Goal: Entertainment & Leisure: Browse casually

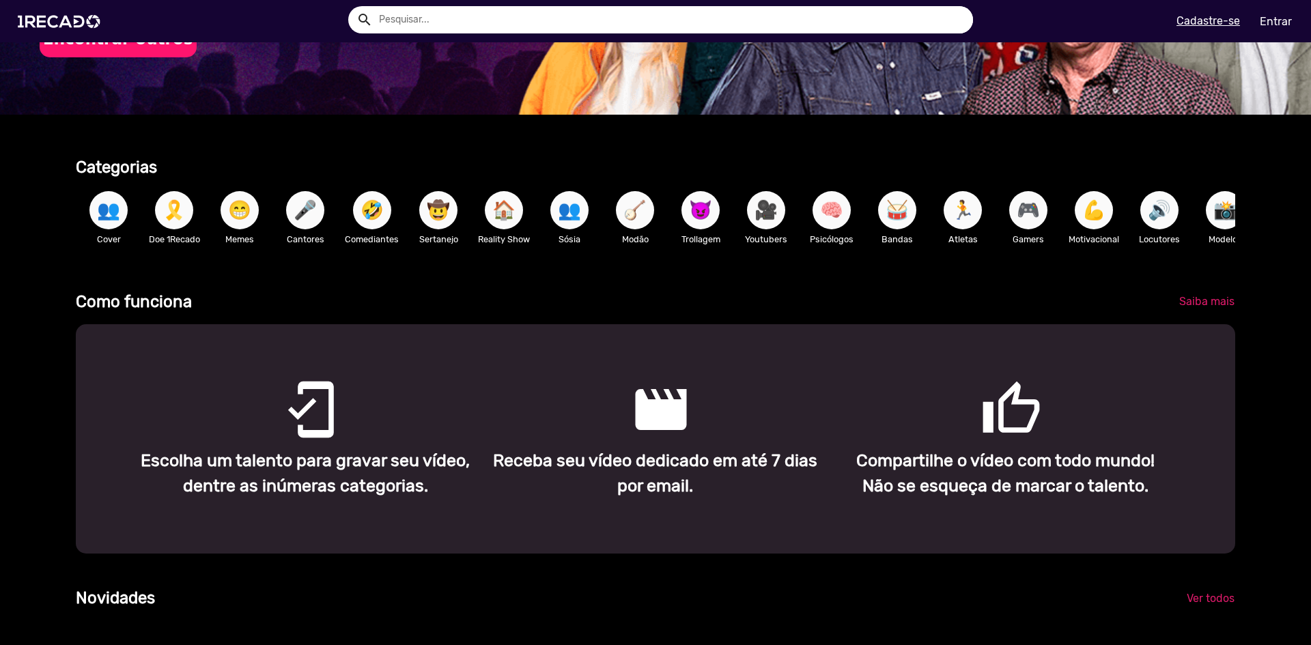
scroll to position [273, 0]
click at [699, 232] on p "Trollagem" at bounding box center [701, 238] width 52 height 13
click at [690, 218] on span "😈" at bounding box center [700, 209] width 23 height 38
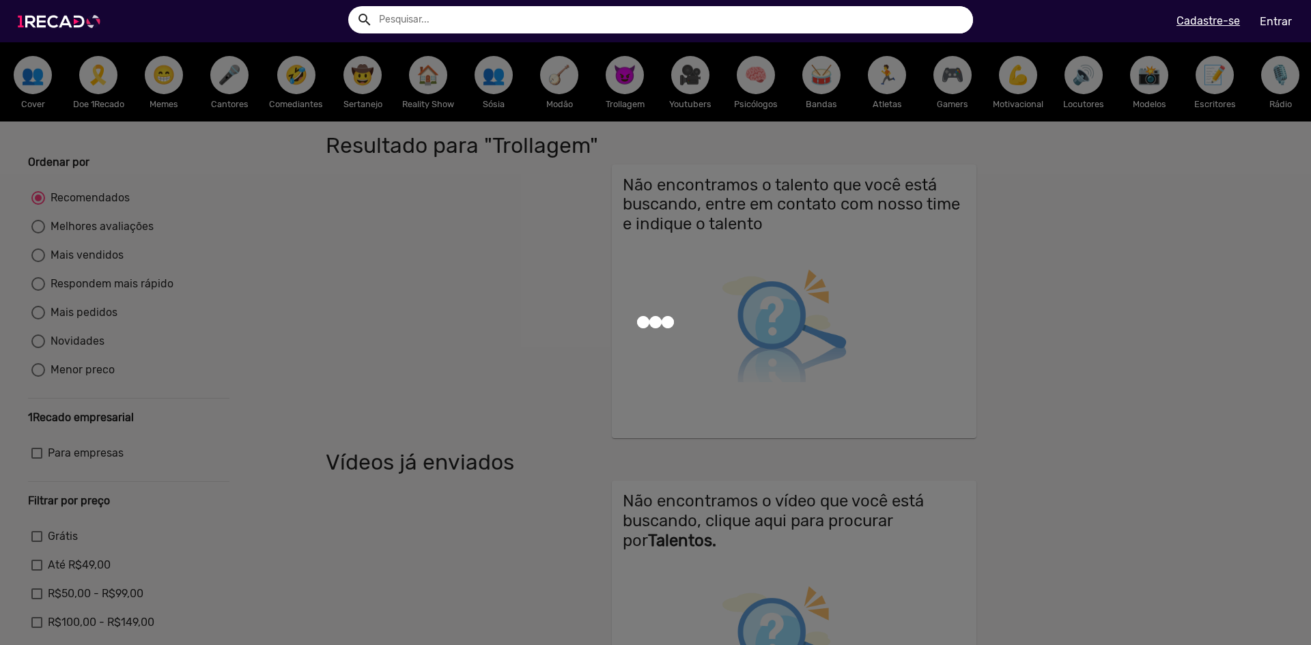
click at [61, 23] on img at bounding box center [61, 21] width 103 height 58
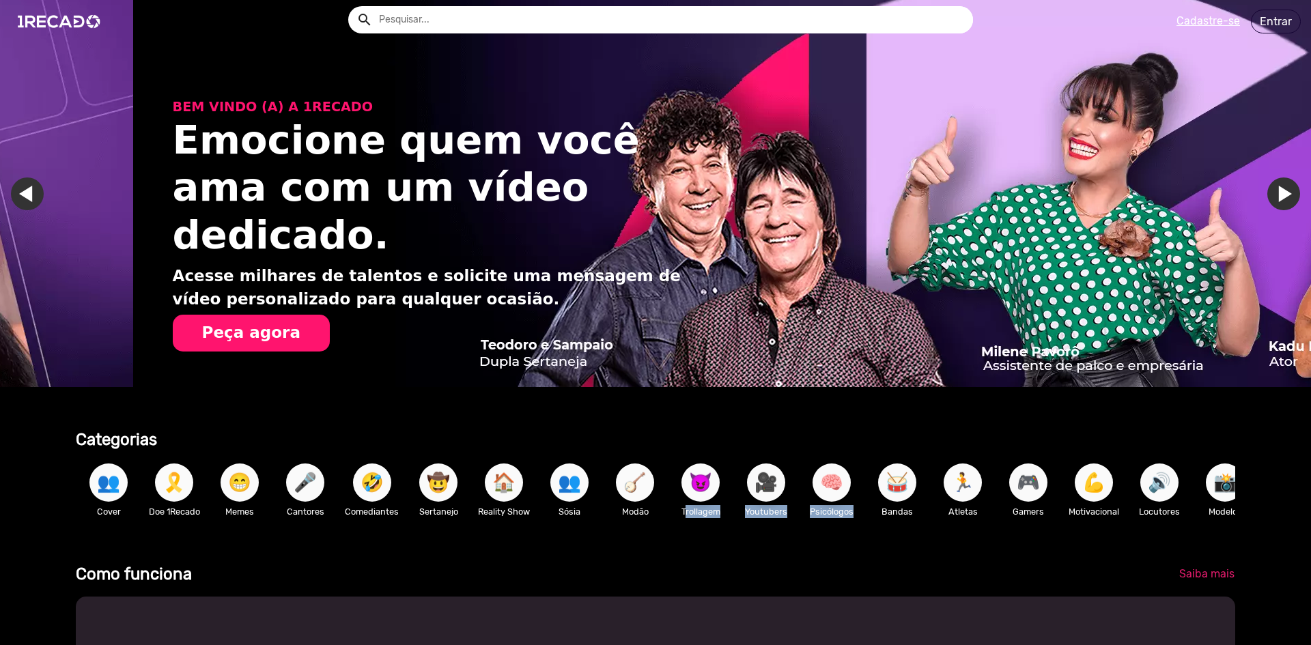
drag, startPoint x: 737, startPoint y: 485, endPoint x: 708, endPoint y: 494, distance: 30.0
click at [711, 500] on div "👥 Cover 🎗️ Doe 1Recado 😁 Memes 🎤 Cantores 🤣 Comediantes 🤠 Sertanejo 🏠 Reality S…" at bounding box center [655, 489] width 1159 height 79
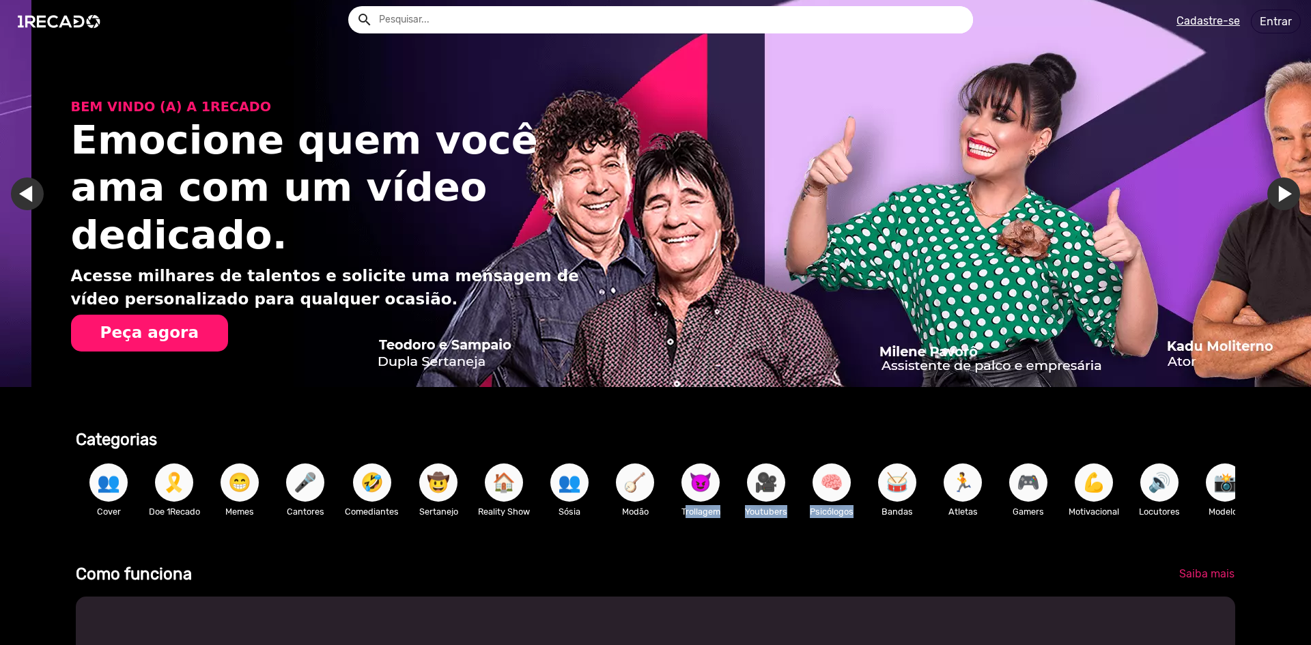
scroll to position [0, 2601]
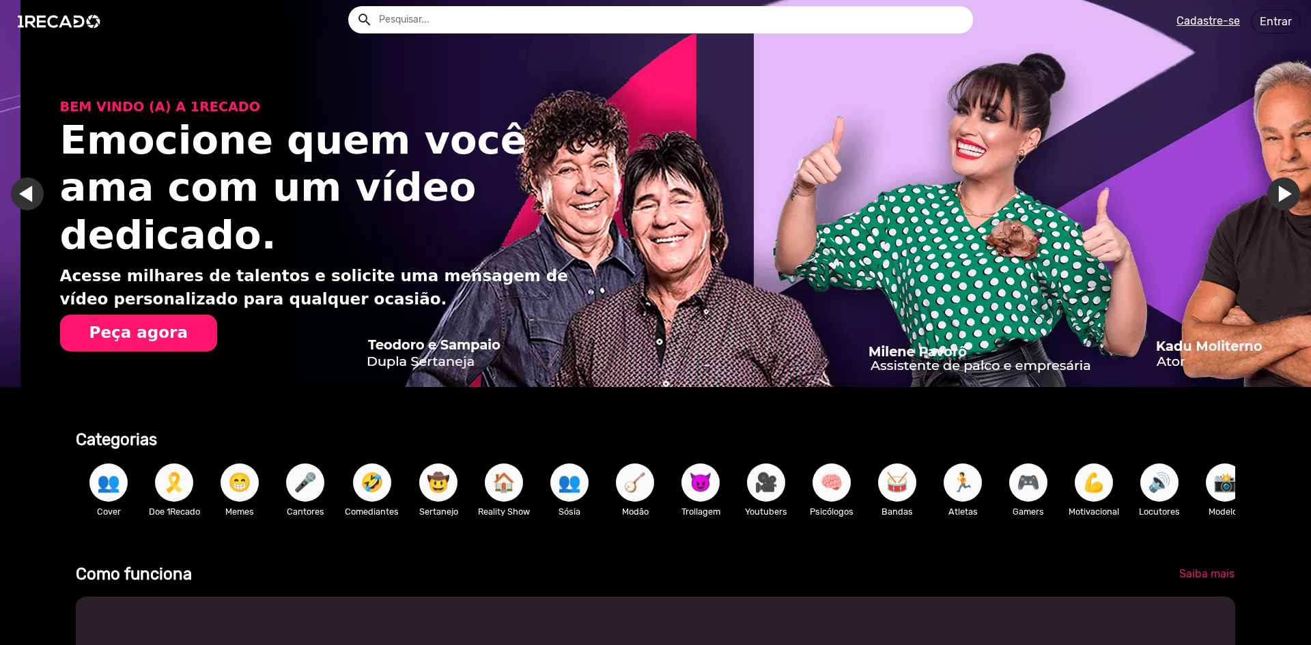
click at [628, 423] on div "Categorias" at bounding box center [508, 434] width 885 height 31
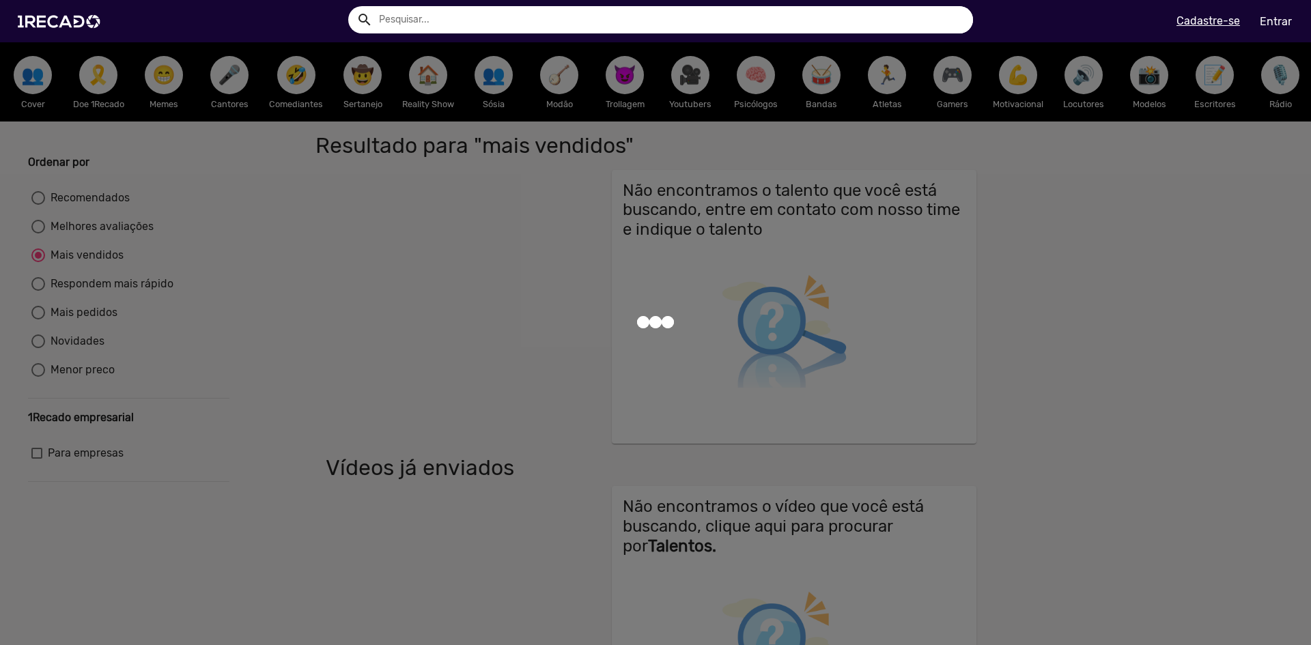
click at [408, 13] on input "text" at bounding box center [671, 19] width 604 height 27
type input "t"
radio input "true"
type input "tigresa"
click at [352, 7] on button "search" at bounding box center [364, 19] width 24 height 24
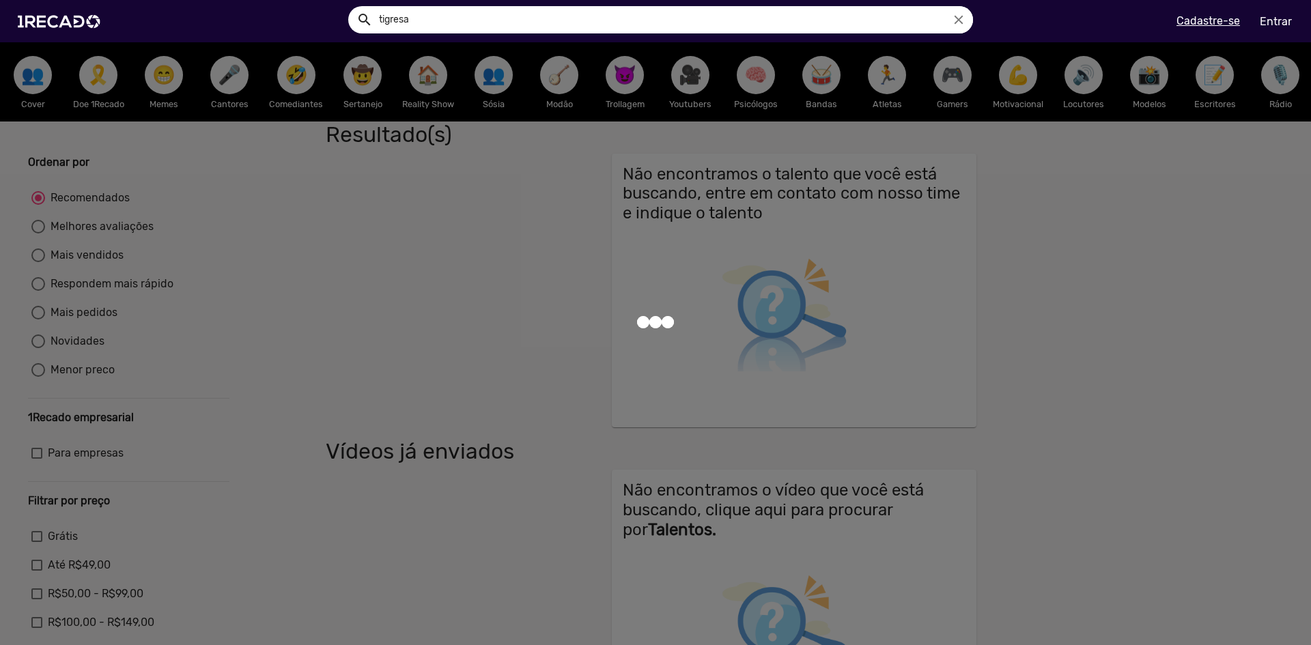
click at [363, 21] on mat-icon "search" at bounding box center [364, 20] width 16 height 16
click at [62, 24] on img at bounding box center [61, 21] width 103 height 58
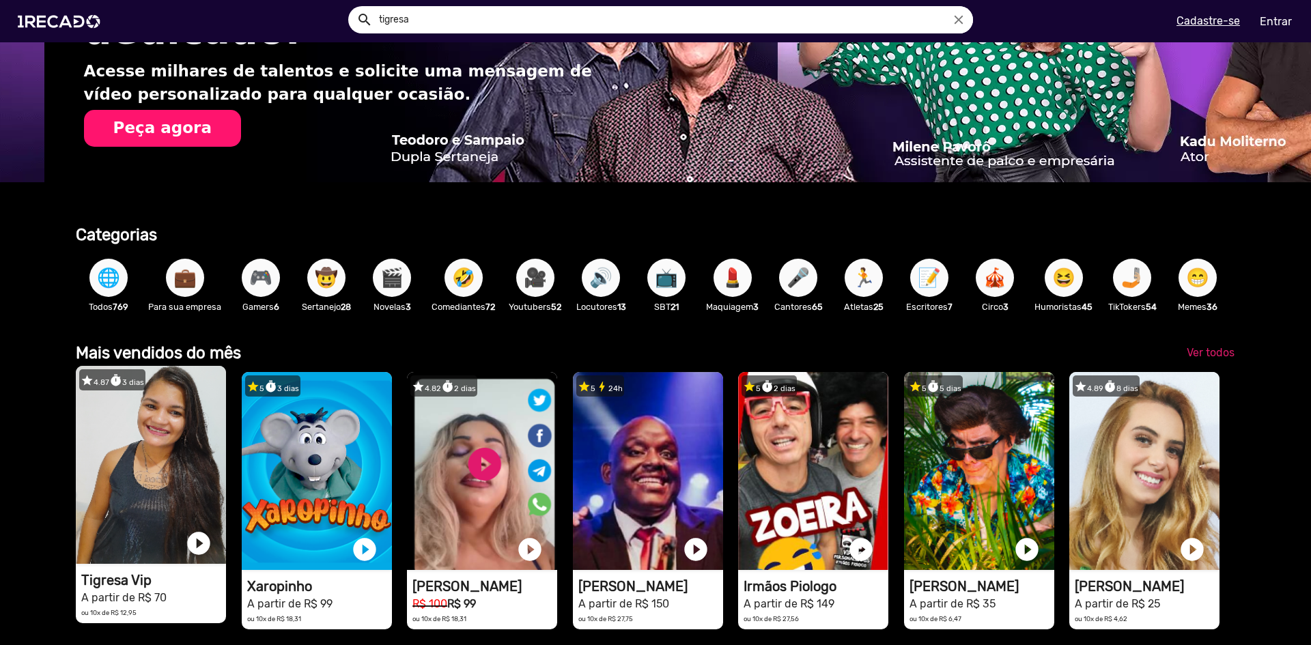
scroll to position [0, 2601]
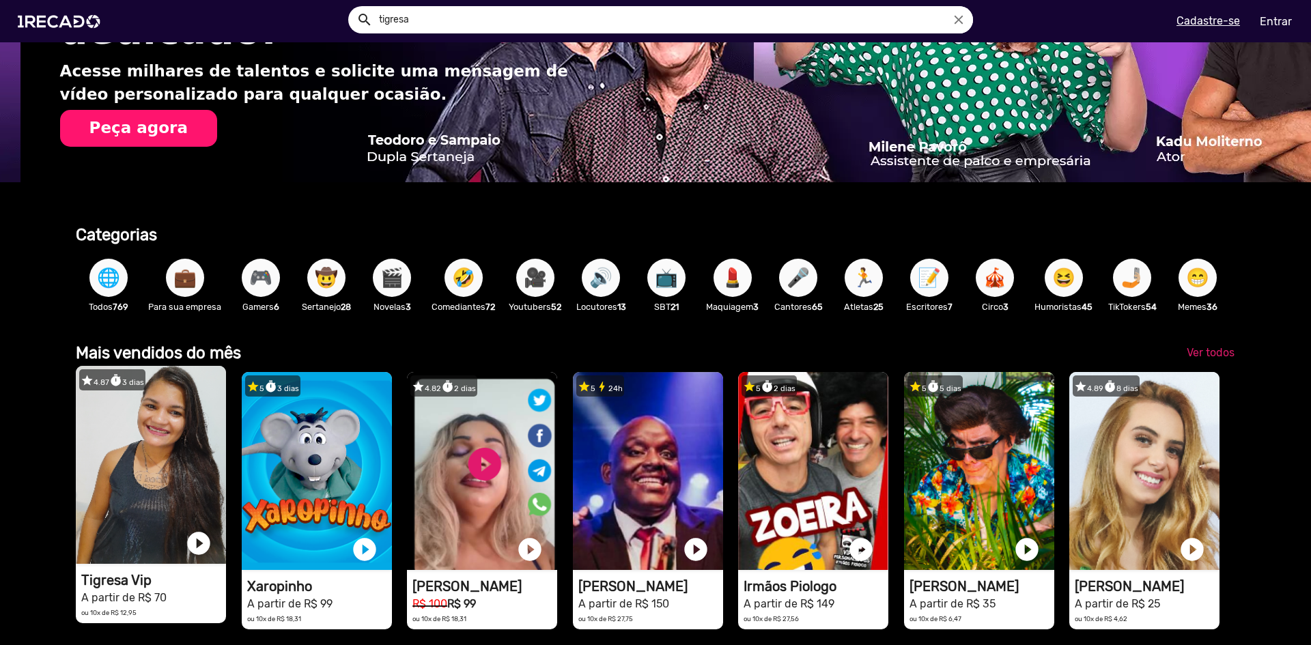
click at [162, 508] on video "1RECADO vídeos dedicados para fãs e empresas" at bounding box center [151, 465] width 150 height 198
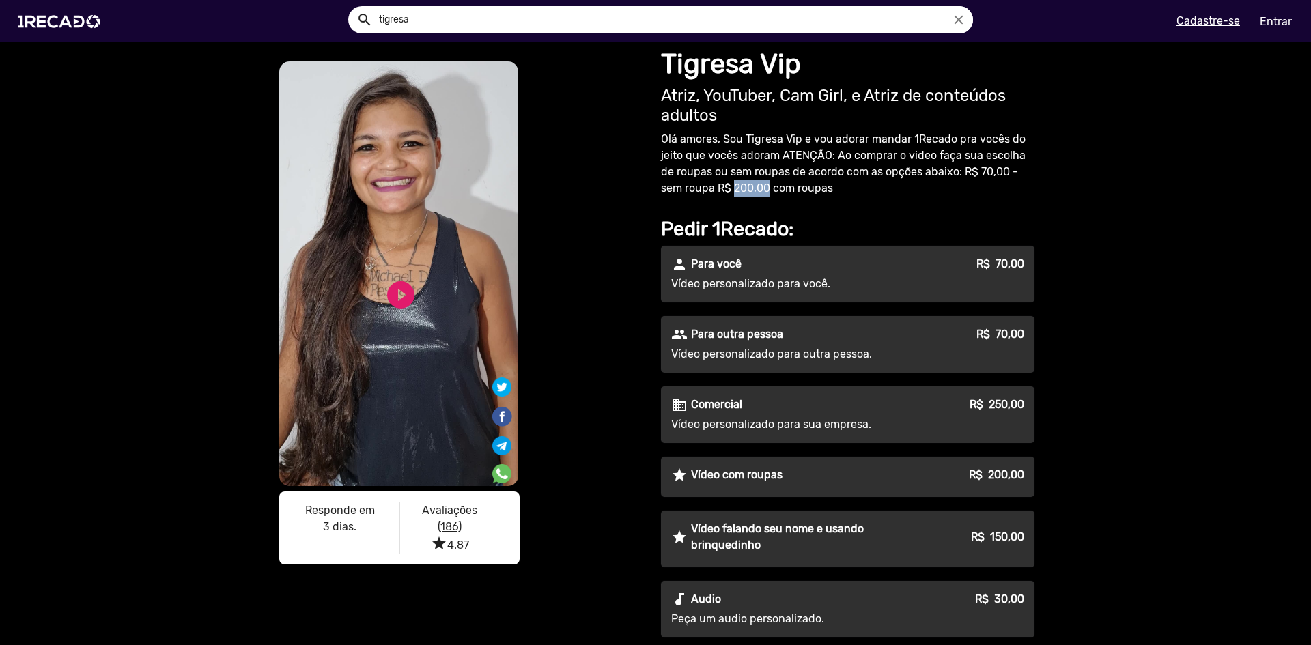
drag, startPoint x: 705, startPoint y: 190, endPoint x: 739, endPoint y: 189, distance: 33.5
click at [739, 189] on p "Olá amores, Sou Tigresa Vip e vou adorar mandar 1Recado pra vocês do jeito que …" at bounding box center [847, 164] width 373 height 66
click at [804, 193] on p "Olá amores, Sou Tigresa Vip e vou adorar mandar 1Recado pra vocês do jeito que …" at bounding box center [847, 164] width 373 height 66
click at [990, 170] on p "Olá amores, Sou Tigresa Vip e vou adorar mandar 1Recado pra vocês do jeito que …" at bounding box center [847, 164] width 373 height 66
click at [735, 185] on p "Olá amores, Sou Tigresa Vip e vou adorar mandar 1Recado pra vocês do jeito que …" at bounding box center [847, 164] width 373 height 66
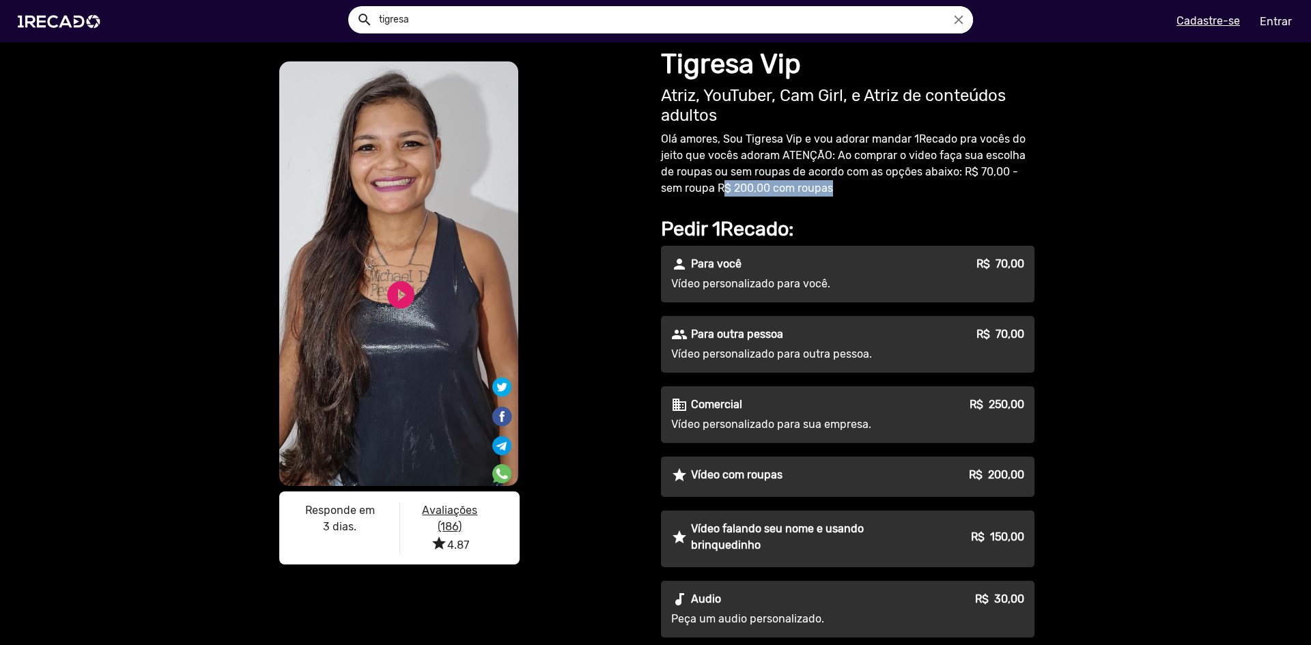
drag, startPoint x: 721, startPoint y: 190, endPoint x: 809, endPoint y: 185, distance: 88.2
click at [809, 185] on p "Olá amores, Sou Tigresa Vip e vou adorar mandar 1Recado pra vocês do jeito que …" at bounding box center [847, 164] width 373 height 66
click at [847, 191] on p "Olá amores, Sou Tigresa Vip e vou adorar mandar 1Recado pra vocês do jeito que …" at bounding box center [847, 164] width 373 height 66
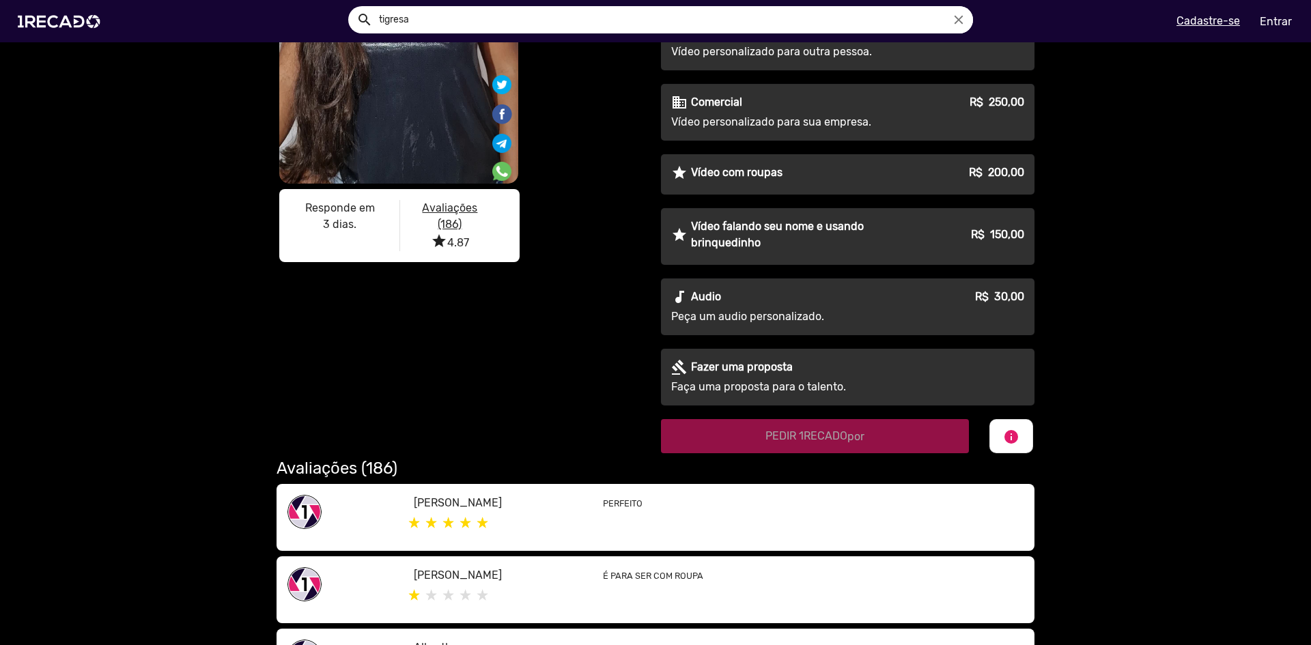
scroll to position [137, 0]
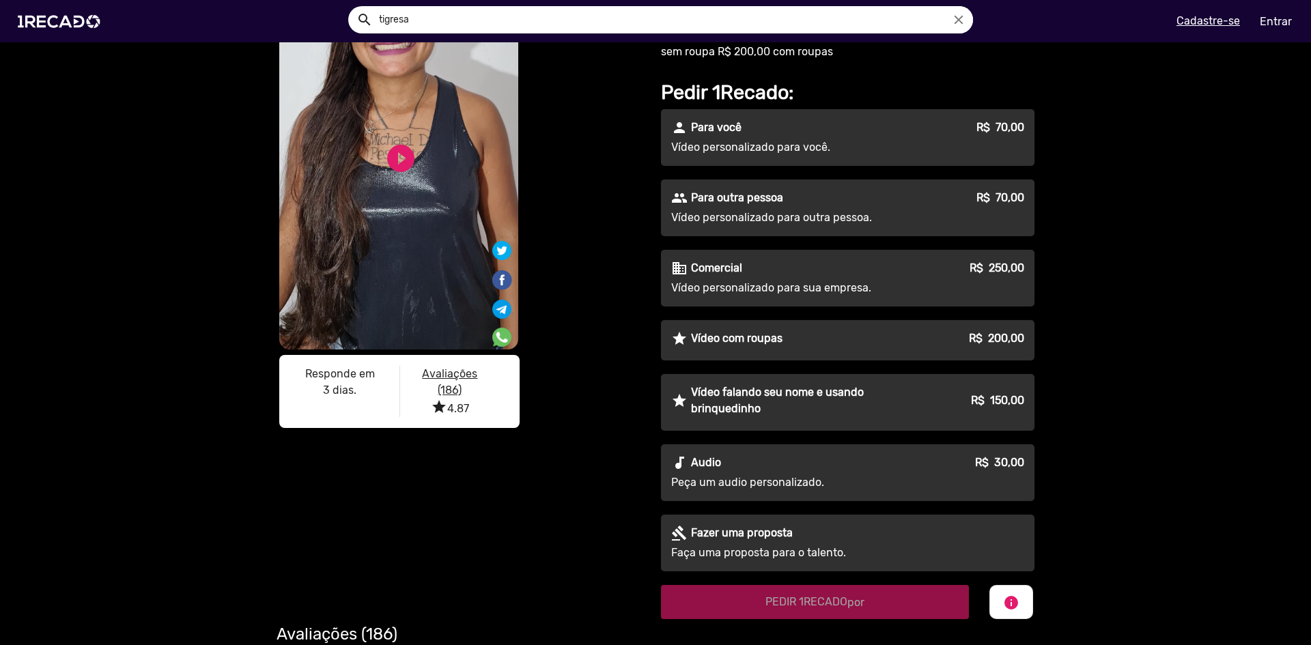
click at [751, 403] on p "Vídeo falando seu nome e usando brinquedinho" at bounding box center [804, 400] width 227 height 33
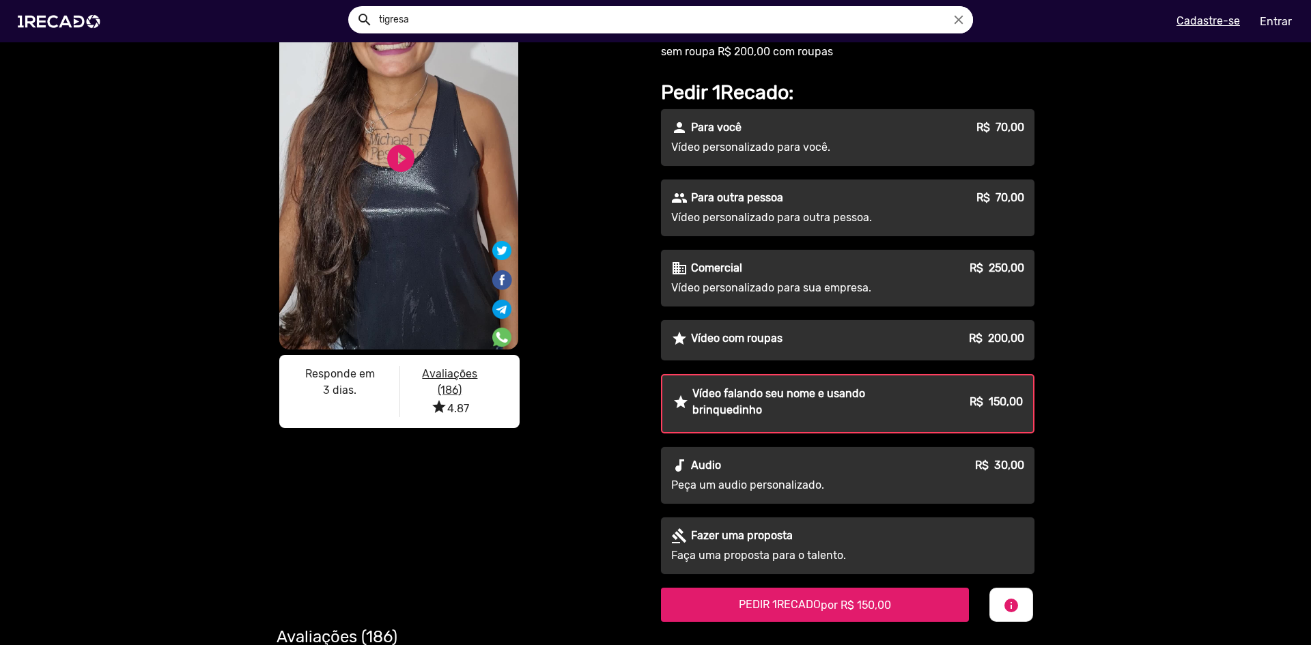
click at [720, 401] on p "Vídeo falando seu nome e usando brinquedinho" at bounding box center [804, 402] width 225 height 33
click at [616, 375] on div "S1RECADO vídeos dedicados para fãs e empresas S1RECADO vídeos dedicados para fã…" at bounding box center [461, 179] width 369 height 514
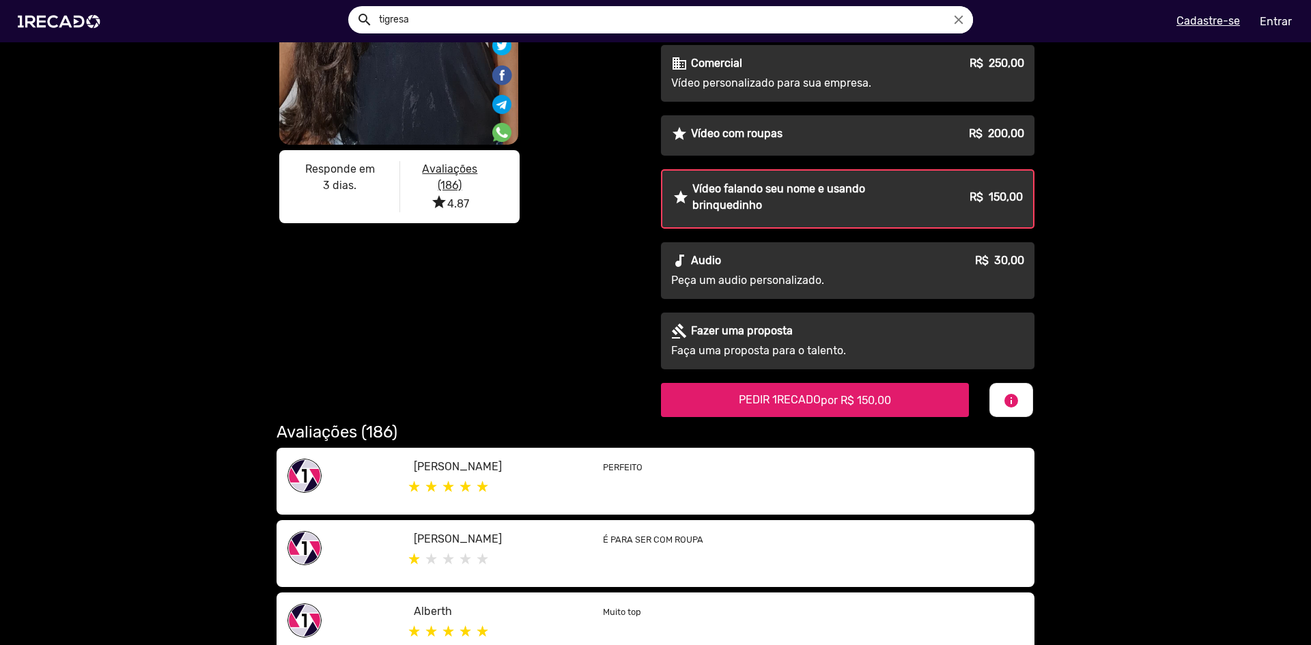
click at [571, 367] on div "S1RECADO vídeos dedicados para fãs e empresas S1RECADO vídeos dedicados para fã…" at bounding box center [460, 59] width 389 height 716
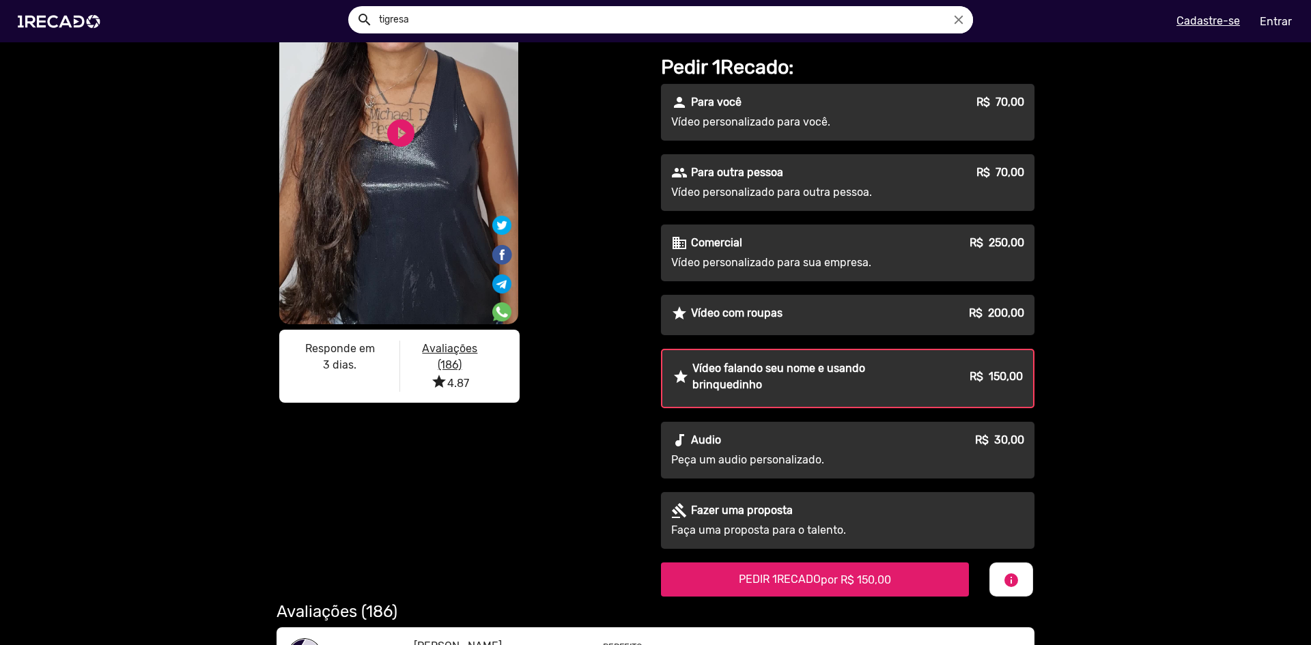
scroll to position [0, 0]
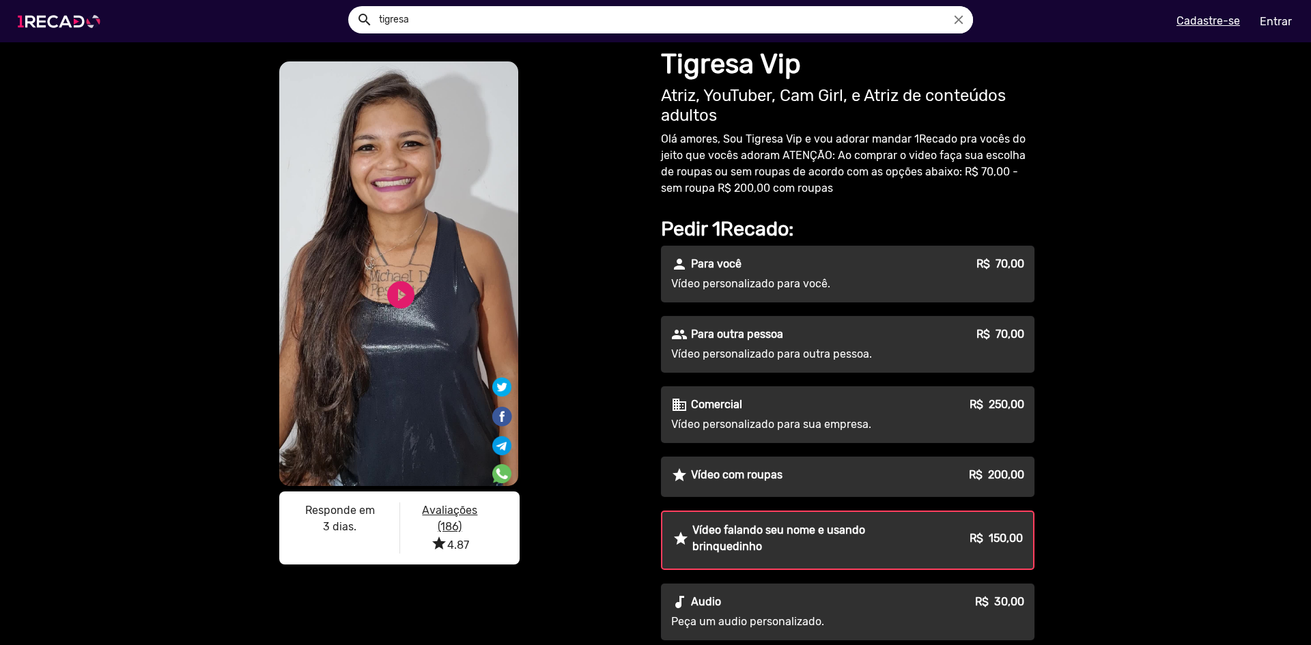
click at [16, 19] on img at bounding box center [61, 21] width 103 height 58
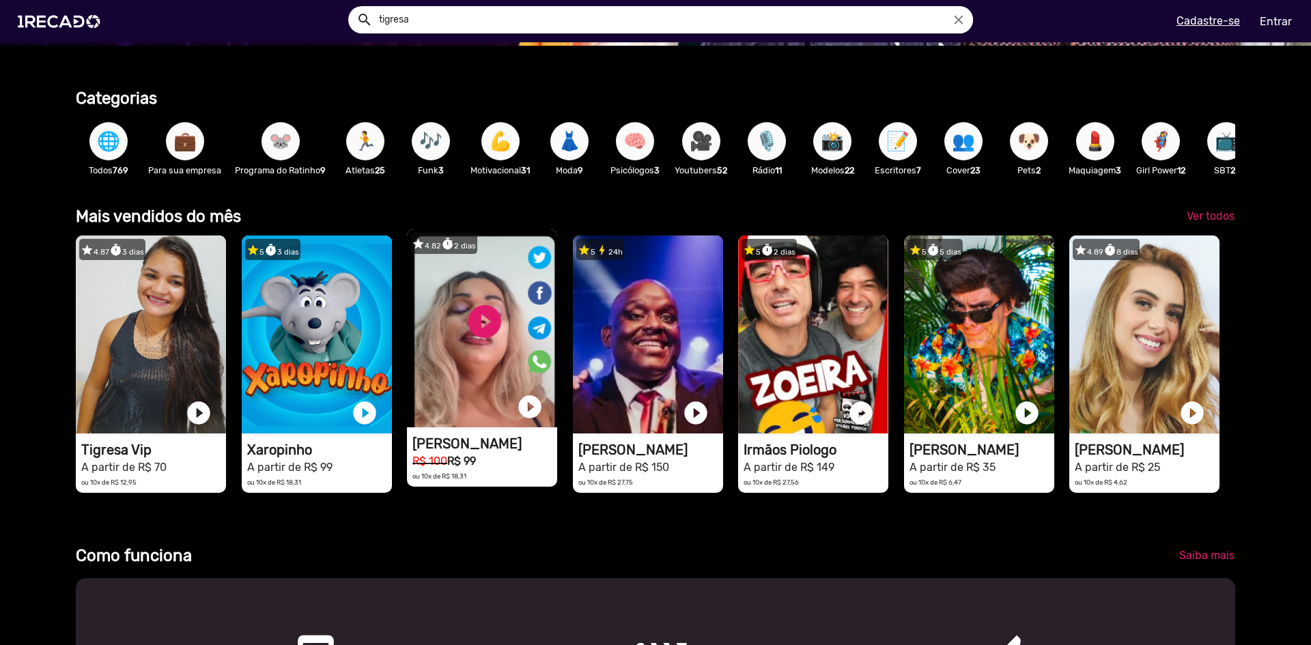
scroll to position [0, 776]
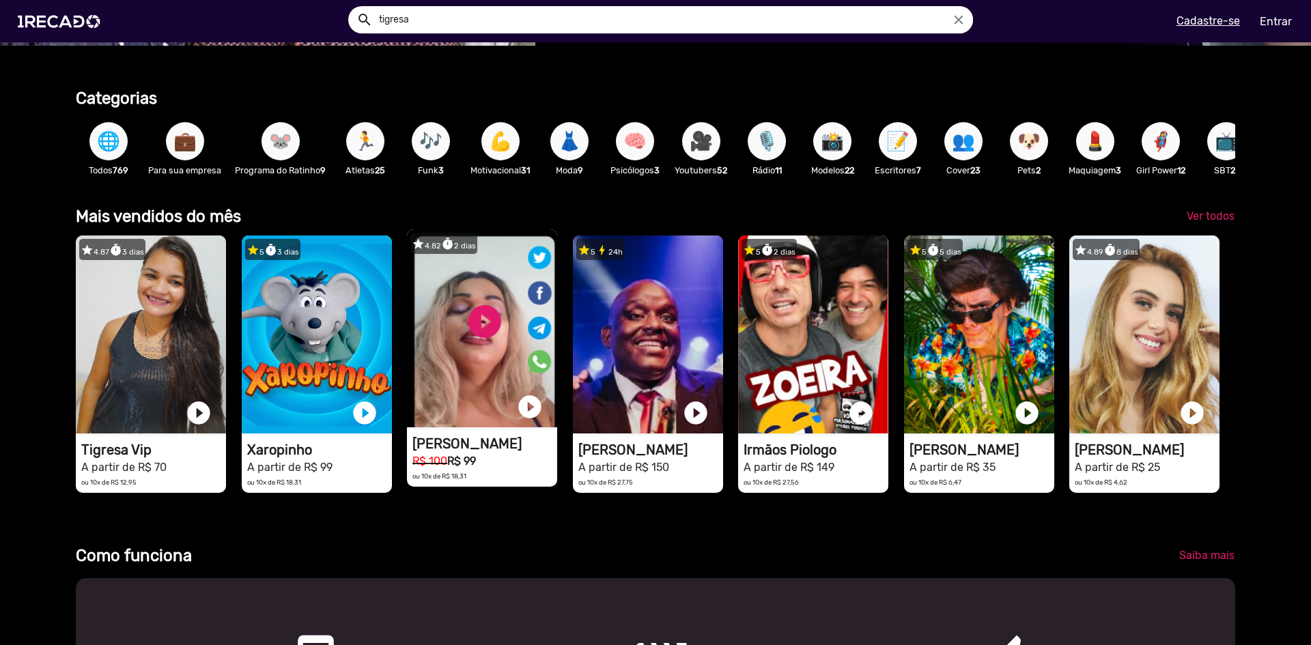
click at [466, 347] on video "1RECADO vídeos dedicados para fãs e empresas" at bounding box center [482, 328] width 150 height 198
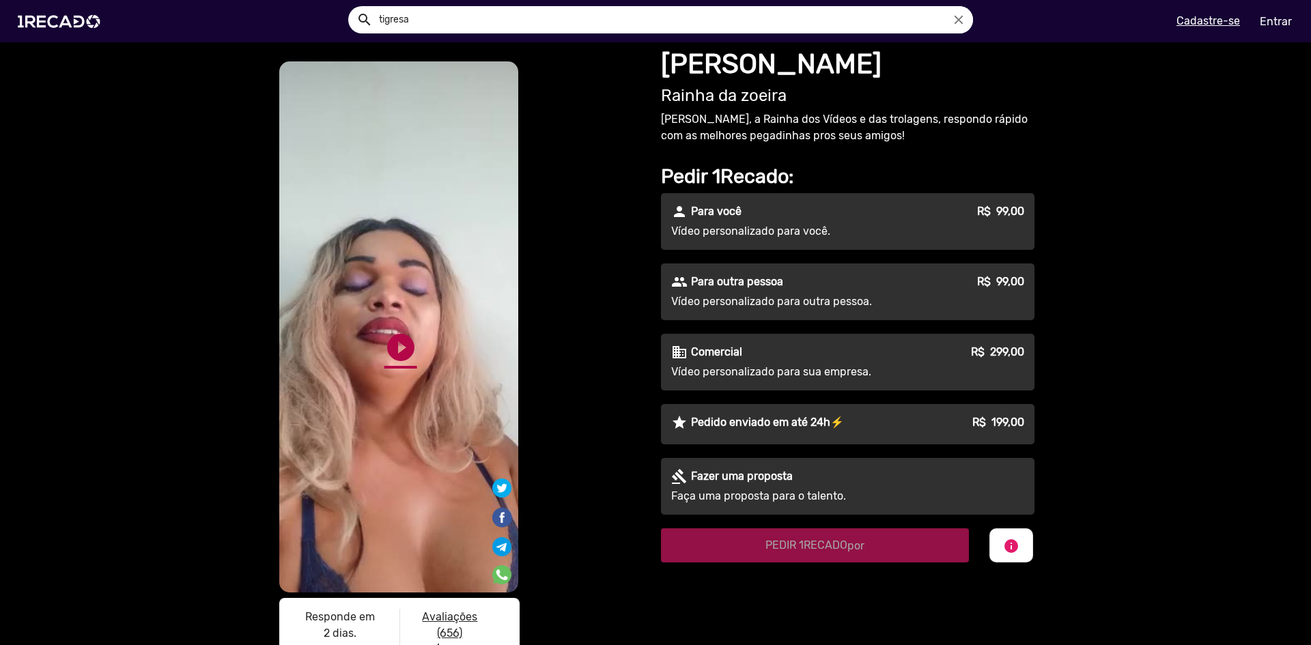
click at [384, 351] on link "play_circle_filled" at bounding box center [400, 347] width 33 height 33
click at [394, 331] on link "pause_circle" at bounding box center [400, 347] width 33 height 33
click at [36, 23] on img at bounding box center [61, 21] width 103 height 58
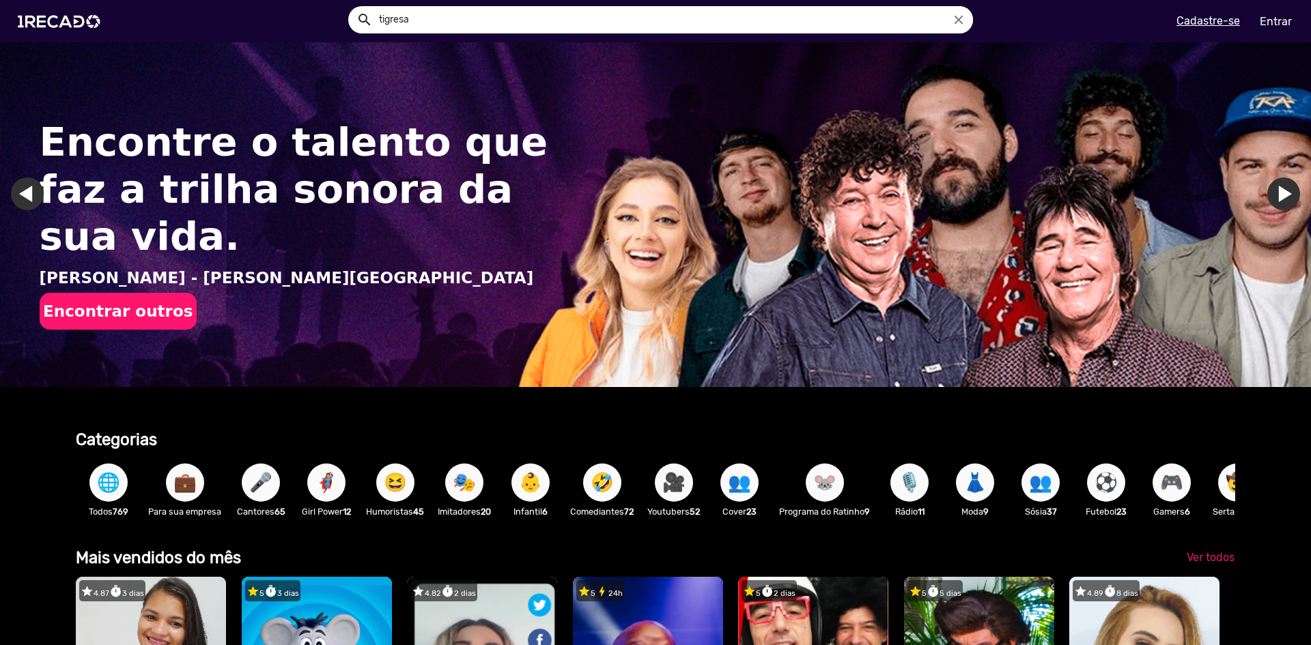
scroll to position [410, 0]
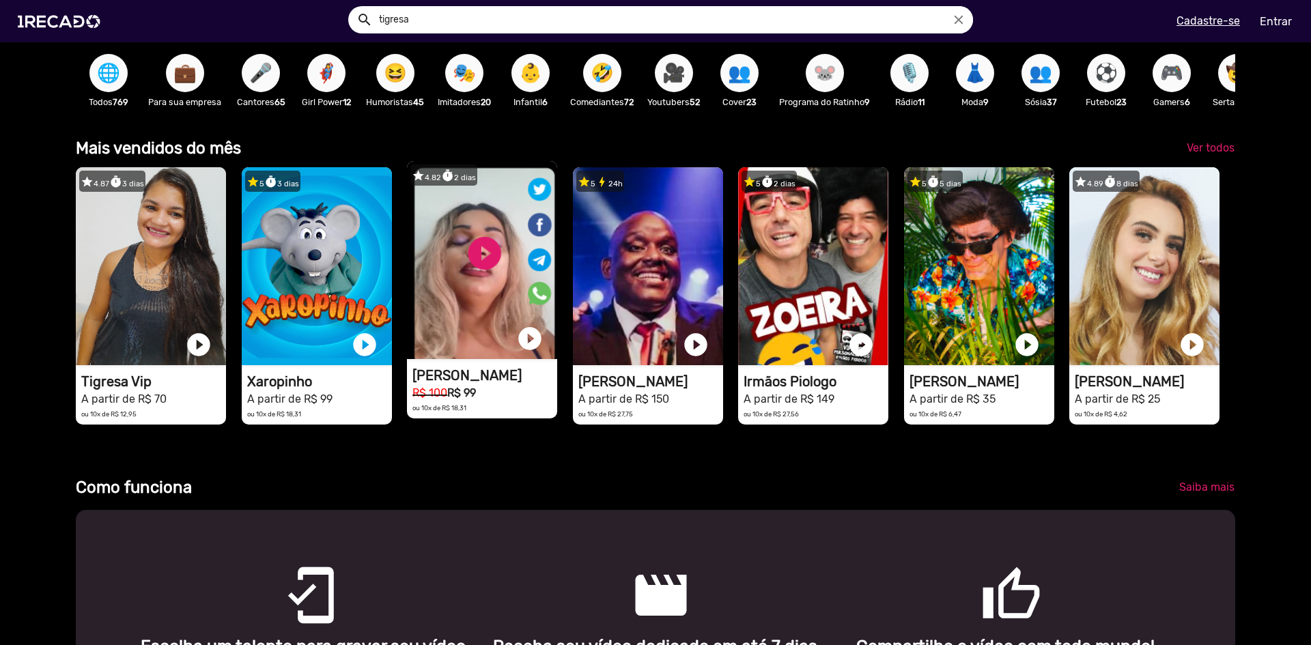
click at [481, 269] on video "1RECADO vídeos dedicados para fãs e empresas" at bounding box center [482, 260] width 150 height 198
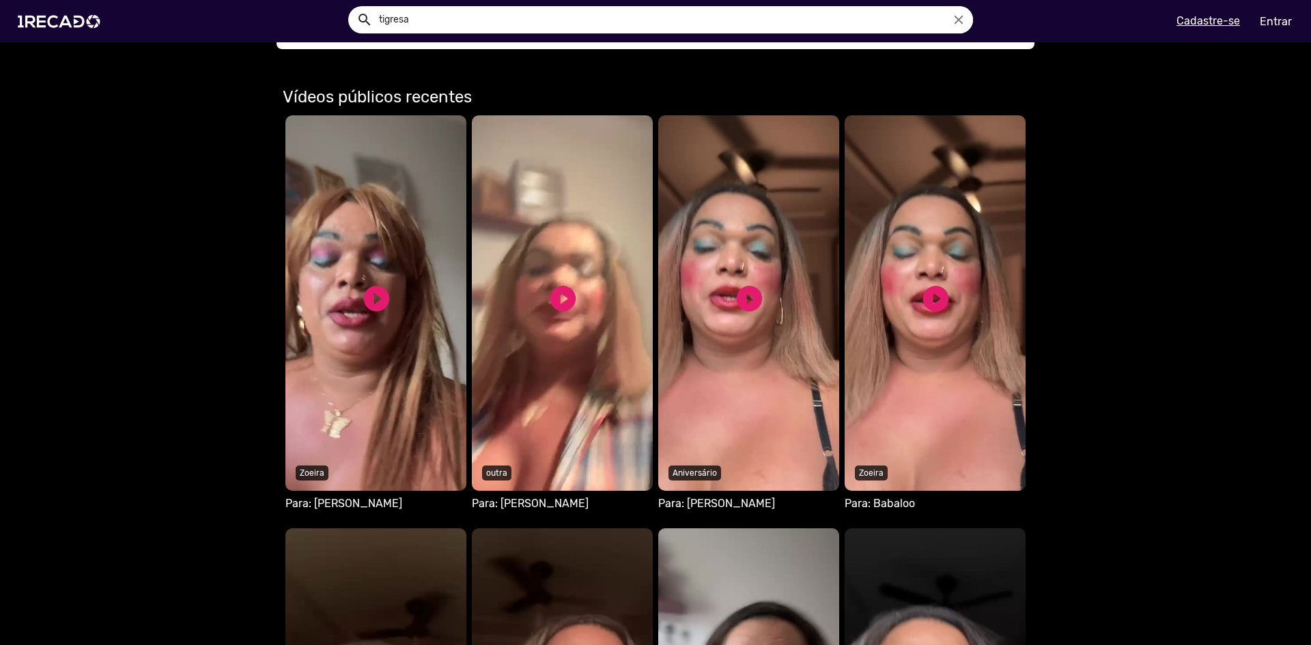
scroll to position [888, 0]
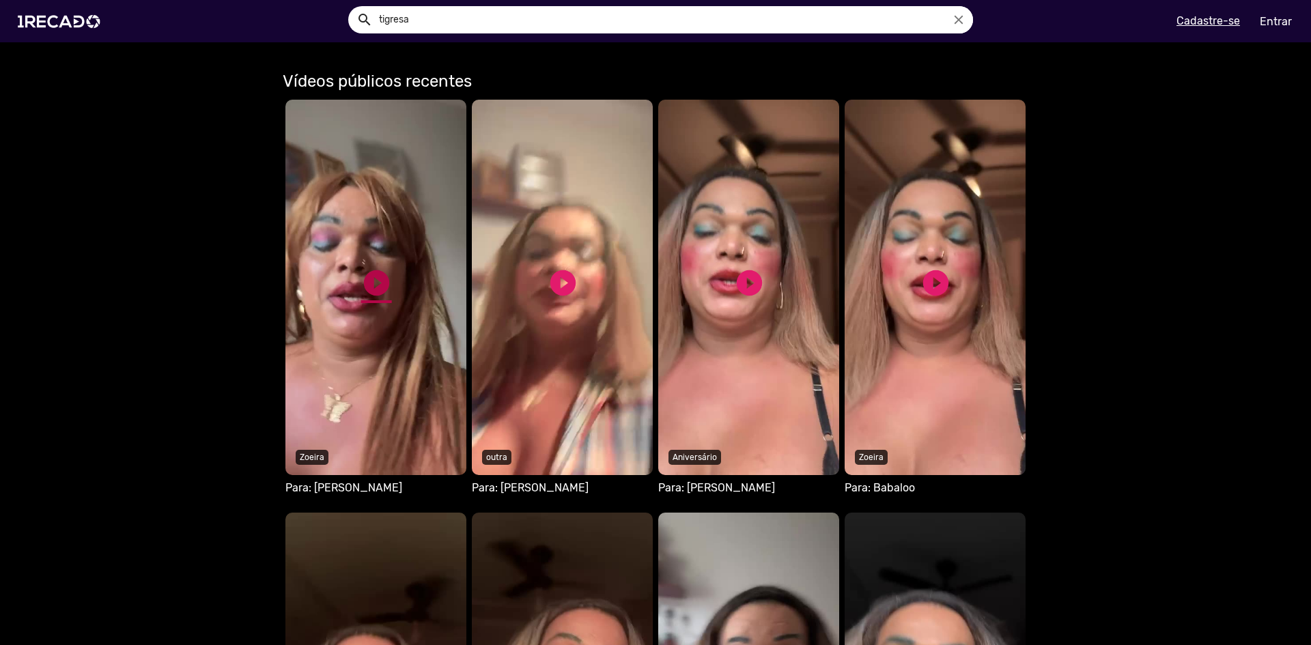
click at [363, 288] on link "play_circle_filled" at bounding box center [376, 283] width 31 height 31
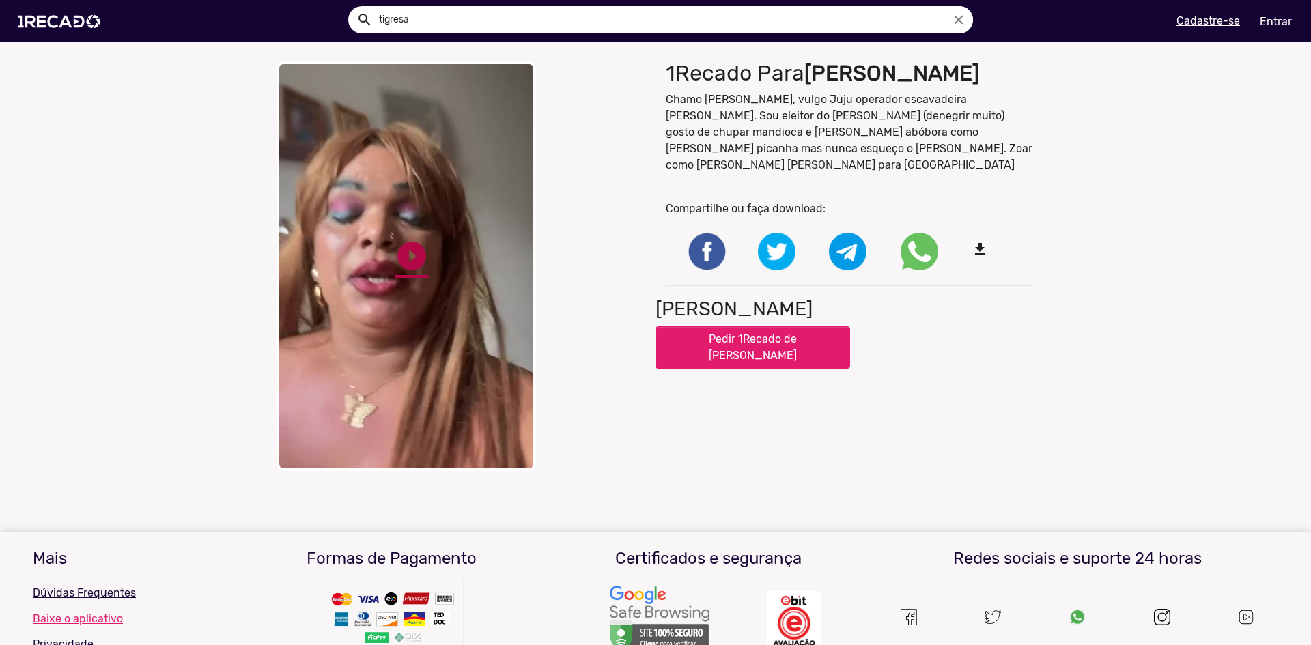
click at [395, 251] on link "play_circle_filled" at bounding box center [412, 256] width 34 height 34
click at [480, 178] on video "Your browser does not support HTML5 video." at bounding box center [406, 266] width 259 height 410
click at [425, 152] on video "Your browser does not support HTML5 video." at bounding box center [406, 266] width 259 height 410
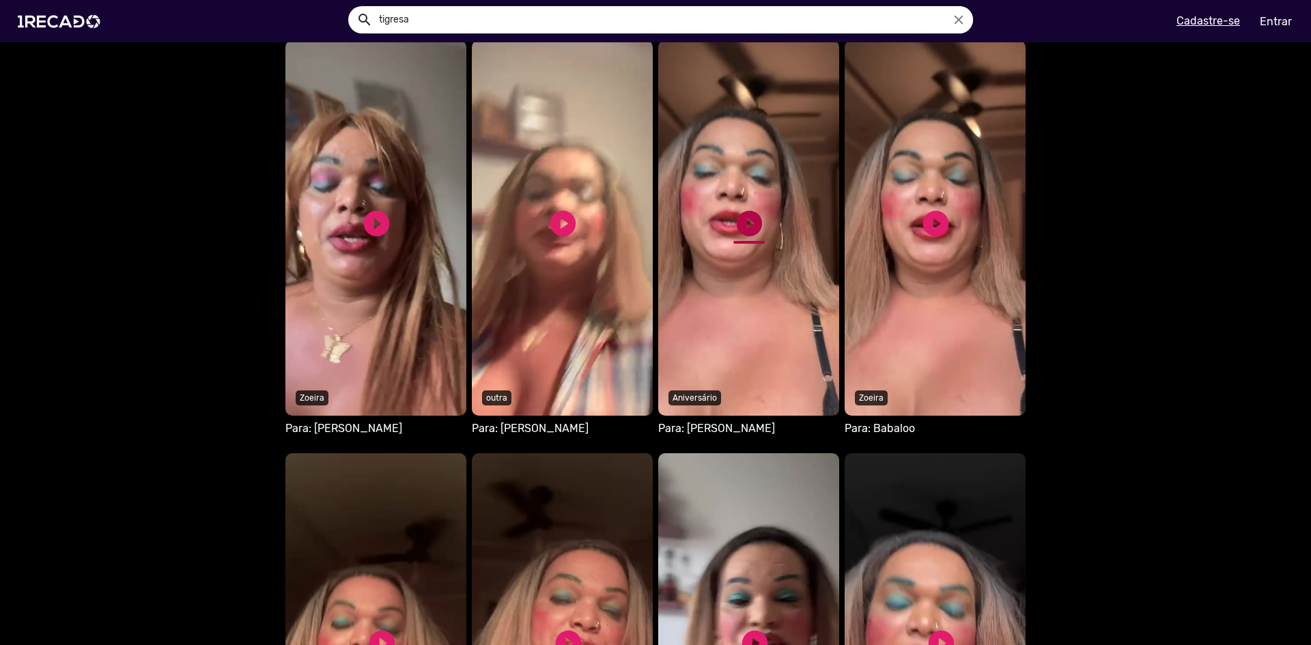
scroll to position [729, 0]
click at [743, 231] on link "play_circle_filled" at bounding box center [749, 224] width 31 height 31
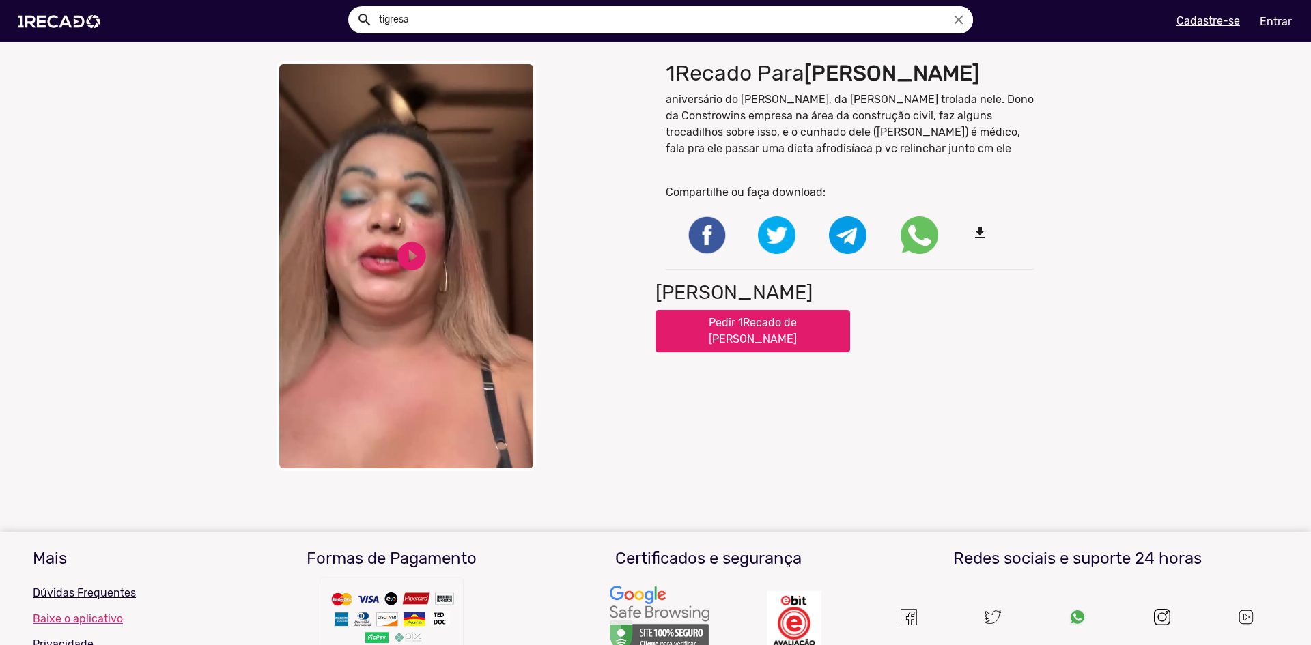
click at [370, 274] on video "Your browser does not support HTML5 video." at bounding box center [406, 266] width 259 height 410
click at [397, 253] on link "pause_circle" at bounding box center [412, 256] width 34 height 34
click at [408, 239] on link "play_circle_filled" at bounding box center [412, 256] width 34 height 34
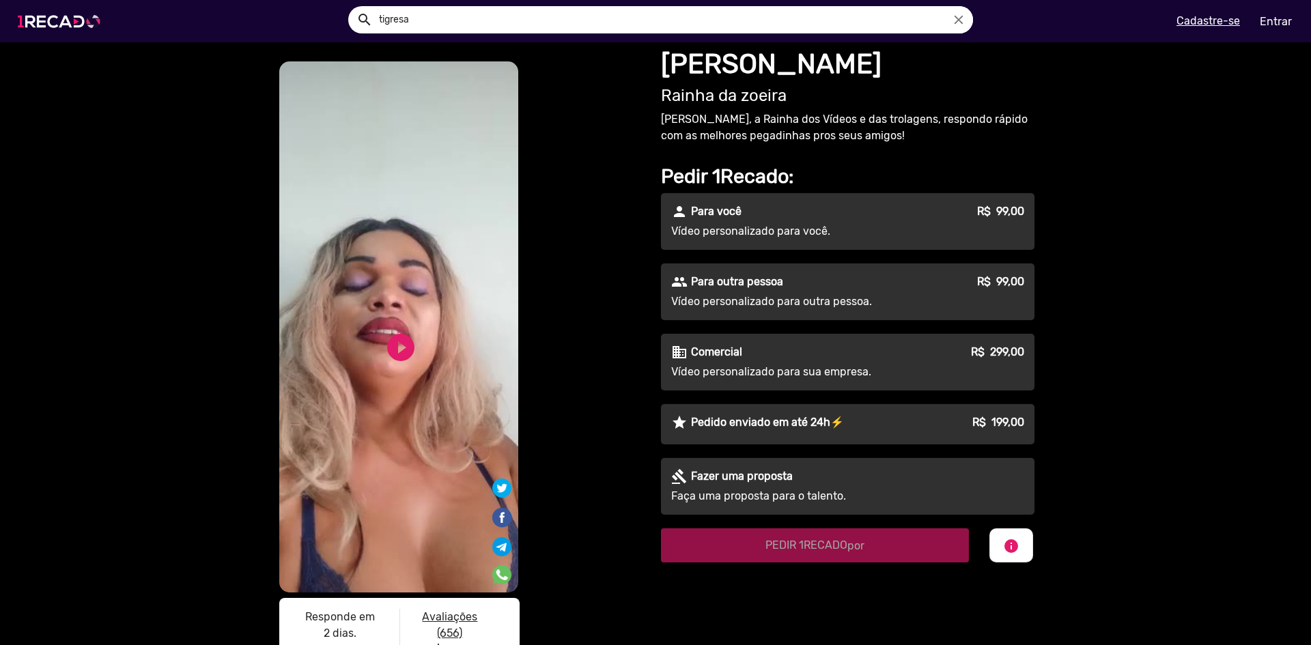
click at [76, 18] on img at bounding box center [61, 21] width 103 height 58
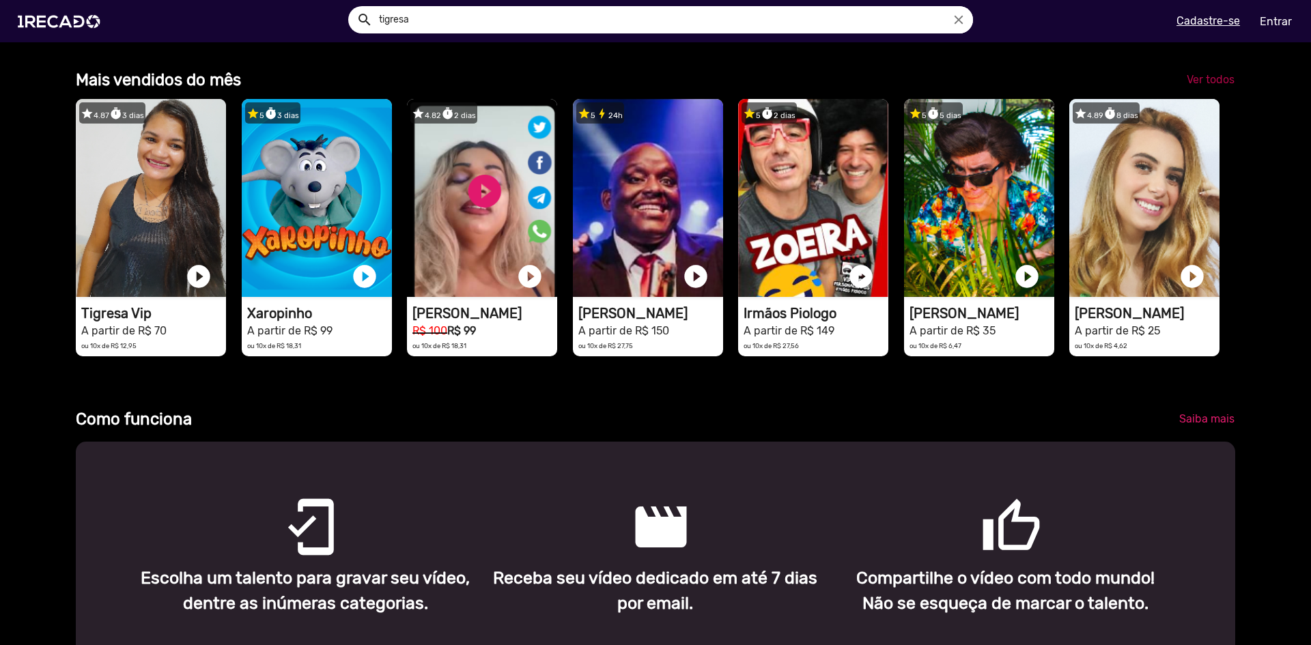
scroll to position [0, 3902]
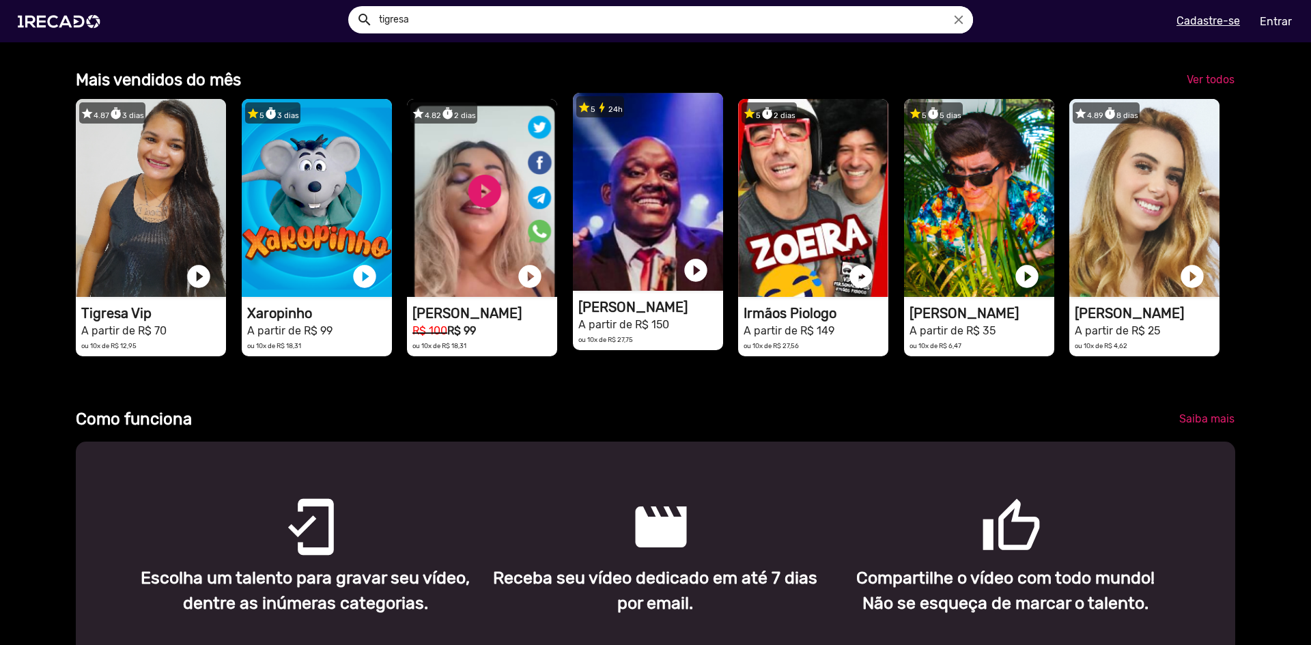
click at [643, 245] on video "1RECADO vídeos dedicados para fãs e empresas" at bounding box center [648, 192] width 150 height 198
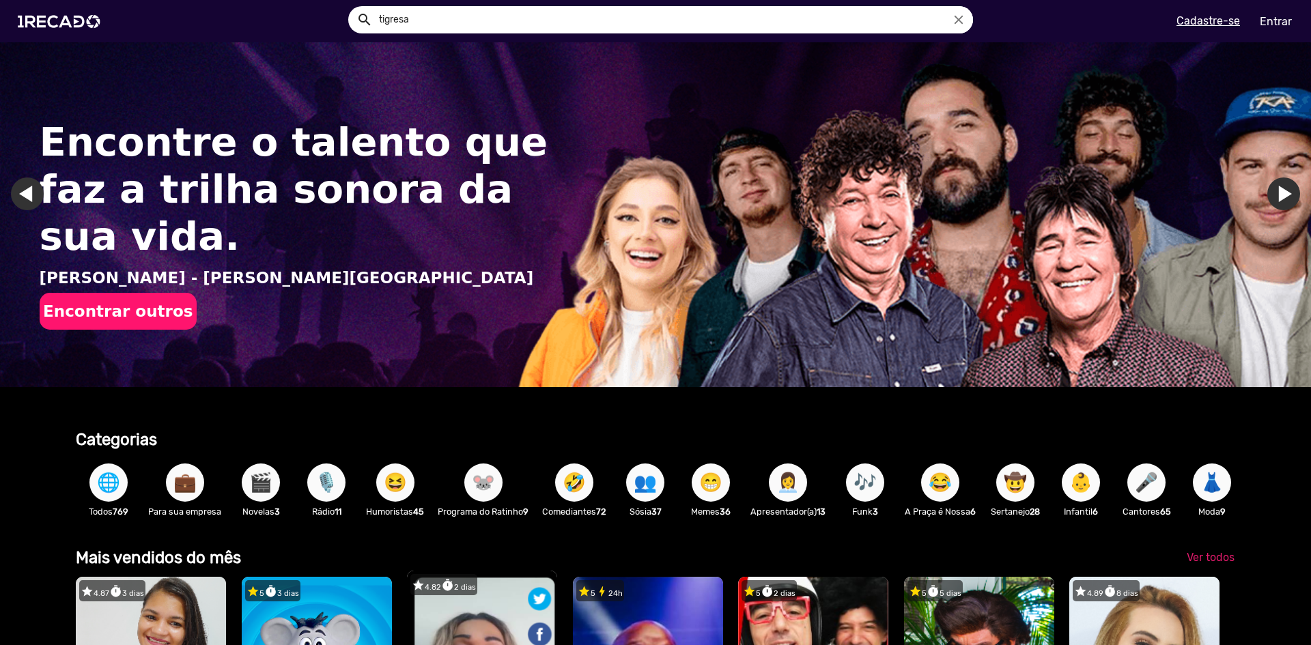
scroll to position [410, 0]
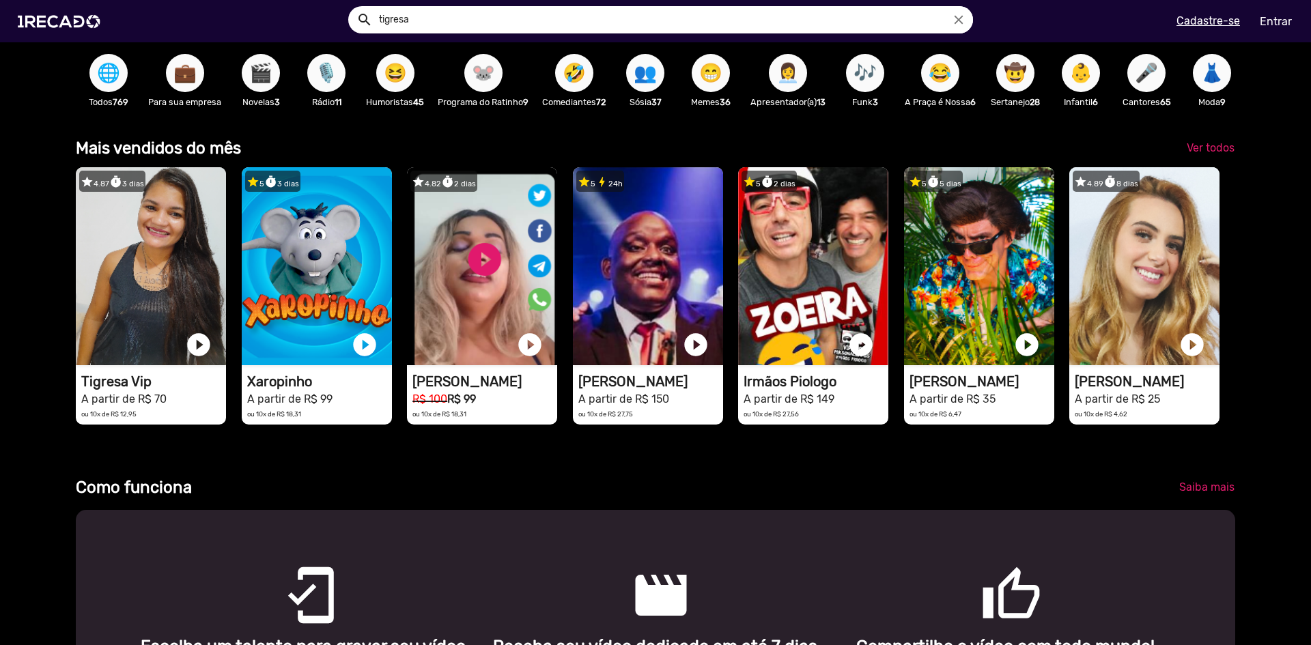
click at [472, 272] on video "1RECADO vídeos dedicados para fãs e empresas" at bounding box center [482, 266] width 150 height 198
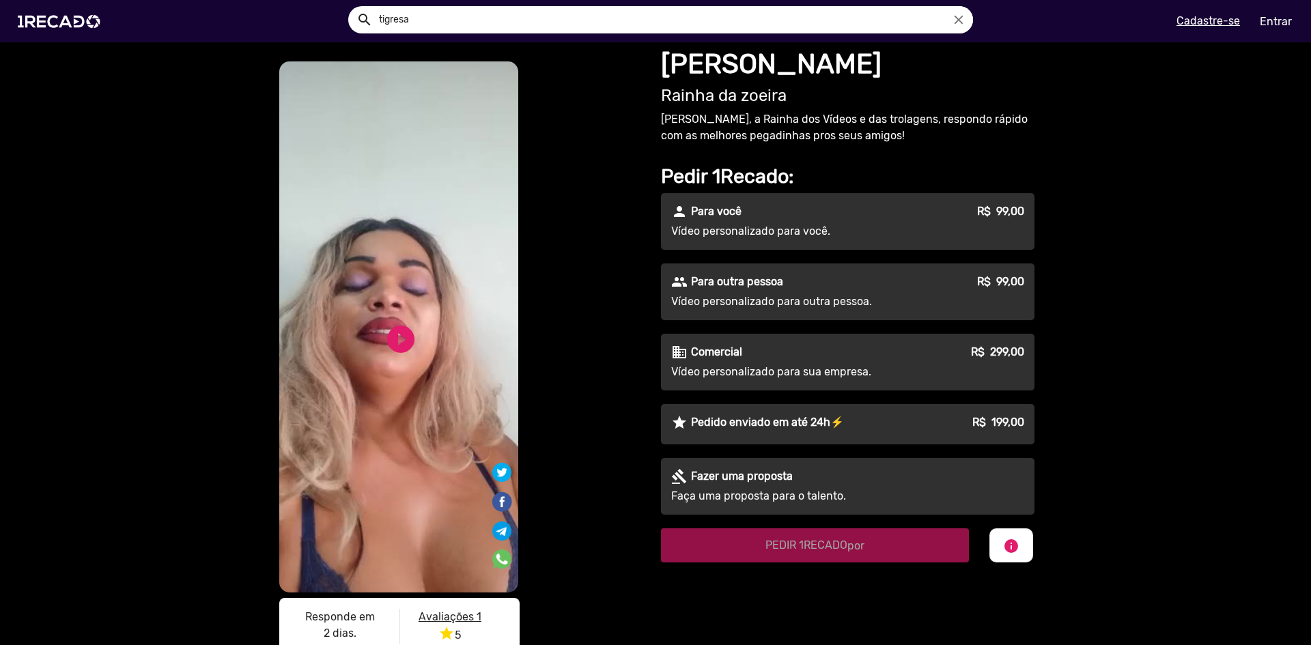
click at [693, 294] on p "Vídeo personalizado para outra pessoa." at bounding box center [794, 302] width 247 height 16
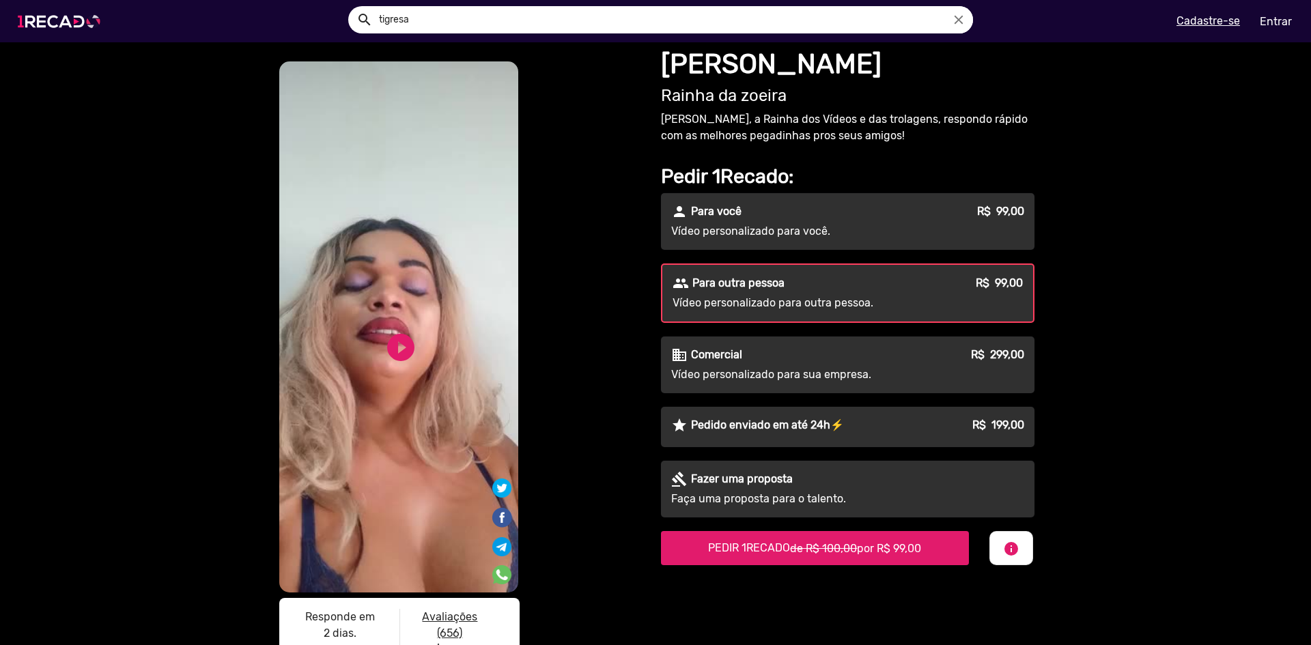
click at [58, 27] on img at bounding box center [61, 21] width 103 height 58
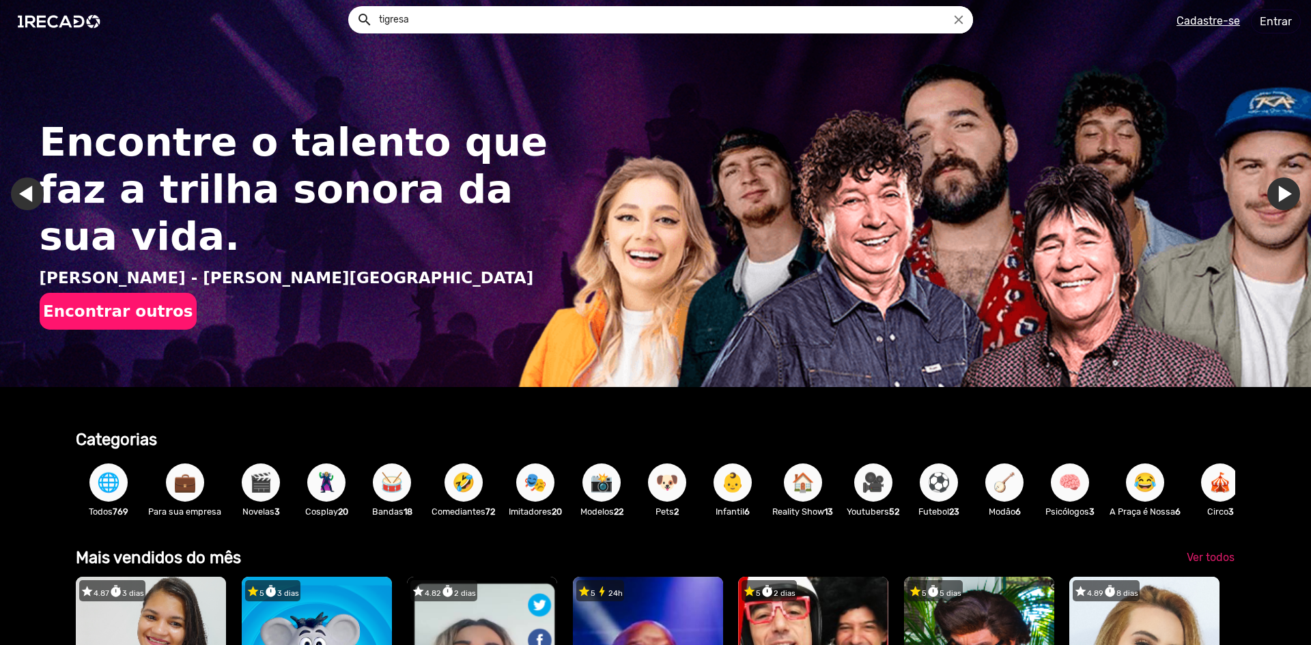
click at [606, 477] on span "📸" at bounding box center [601, 483] width 23 height 38
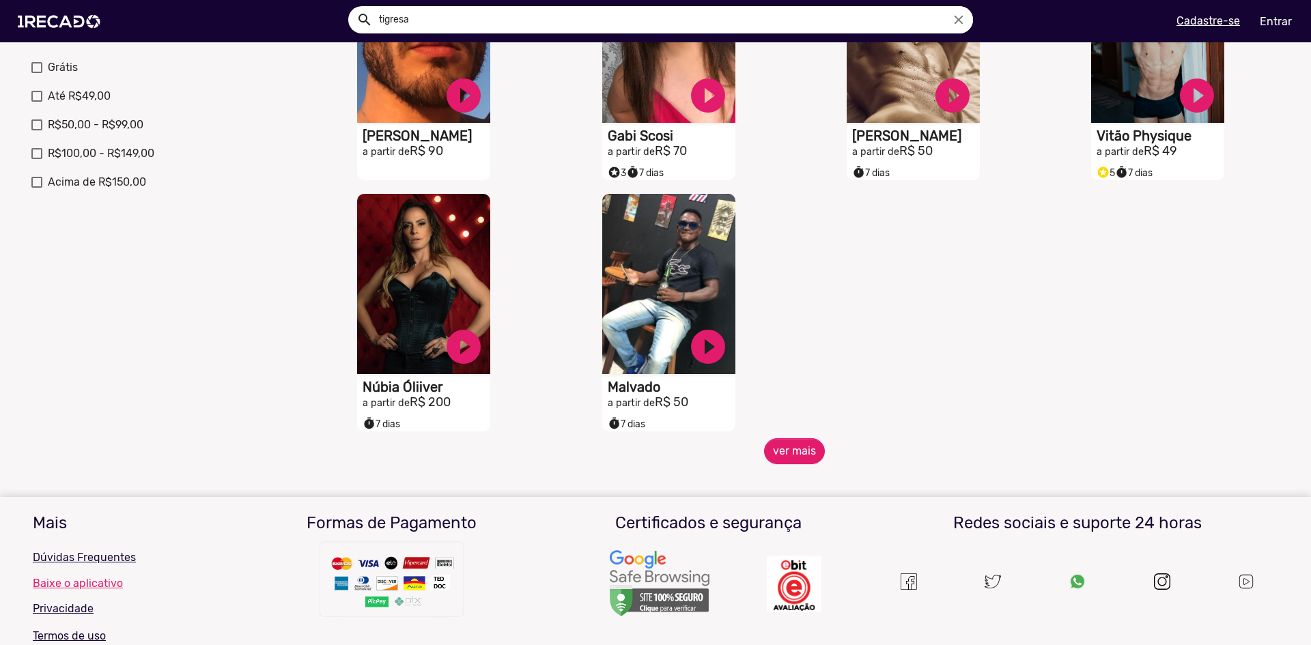
scroll to position [478, 0]
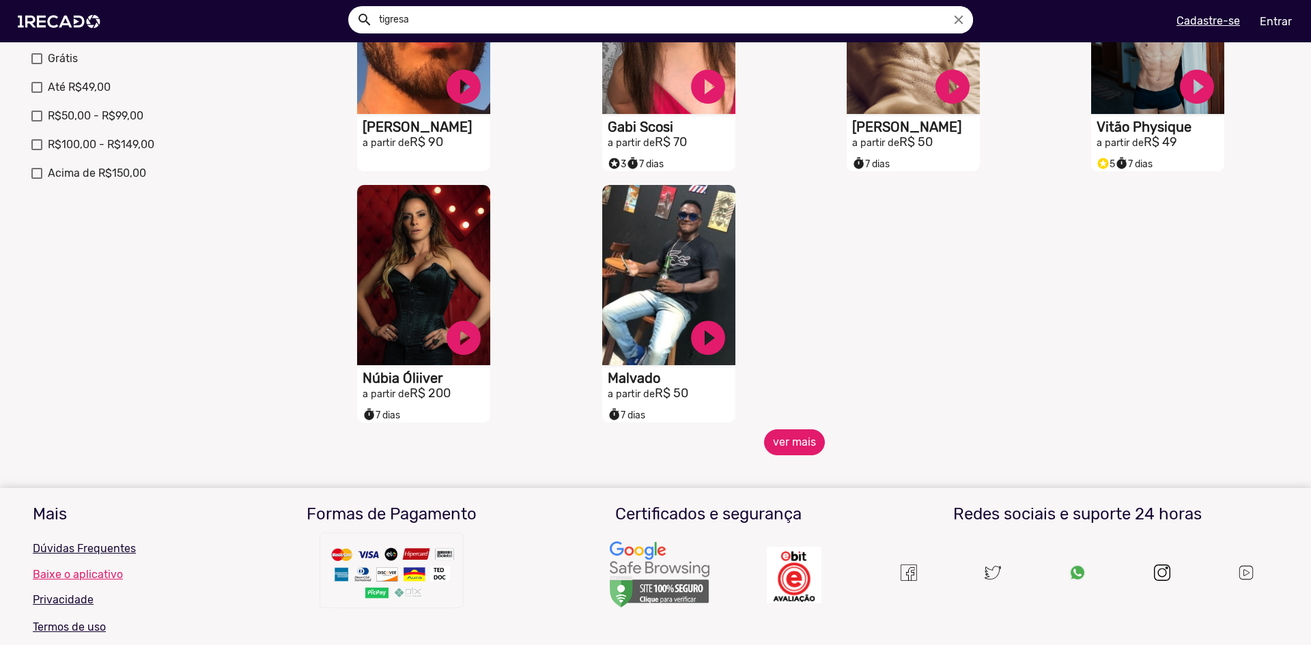
click at [779, 445] on button "ver mais" at bounding box center [794, 442] width 61 height 26
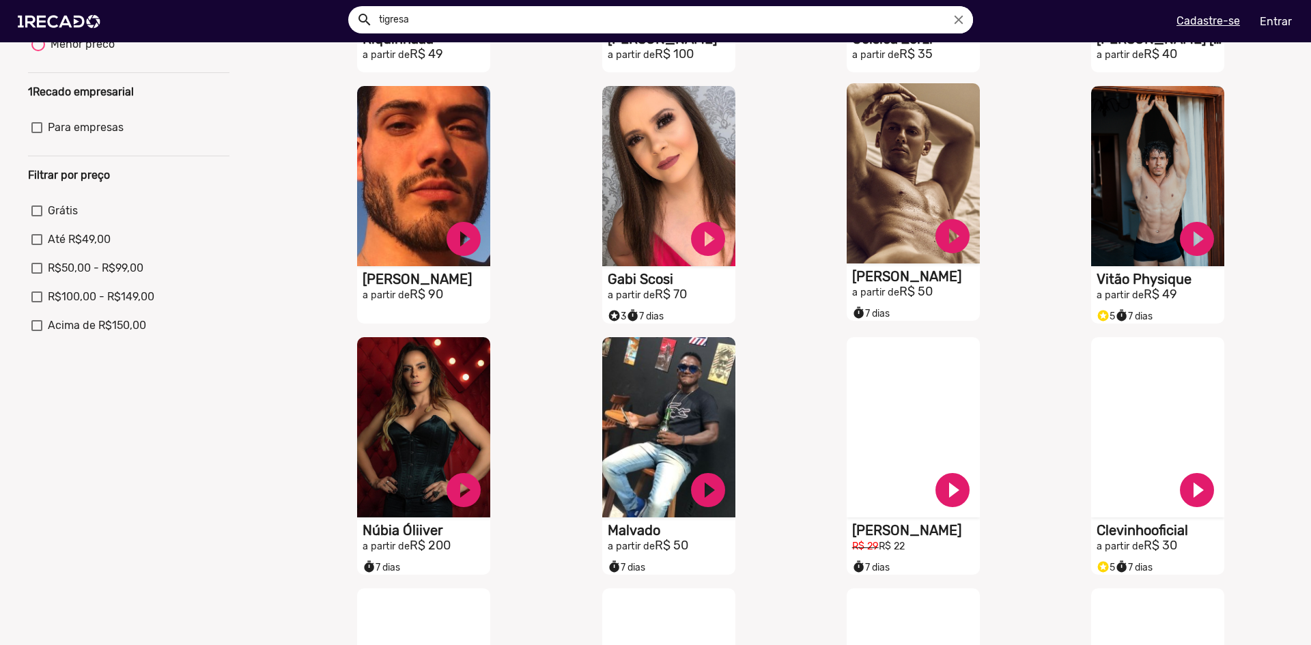
scroll to position [341, 0]
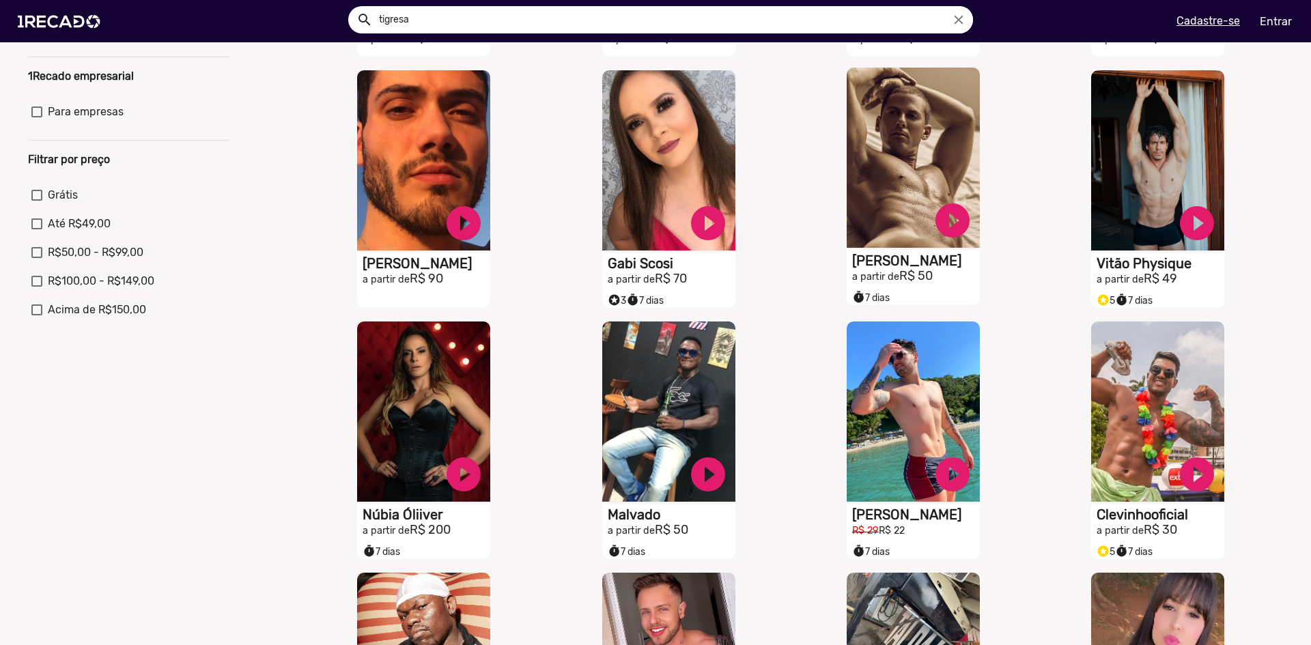
click at [871, 208] on video "S1RECADO vídeos dedicados para fãs e empresas" at bounding box center [913, 158] width 133 height 180
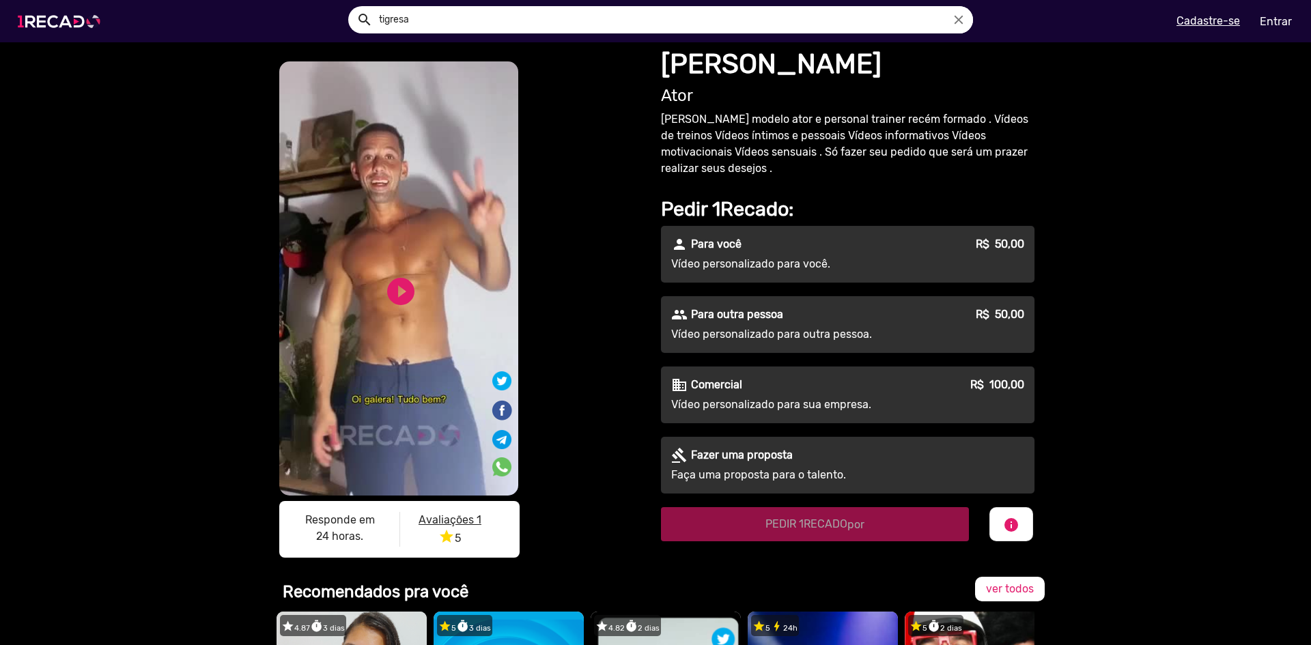
click at [28, 29] on img at bounding box center [61, 21] width 103 height 58
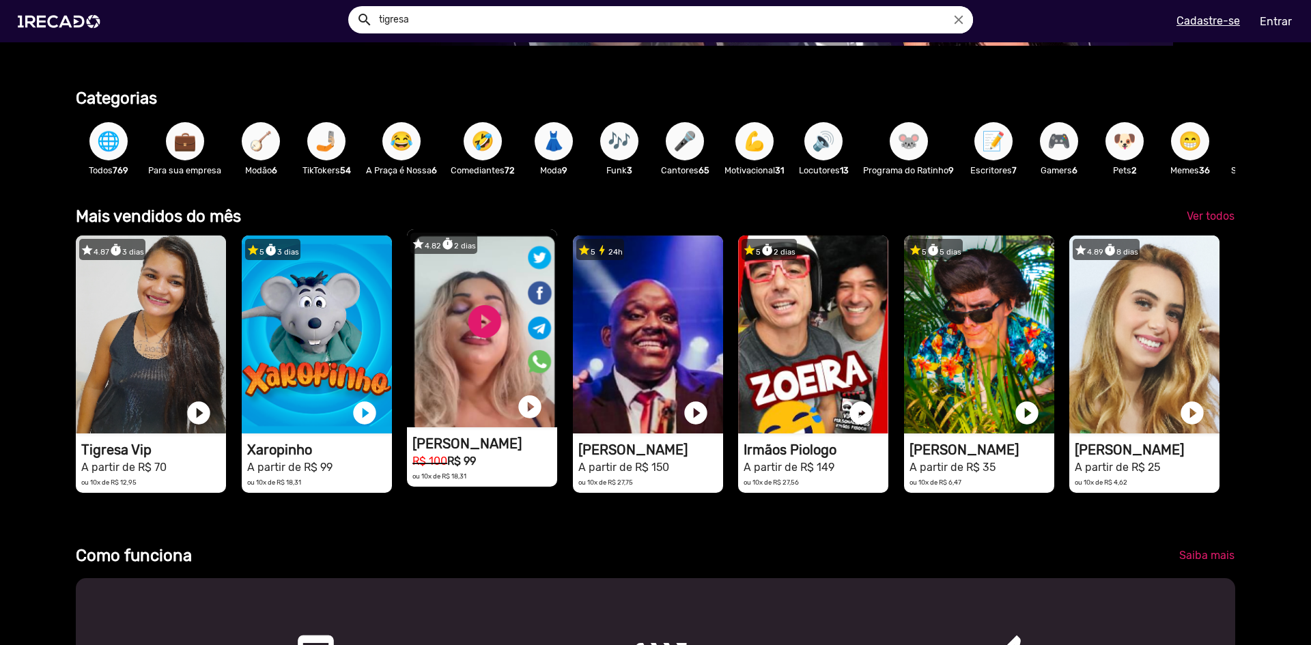
scroll to position [0, 2413]
click at [471, 326] on video "1RECADO vídeos dedicados para fãs e empresas" at bounding box center [482, 328] width 150 height 198
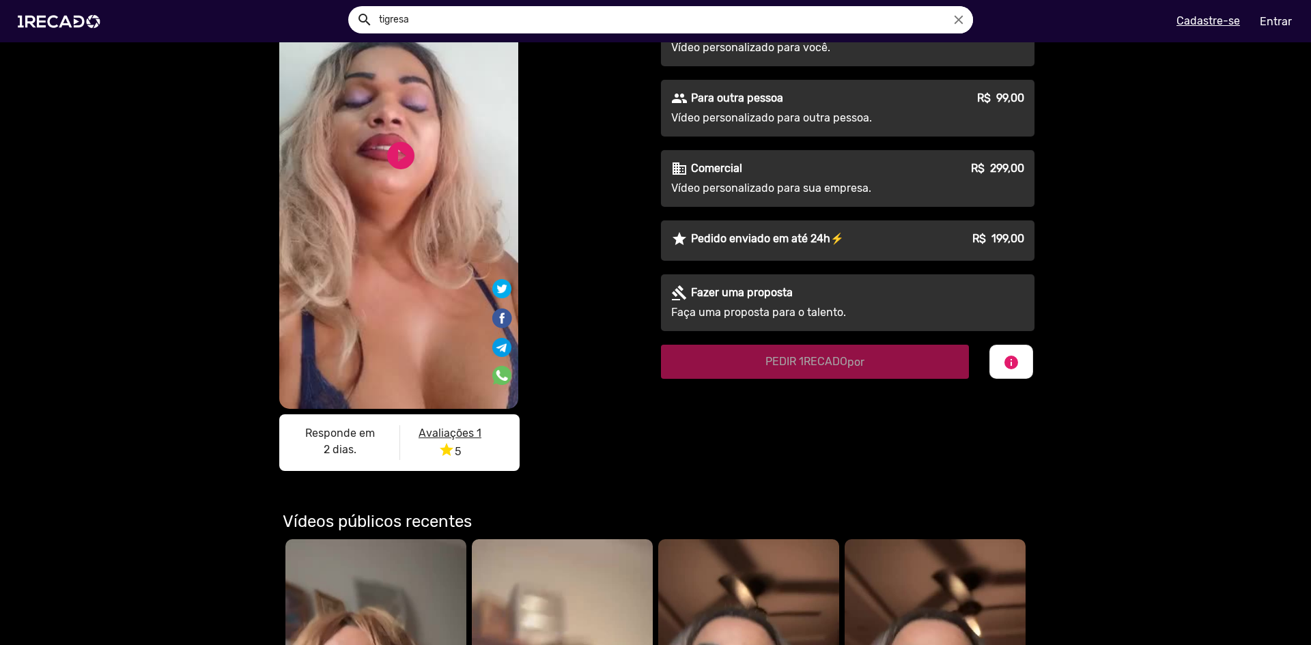
scroll to position [205, 0]
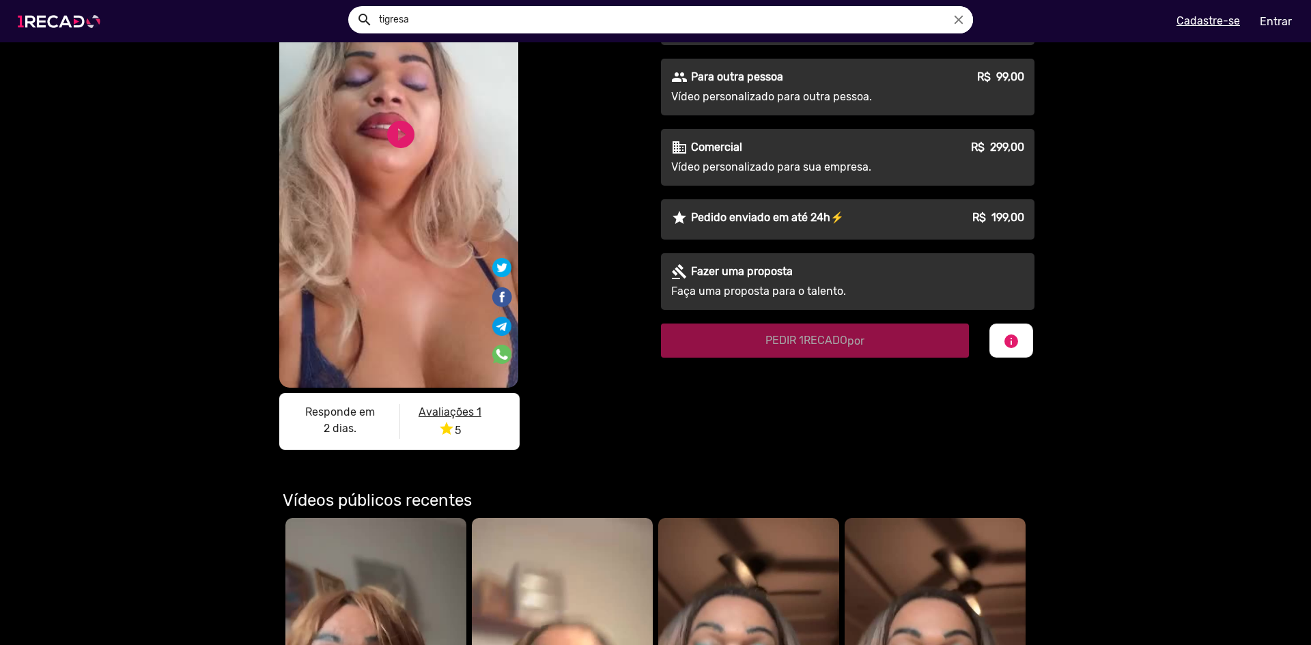
click at [33, 2] on img at bounding box center [61, 21] width 103 height 58
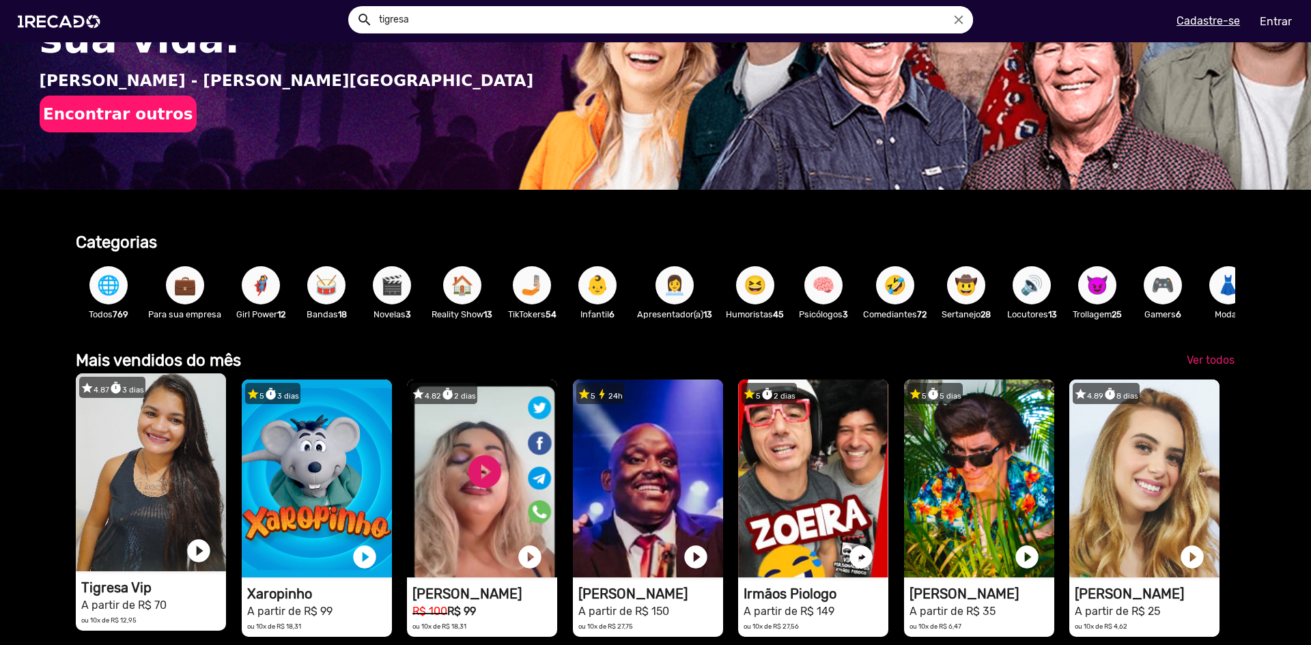
scroll to position [205, 0]
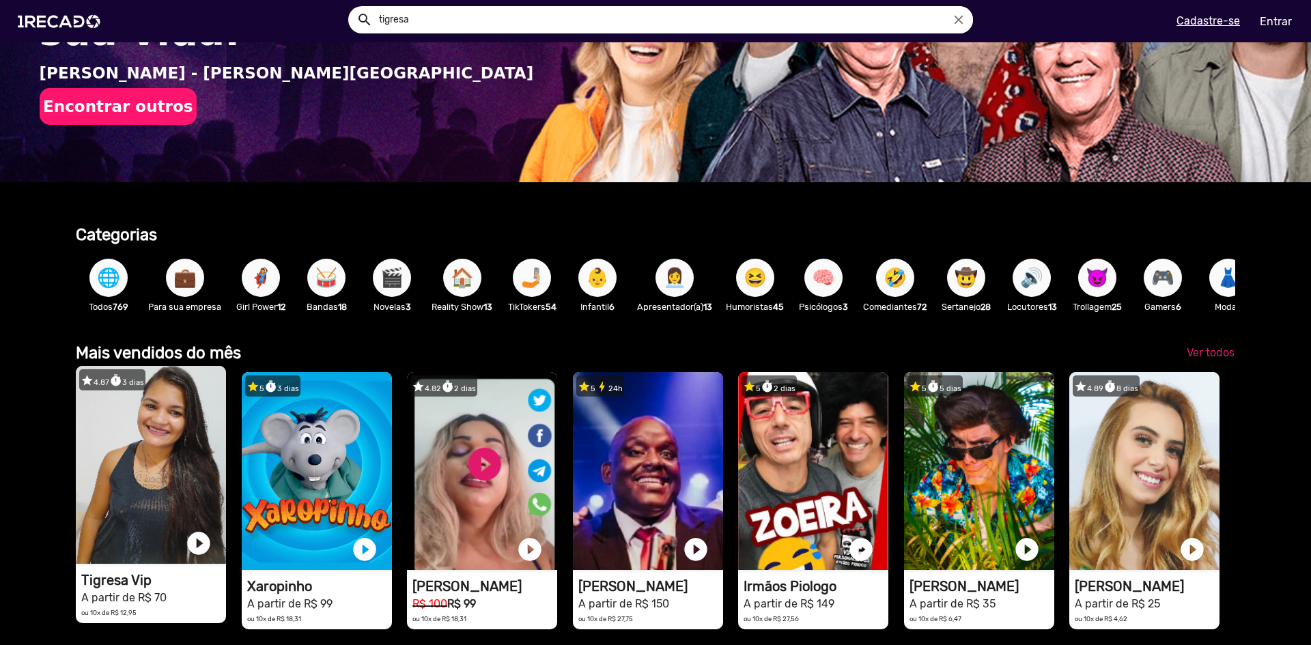
click at [124, 438] on video "1RECADO vídeos dedicados para fãs e empresas" at bounding box center [151, 465] width 150 height 198
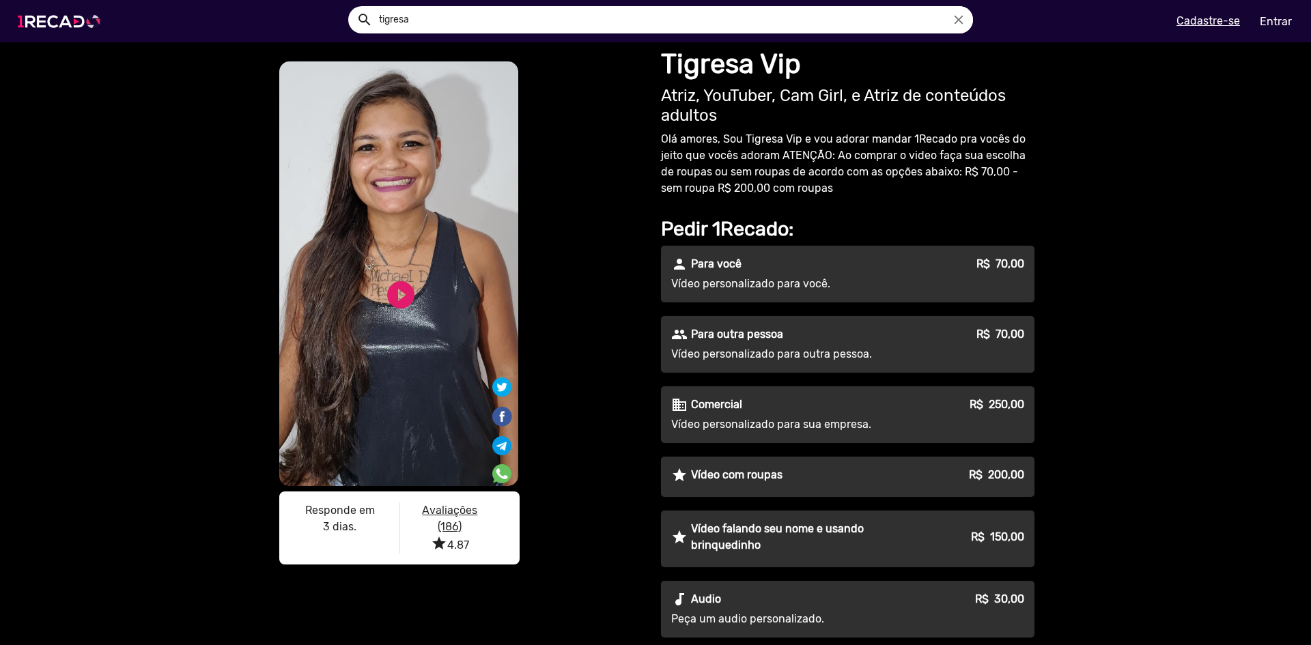
click at [74, 32] on img at bounding box center [61, 21] width 103 height 58
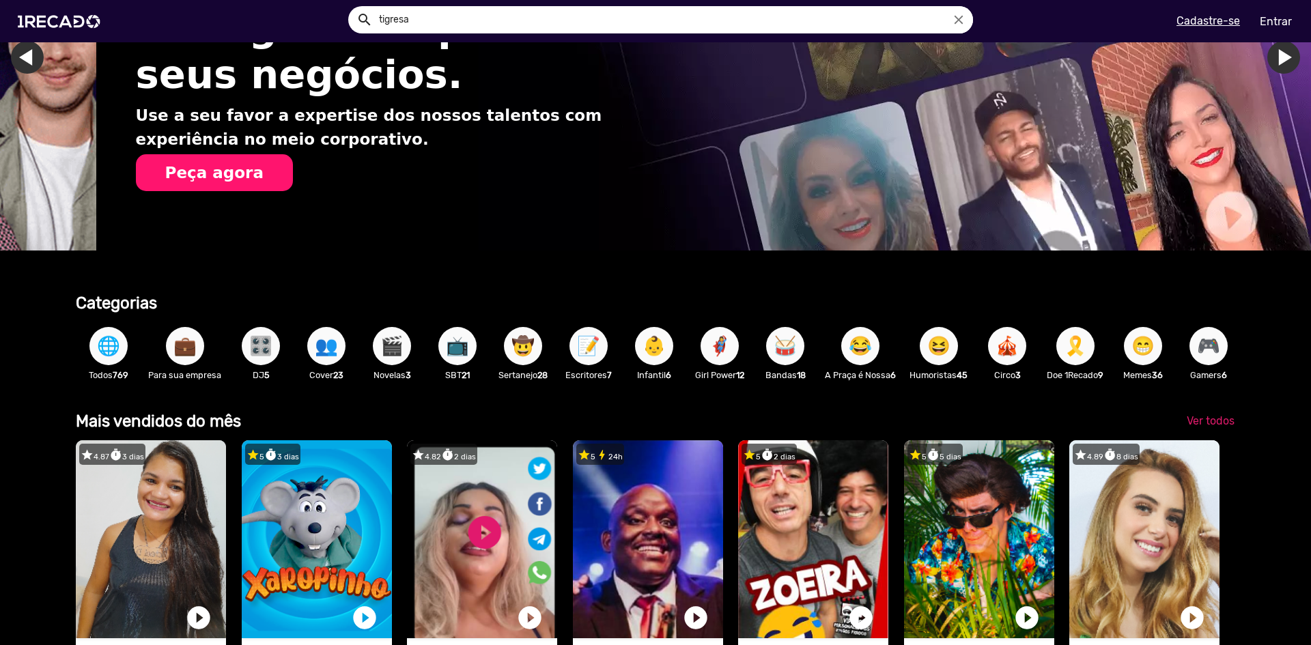
click at [274, 357] on button "🎛️" at bounding box center [261, 346] width 38 height 38
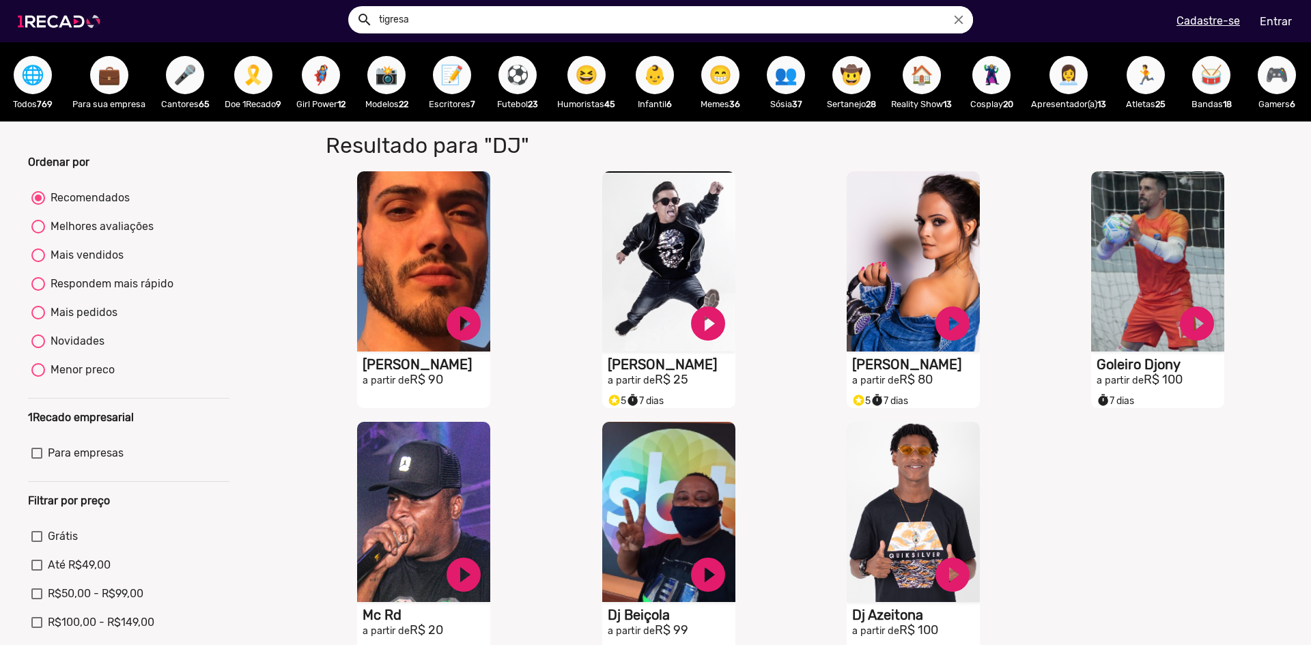
click at [51, 25] on img at bounding box center [61, 21] width 103 height 58
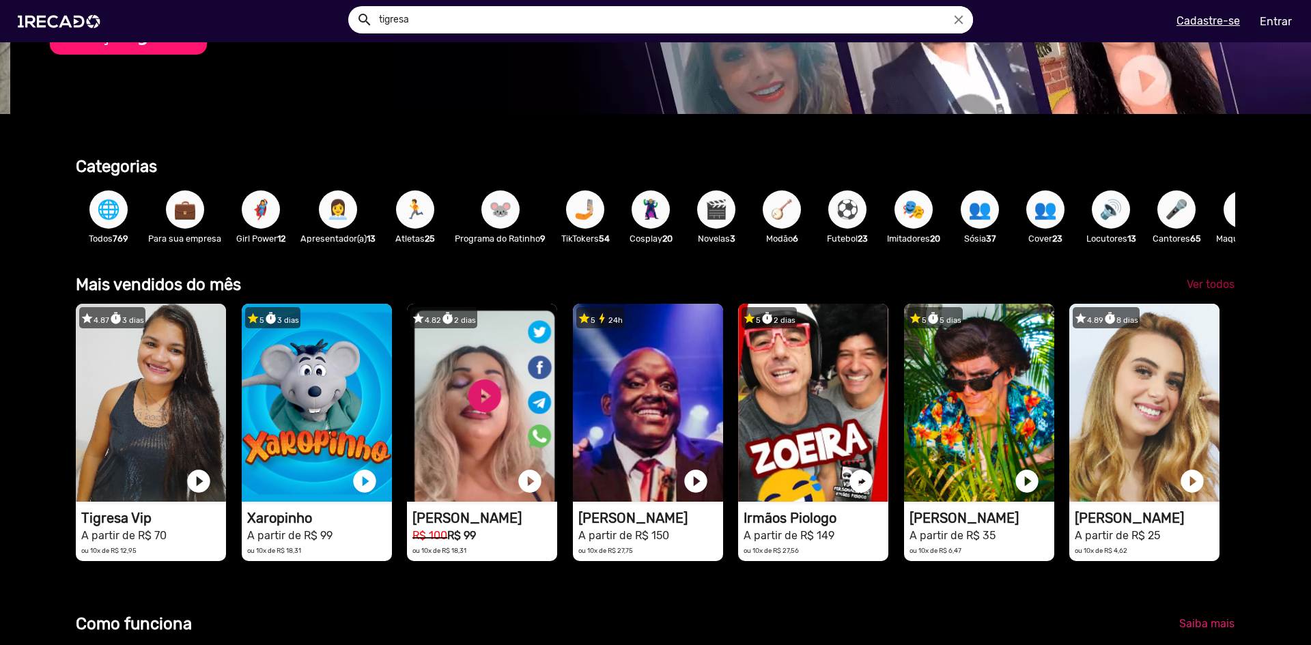
scroll to position [0, 1357]
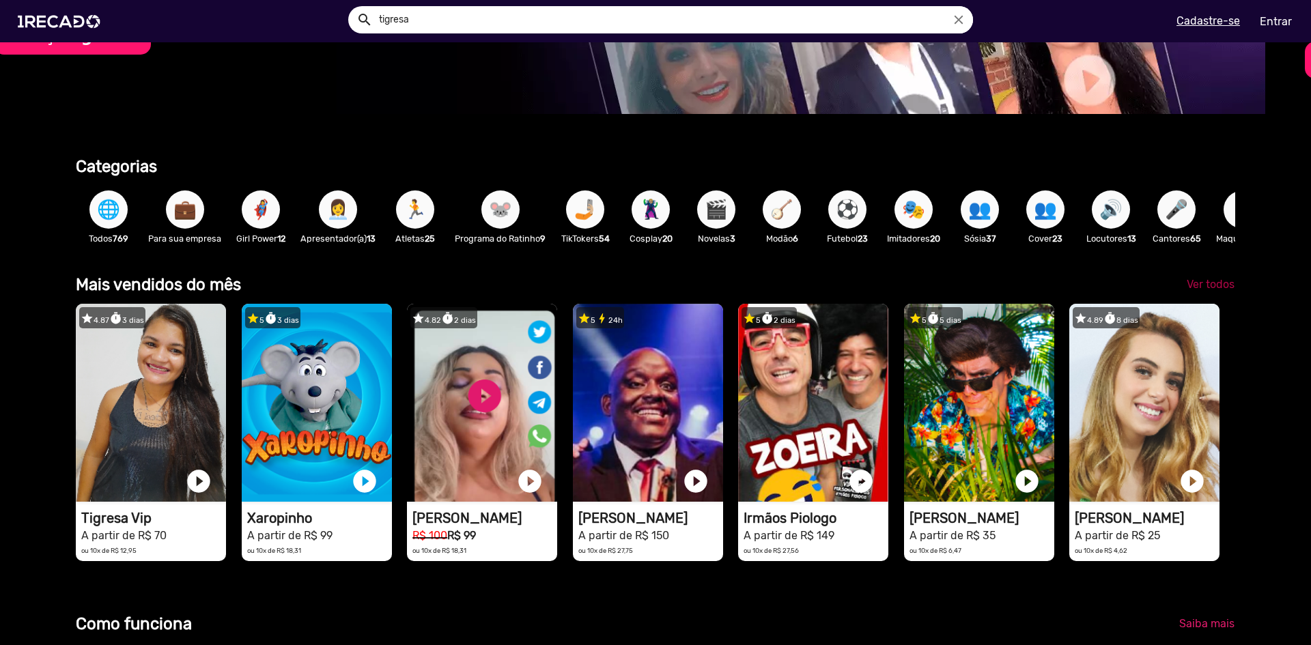
click at [1187, 291] on span "Ver todos" at bounding box center [1211, 284] width 48 height 13
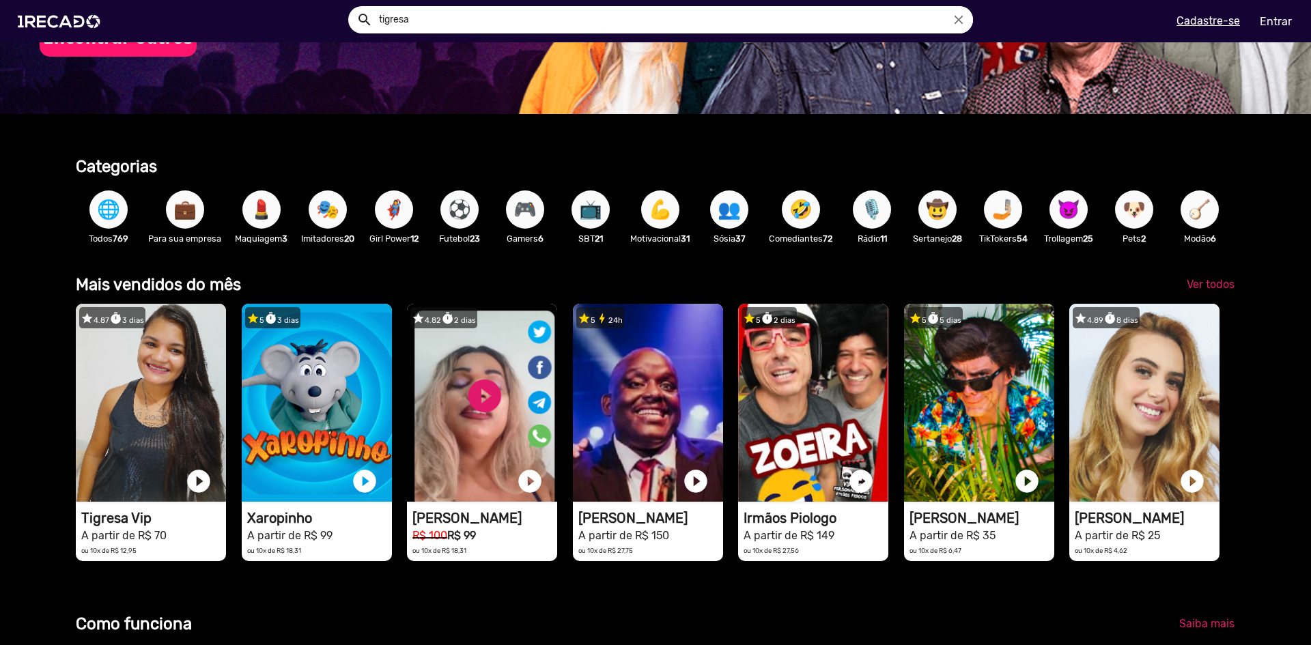
scroll to position [478, 0]
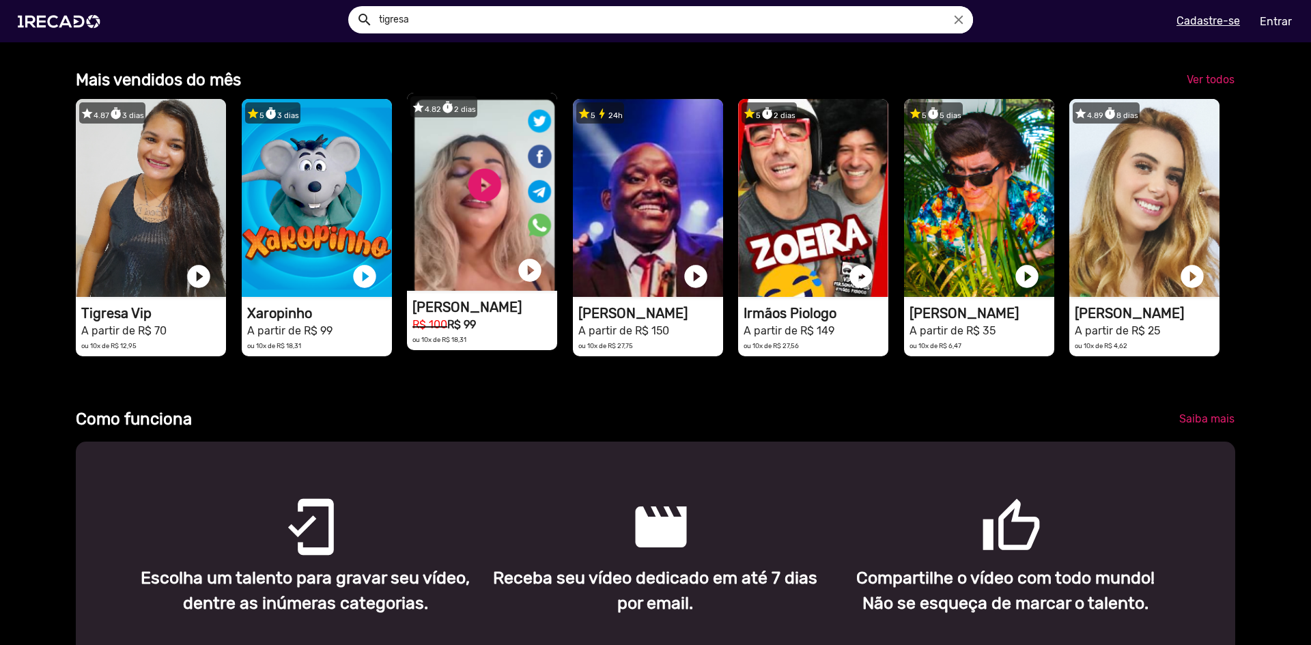
click at [462, 220] on video "1RECADO vídeos dedicados para fãs e empresas" at bounding box center [482, 192] width 150 height 198
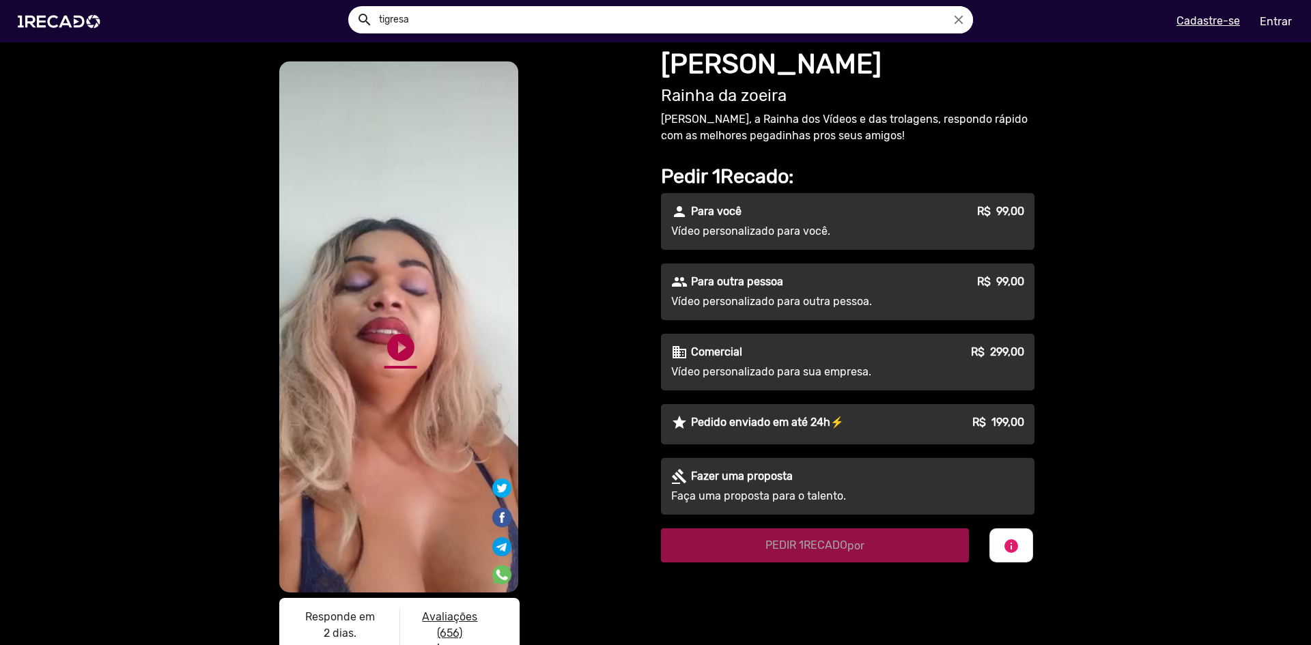
click at [395, 339] on link "play_circle_filled" at bounding box center [400, 347] width 33 height 33
click at [393, 331] on link "pause_circle" at bounding box center [400, 347] width 33 height 33
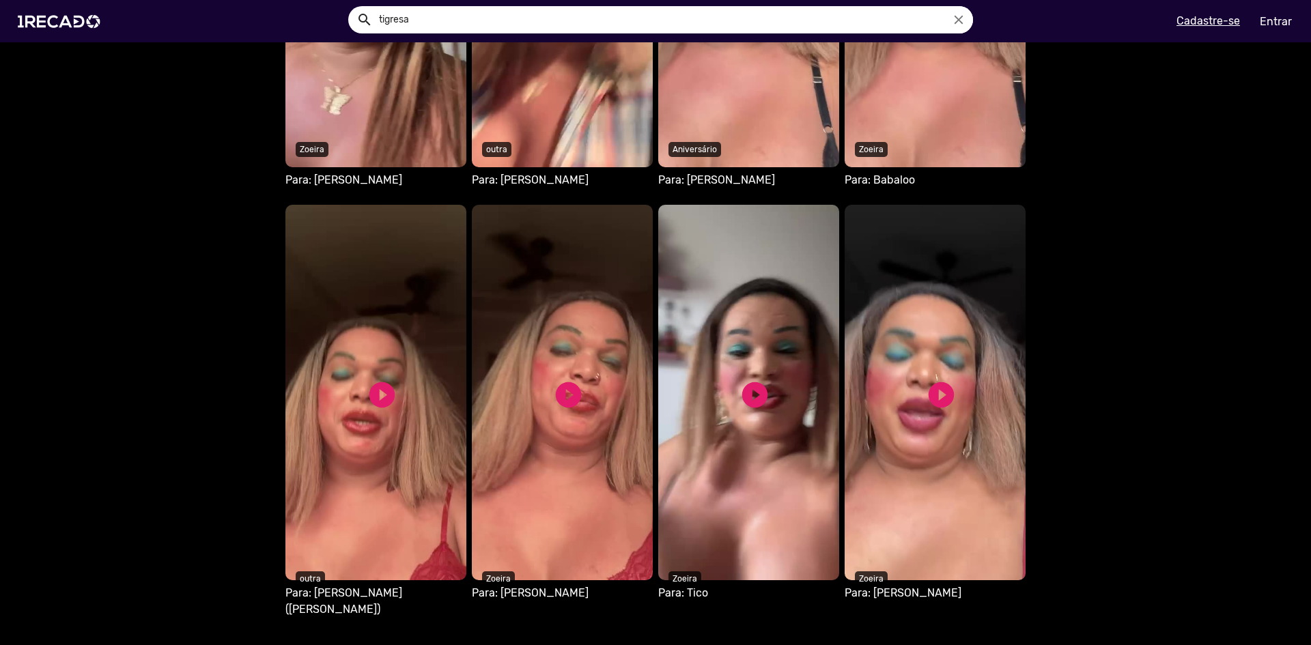
scroll to position [786, 0]
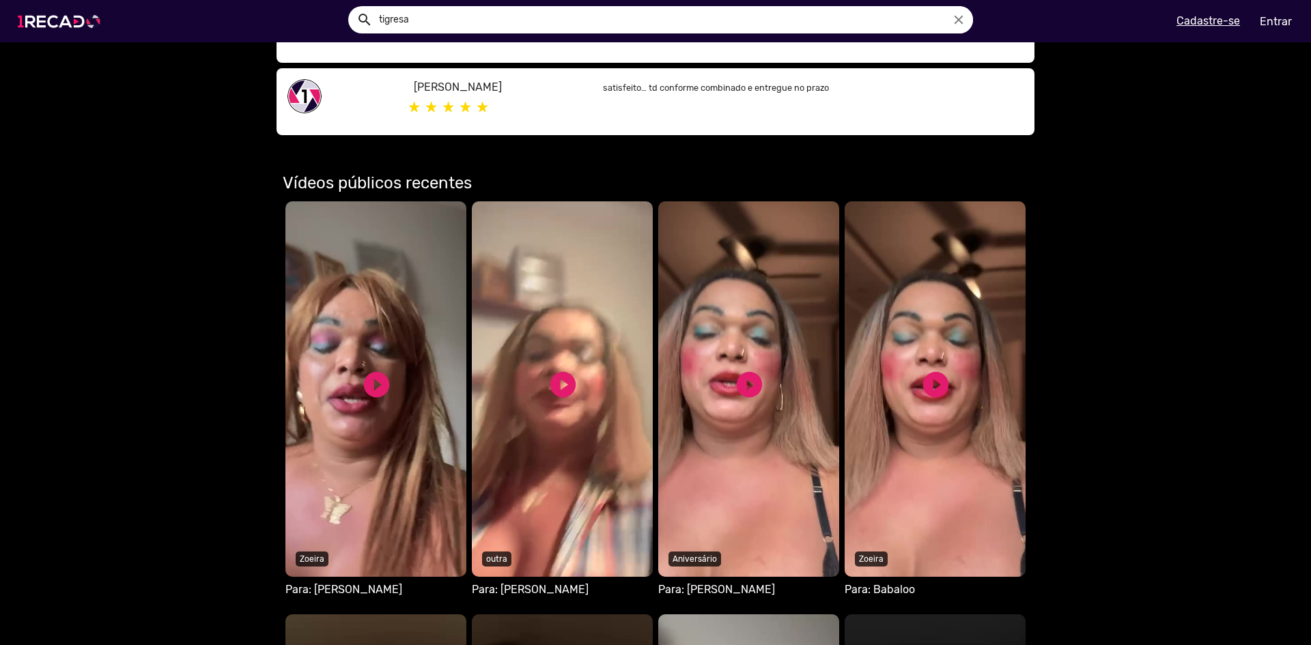
click at [68, 33] on img at bounding box center [61, 21] width 103 height 58
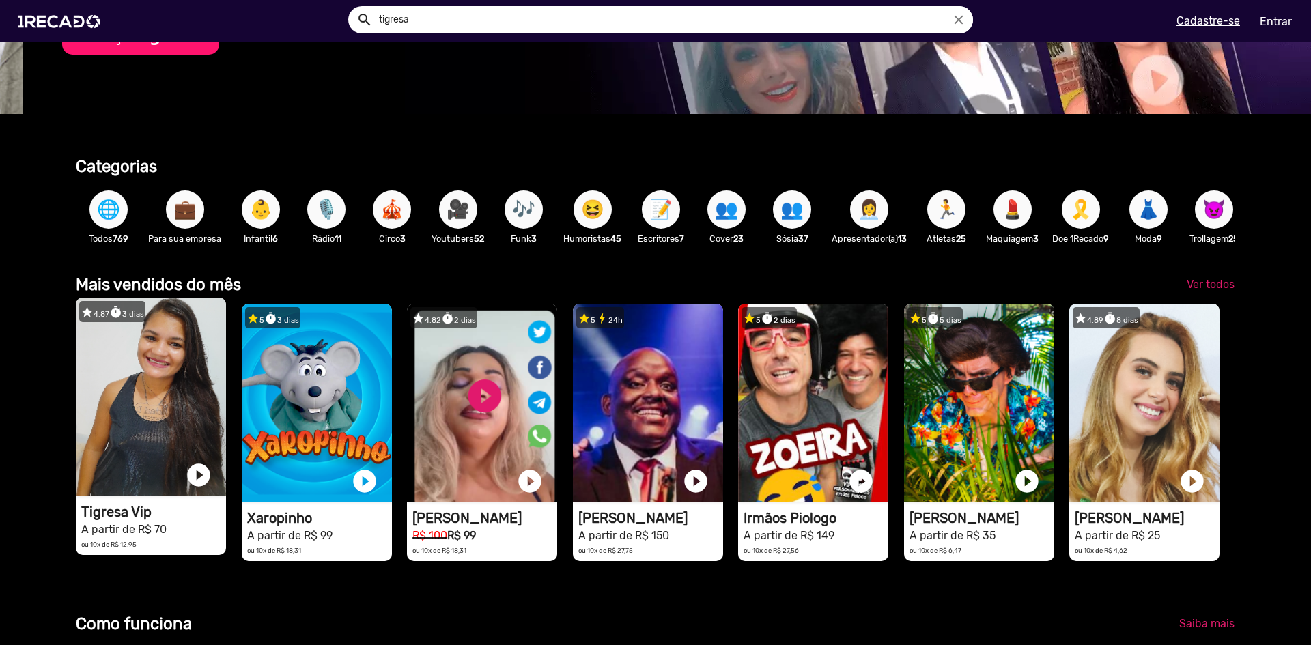
scroll to position [0, 1301]
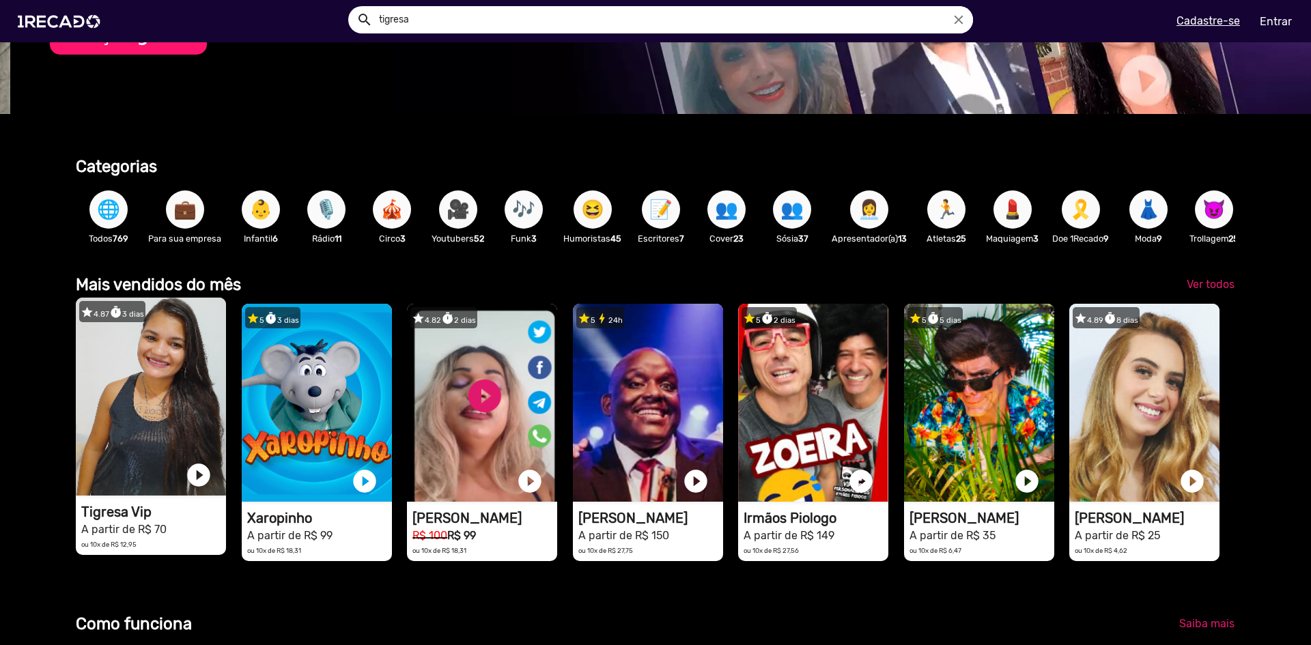
click at [93, 375] on video "1RECADO vídeos dedicados para fãs e empresas" at bounding box center [151, 397] width 150 height 198
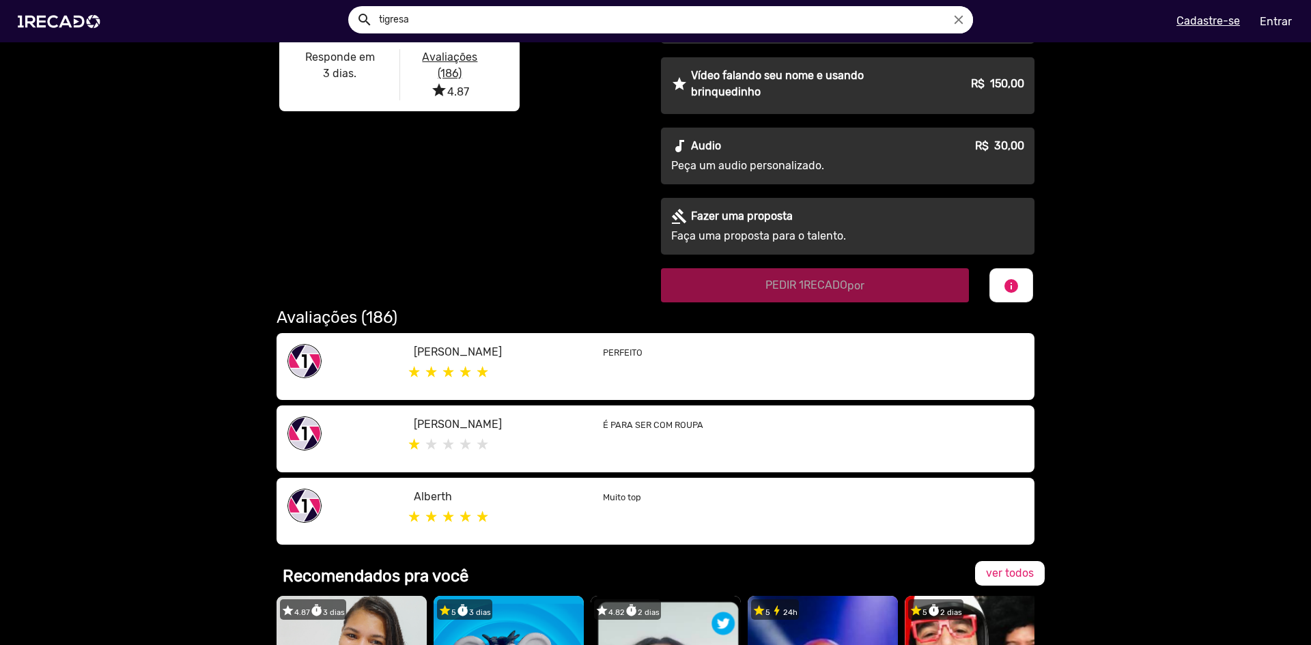
scroll to position [208, 0]
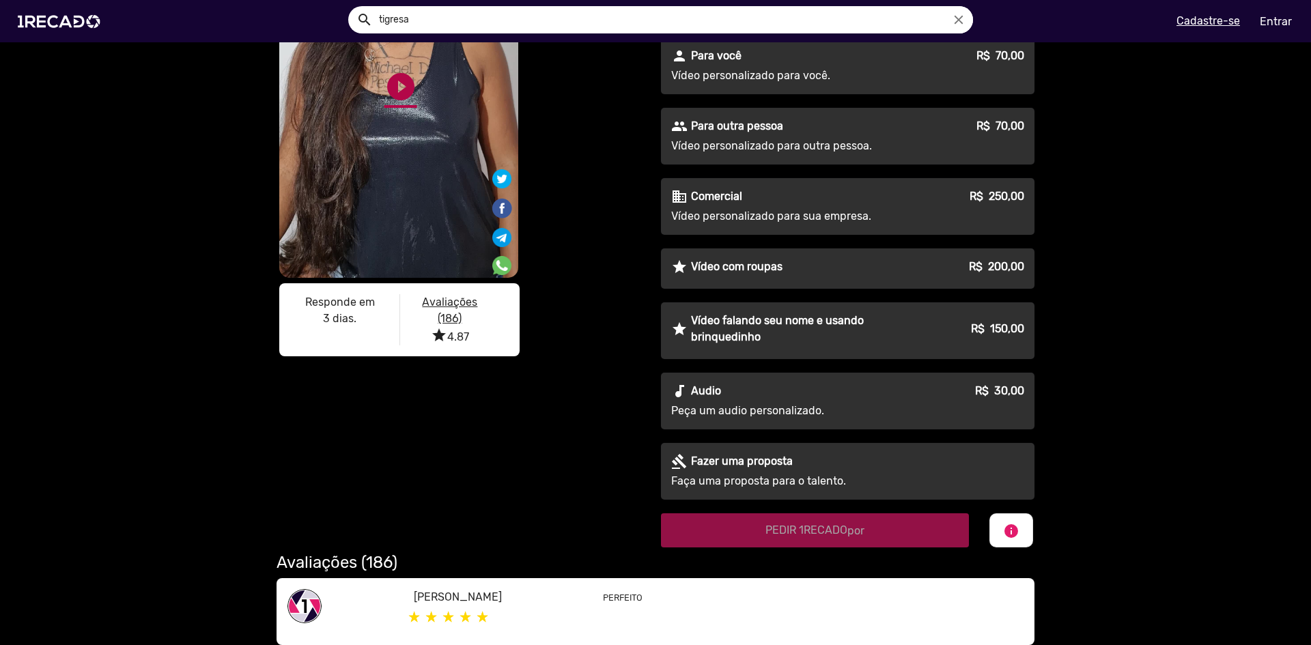
click at [393, 87] on link "play_circle_filled" at bounding box center [400, 86] width 33 height 33
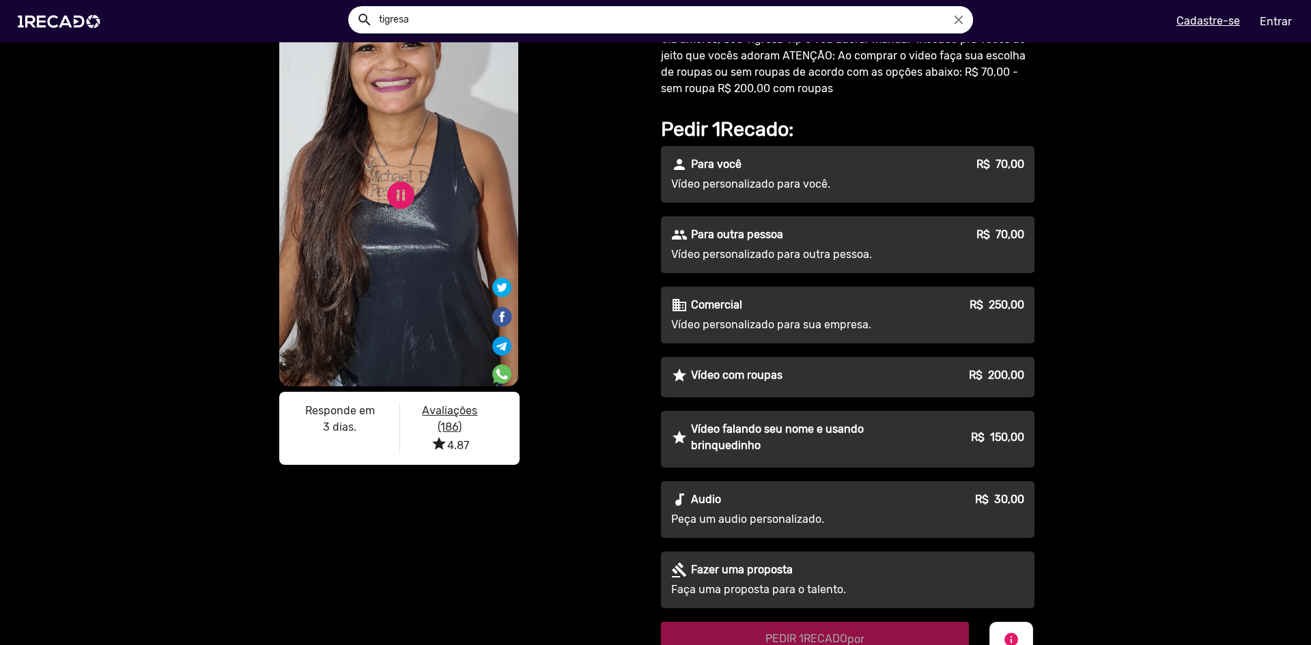
scroll to position [0, 0]
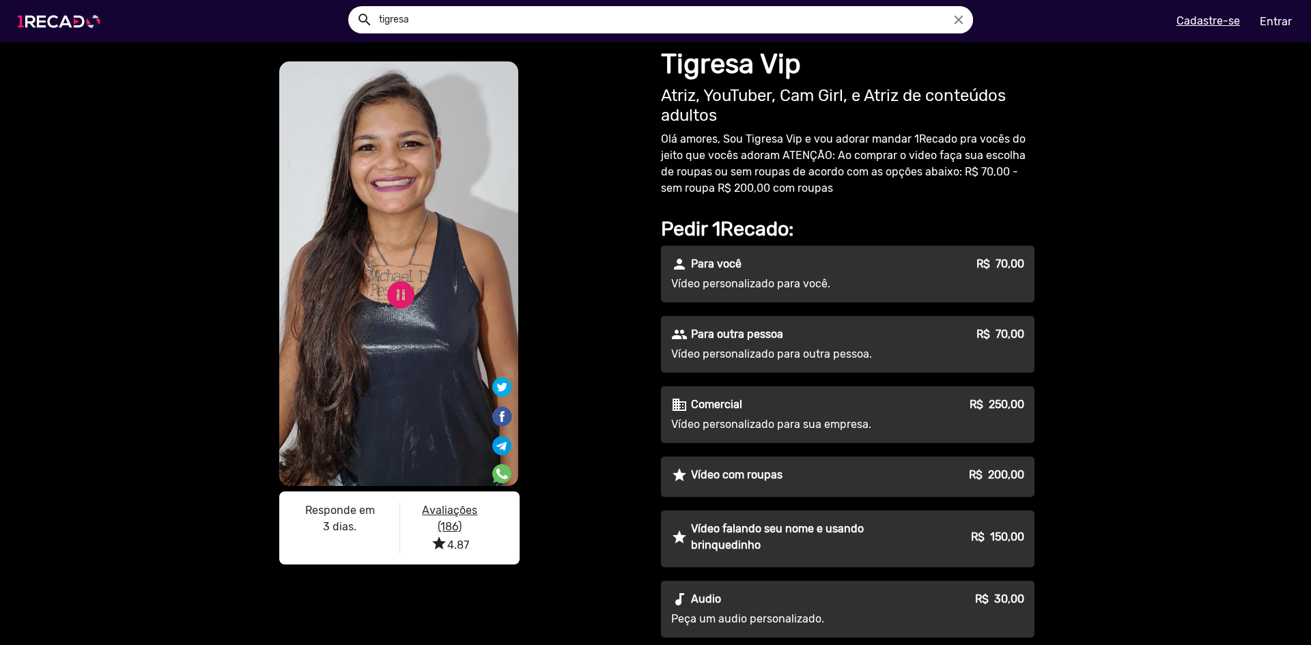
click at [41, 14] on img at bounding box center [61, 21] width 103 height 58
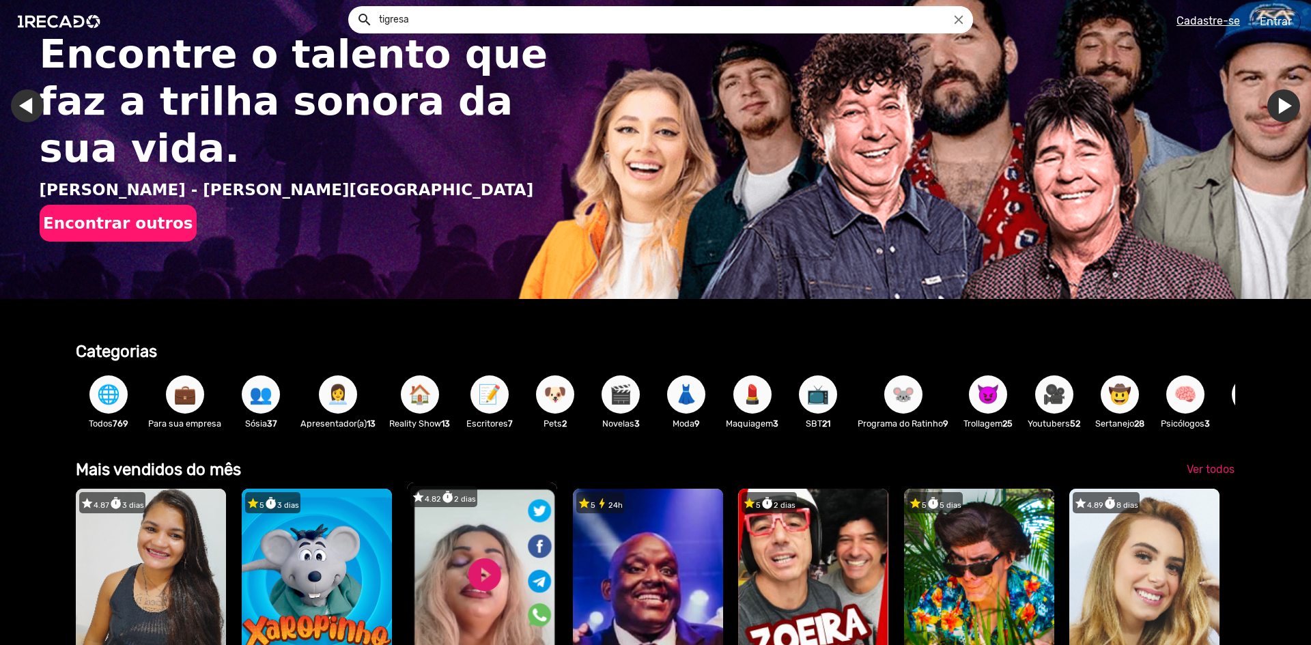
scroll to position [205, 0]
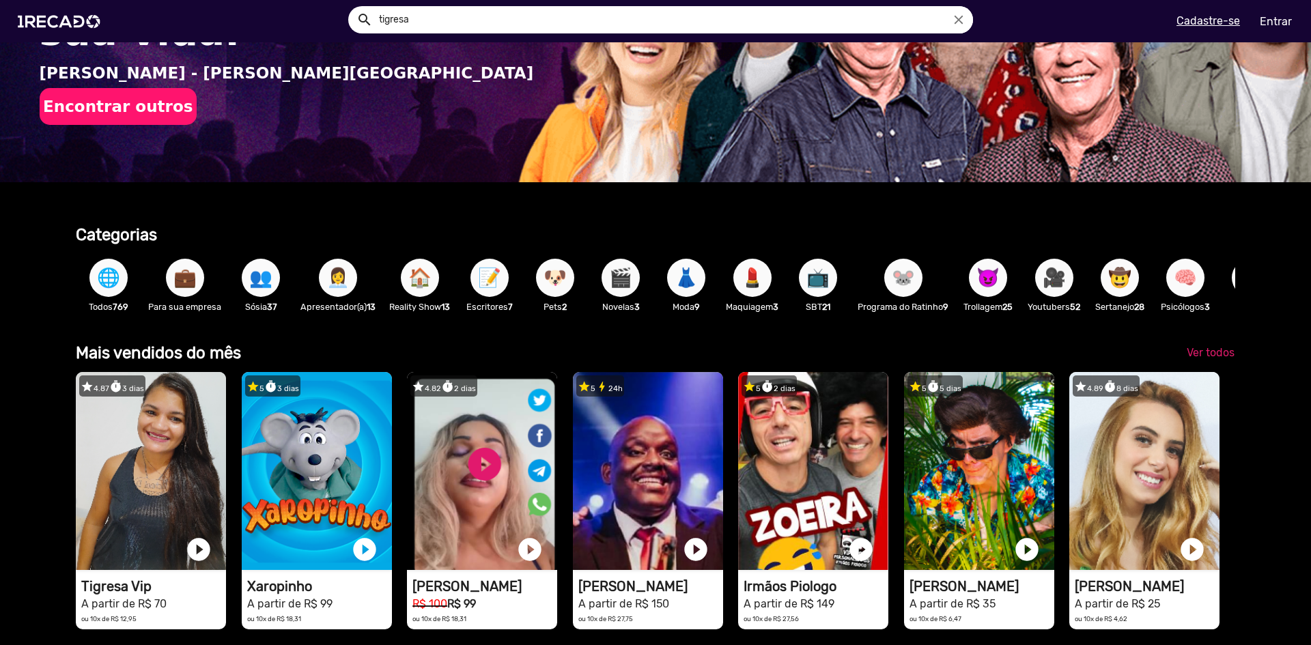
click at [416, 279] on span "🏠" at bounding box center [419, 278] width 23 height 38
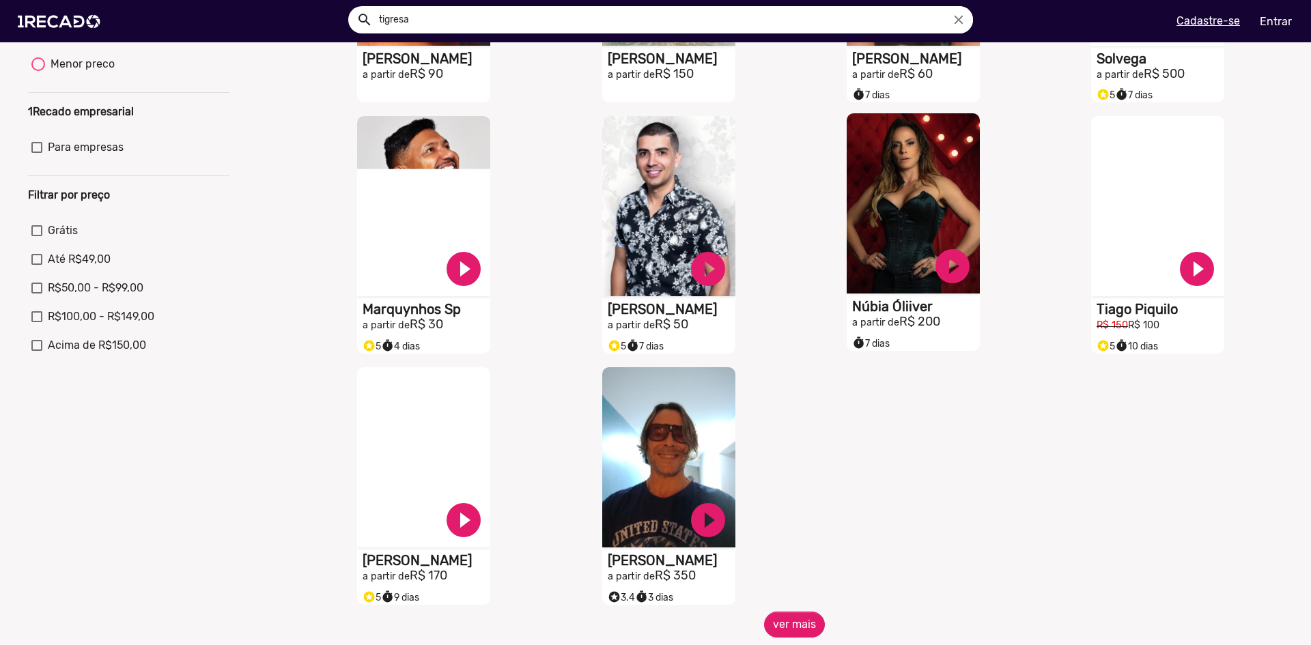
scroll to position [341, 0]
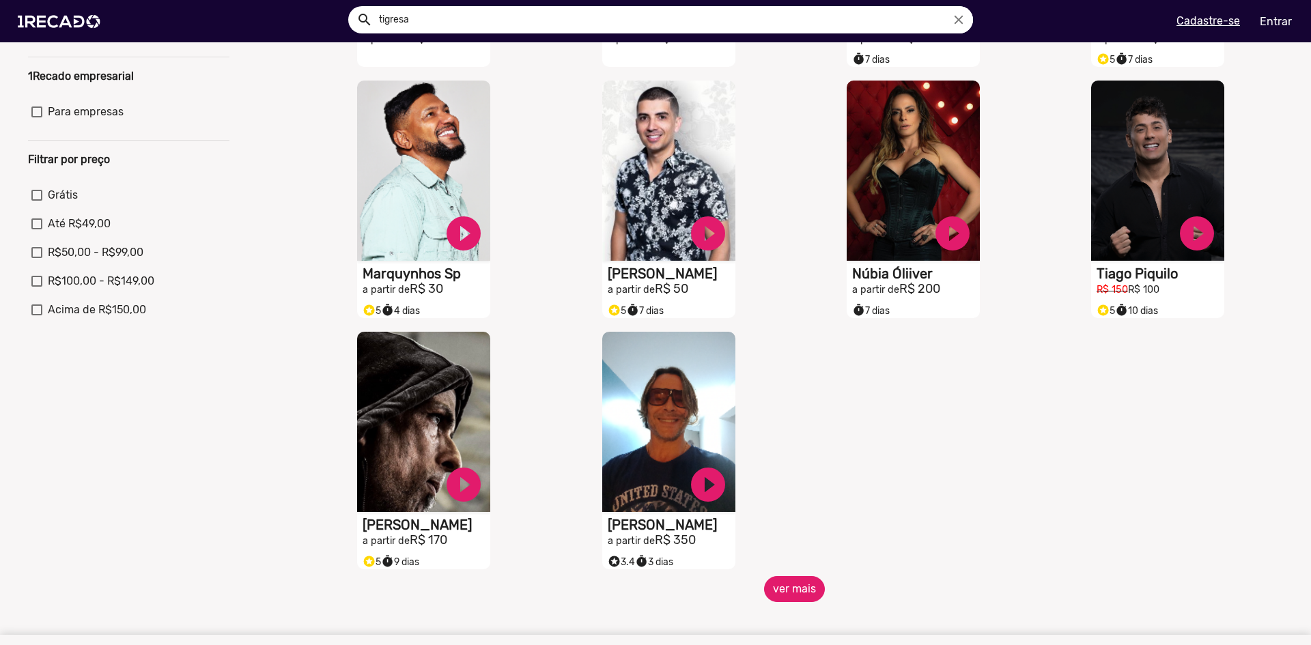
click at [790, 595] on button "ver mais" at bounding box center [794, 589] width 61 height 26
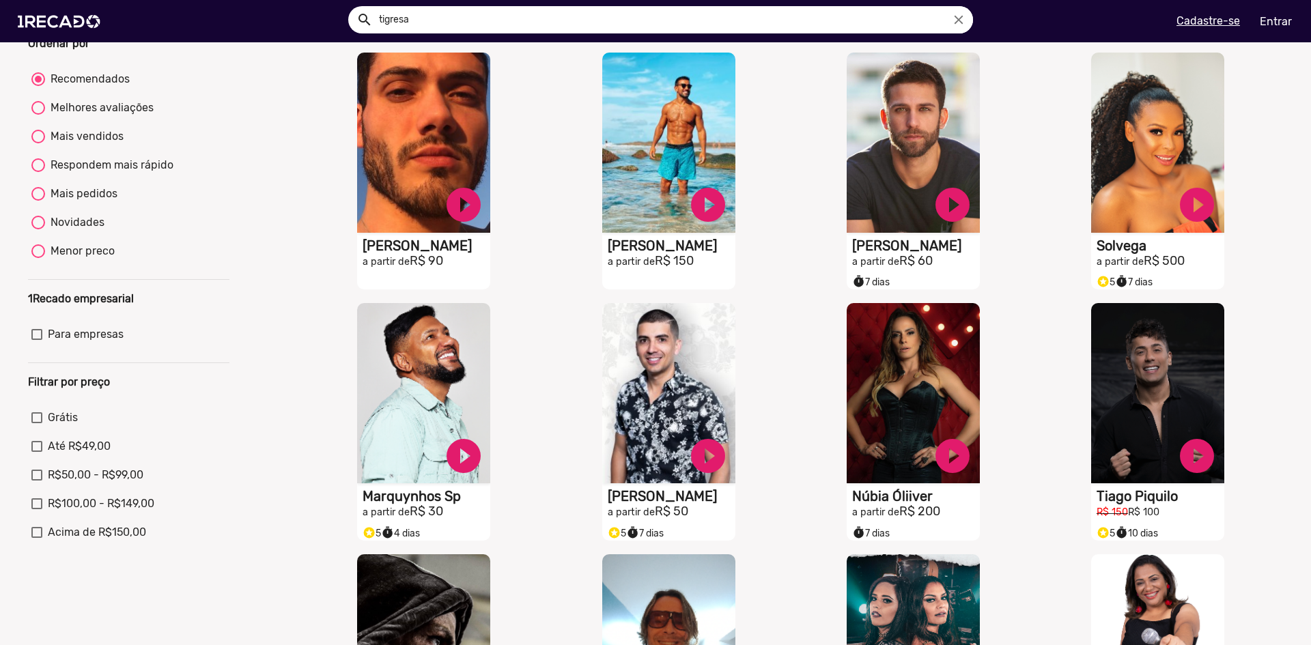
scroll to position [0, 0]
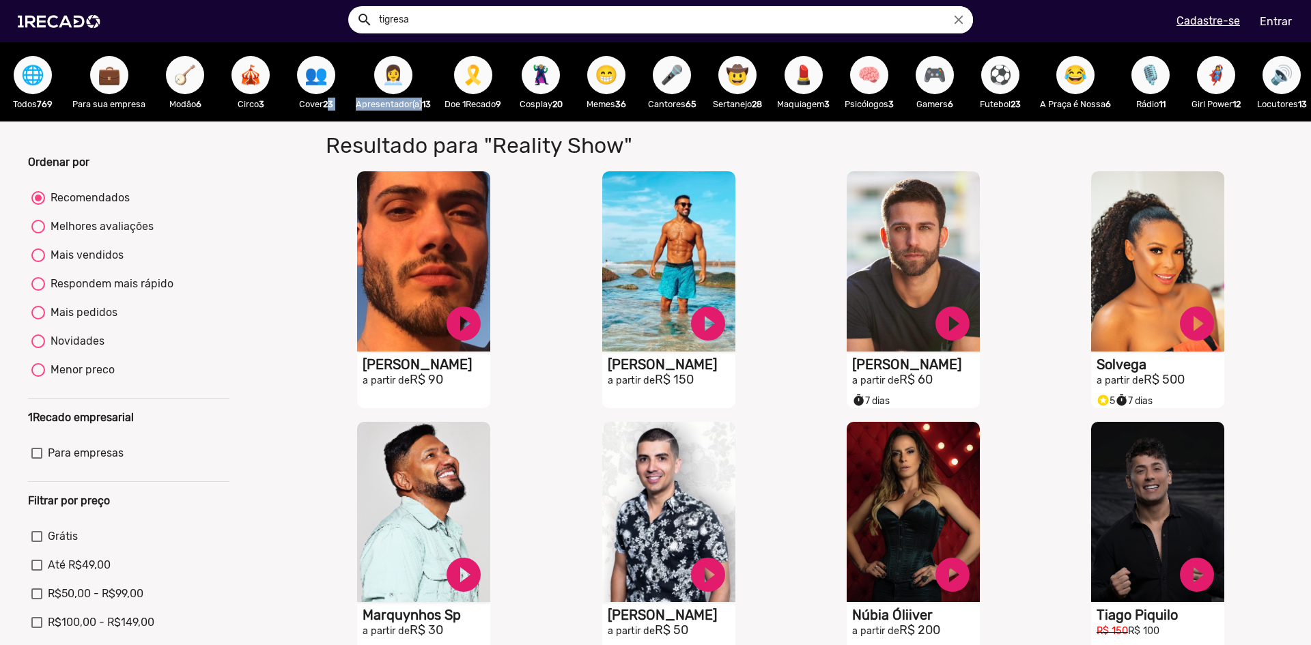
drag, startPoint x: 326, startPoint y: 121, endPoint x: 419, endPoint y: 126, distance: 93.7
click at [419, 122] on div "🌐 Todos 769 💼 Para sua empresa 🪕 Modão 6 🎪 Circo 3 👥 Cover 23 👩‍💼 Apresentador(…" at bounding box center [655, 81] width 1311 height 79
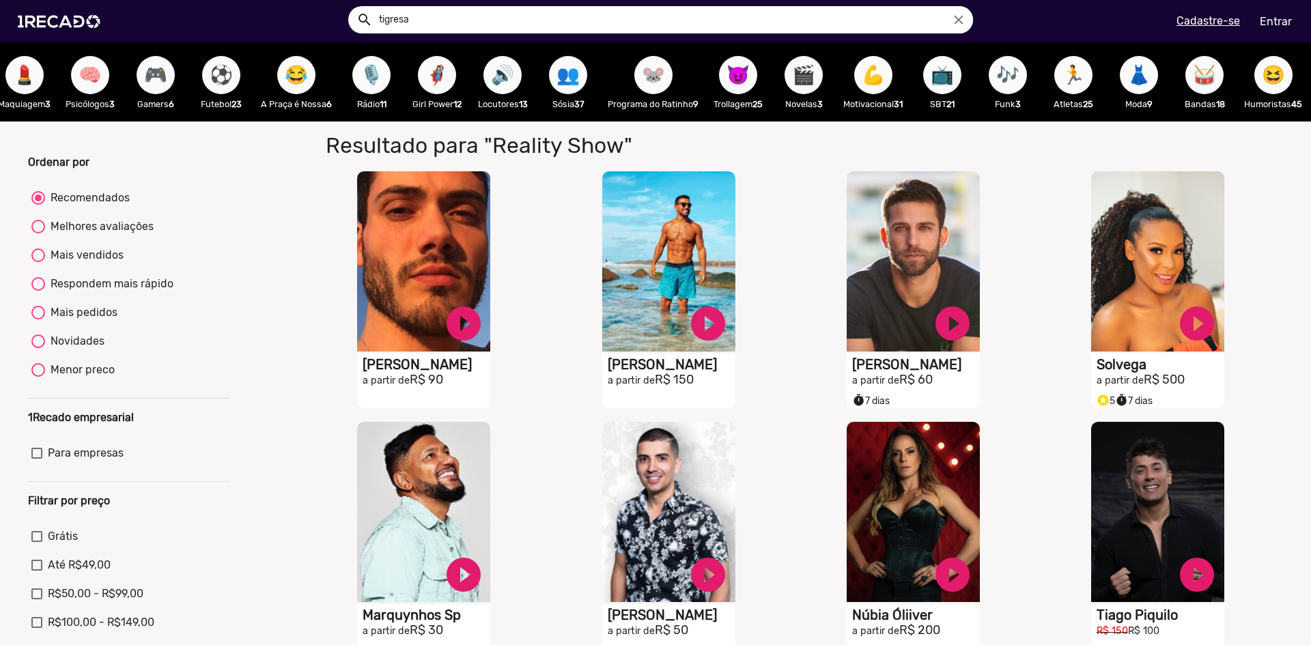
scroll to position [0, 776]
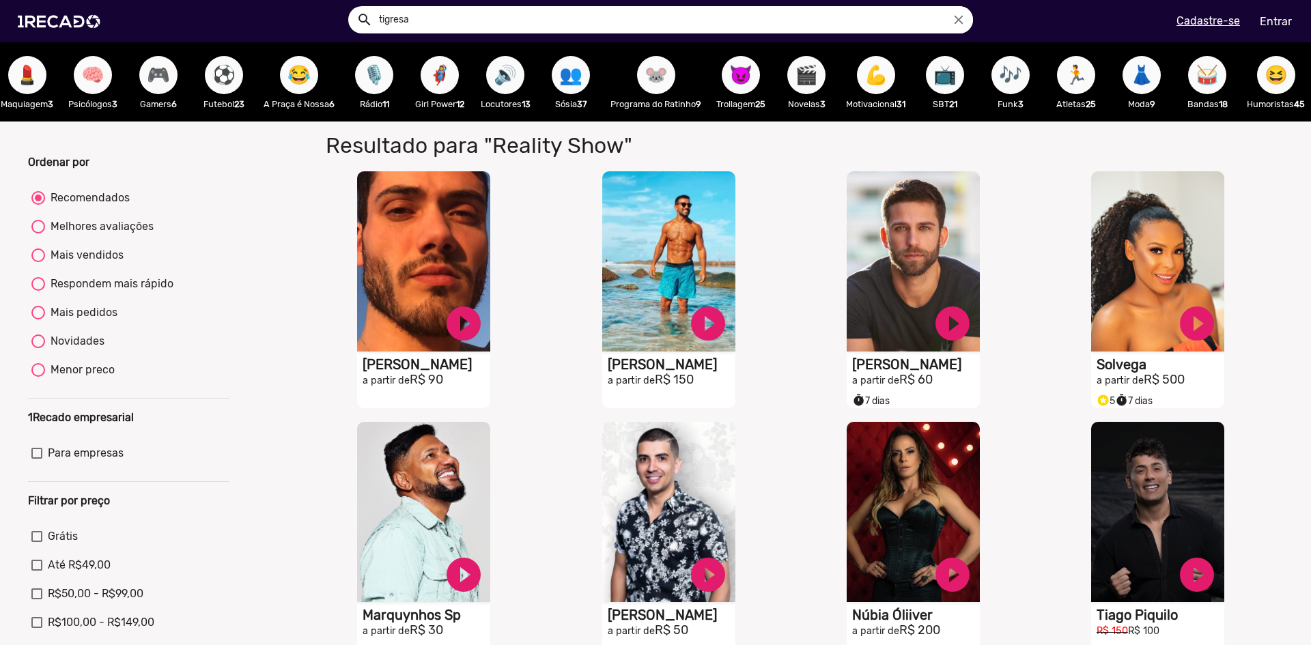
click at [1086, 87] on span "🏃" at bounding box center [1075, 75] width 23 height 38
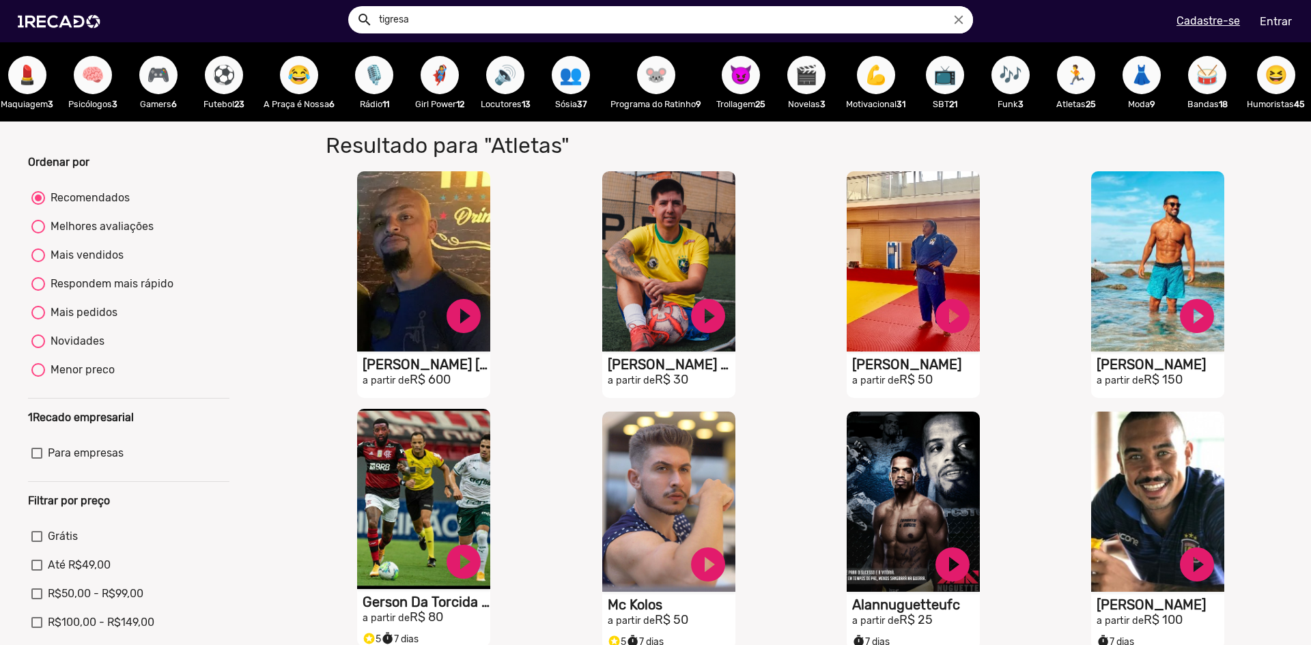
click at [391, 607] on h1 "Gerson Da Torcida Oficial" at bounding box center [427, 602] width 128 height 16
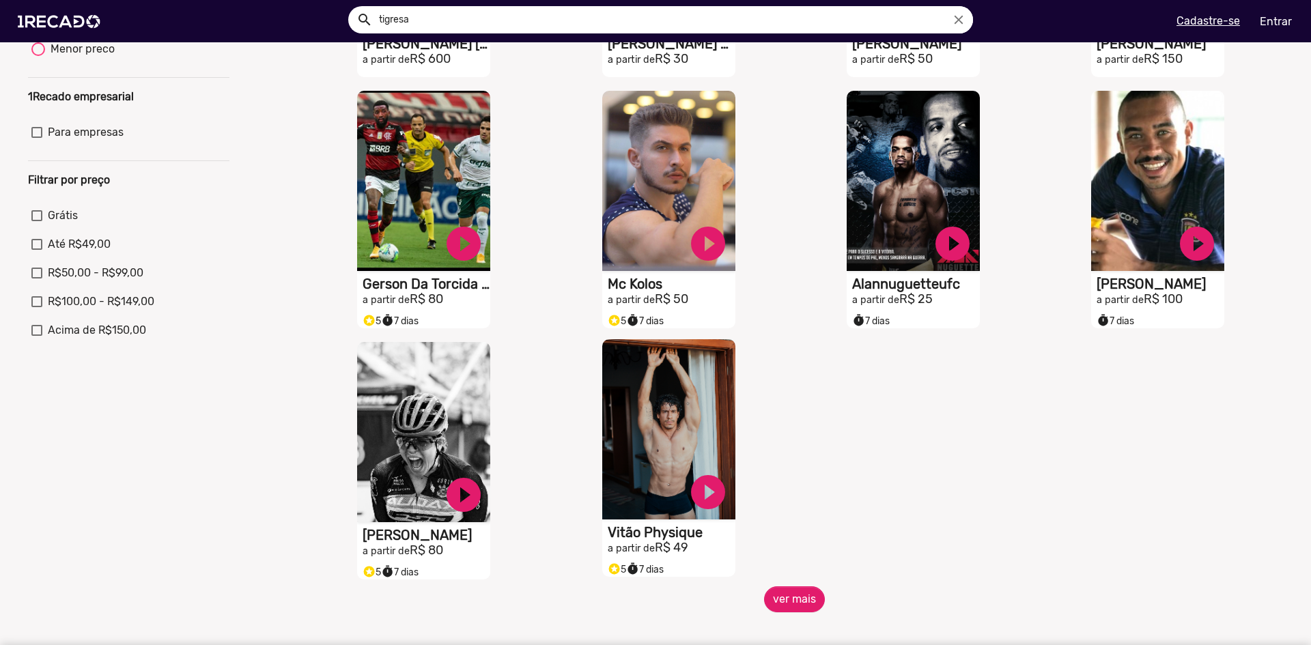
scroll to position [341, 0]
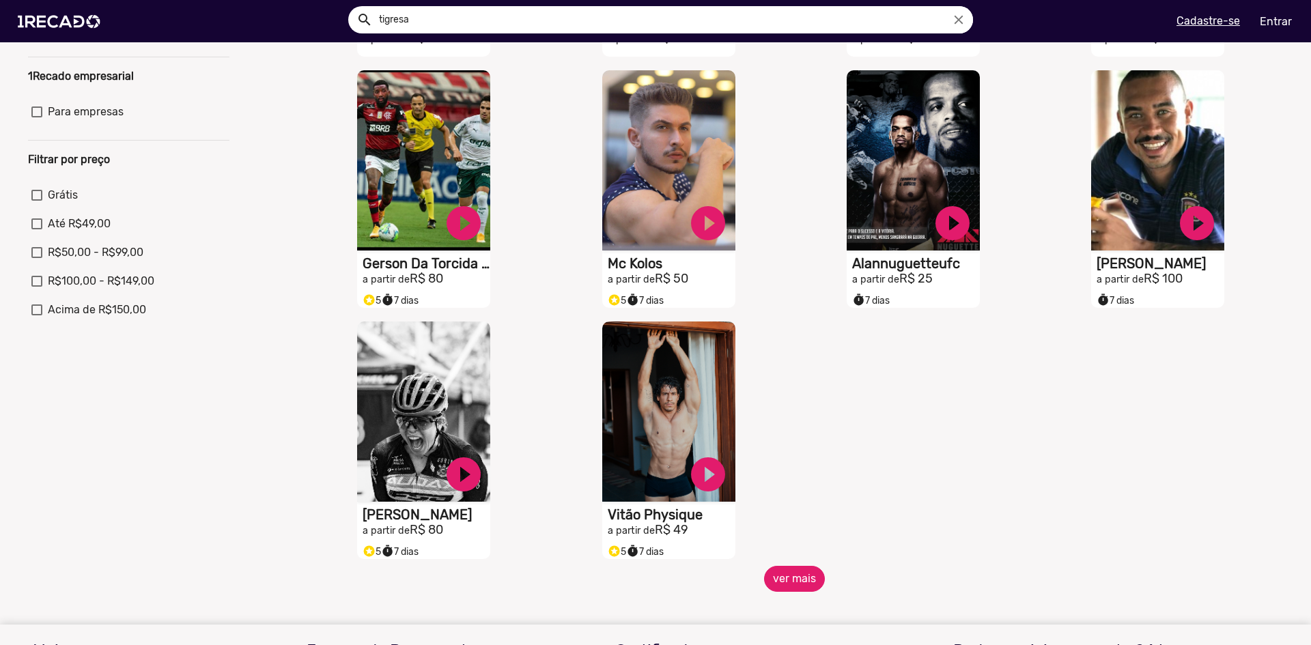
click at [787, 585] on button "ver mais" at bounding box center [794, 579] width 61 height 26
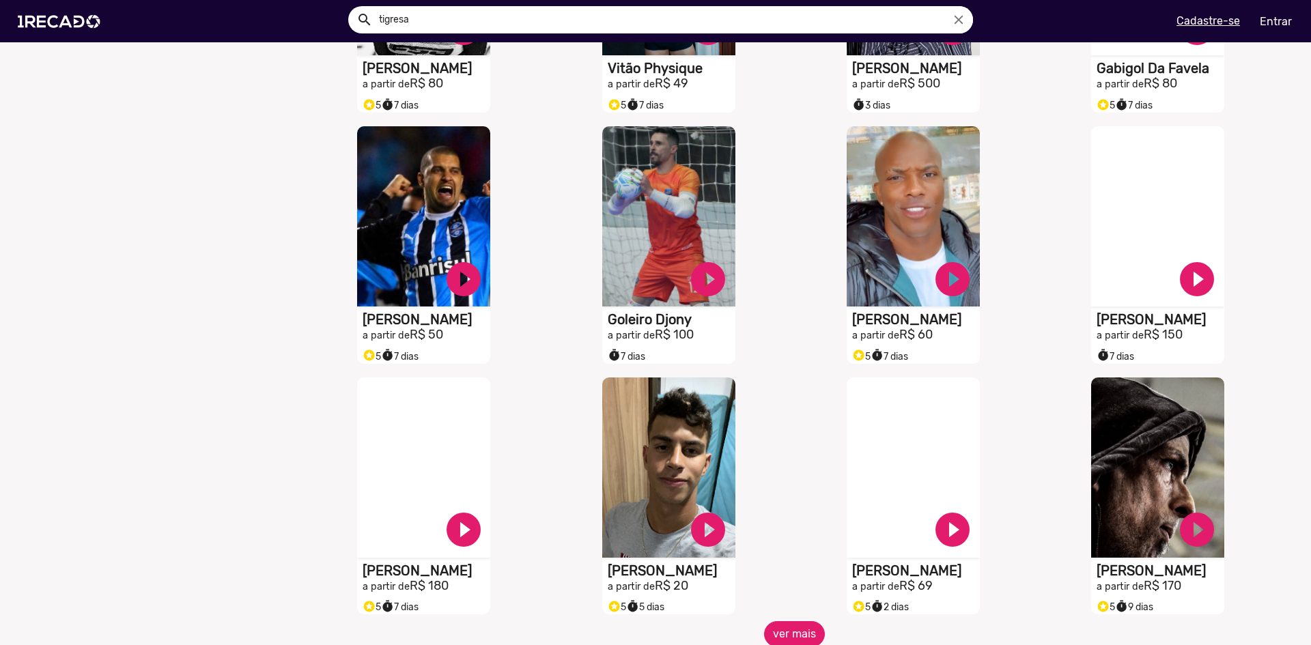
scroll to position [888, 0]
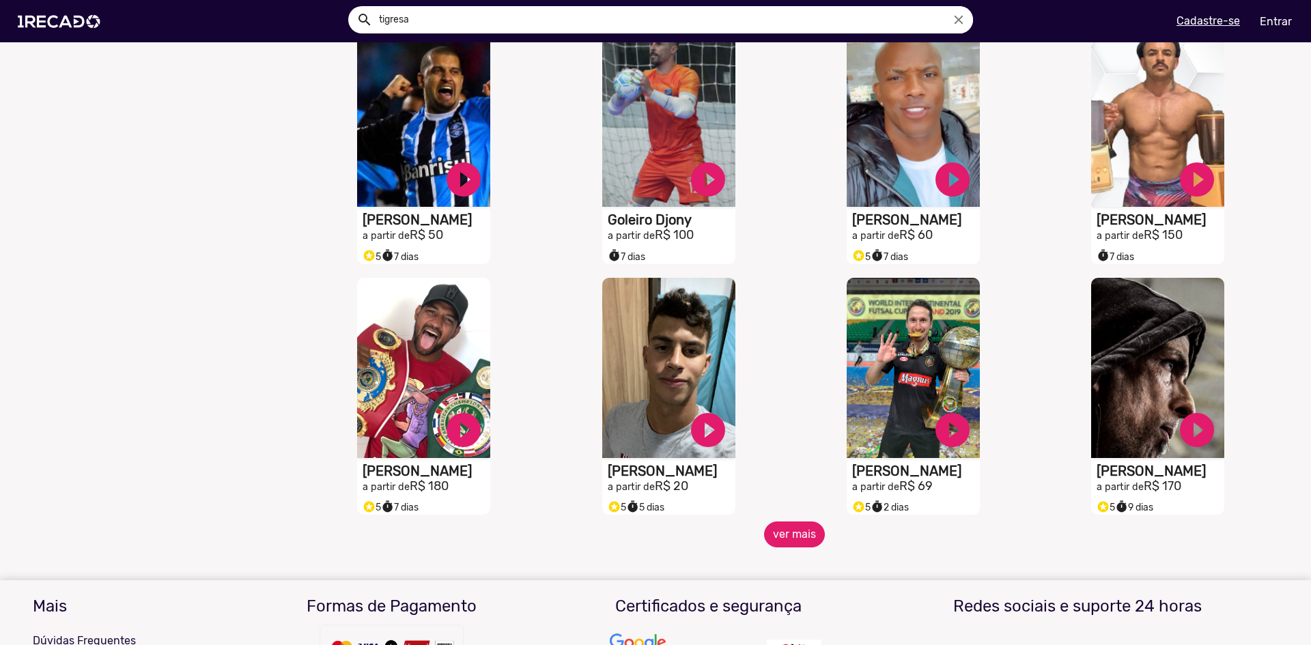
click at [784, 544] on button "ver mais" at bounding box center [794, 535] width 61 height 26
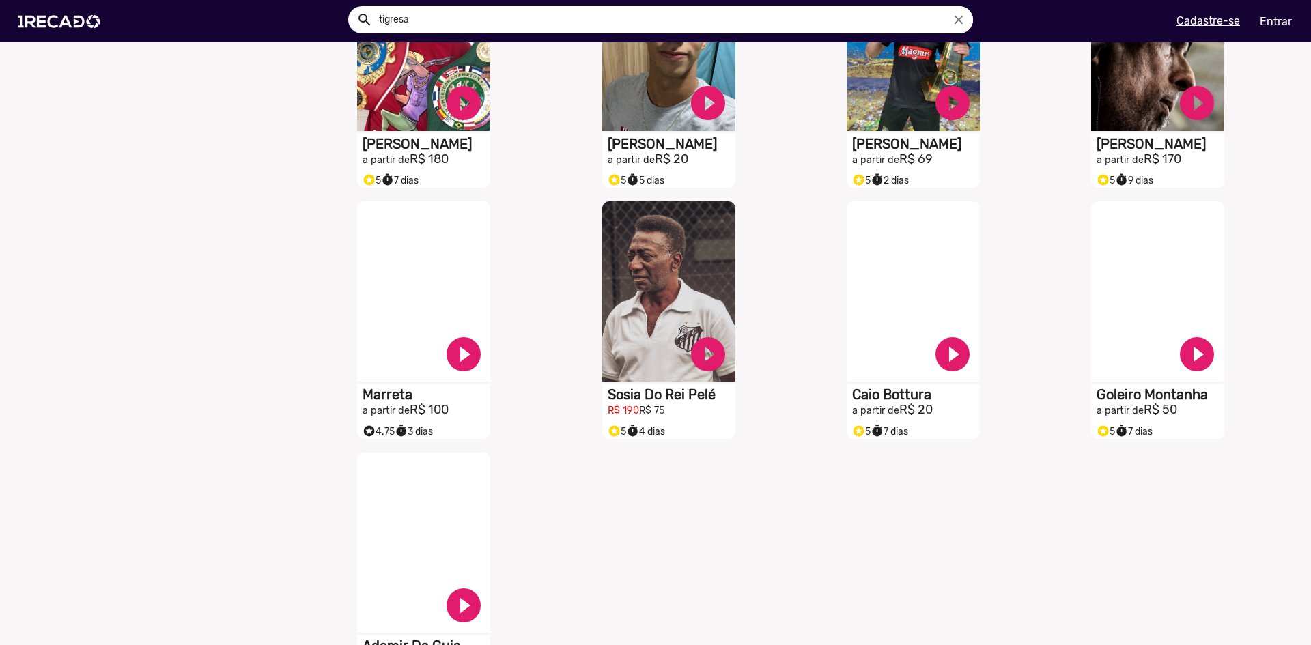
scroll to position [1229, 0]
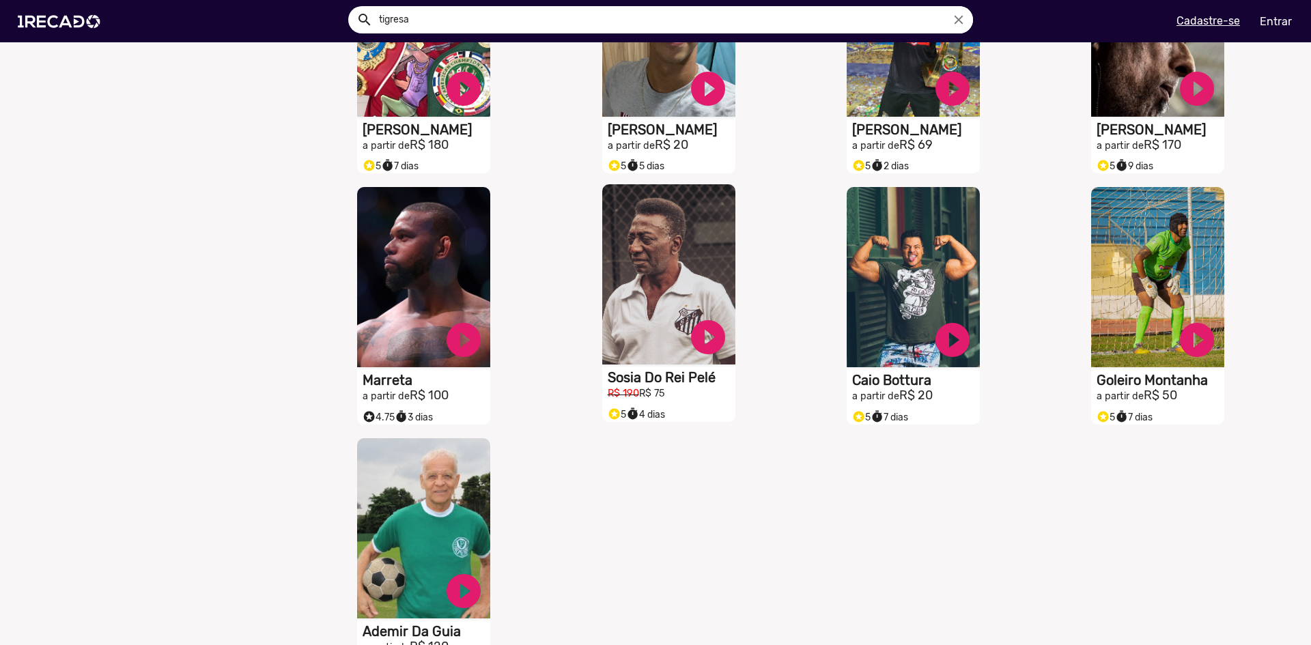
click at [647, 331] on video "S1RECADO vídeos dedicados para fãs e empresas" at bounding box center [668, 274] width 133 height 180
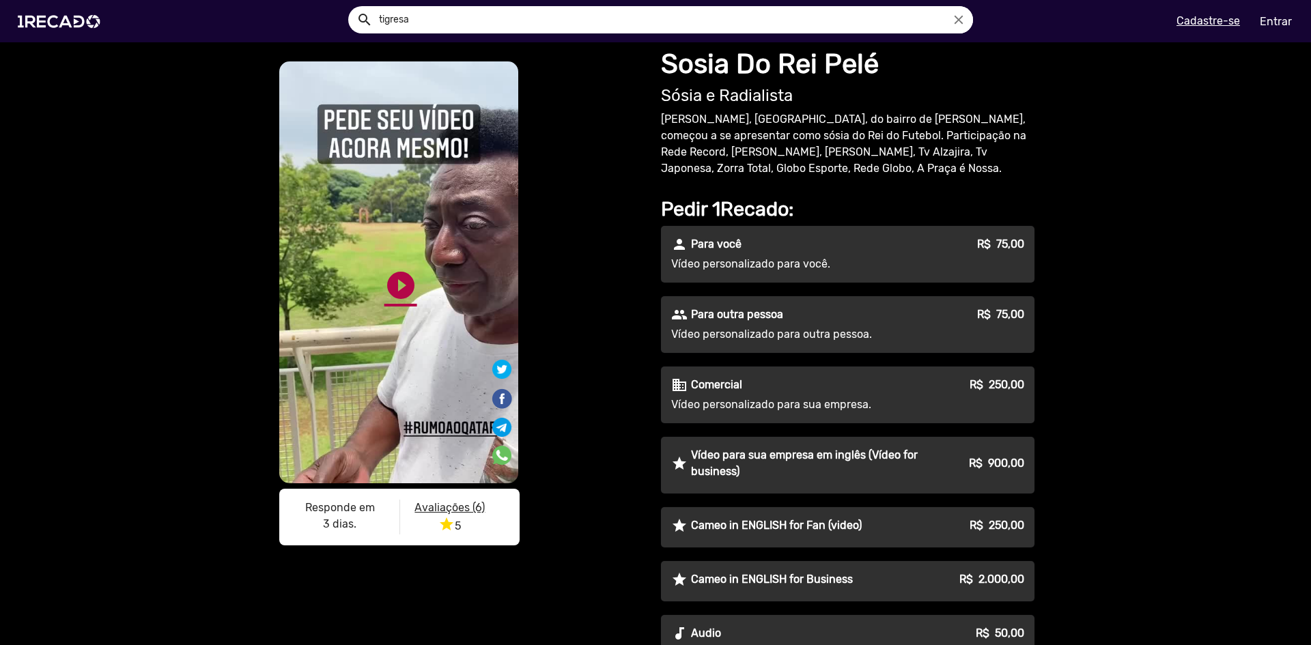
click at [395, 279] on link "play_circle_filled" at bounding box center [400, 285] width 33 height 33
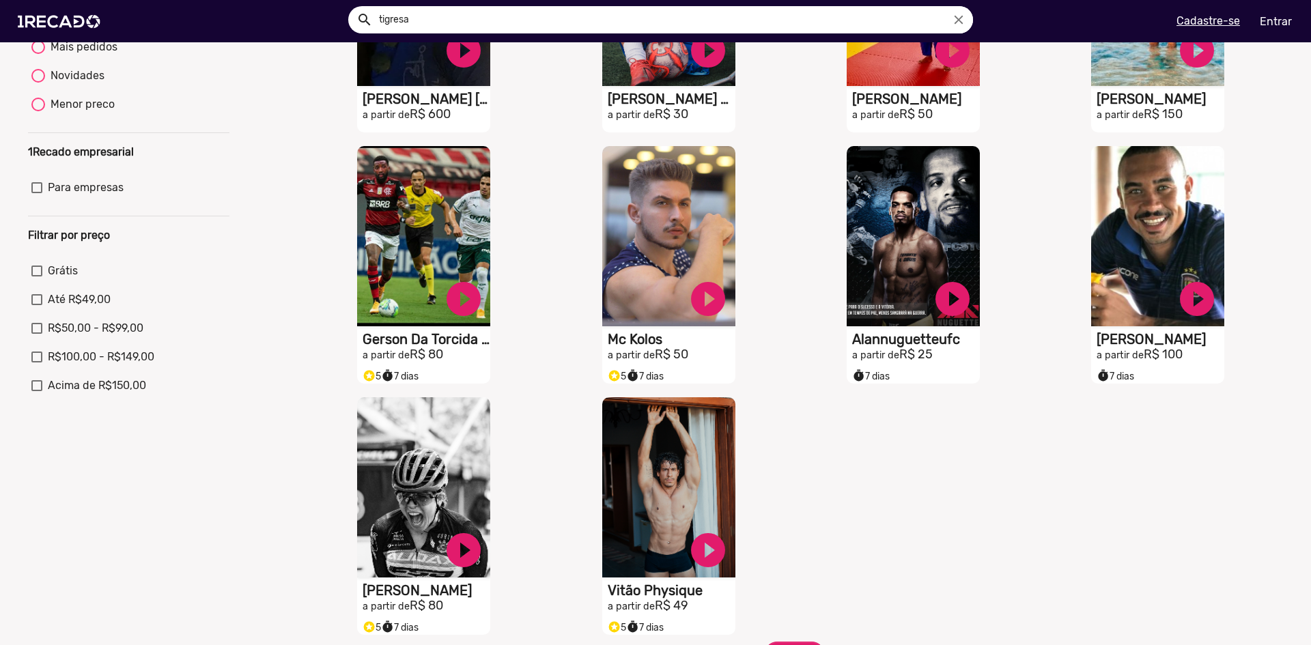
scroll to position [478, 0]
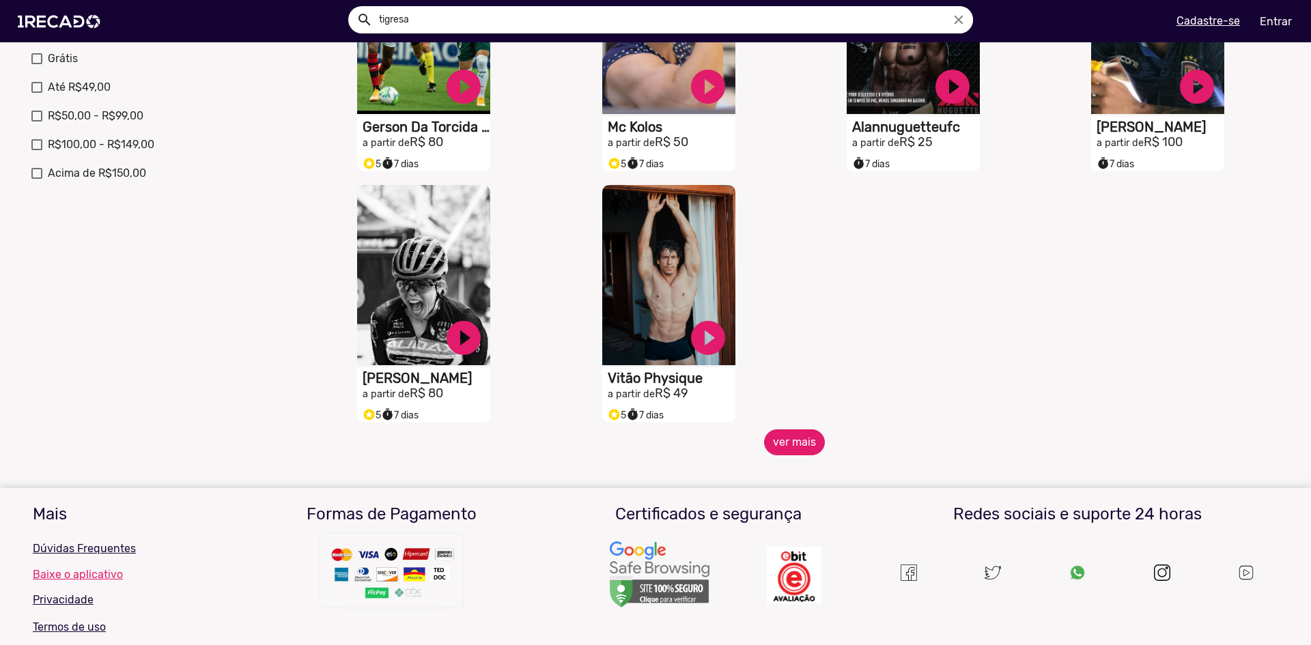
click at [765, 448] on button "ver mais" at bounding box center [794, 442] width 61 height 26
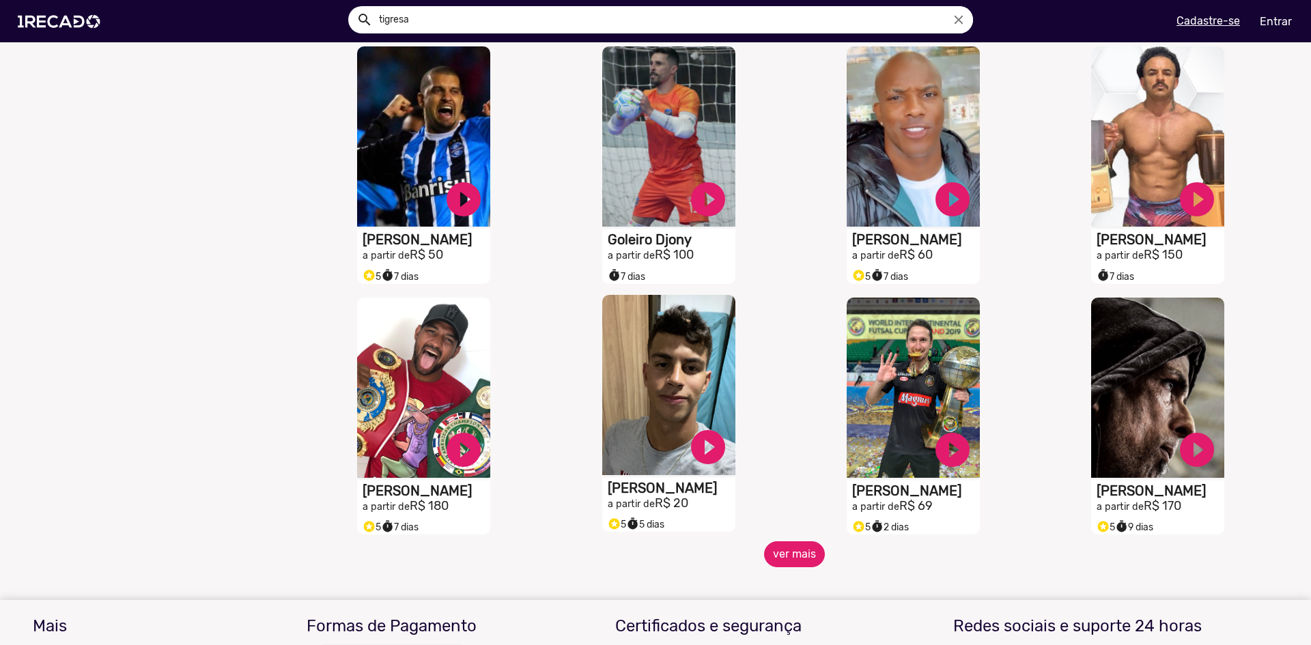
scroll to position [1024, 0]
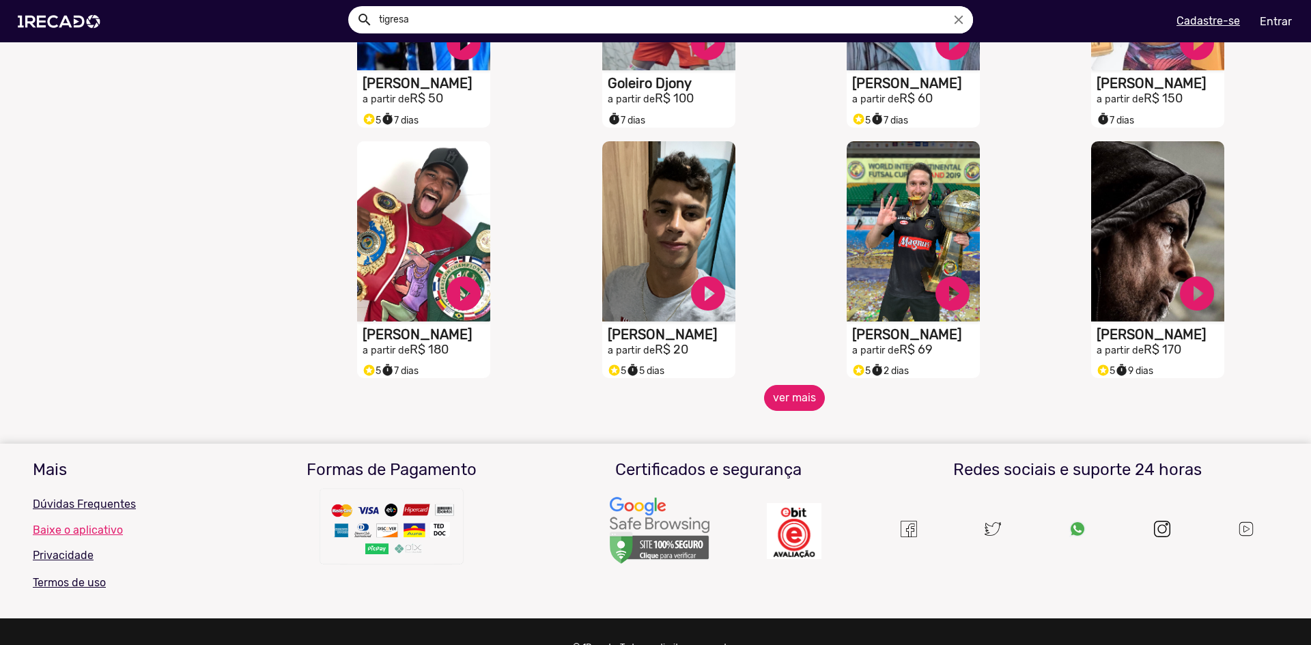
click at [779, 411] on button "ver mais" at bounding box center [794, 398] width 61 height 26
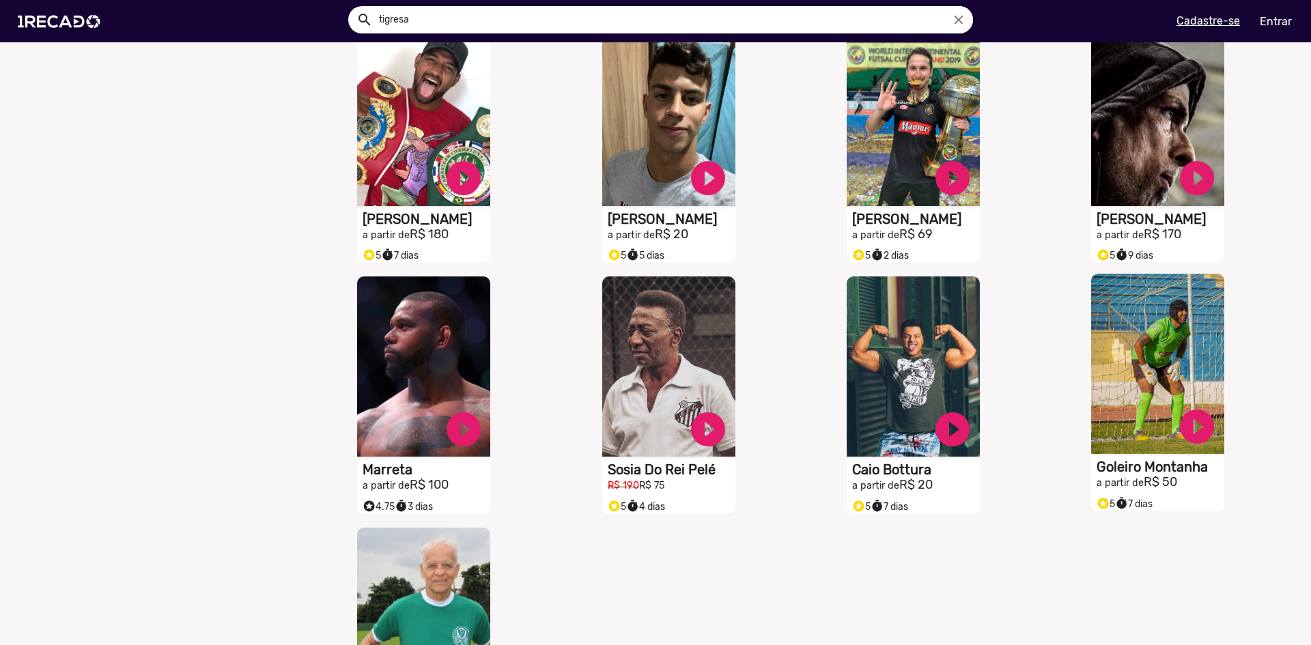
scroll to position [1161, 0]
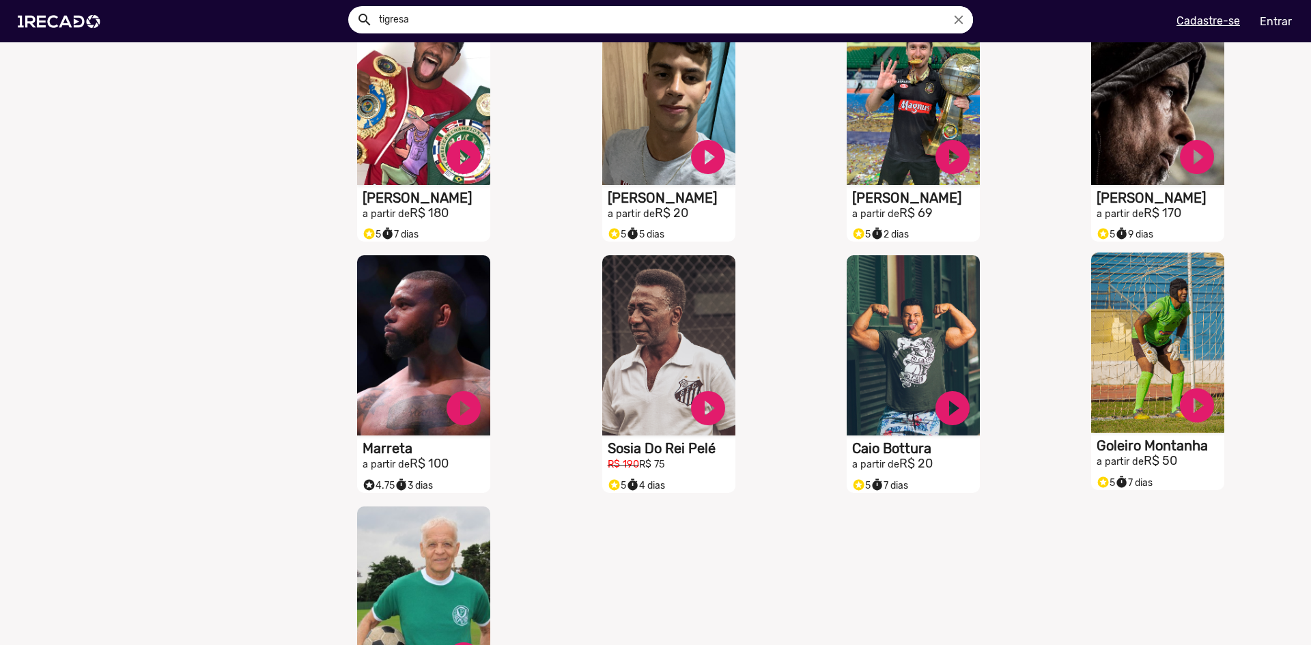
click at [1112, 358] on video "S1RECADO vídeos dedicados para fãs e empresas" at bounding box center [1157, 343] width 133 height 180
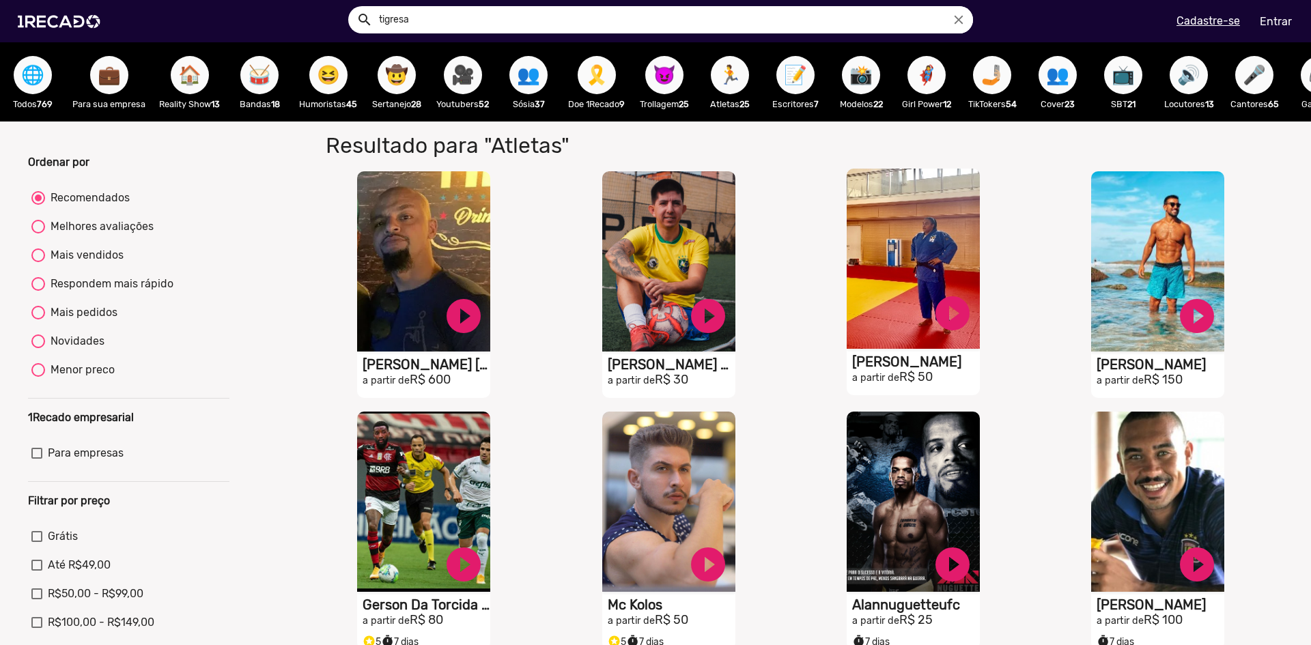
click at [887, 302] on video "S1RECADO vídeos dedicados para fãs e empresas" at bounding box center [913, 259] width 133 height 180
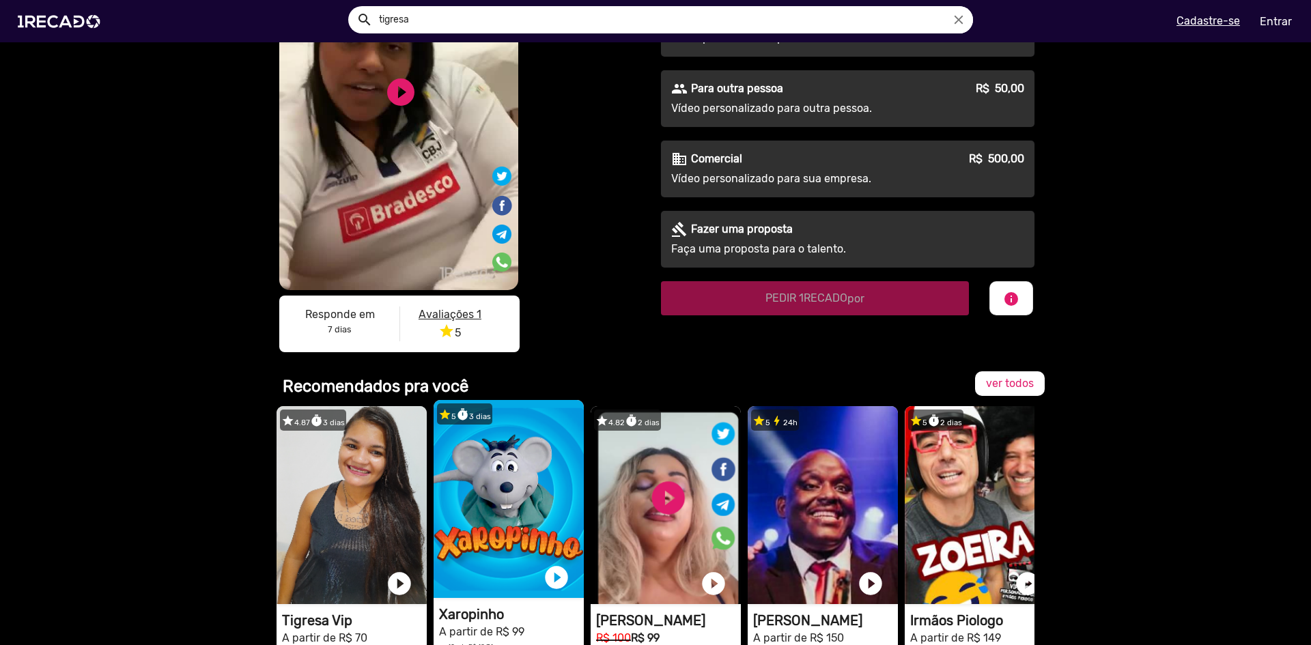
scroll to position [341, 0]
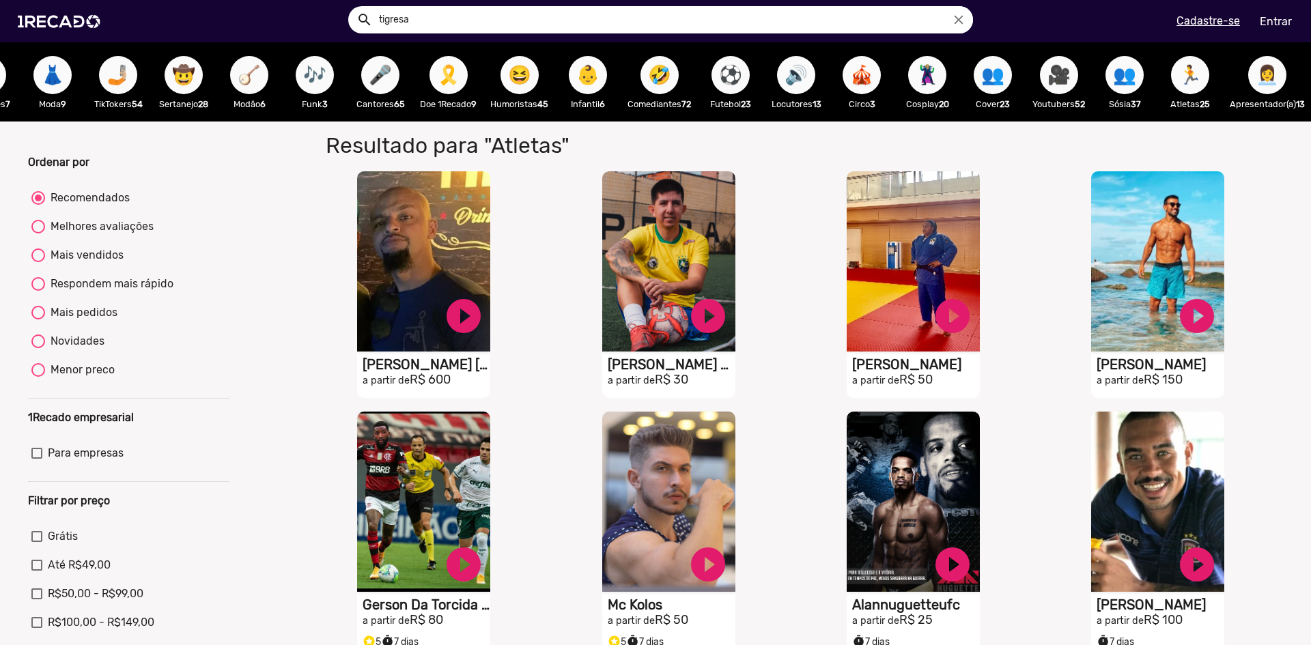
scroll to position [0, 750]
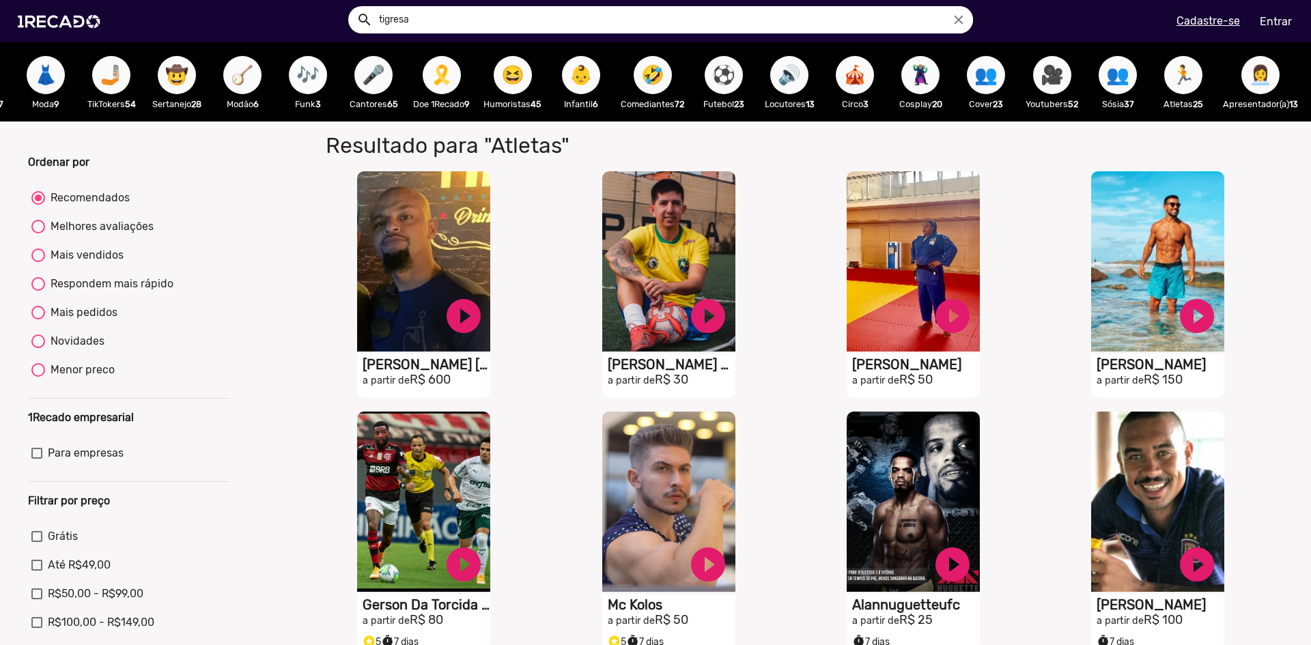
click at [310, 89] on span "🎶" at bounding box center [307, 75] width 23 height 38
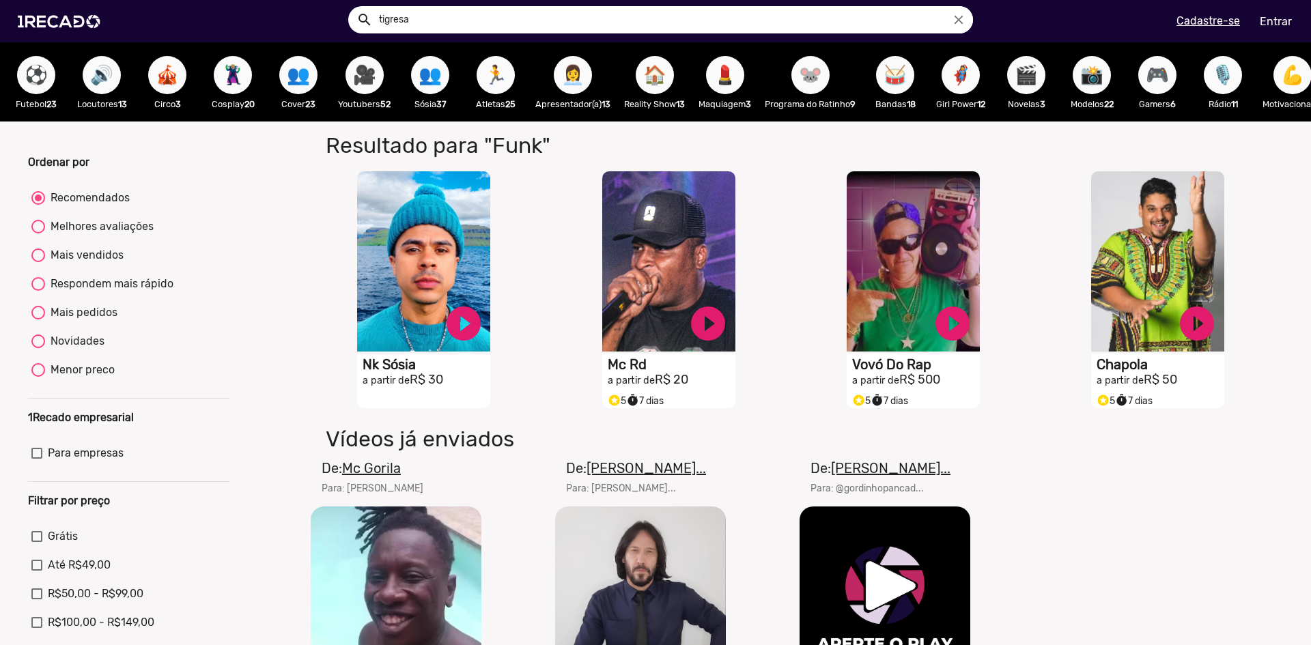
scroll to position [0, 1486]
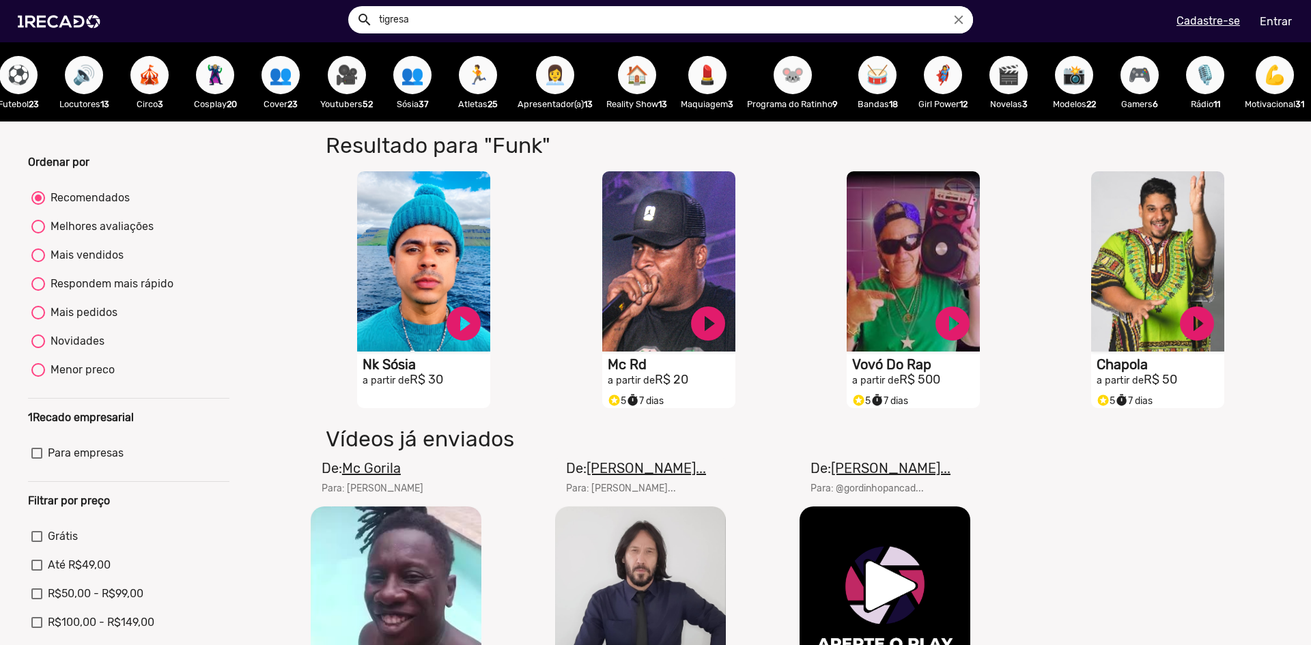
click at [785, 96] on div "🐭 Programa do Ratinho 9" at bounding box center [792, 81] width 104 height 79
click at [781, 78] on span "🐭" at bounding box center [792, 75] width 23 height 38
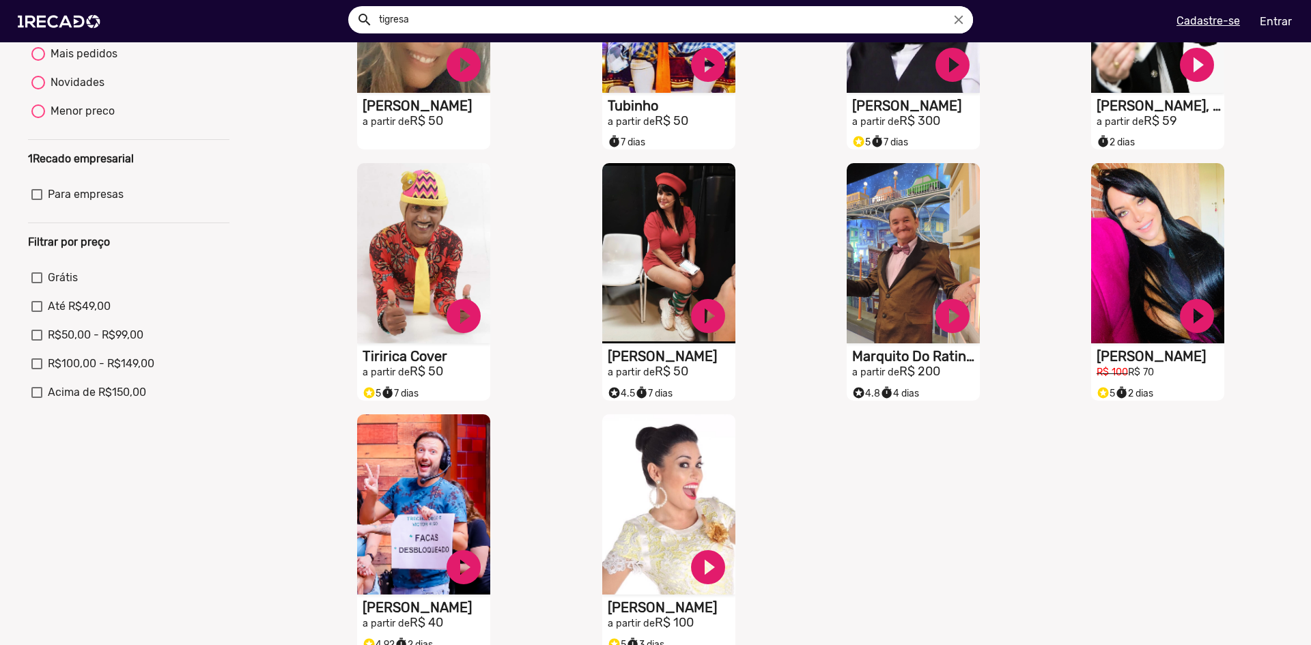
scroll to position [273, 0]
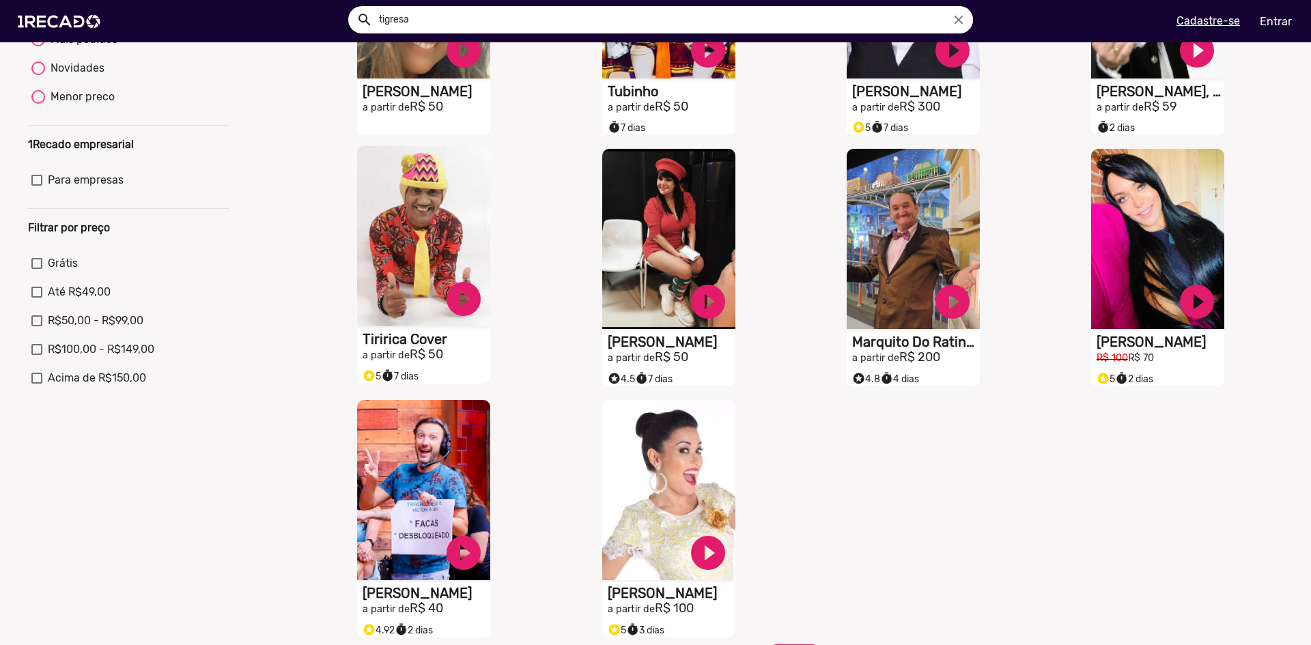
click at [451, 231] on video "S1RECADO vídeos dedicados para fãs e empresas" at bounding box center [423, 236] width 133 height 180
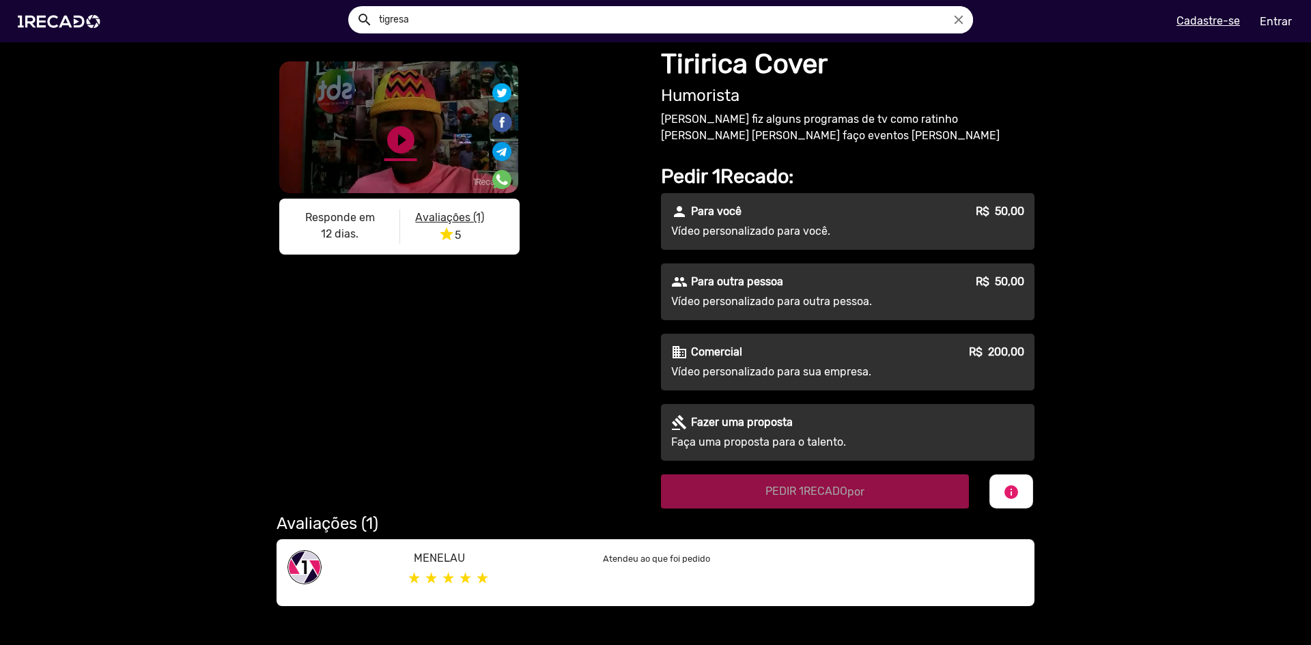
click at [393, 126] on link "play_circle_filled" at bounding box center [400, 140] width 33 height 33
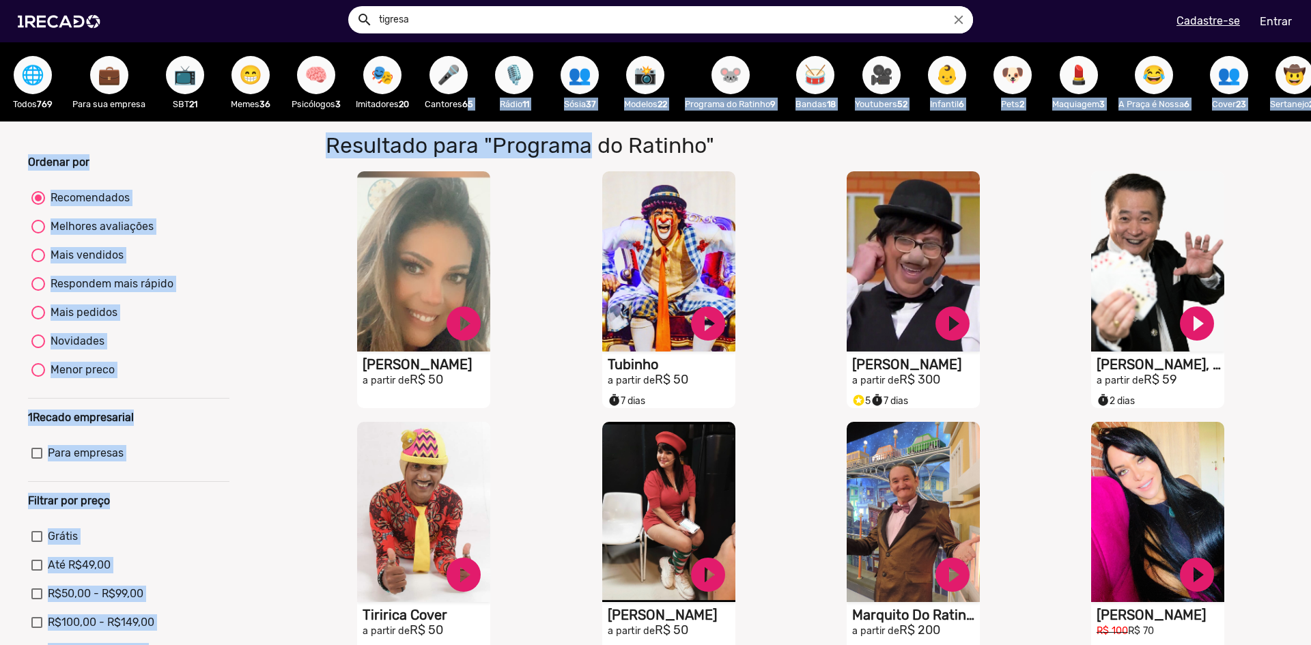
drag, startPoint x: 471, startPoint y: 119, endPoint x: 580, endPoint y: 132, distance: 109.3
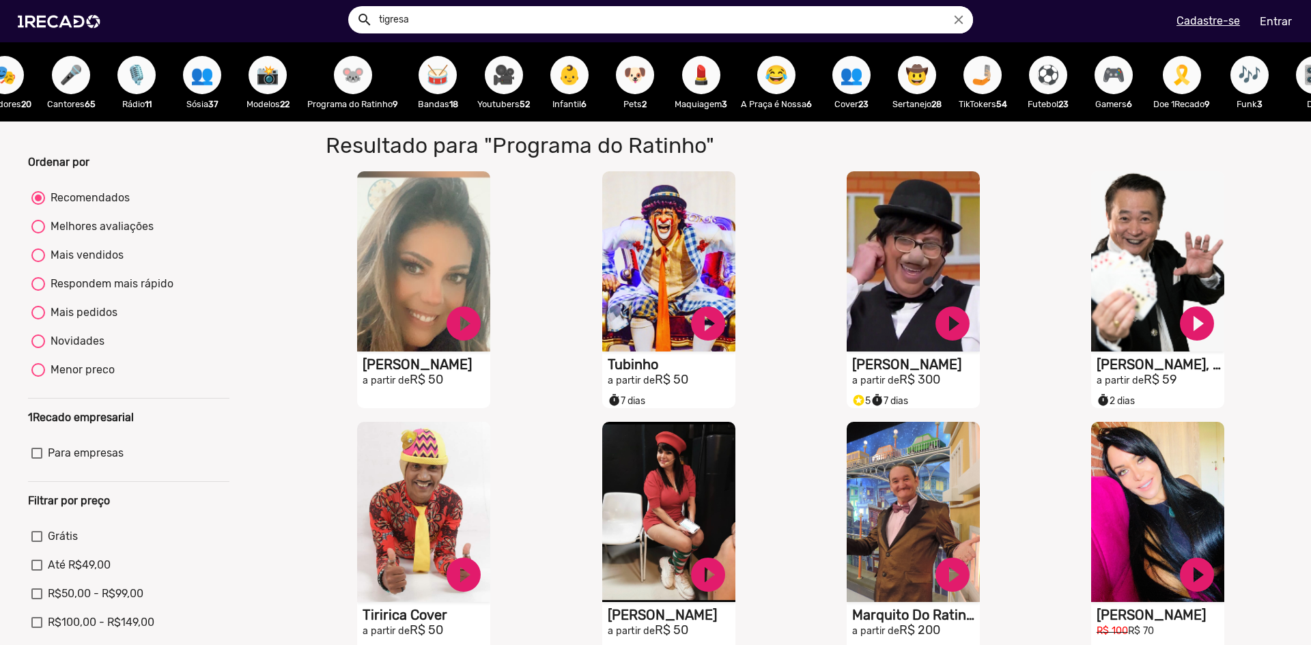
scroll to position [0, 438]
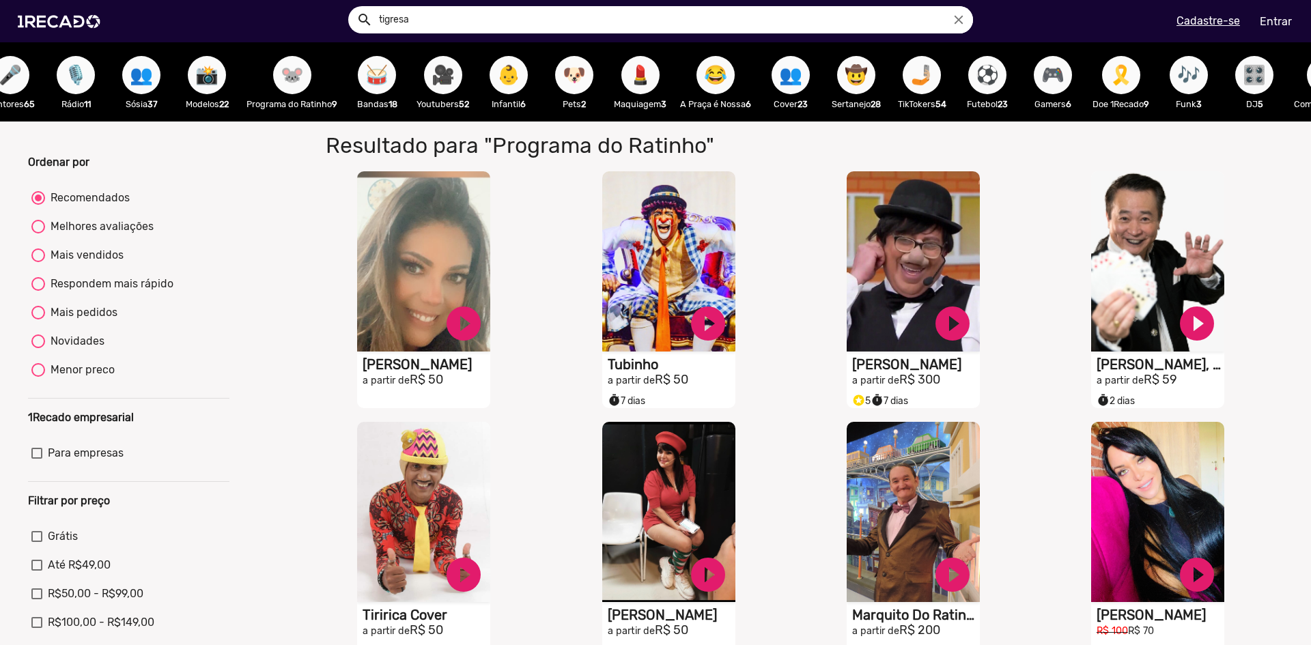
click at [642, 103] on p "Maquiagem 3" at bounding box center [640, 104] width 53 height 13
click at [642, 85] on span "💄" at bounding box center [640, 75] width 23 height 38
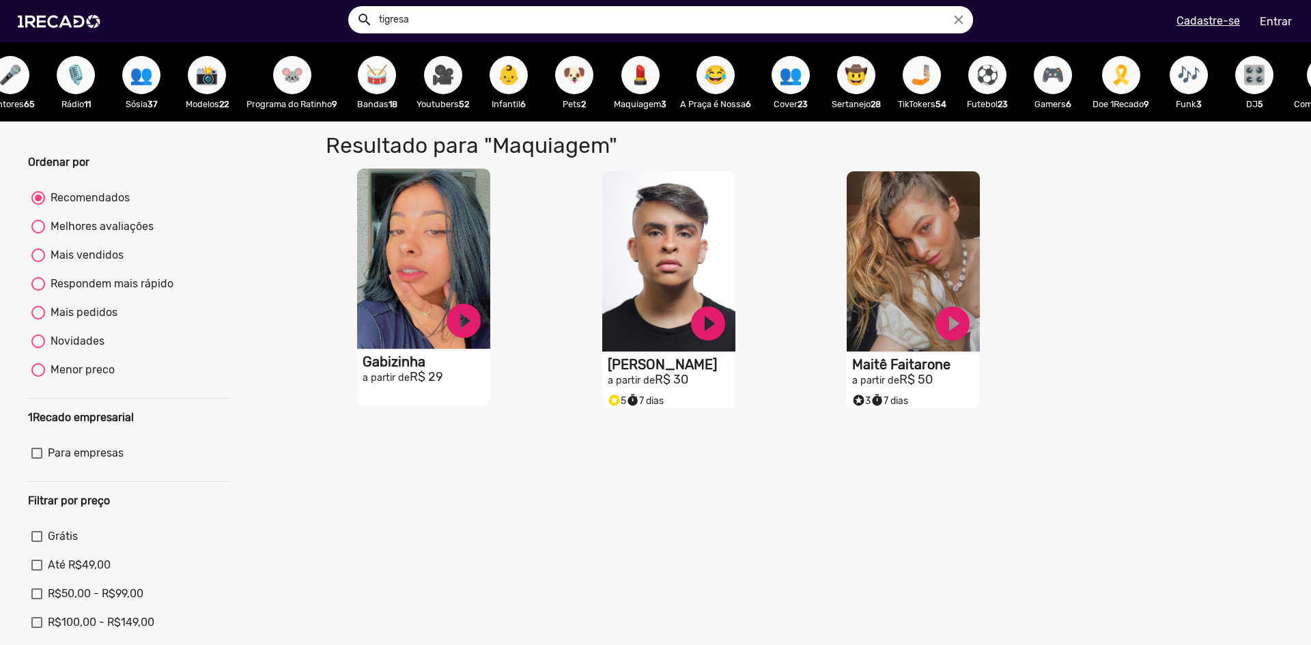
click at [405, 303] on video "S1RECADO vídeos dedicados para fãs e empresas" at bounding box center [423, 259] width 133 height 180
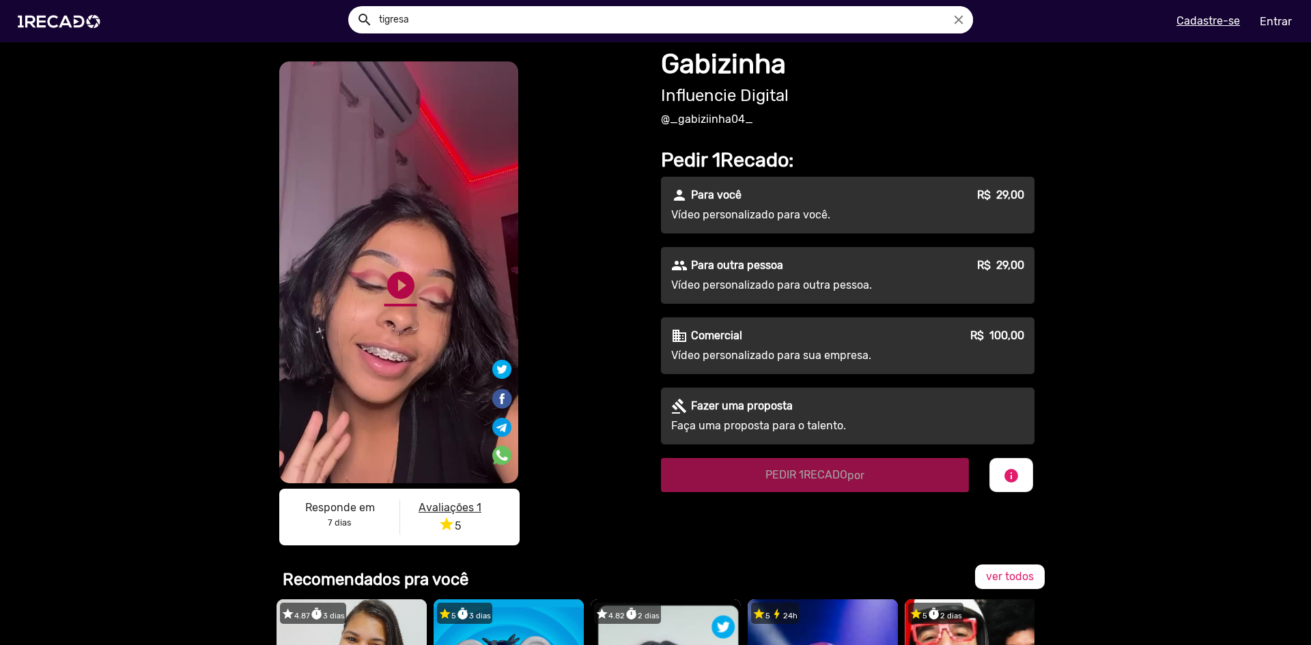
click at [397, 277] on link "play_circle_filled" at bounding box center [400, 285] width 33 height 33
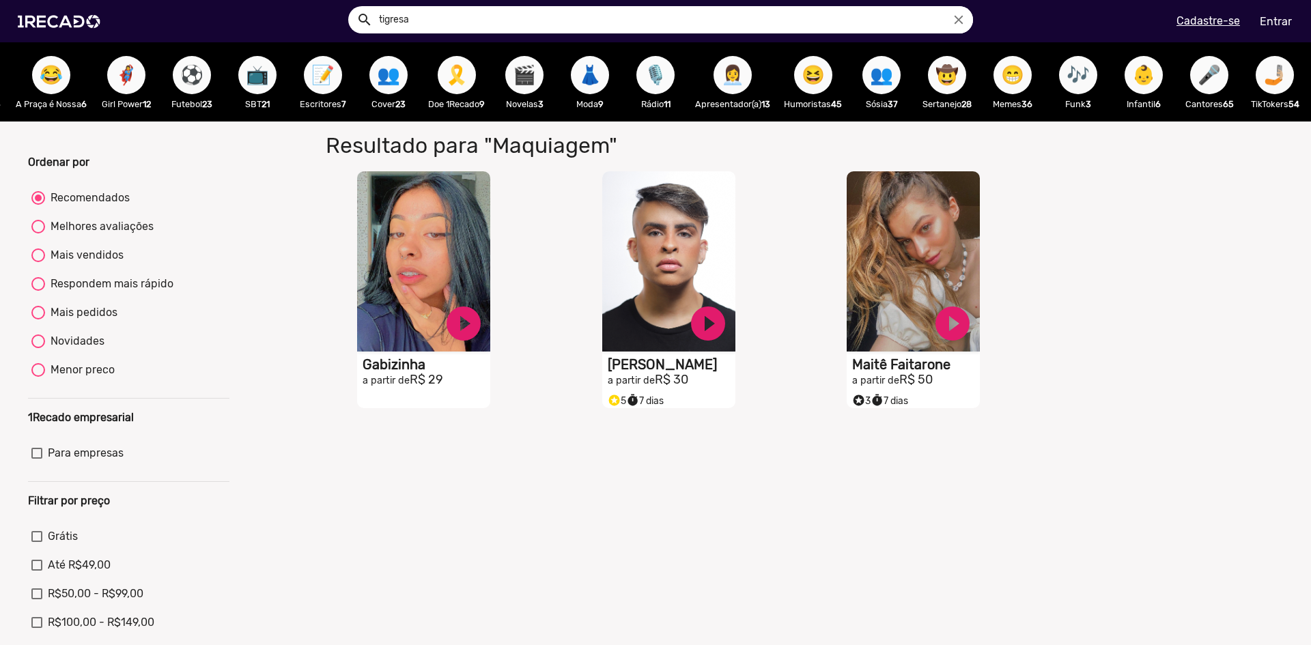
scroll to position [0, 337]
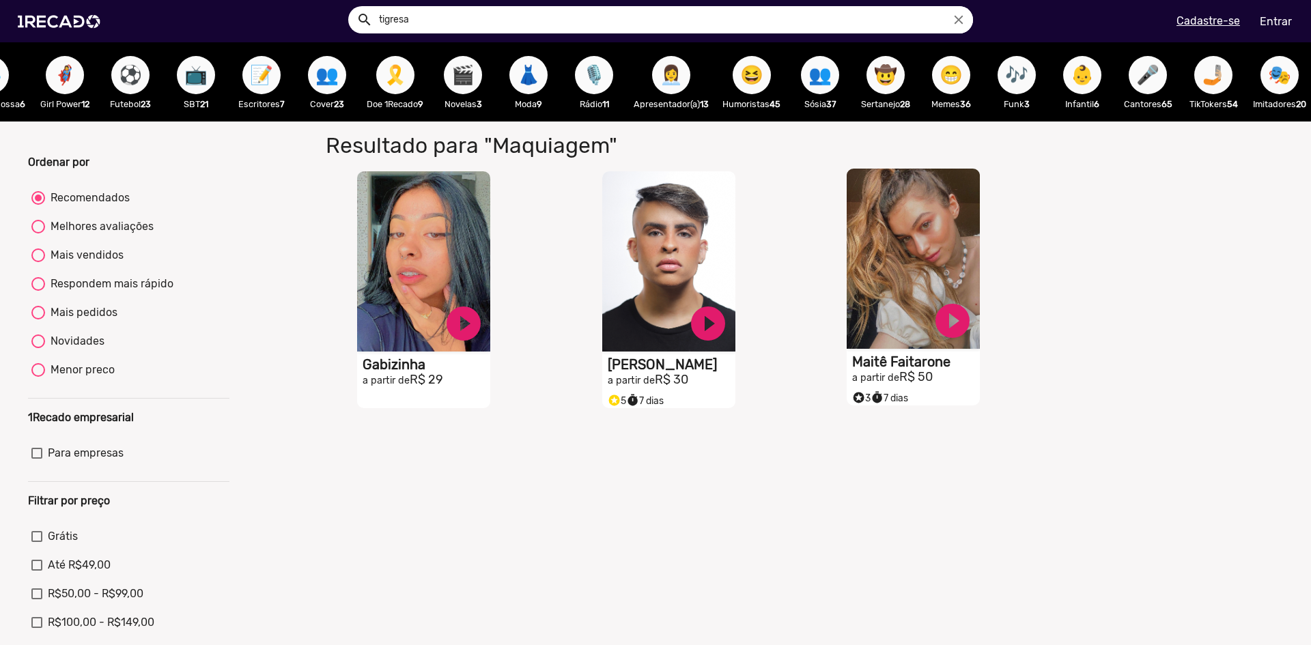
click at [900, 285] on video "S1RECADO vídeos dedicados para fãs e empresas" at bounding box center [913, 259] width 133 height 180
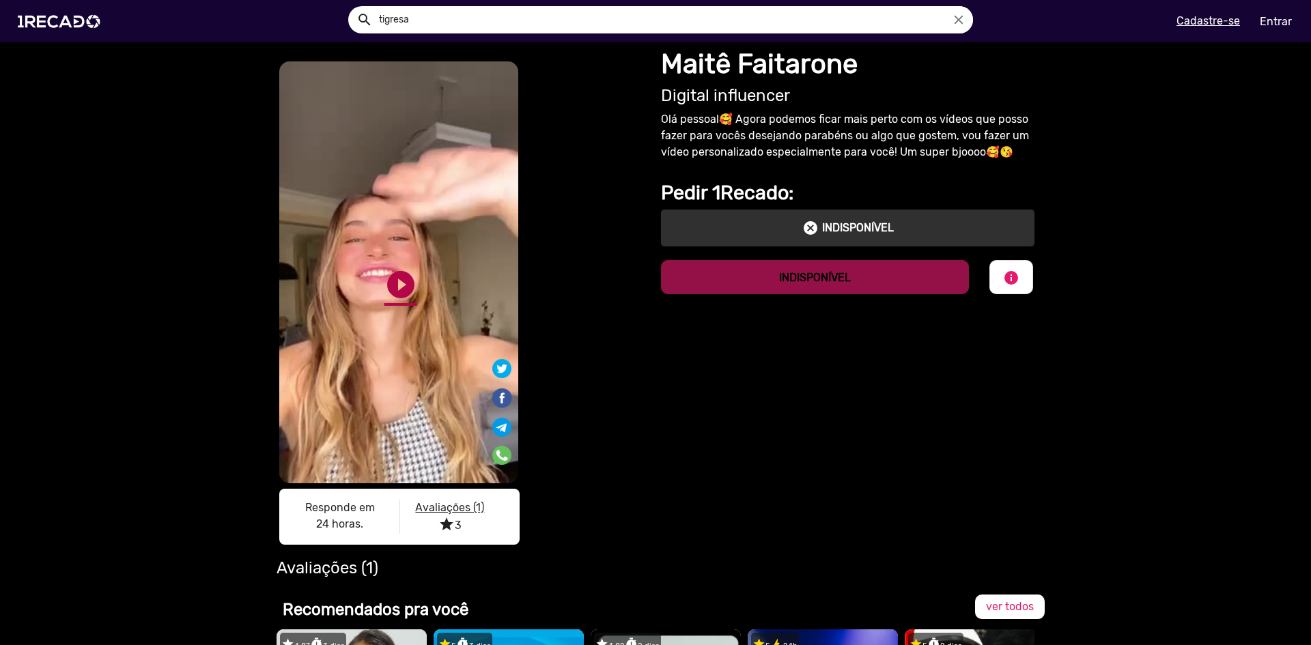
click at [394, 287] on link "play_circle_filled" at bounding box center [400, 284] width 33 height 33
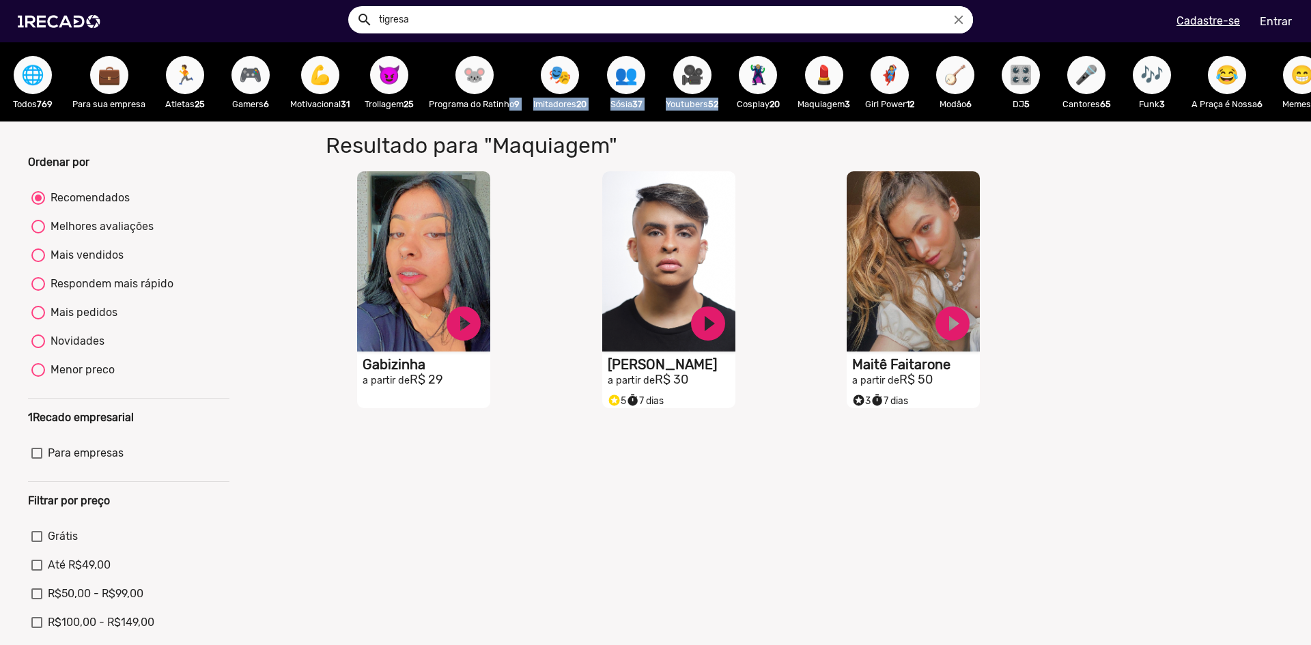
drag, startPoint x: 504, startPoint y: 121, endPoint x: 724, endPoint y: 124, distance: 219.9
click at [724, 122] on div "🌐 Todos 769 💼 Para sua empresa 🏃 Atletas 25 🎮 Gamers 6 💪 Motivacional 31 😈 Trol…" at bounding box center [655, 81] width 1311 height 79
click at [812, 137] on div "Resultado para "Maquiagem" para "Maquiagem" S1RECADO vídeos dedicados para fãs …" at bounding box center [794, 400] width 999 height 557
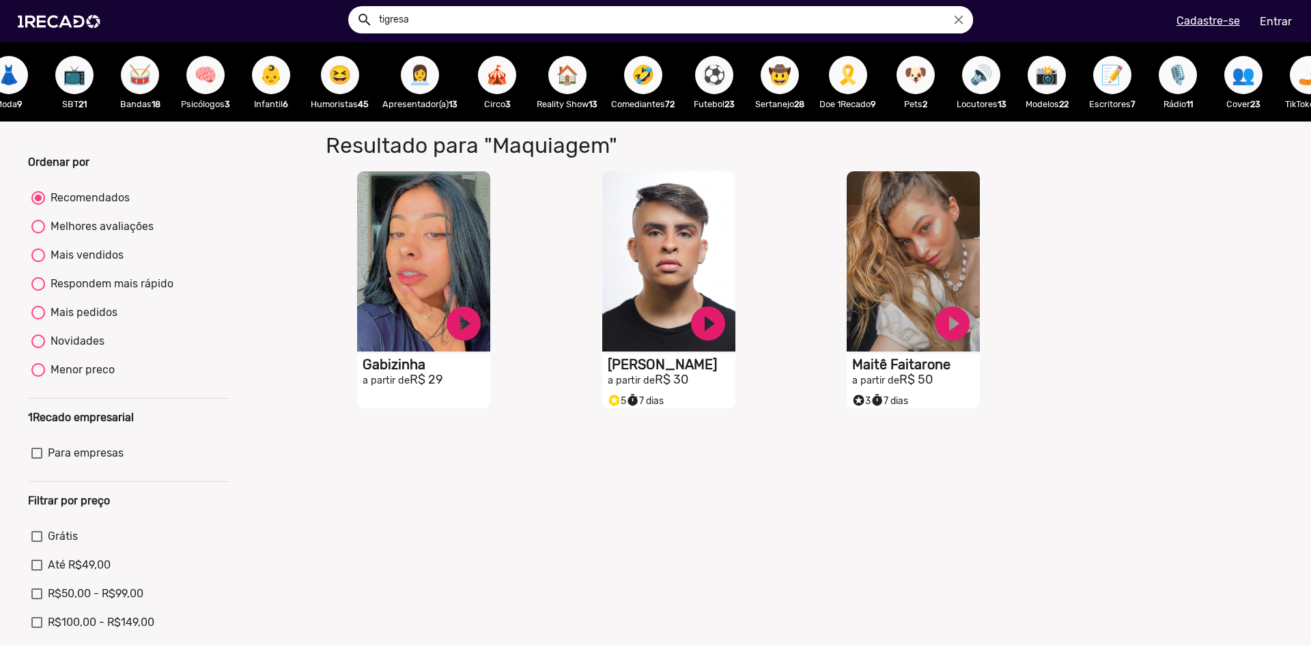
scroll to position [0, 1426]
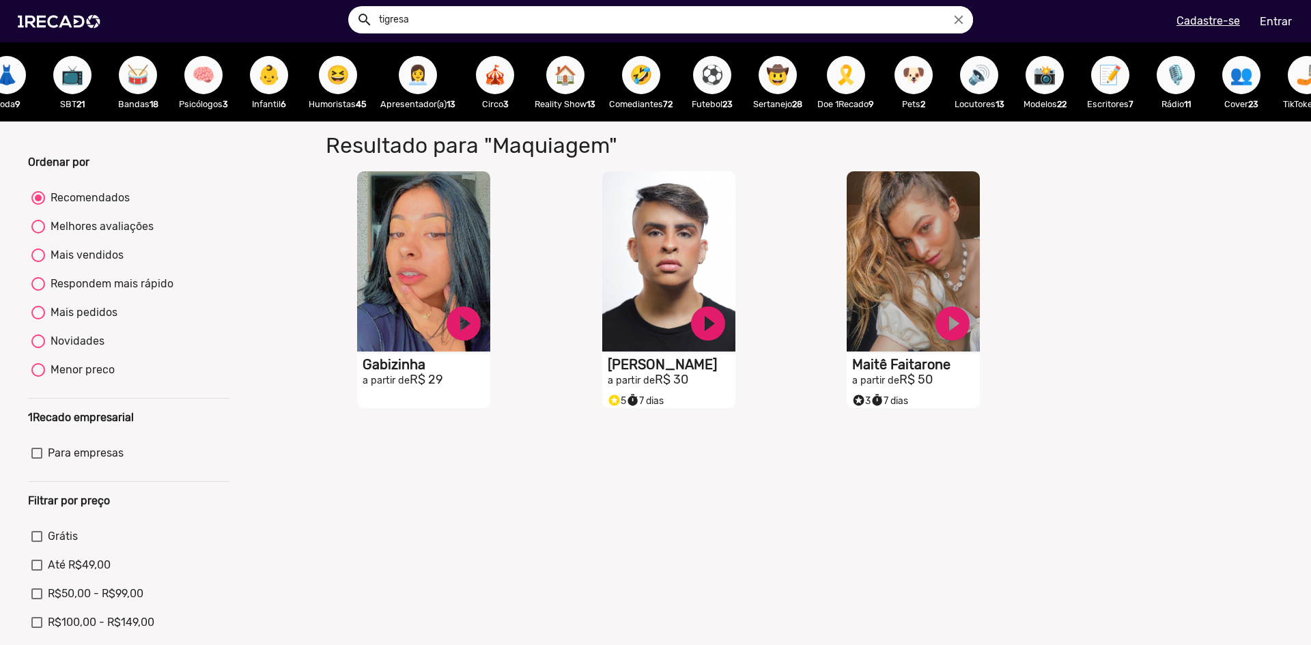
click at [427, 79] on span "👩‍💼" at bounding box center [417, 75] width 23 height 38
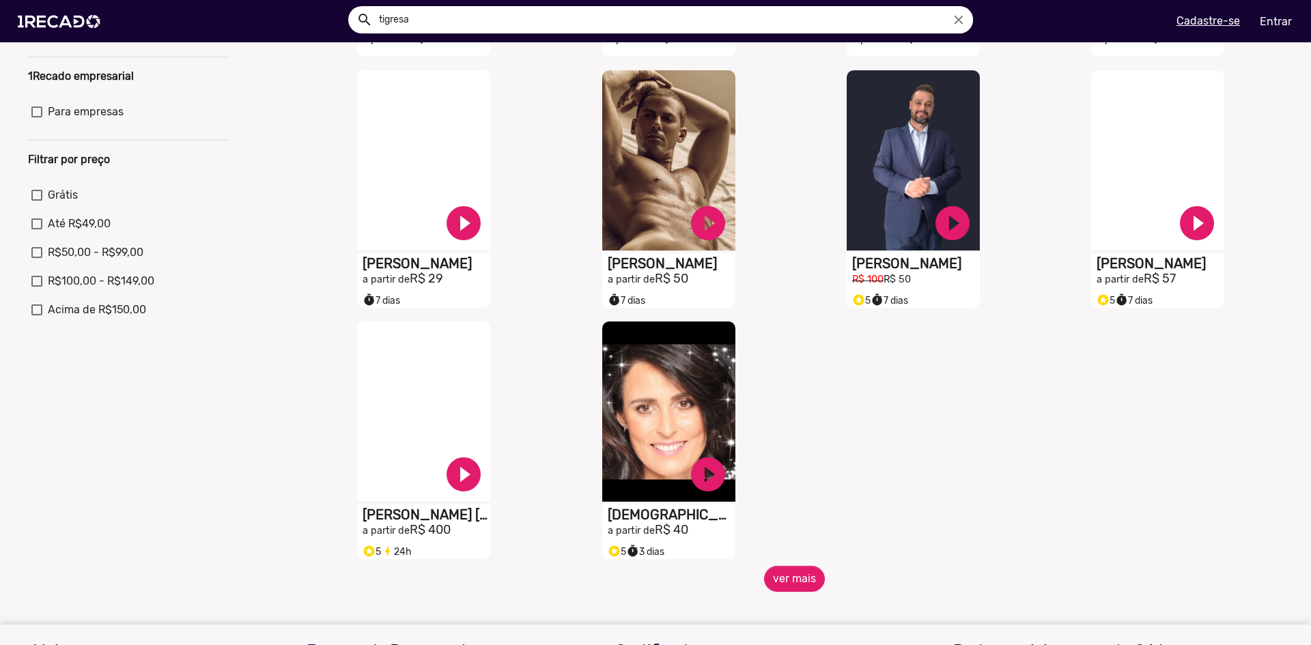
scroll to position [602, 0]
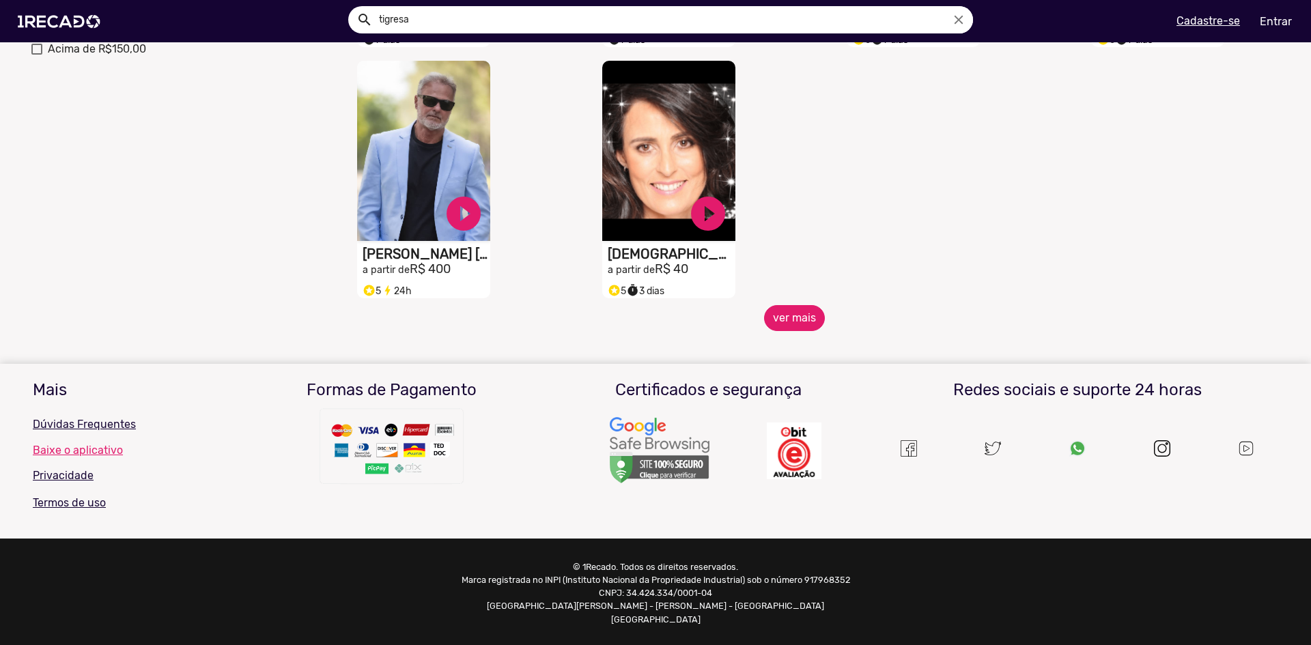
click at [798, 331] on button "ver mais" at bounding box center [794, 318] width 61 height 26
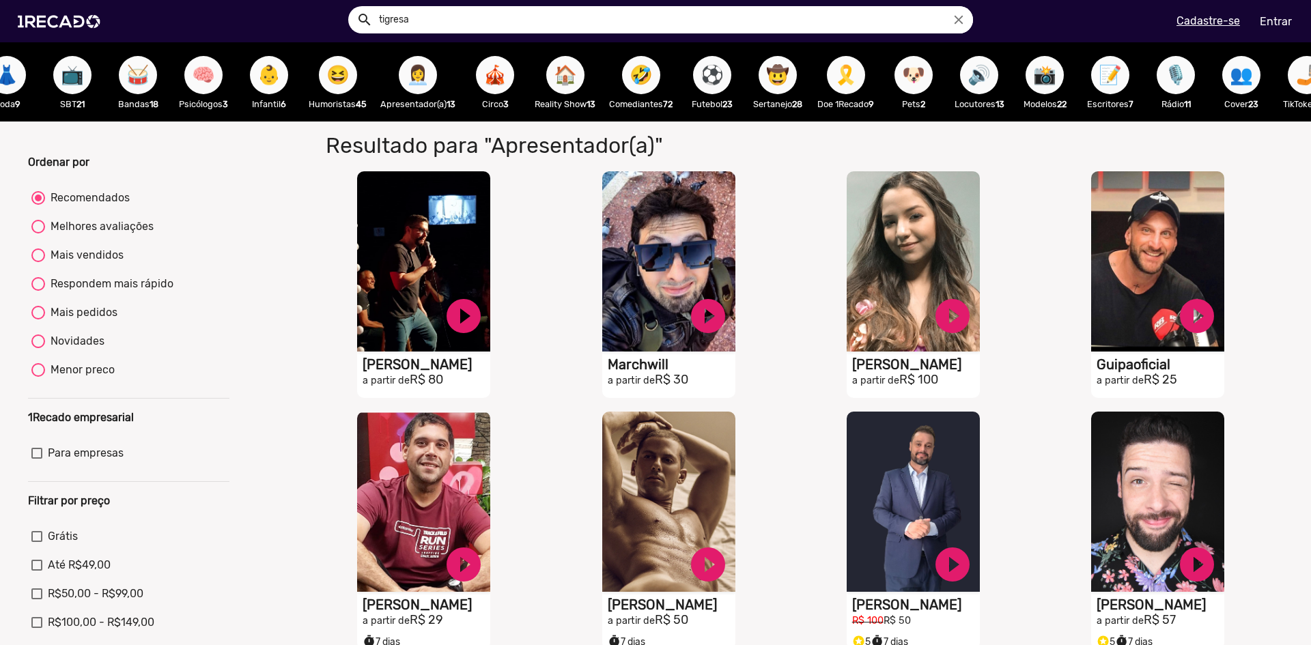
scroll to position [0, 1486]
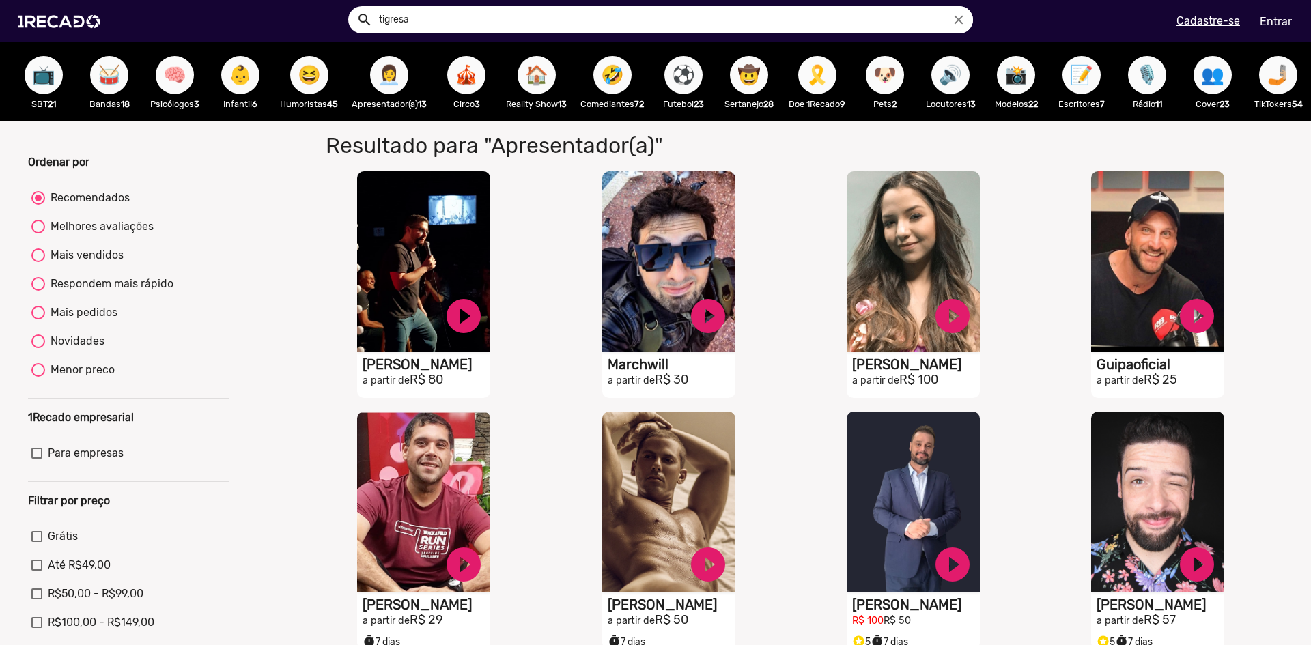
click at [1008, 85] on span "📸" at bounding box center [1015, 75] width 23 height 38
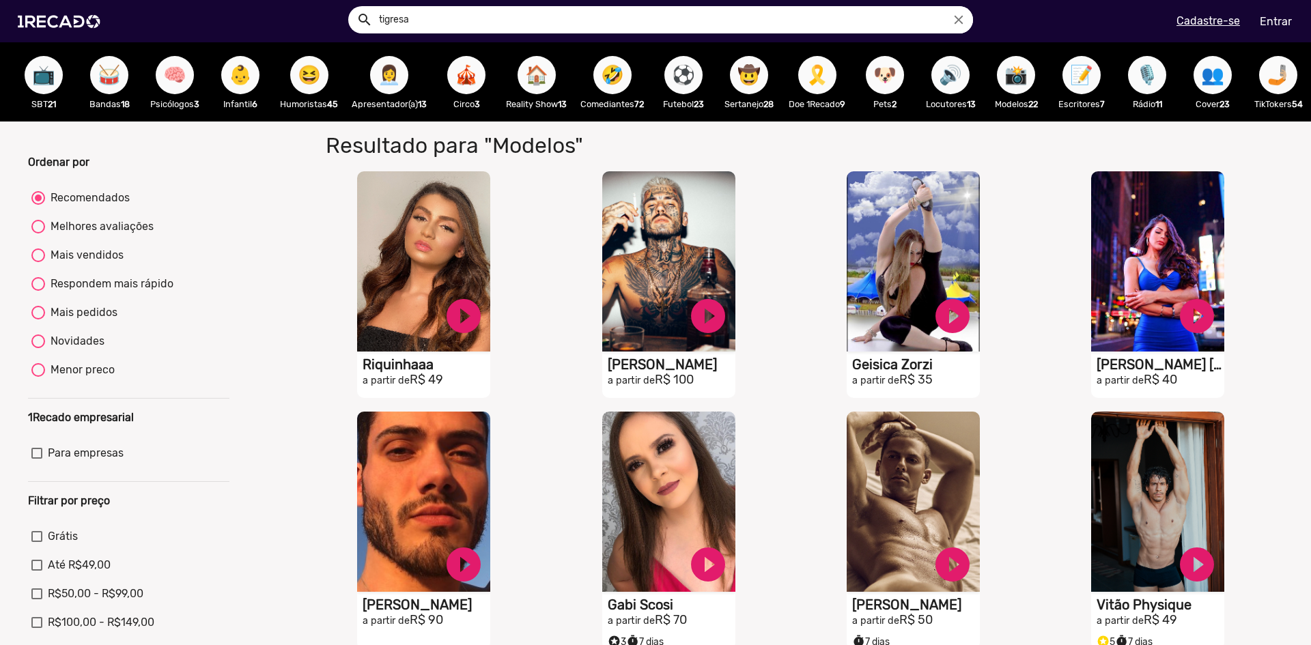
click at [1070, 80] on span "📝" at bounding box center [1081, 75] width 23 height 38
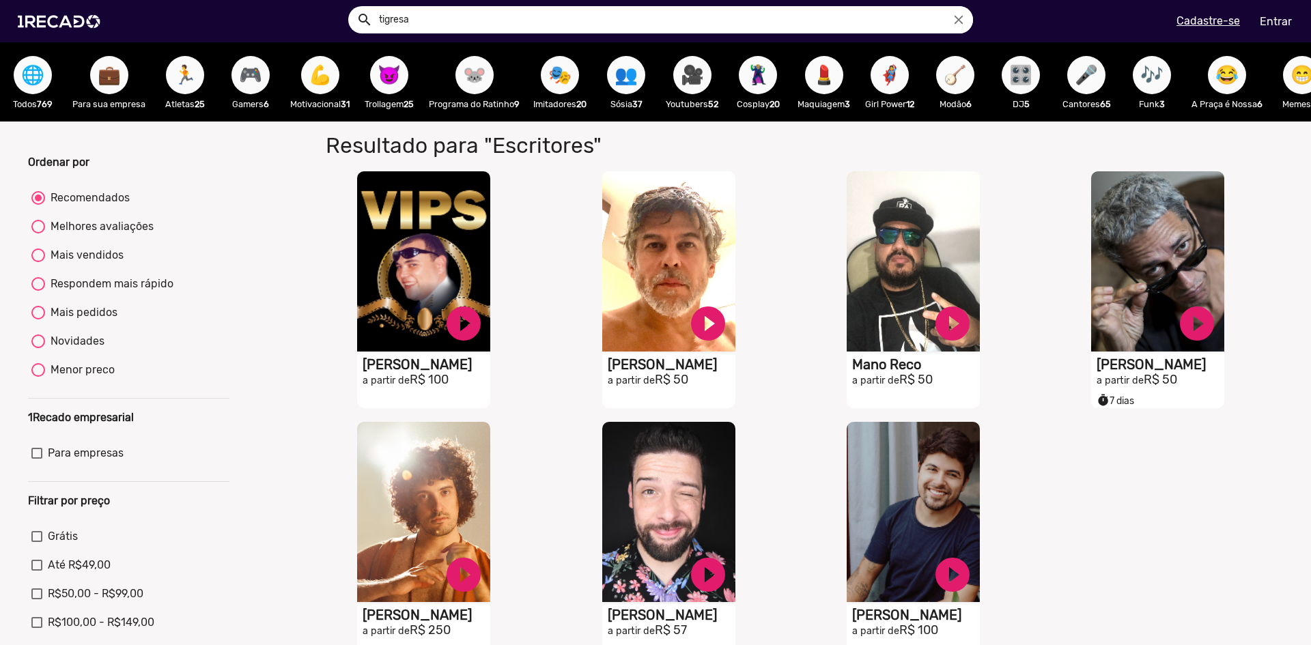
click at [239, 72] on span "🎮" at bounding box center [250, 75] width 23 height 38
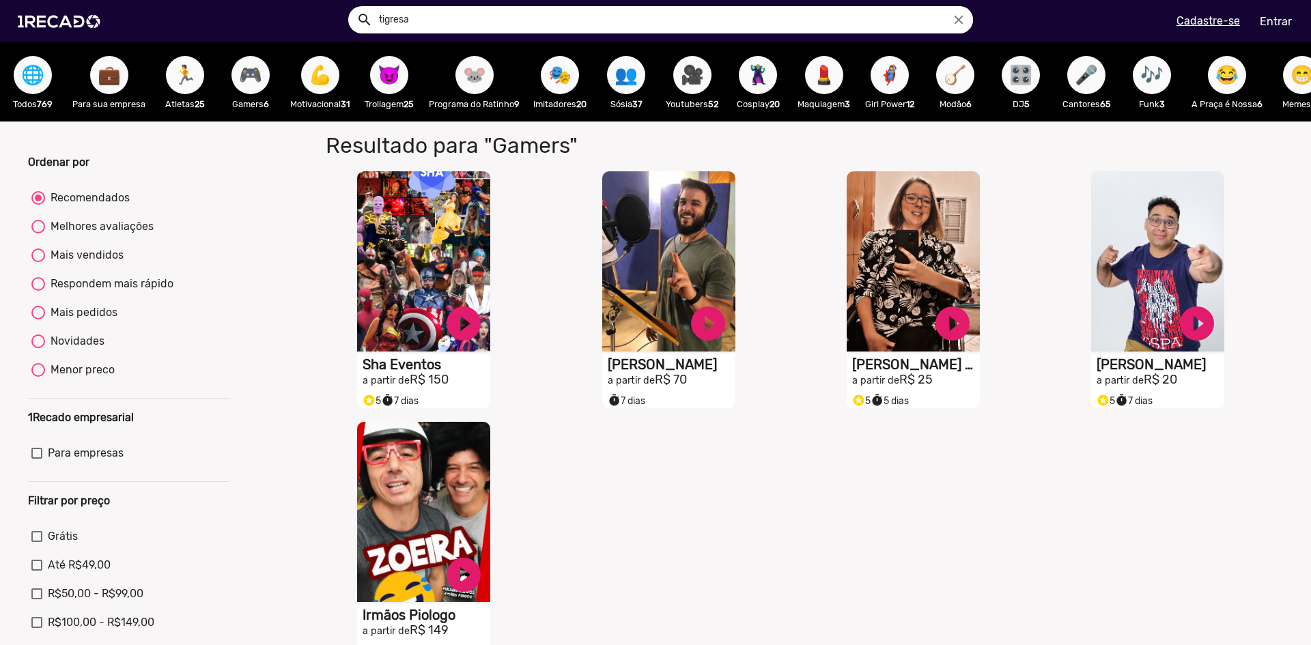
click at [381, 95] on div "😈 Trollagem 25" at bounding box center [389, 81] width 66 height 79
click at [383, 89] on span "😈" at bounding box center [389, 75] width 23 height 38
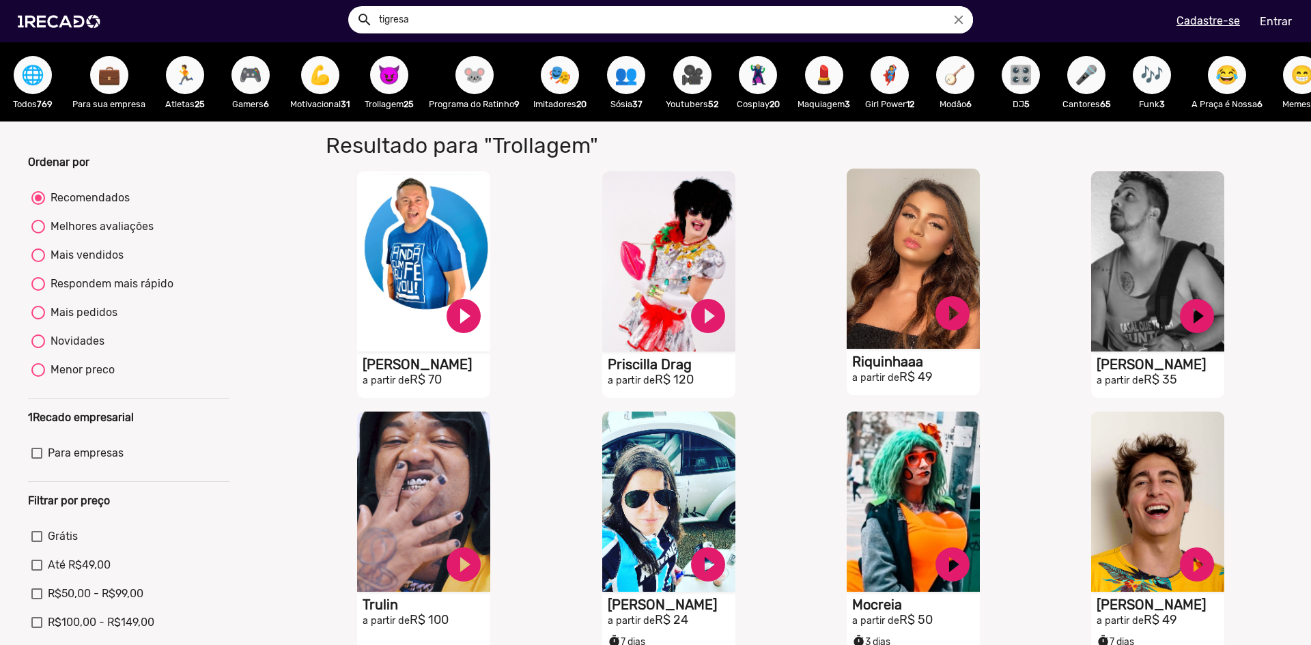
click at [907, 309] on video "S1RECADO vídeos dedicados para fãs e empresas" at bounding box center [913, 259] width 133 height 180
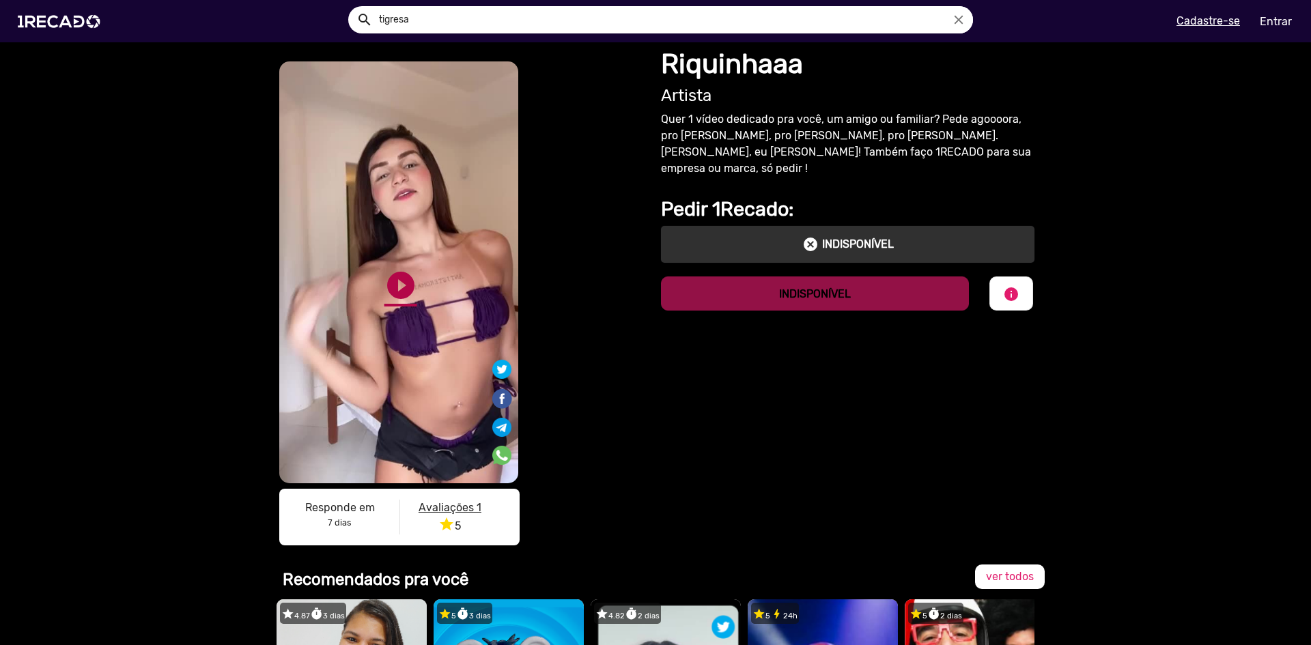
click at [399, 279] on link "play_circle_filled" at bounding box center [400, 285] width 33 height 33
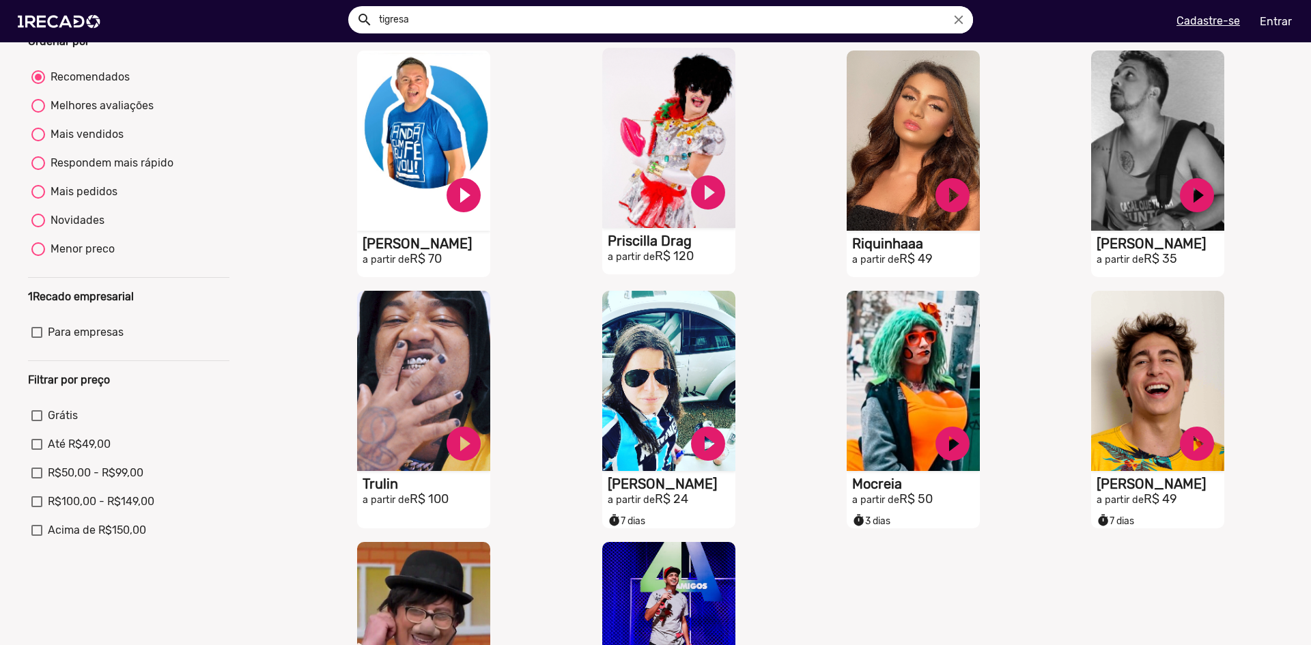
scroll to position [137, 0]
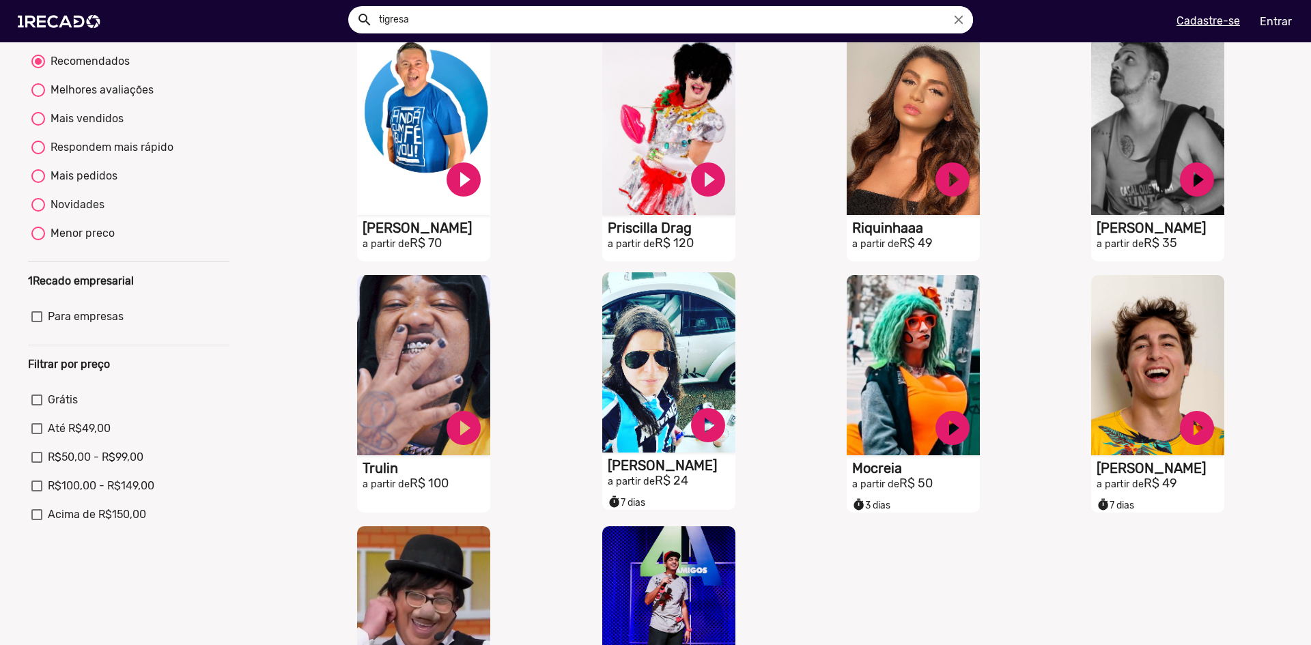
click at [645, 335] on video "S1RECADO vídeos dedicados para fãs e empresas" at bounding box center [668, 362] width 133 height 180
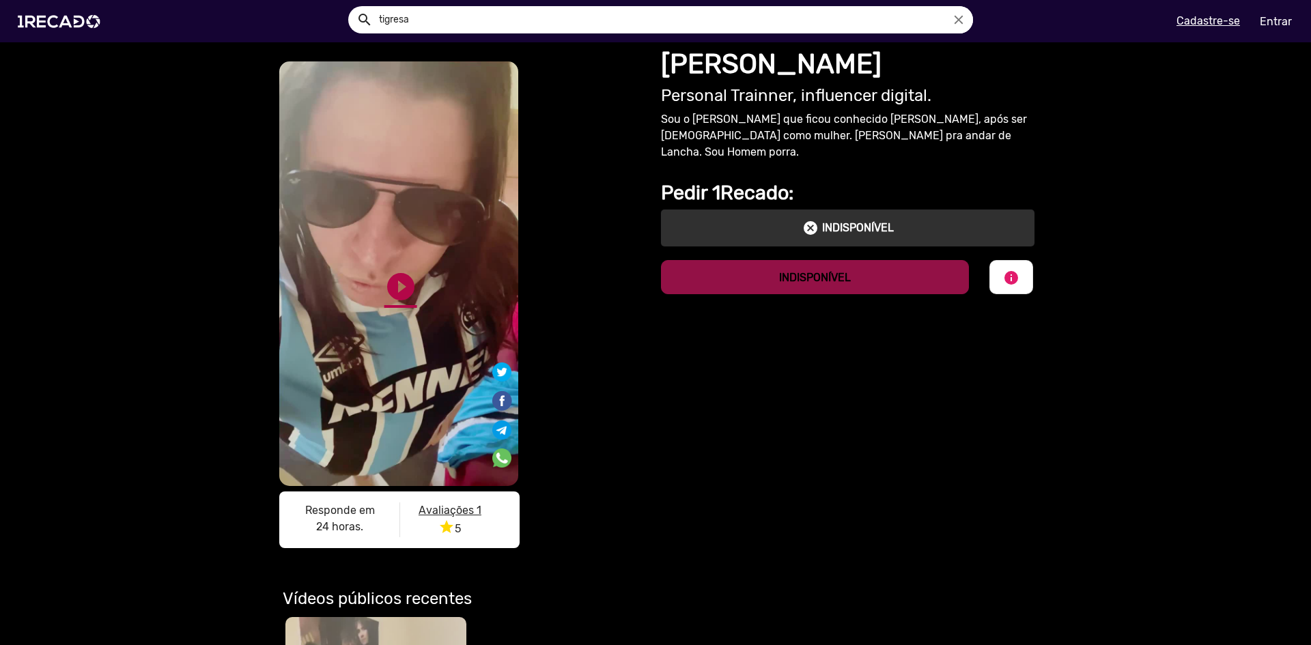
click at [394, 286] on link "play_circle_filled" at bounding box center [400, 286] width 33 height 33
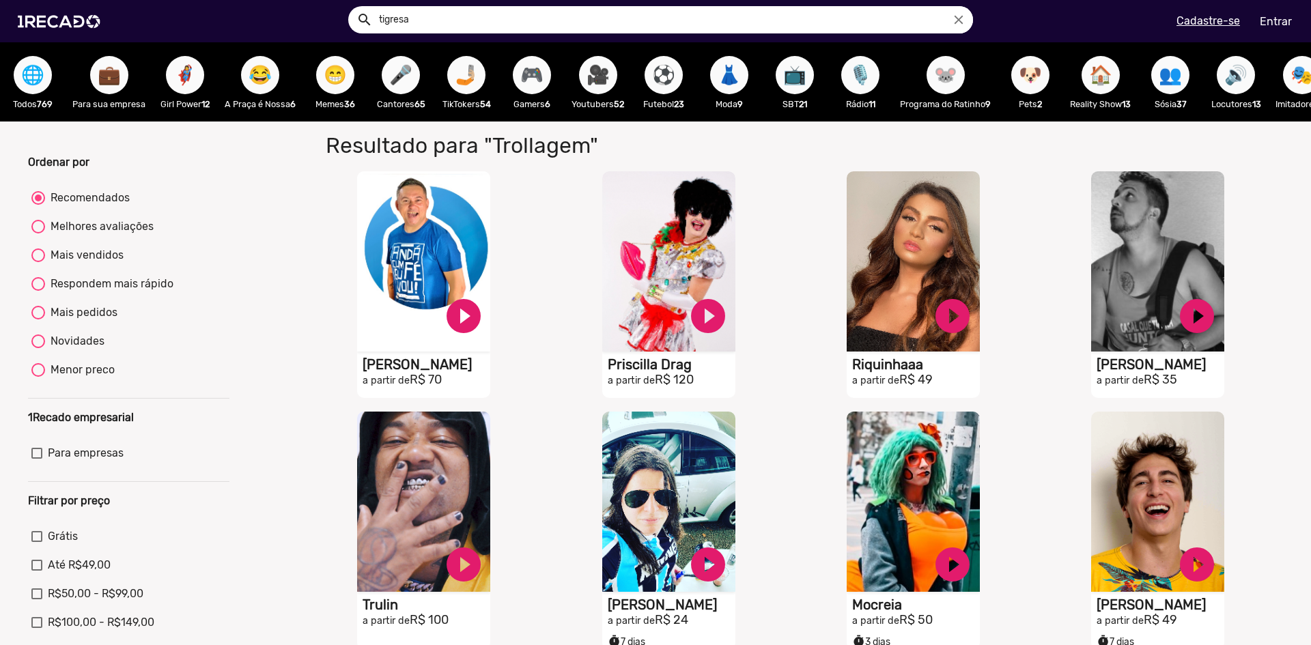
click at [600, 81] on span "🎥" at bounding box center [598, 75] width 23 height 38
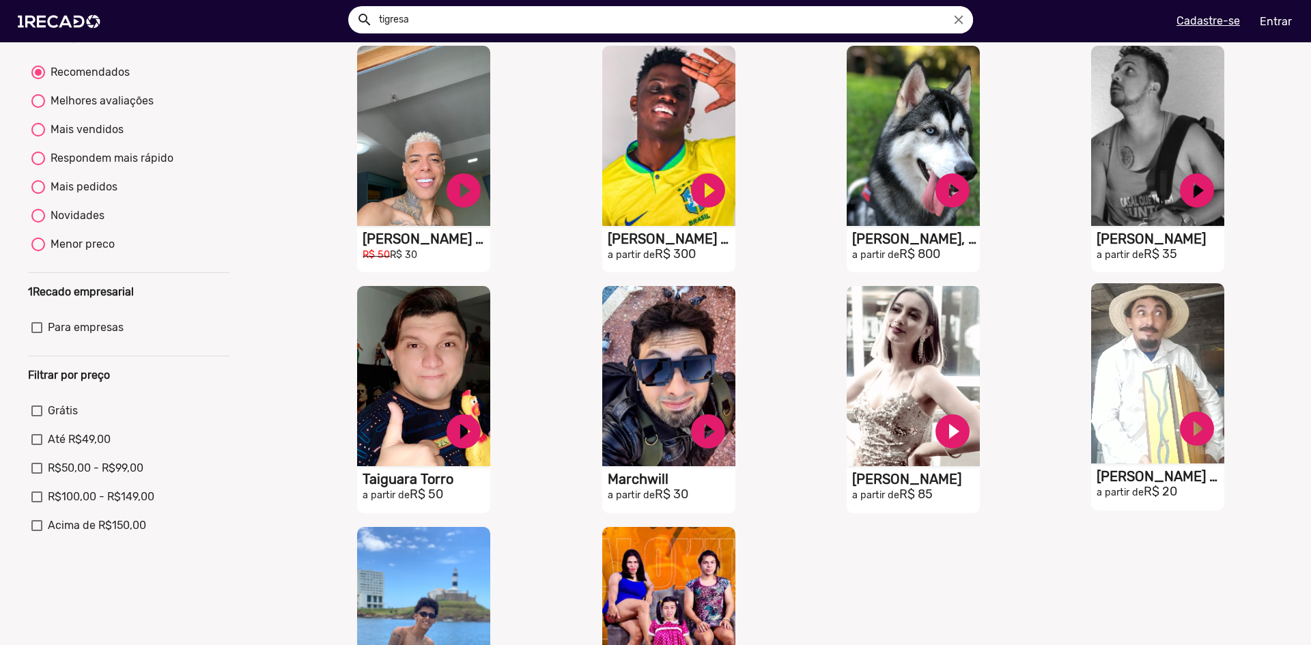
scroll to position [341, 0]
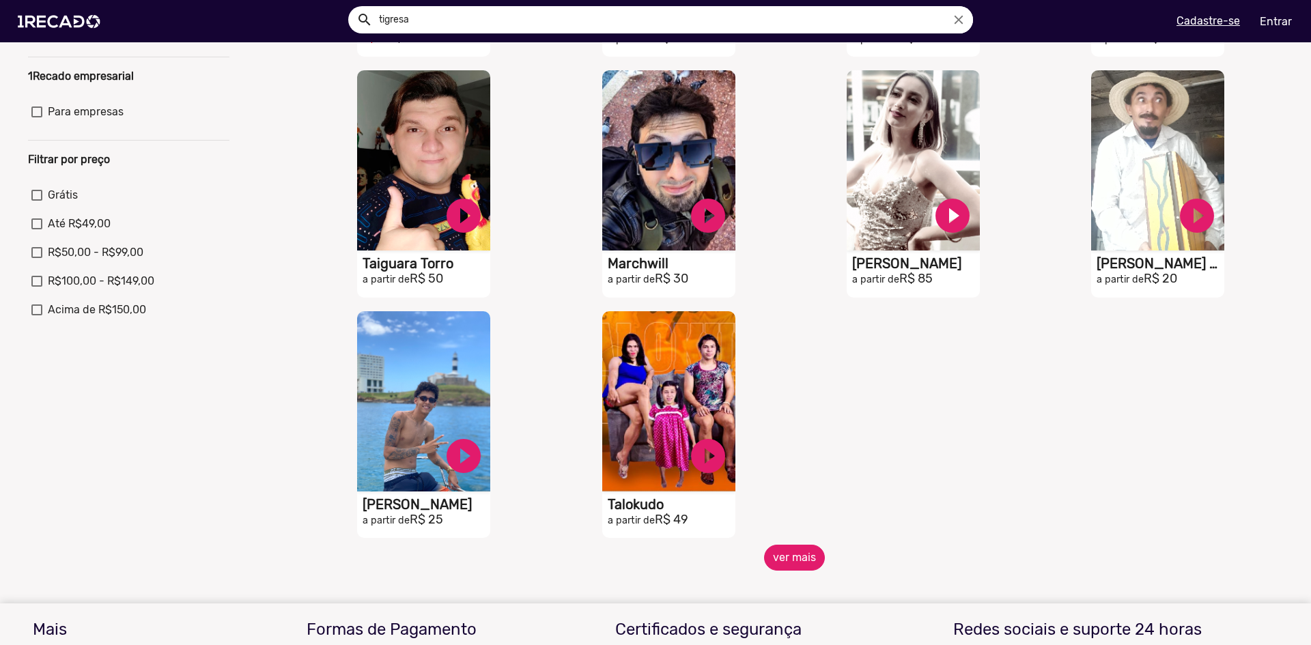
click at [801, 569] on button "ver mais" at bounding box center [794, 558] width 61 height 26
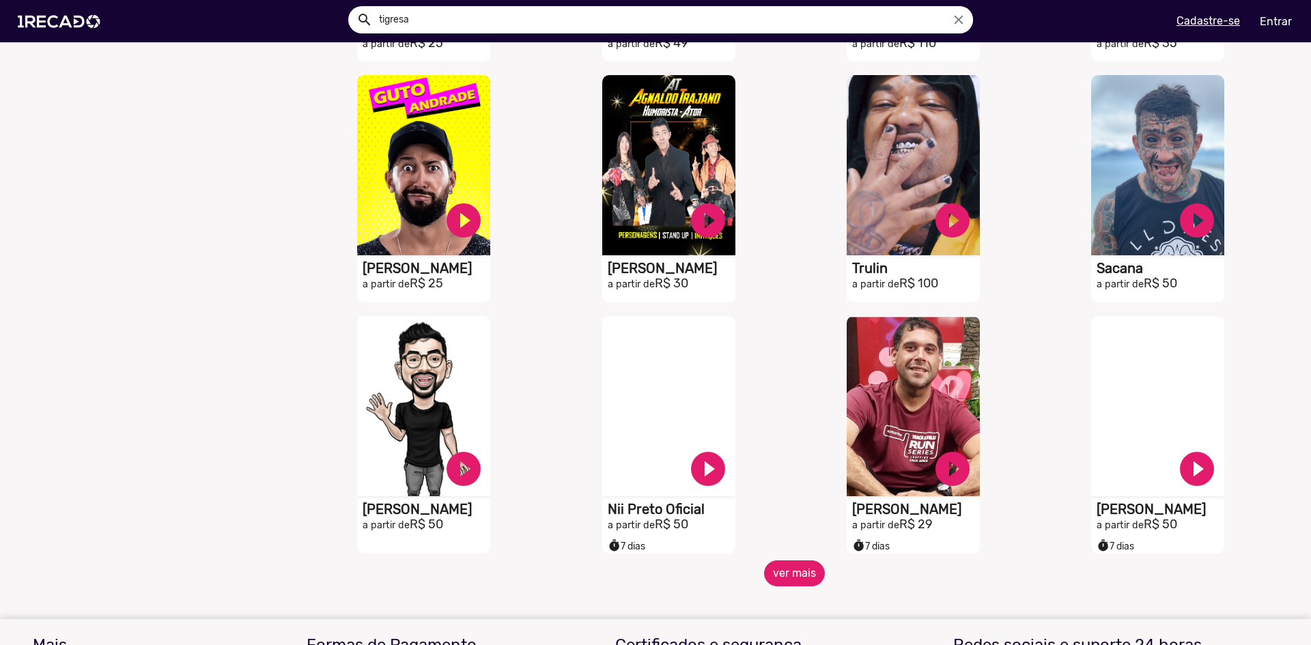
scroll to position [819, 0]
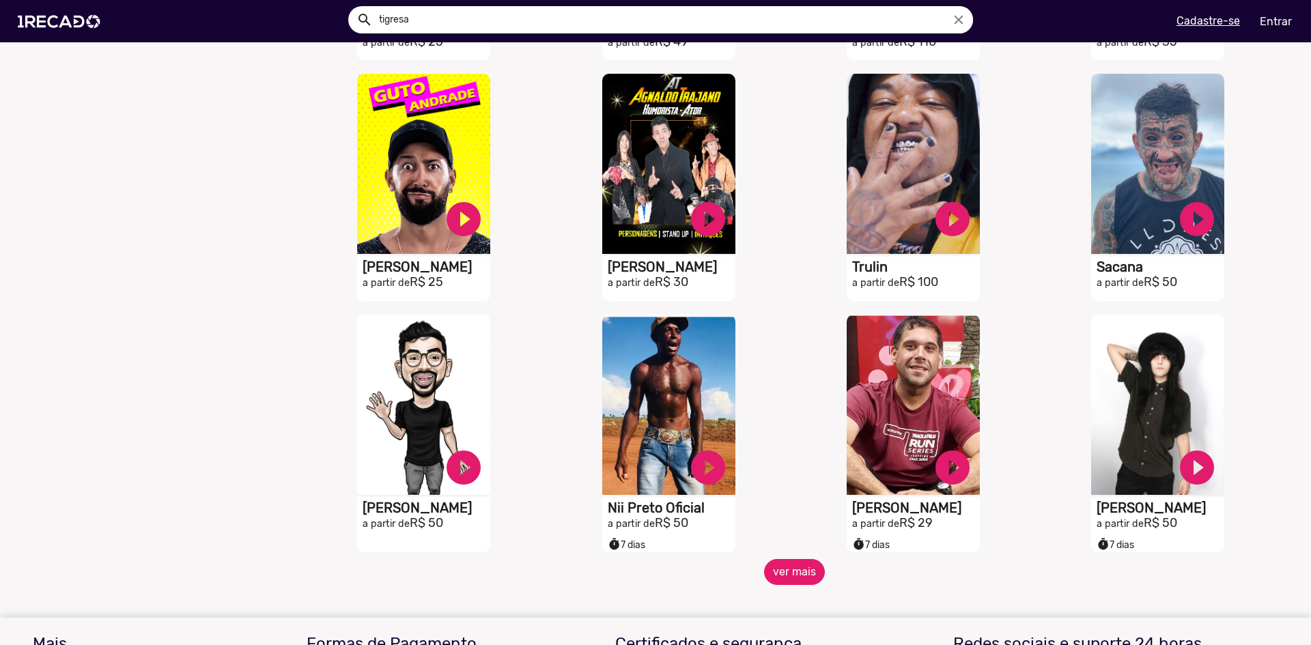
click at [782, 580] on button "ver mais" at bounding box center [794, 572] width 61 height 26
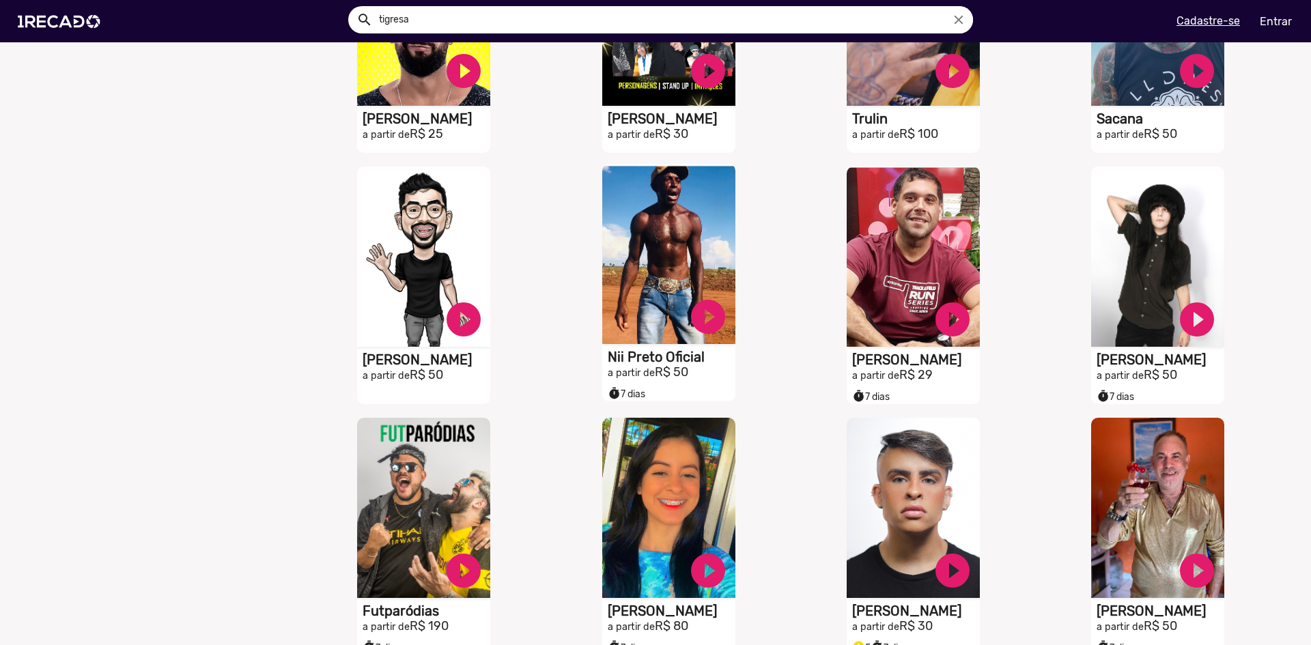
scroll to position [956, 0]
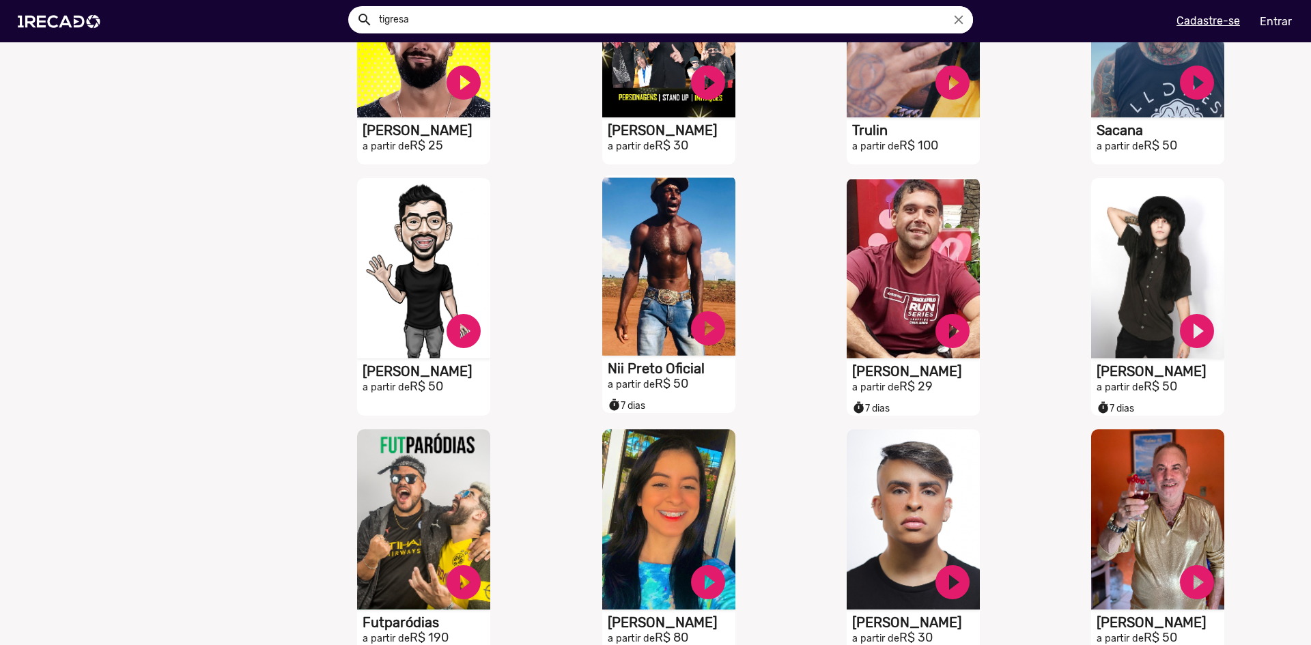
click at [636, 311] on video "S1RECADO vídeos dedicados para fãs e empresas" at bounding box center [668, 265] width 133 height 180
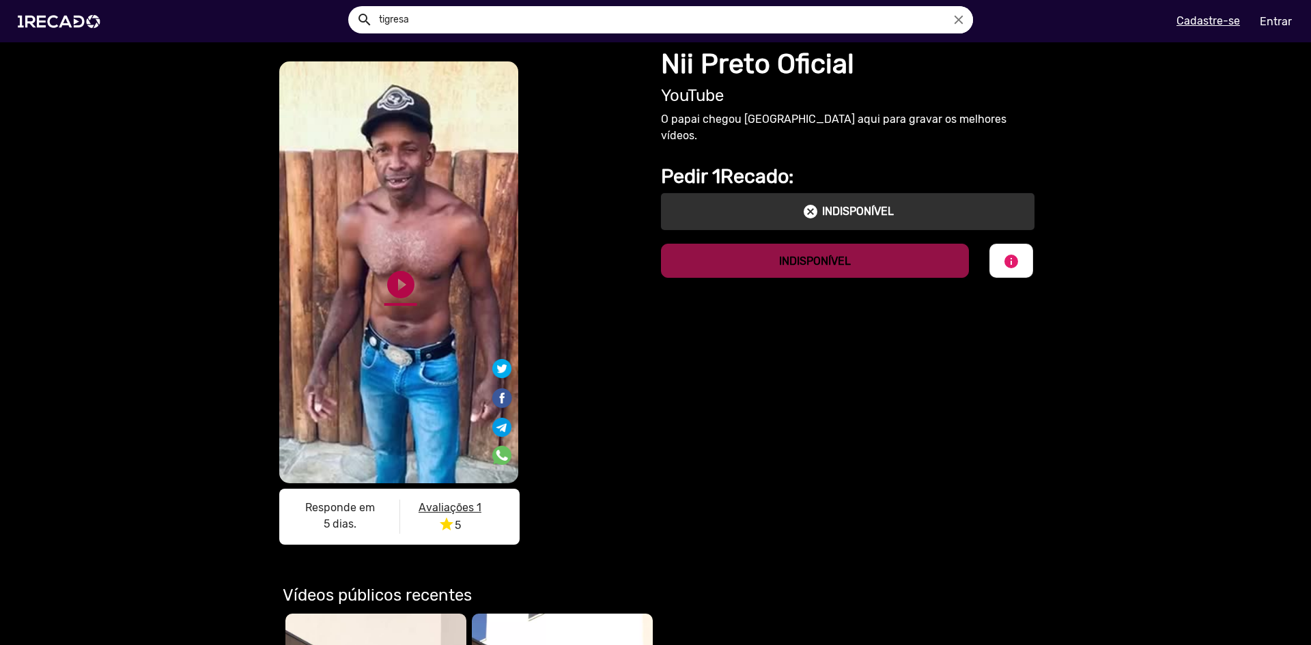
click at [384, 293] on link "play_circle_filled" at bounding box center [400, 284] width 33 height 33
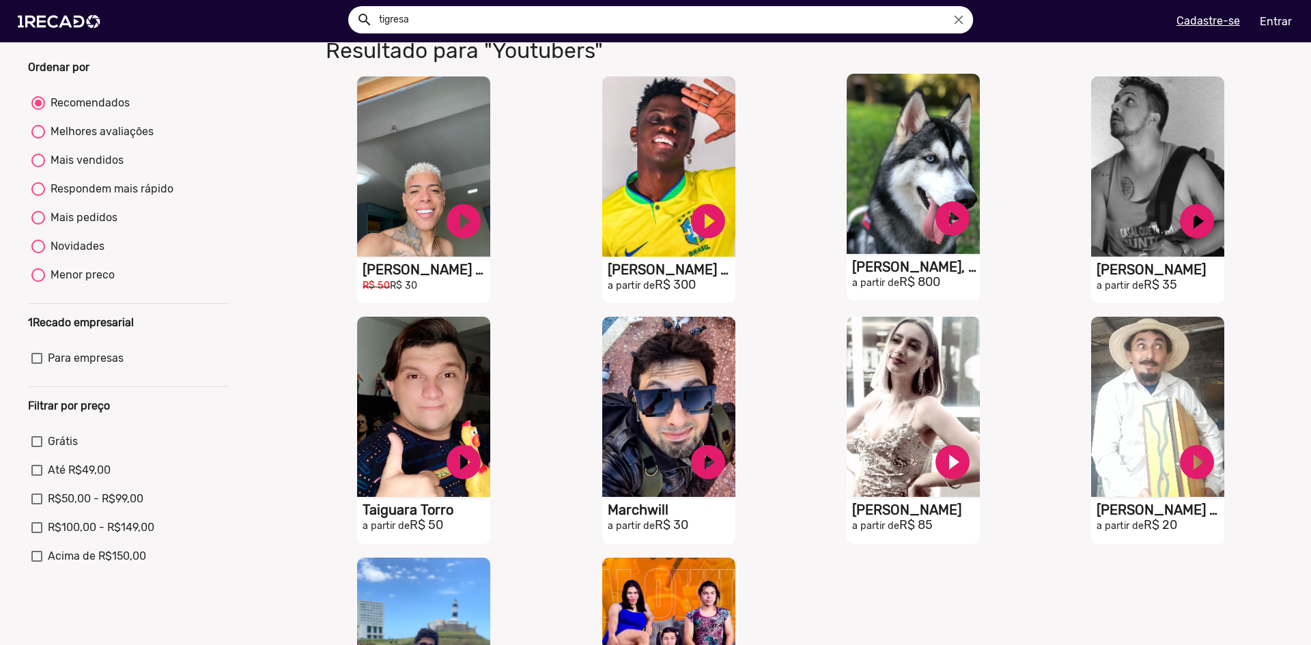
scroll to position [205, 0]
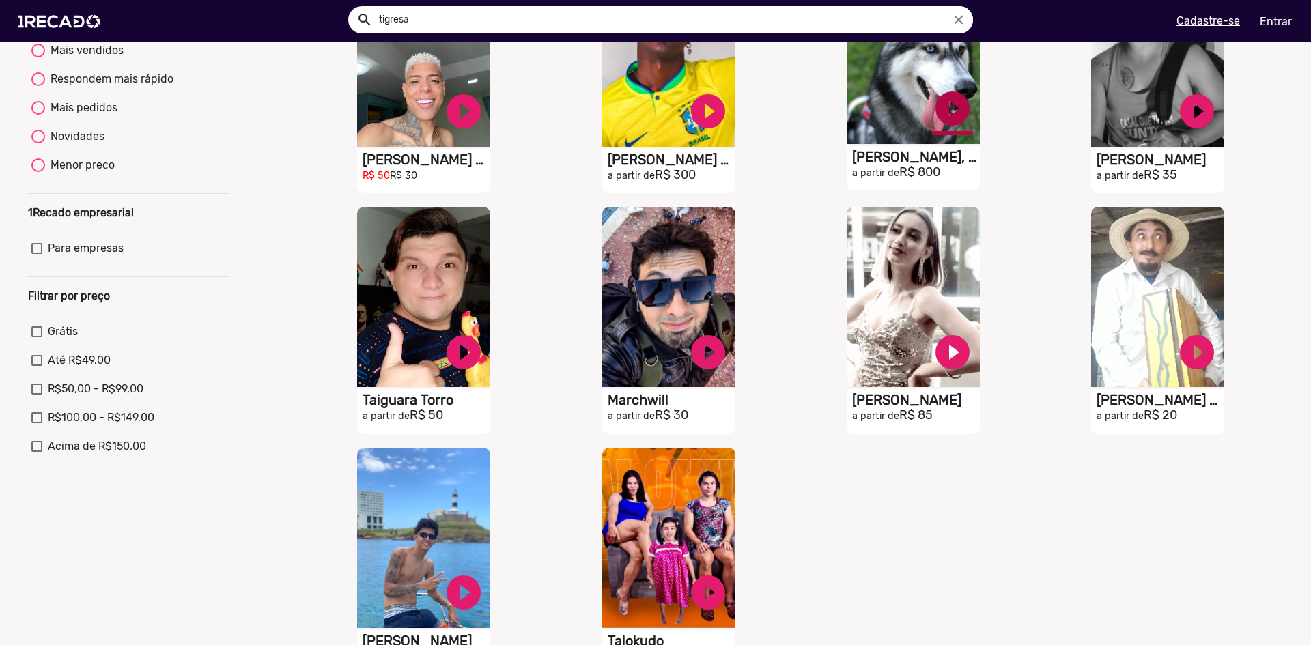
click at [932, 124] on link "play_circle_filled" at bounding box center [952, 108] width 41 height 41
drag, startPoint x: 881, startPoint y: 175, endPoint x: 874, endPoint y: 203, distance: 28.2
click at [874, 191] on mat-card "S1RECADO vídeos dedicados para fãs e empresas pause_circle Gudan, O Husky a par…" at bounding box center [913, 77] width 133 height 227
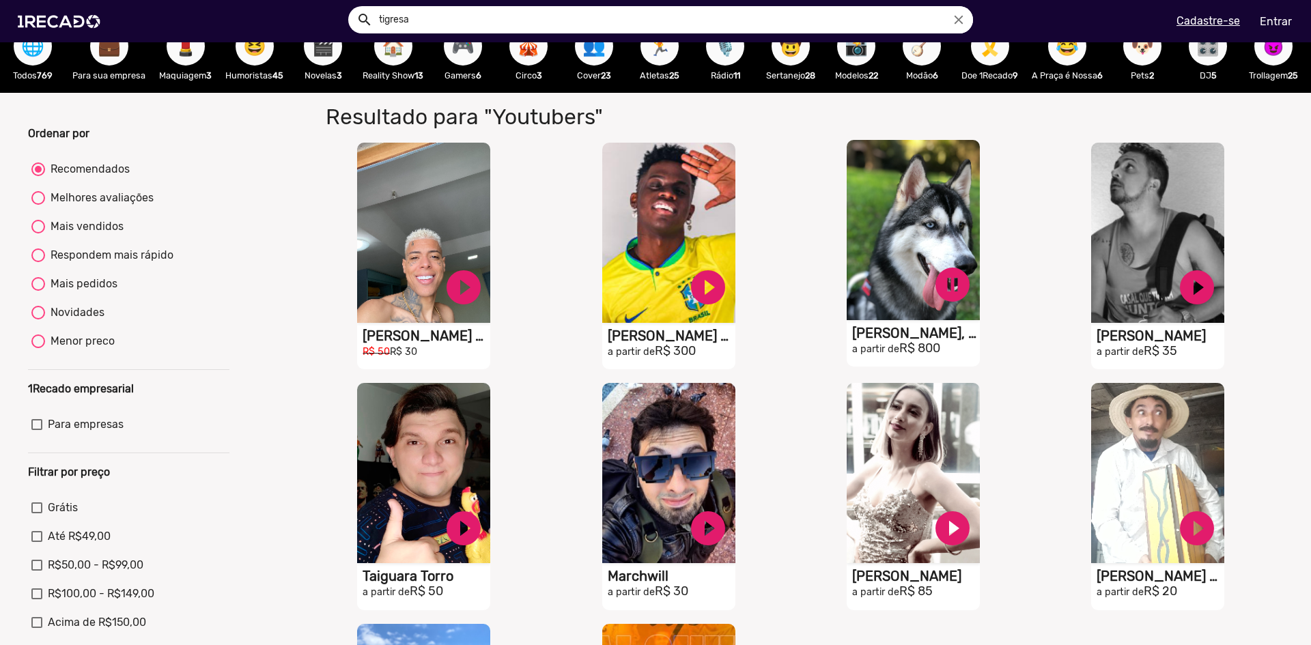
scroll to position [0, 0]
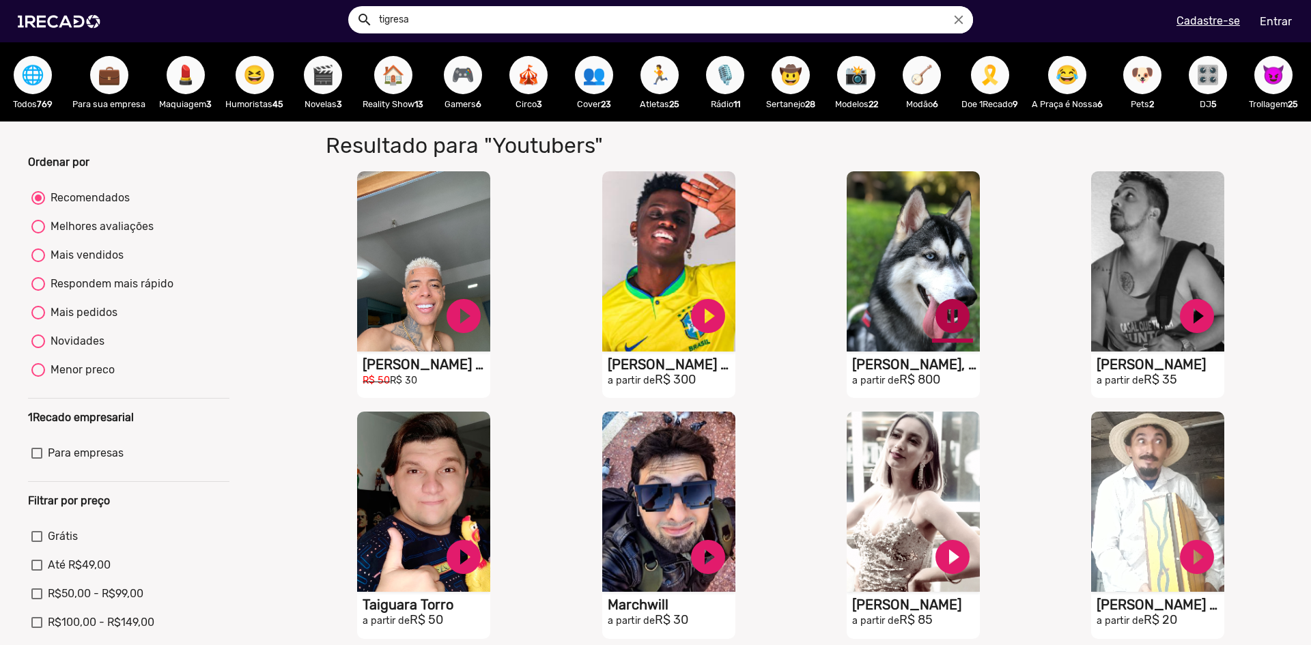
click at [942, 319] on link "pause_circle" at bounding box center [952, 316] width 41 height 41
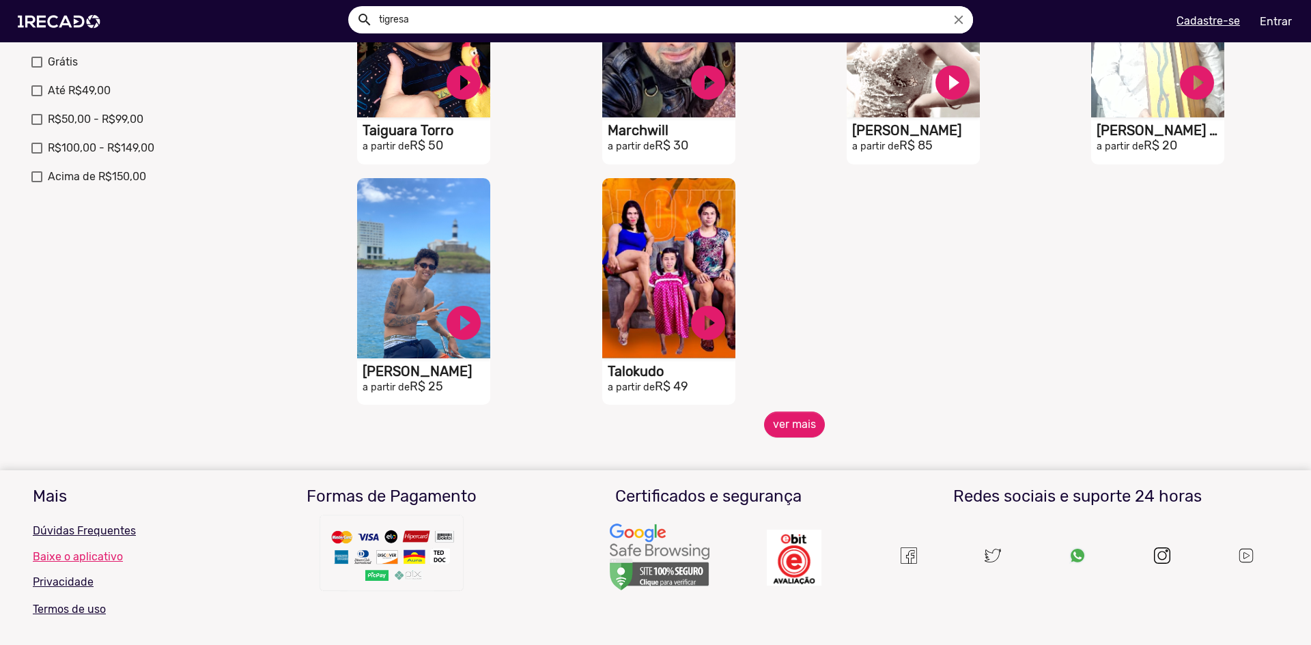
scroll to position [478, 0]
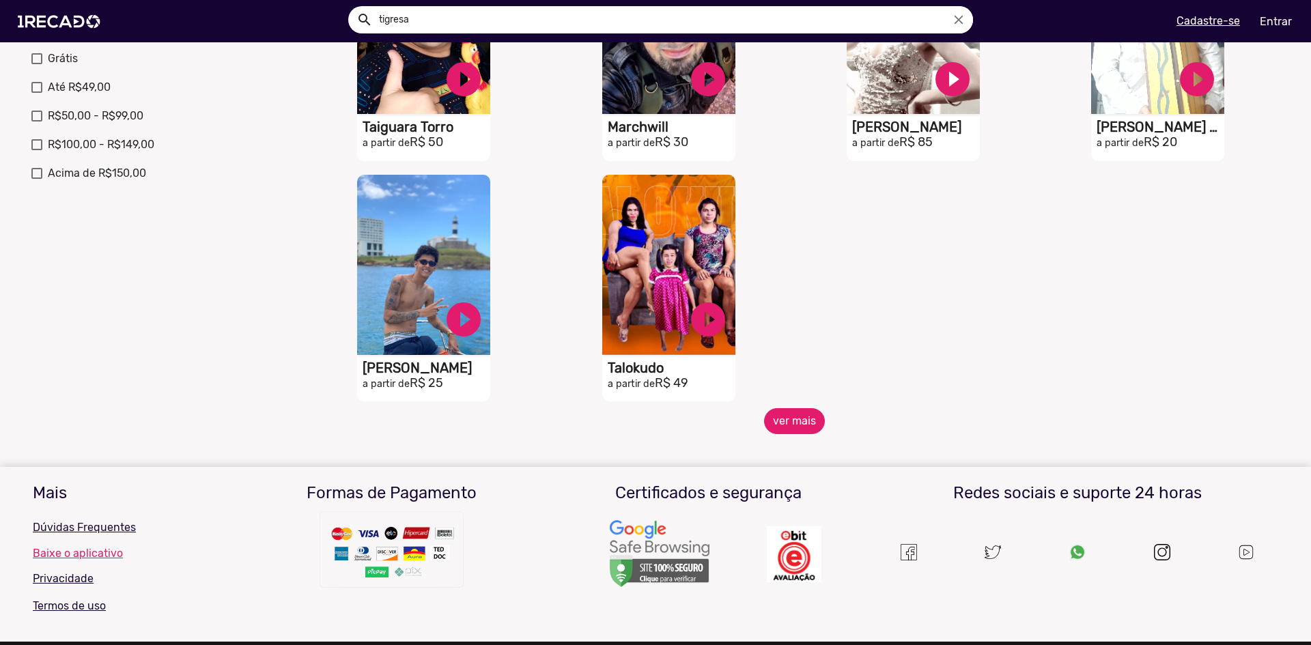
click at [771, 423] on button "ver mais" at bounding box center [794, 421] width 61 height 26
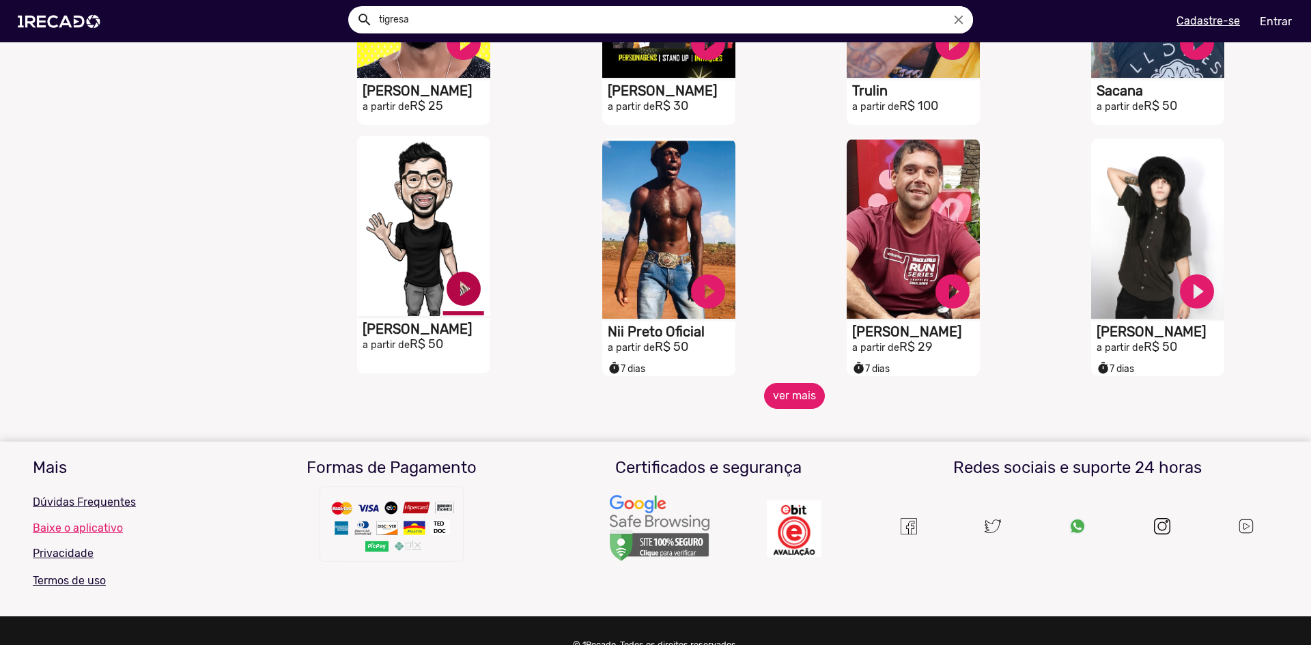
scroll to position [1024, 0]
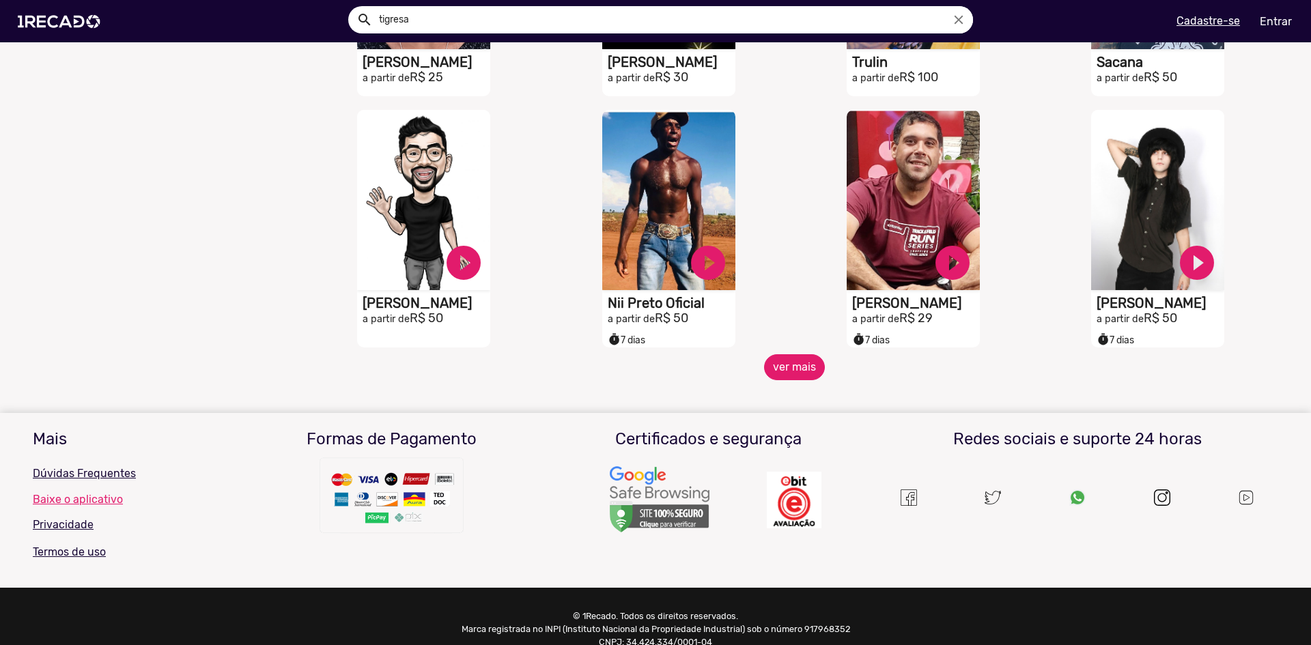
click at [800, 367] on button "ver mais" at bounding box center [794, 367] width 61 height 26
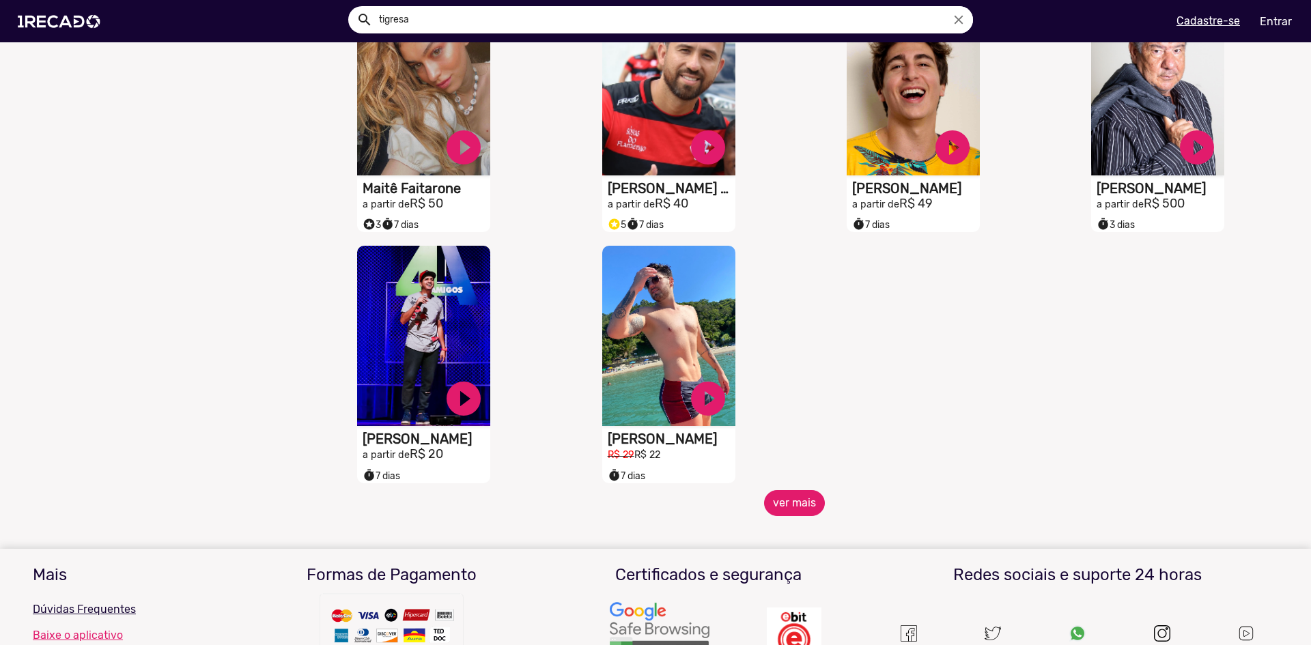
scroll to position [1639, 0]
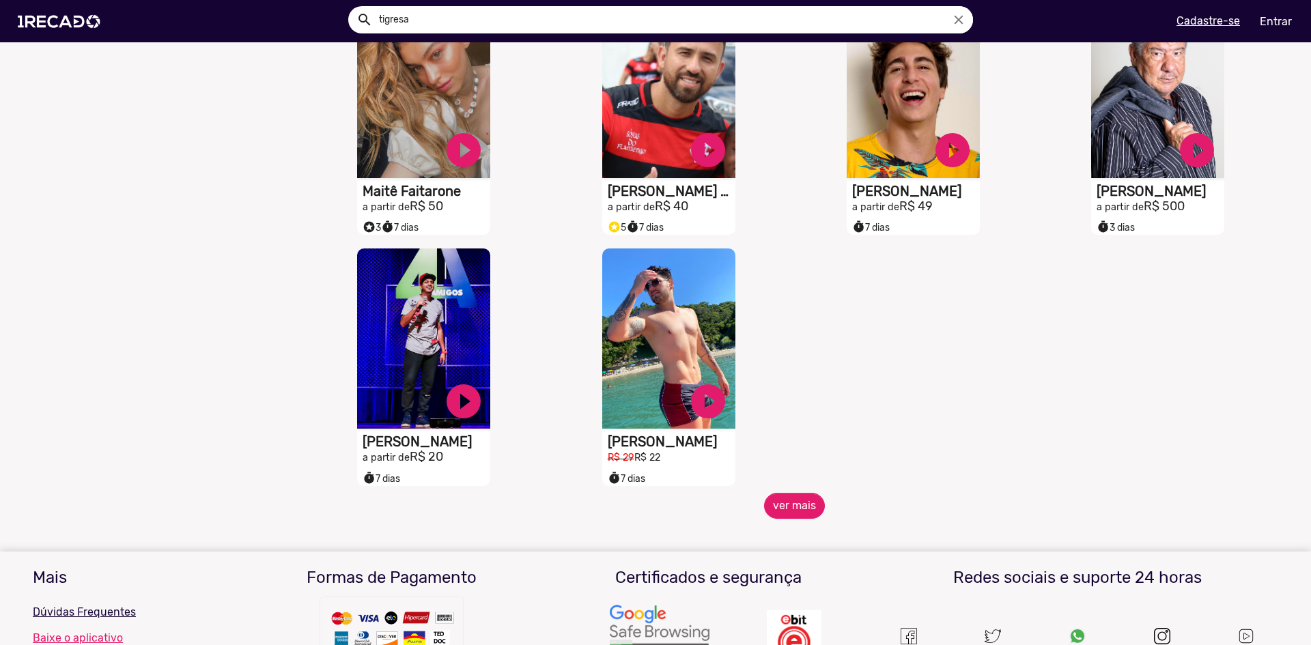
click at [778, 493] on div "S1RECADO vídeos dedicados para fãs e empresas play_circle_filled [PERSON_NAME] …" at bounding box center [672, 367] width 244 height 251
click at [785, 518] on button "ver mais" at bounding box center [794, 506] width 61 height 26
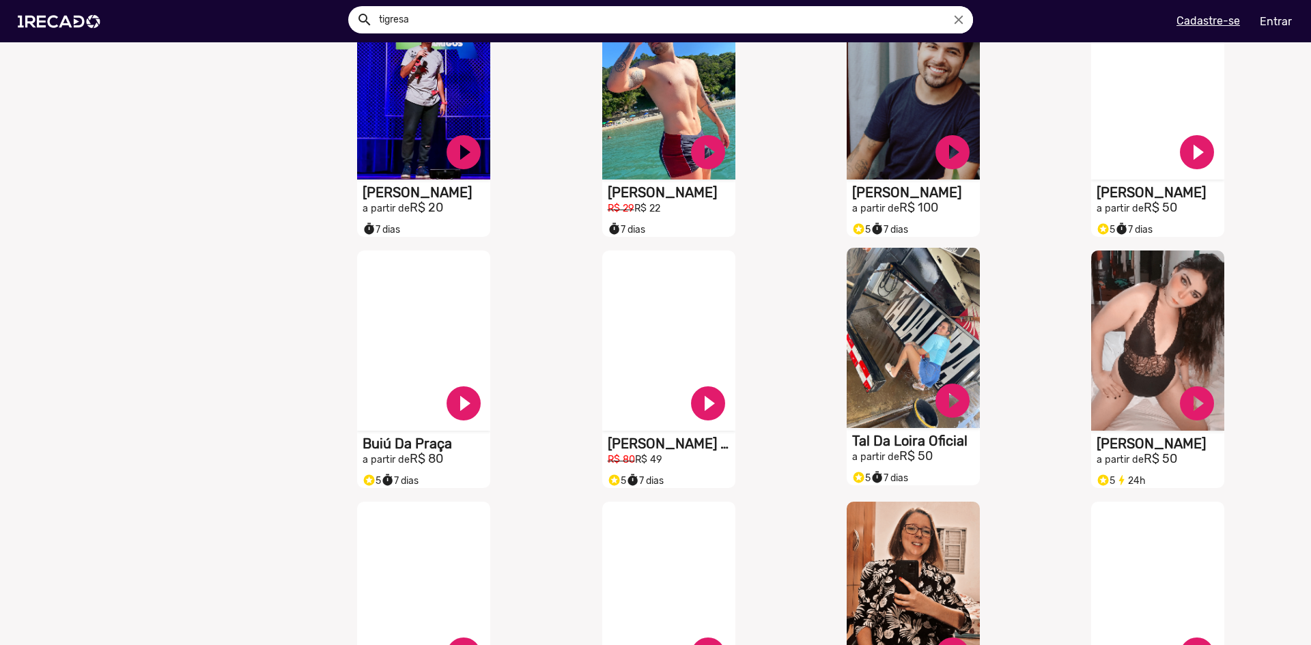
scroll to position [1912, 0]
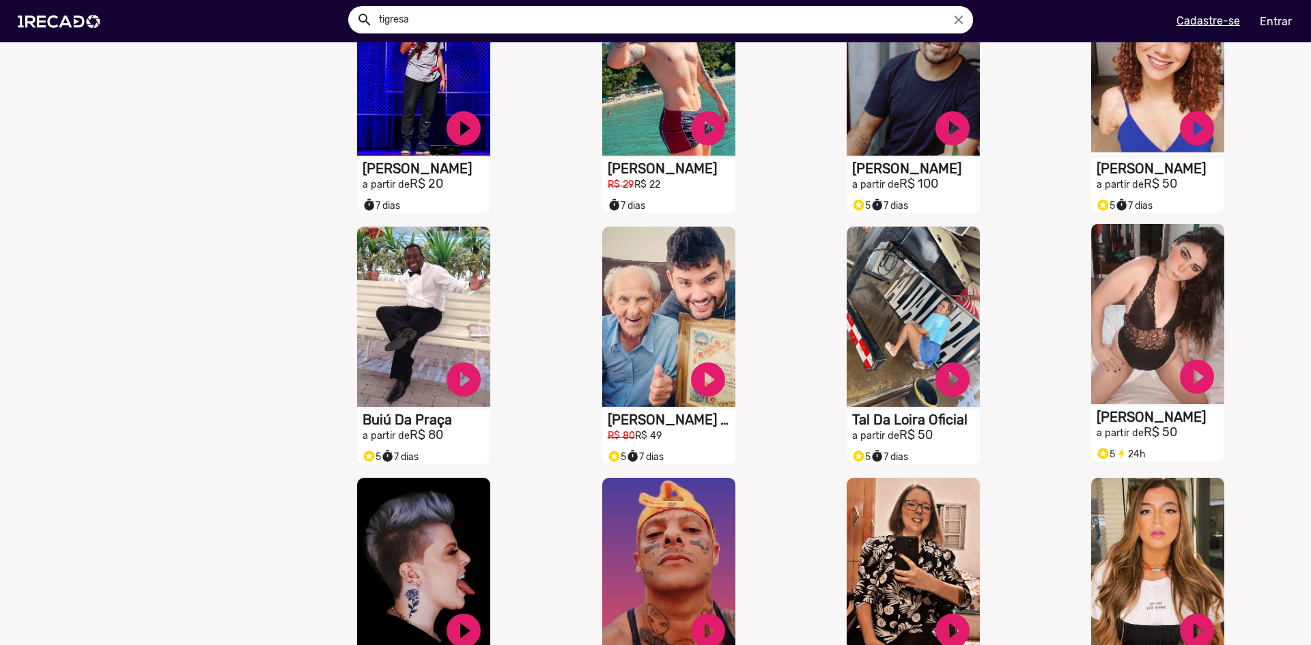
click at [1143, 341] on video "S1RECADO vídeos dedicados para fãs e empresas" at bounding box center [1157, 314] width 133 height 180
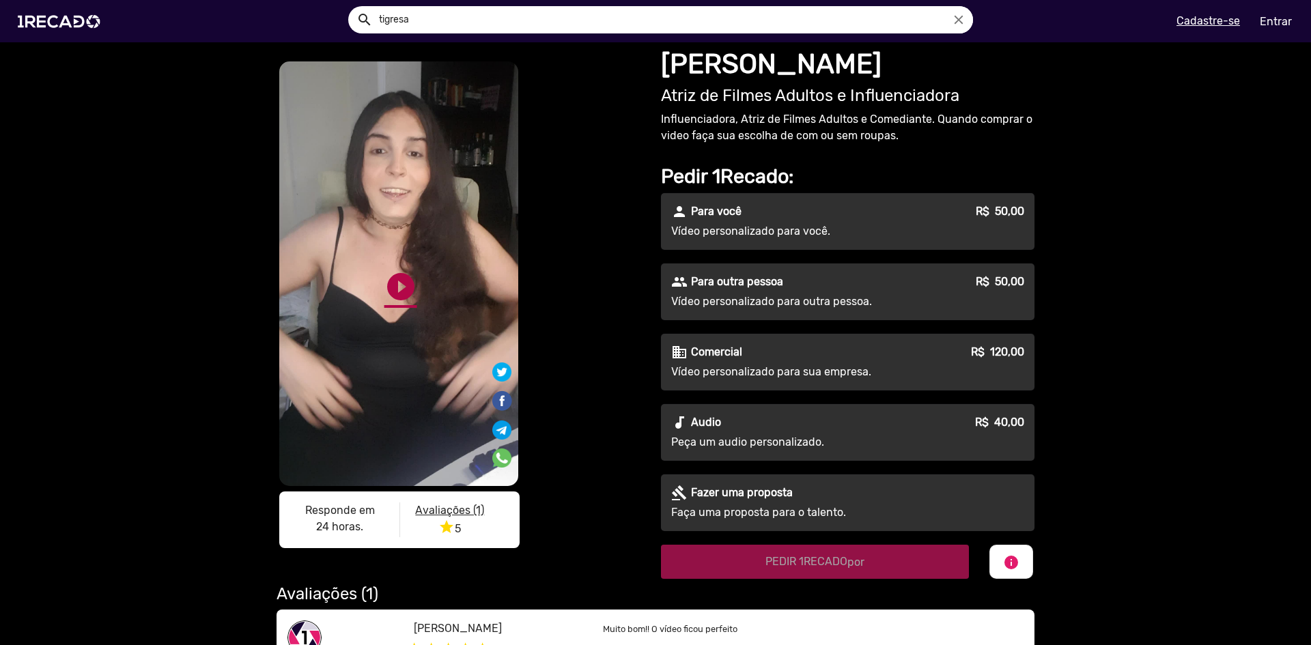
click at [392, 284] on link "play_circle_filled" at bounding box center [400, 286] width 33 height 33
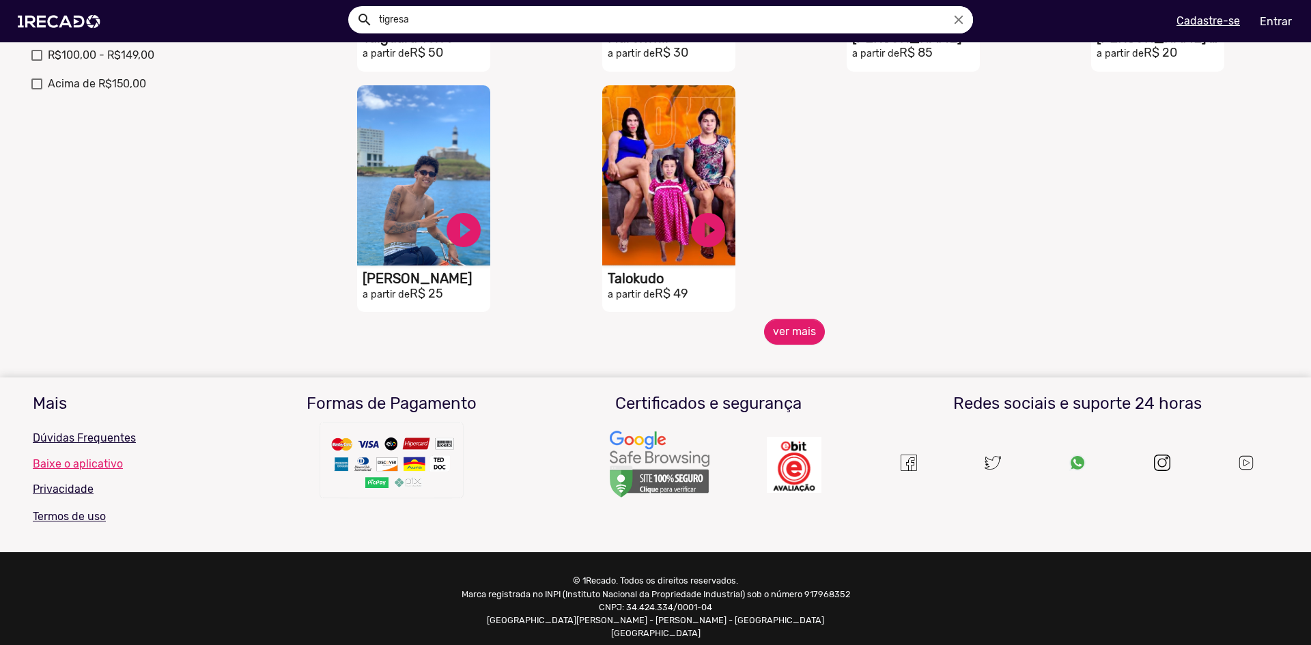
scroll to position [581, 0]
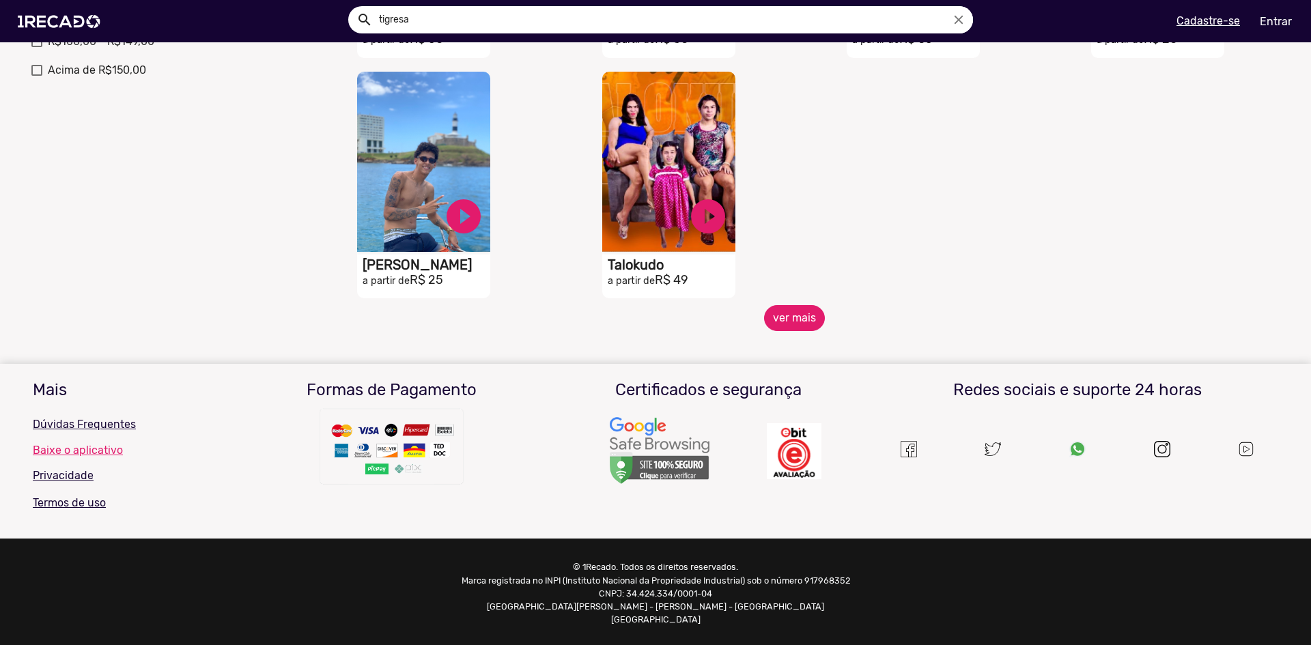
click at [802, 324] on button "ver mais" at bounding box center [794, 318] width 61 height 26
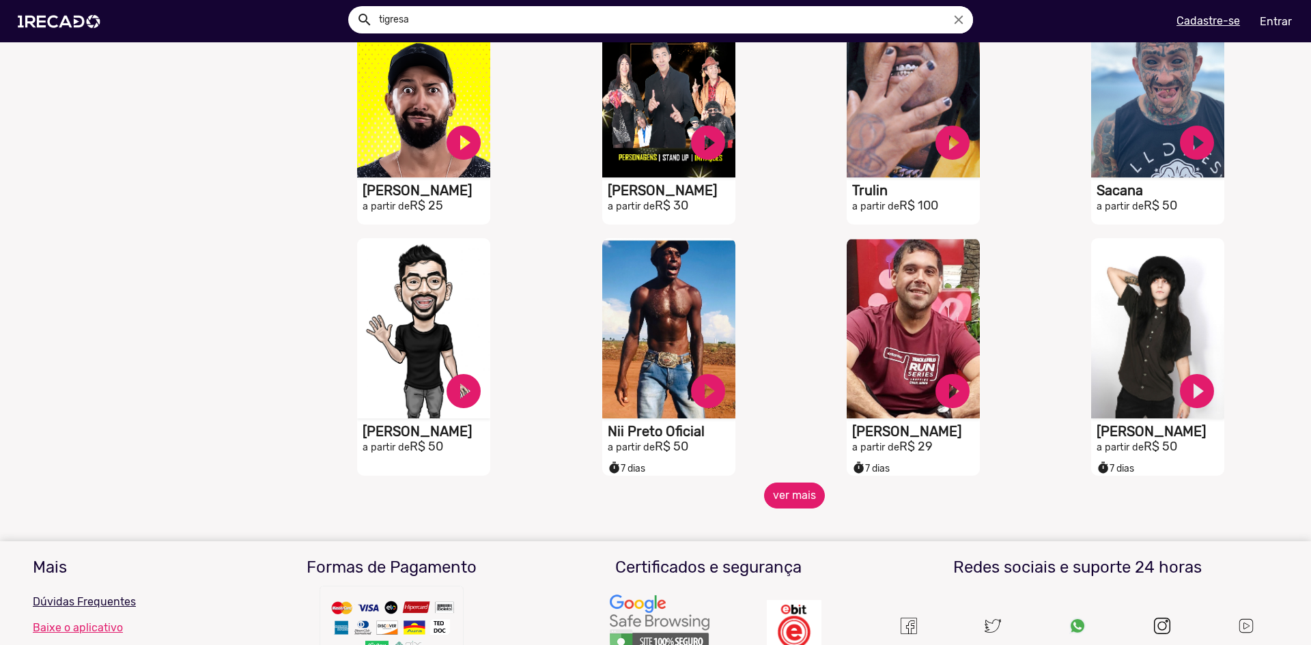
scroll to position [1073, 0]
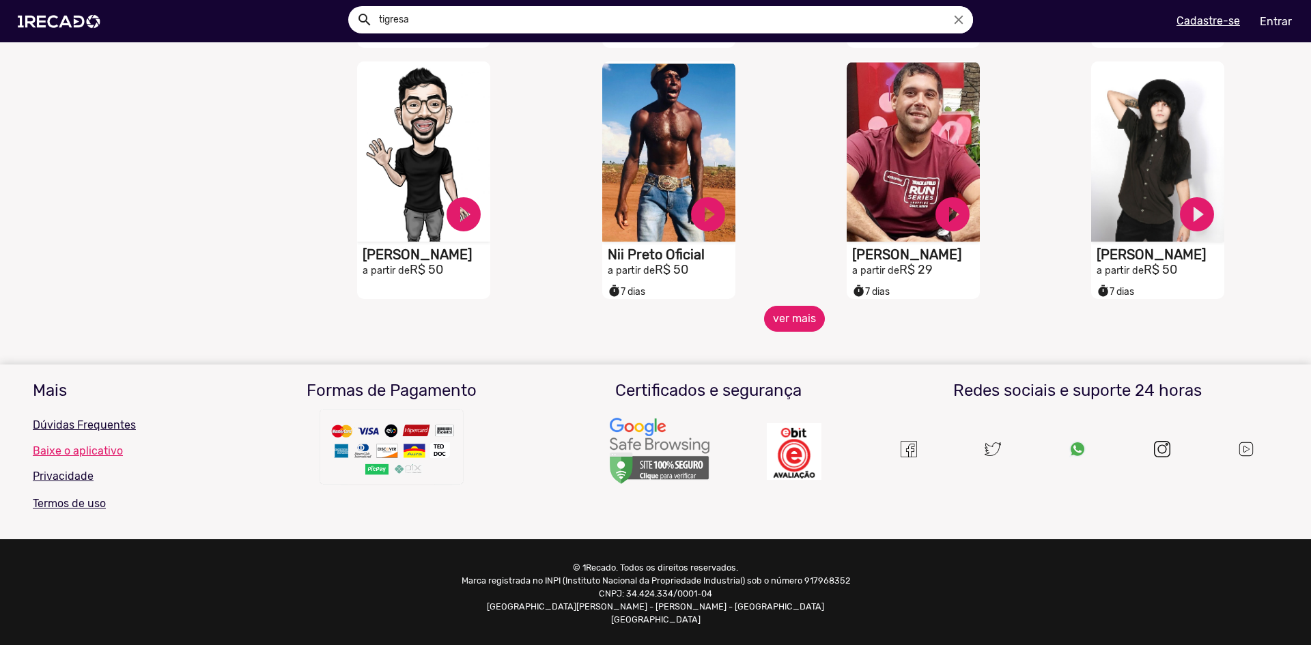
click at [793, 332] on button "ver mais" at bounding box center [794, 319] width 61 height 26
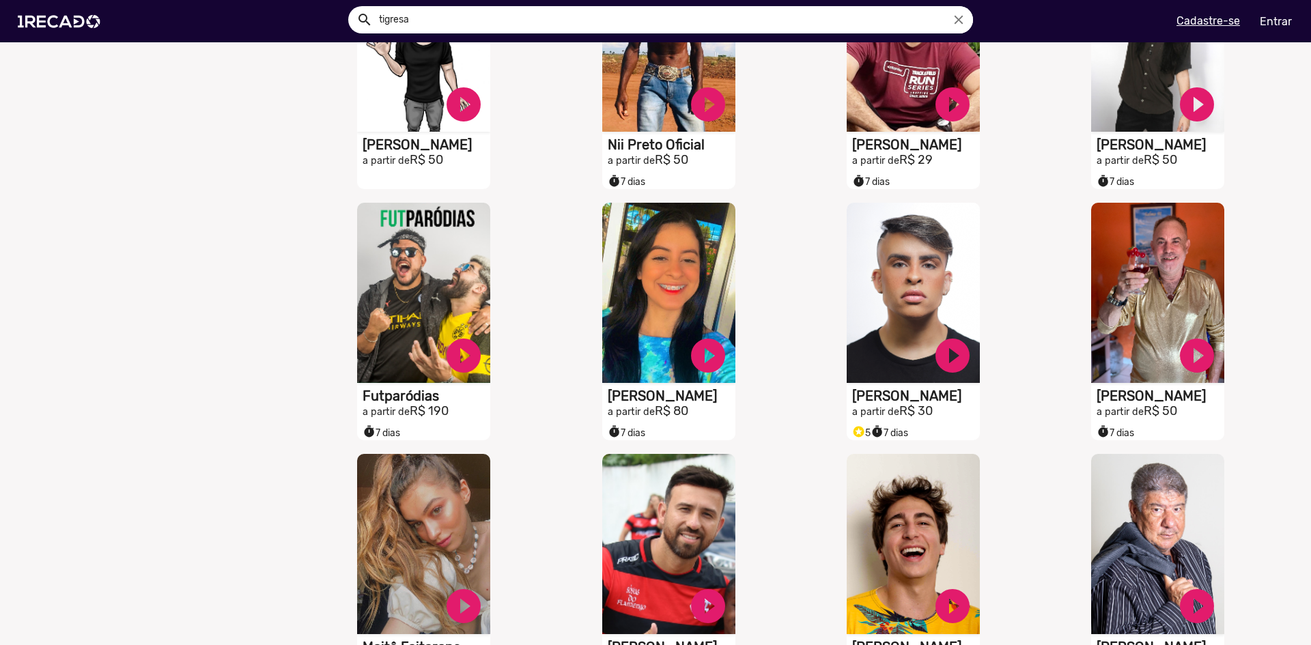
scroll to position [1551, 0]
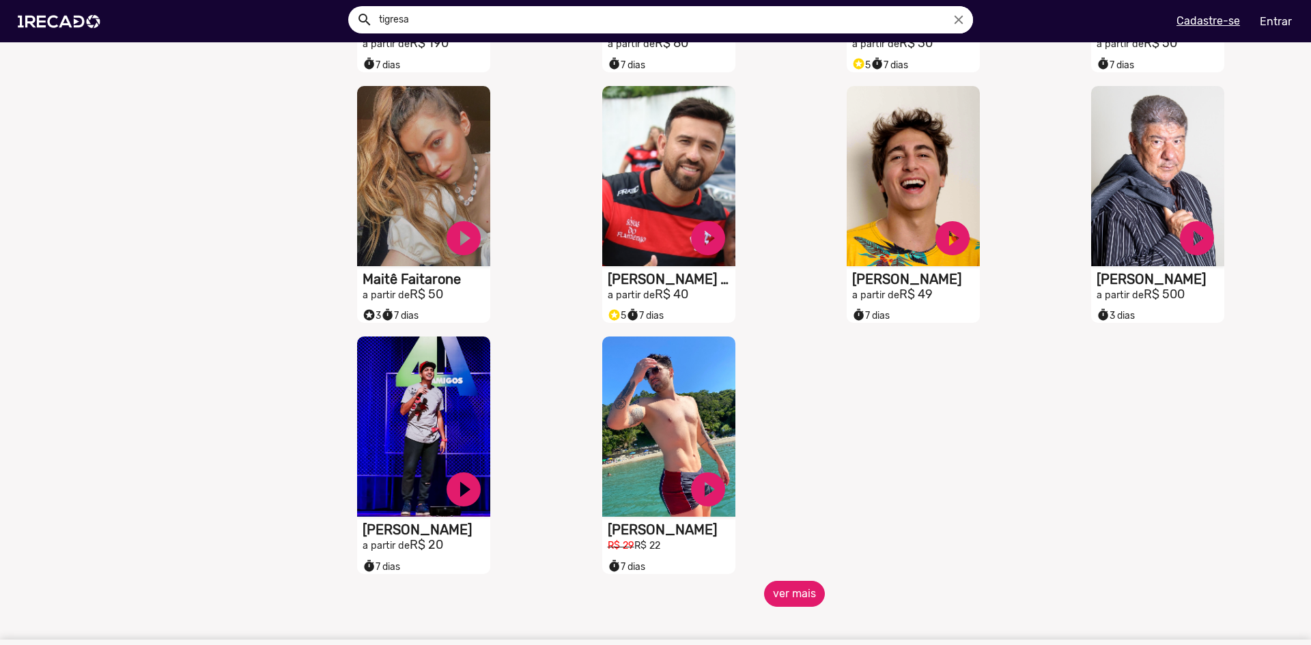
click at [777, 604] on button "ver mais" at bounding box center [794, 594] width 61 height 26
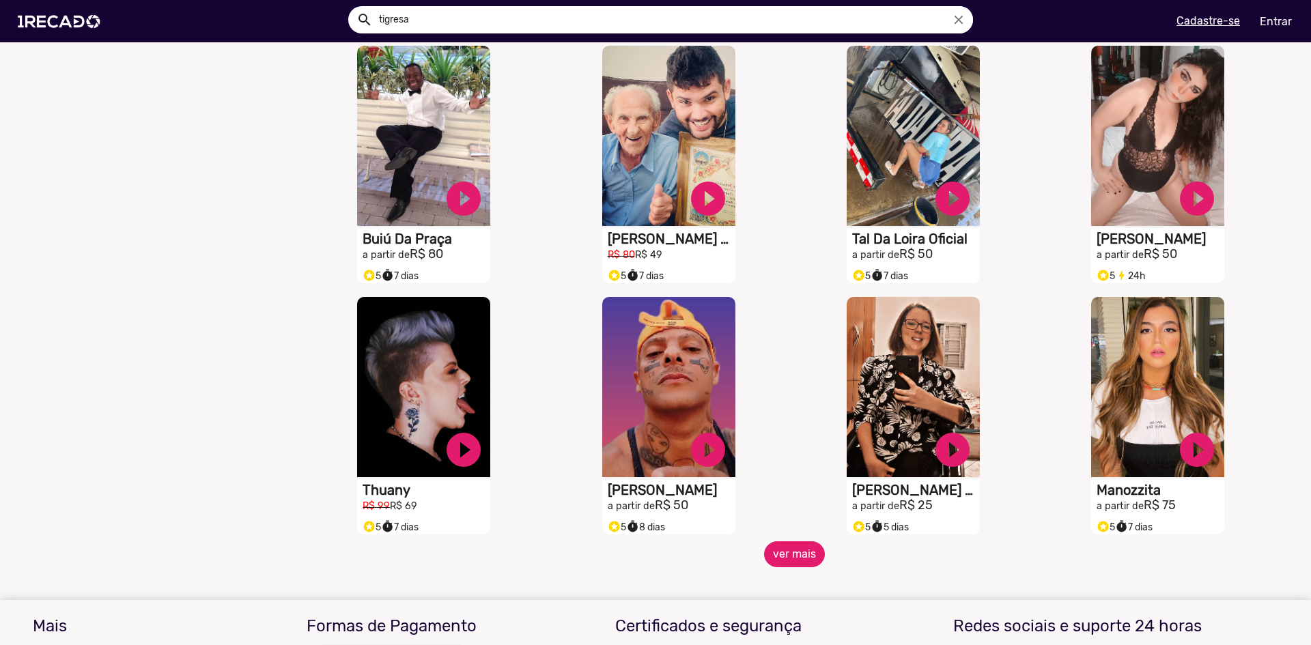
scroll to position [2097, 0]
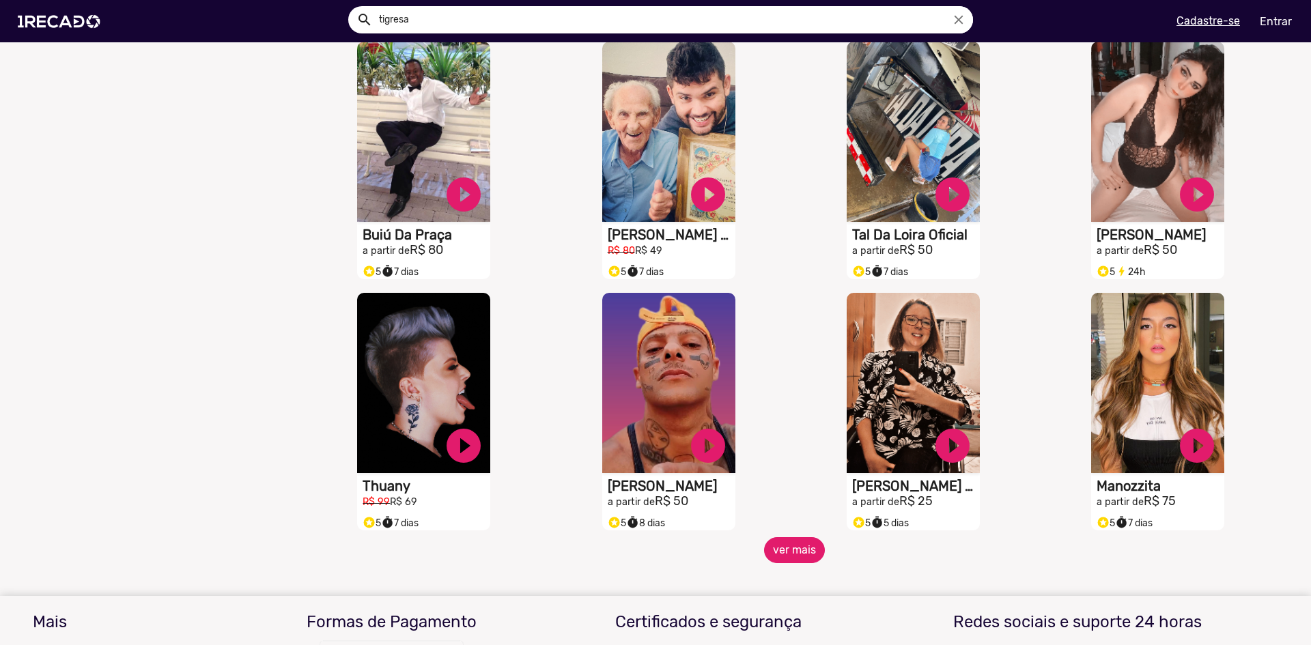
click at [795, 553] on button "ver mais" at bounding box center [794, 550] width 61 height 26
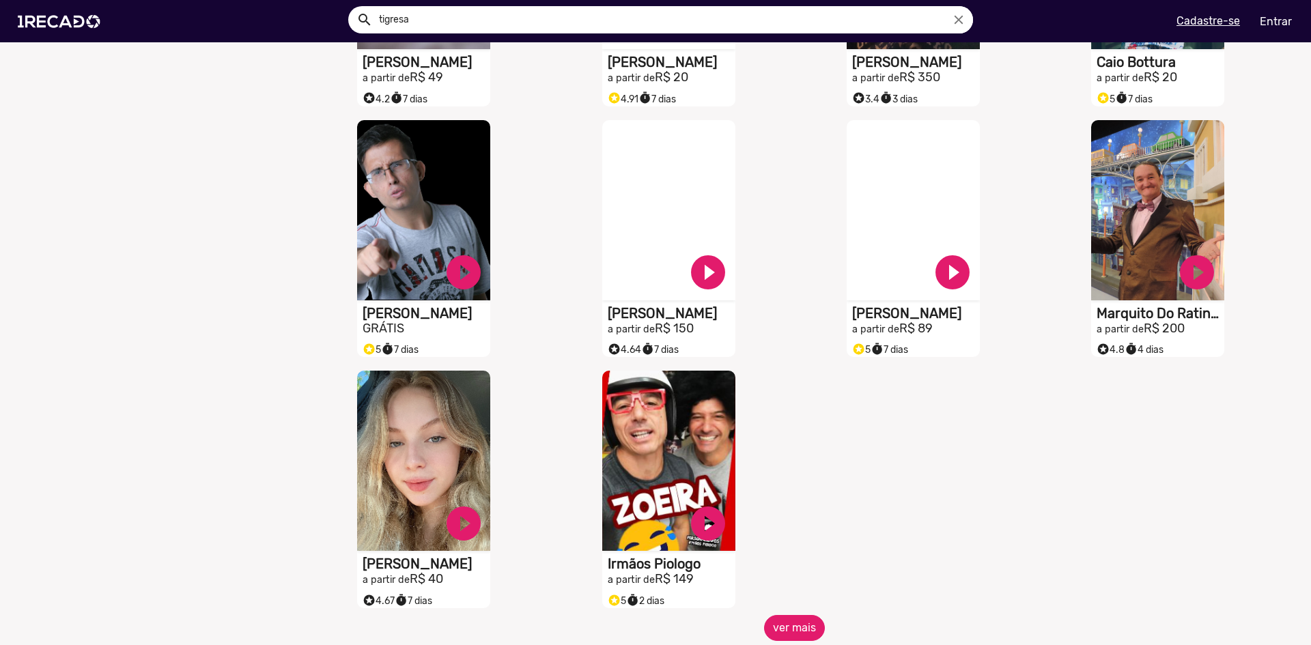
scroll to position [2780, 0]
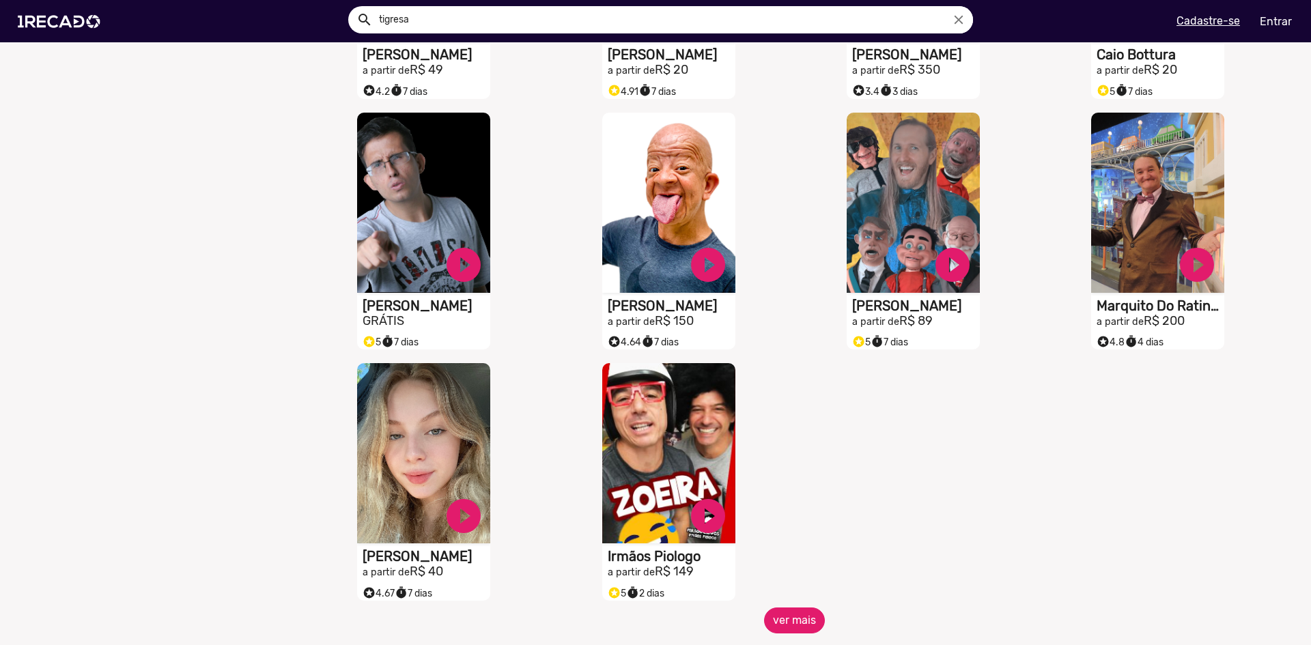
click at [780, 622] on button "ver mais" at bounding box center [794, 621] width 61 height 26
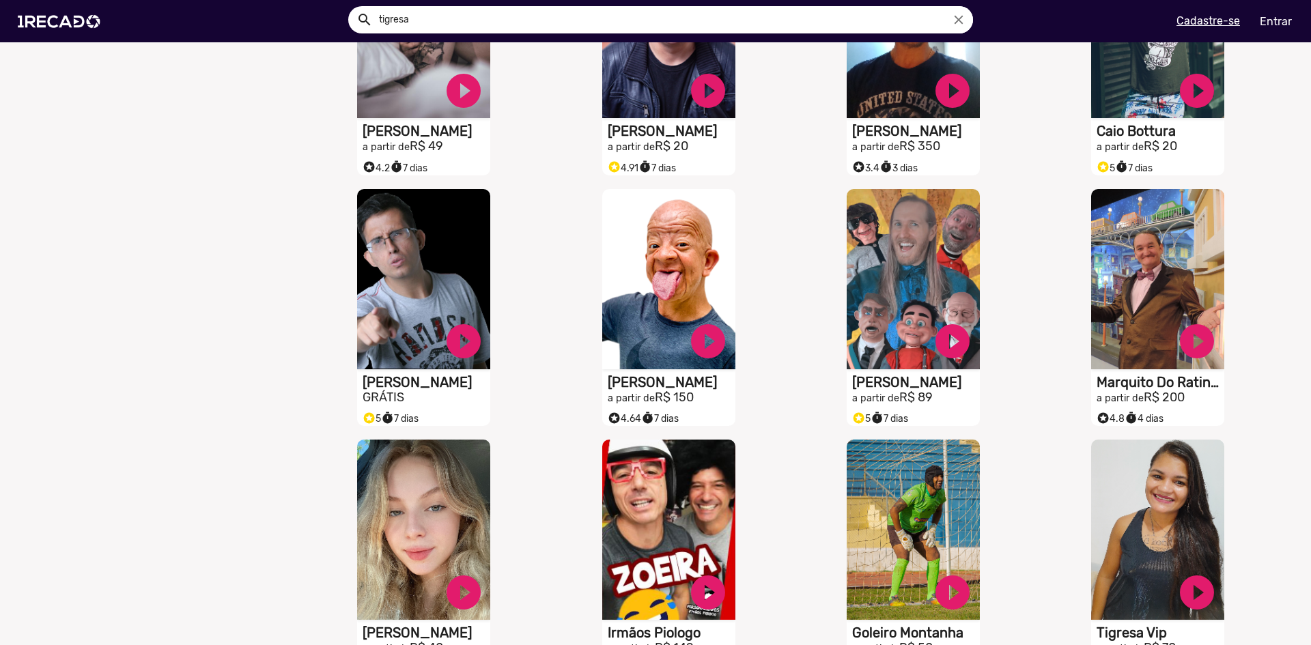
scroll to position [2711, 0]
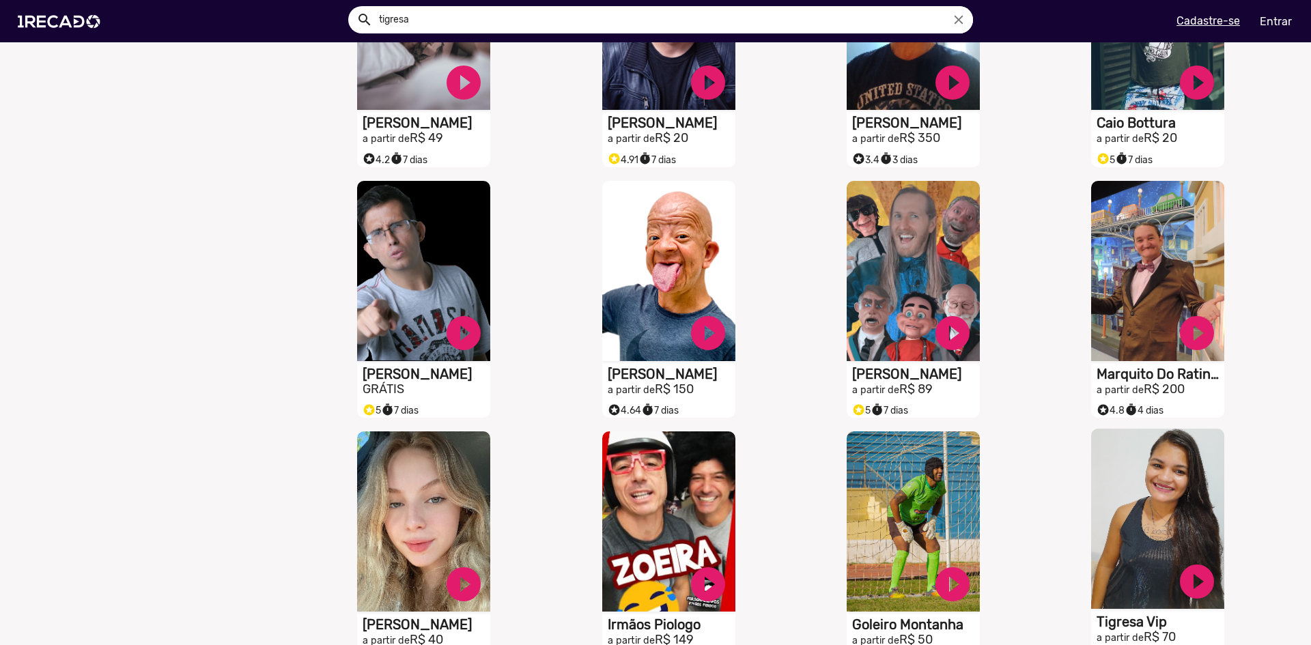
click at [1113, 475] on video "S1RECADO vídeos dedicados para fãs e empresas" at bounding box center [1157, 519] width 133 height 180
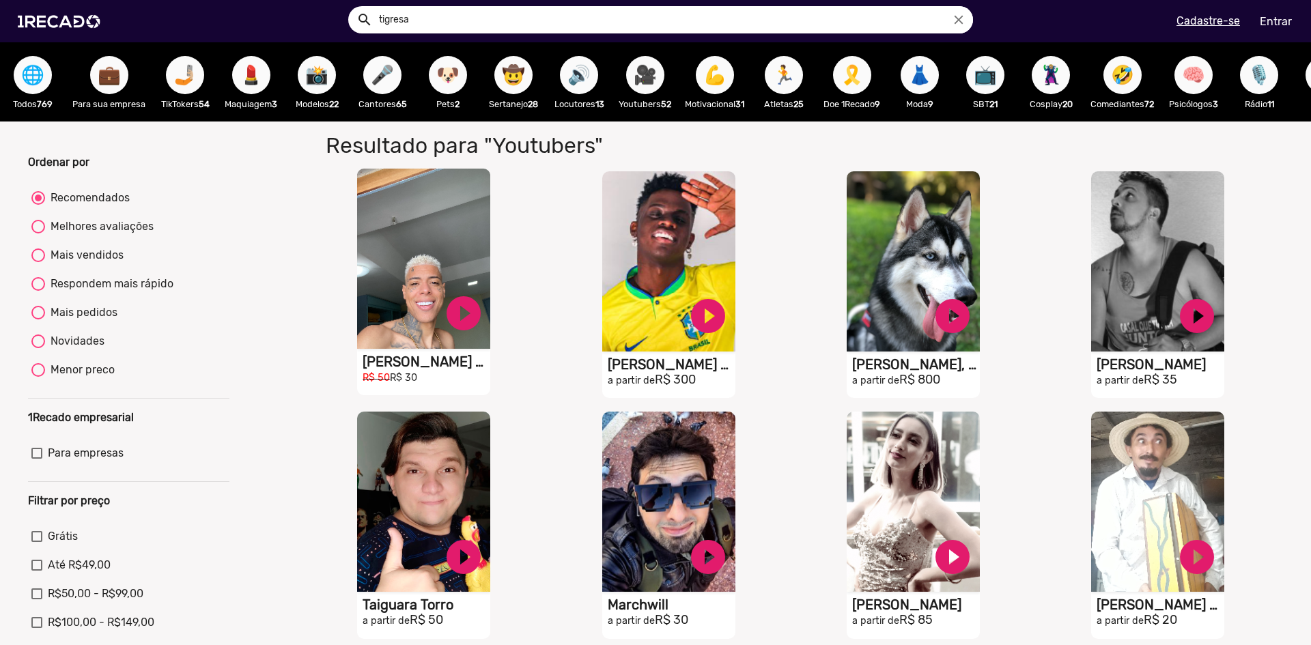
click at [424, 268] on video "S1RECADO vídeos dedicados para fãs e empresas" at bounding box center [423, 259] width 133 height 180
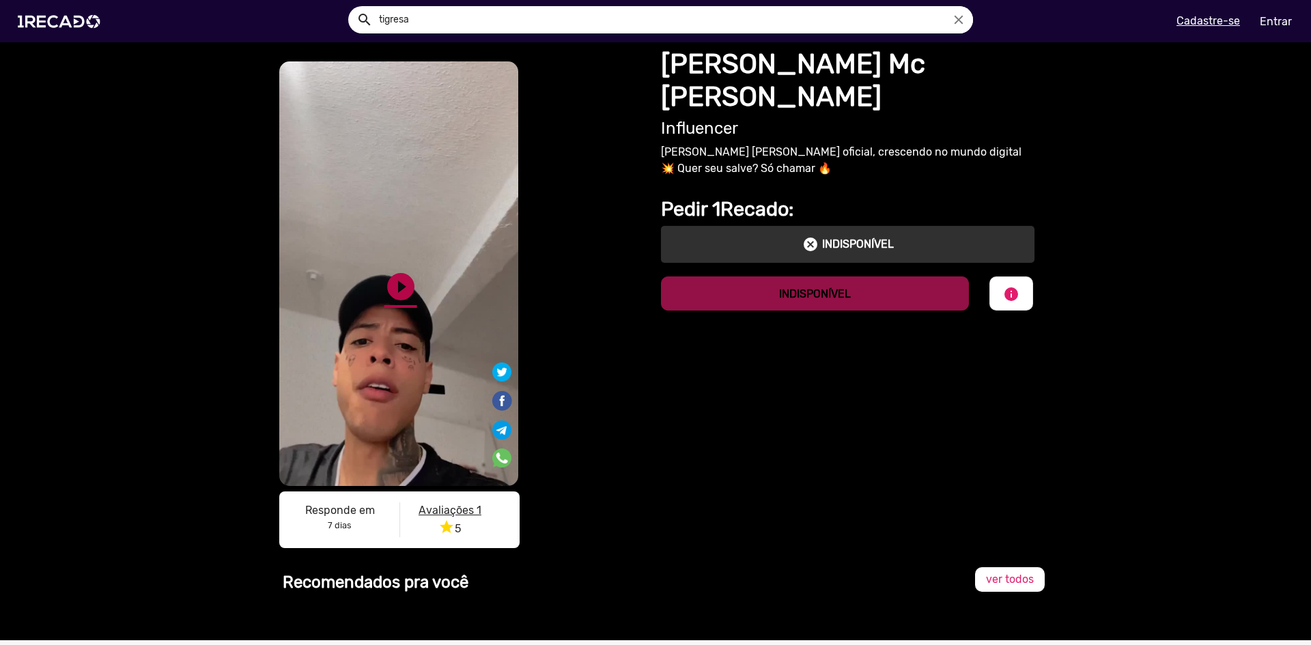
click at [391, 289] on link "play_circle_filled" at bounding box center [400, 286] width 33 height 33
click at [397, 287] on link "pause_circle" at bounding box center [400, 286] width 33 height 33
click at [78, 7] on img at bounding box center [61, 21] width 103 height 58
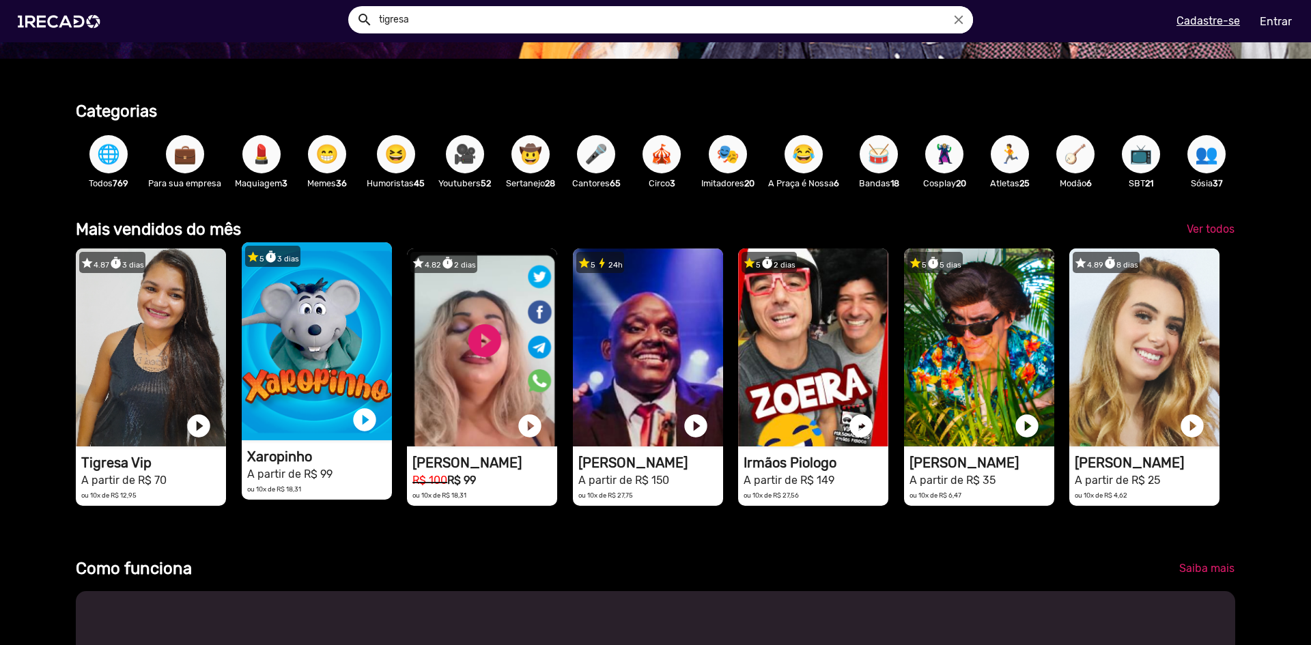
scroll to position [341, 0]
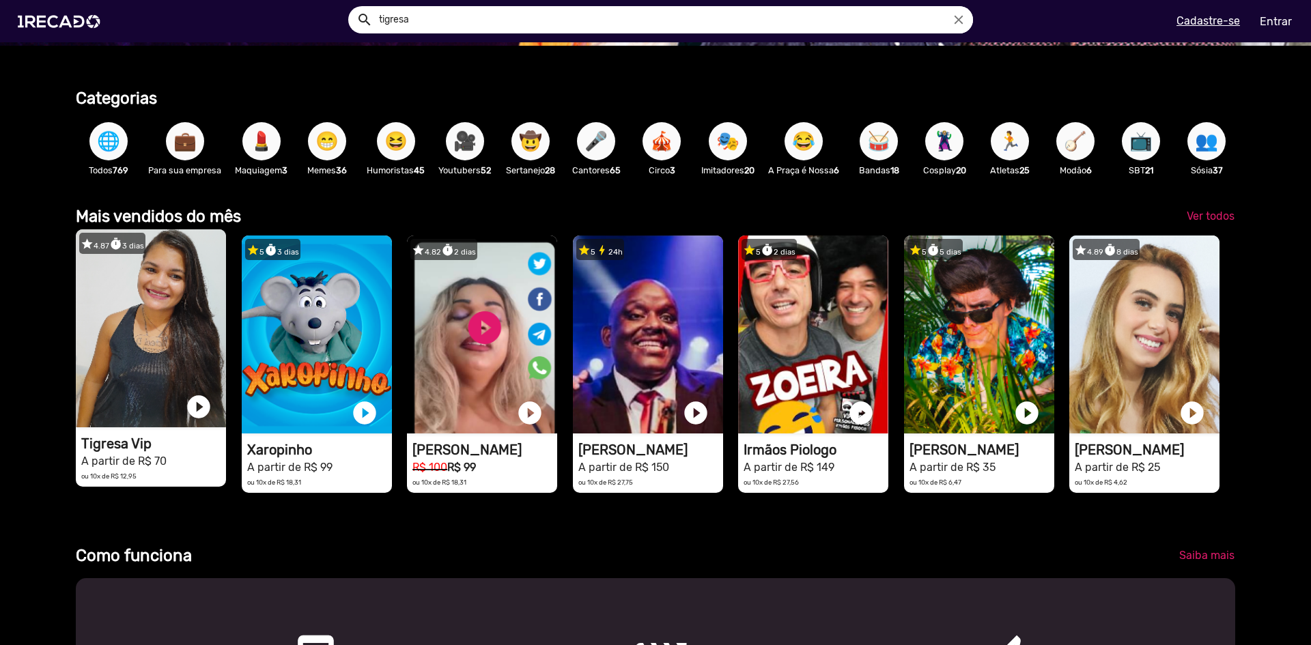
click at [139, 348] on video "1RECADO vídeos dedicados para fãs e empresas" at bounding box center [151, 328] width 150 height 198
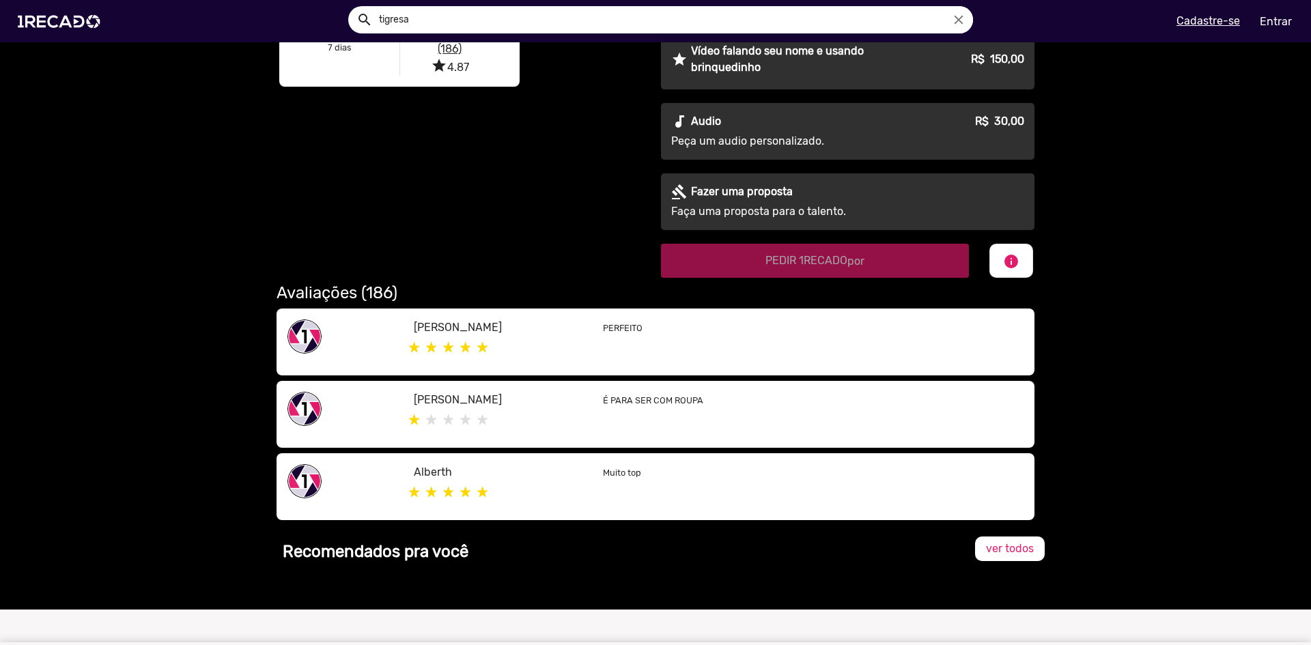
scroll to position [756, 0]
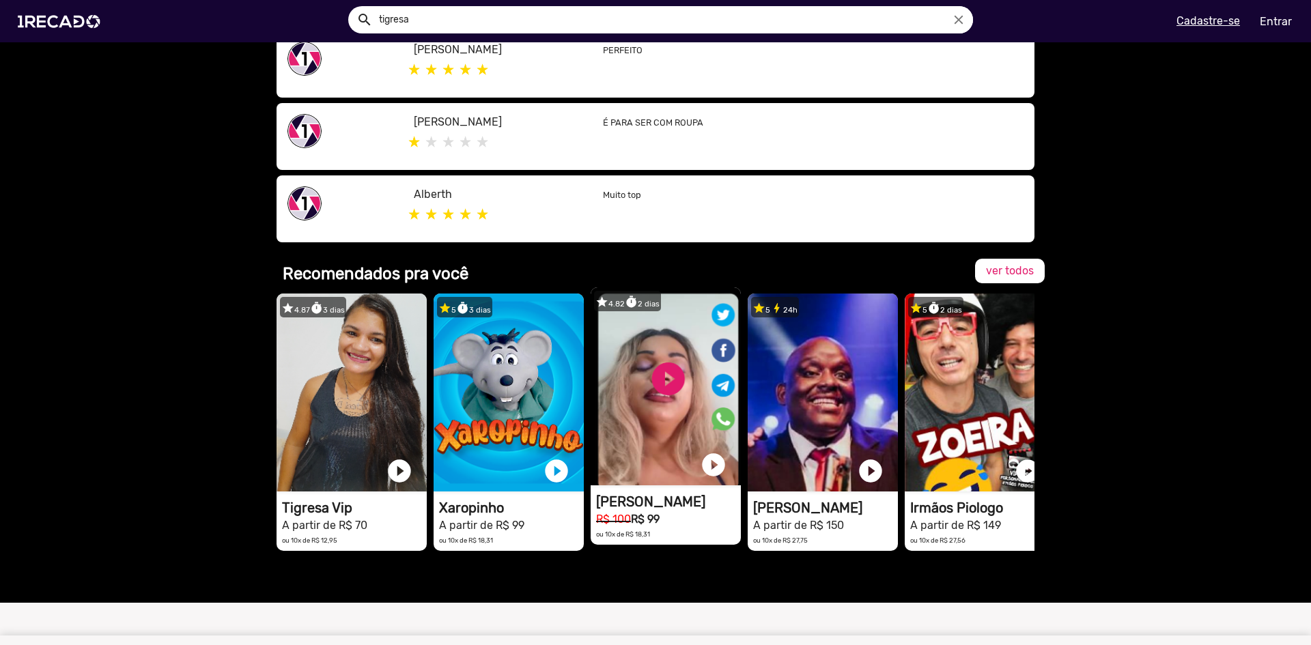
click at [656, 384] on video "1RECADO vídeos dedicados para fãs e empresas" at bounding box center [666, 386] width 150 height 198
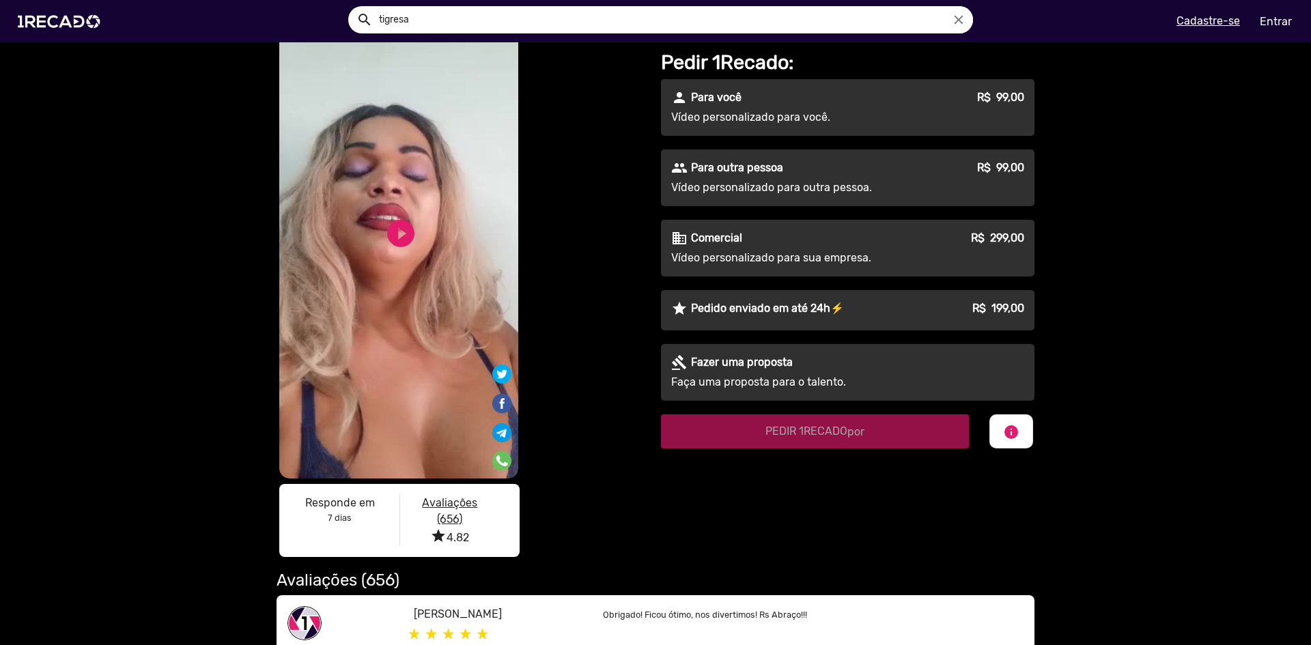
scroll to position [68, 0]
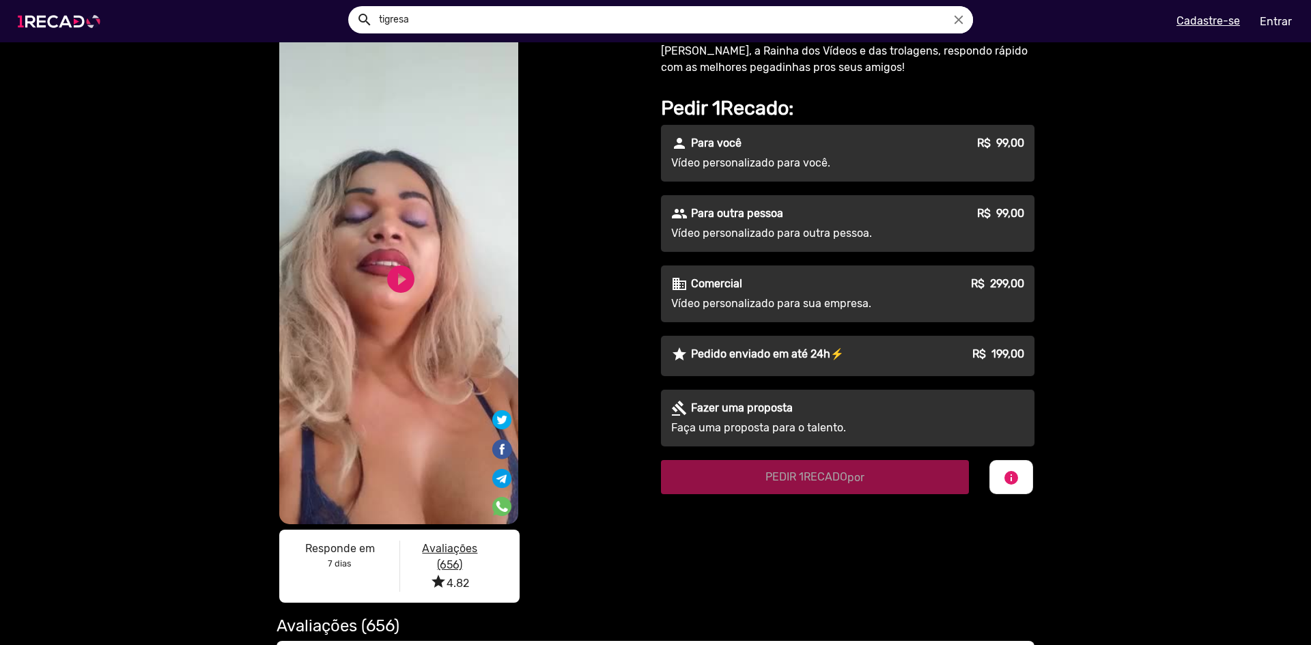
click at [68, 31] on img at bounding box center [61, 21] width 103 height 58
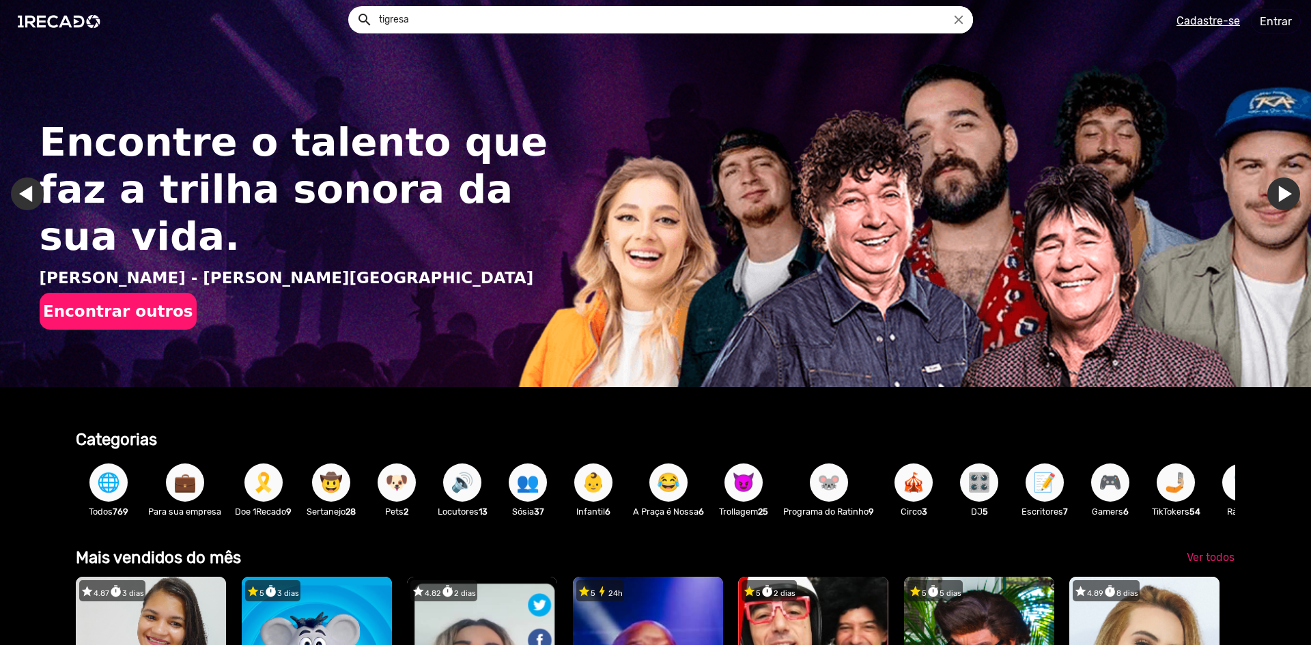
click at [956, 18] on icon "close" at bounding box center [958, 19] width 15 height 15
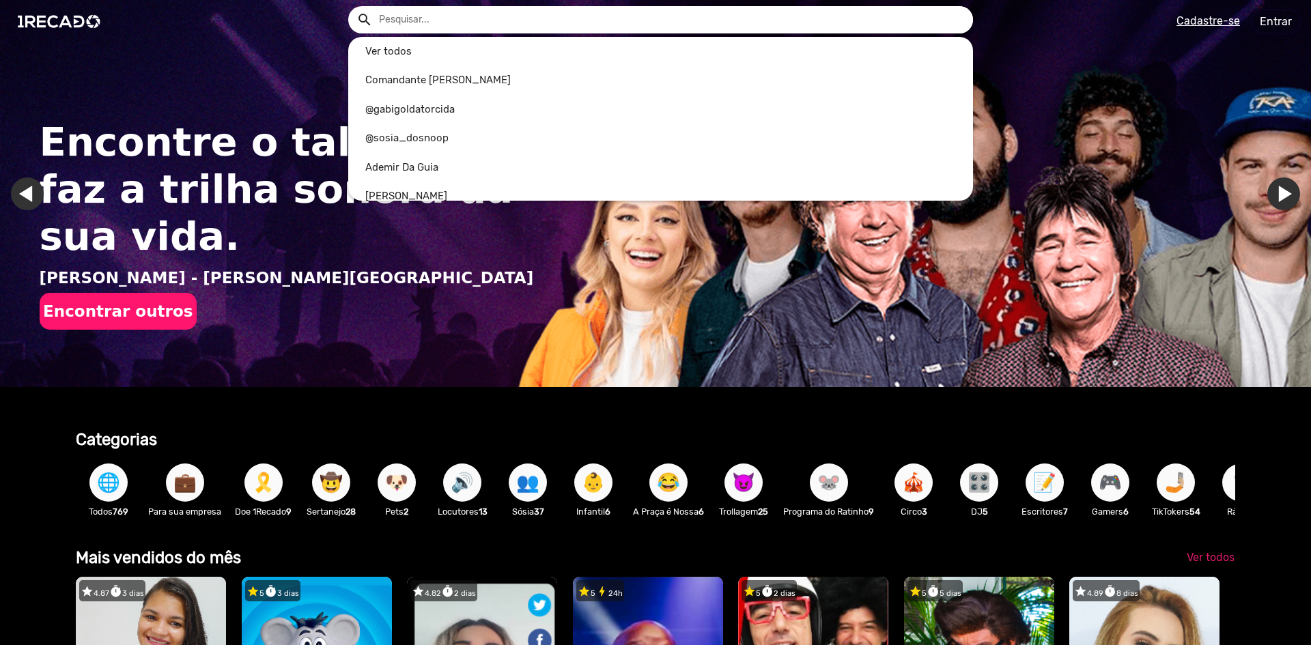
click at [825, 404] on div at bounding box center [655, 322] width 1311 height 645
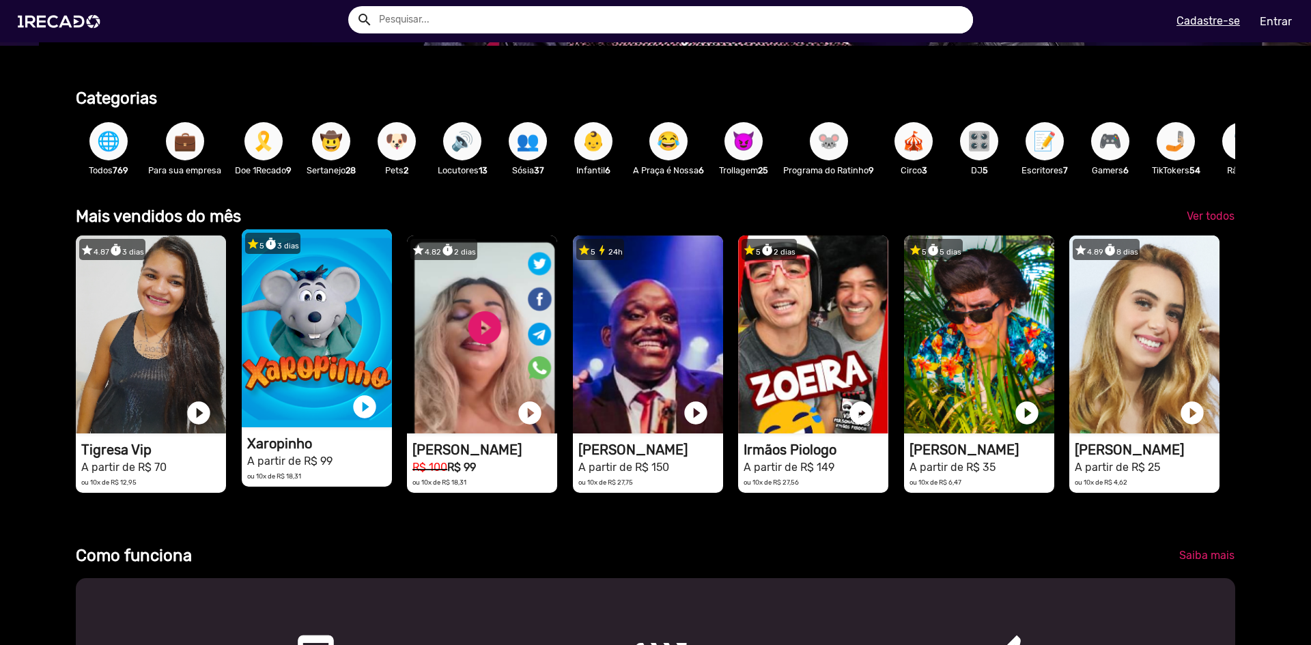
scroll to position [0, 2601]
click at [292, 349] on video "1RECADO vídeos dedicados para fãs e empresas" at bounding box center [317, 328] width 150 height 198
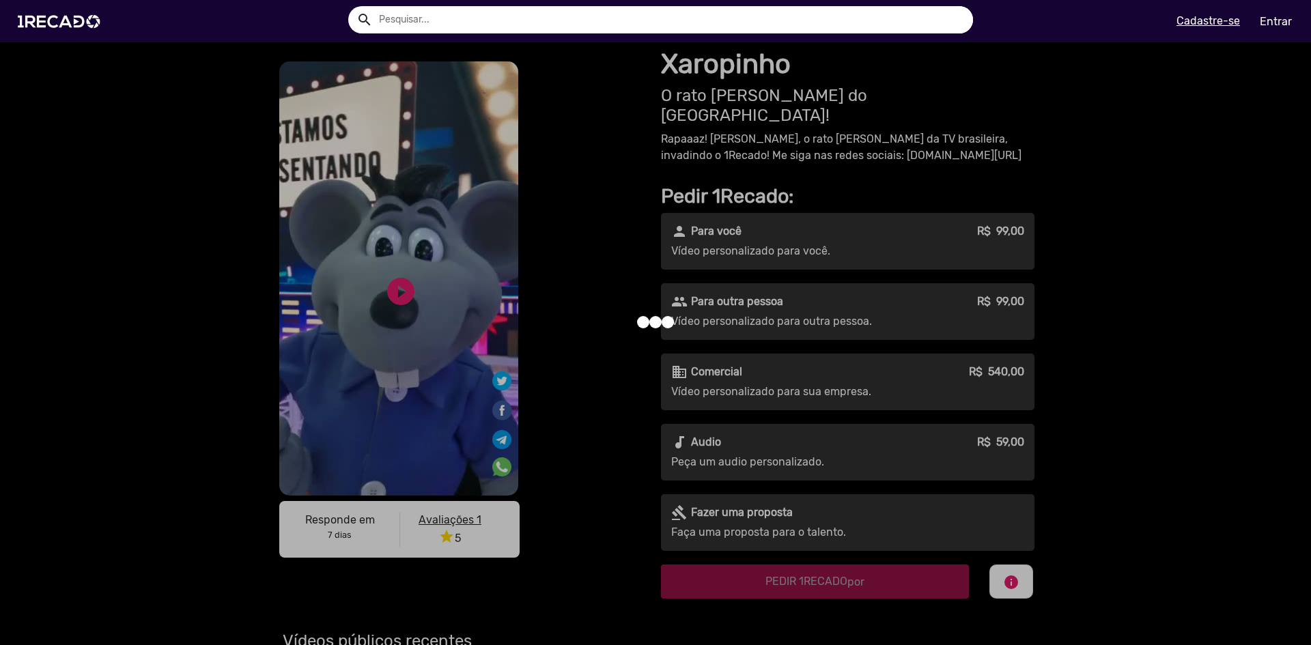
click at [393, 293] on div at bounding box center [655, 322] width 1311 height 645
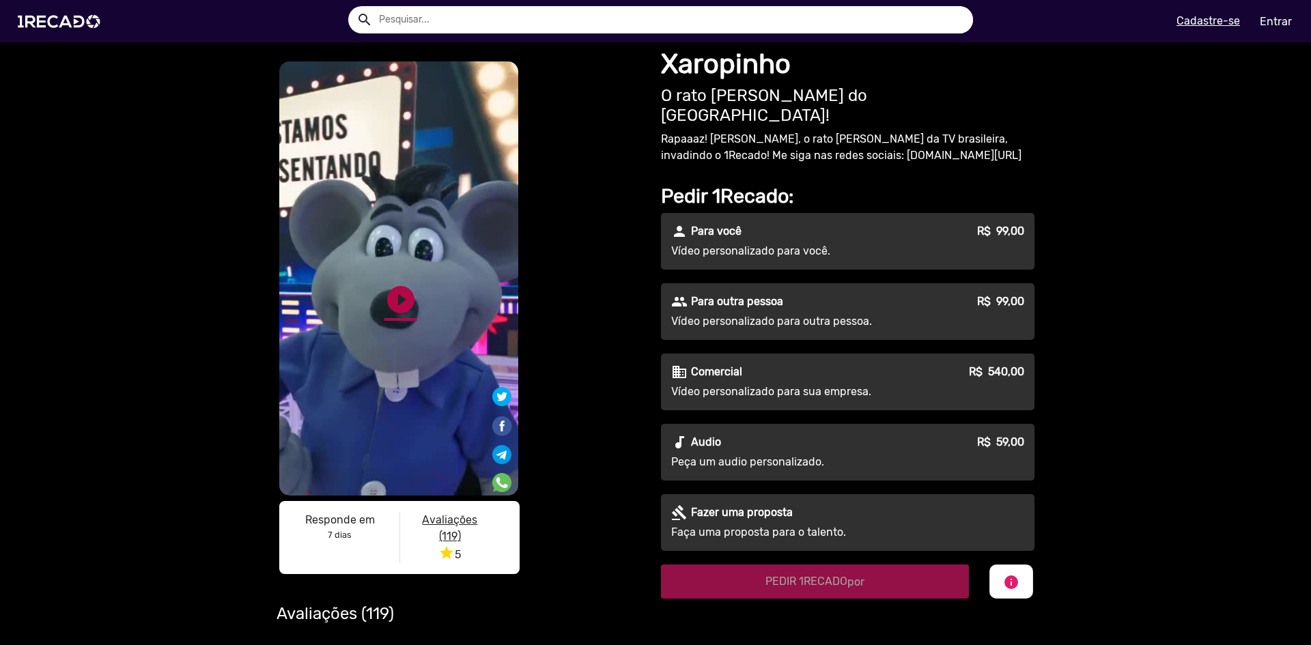
click at [388, 292] on link "play_circle_filled" at bounding box center [400, 299] width 33 height 33
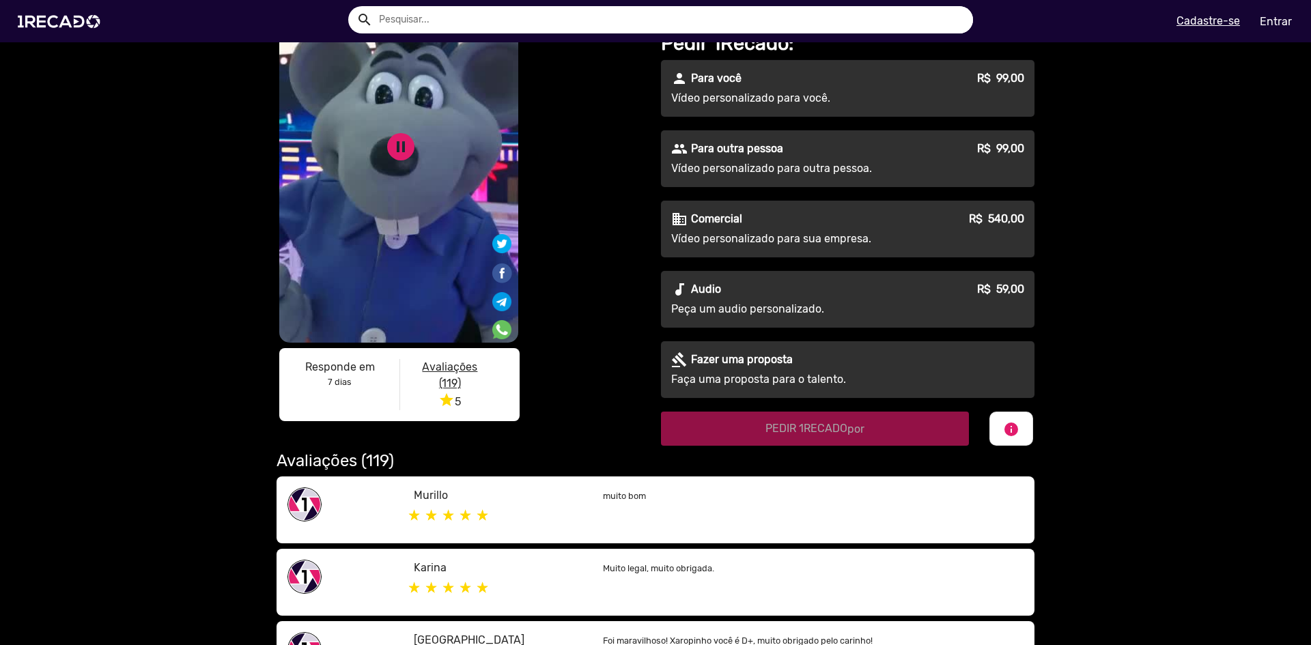
scroll to position [137, 0]
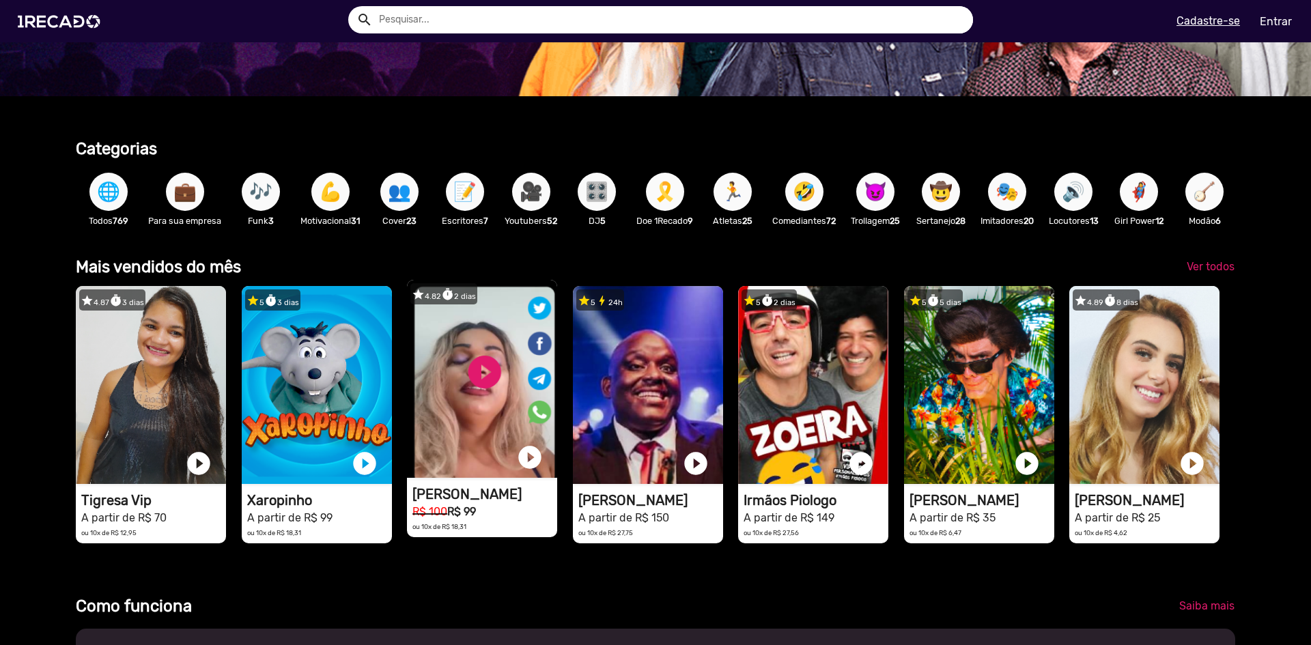
scroll to position [341, 0]
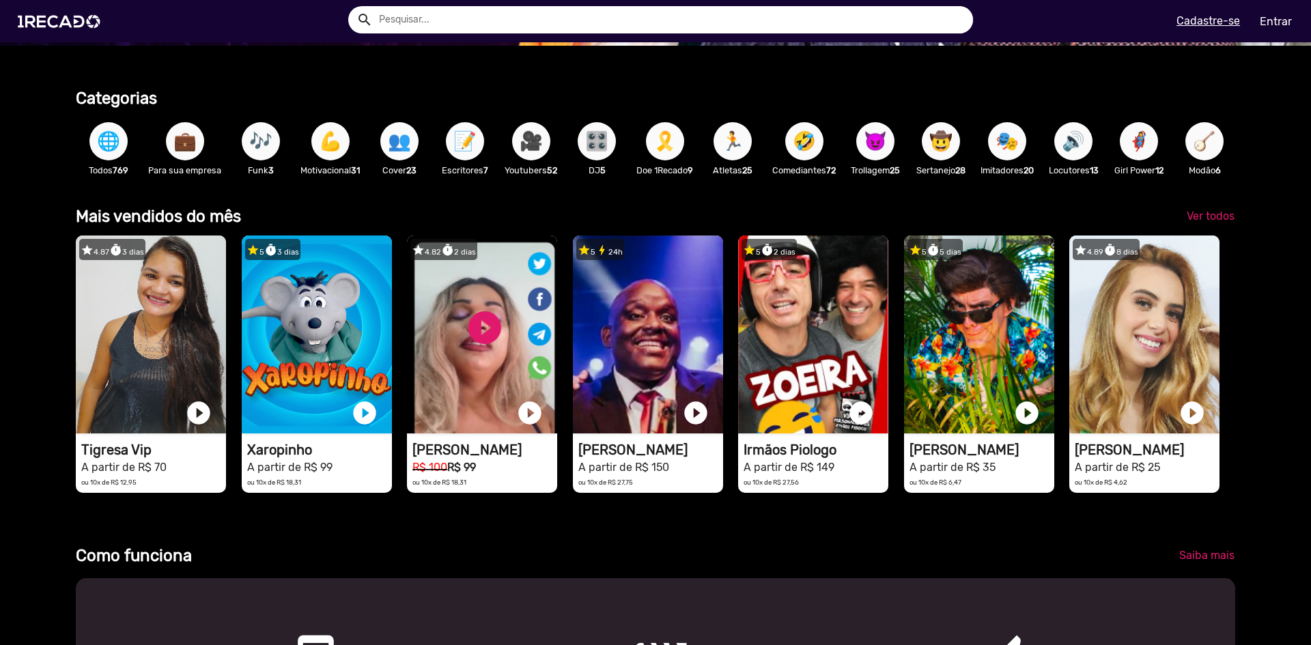
click at [392, 156] on span "👥" at bounding box center [399, 141] width 23 height 38
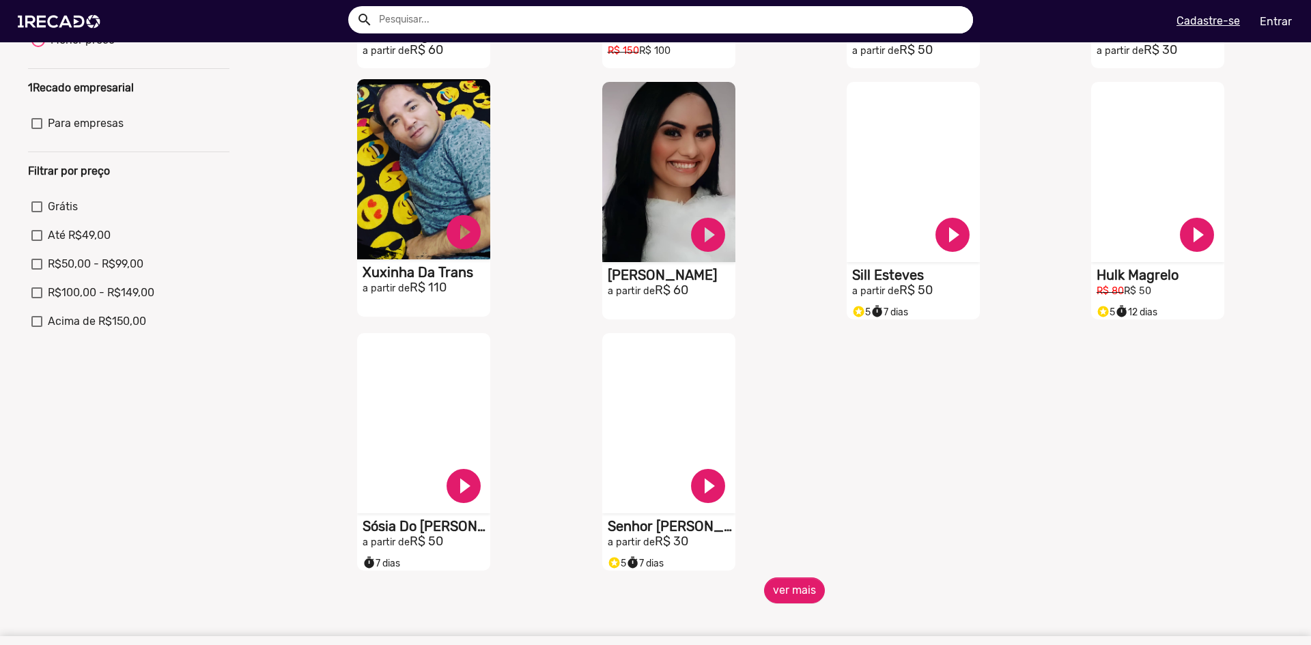
scroll to position [341, 0]
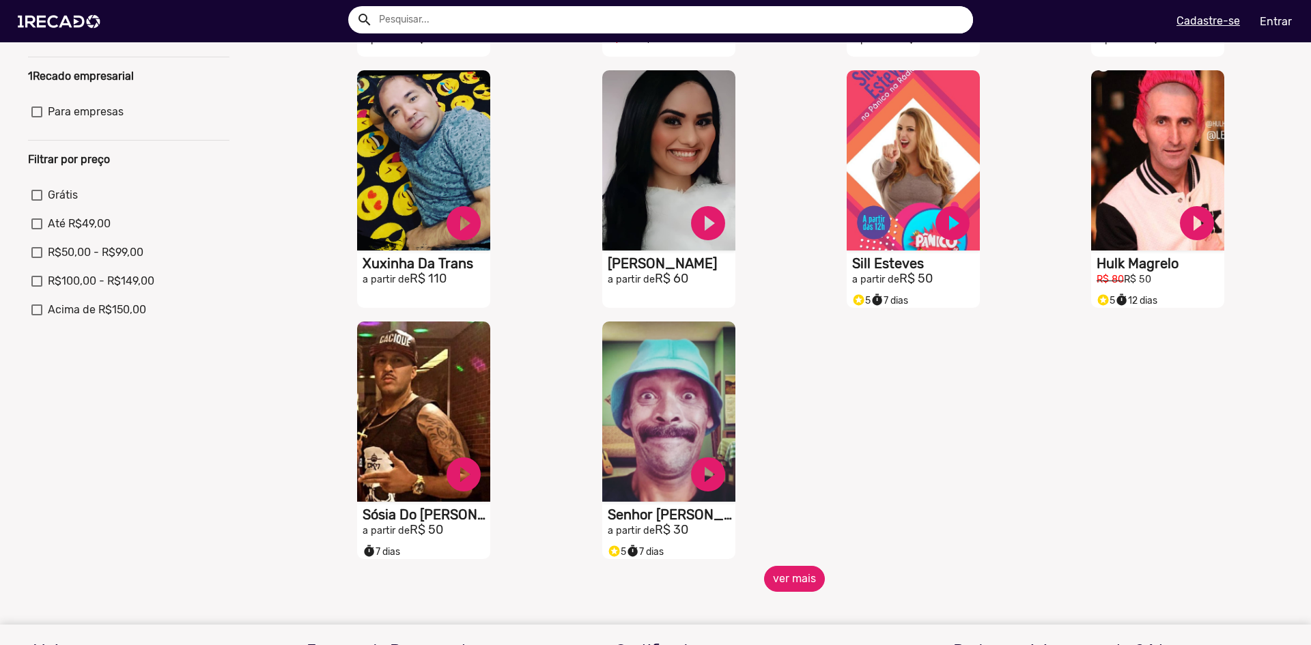
click at [776, 589] on button "ver mais" at bounding box center [794, 579] width 61 height 26
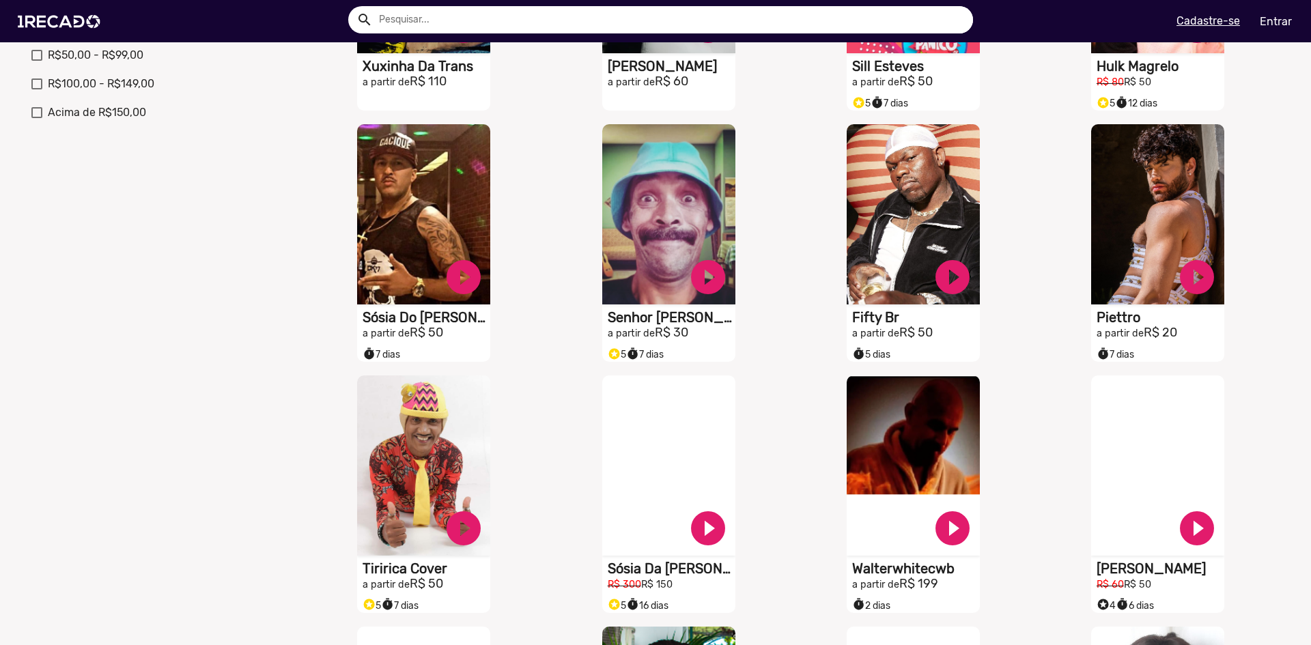
scroll to position [546, 0]
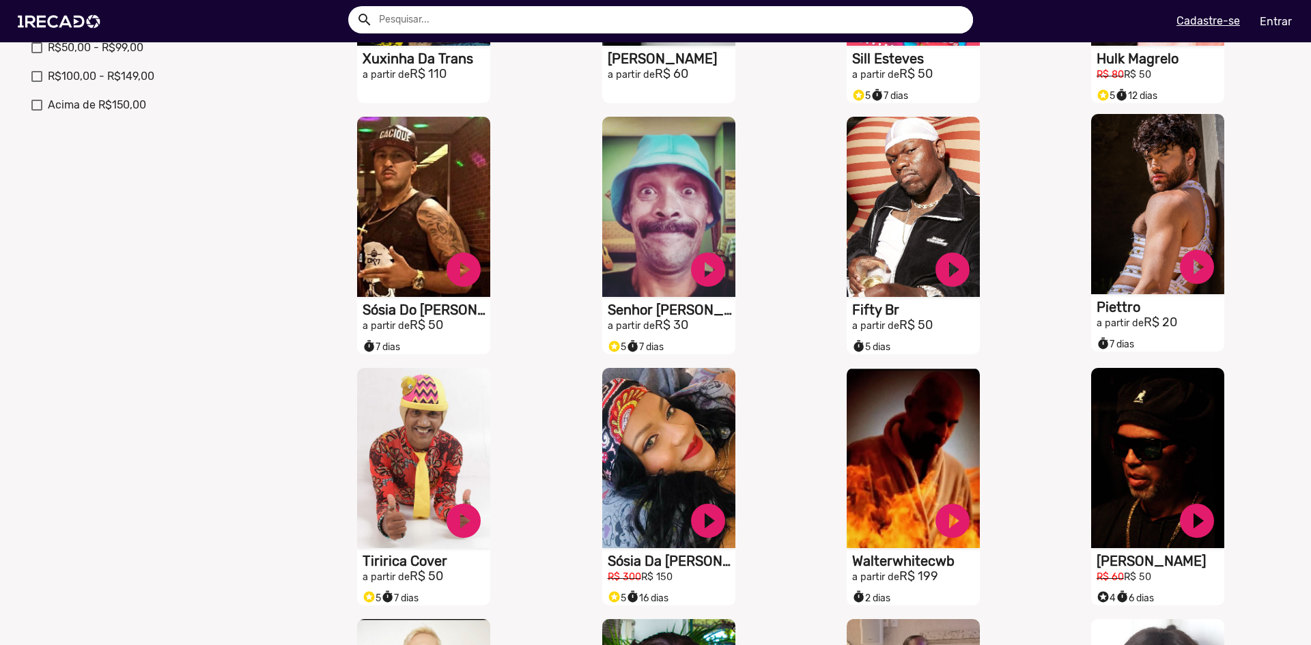
click at [1140, 216] on video "S1RECADO vídeos dedicados para fãs e empresas" at bounding box center [1157, 204] width 133 height 180
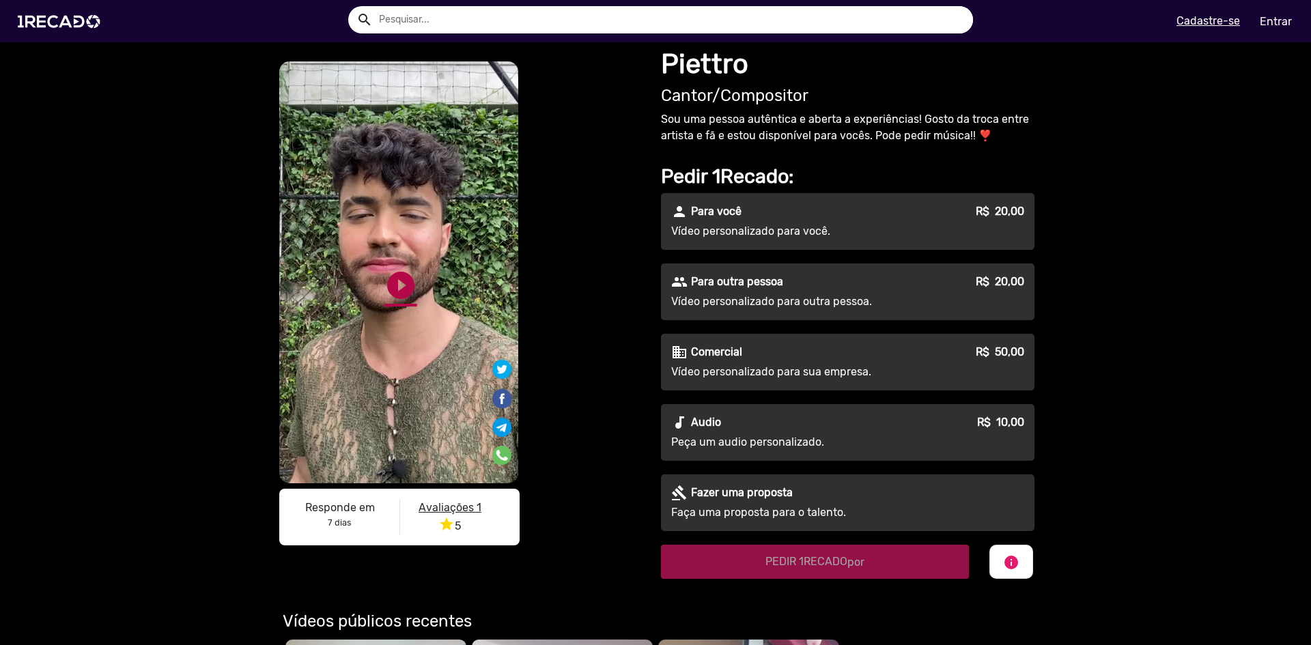
click at [386, 277] on link "play_circle_filled" at bounding box center [400, 285] width 33 height 33
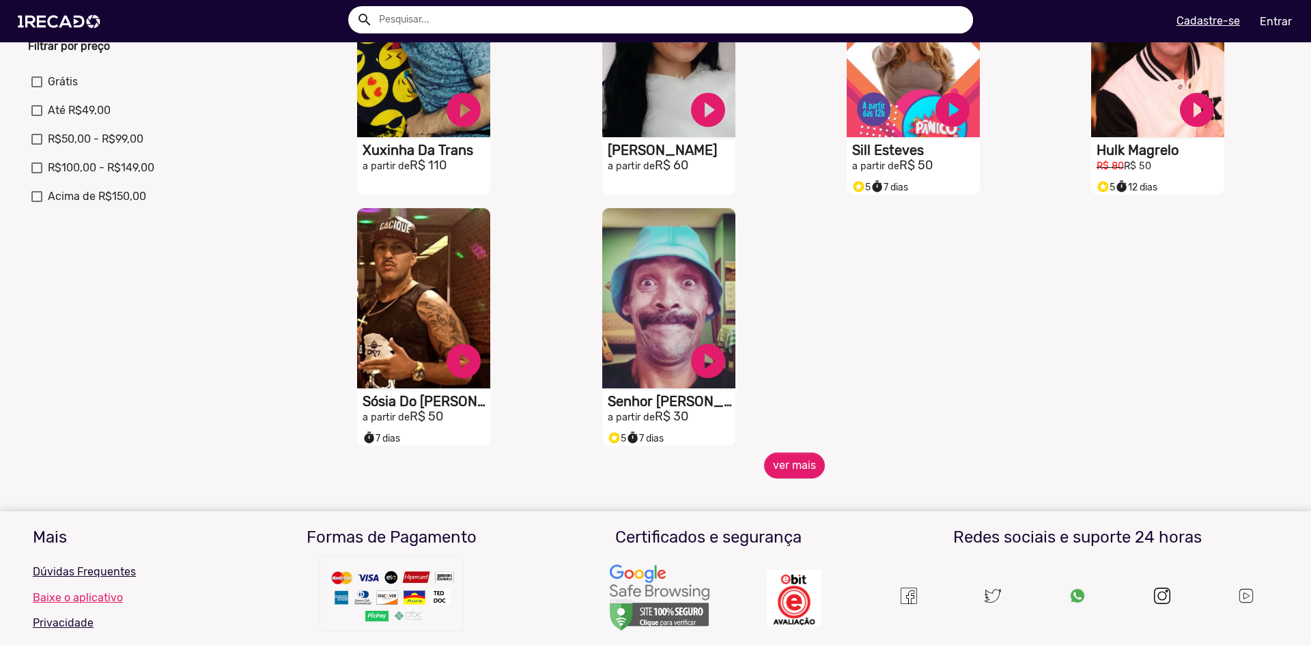
scroll to position [478, 0]
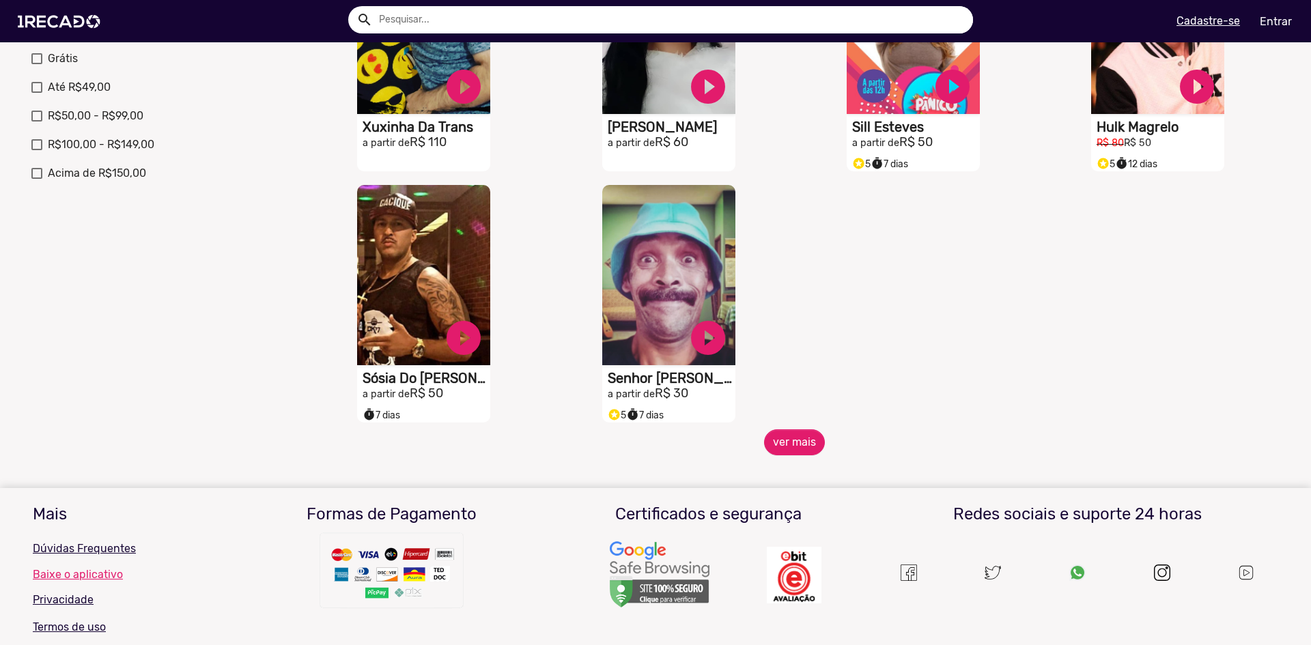
click at [791, 429] on div "S1RECADO vídeos dedicados para fãs e empresas play_circle_filled Gamora (guardi…" at bounding box center [794, 58] width 978 height 743
click at [780, 442] on button "ver mais" at bounding box center [794, 442] width 61 height 26
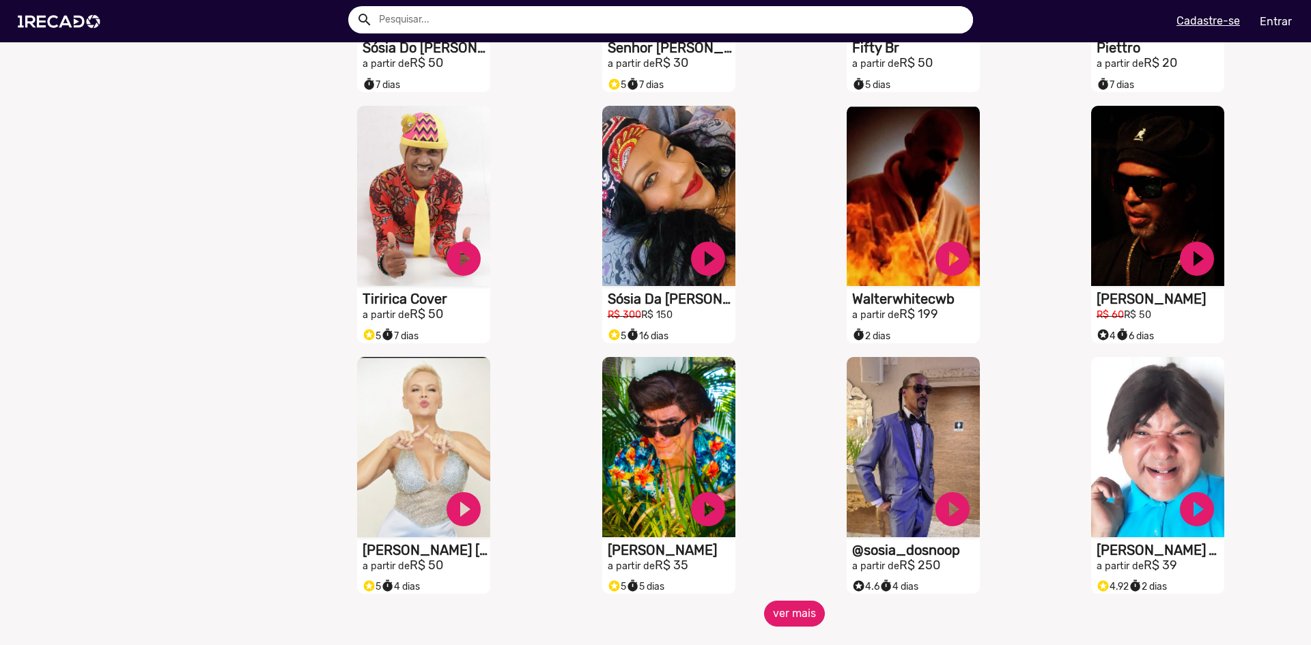
scroll to position [751, 0]
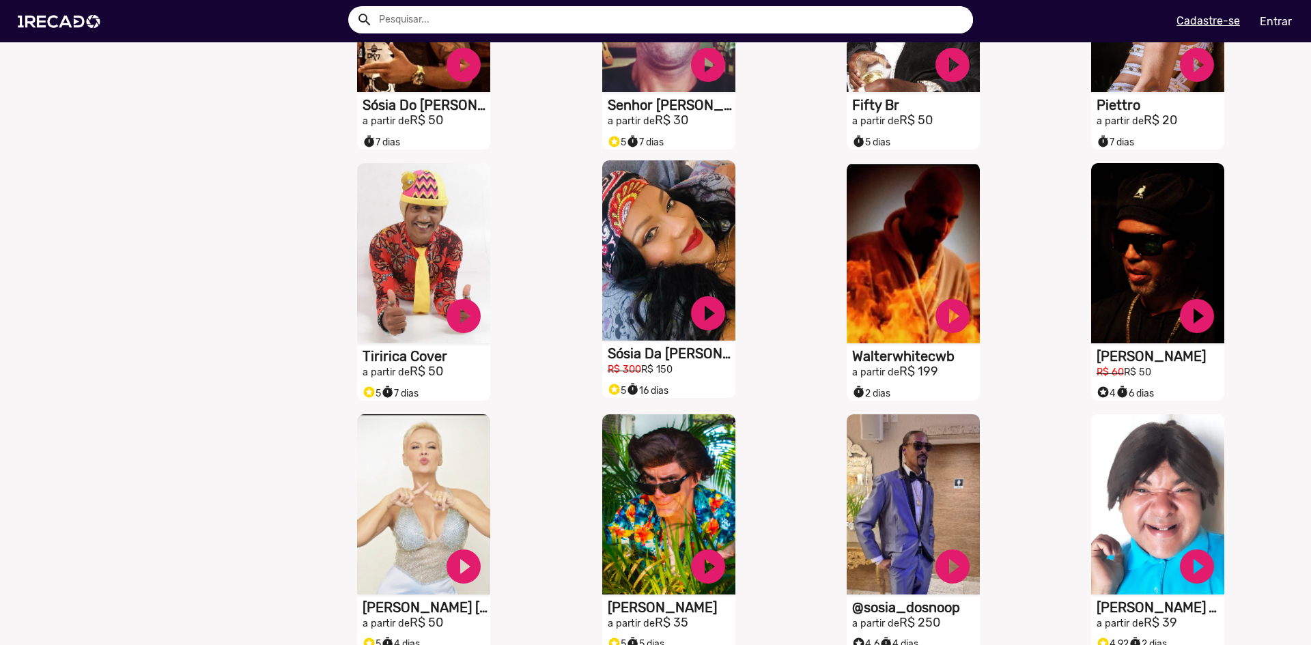
click at [638, 274] on video "S1RECADO vídeos dedicados para fãs e empresas" at bounding box center [668, 250] width 133 height 180
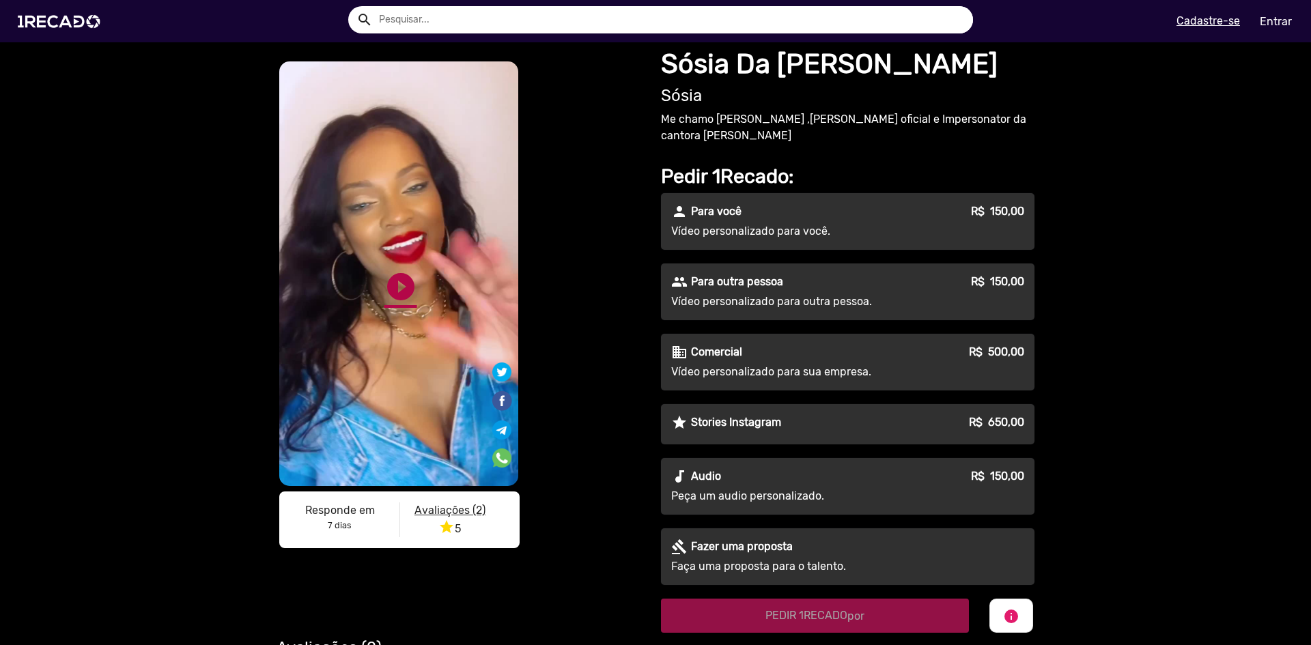
click at [403, 273] on link "play_circle_filled" at bounding box center [400, 286] width 33 height 33
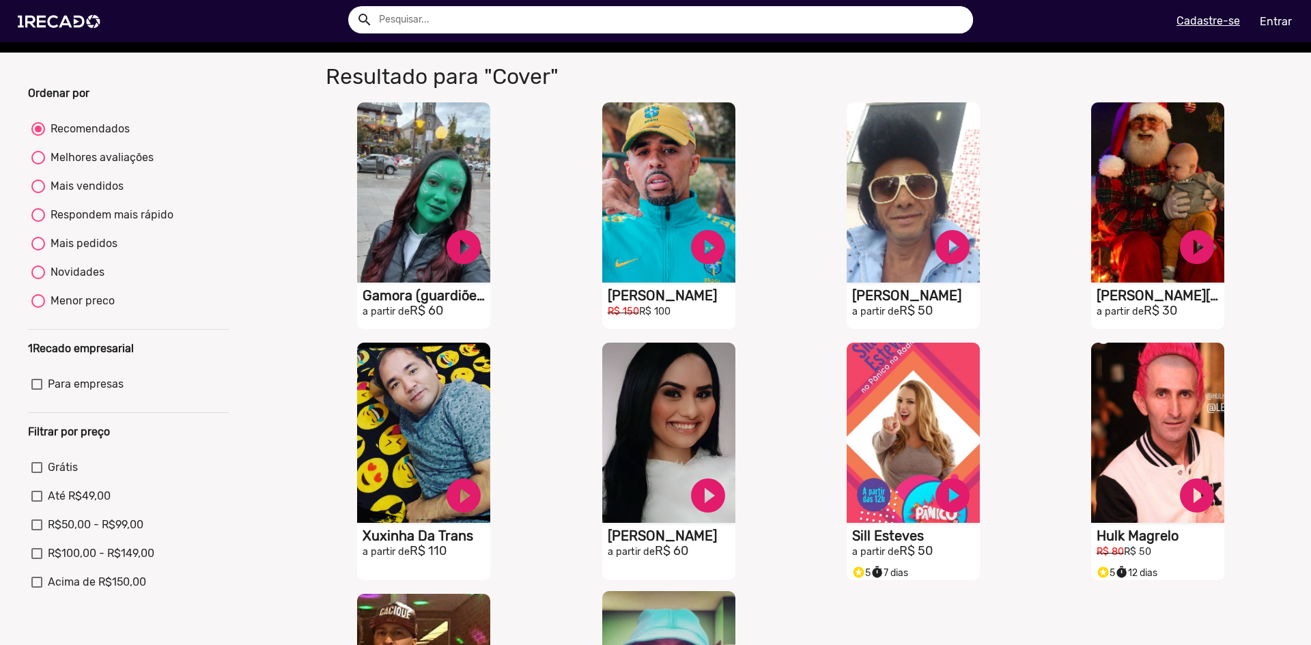
scroll to position [410, 0]
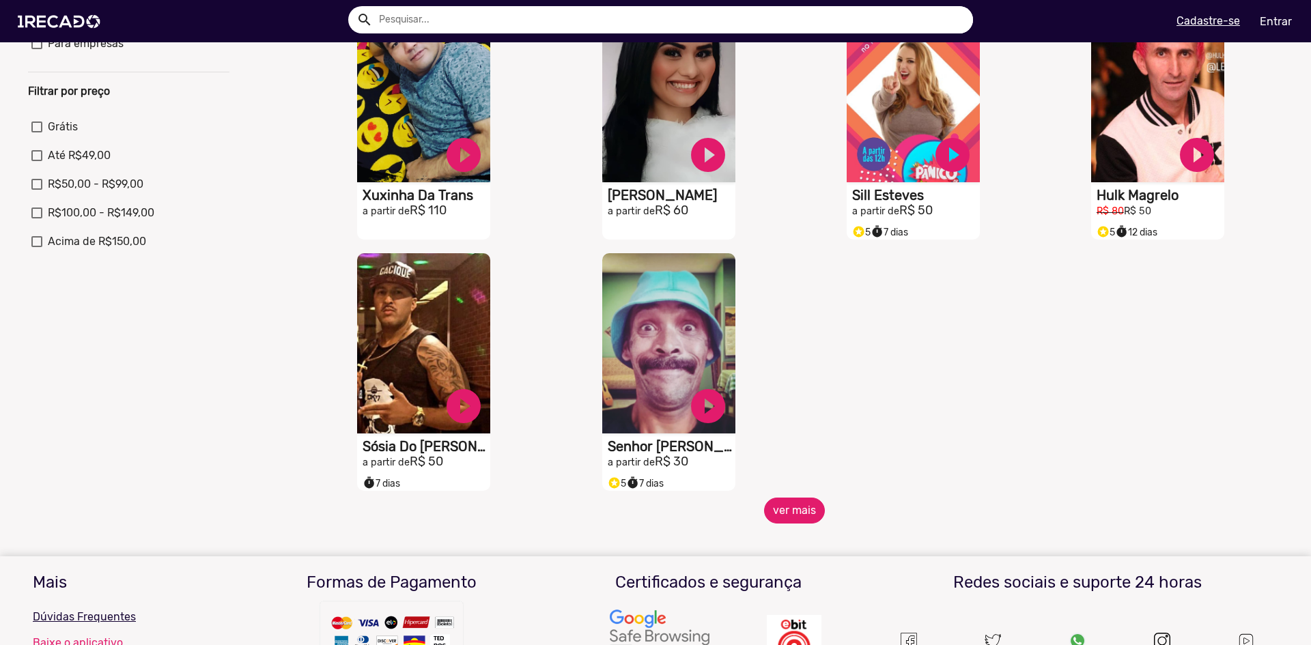
click at [781, 520] on button "ver mais" at bounding box center [794, 511] width 61 height 26
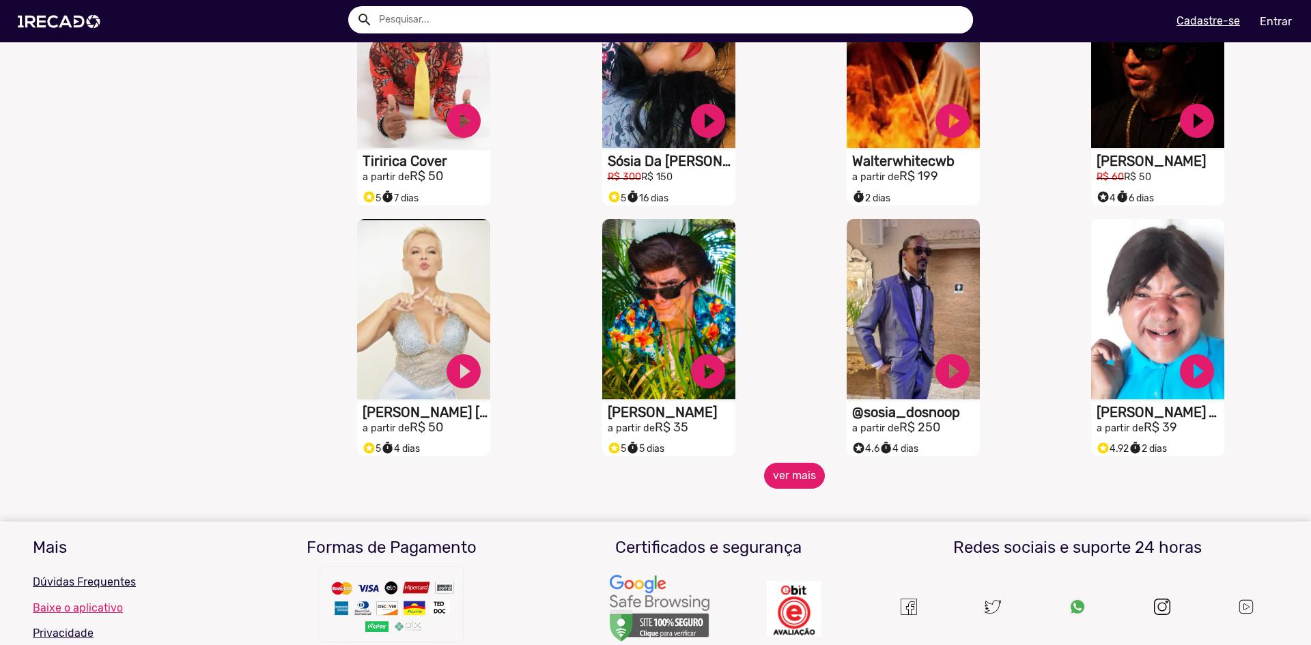
scroll to position [956, 0]
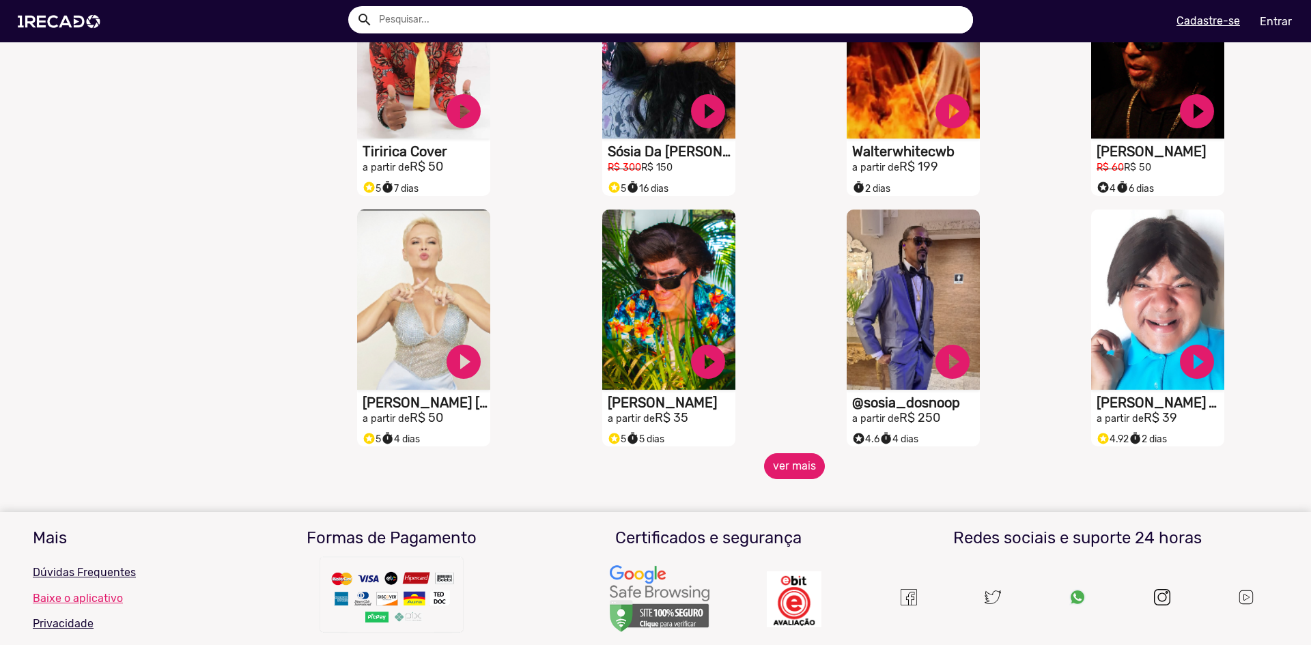
click at [780, 468] on button "ver mais" at bounding box center [794, 466] width 61 height 26
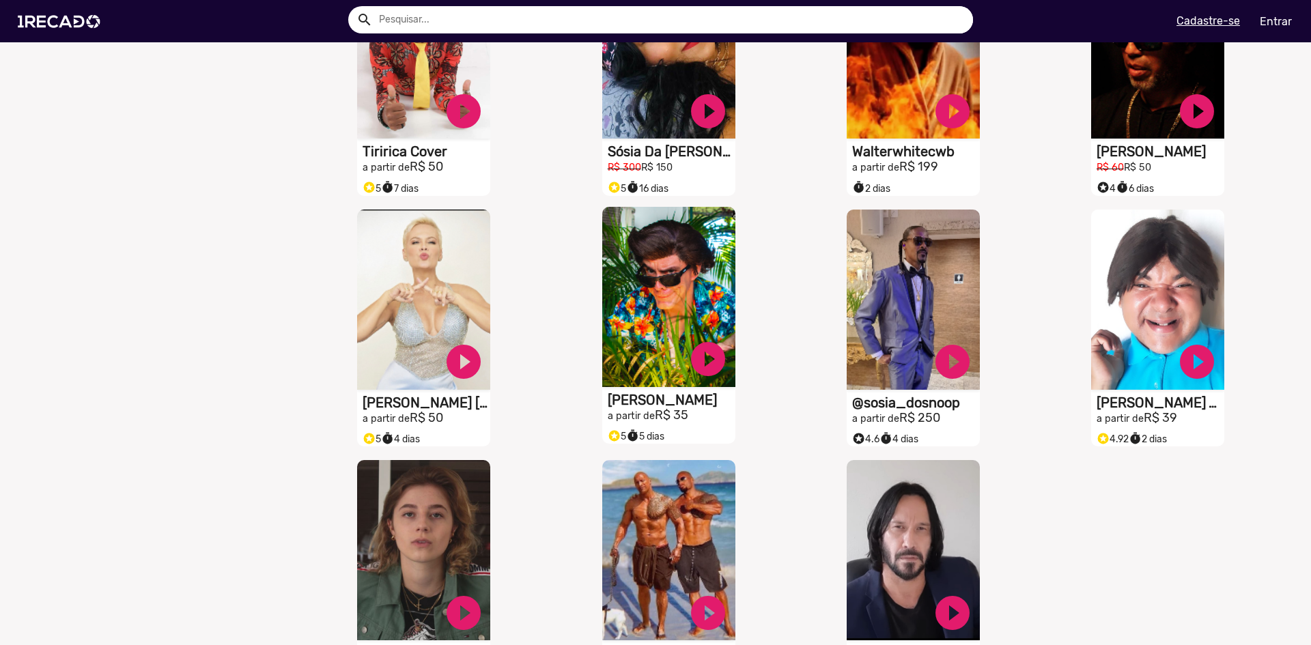
click at [644, 313] on video "S1RECADO vídeos dedicados para fãs e empresas" at bounding box center [668, 297] width 133 height 180
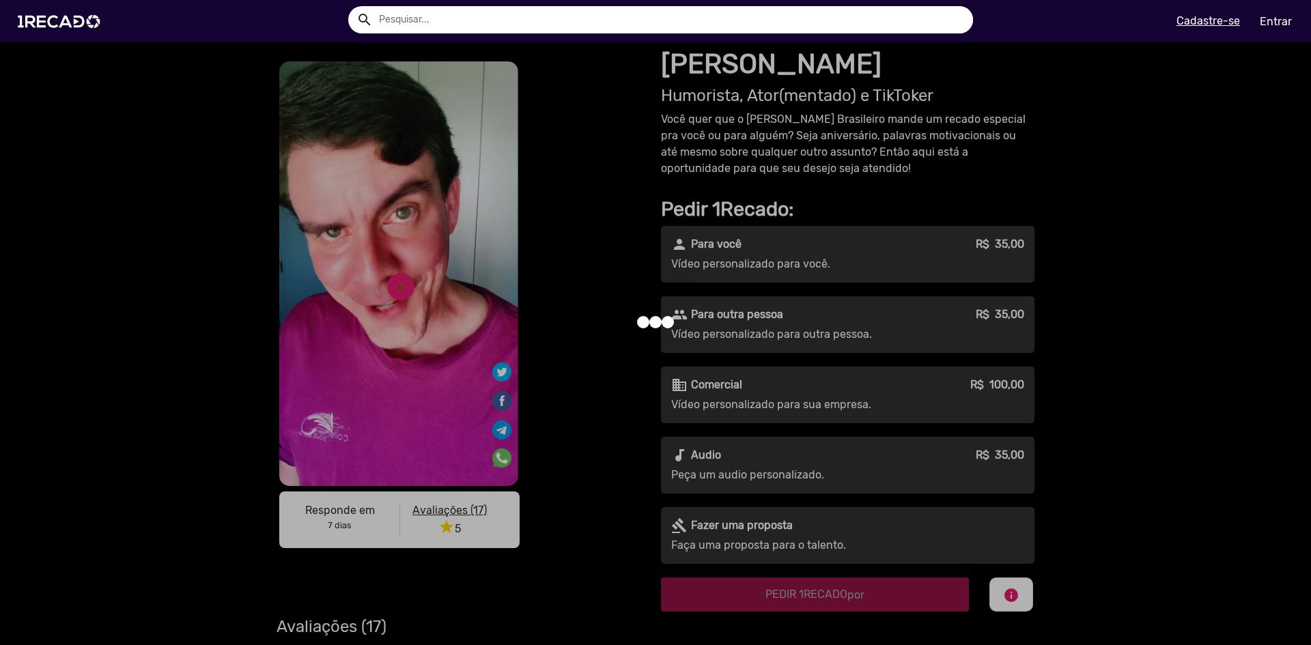
click at [382, 293] on div at bounding box center [655, 322] width 1311 height 645
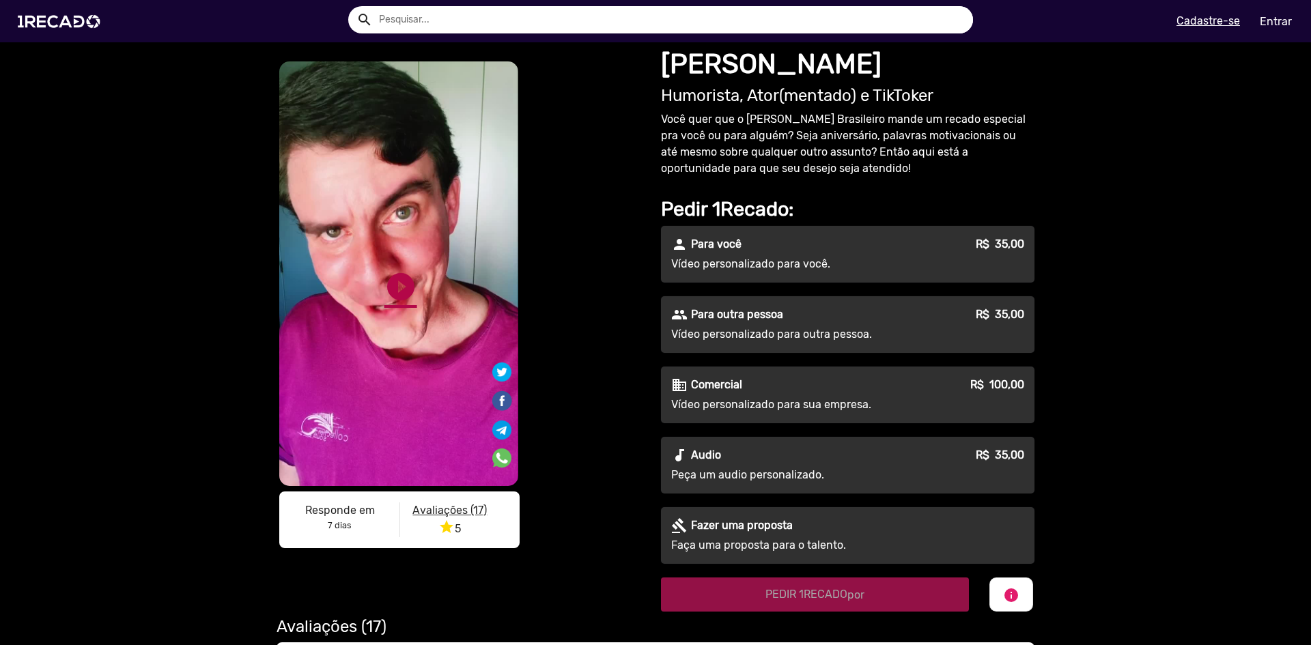
click at [386, 288] on link "play_circle_filled" at bounding box center [400, 286] width 33 height 33
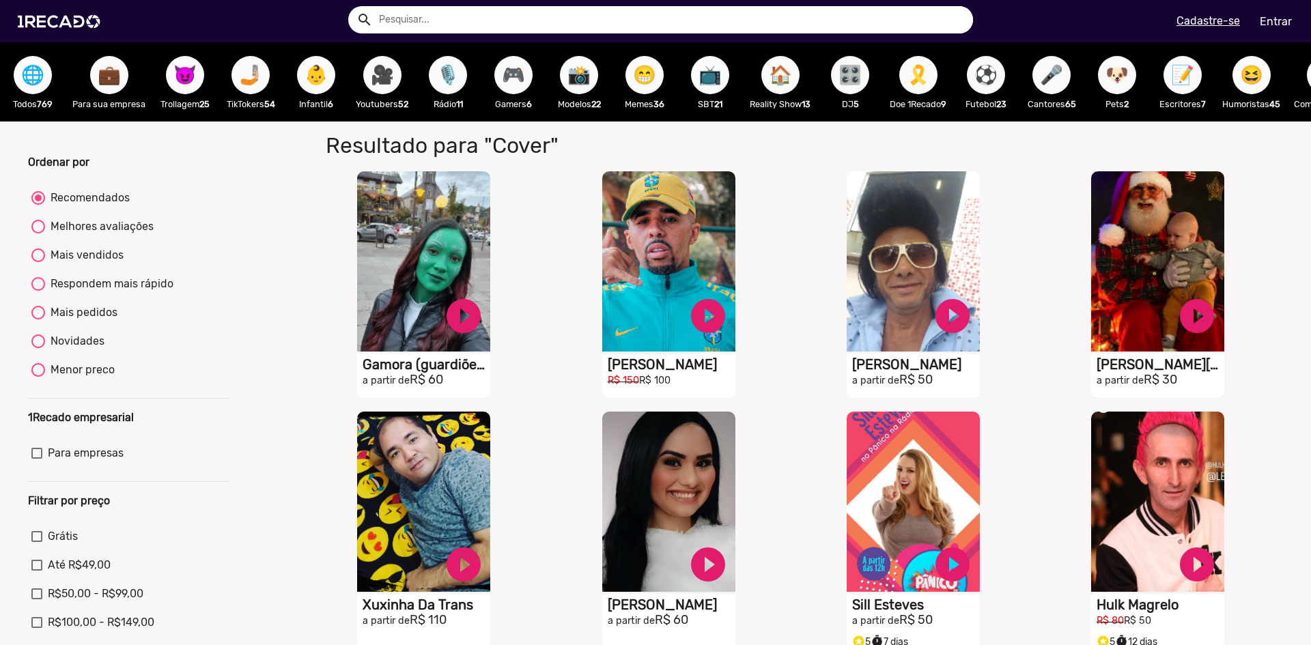
scroll to position [410, 0]
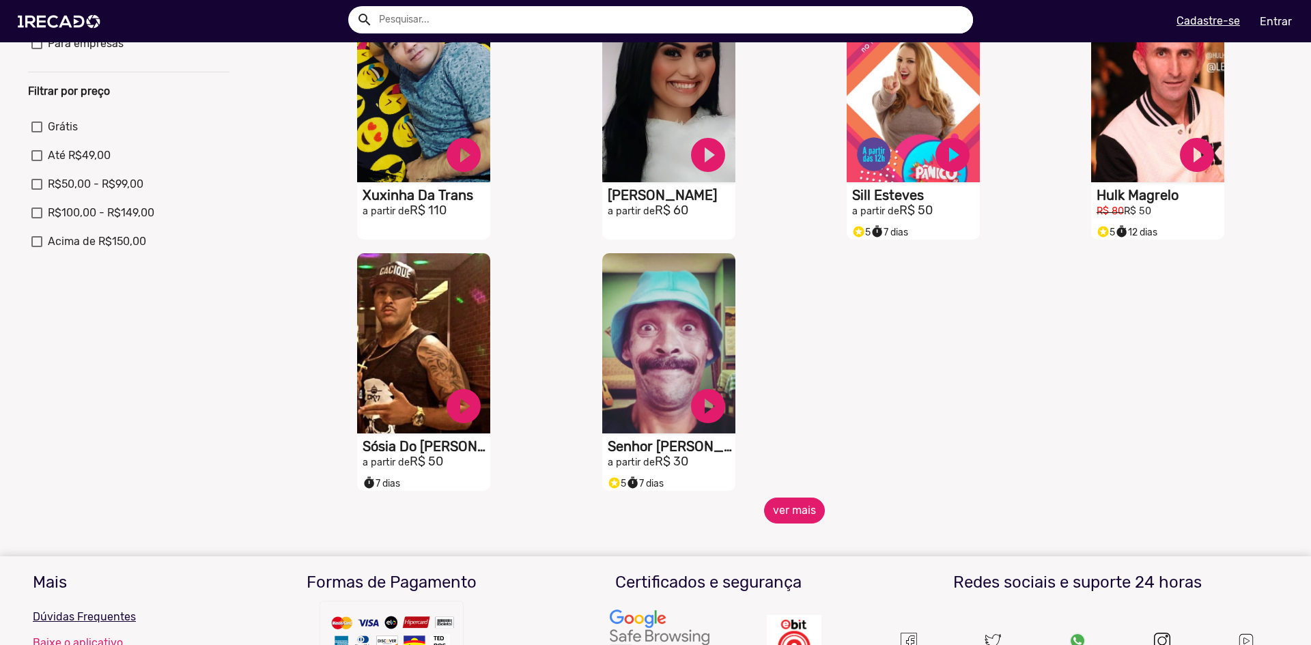
click at [787, 518] on button "ver mais" at bounding box center [794, 511] width 61 height 26
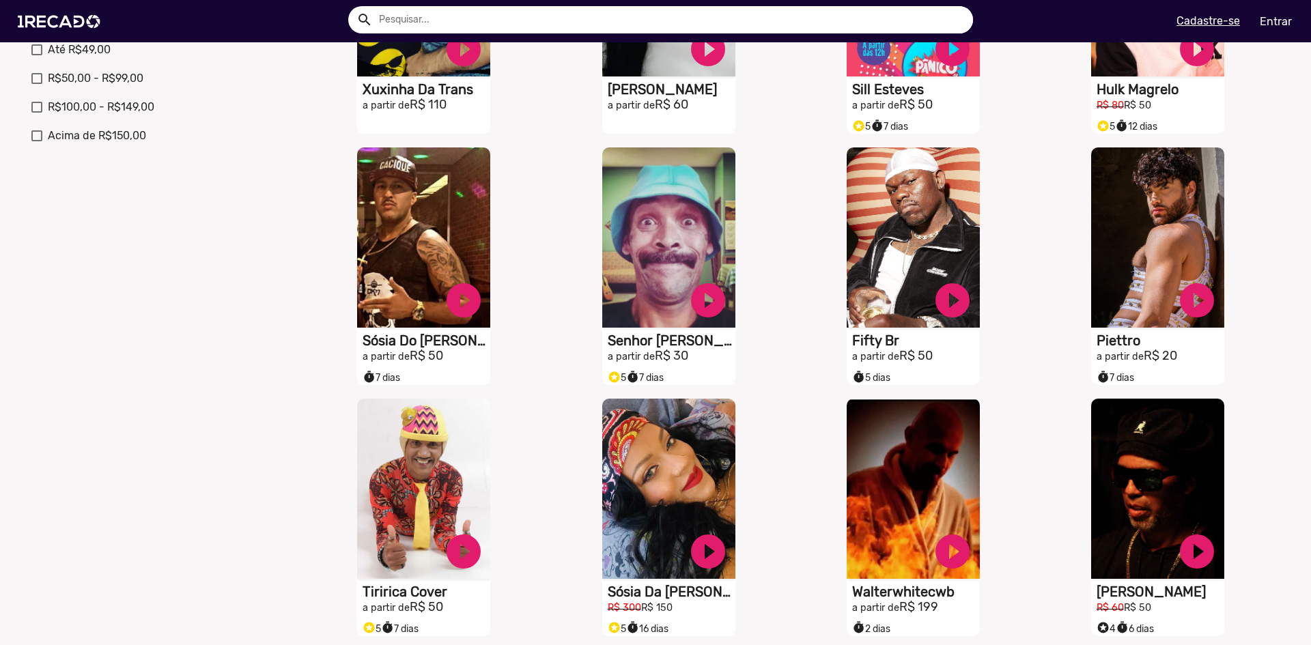
scroll to position [819, 0]
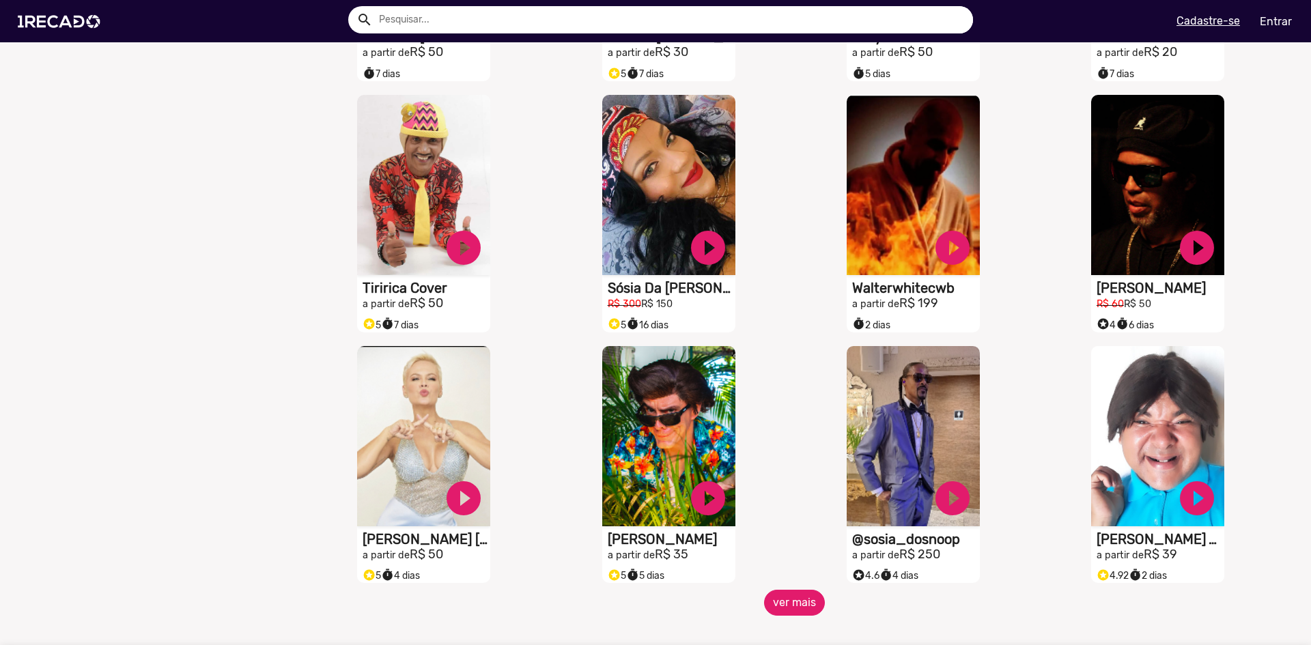
click at [790, 604] on button "ver mais" at bounding box center [794, 603] width 61 height 26
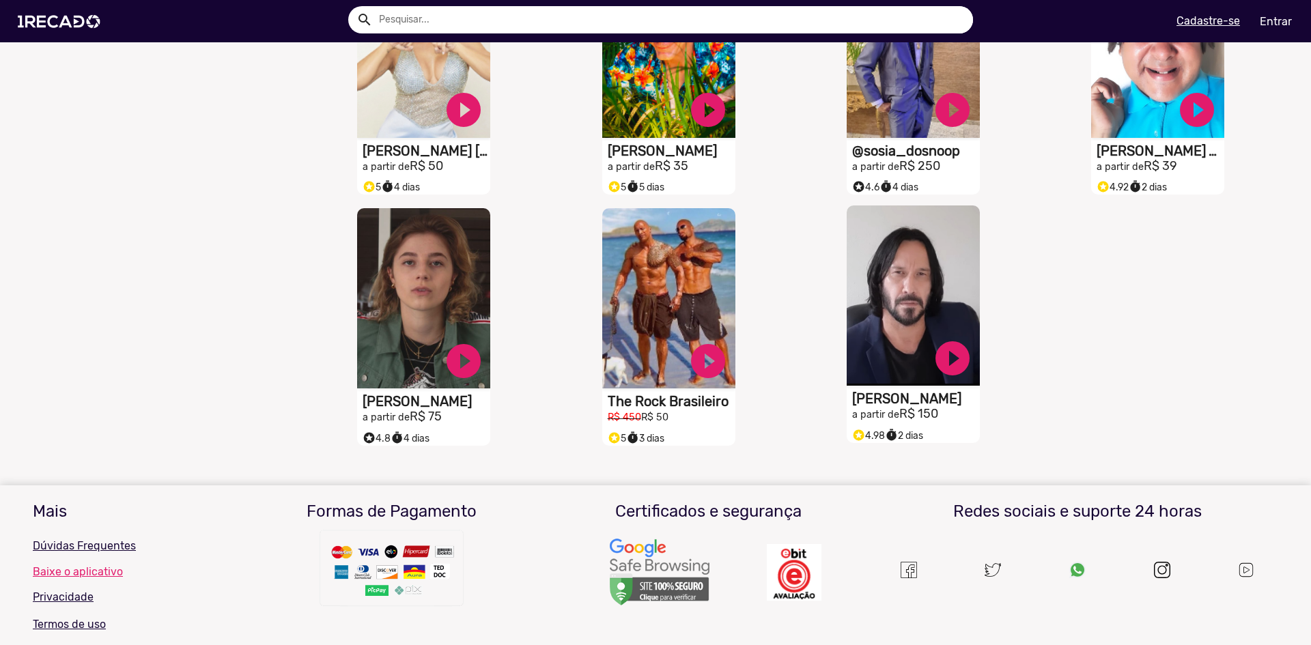
scroll to position [1229, 0]
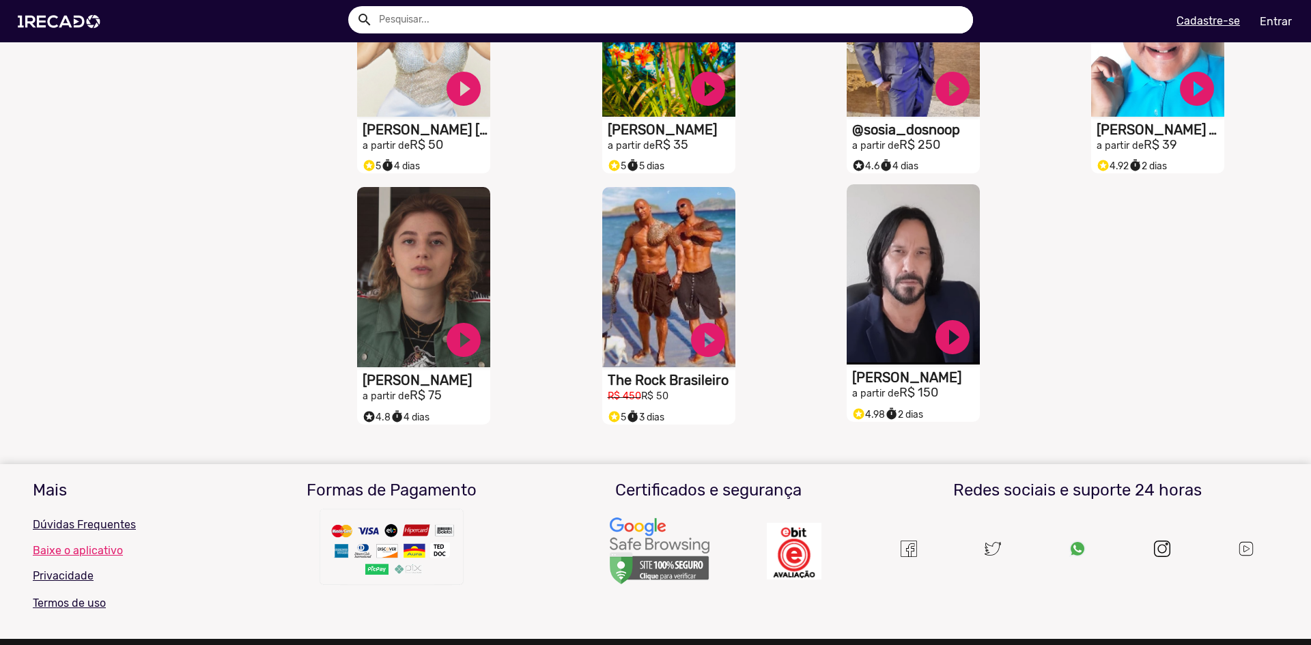
click at [909, 285] on video "S1RECADO vídeos dedicados para fãs e empresas" at bounding box center [913, 274] width 133 height 180
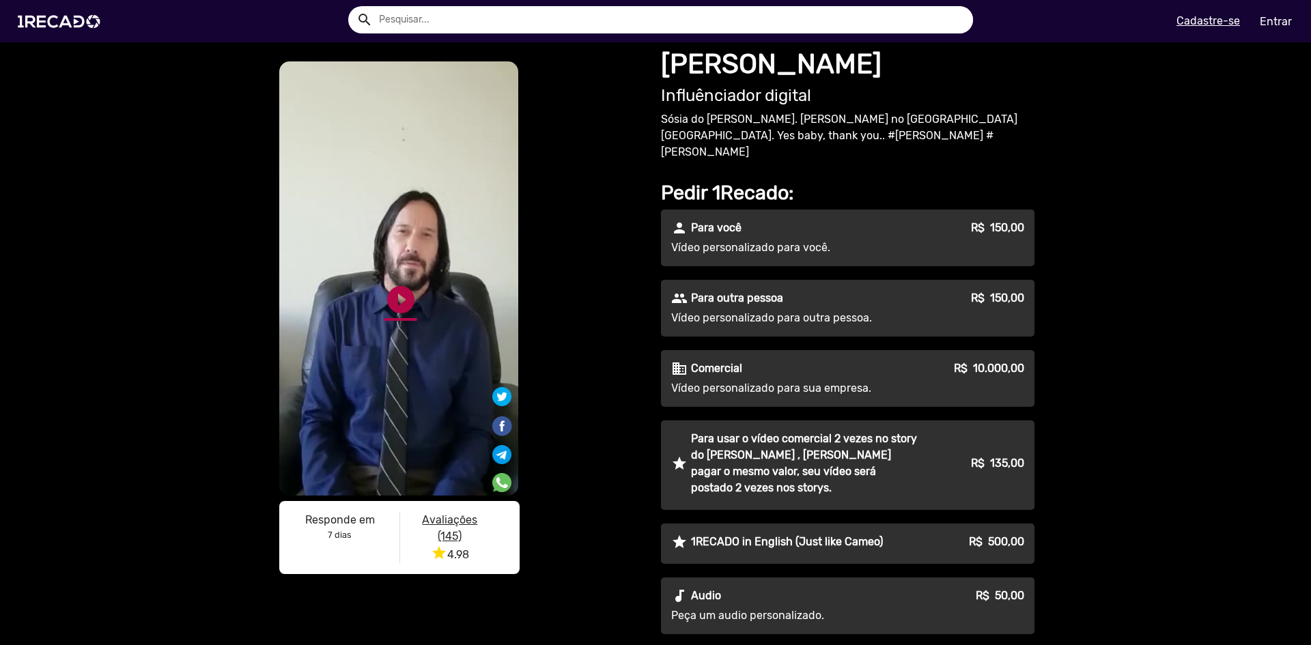
click at [401, 287] on link "play_circle_filled" at bounding box center [400, 299] width 33 height 33
click at [399, 302] on link "pause_circle" at bounding box center [400, 299] width 33 height 33
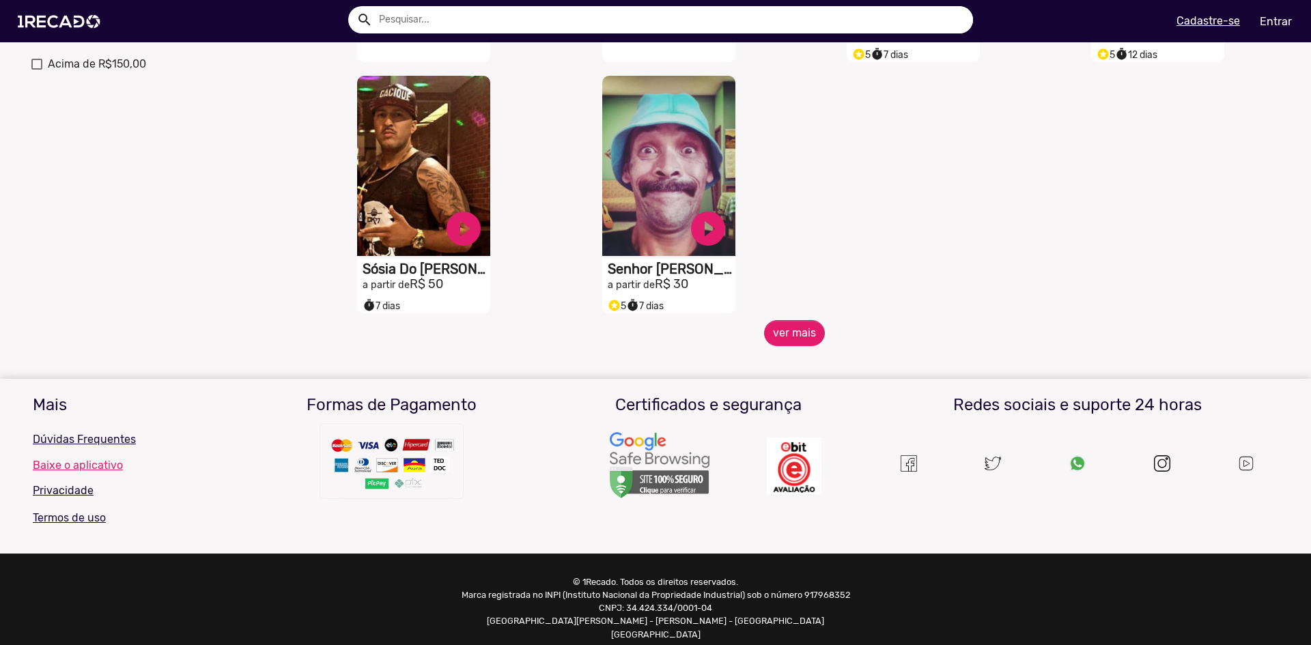
scroll to position [602, 0]
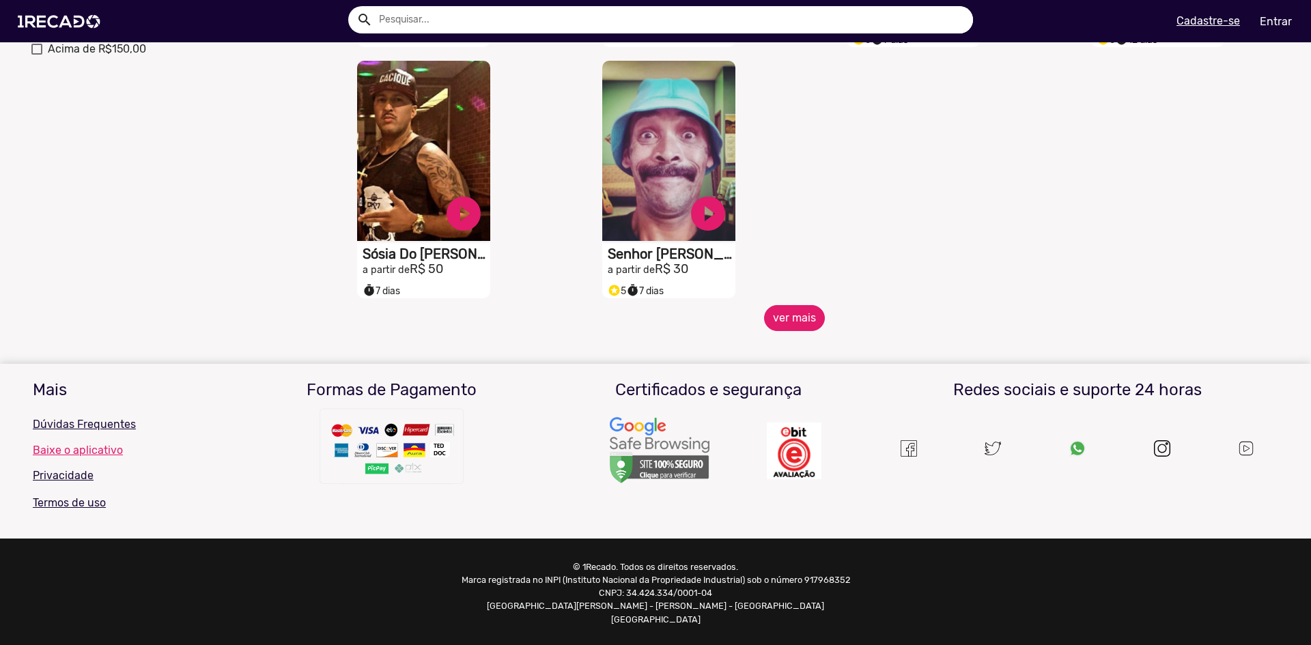
click at [794, 324] on button "ver mais" at bounding box center [794, 318] width 61 height 26
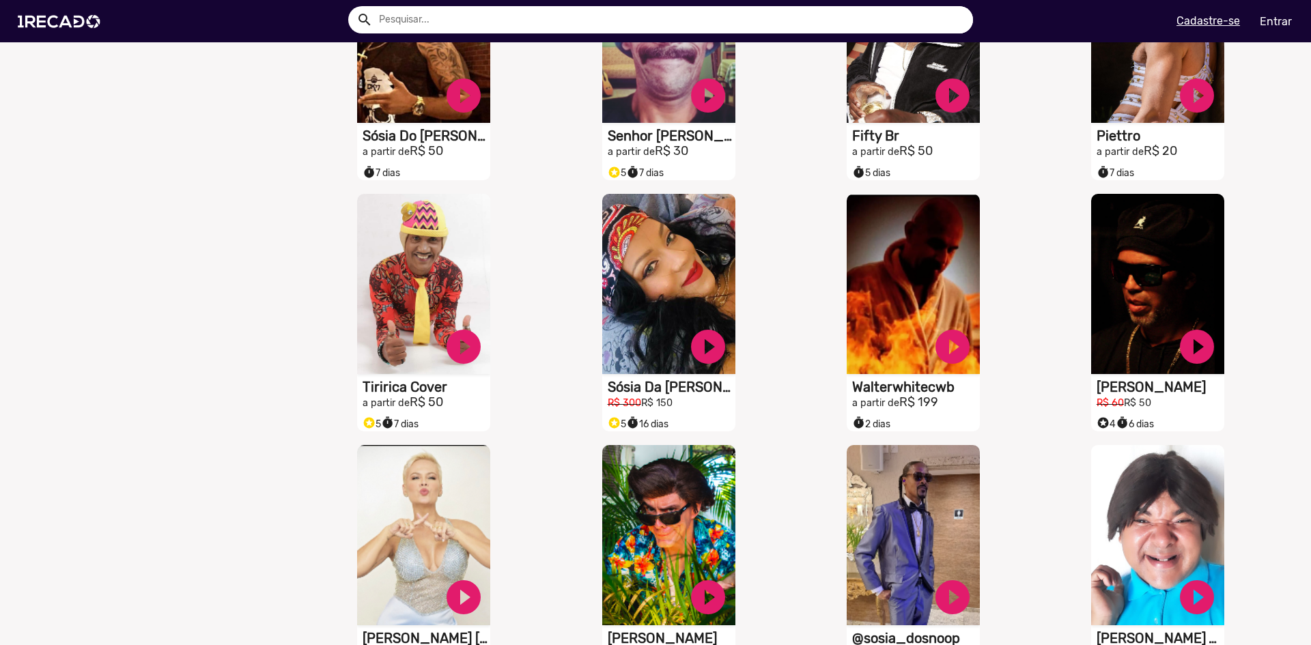
scroll to position [1012, 0]
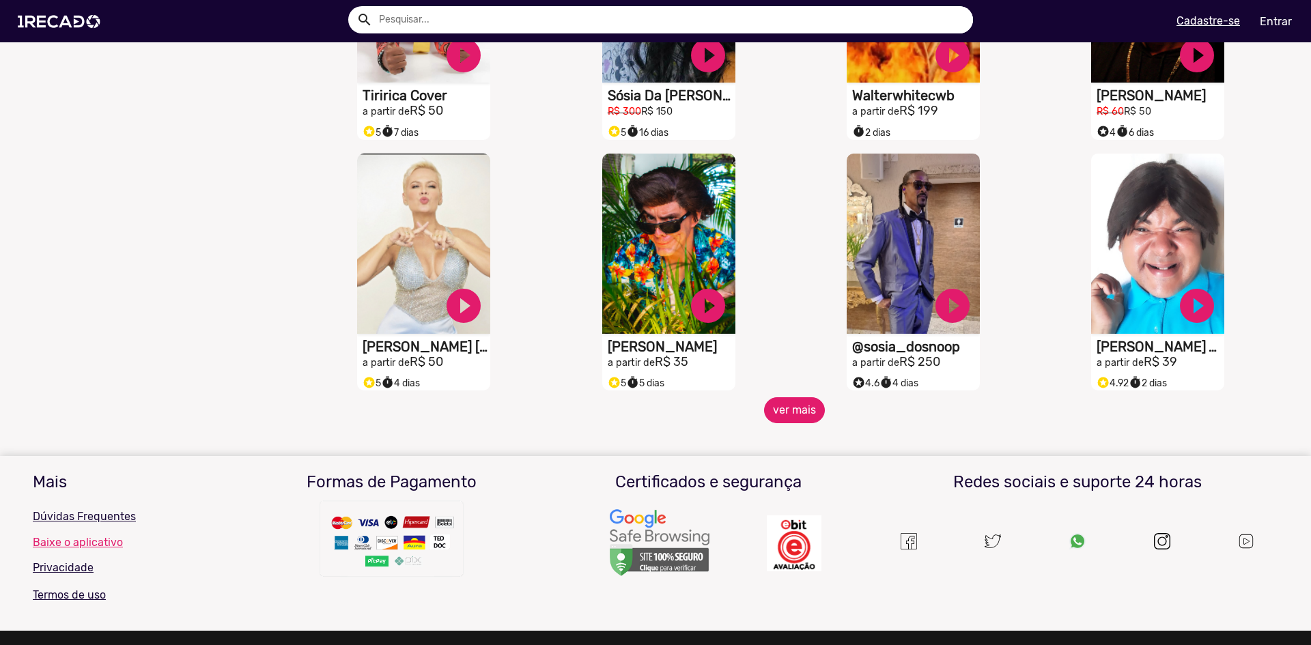
click at [770, 414] on button "ver mais" at bounding box center [794, 410] width 61 height 26
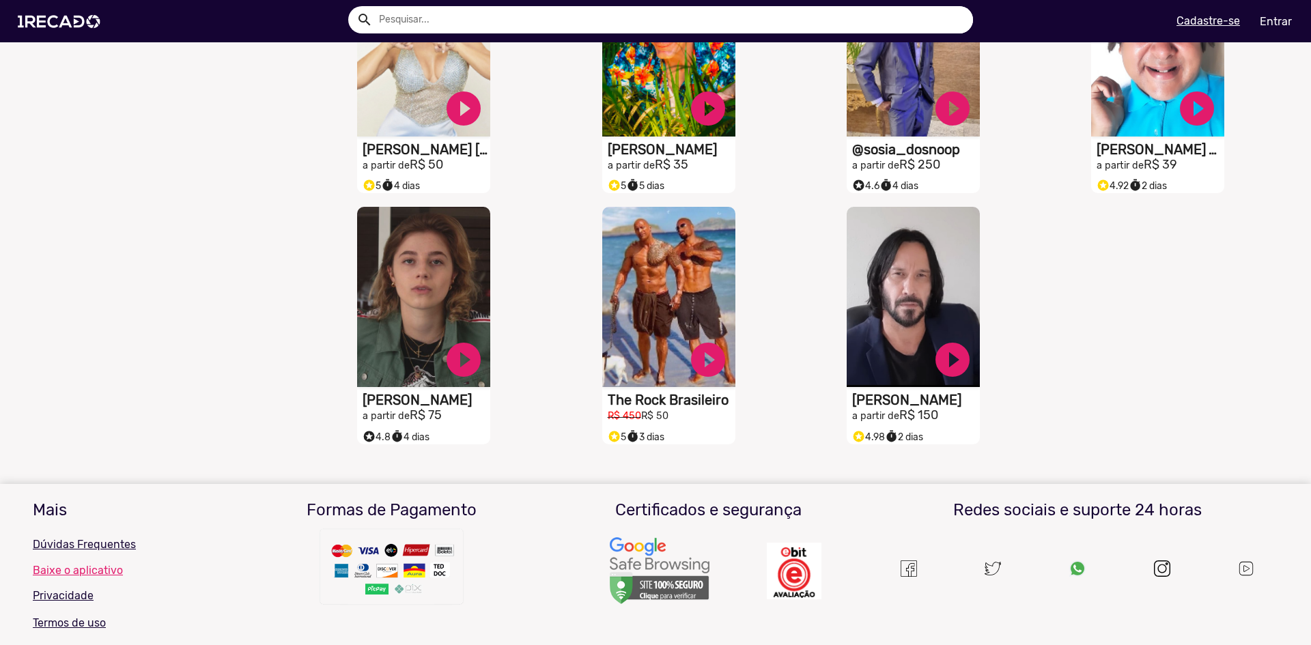
scroll to position [1217, 0]
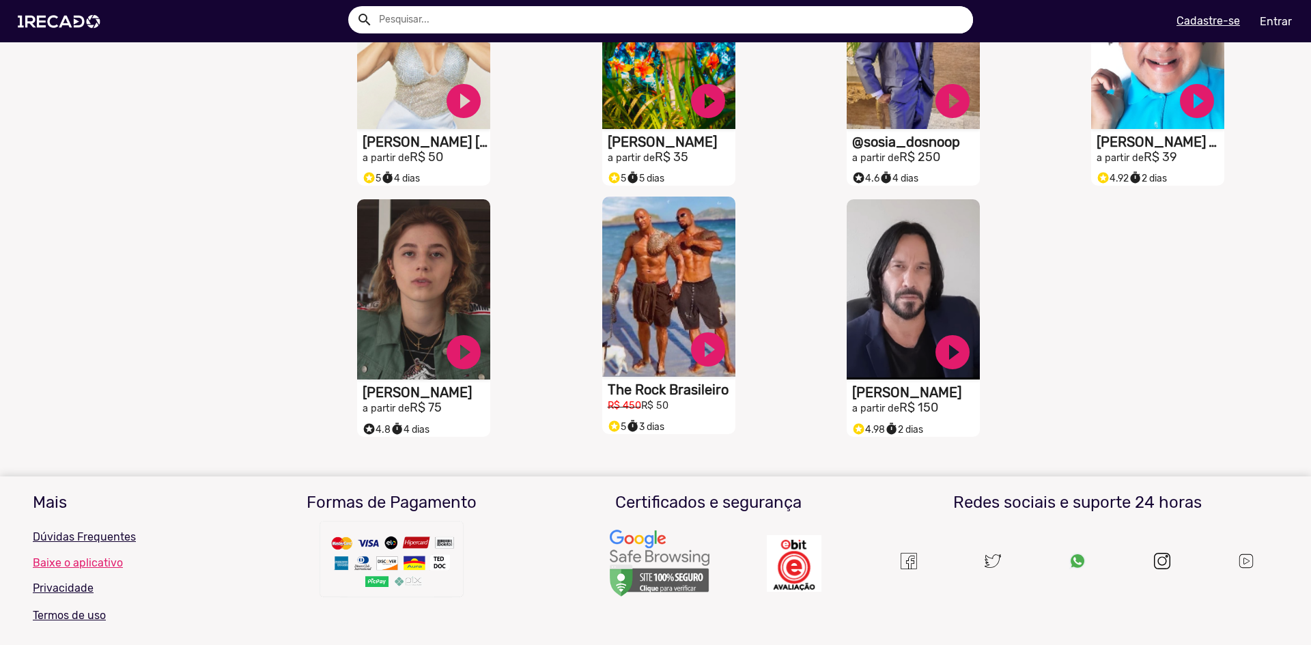
click at [689, 337] on video "S1RECADO vídeos dedicados para fãs e empresas" at bounding box center [668, 287] width 133 height 180
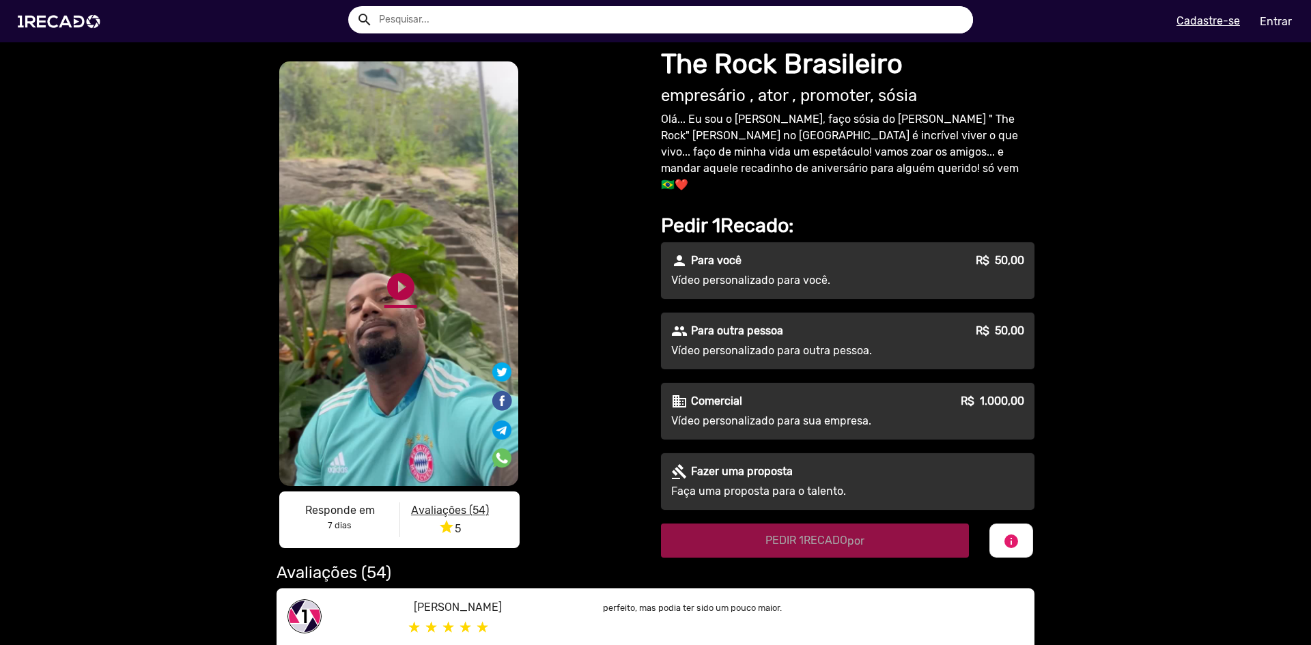
click at [407, 288] on link "play_circle_filled" at bounding box center [400, 286] width 33 height 33
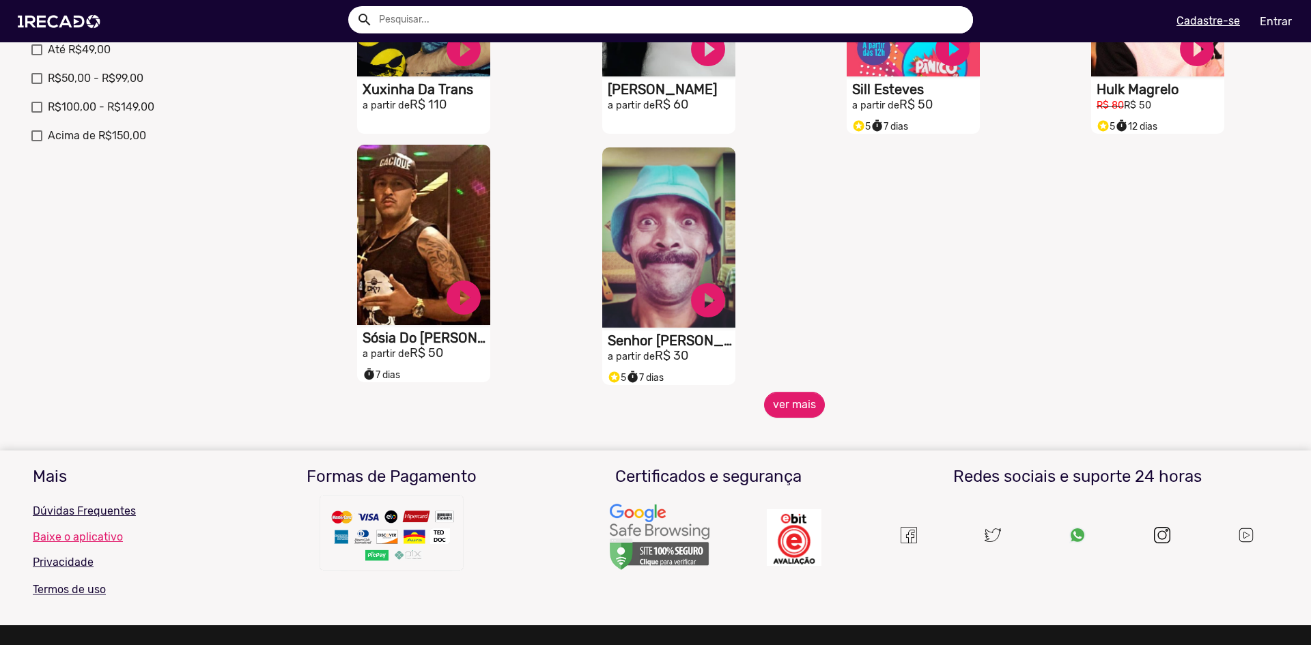
scroll to position [602, 0]
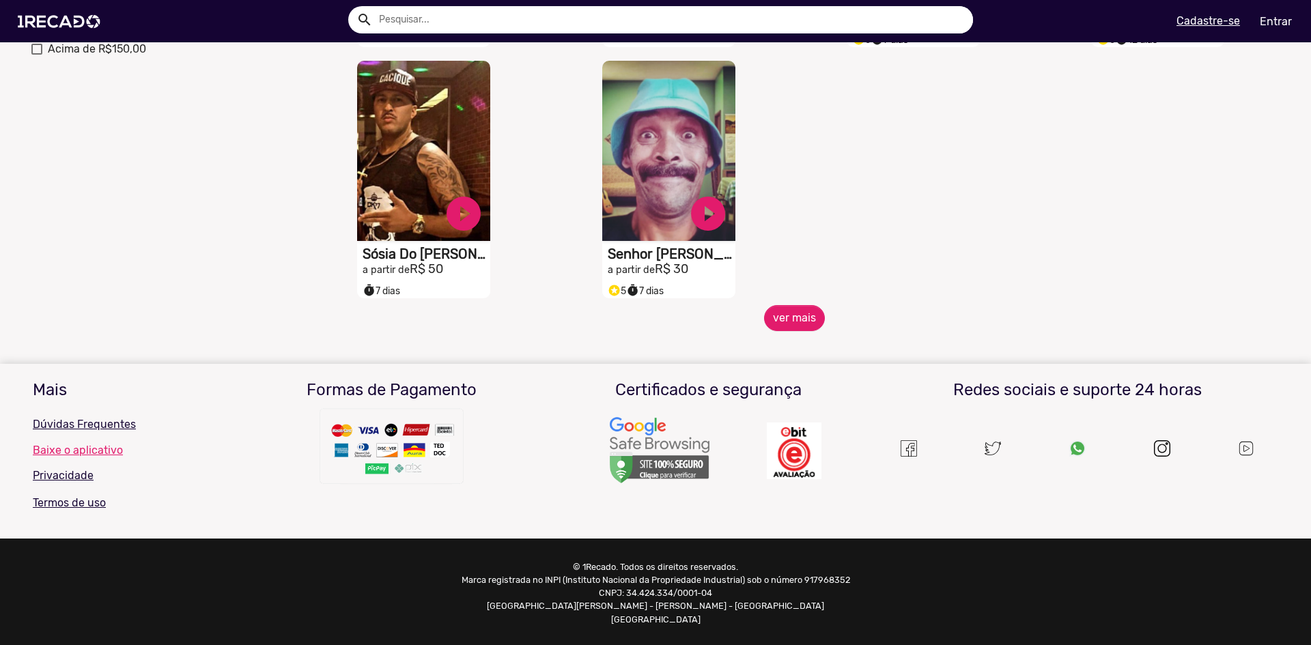
click at [821, 331] on span "ver mais" at bounding box center [794, 318] width 978 height 26
click at [795, 326] on button "ver mais" at bounding box center [794, 318] width 61 height 26
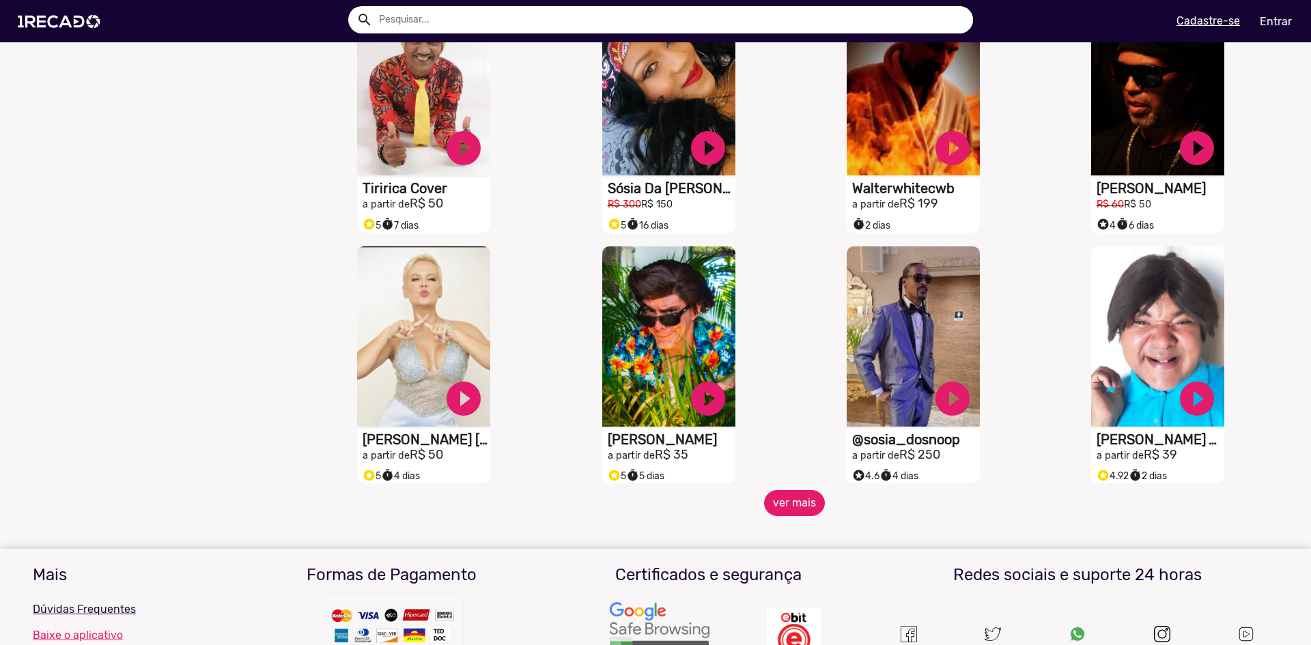
scroll to position [944, 0]
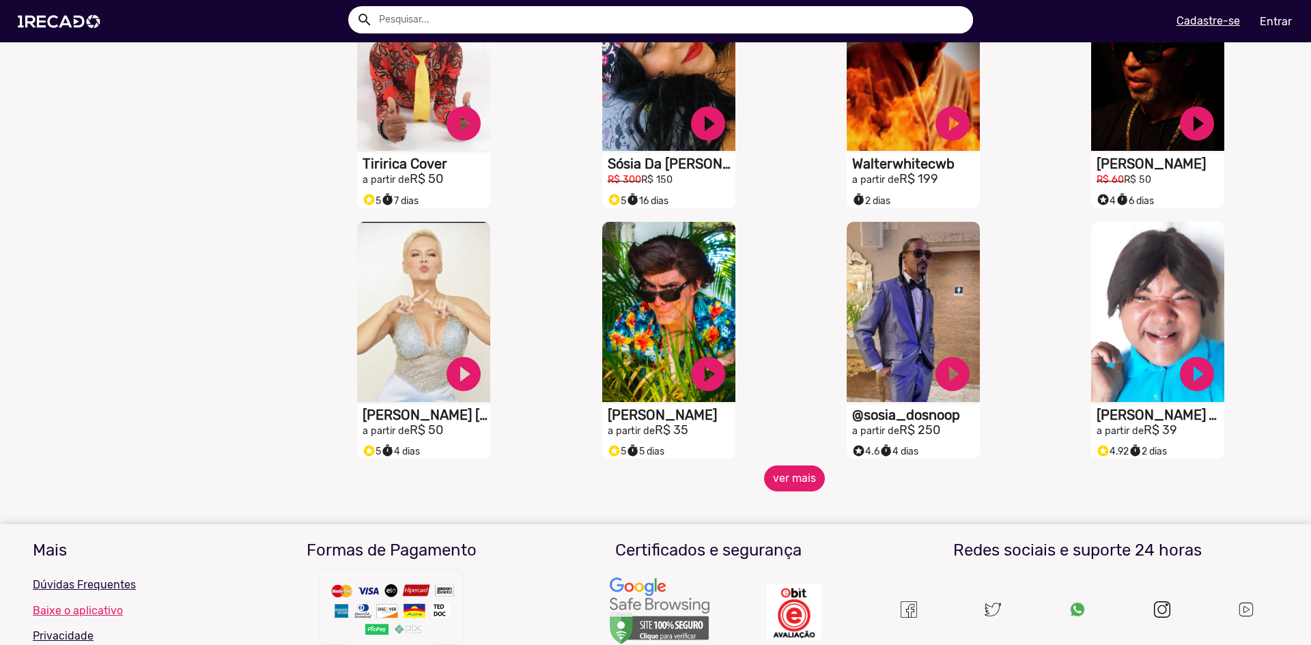
click at [776, 477] on button "ver mais" at bounding box center [794, 479] width 61 height 26
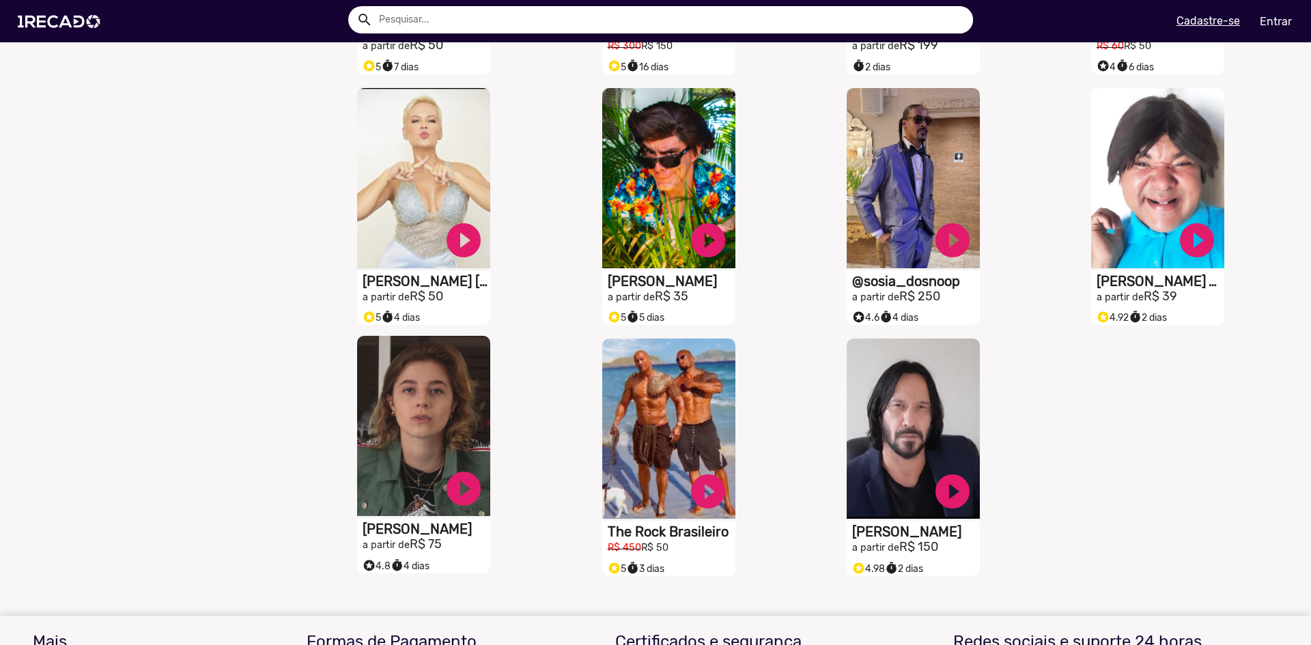
scroll to position [1080, 0]
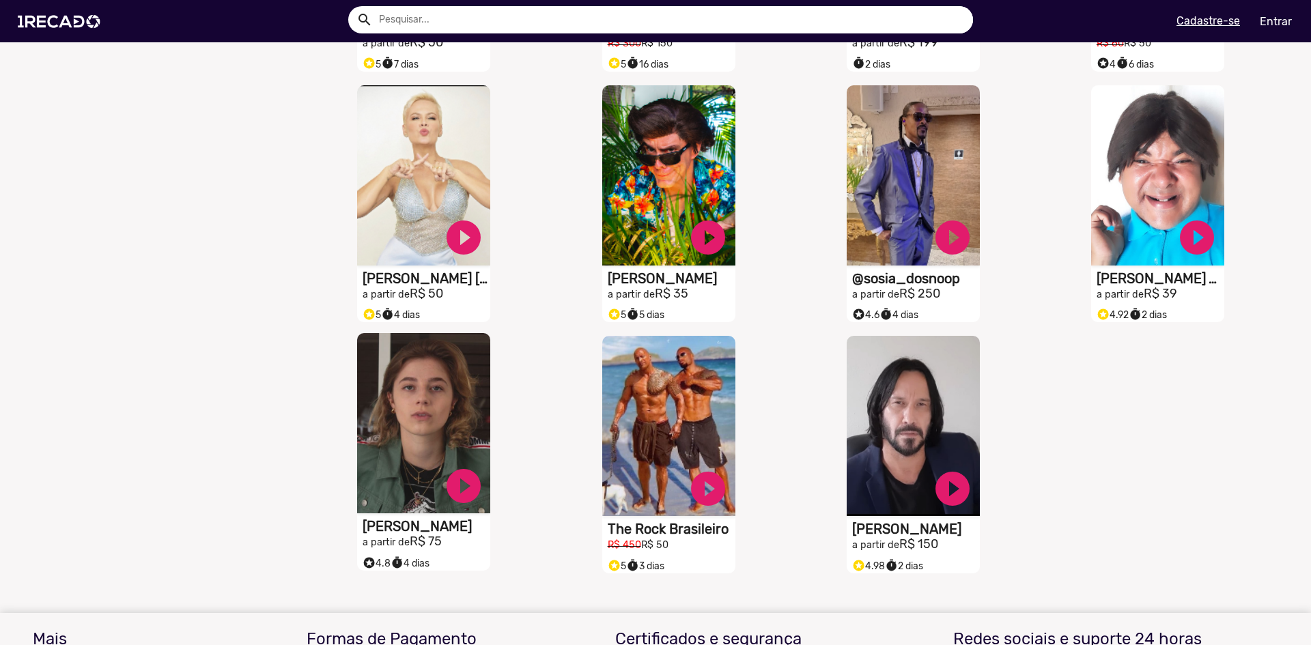
click at [398, 444] on video "S1RECADO vídeos dedicados para fãs e empresas" at bounding box center [423, 423] width 133 height 180
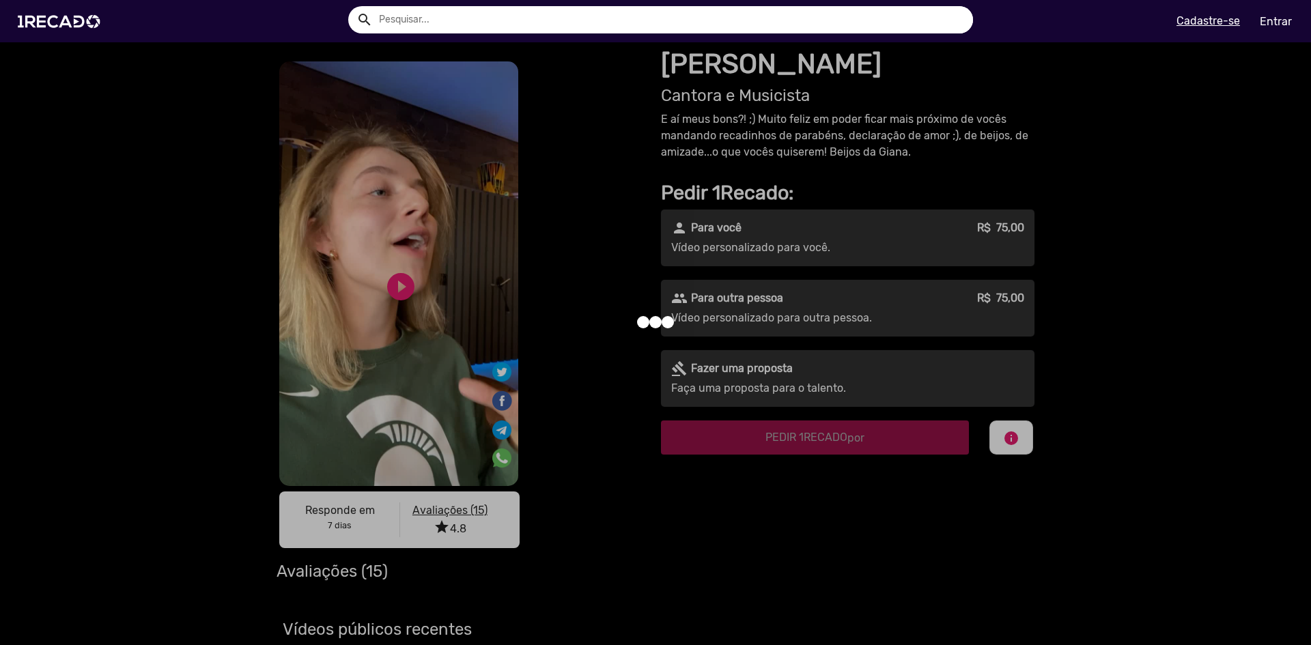
click at [389, 280] on div at bounding box center [655, 322] width 1311 height 645
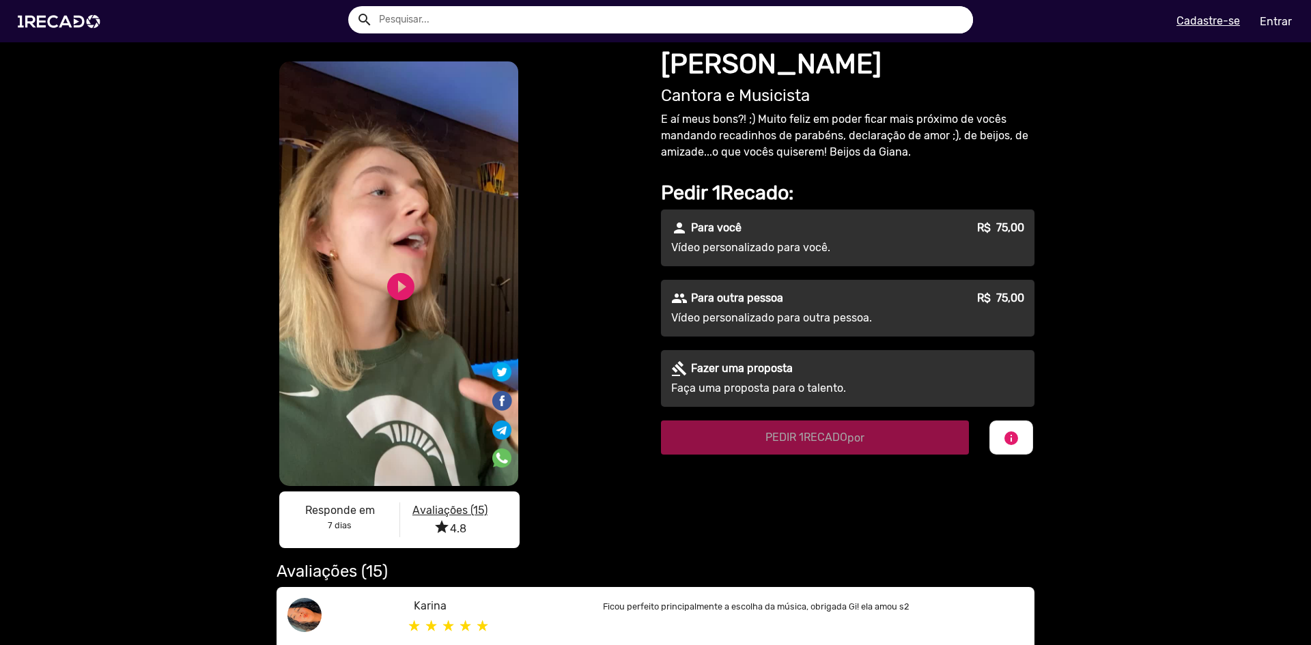
click at [389, 280] on link "play_circle_filled" at bounding box center [400, 286] width 33 height 33
click at [391, 274] on link "pause_circle" at bounding box center [400, 286] width 33 height 33
click at [60, 32] on img at bounding box center [61, 21] width 103 height 58
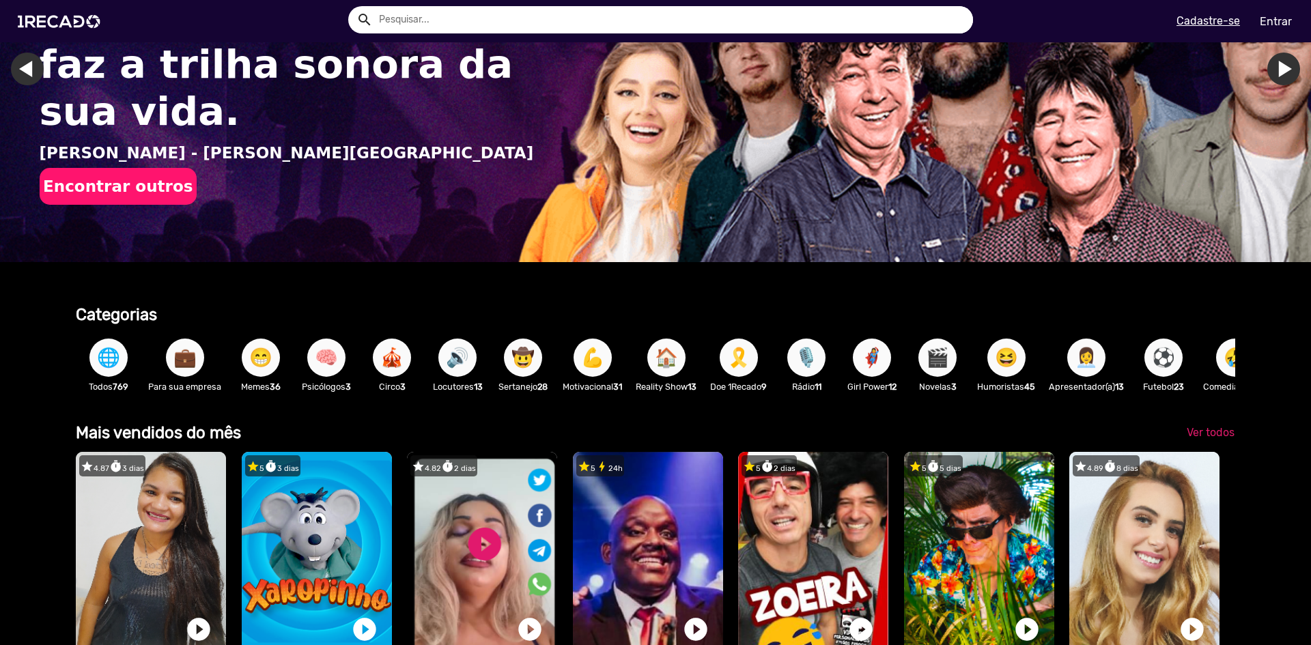
scroll to position [205, 0]
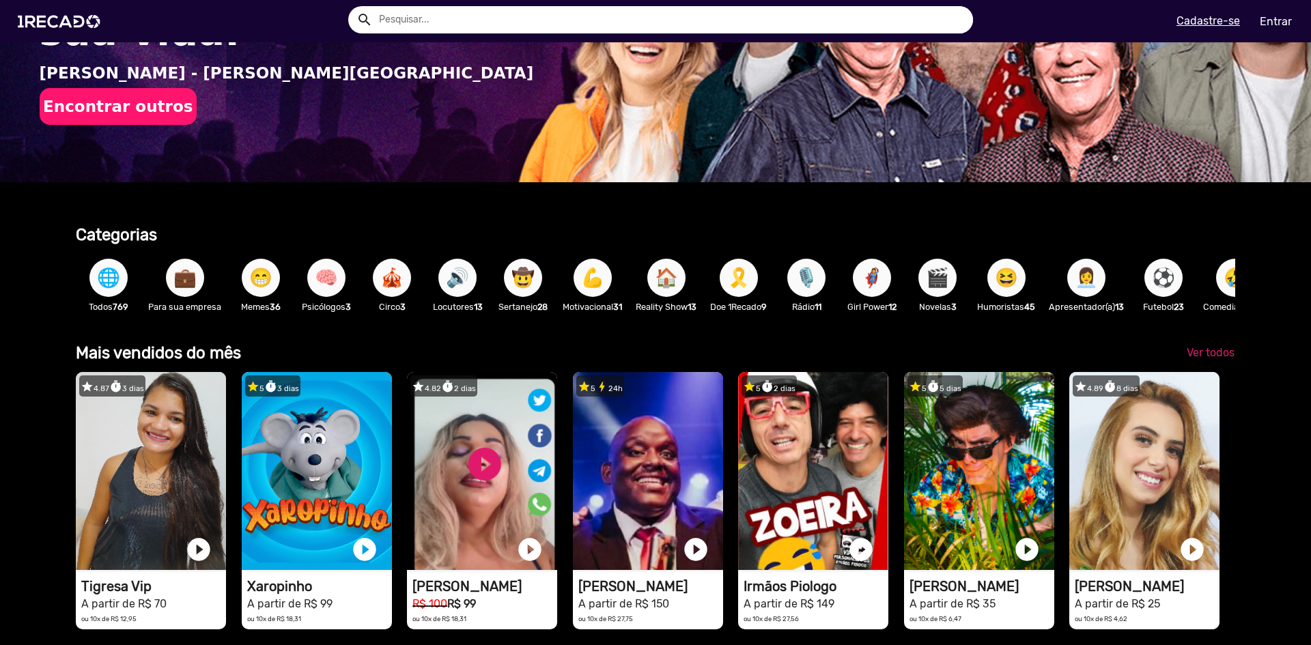
click at [447, 284] on span "🔊" at bounding box center [457, 278] width 23 height 38
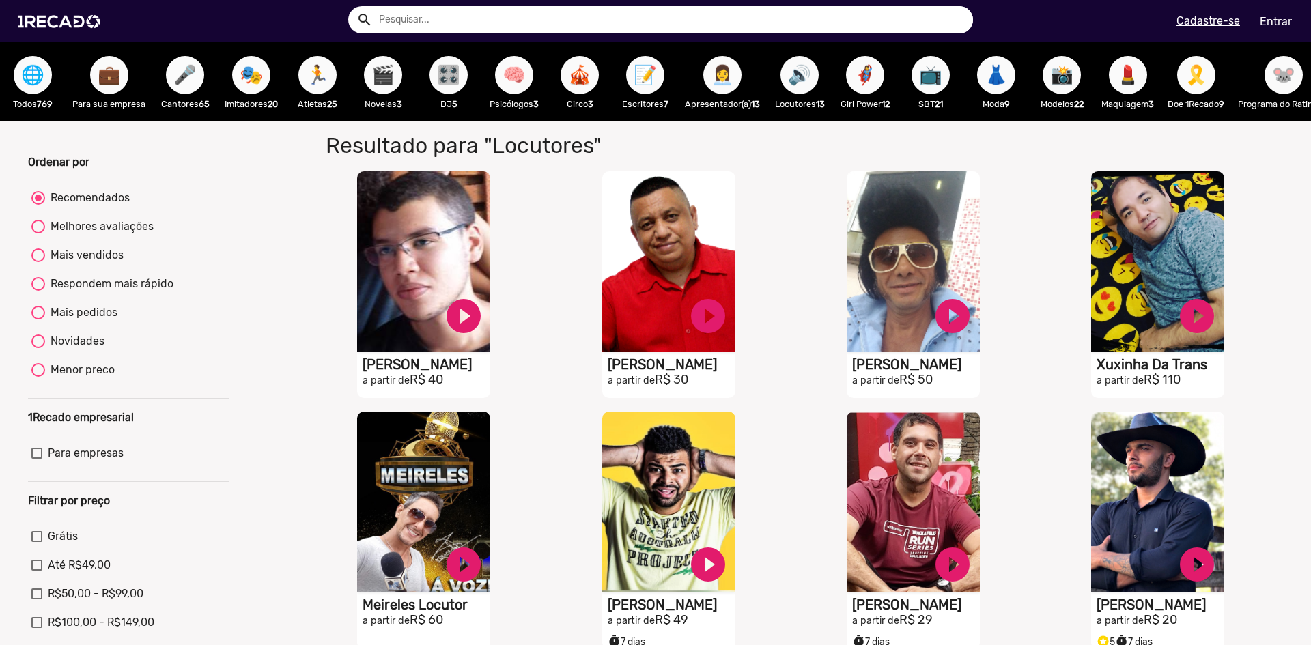
click at [173, 92] on span "🎤" at bounding box center [184, 75] width 23 height 38
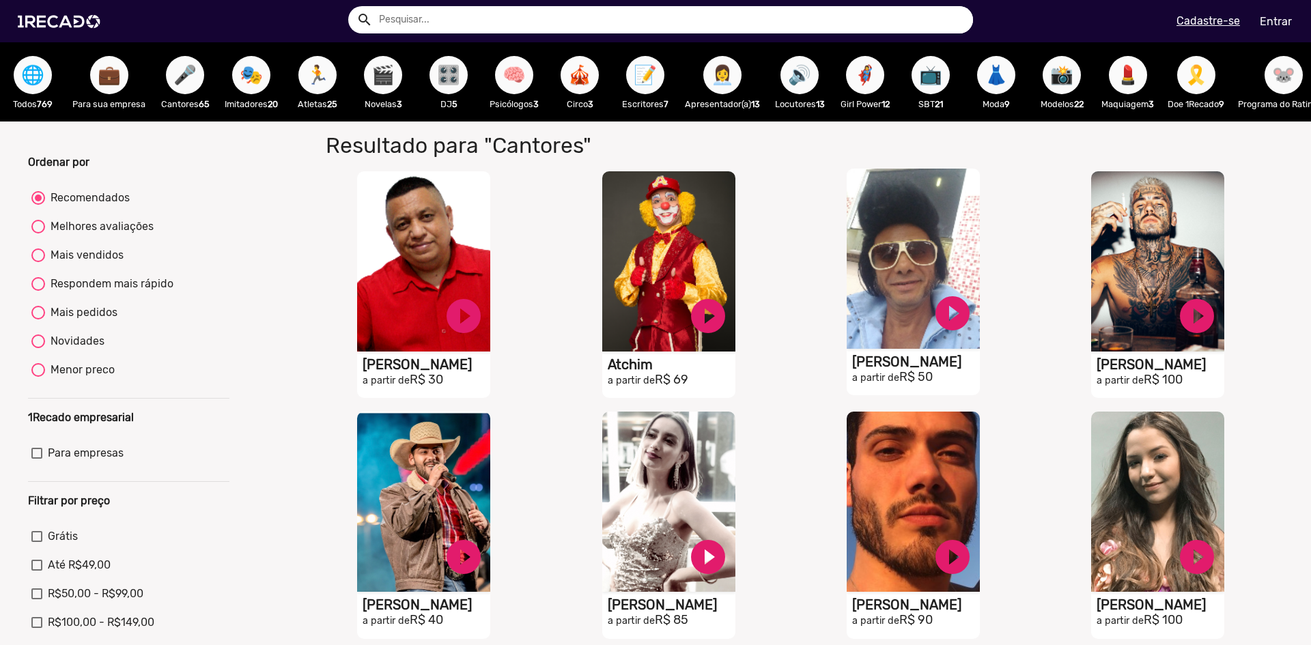
click at [899, 337] on video "S1RECADO vídeos dedicados para fãs e empresas" at bounding box center [913, 259] width 133 height 180
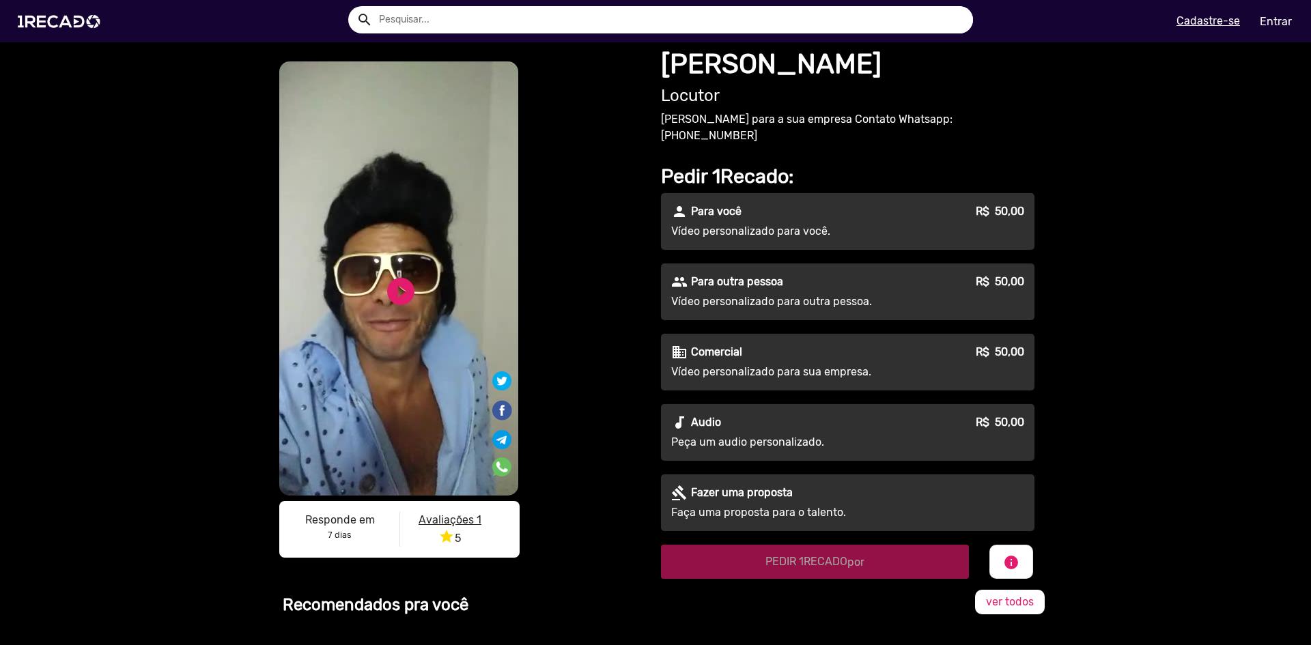
click at [363, 285] on div "play_circle_filled" at bounding box center [379, 287] width 42 height 52
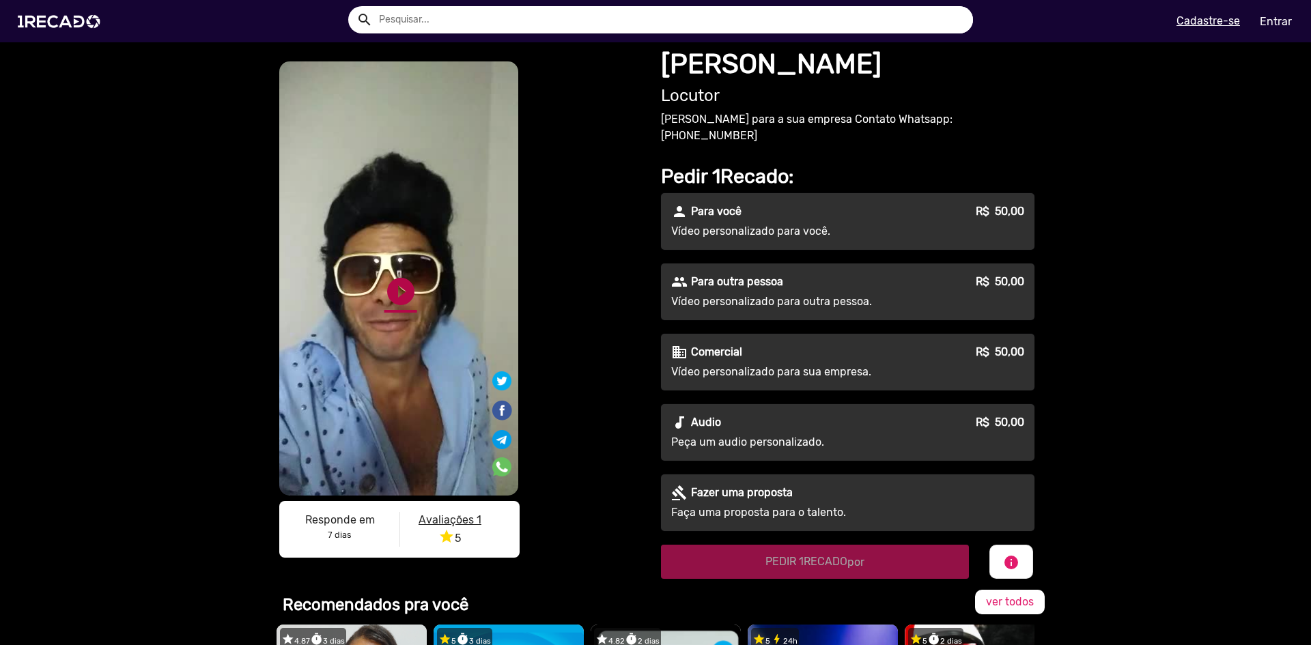
click at [391, 289] on link "play_circle_filled" at bounding box center [400, 291] width 33 height 33
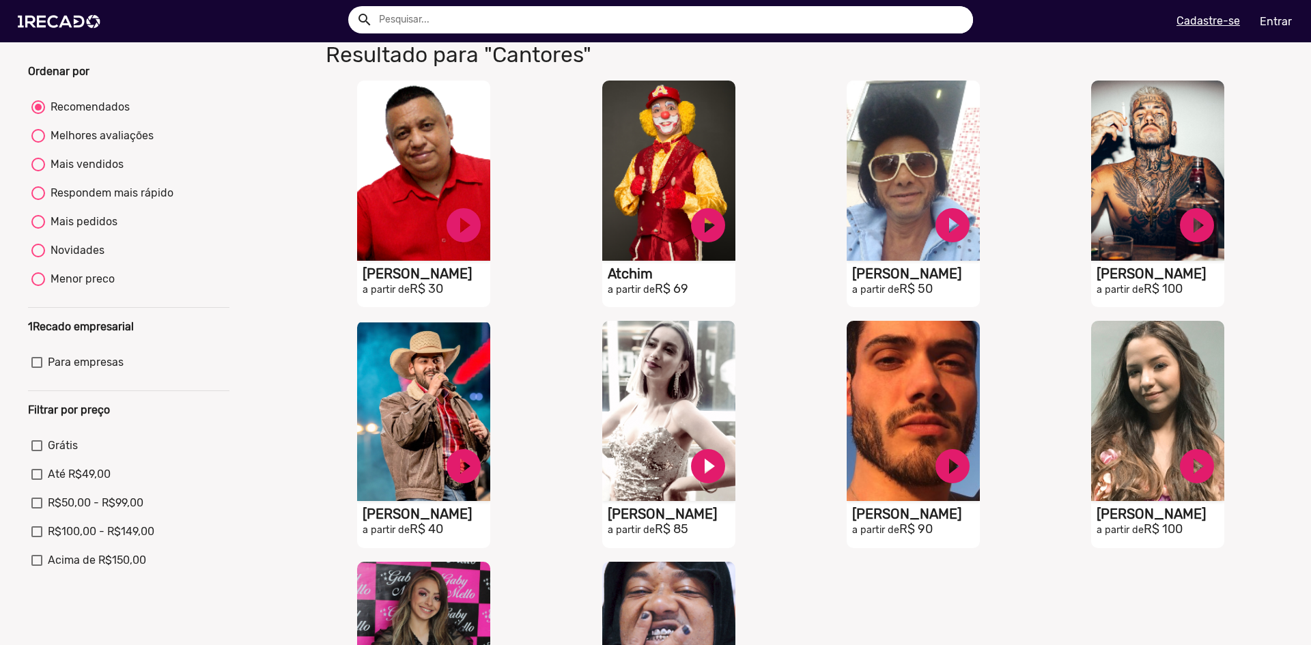
scroll to position [273, 0]
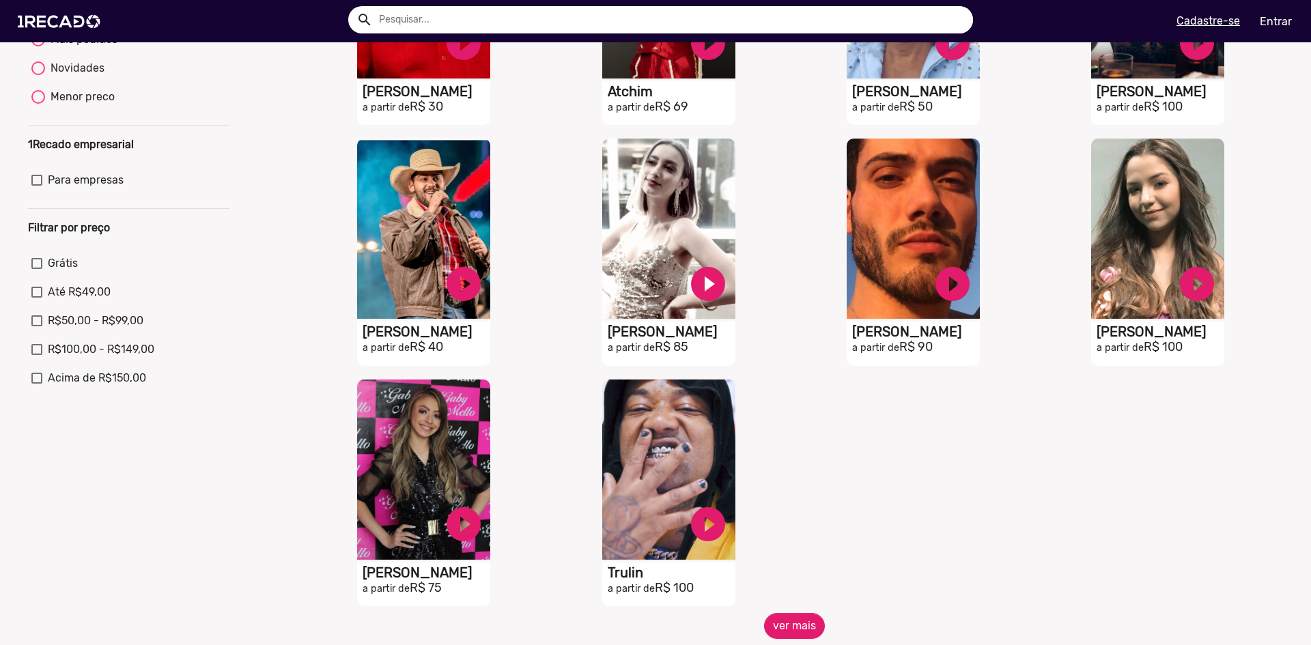
click at [795, 614] on div "S1RECADO vídeos dedicados para fãs e empresas play_circle_filled [PERSON_NAME] …" at bounding box center [794, 252] width 978 height 722
click at [784, 634] on button "ver mais" at bounding box center [794, 626] width 61 height 26
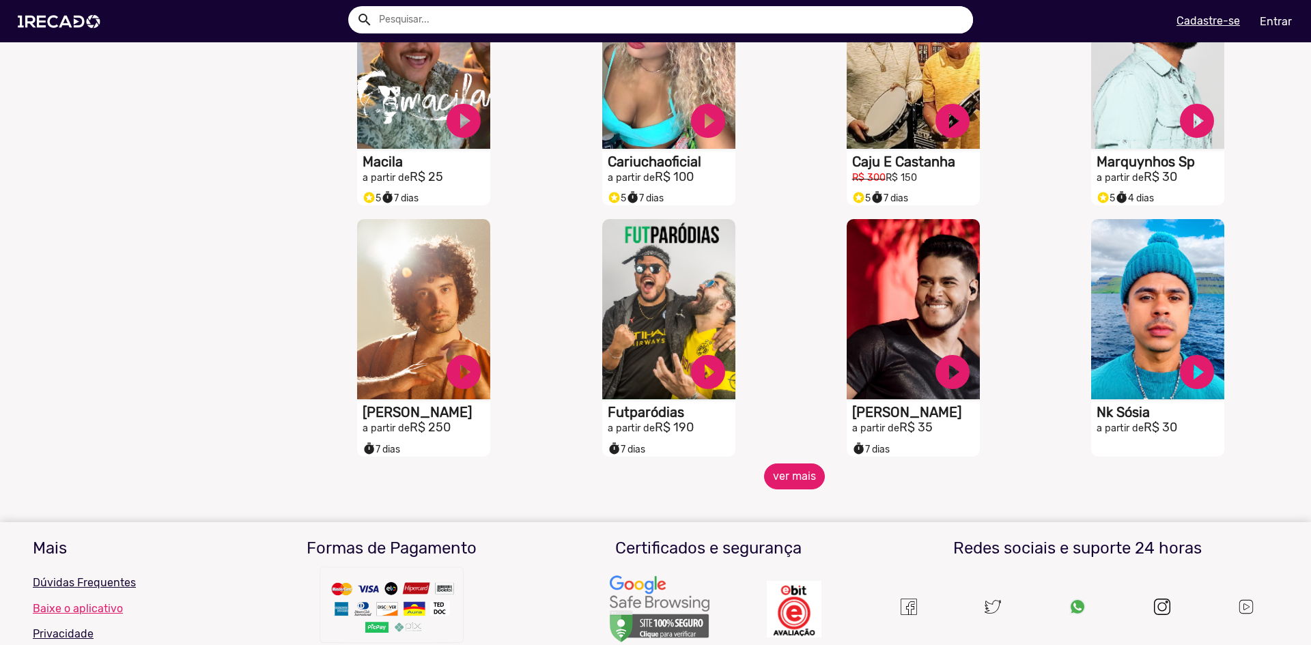
scroll to position [956, 0]
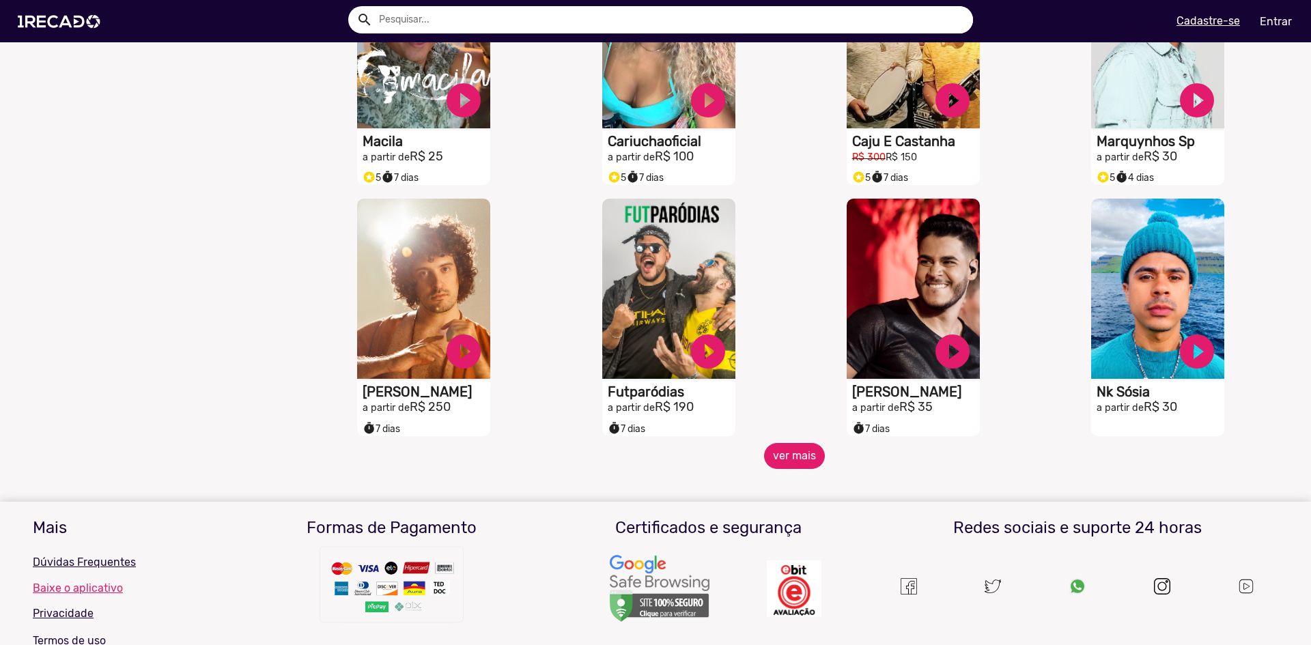
click at [783, 459] on button "ver mais" at bounding box center [794, 456] width 61 height 26
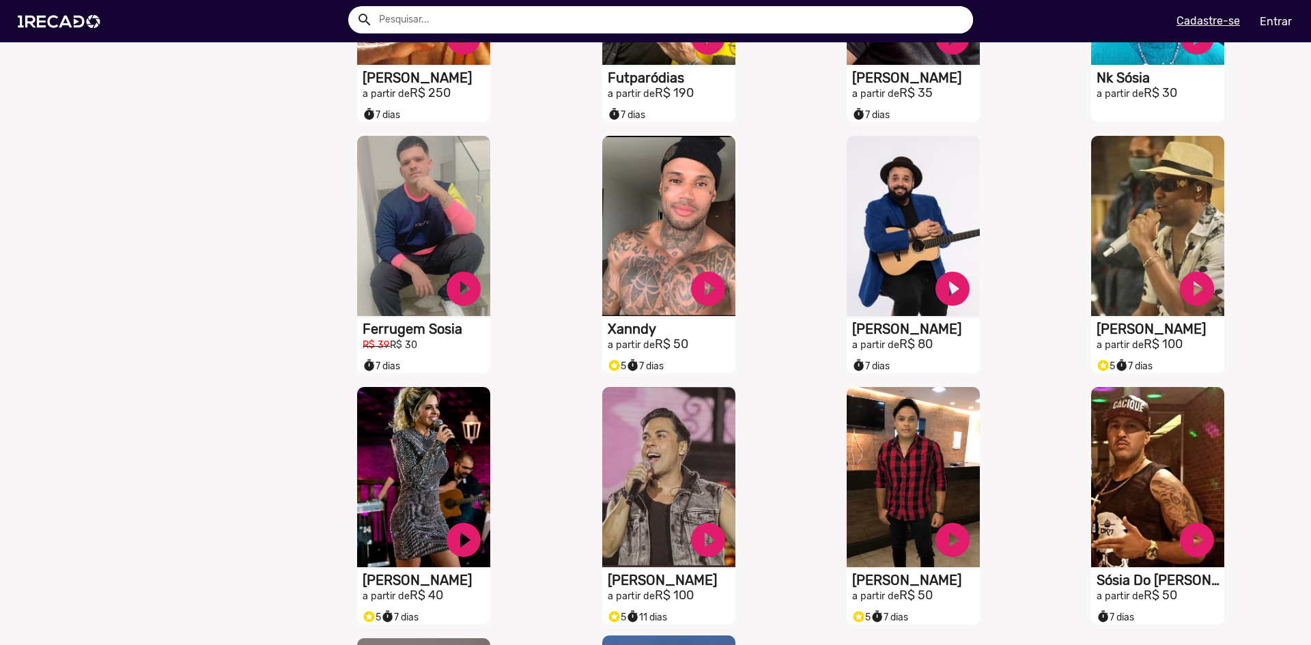
scroll to position [1570, 0]
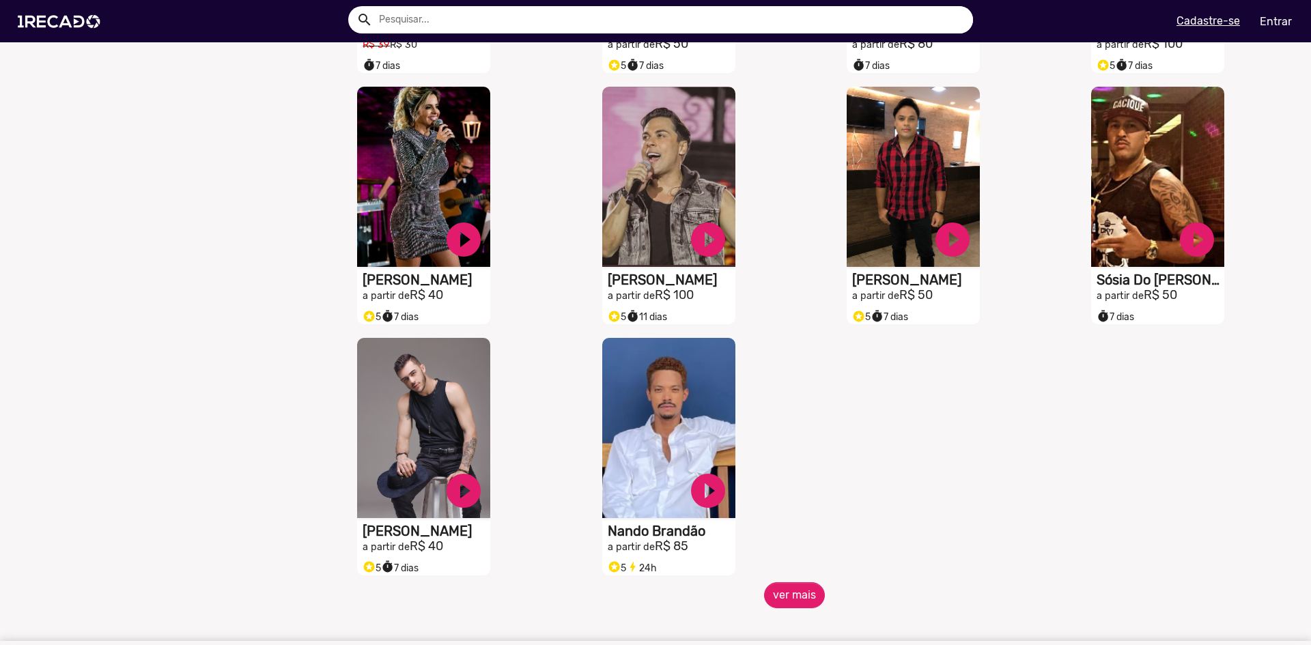
click at [793, 596] on button "ver mais" at bounding box center [794, 595] width 61 height 26
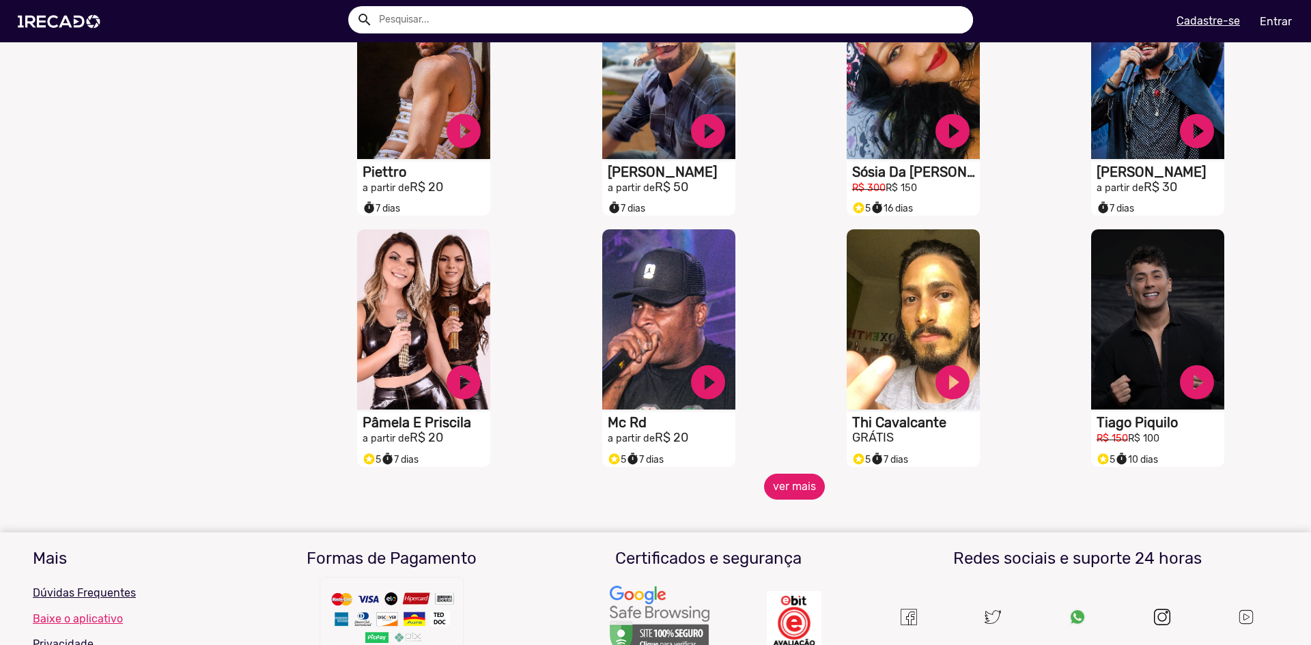
scroll to position [2185, 0]
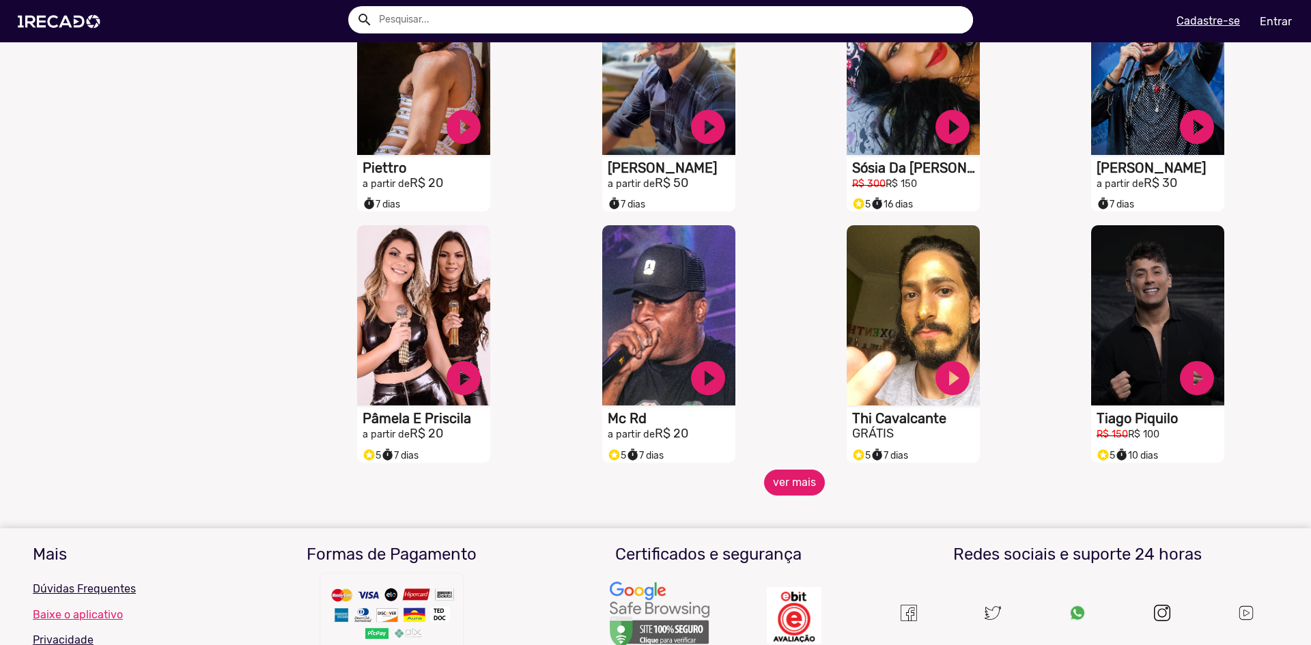
click at [791, 487] on button "ver mais" at bounding box center [794, 483] width 61 height 26
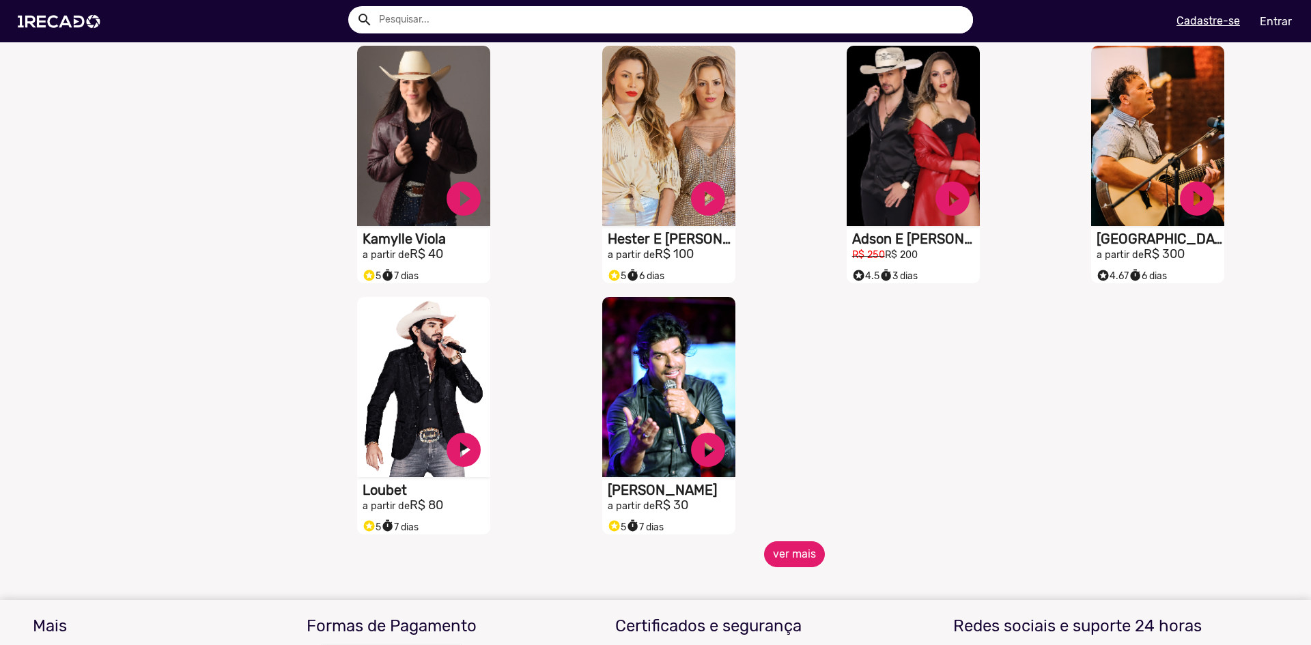
scroll to position [2868, 0]
click at [785, 563] on button "ver mais" at bounding box center [794, 554] width 61 height 26
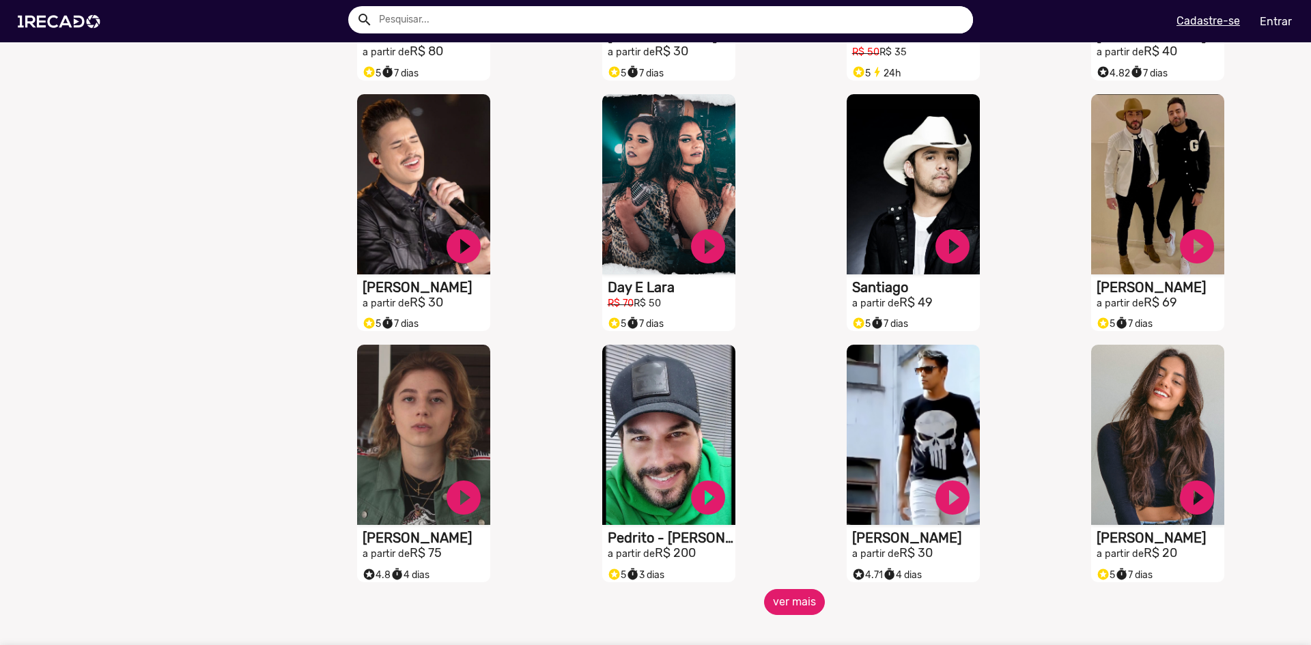
scroll to position [3346, 0]
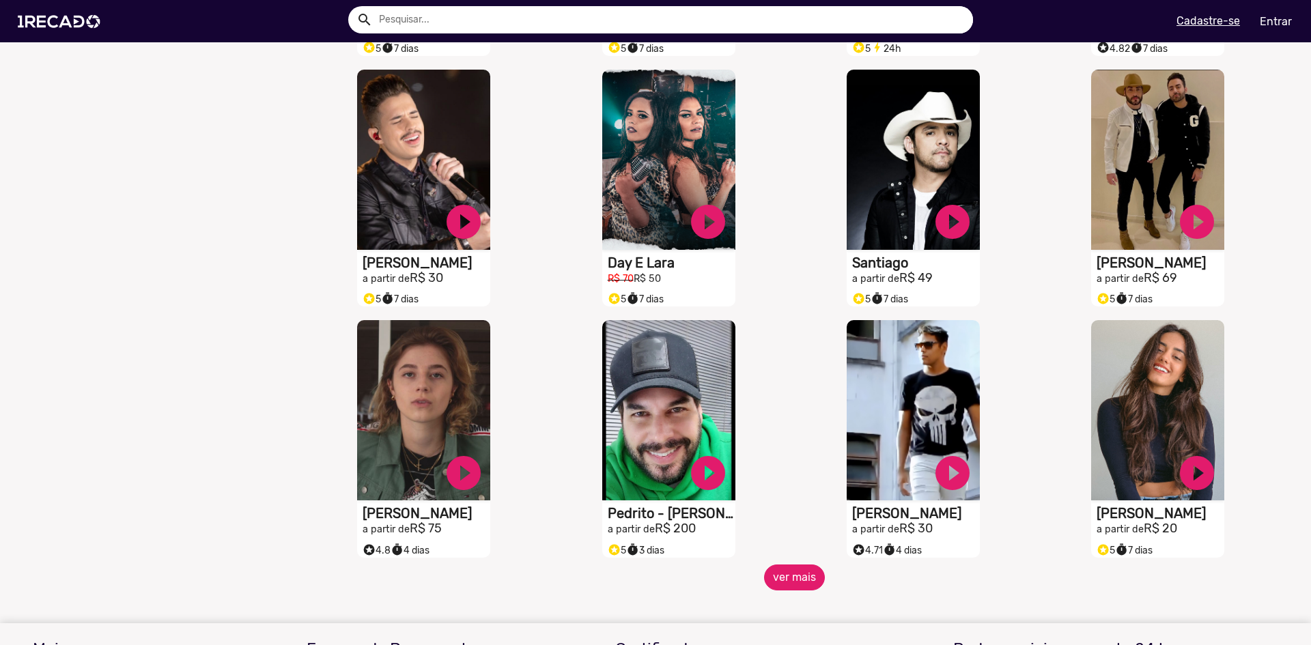
click at [784, 590] on button "ver mais" at bounding box center [794, 578] width 61 height 26
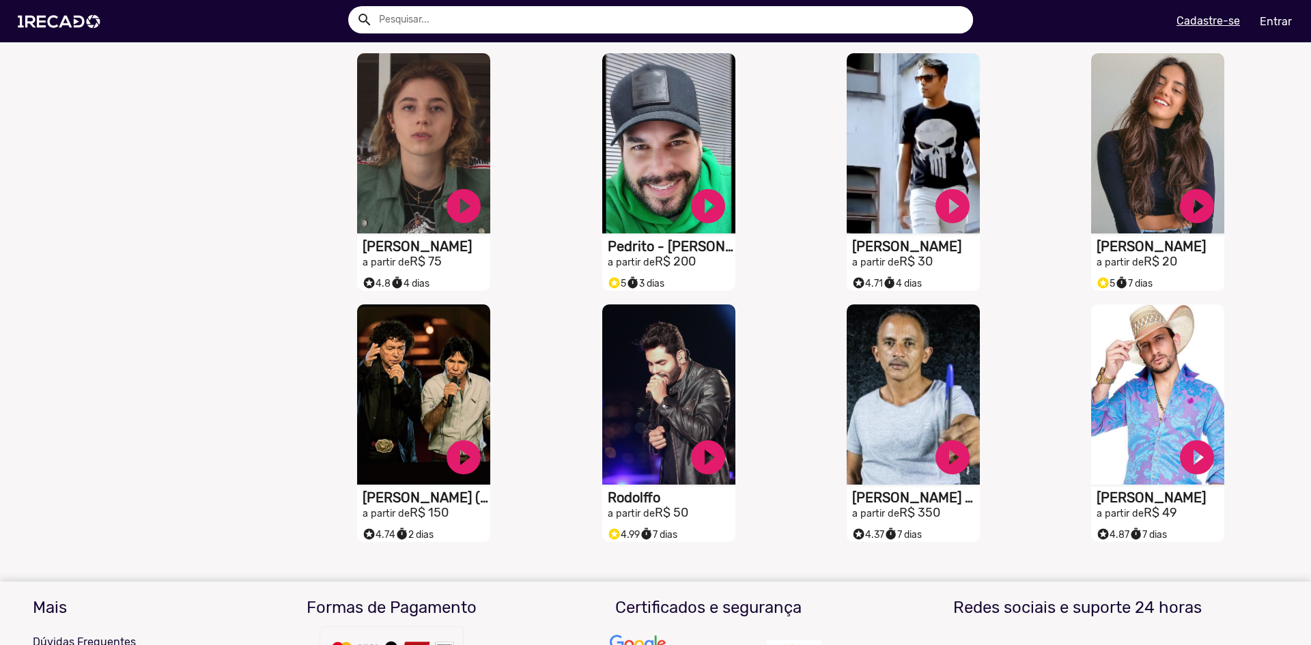
scroll to position [3619, 0]
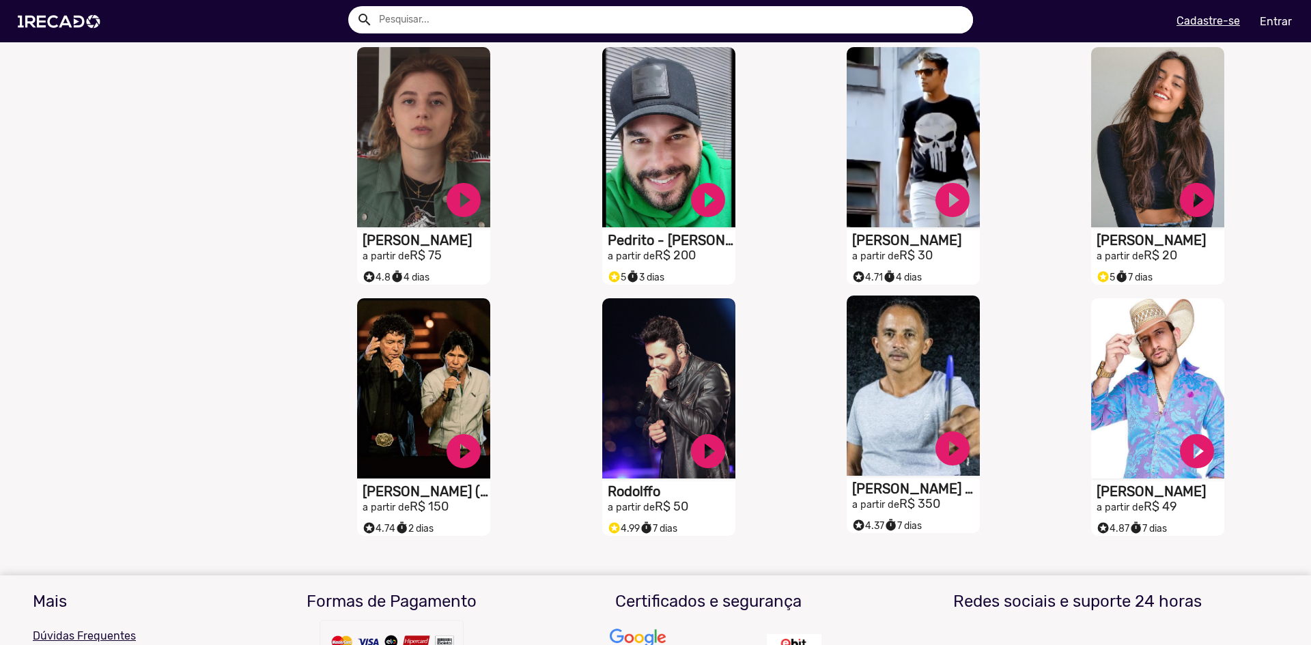
click at [905, 425] on video "S1RECADO vídeos dedicados para fãs e empresas" at bounding box center [913, 386] width 133 height 180
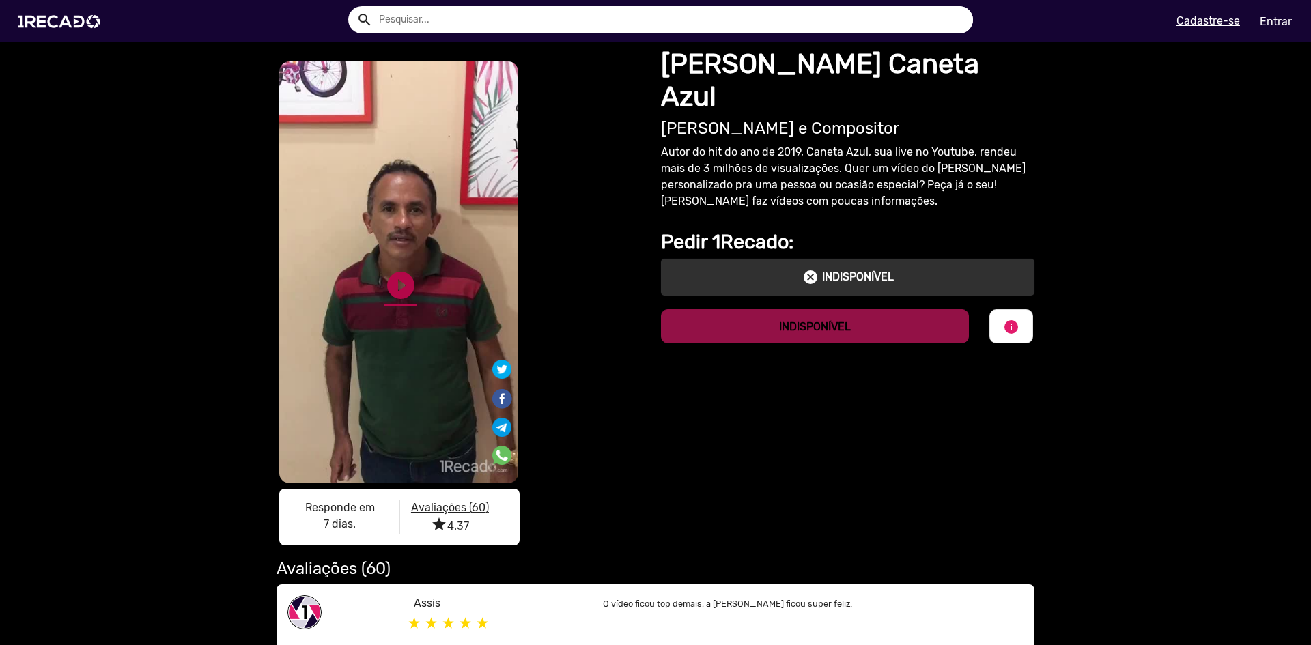
click at [392, 289] on link "play_circle_filled" at bounding box center [400, 285] width 33 height 33
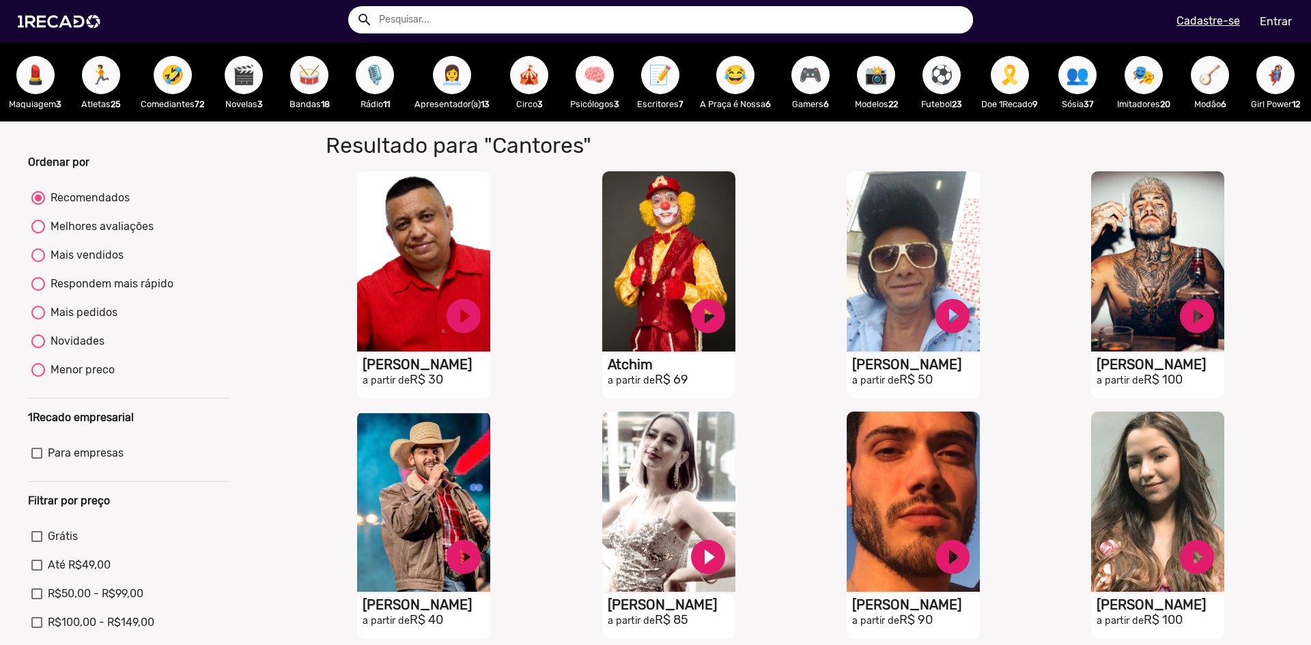
scroll to position [0, 1486]
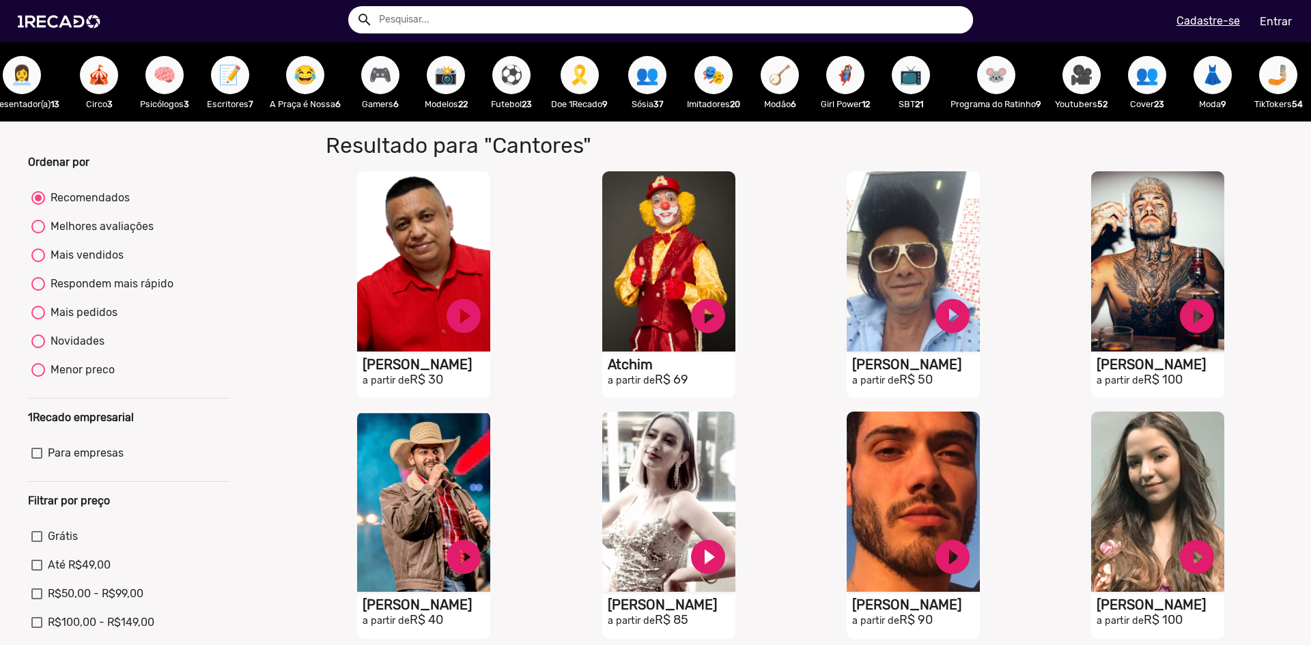
click at [500, 83] on span "⚽" at bounding box center [511, 75] width 23 height 38
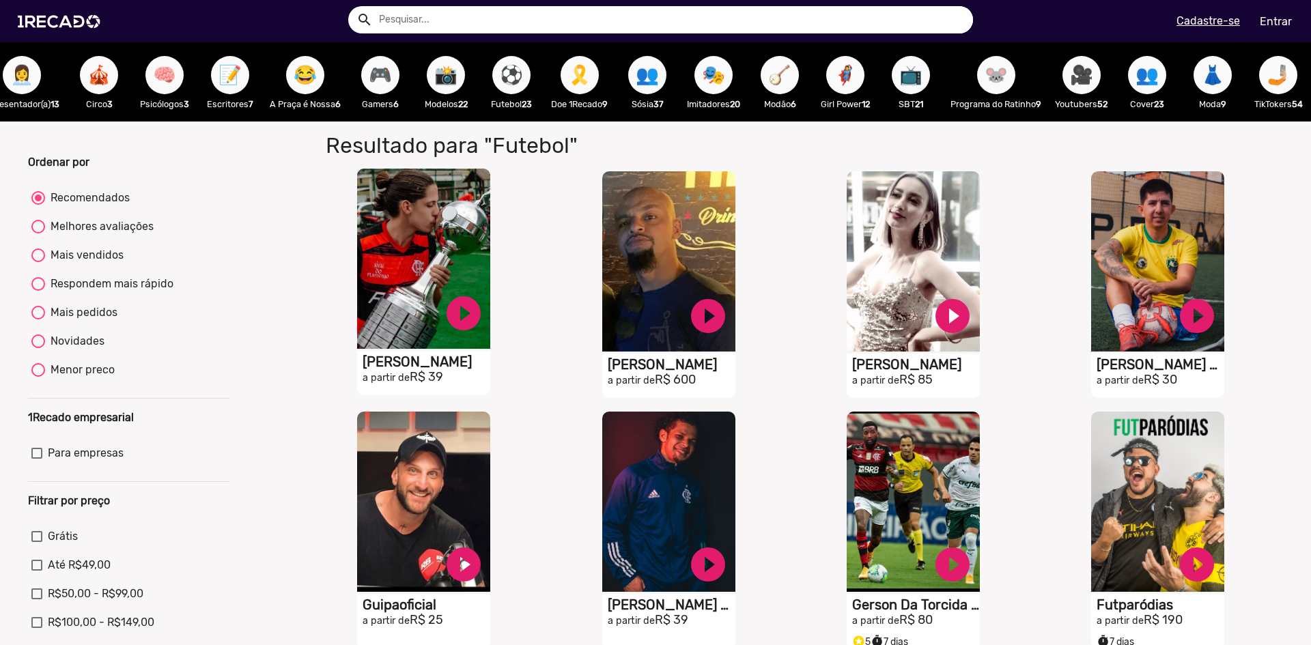
click at [406, 296] on video "S1RECADO vídeos dedicados para fãs e empresas" at bounding box center [423, 259] width 133 height 180
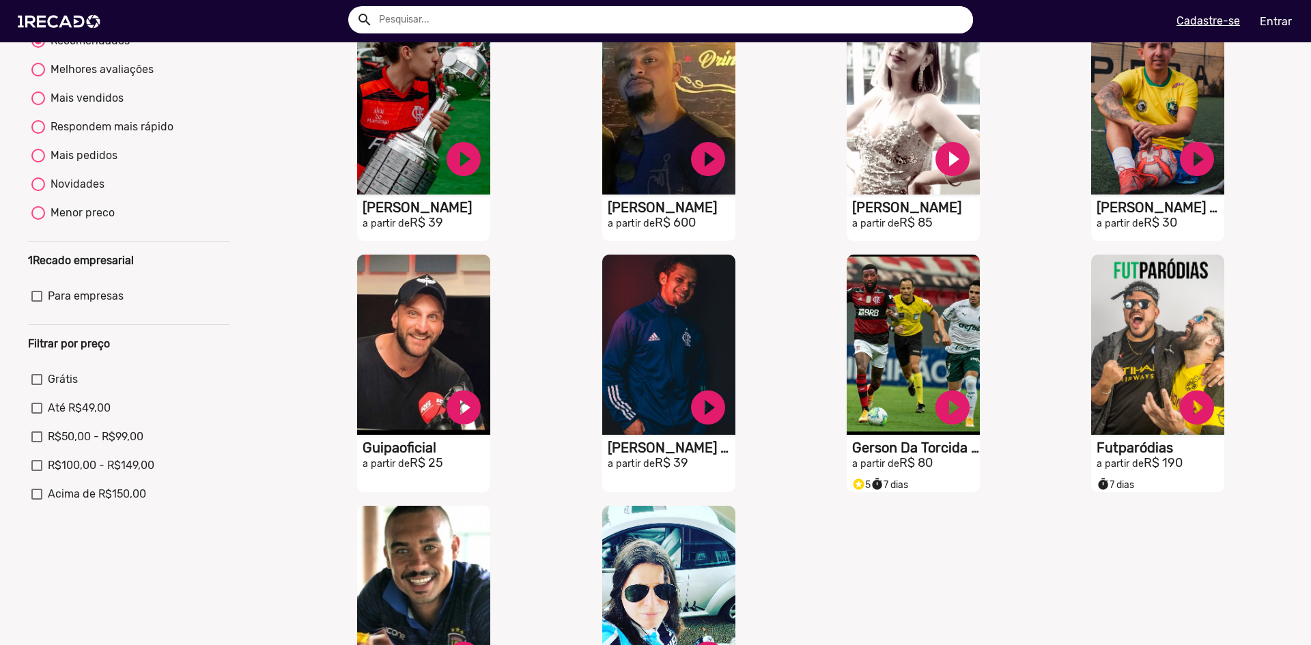
scroll to position [341, 0]
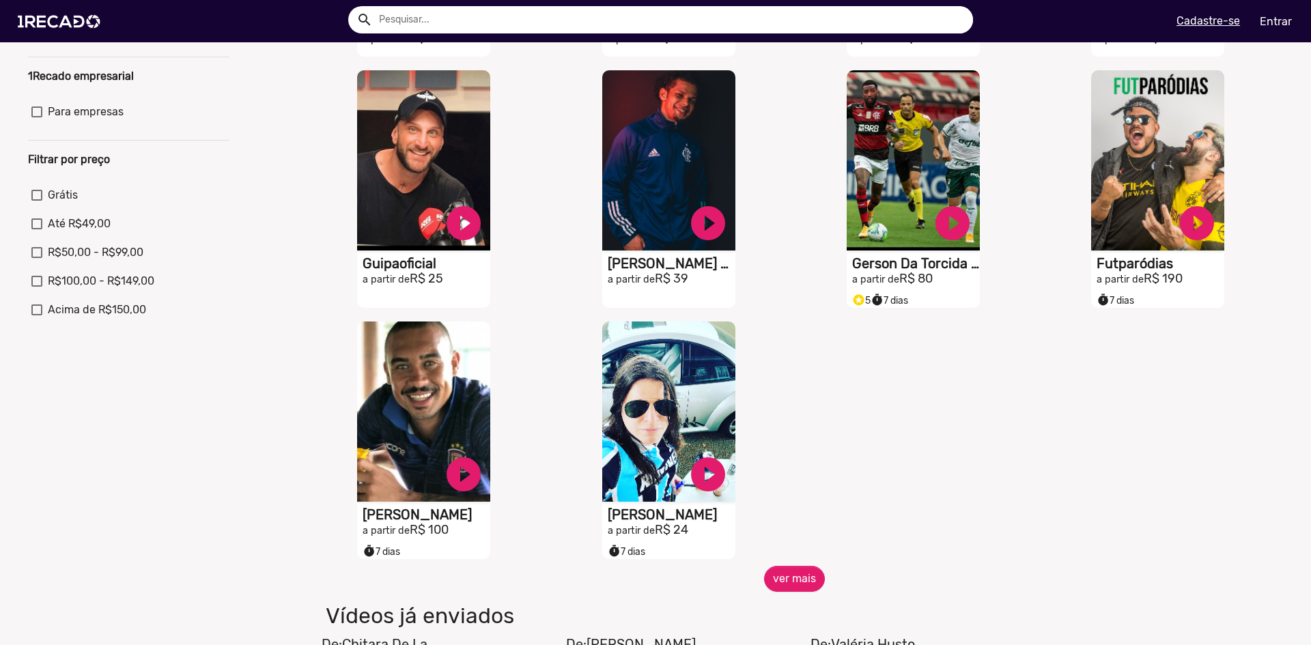
drag, startPoint x: 750, startPoint y: 583, endPoint x: 761, endPoint y: 587, distance: 10.8
click at [752, 583] on span "ver mais" at bounding box center [794, 579] width 978 height 26
click at [773, 588] on button "ver mais" at bounding box center [794, 579] width 61 height 26
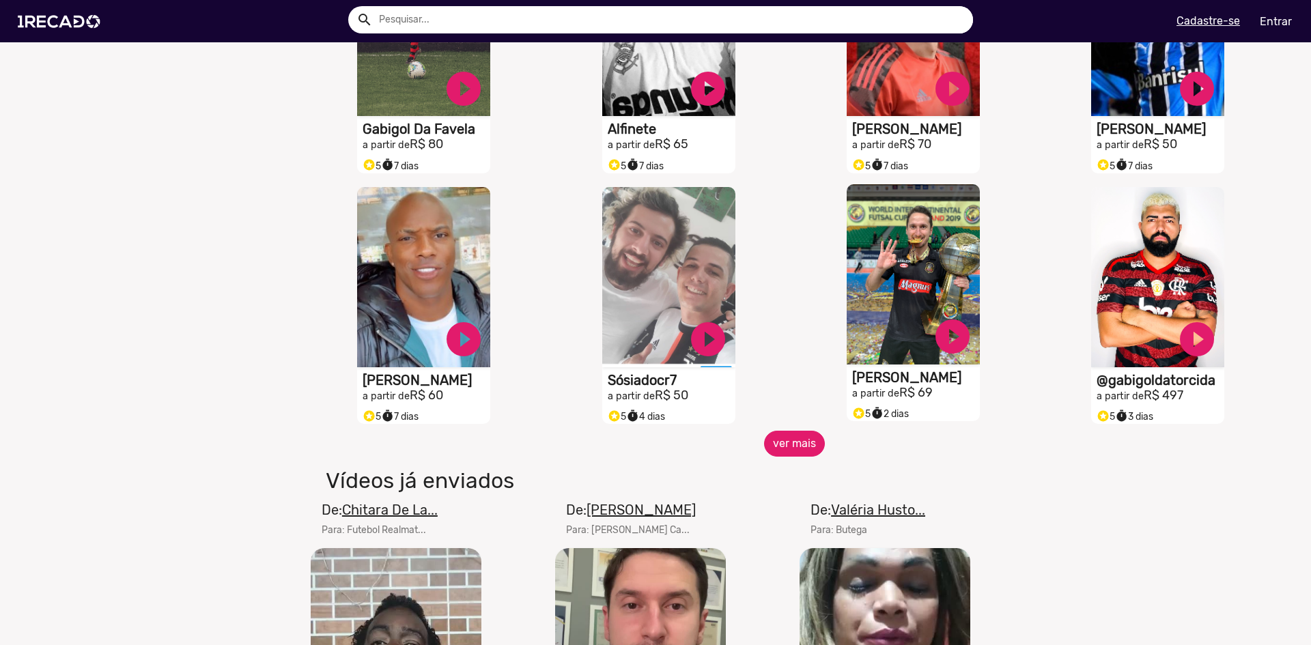
scroll to position [1024, 0]
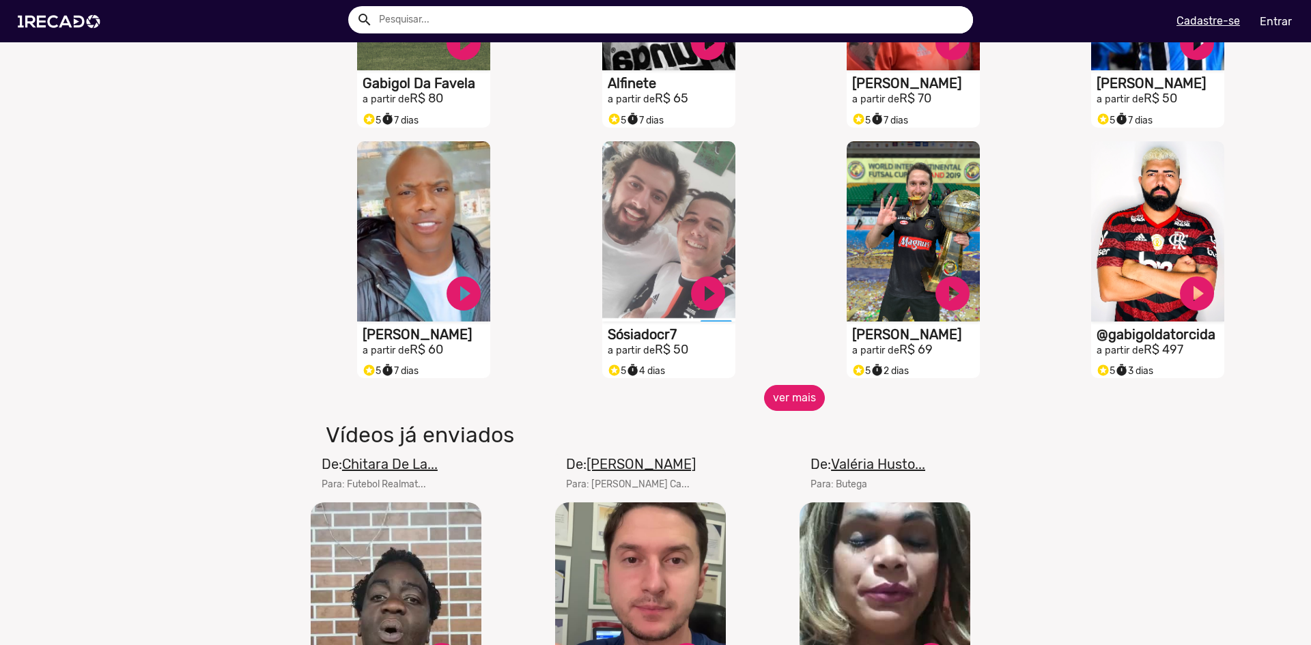
click at [789, 399] on button "ver mais" at bounding box center [794, 398] width 61 height 26
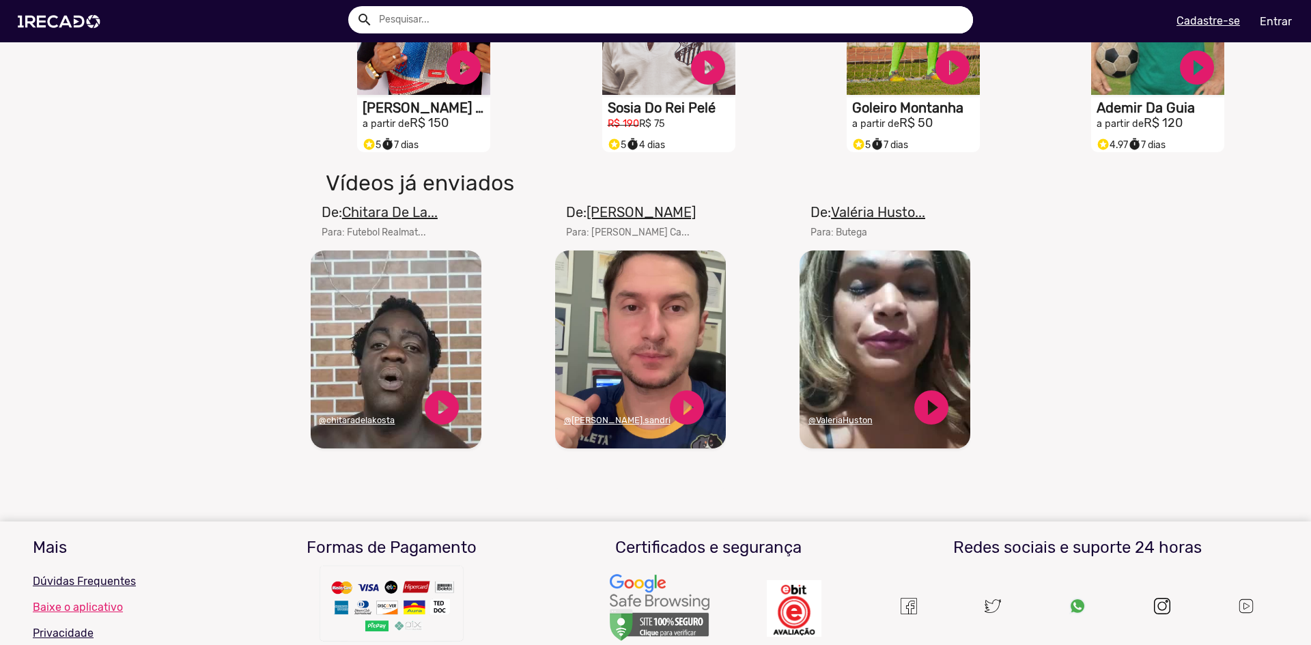
scroll to position [1502, 0]
click at [59, 27] on img at bounding box center [61, 21] width 103 height 58
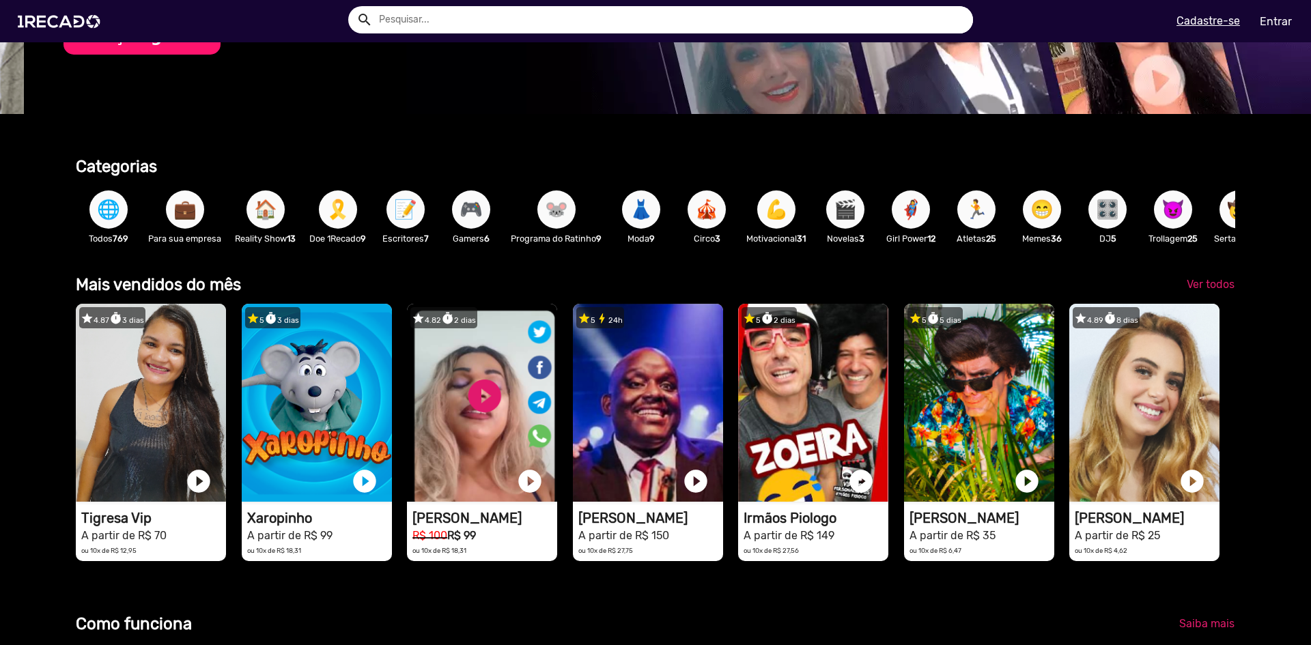
scroll to position [0, 1301]
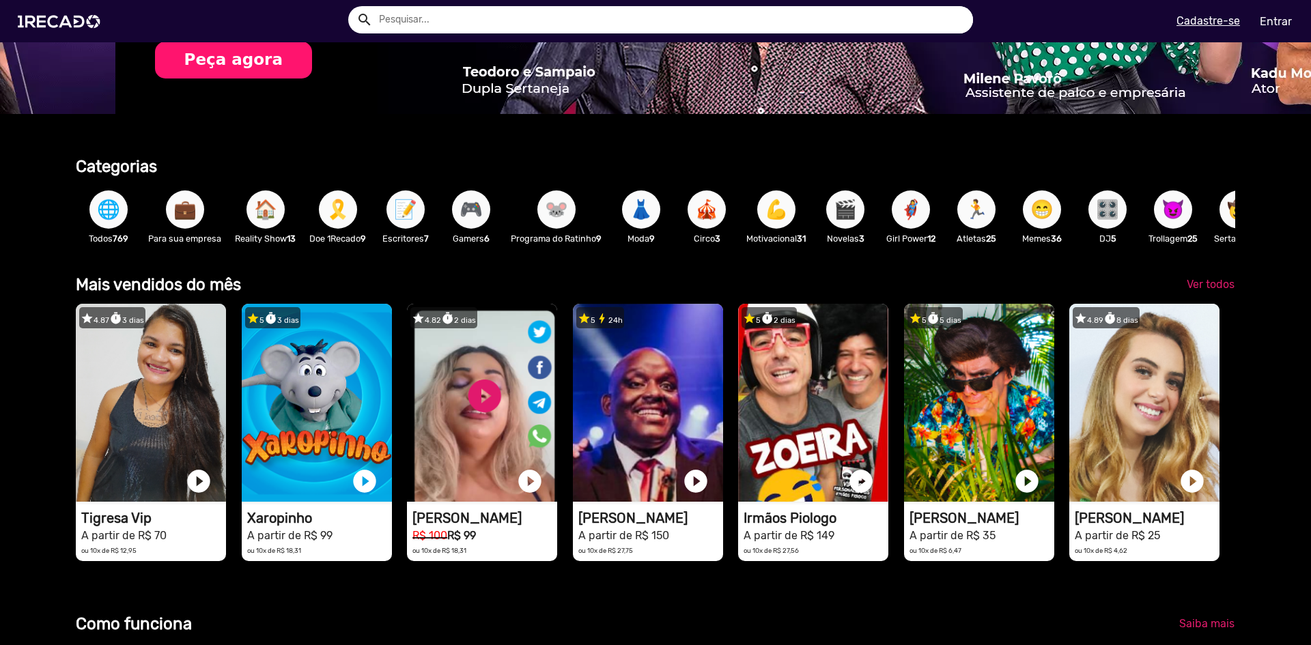
click at [750, 216] on div "💪 Motivacional 31" at bounding box center [775, 216] width 73 height 79
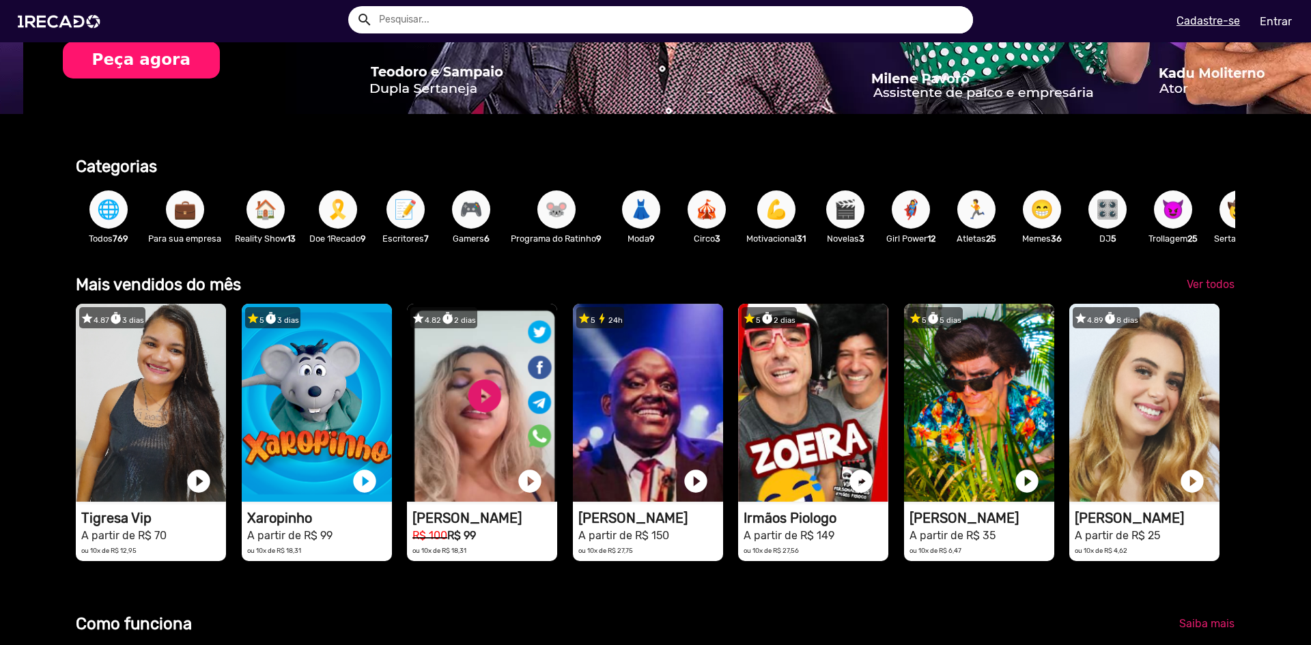
scroll to position [0, 2601]
click at [774, 212] on span "💪" at bounding box center [776, 209] width 23 height 38
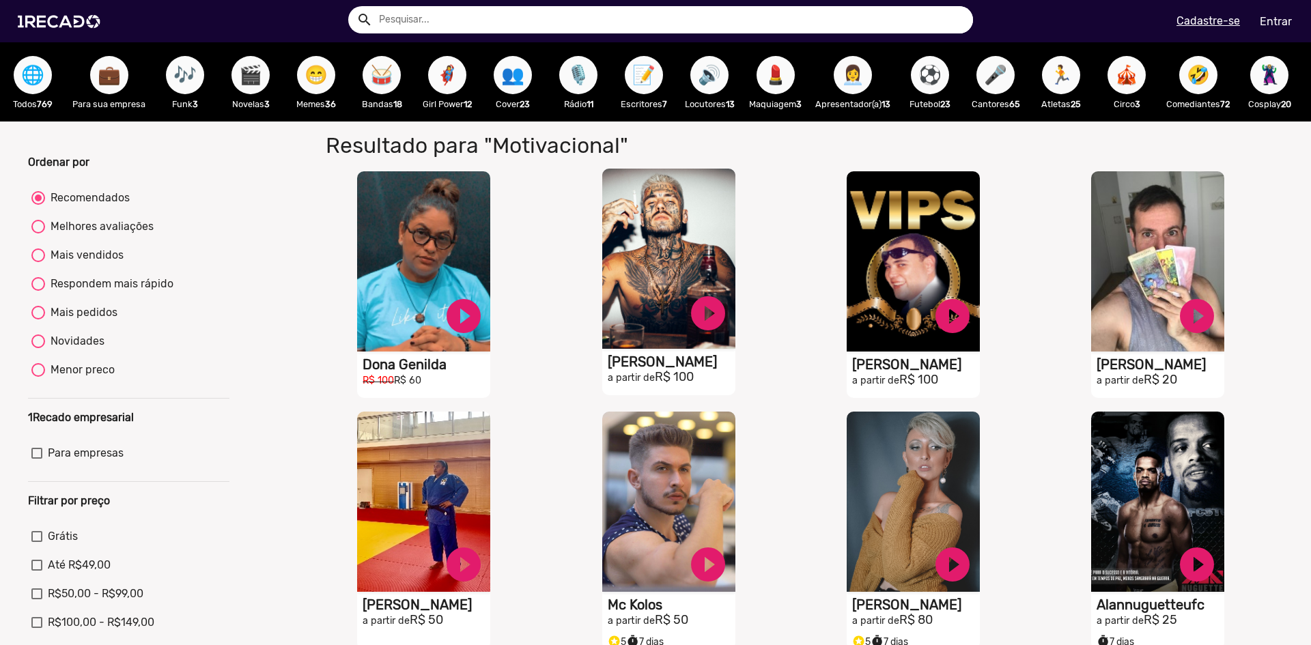
click at [671, 269] on video "S1RECADO vídeos dedicados para fãs e empresas" at bounding box center [668, 259] width 133 height 180
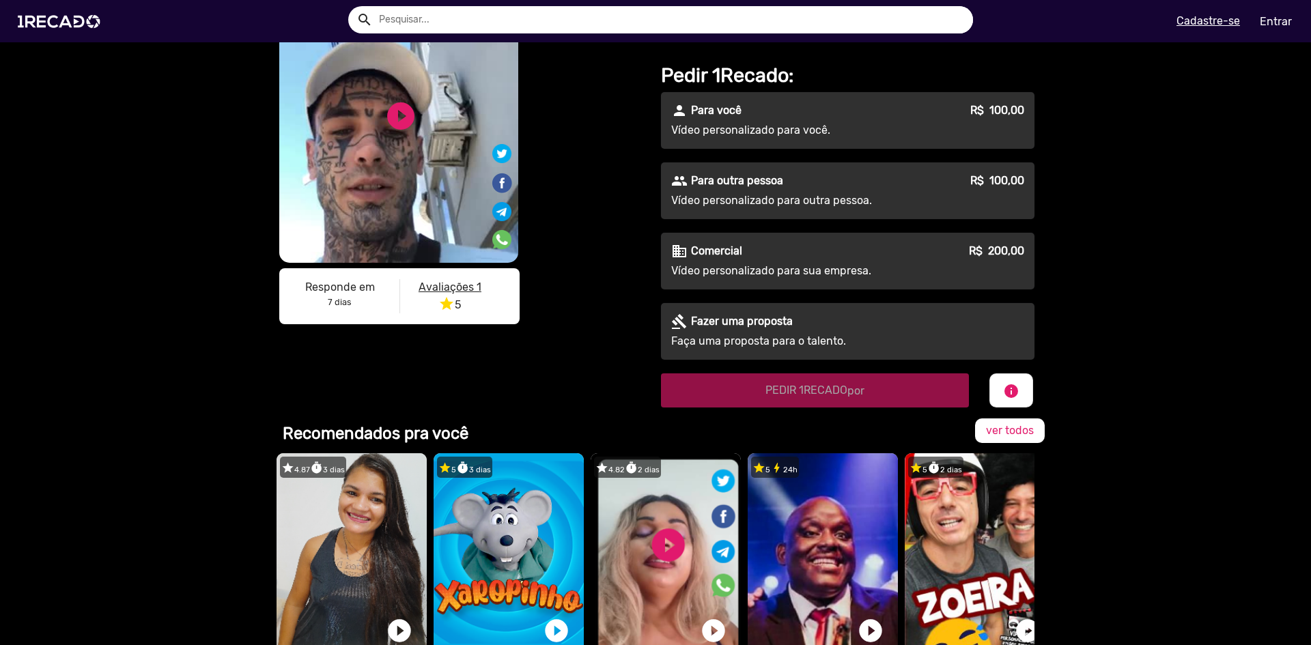
scroll to position [68, 0]
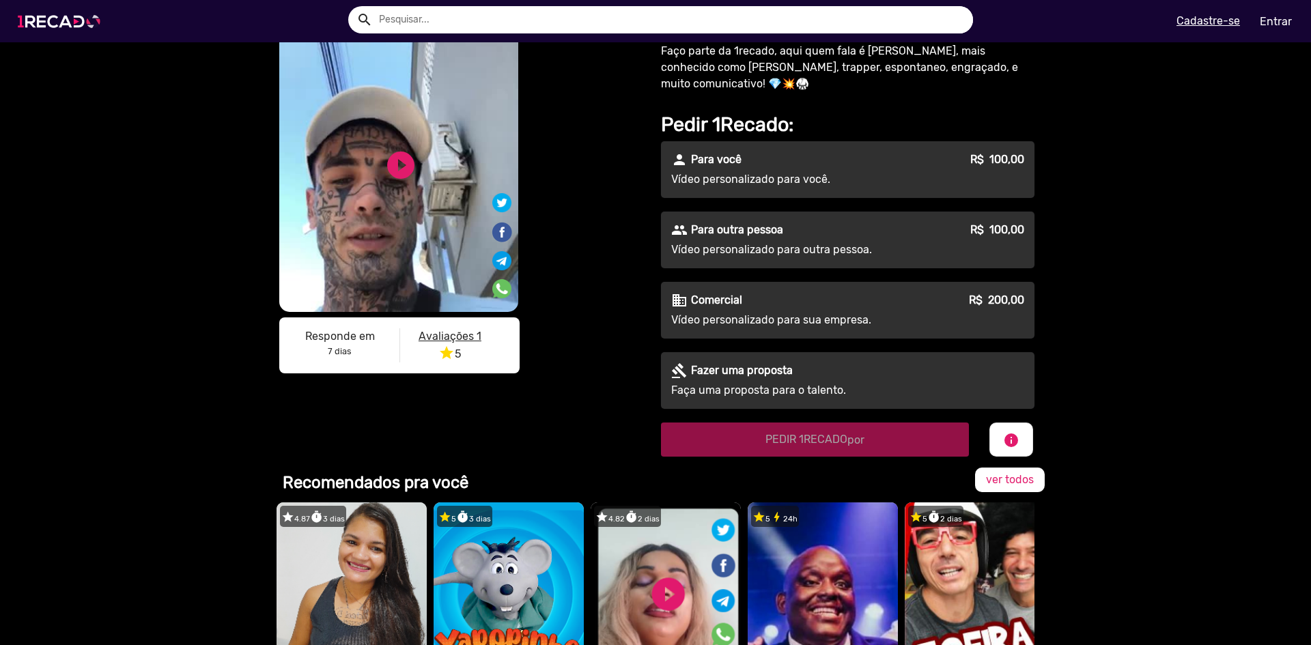
click at [81, 26] on img at bounding box center [61, 21] width 103 height 58
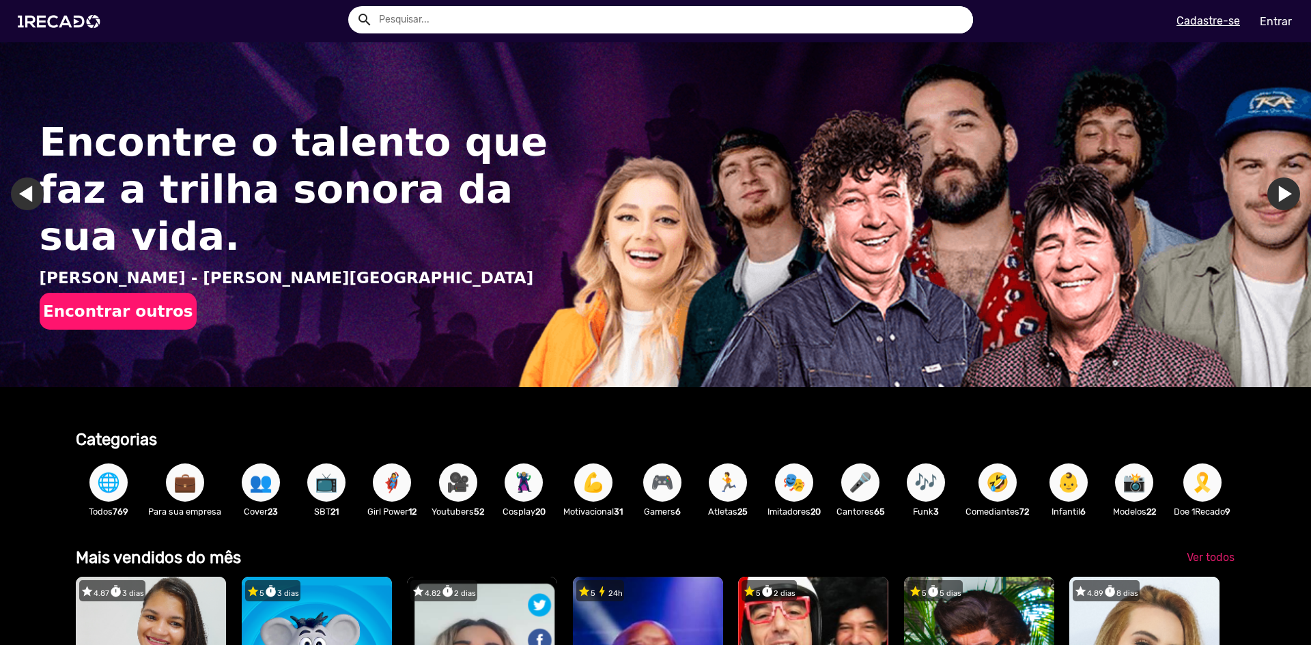
scroll to position [205, 0]
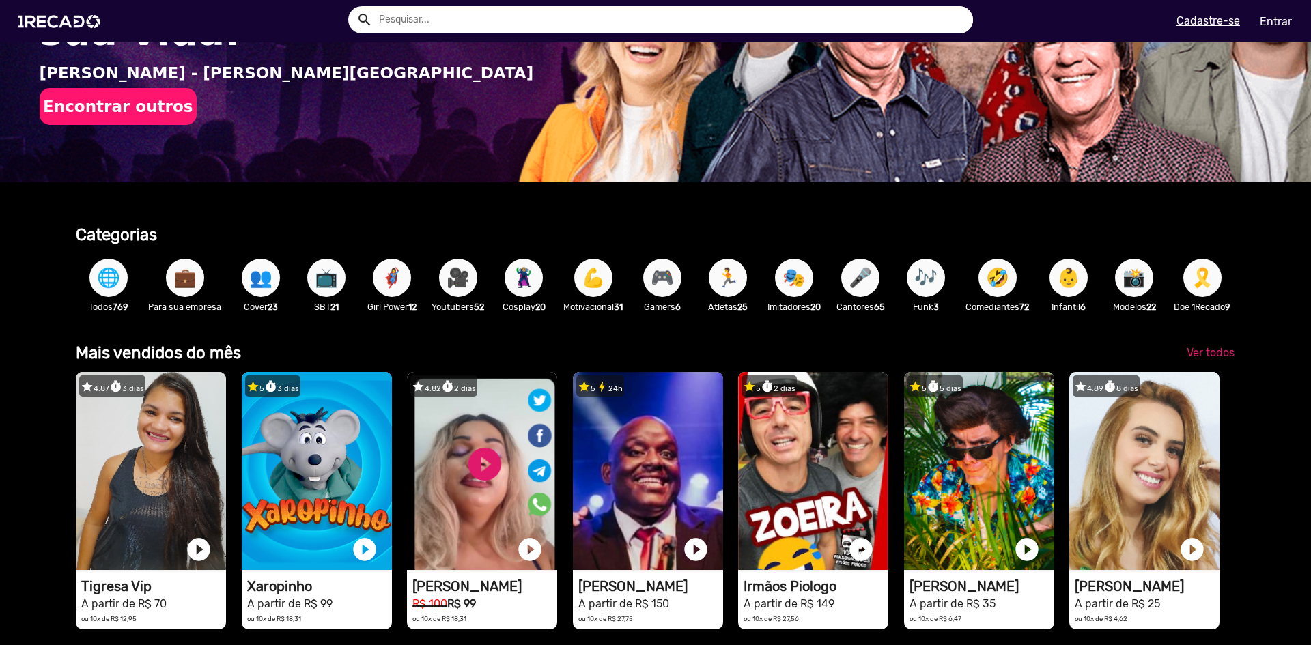
click at [721, 296] on span "🏃" at bounding box center [727, 278] width 23 height 38
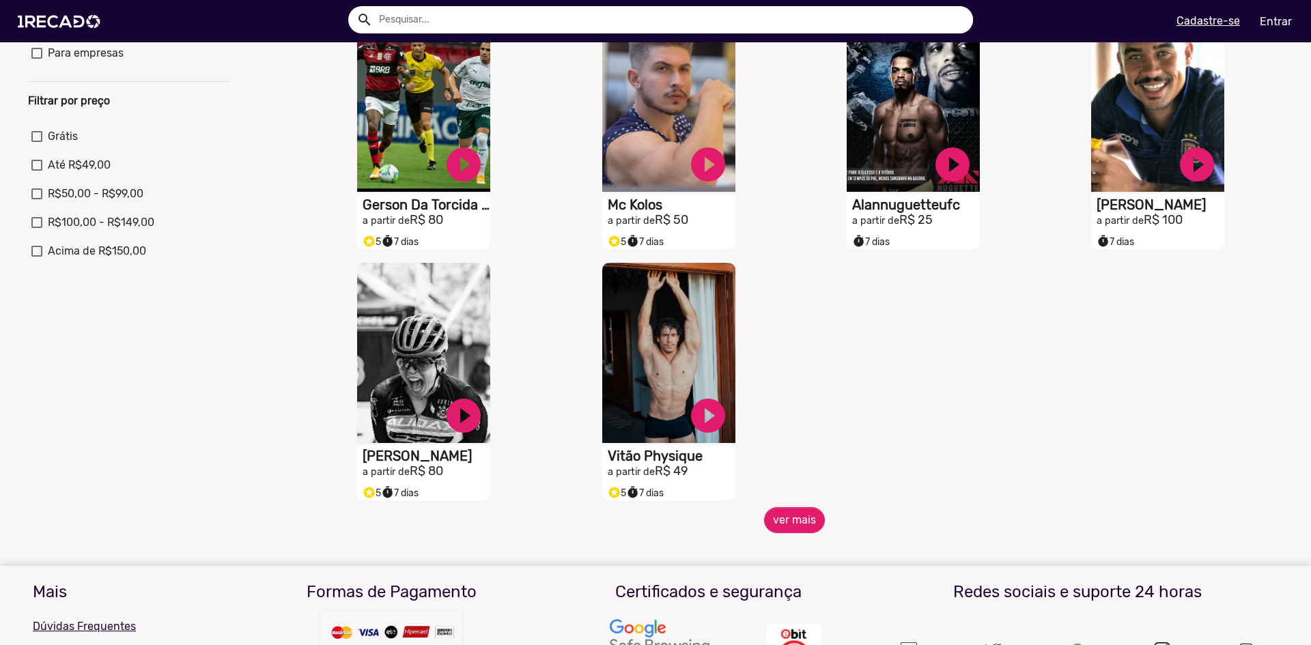
scroll to position [410, 0]
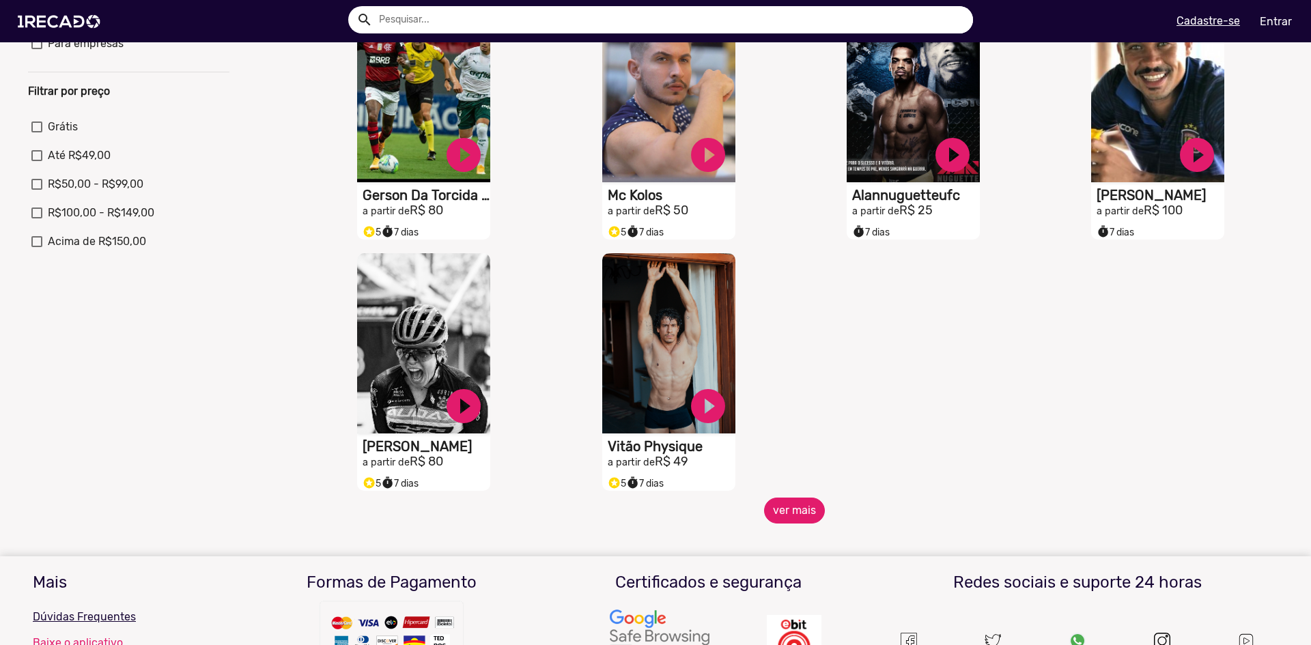
click at [788, 516] on button "ver mais" at bounding box center [794, 511] width 61 height 26
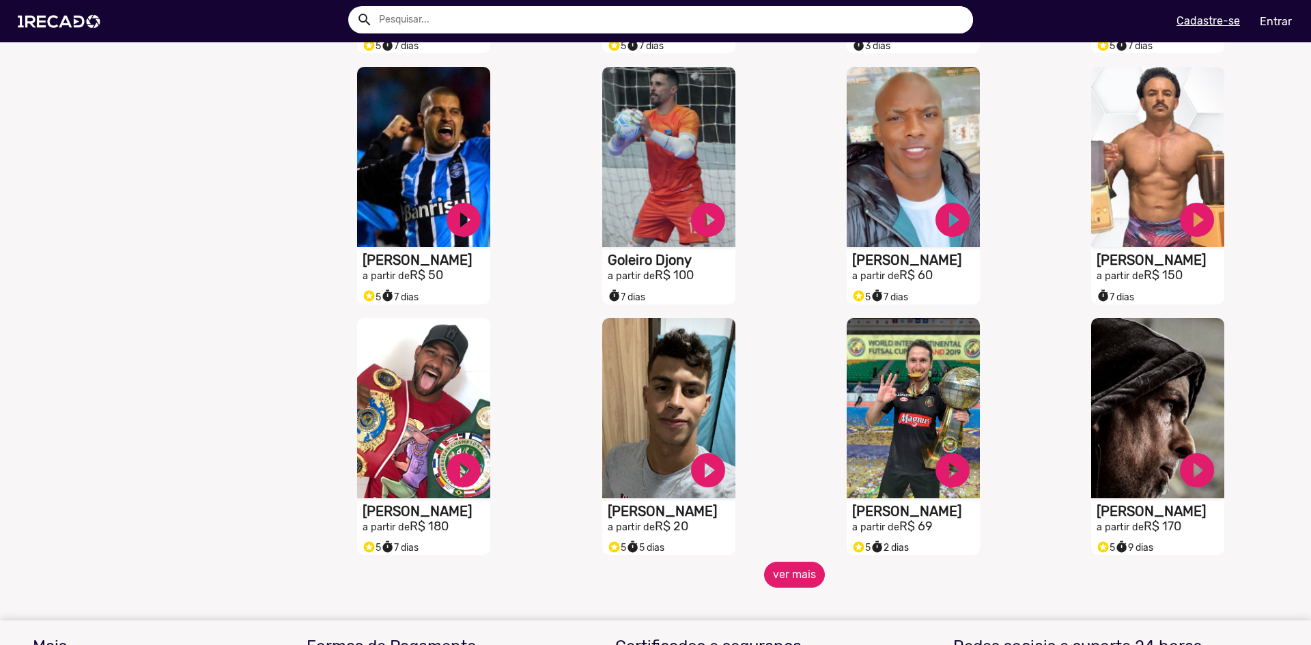
scroll to position [888, 0]
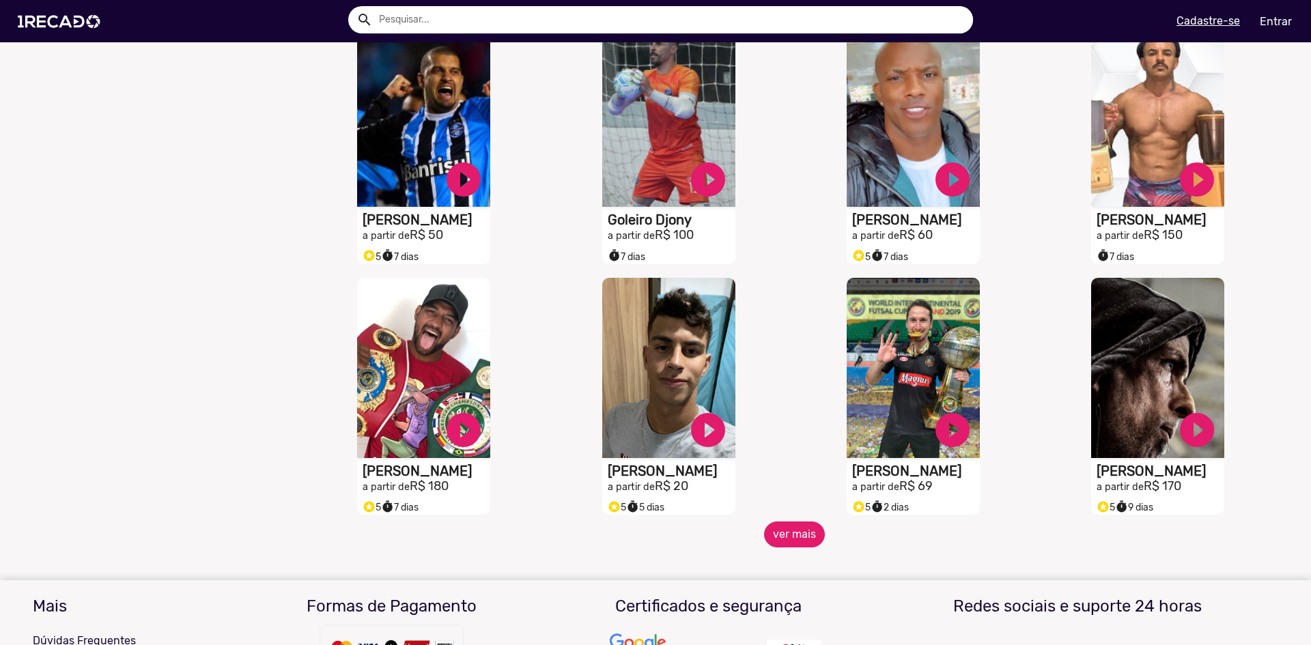
click at [784, 541] on button "ver mais" at bounding box center [794, 535] width 61 height 26
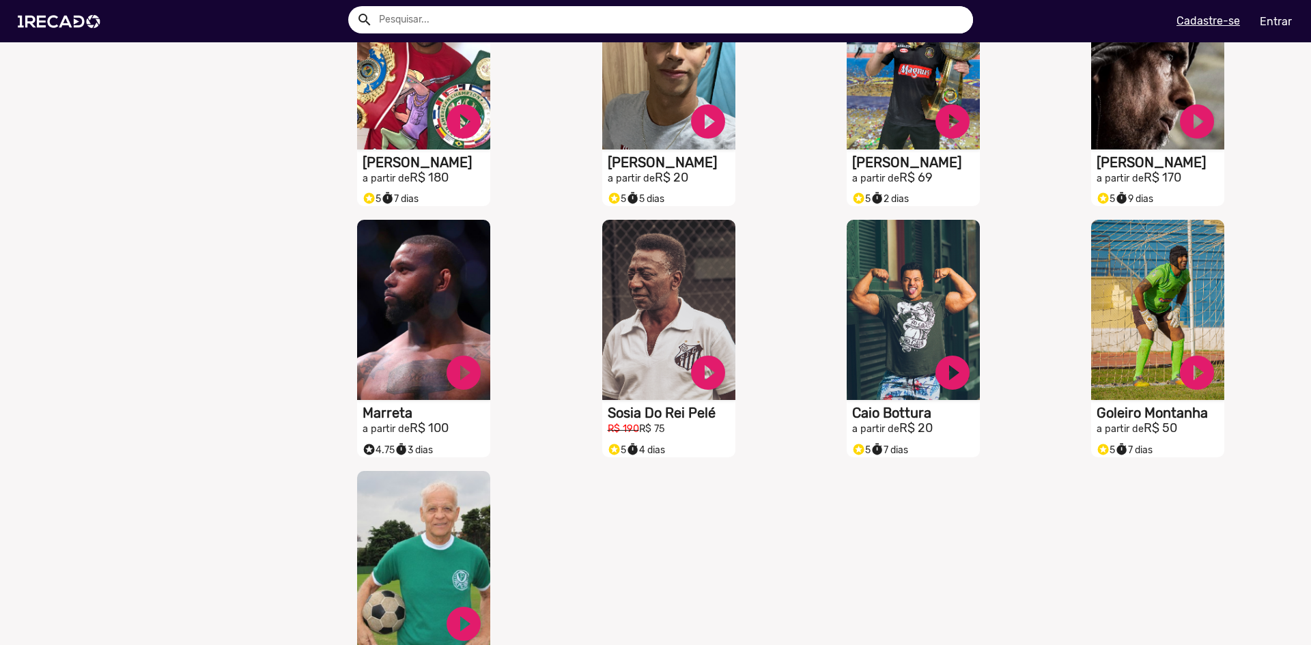
scroll to position [1161, 0]
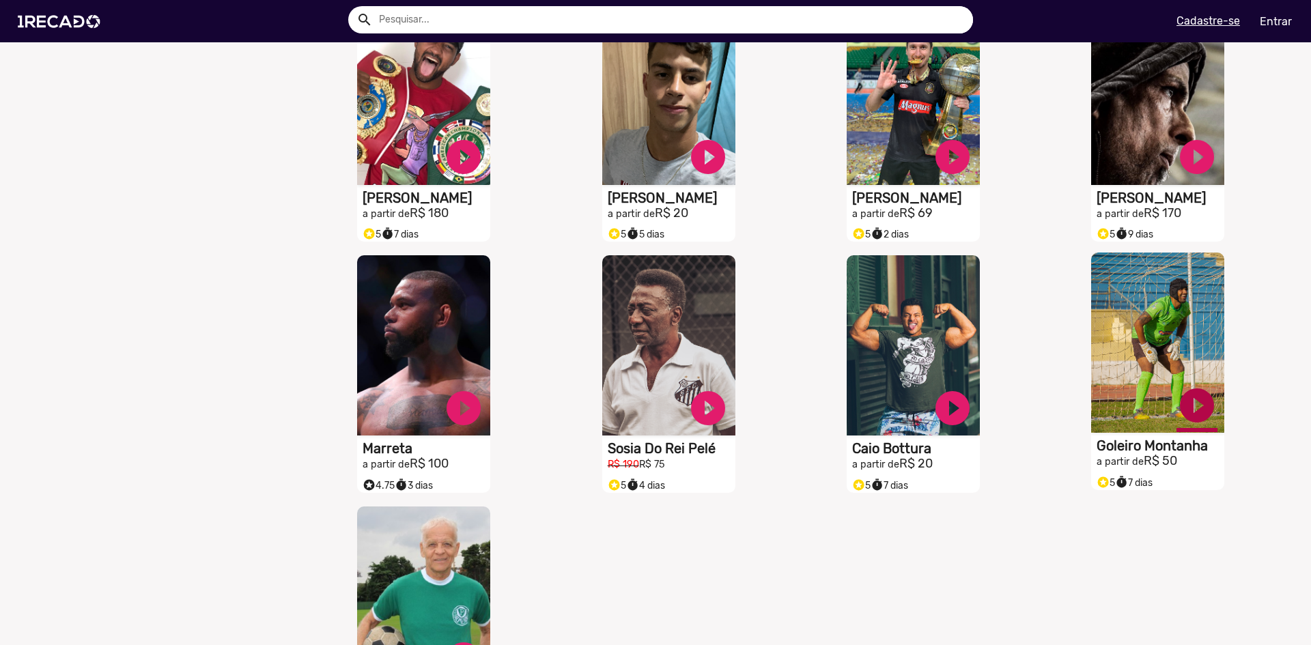
click at [1176, 412] on link "play_circle_filled" at bounding box center [1196, 405] width 41 height 41
click at [1183, 416] on link "pause_circle" at bounding box center [1196, 405] width 41 height 41
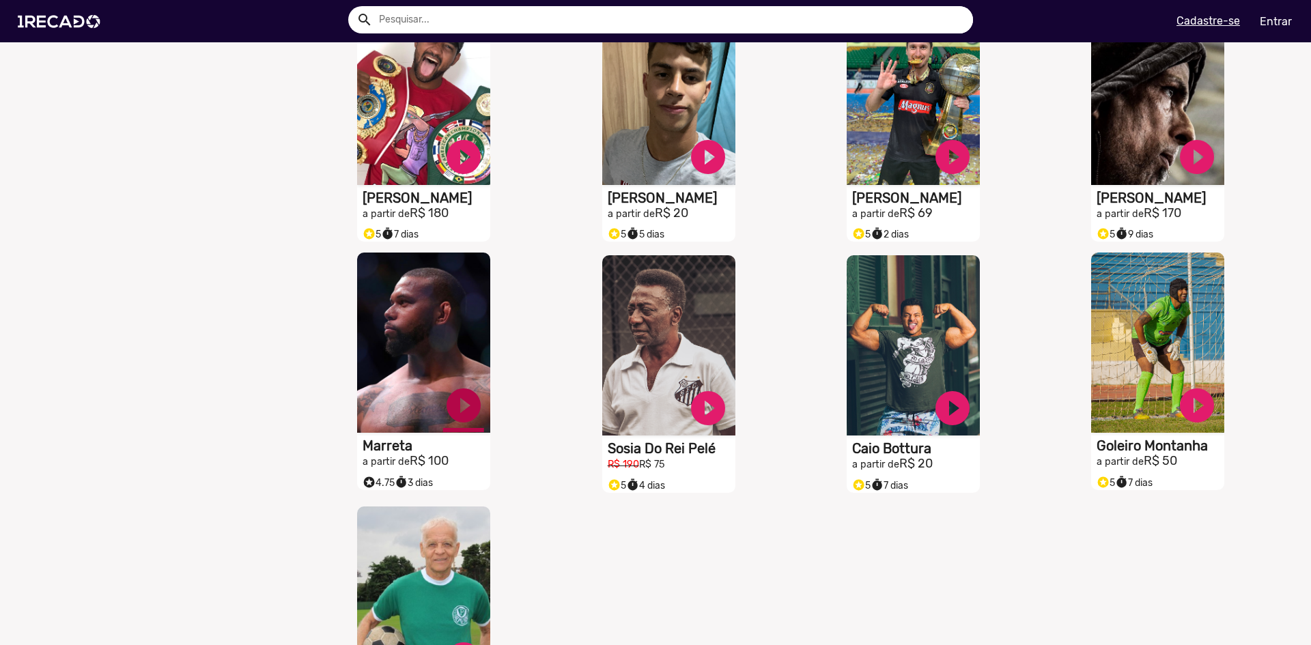
click at [454, 426] on link "play_circle_filled" at bounding box center [463, 405] width 41 height 41
click at [451, 410] on link "pause_circle" at bounding box center [463, 405] width 41 height 41
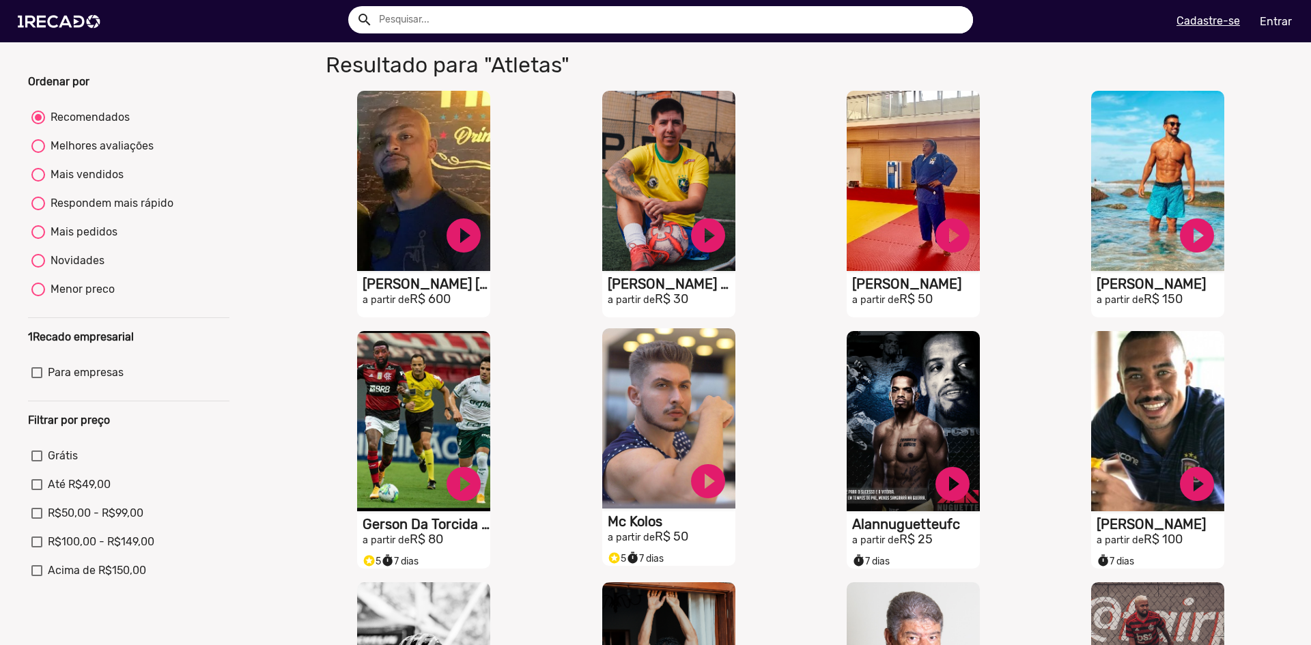
scroll to position [68, 0]
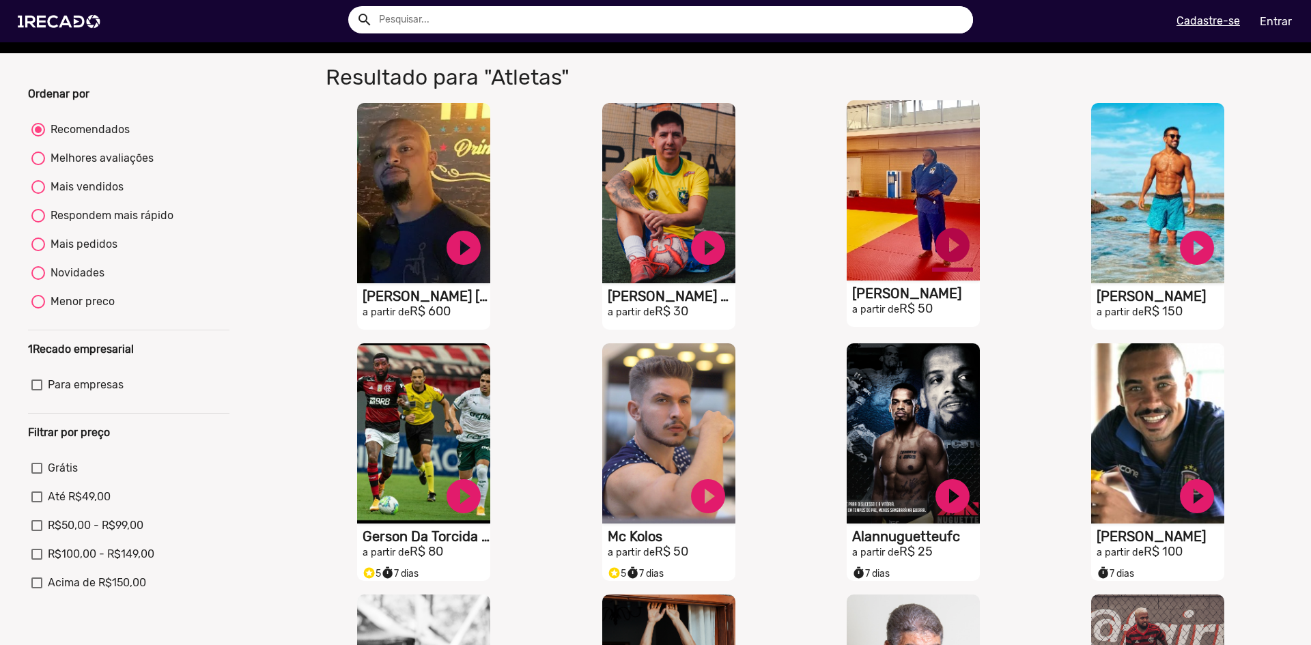
click at [944, 262] on link "play_circle_filled" at bounding box center [952, 245] width 41 height 41
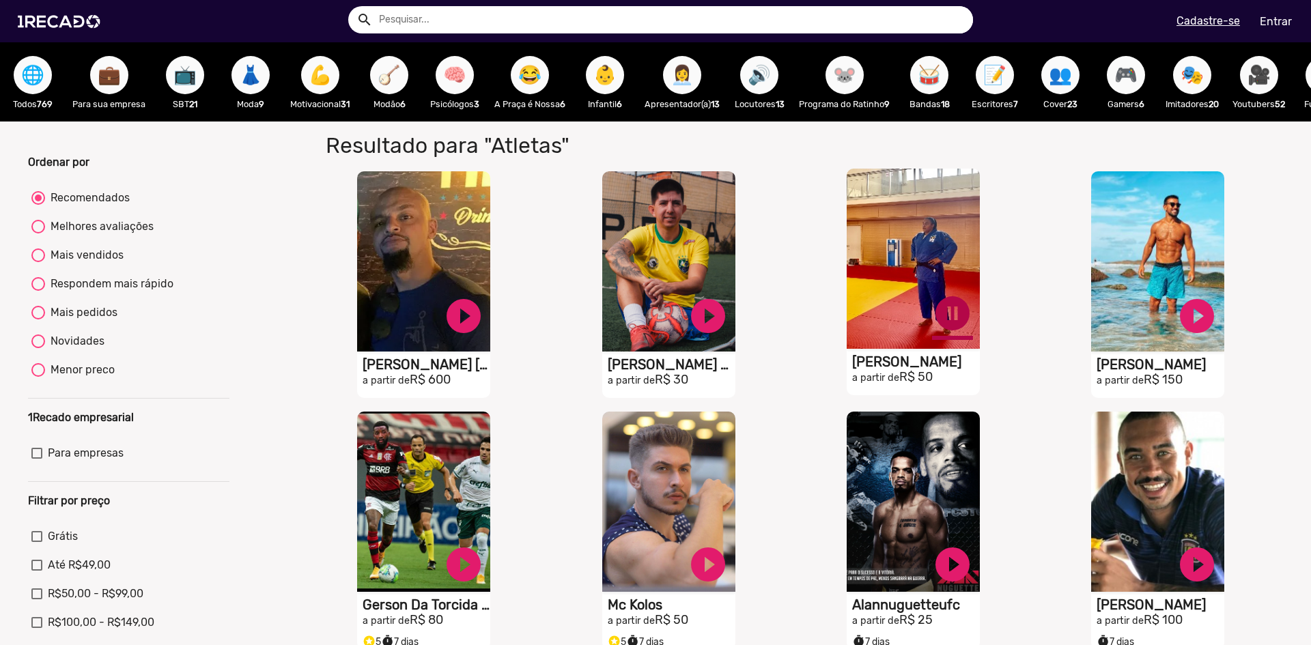
click at [944, 326] on link "pause_circle" at bounding box center [952, 313] width 41 height 41
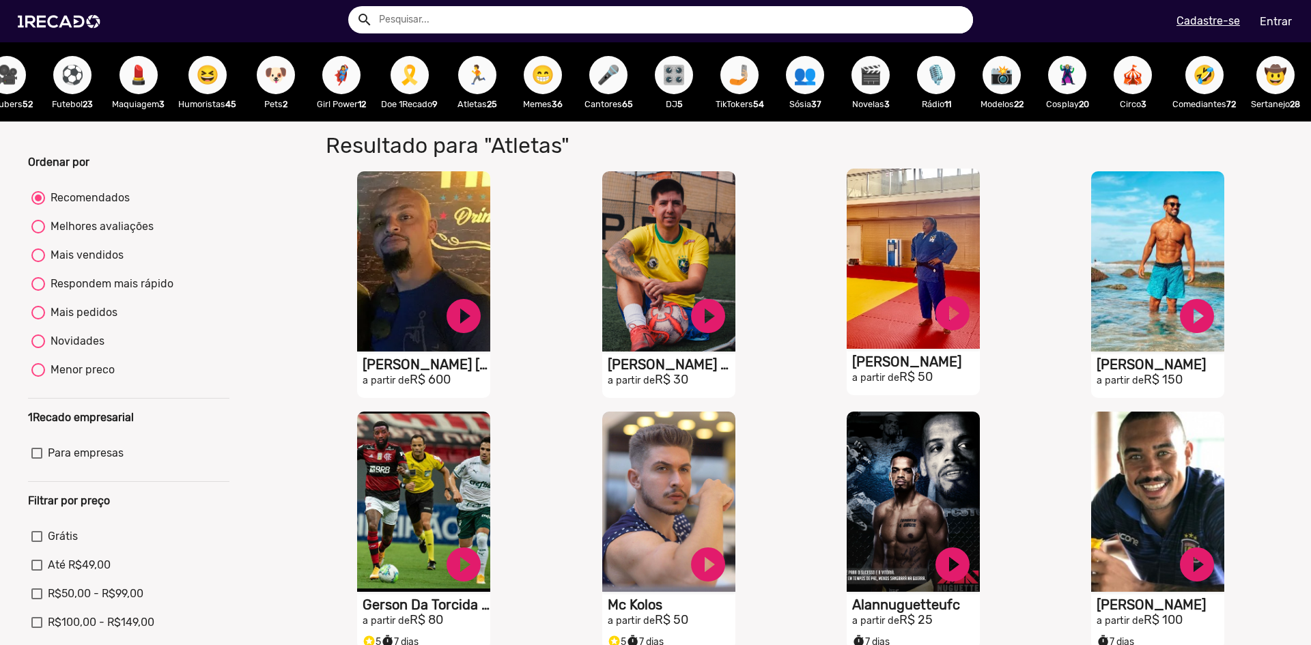
scroll to position [0, 1486]
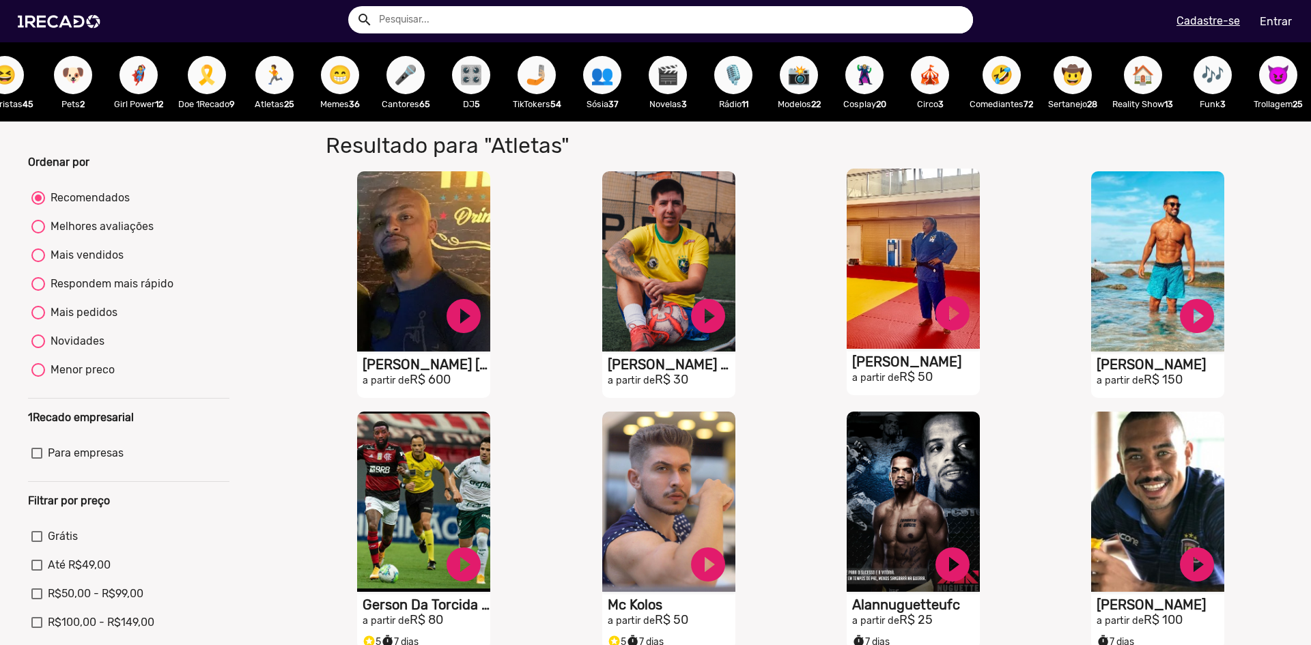
click at [1267, 77] on span "😈" at bounding box center [1278, 75] width 23 height 38
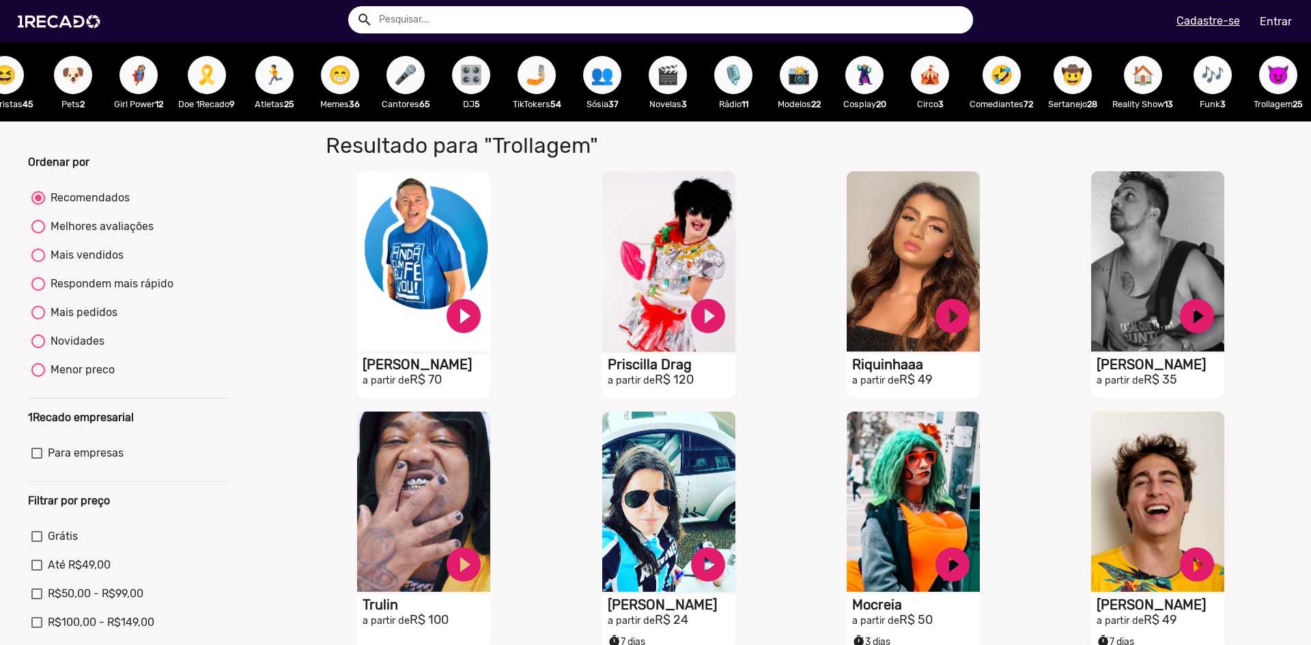
click at [1201, 89] on span "🎶" at bounding box center [1212, 75] width 23 height 38
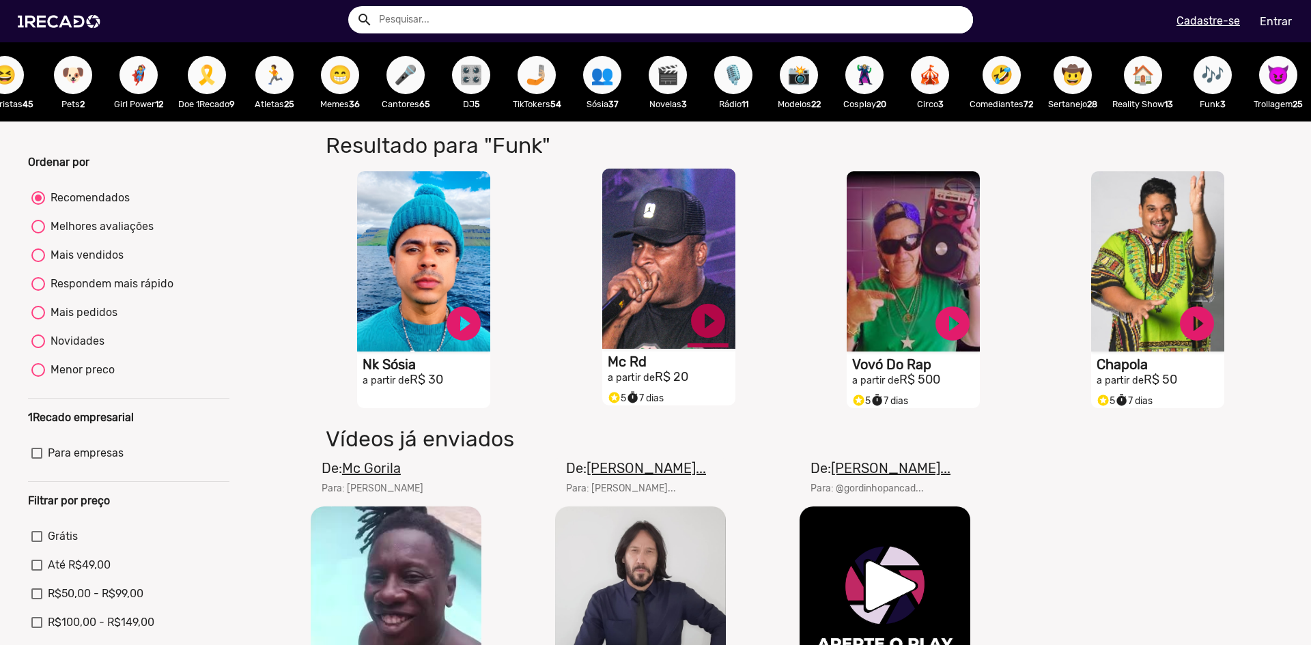
click at [688, 341] on link "play_circle_filled" at bounding box center [708, 320] width 41 height 41
click at [705, 325] on link "pause_circle" at bounding box center [708, 323] width 41 height 41
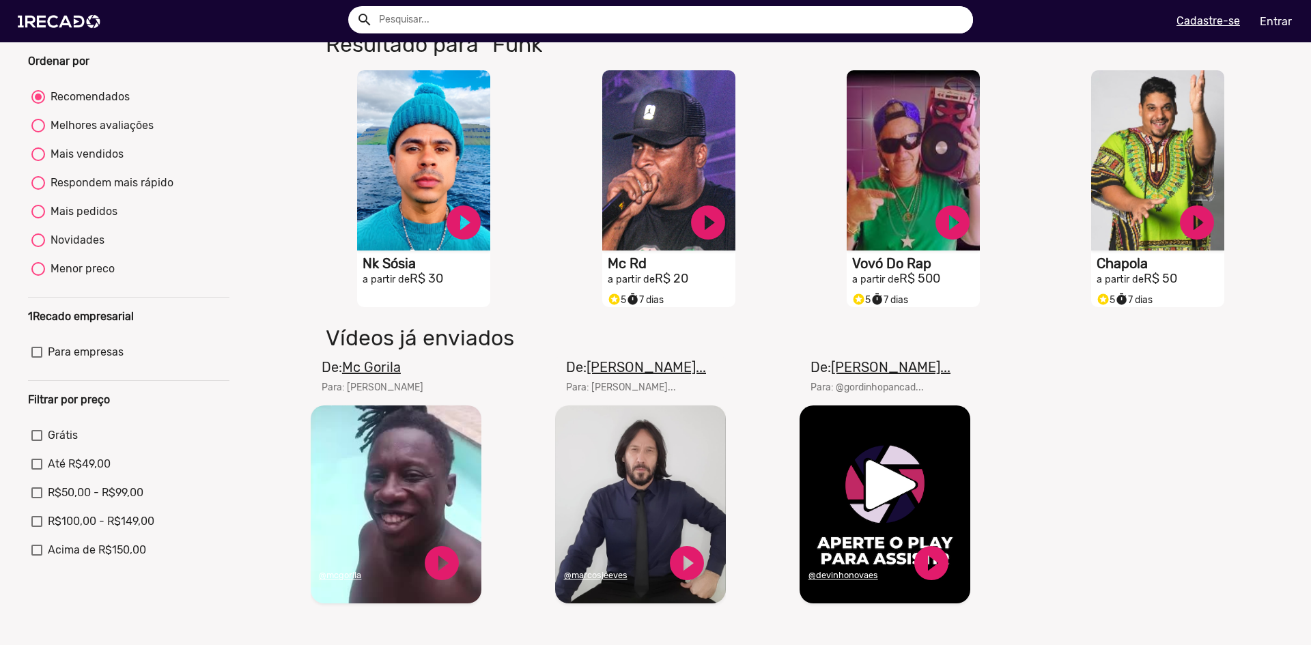
scroll to position [273, 0]
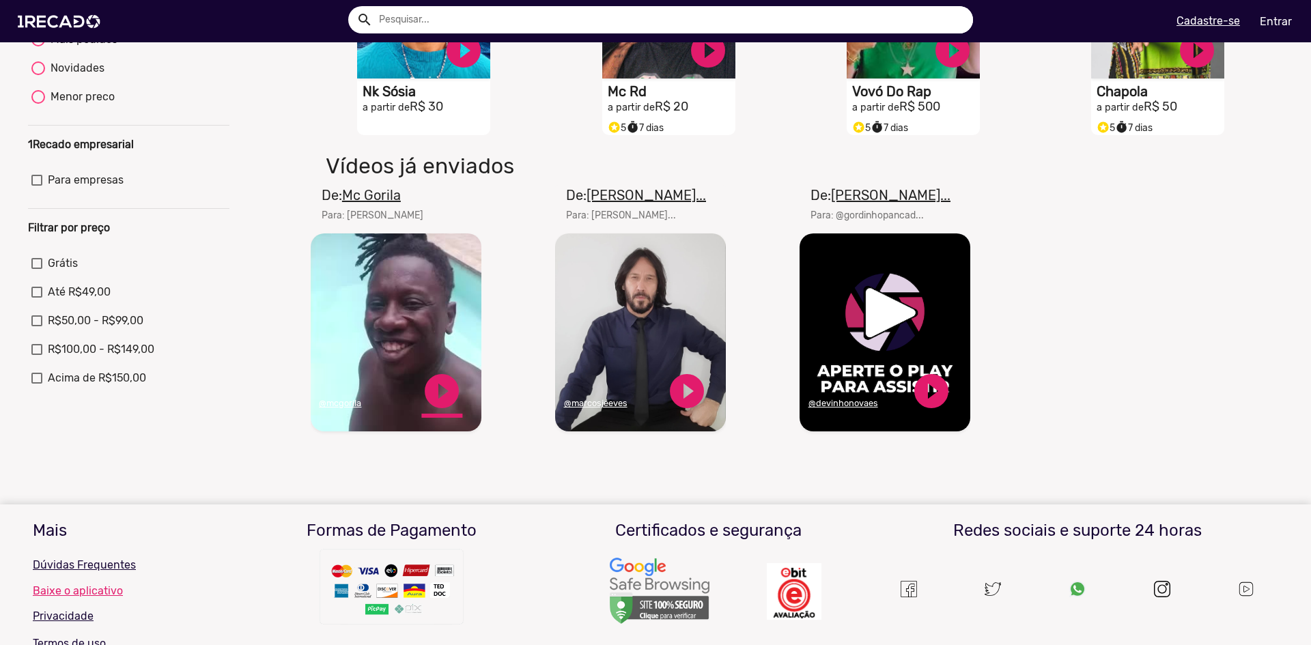
click at [436, 401] on link "play_circle_filled" at bounding box center [441, 391] width 41 height 41
click at [341, 408] on u "@mcgorila" at bounding box center [340, 403] width 42 height 10
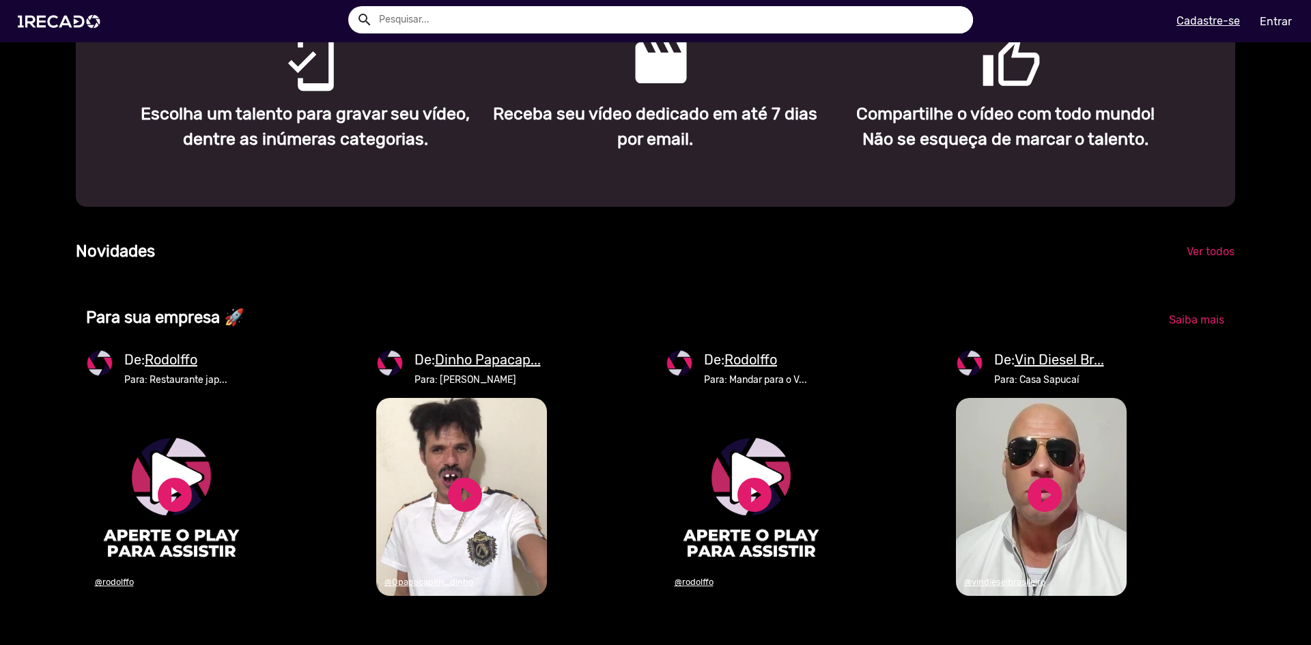
scroll to position [819, 0]
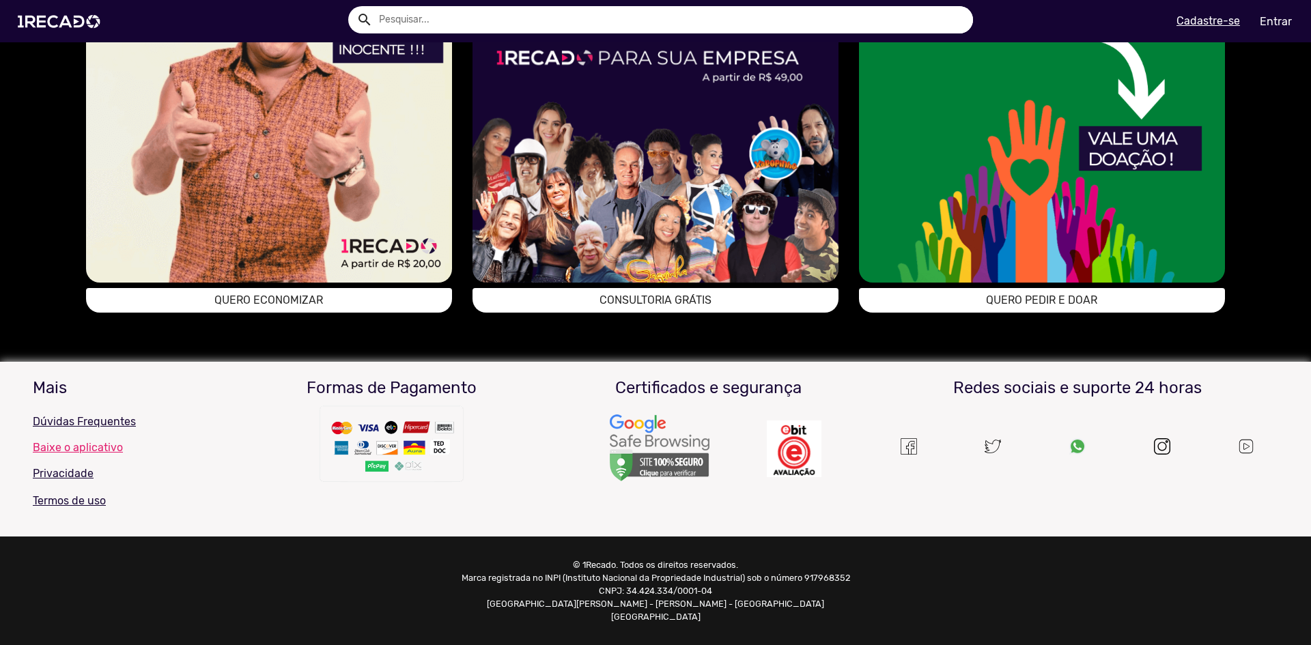
scroll to position [1088, 0]
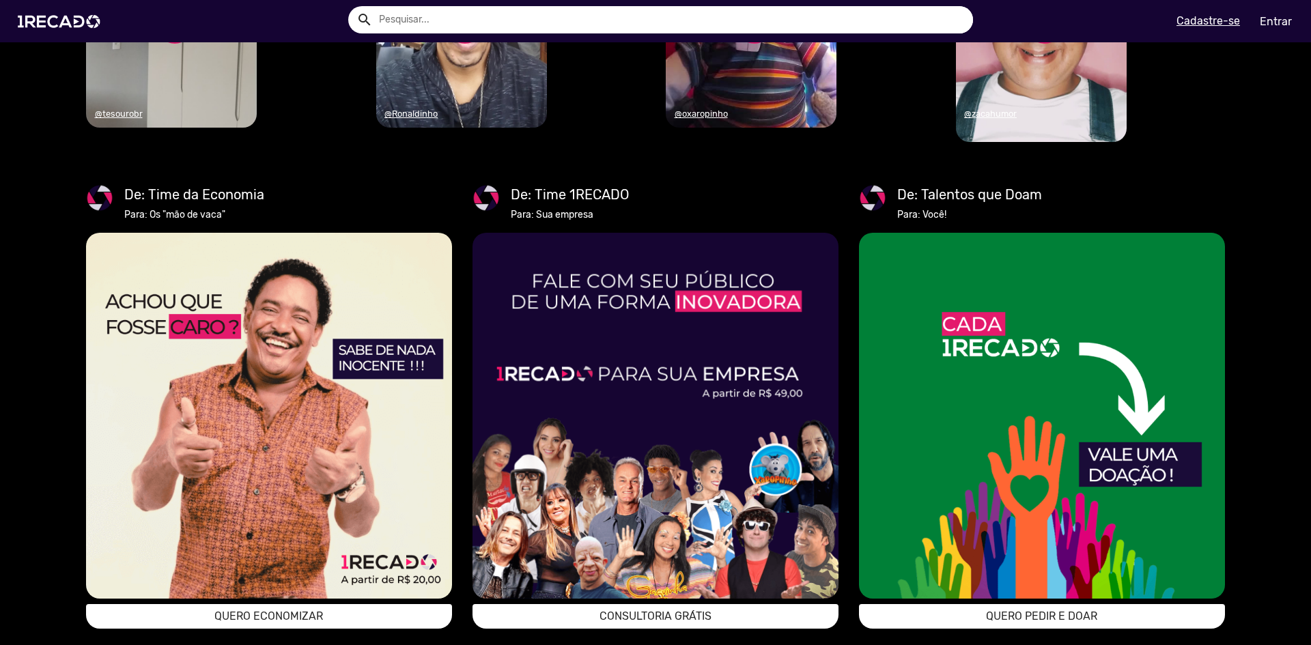
click at [453, 16] on input "text" at bounding box center [671, 19] width 604 height 27
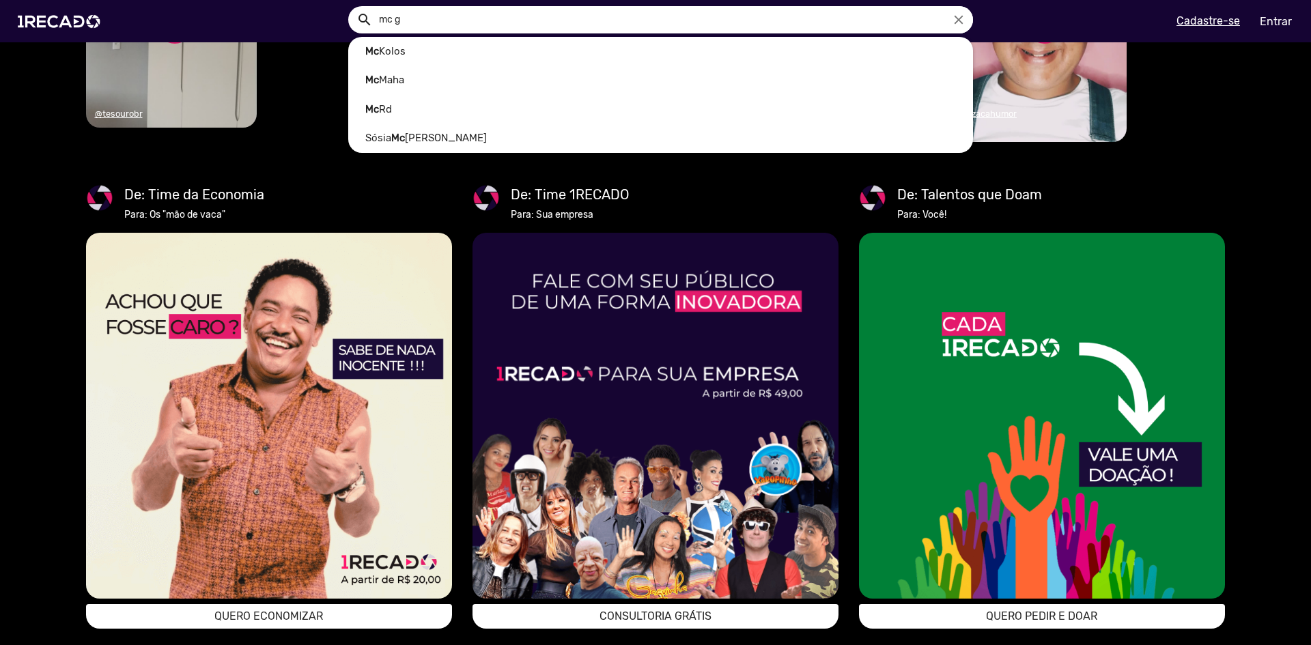
scroll to position [0, 1301]
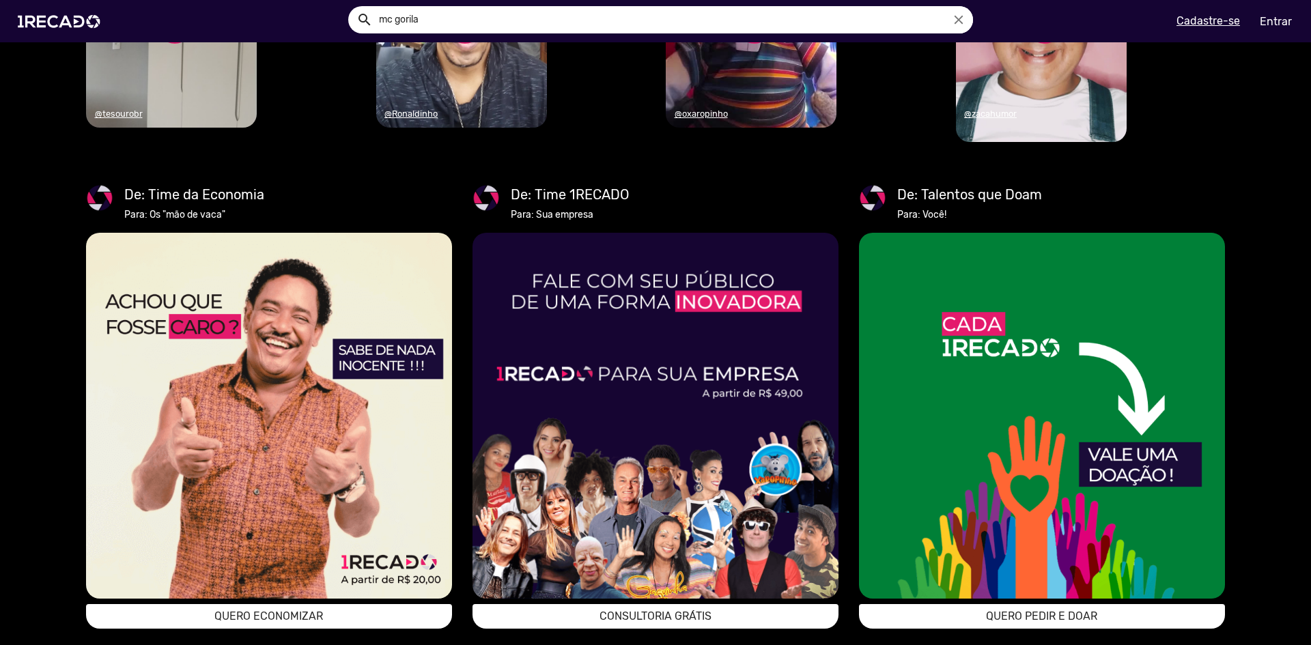
click at [352, 7] on button "search" at bounding box center [364, 19] width 24 height 24
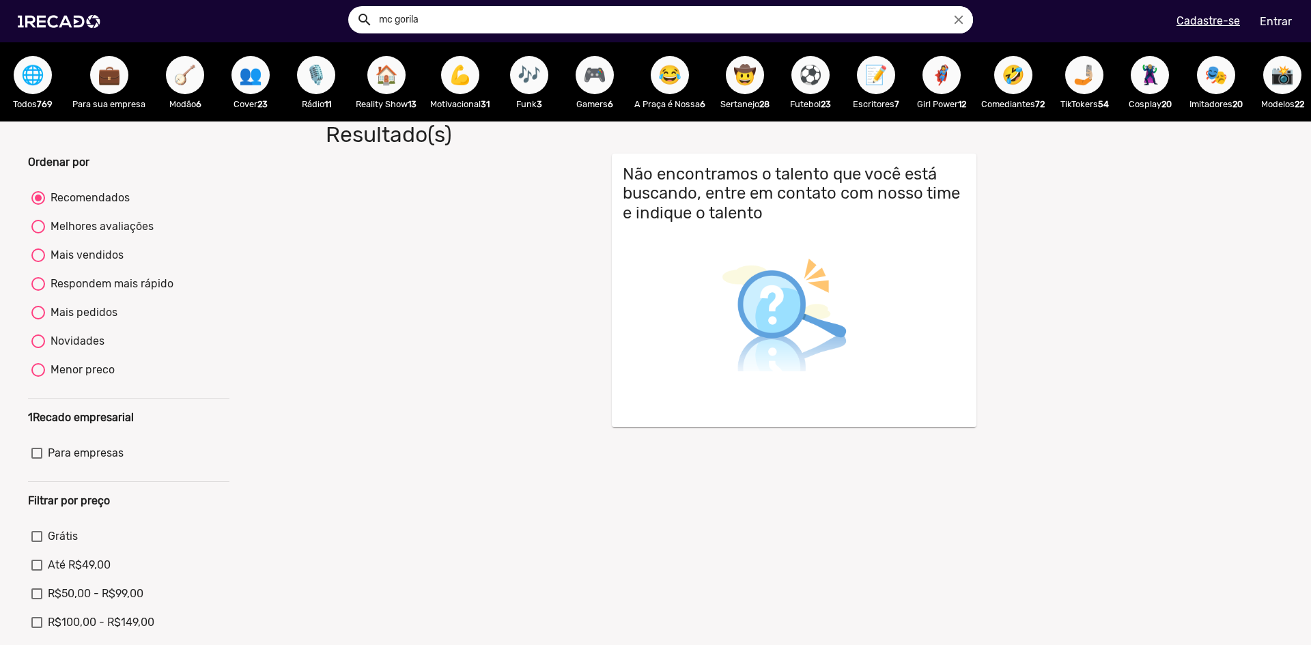
click at [415, 16] on input "mc gorila" at bounding box center [671, 19] width 604 height 27
type input "mc gorilla"
click at [352, 7] on button "search" at bounding box center [364, 19] width 24 height 24
click at [53, 24] on img at bounding box center [61, 21] width 103 height 58
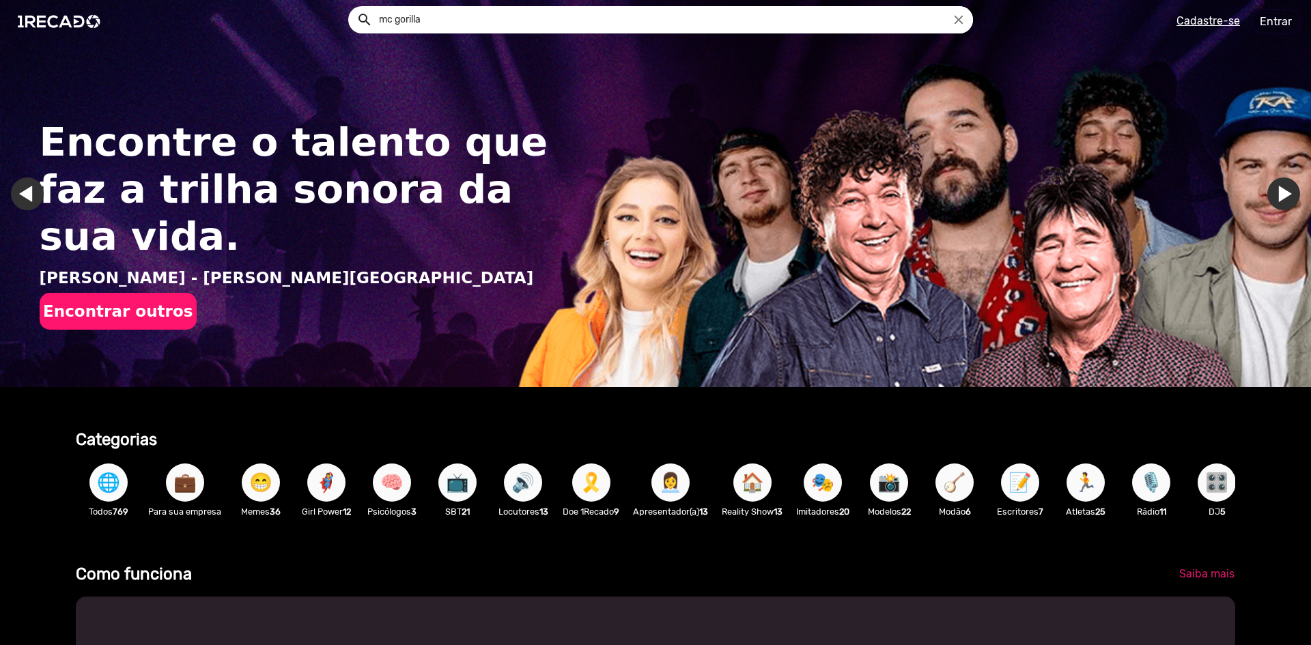
click at [433, 17] on input "mc gorilla" at bounding box center [671, 19] width 604 height 27
drag, startPoint x: 346, startPoint y: 27, endPoint x: 333, endPoint y: 26, distance: 13.0
click at [348, 27] on div "search mc gorilla close" at bounding box center [660, 19] width 625 height 27
drag, startPoint x: 449, startPoint y: 12, endPoint x: 333, endPoint y: 16, distance: 116.1
click at [348, 16] on ng-autocomplete "close" at bounding box center [660, 19] width 625 height 27
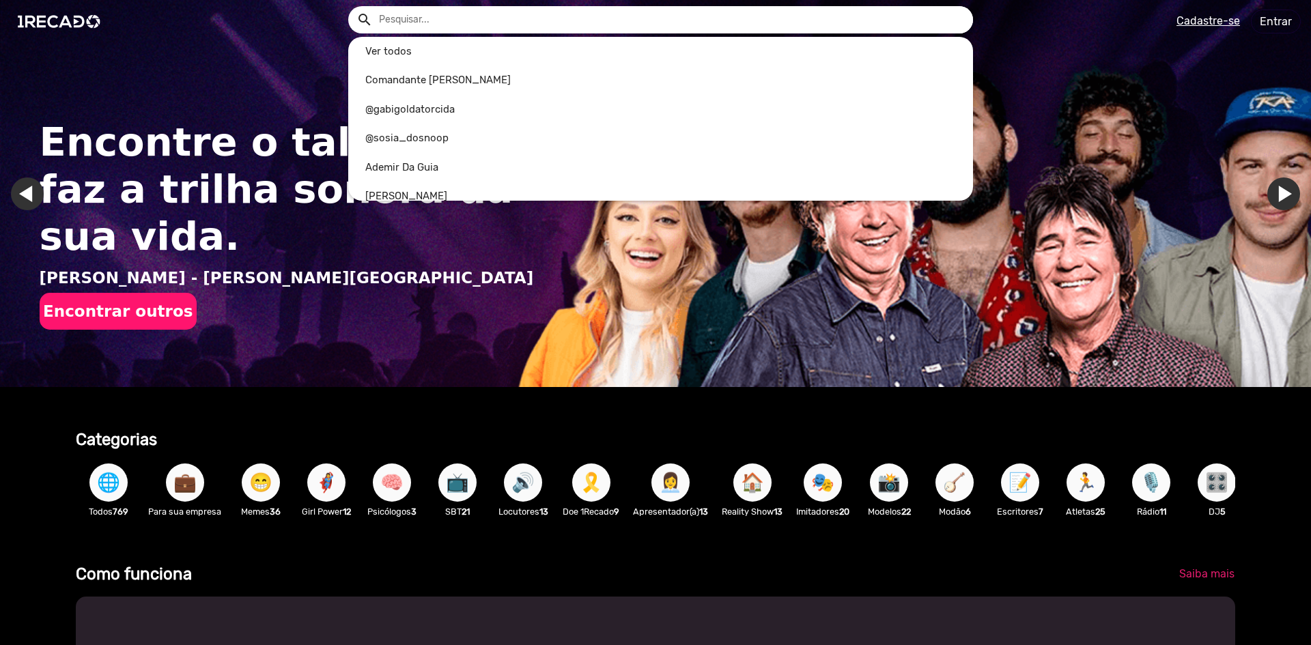
click at [562, 436] on div at bounding box center [655, 322] width 1311 height 645
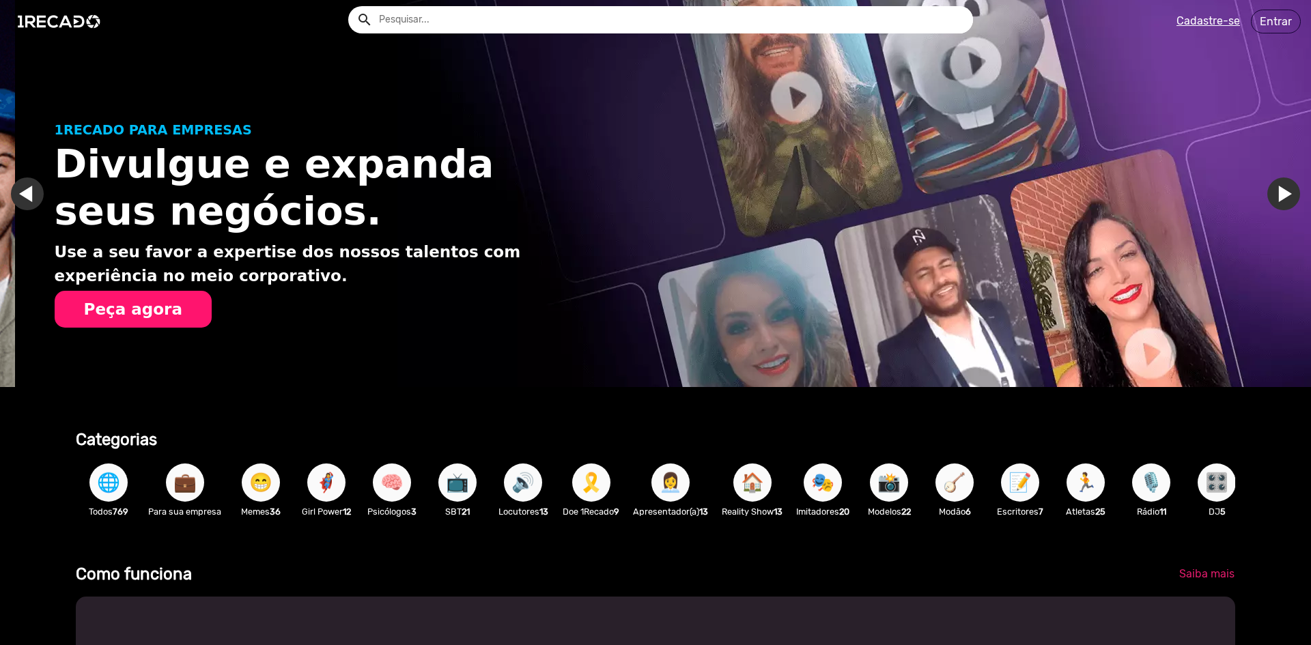
scroll to position [0, 1301]
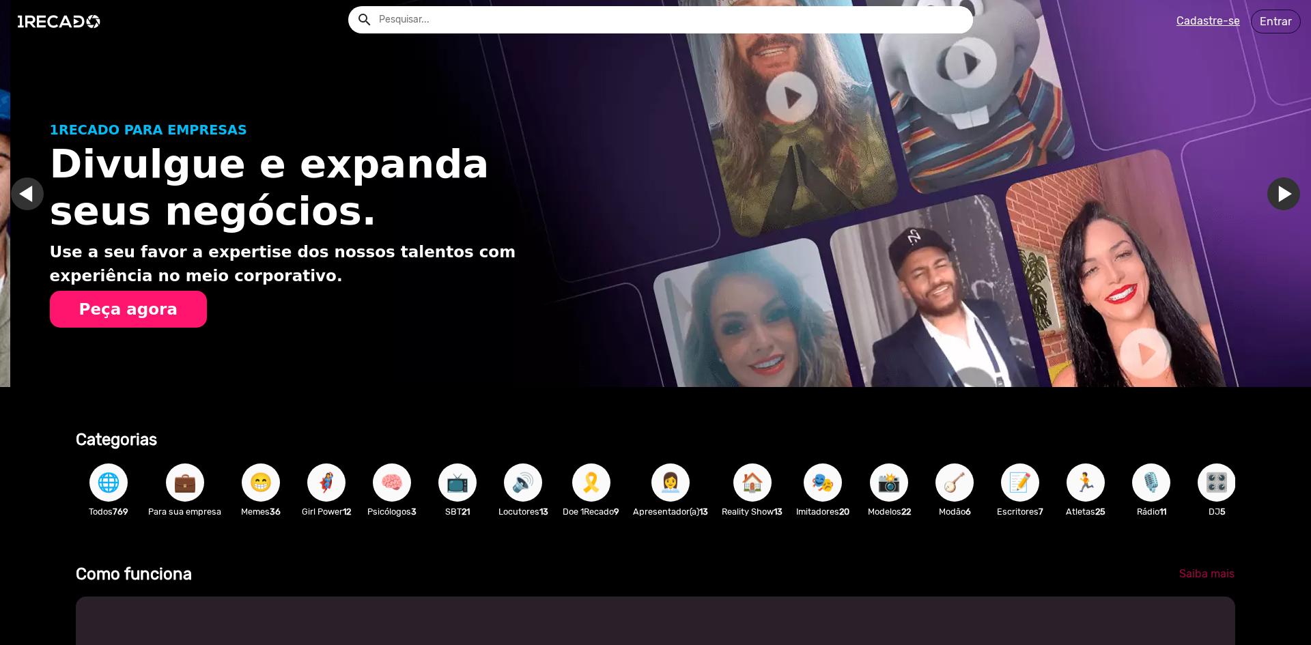
click at [1179, 587] on link "Saiba mais" at bounding box center [1206, 574] width 77 height 25
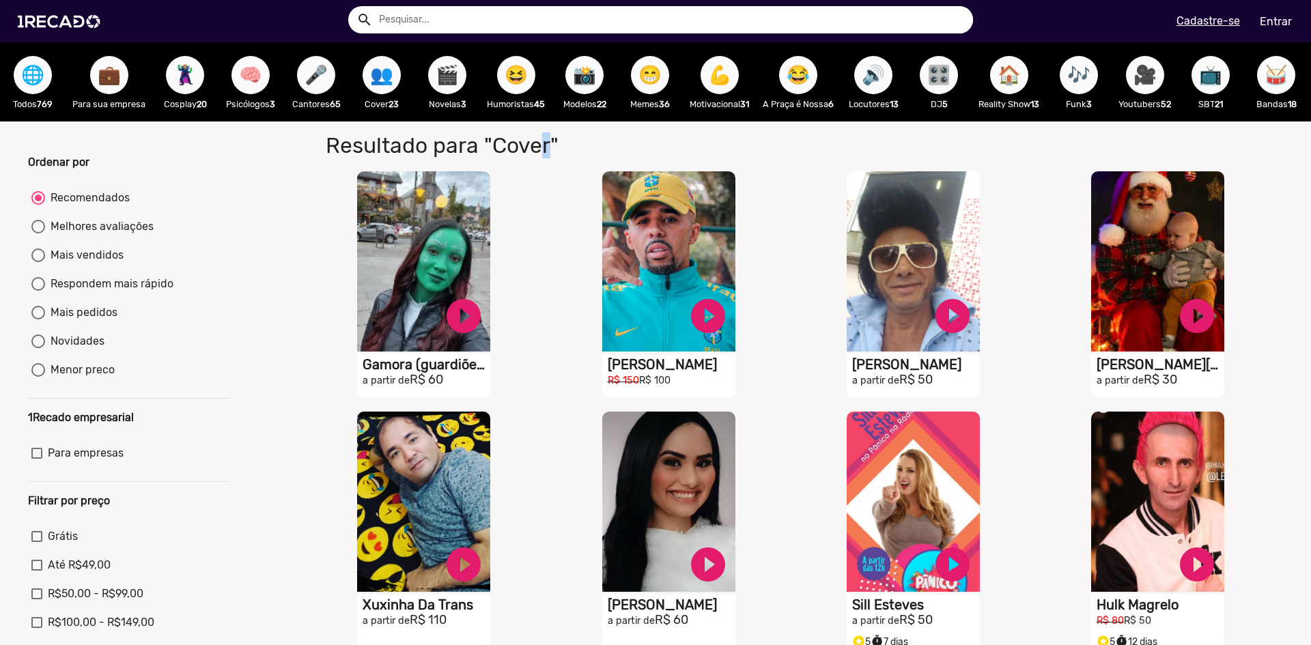
click at [536, 132] on div "Resultado para "Cover" para "Cover" S1RECADO vídeos dedicados para fãs e empres…" at bounding box center [794, 528] width 999 height 812
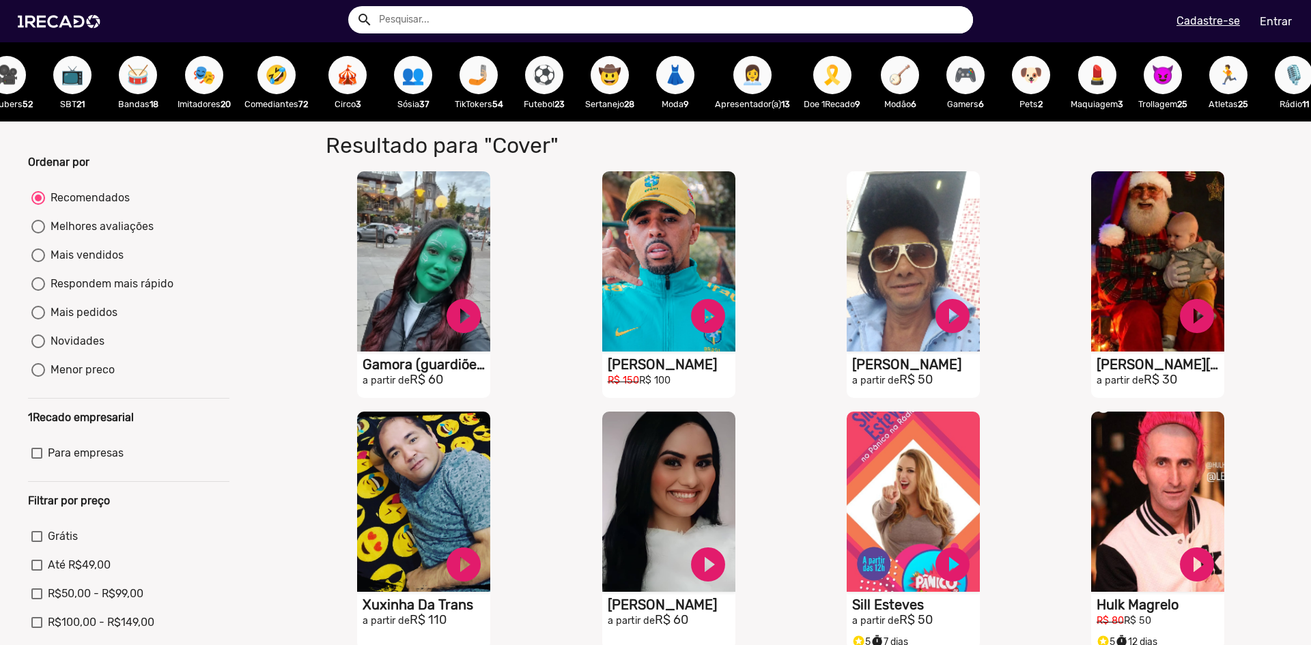
click at [636, 139] on div "Resultado para "Cover" para "Cover" S1RECADO vídeos dedicados para fãs e empres…" at bounding box center [794, 528] width 999 height 812
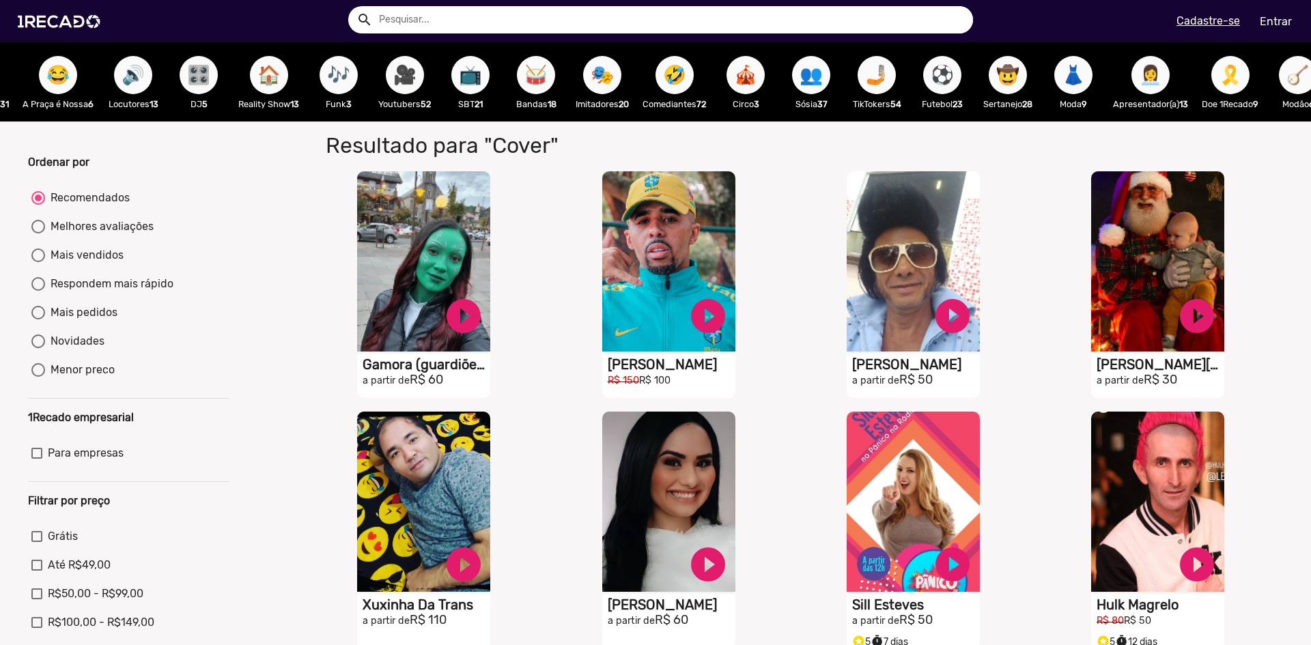
scroll to position [0, 688]
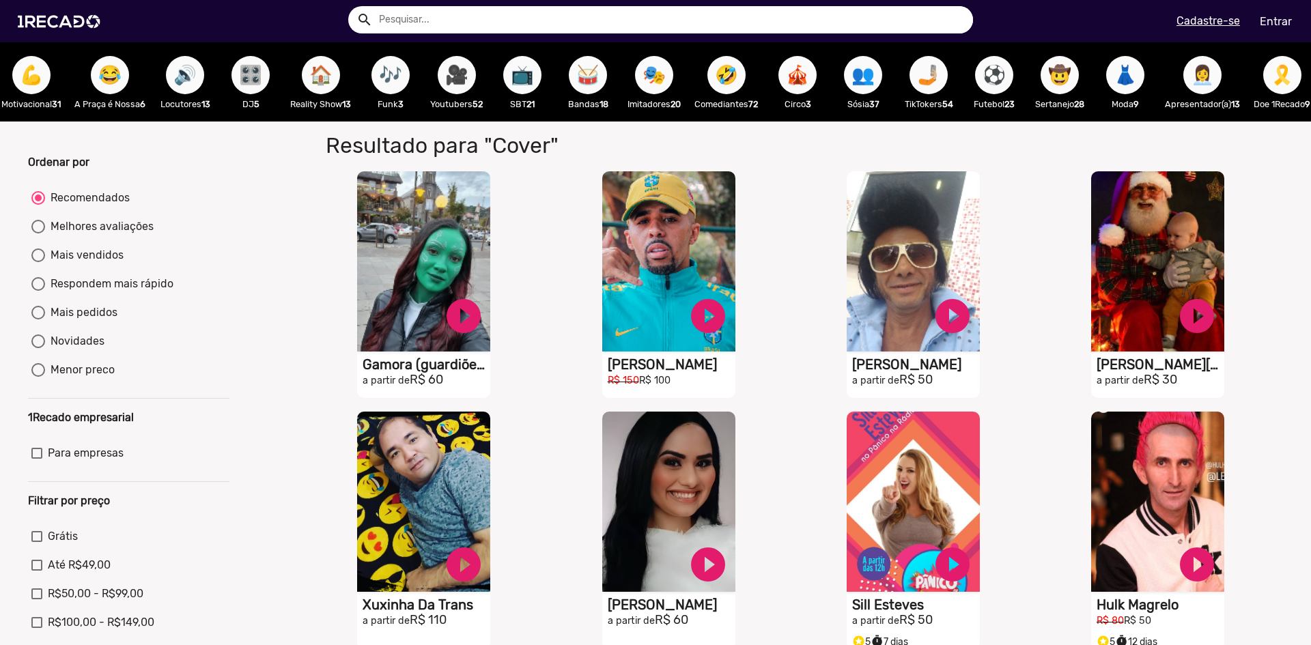
click at [387, 75] on span "🎶" at bounding box center [390, 75] width 23 height 38
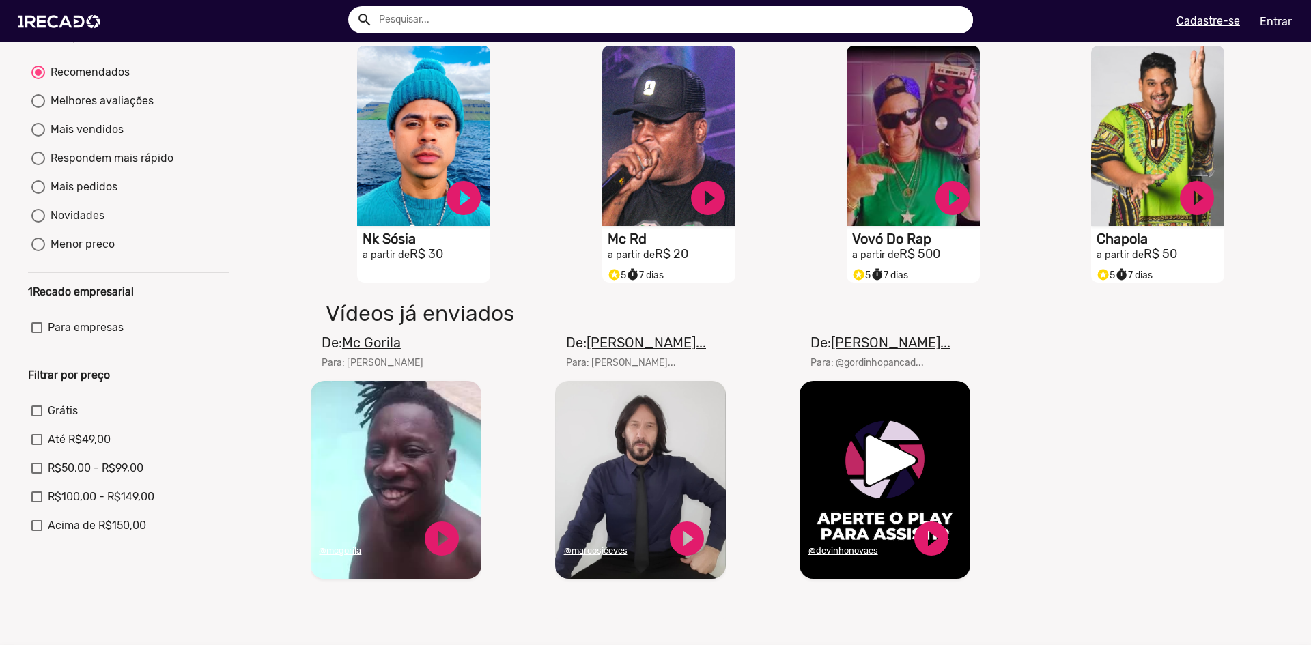
scroll to position [410, 0]
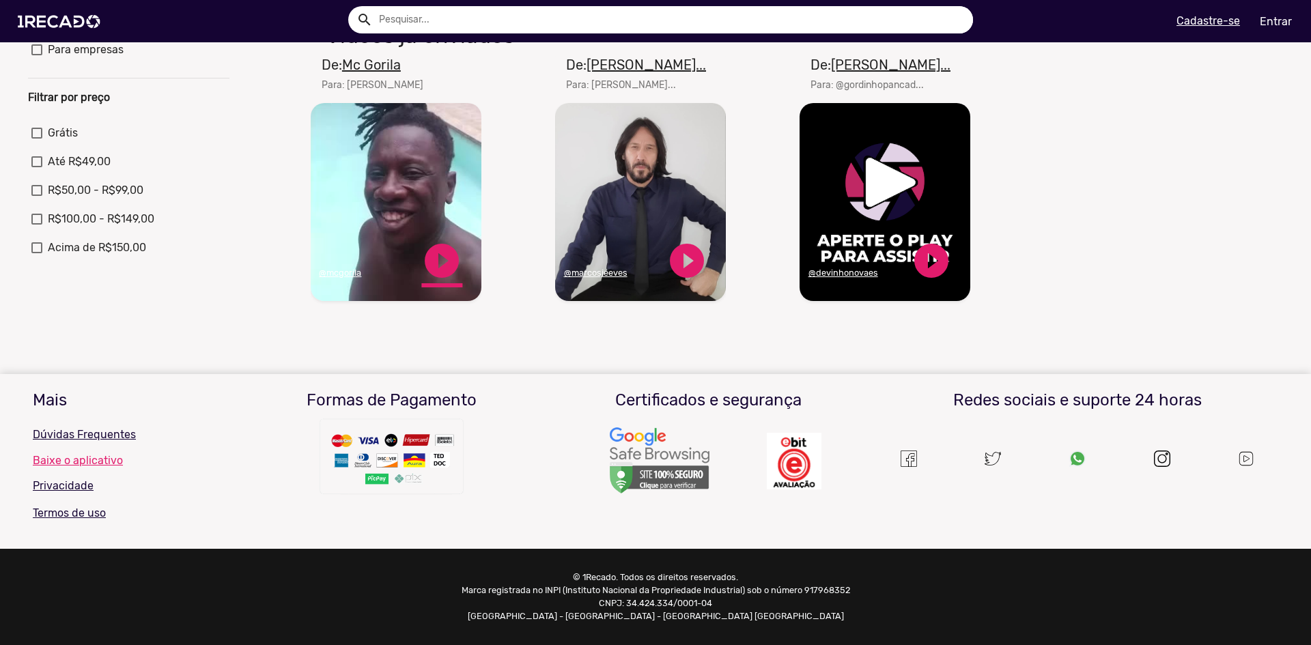
click at [444, 258] on link "play_circle_filled" at bounding box center [441, 260] width 41 height 41
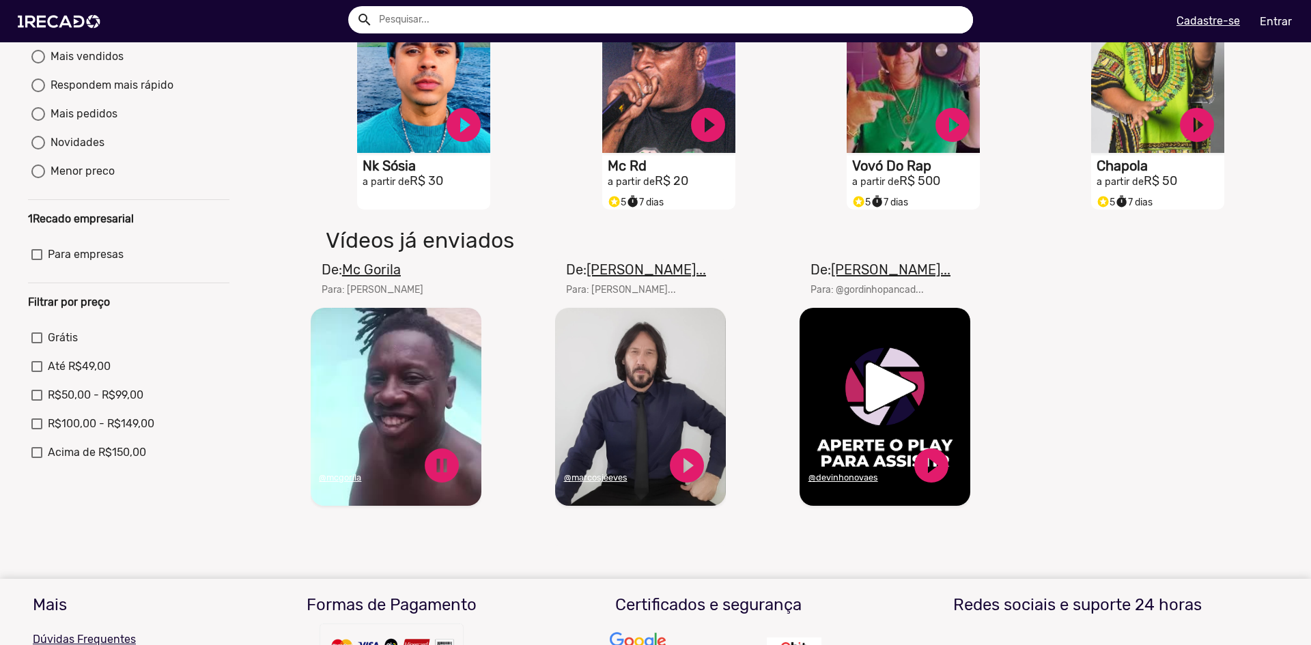
scroll to position [205, 0]
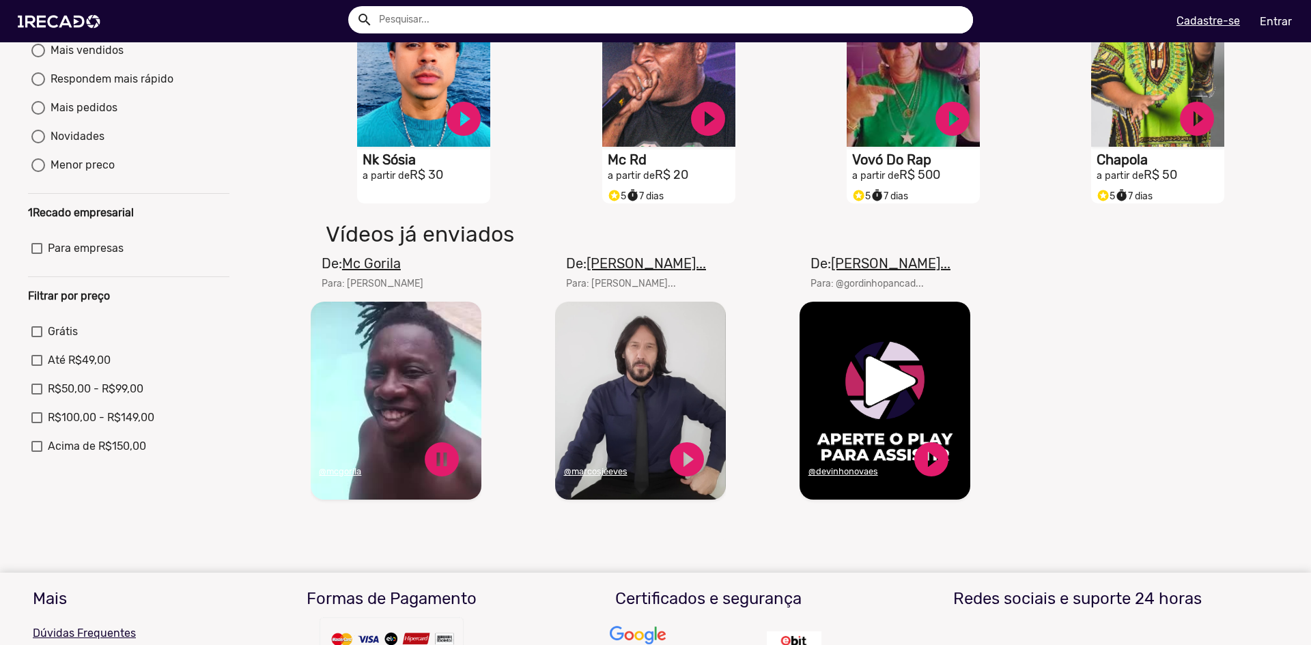
click at [360, 272] on u "Mc Gorila" at bounding box center [371, 263] width 59 height 16
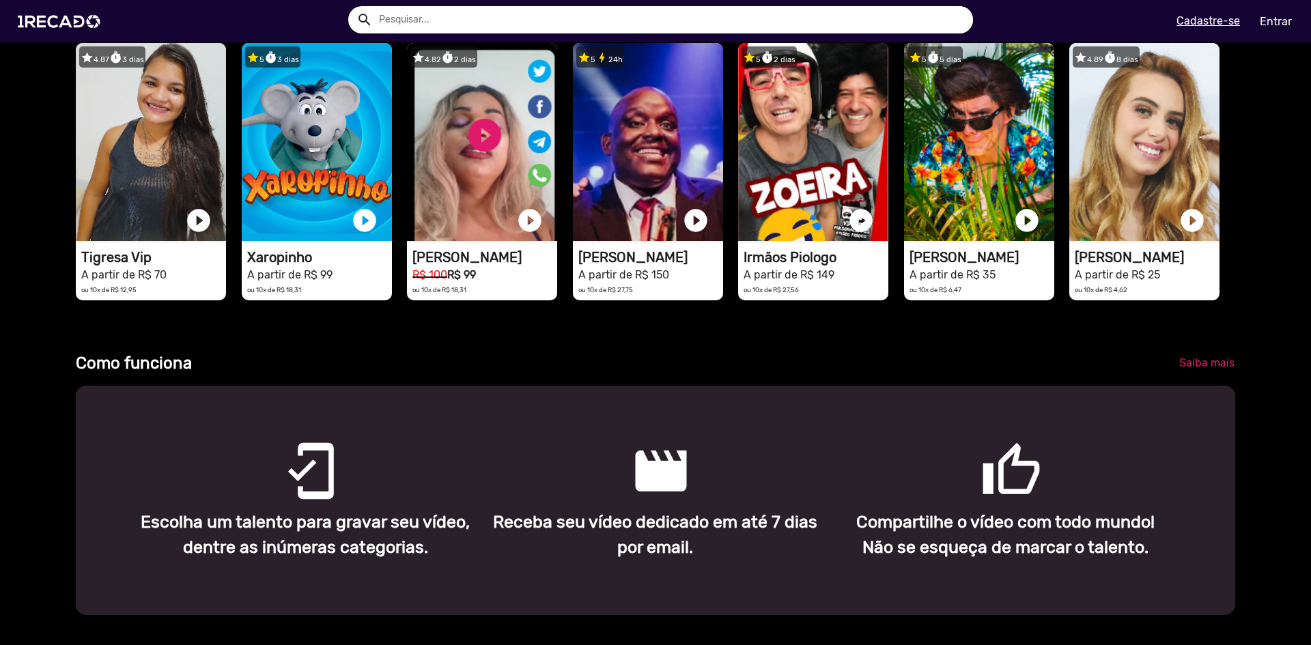
scroll to position [819, 0]
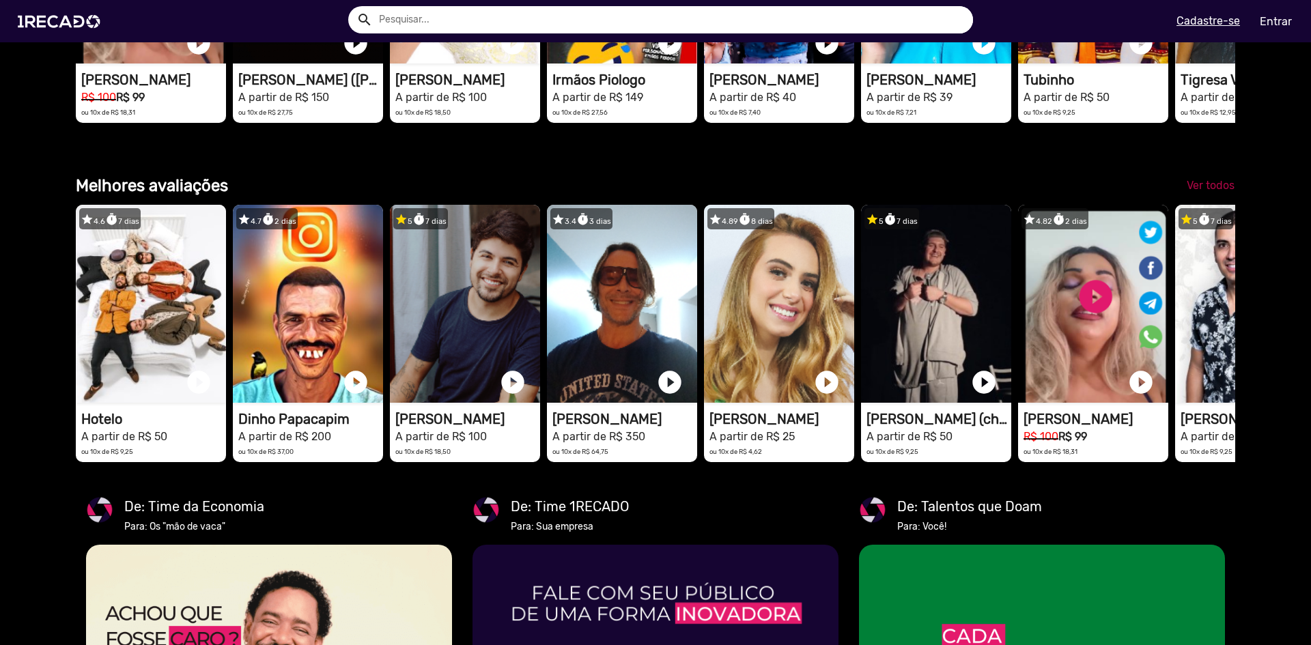
scroll to position [0, 3902]
click at [1206, 192] on span "Ver todos" at bounding box center [1211, 185] width 48 height 13
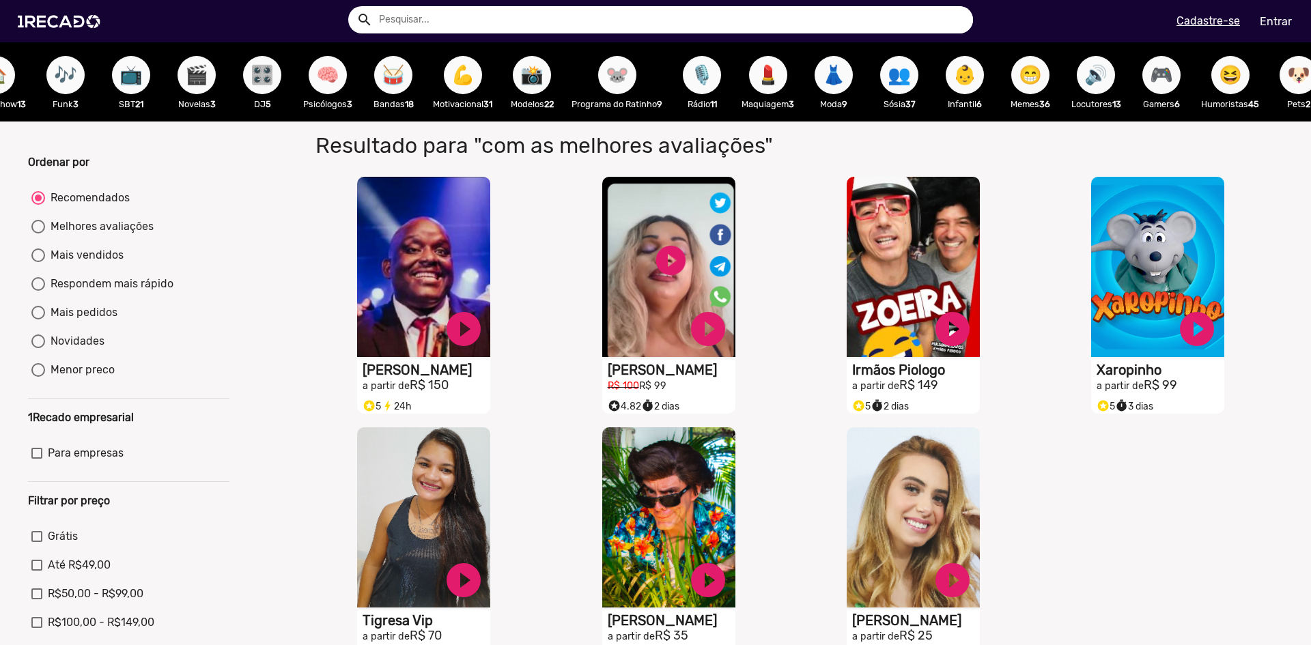
scroll to position [0, 1486]
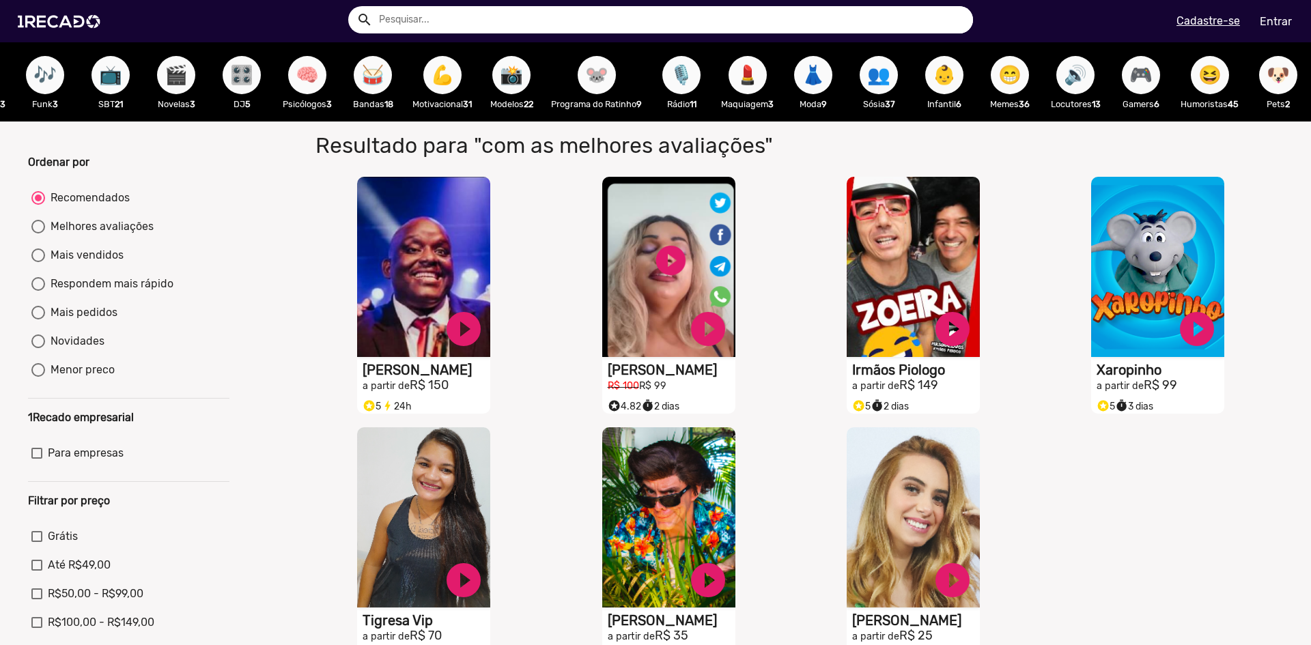
click at [1129, 79] on span "🎮" at bounding box center [1140, 75] width 23 height 38
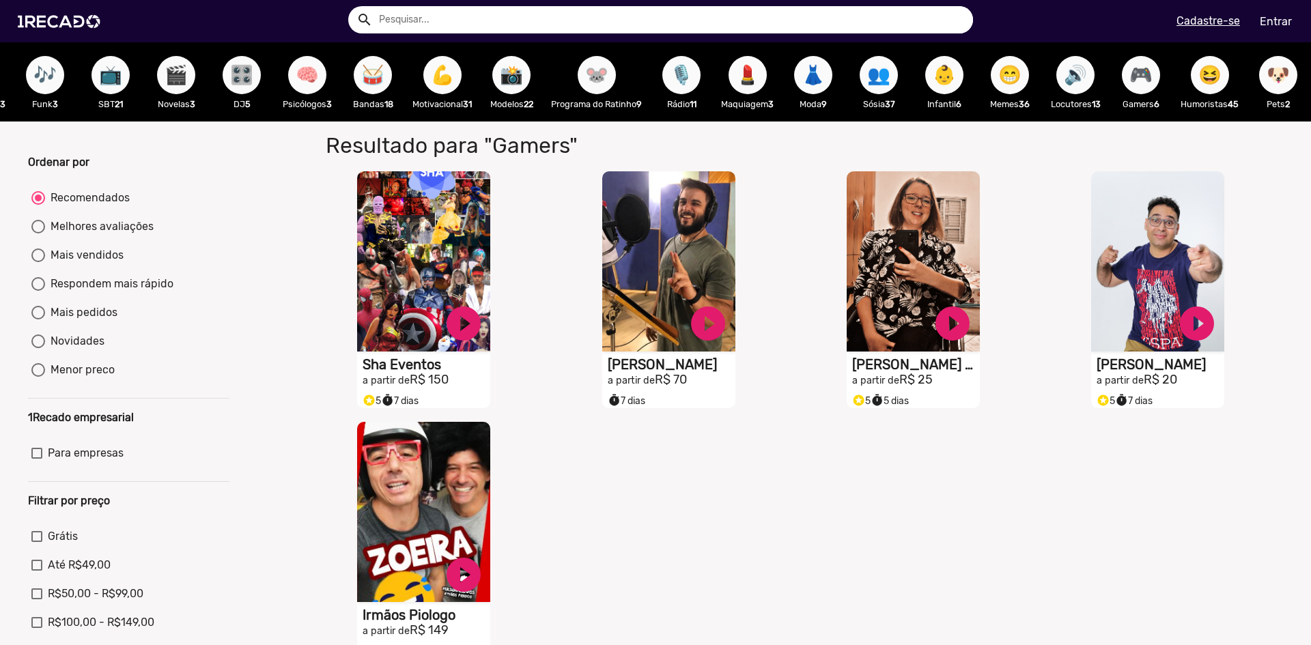
click at [1205, 102] on p "Humoristas 45" at bounding box center [1210, 104] width 58 height 13
click at [1201, 84] on span "😆" at bounding box center [1209, 75] width 23 height 38
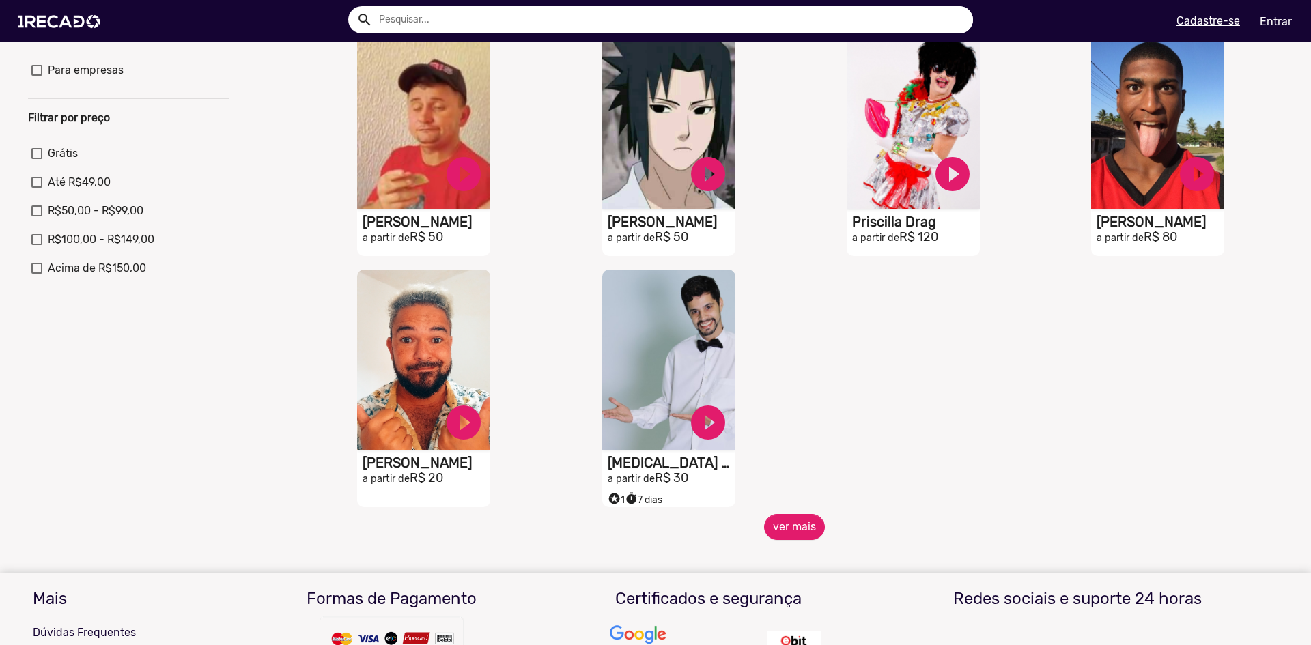
scroll to position [410, 0]
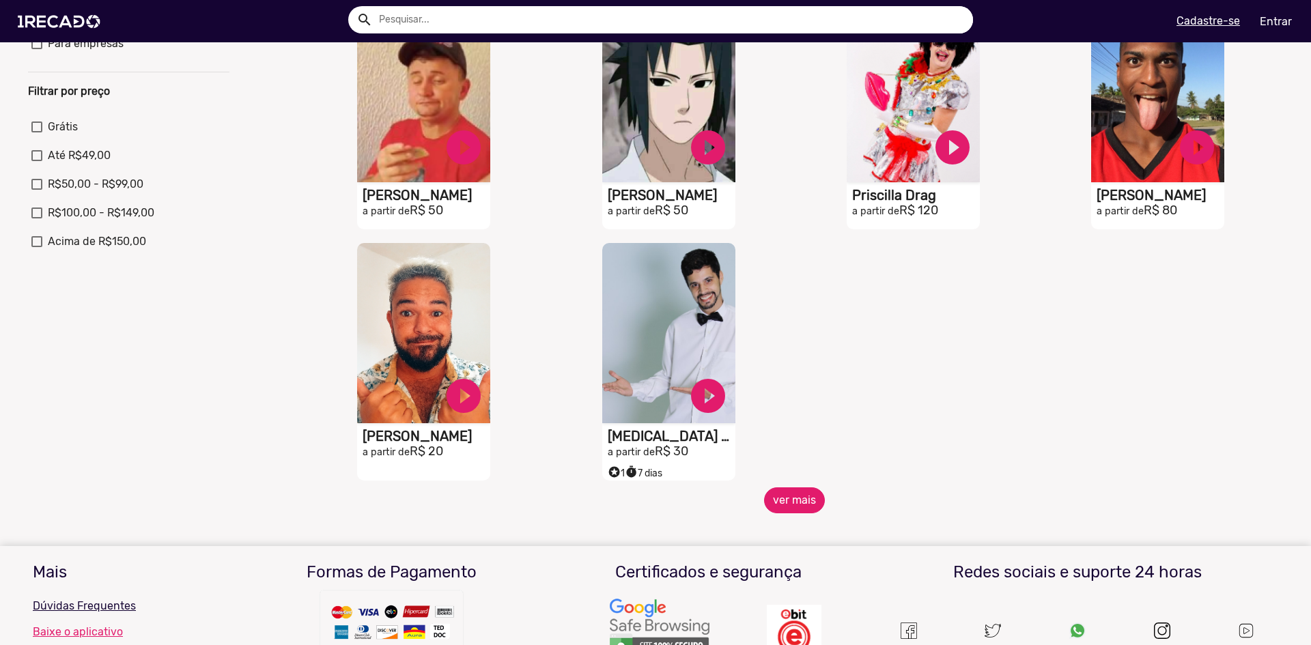
click at [786, 509] on button "ver mais" at bounding box center [794, 500] width 61 height 26
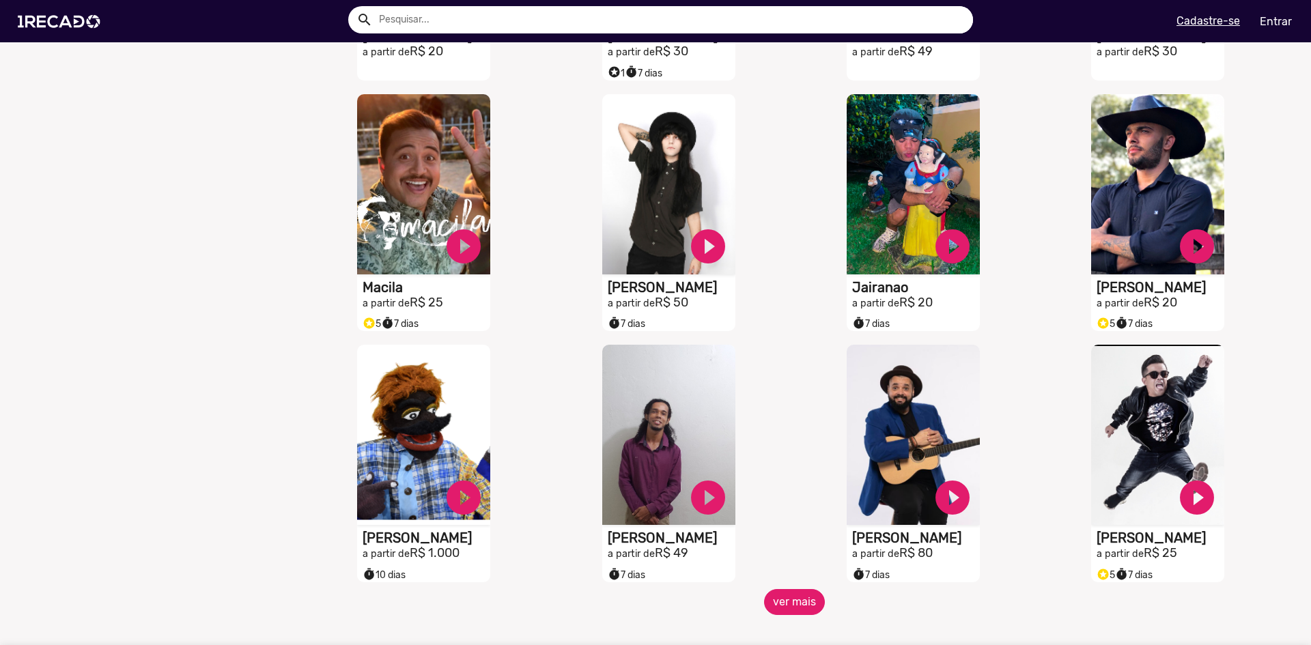
scroll to position [819, 0]
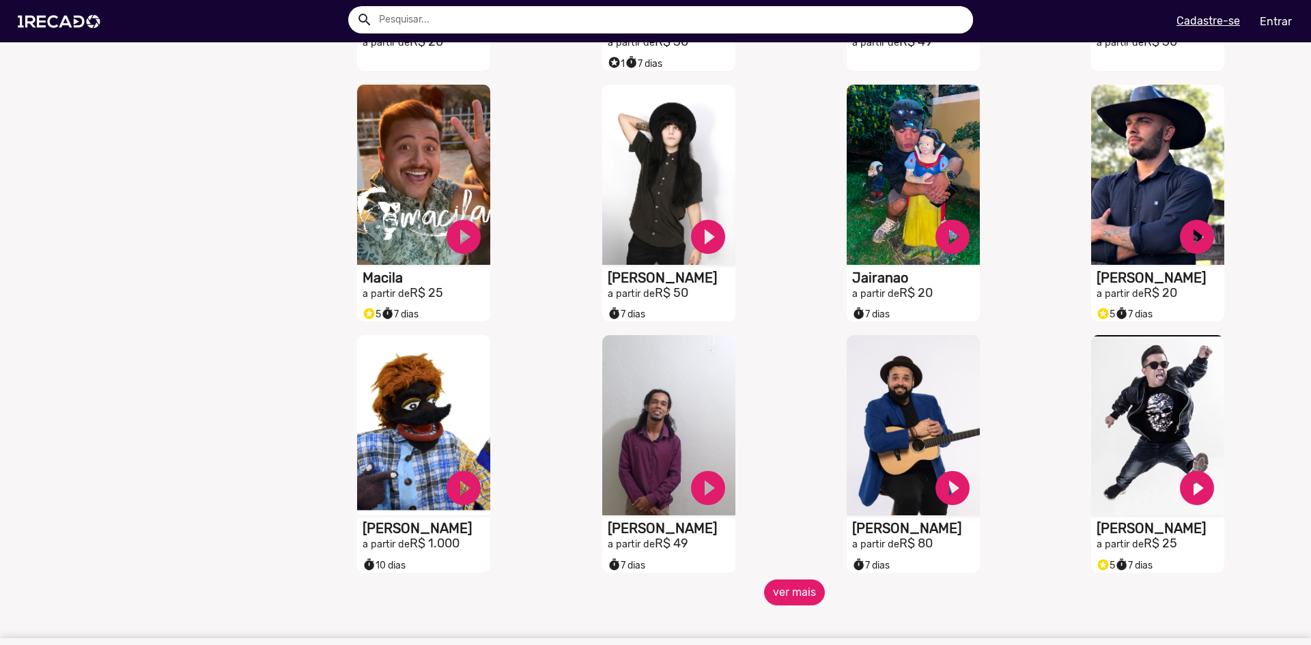
click at [776, 591] on button "ver mais" at bounding box center [794, 593] width 61 height 26
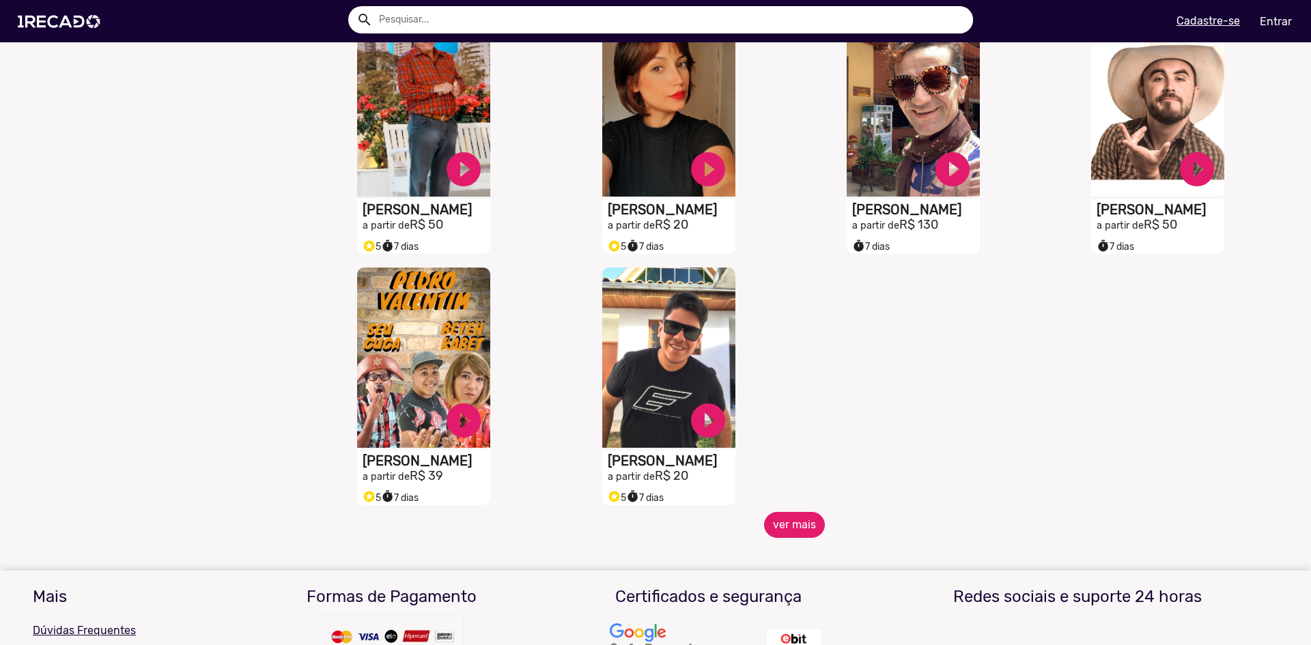
scroll to position [1707, 0]
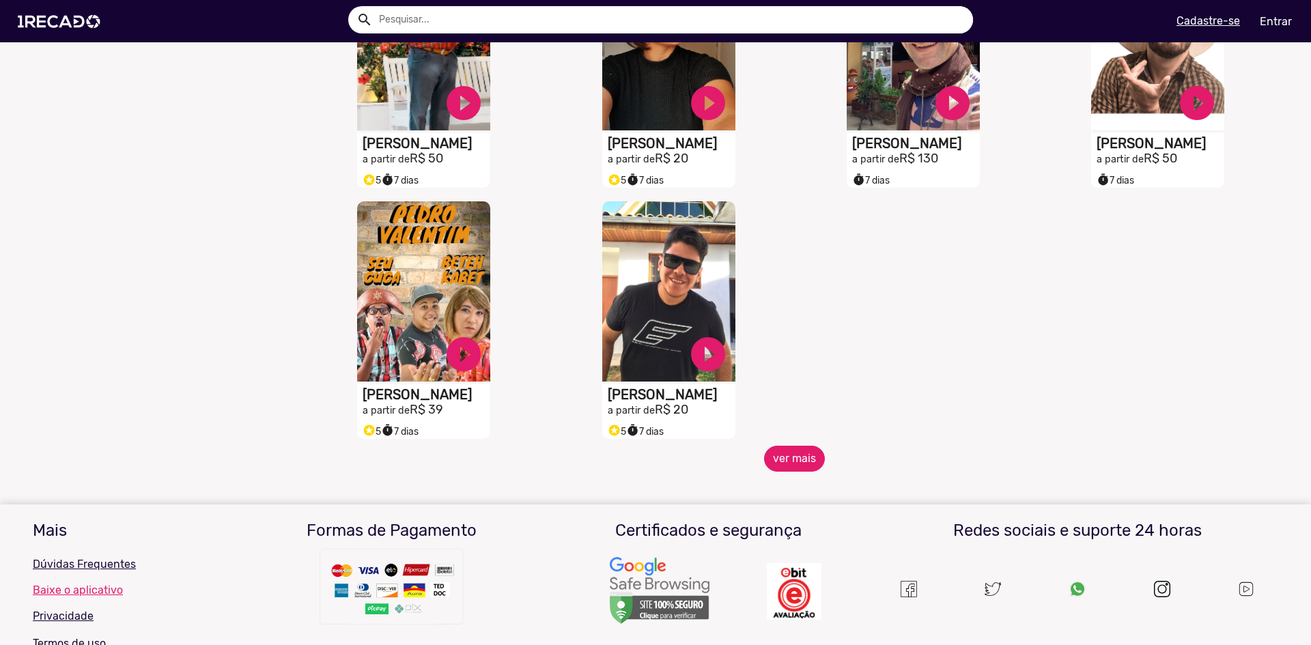
click at [788, 472] on button "ver mais" at bounding box center [794, 459] width 61 height 26
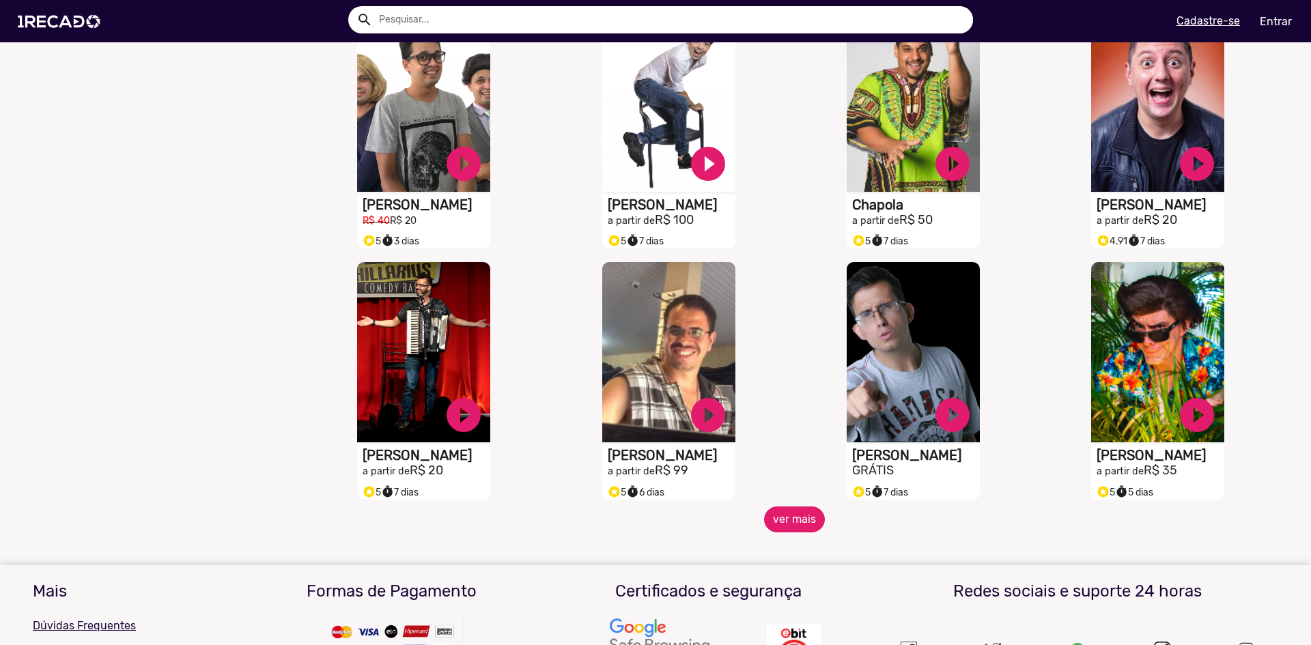
scroll to position [2185, 0]
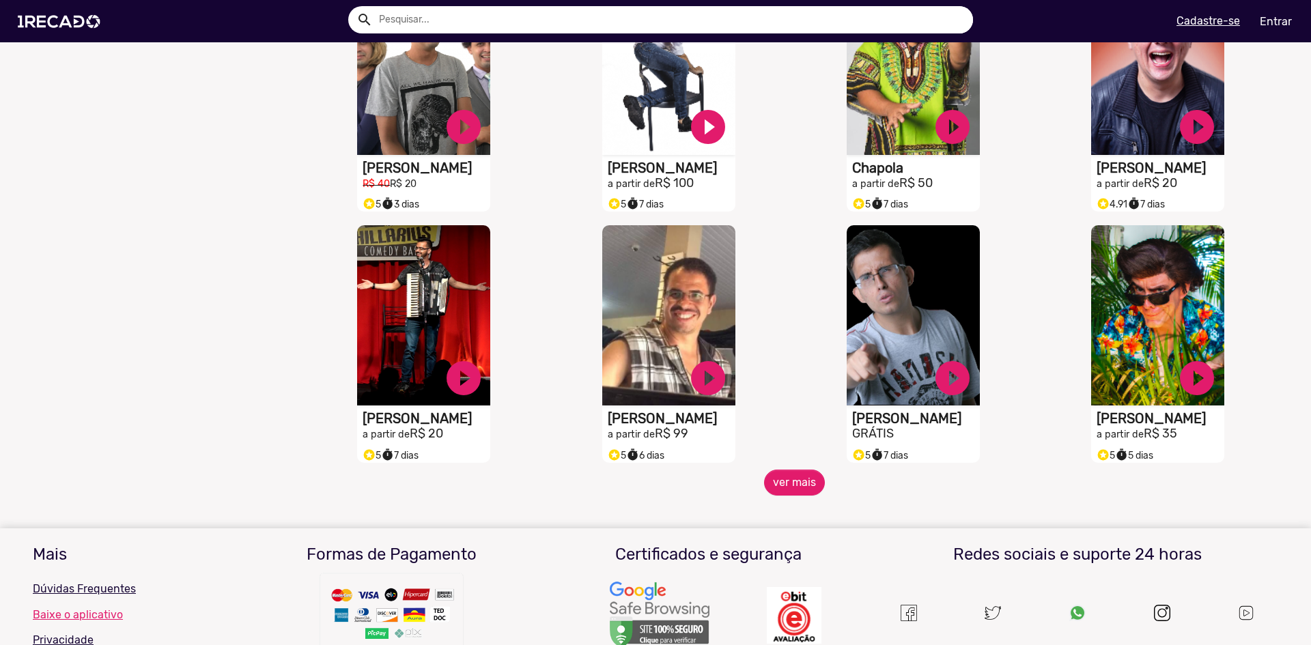
click at [806, 470] on div "S1RECADO vídeos dedicados para fãs e empresas play_circle_filled Flavinho Alvar…" at bounding box center [916, 343] width 244 height 251
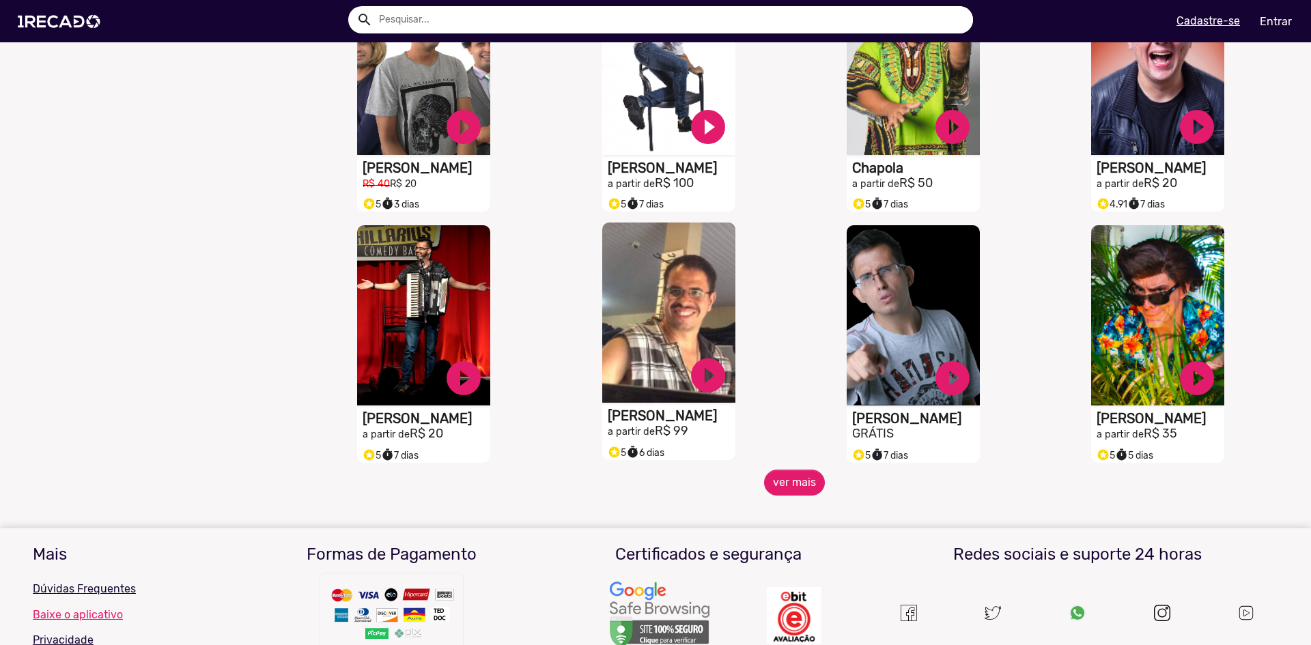
click at [638, 315] on video "S1RECADO vídeos dedicados para fãs e empresas" at bounding box center [668, 313] width 133 height 180
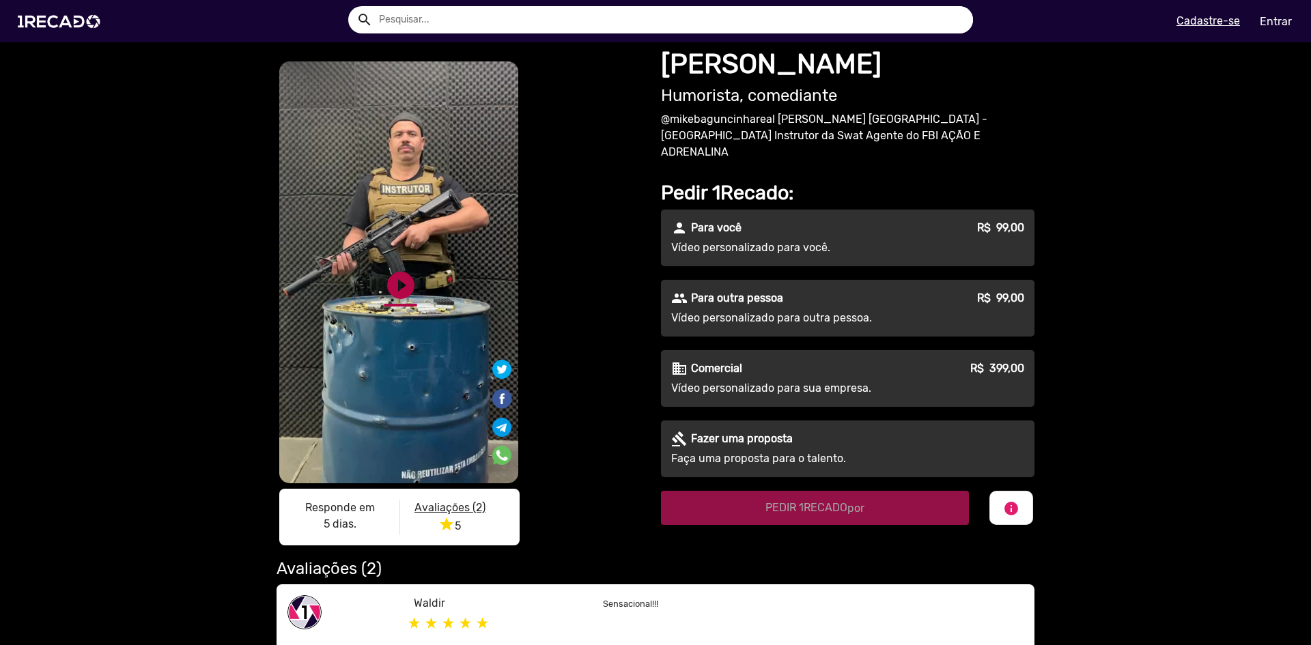
click at [393, 285] on link "play_circle_filled" at bounding box center [400, 285] width 33 height 33
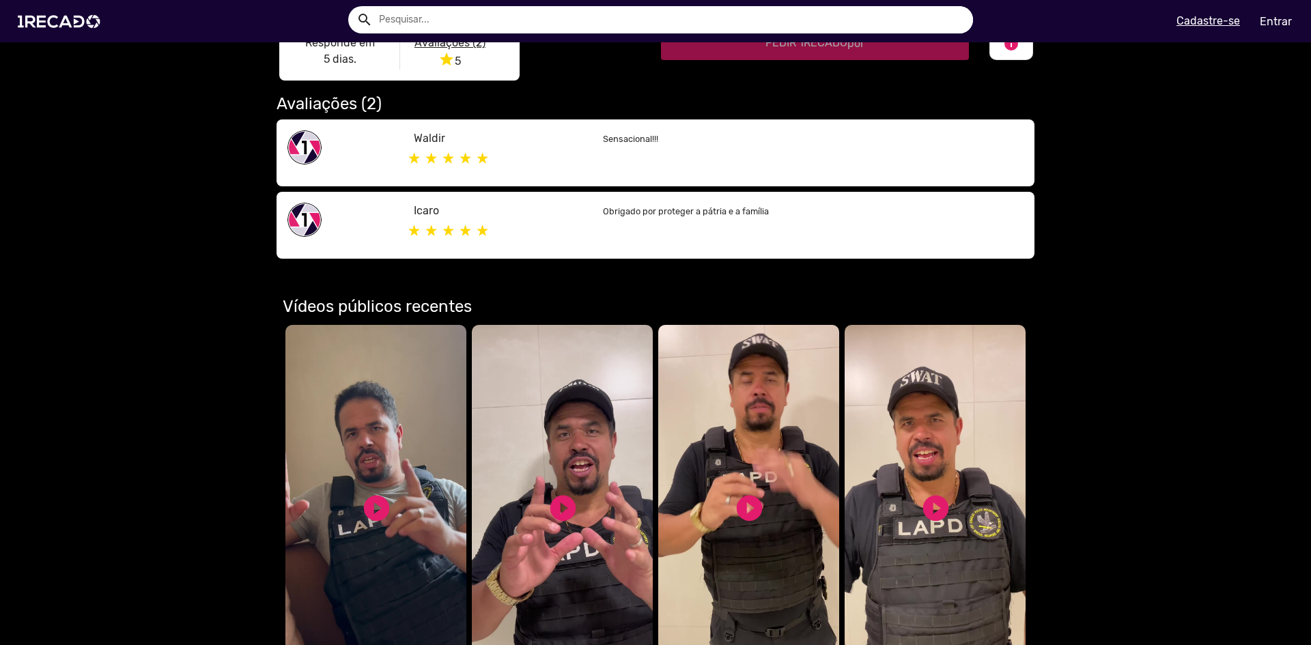
scroll to position [683, 0]
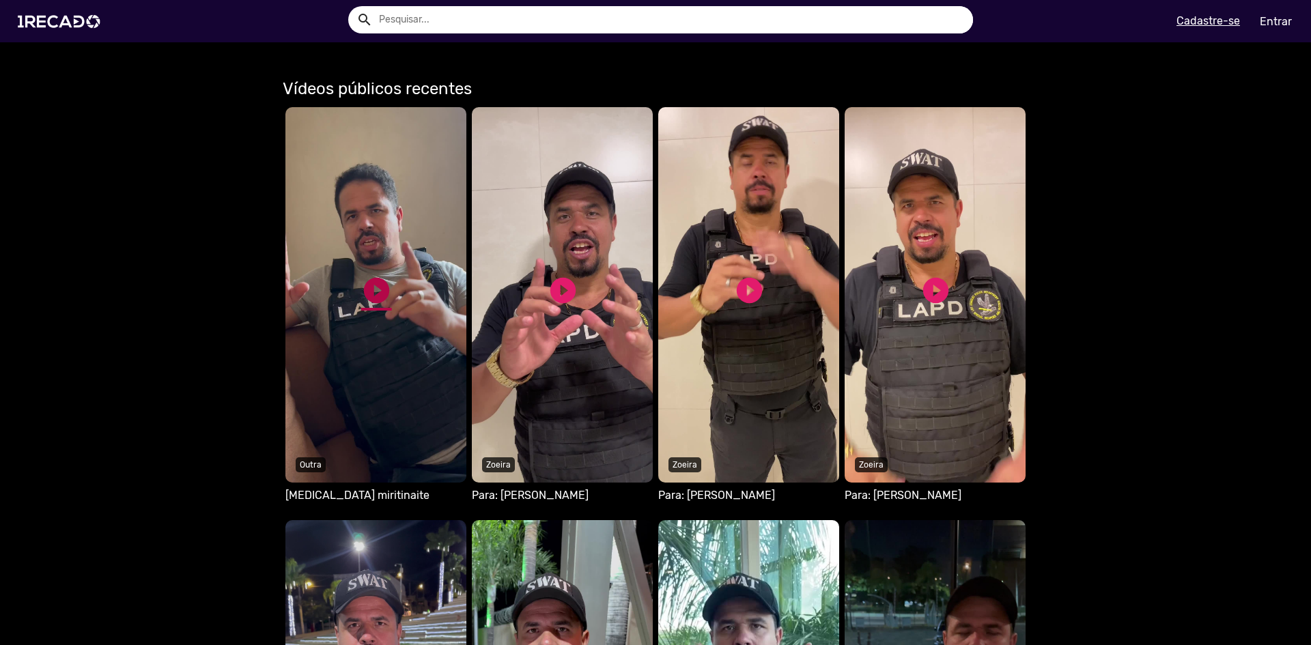
click at [376, 287] on link "play_circle_filled" at bounding box center [376, 290] width 31 height 31
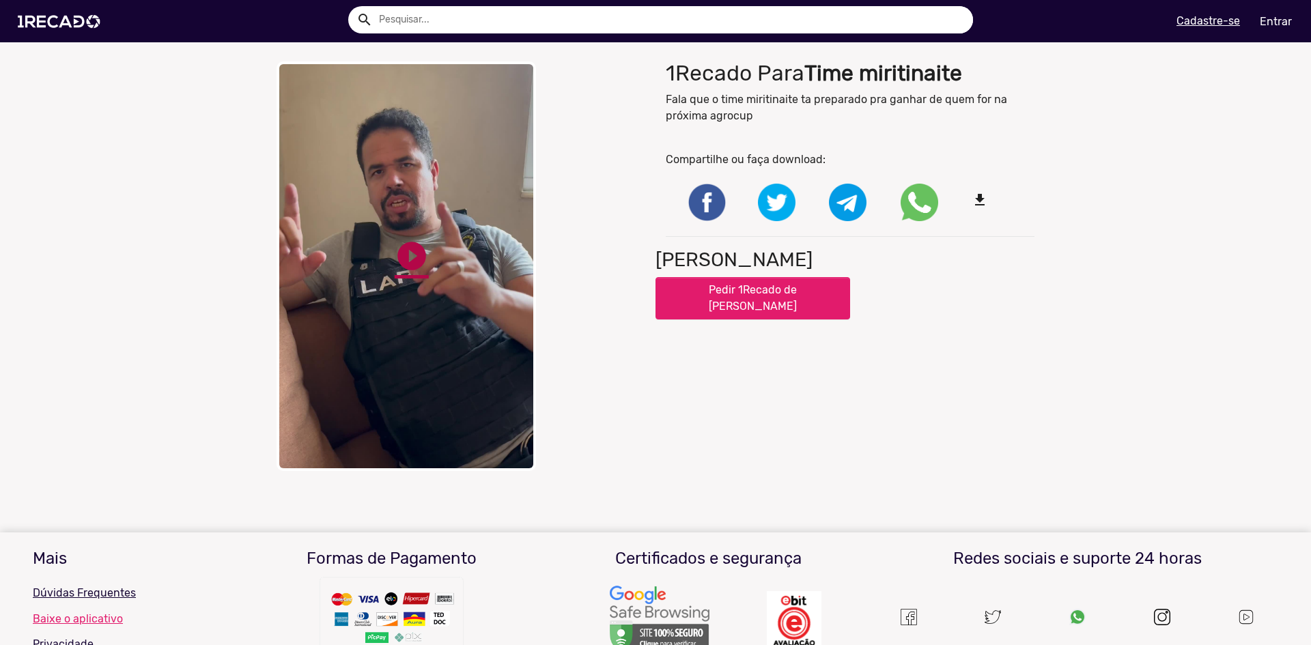
click at [408, 264] on link "play_circle_filled" at bounding box center [412, 256] width 34 height 34
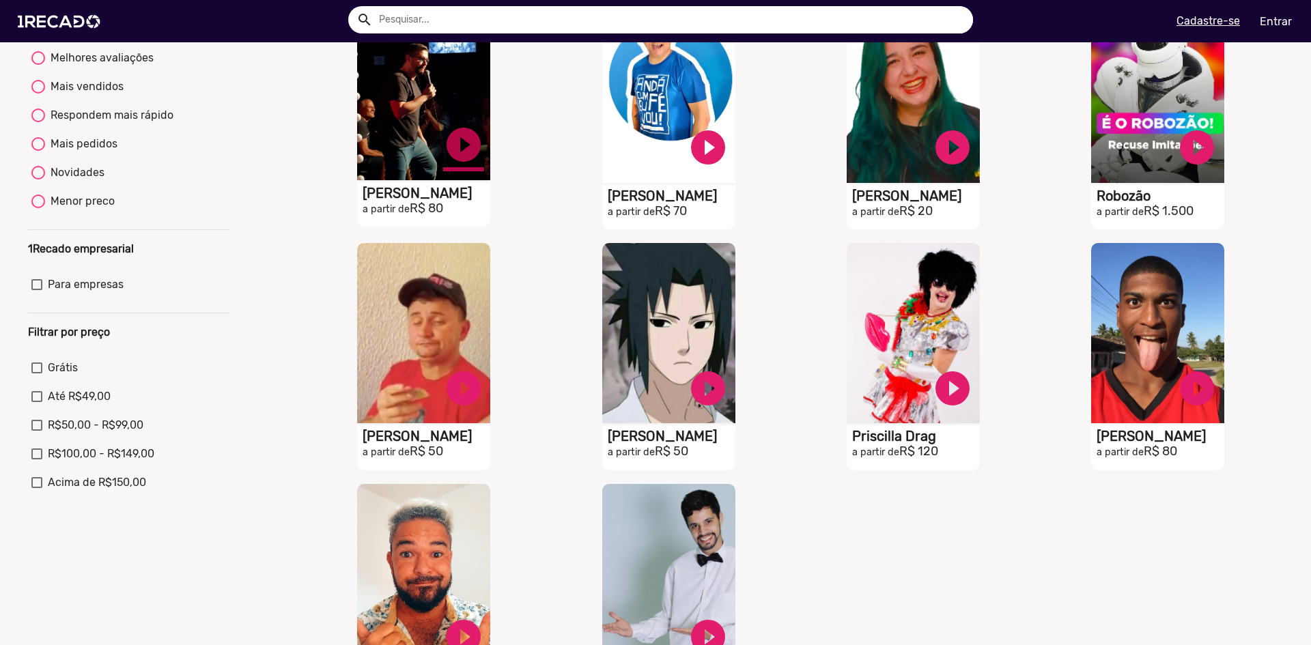
scroll to position [478, 0]
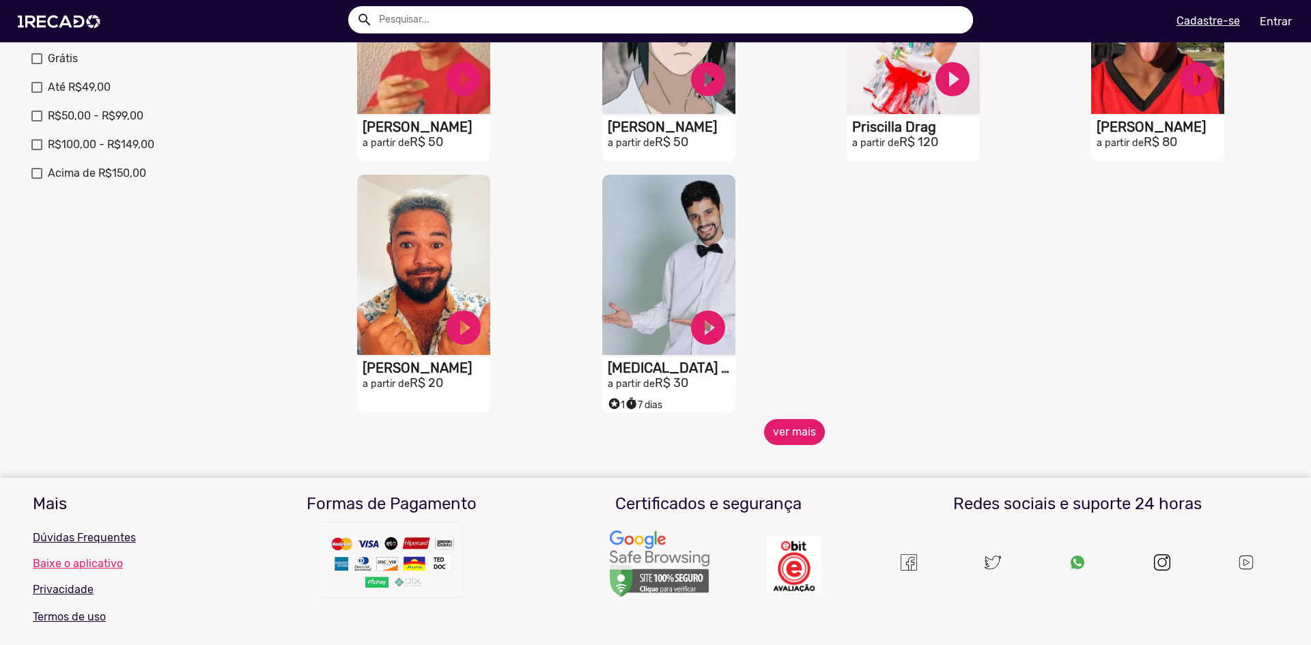
click at [769, 429] on button "ver mais" at bounding box center [794, 432] width 61 height 26
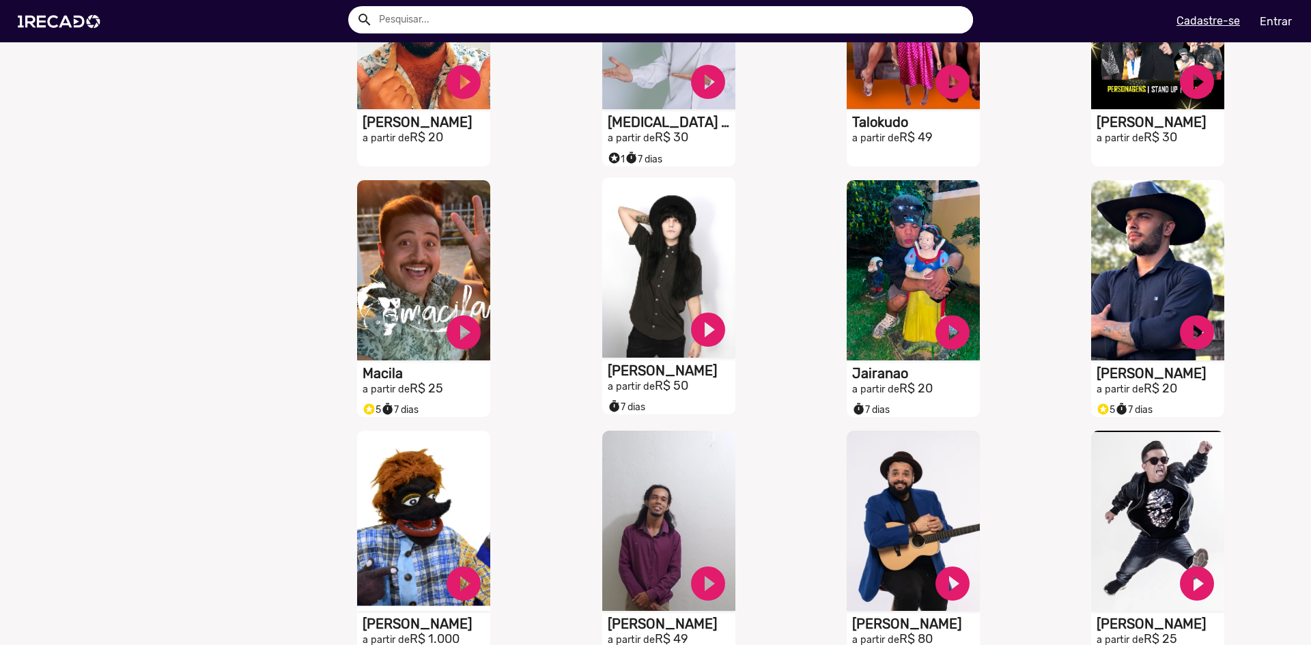
scroll to position [956, 0]
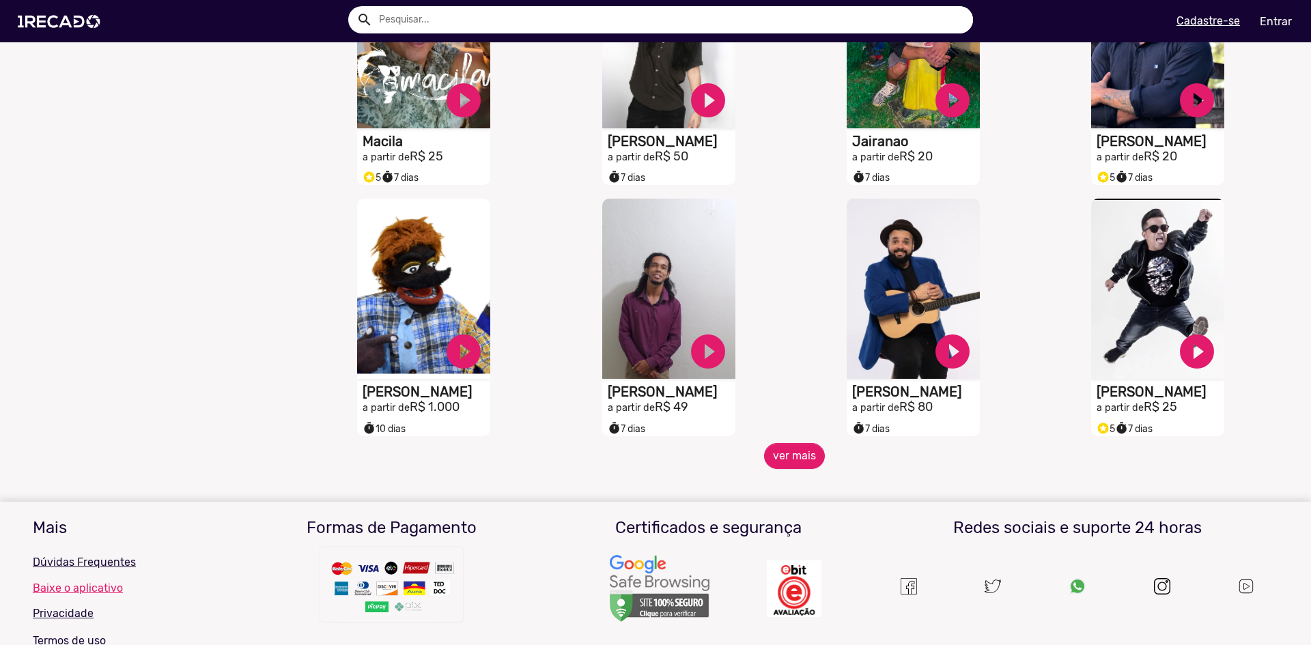
click at [759, 443] on div "S1RECADO vídeos dedicados para fãs e empresas play_circle_filled Erivaldo Amanc…" at bounding box center [672, 317] width 244 height 251
click at [764, 462] on button "ver mais" at bounding box center [794, 456] width 61 height 26
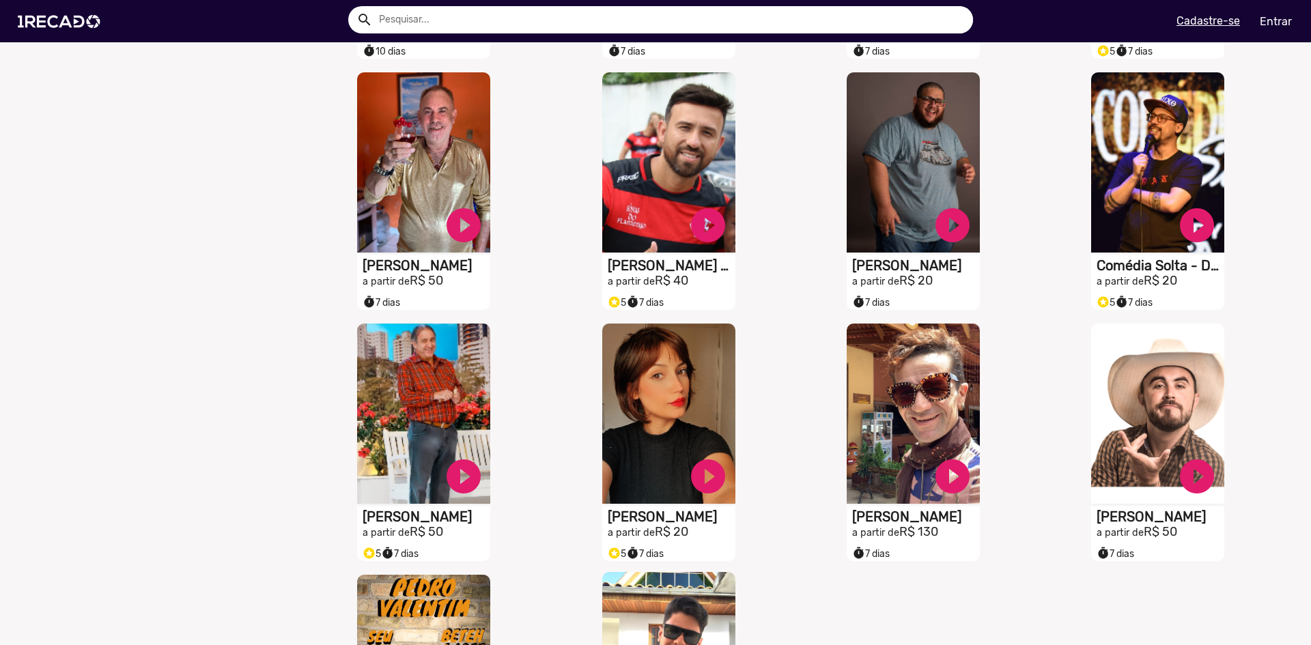
scroll to position [1639, 0]
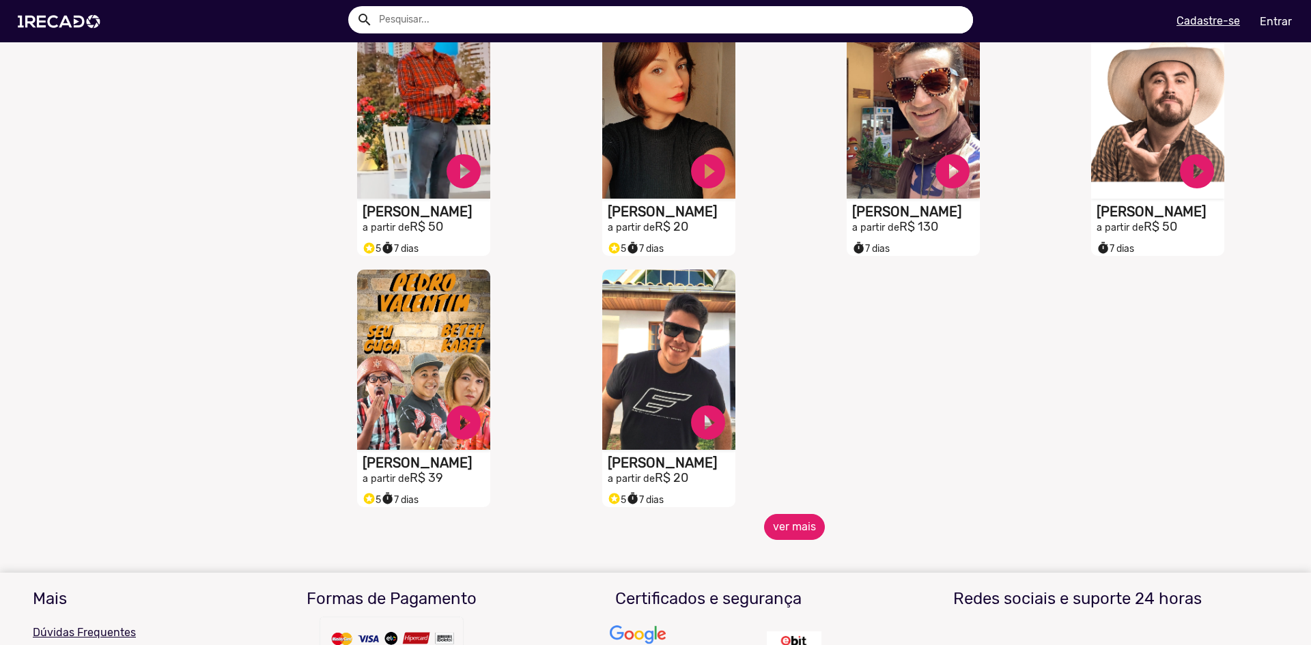
click at [767, 533] on button "ver mais" at bounding box center [794, 527] width 61 height 26
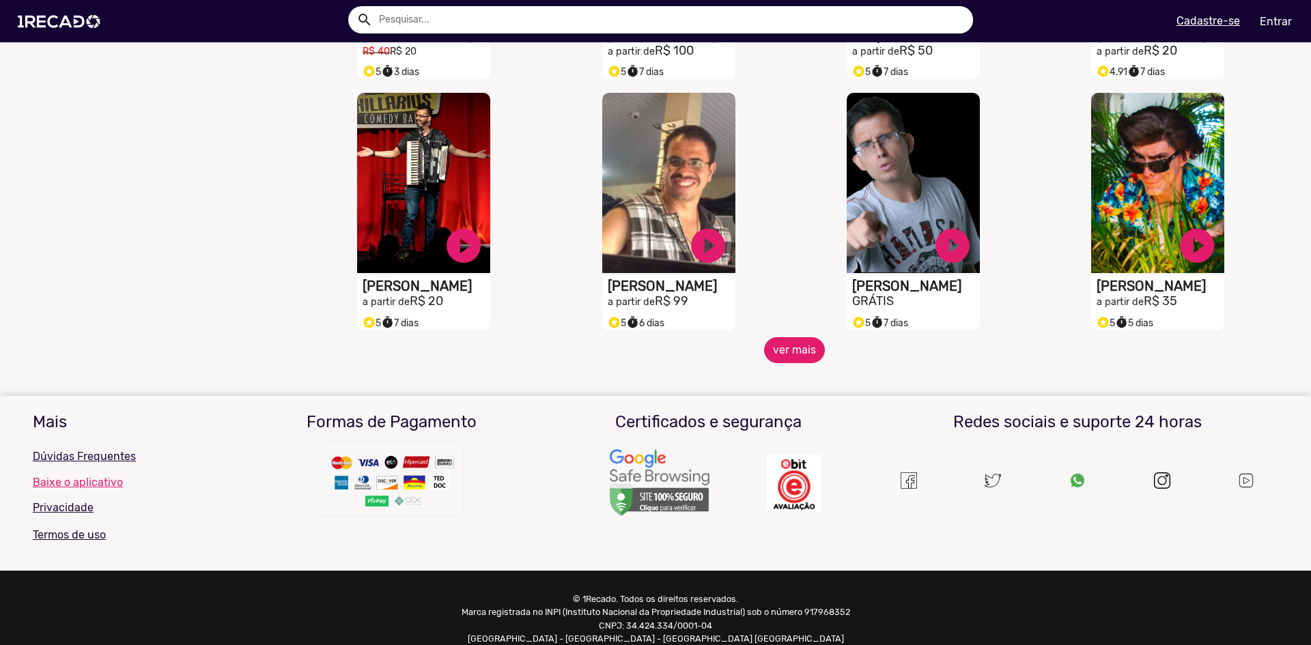
scroll to position [2321, 0]
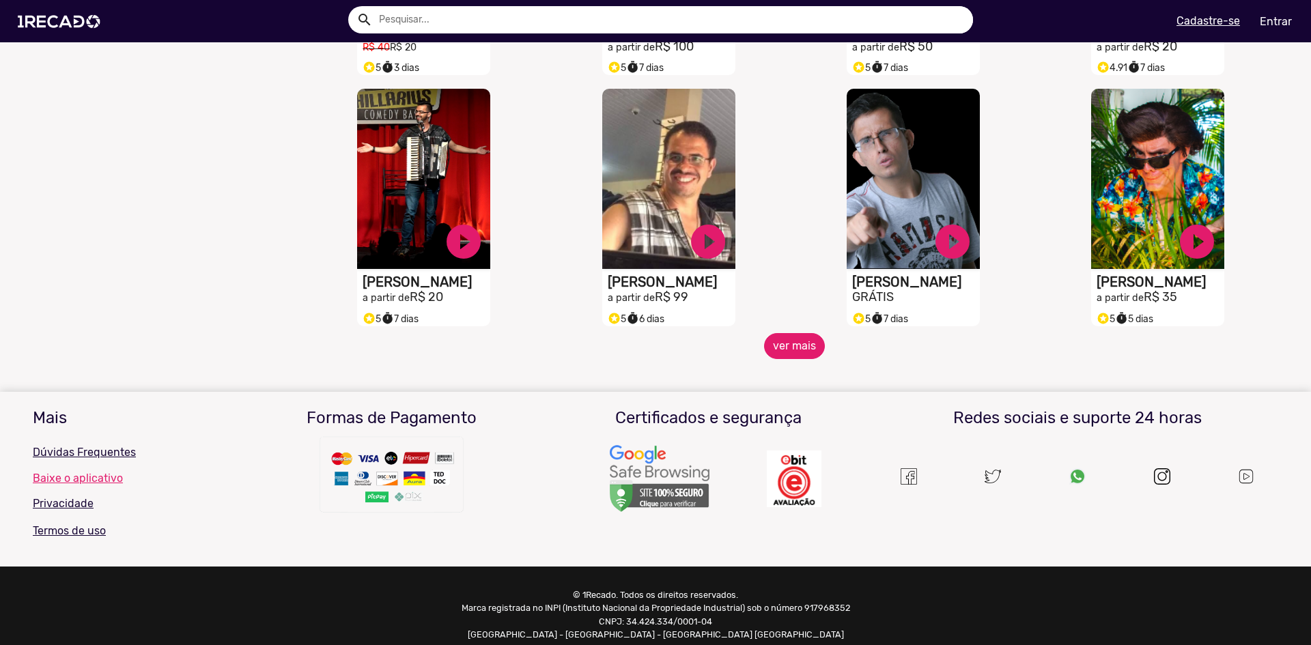
click at [782, 350] on button "ver mais" at bounding box center [794, 346] width 61 height 26
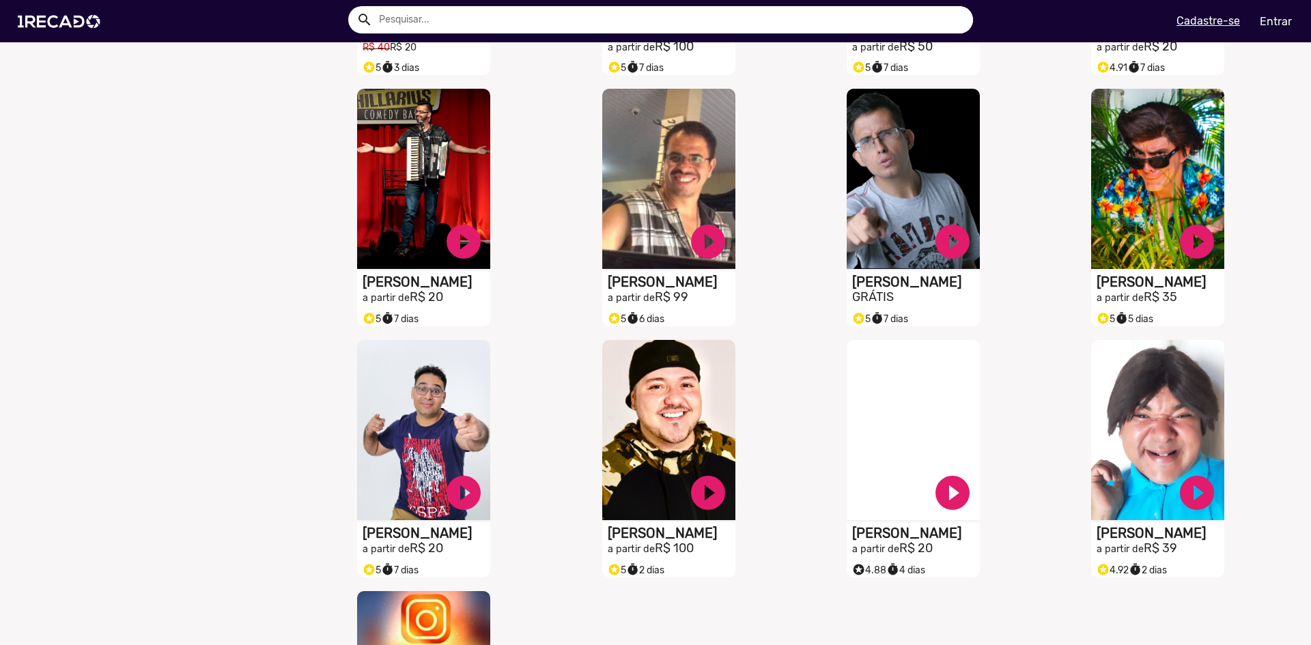
scroll to position [2595, 0]
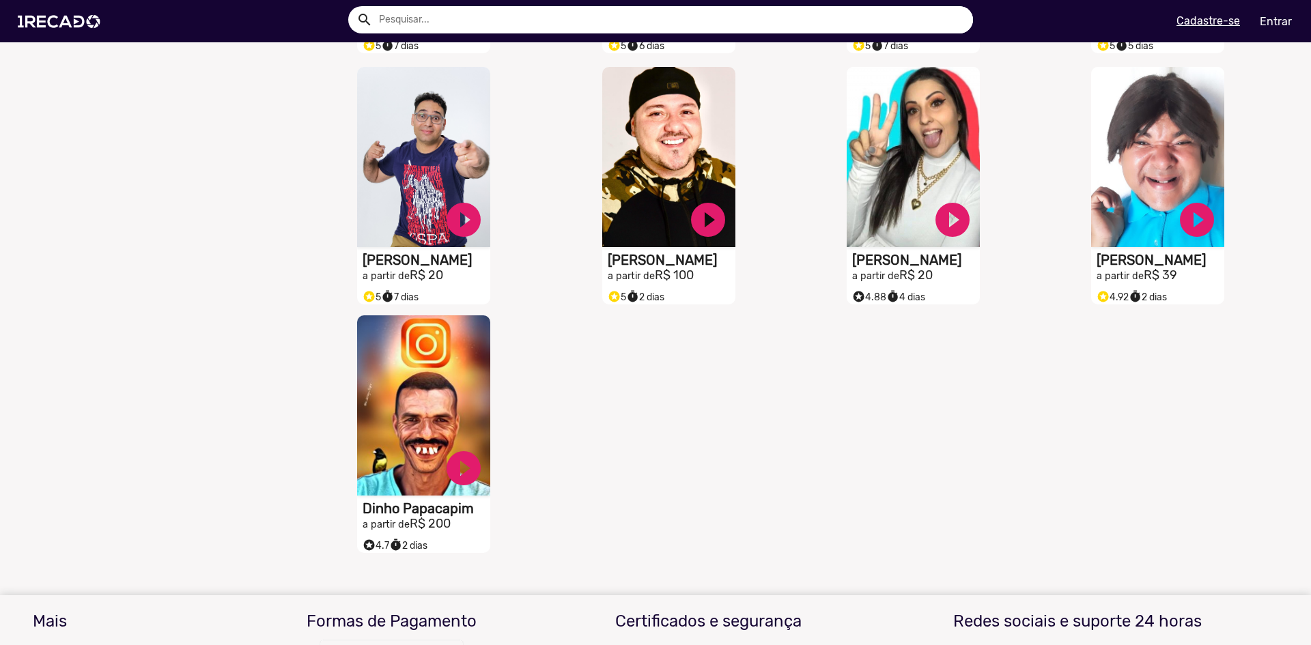
click at [384, 447] on video "S1RECADO vídeos dedicados para fãs e empresas" at bounding box center [423, 405] width 133 height 180
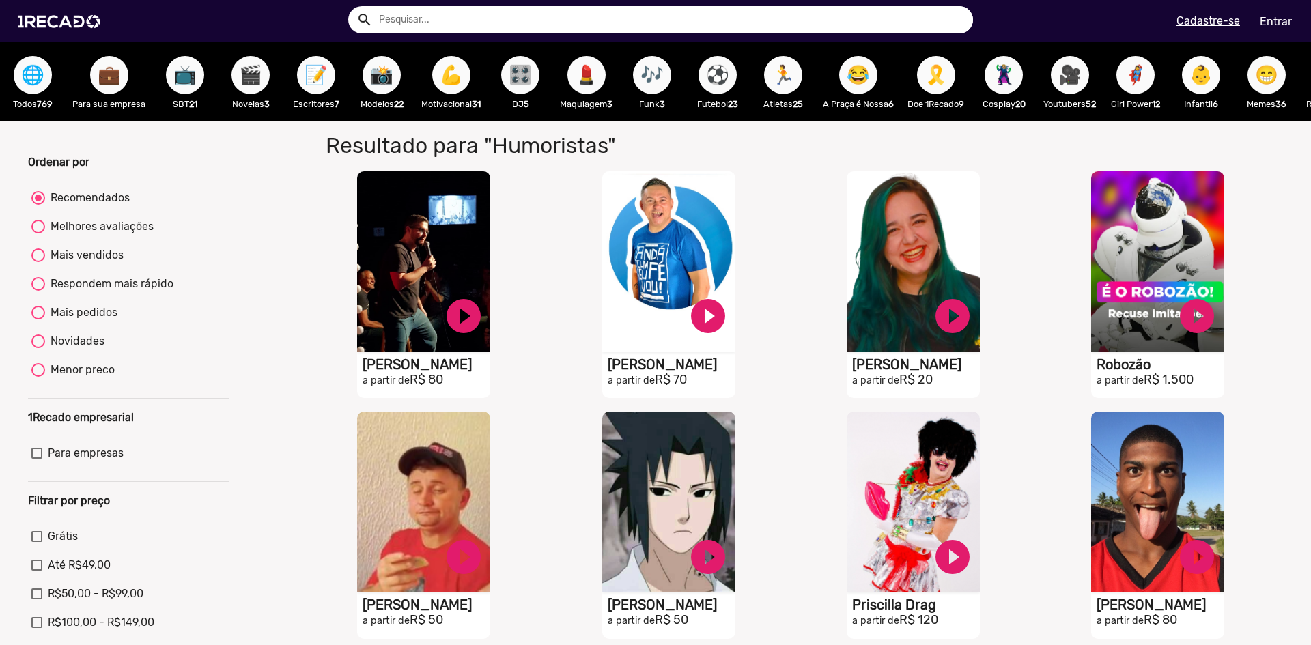
click at [317, 82] on span "📝" at bounding box center [316, 75] width 23 height 38
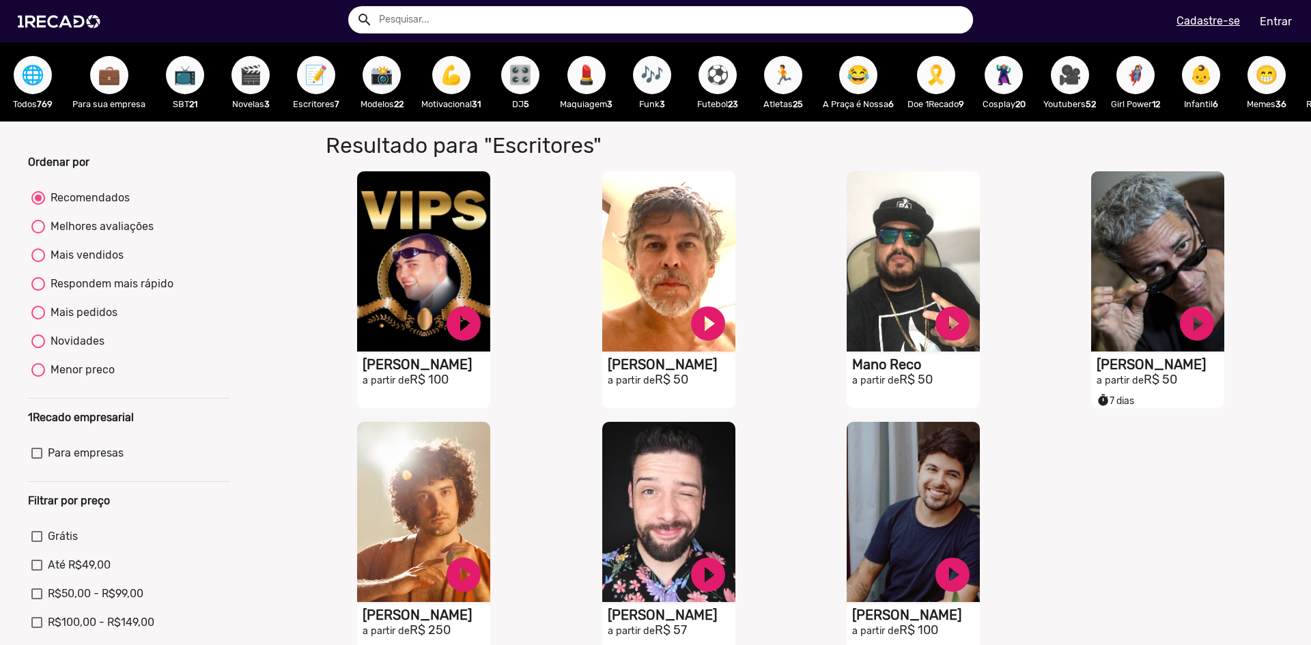
click at [117, 81] on span "💼" at bounding box center [109, 75] width 23 height 38
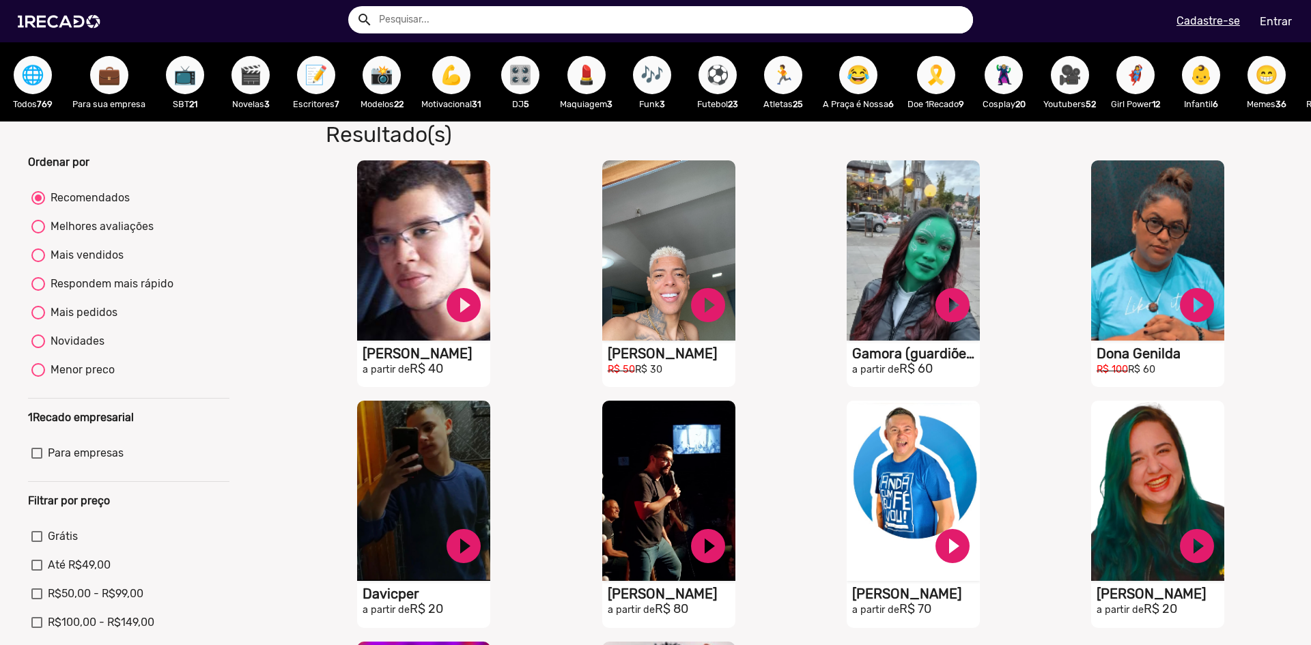
click at [457, 98] on p "Motivacional 31" at bounding box center [450, 104] width 59 height 13
click at [449, 72] on span "💪" at bounding box center [451, 75] width 23 height 38
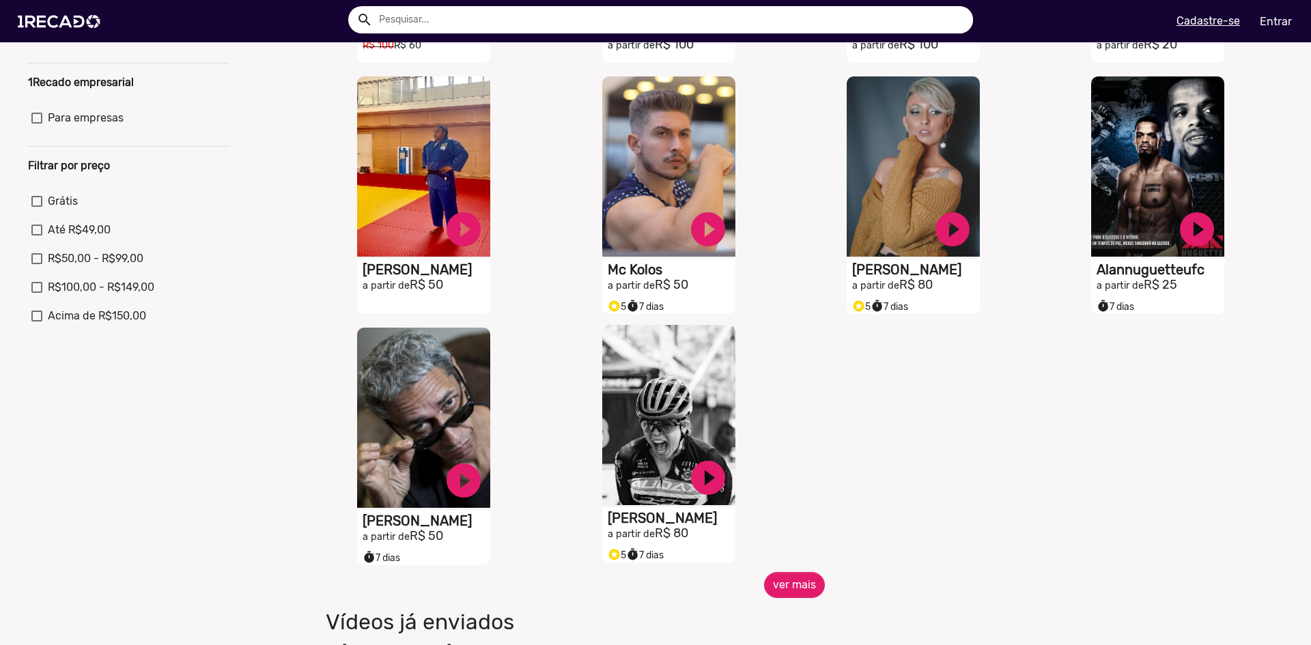
scroll to position [341, 0]
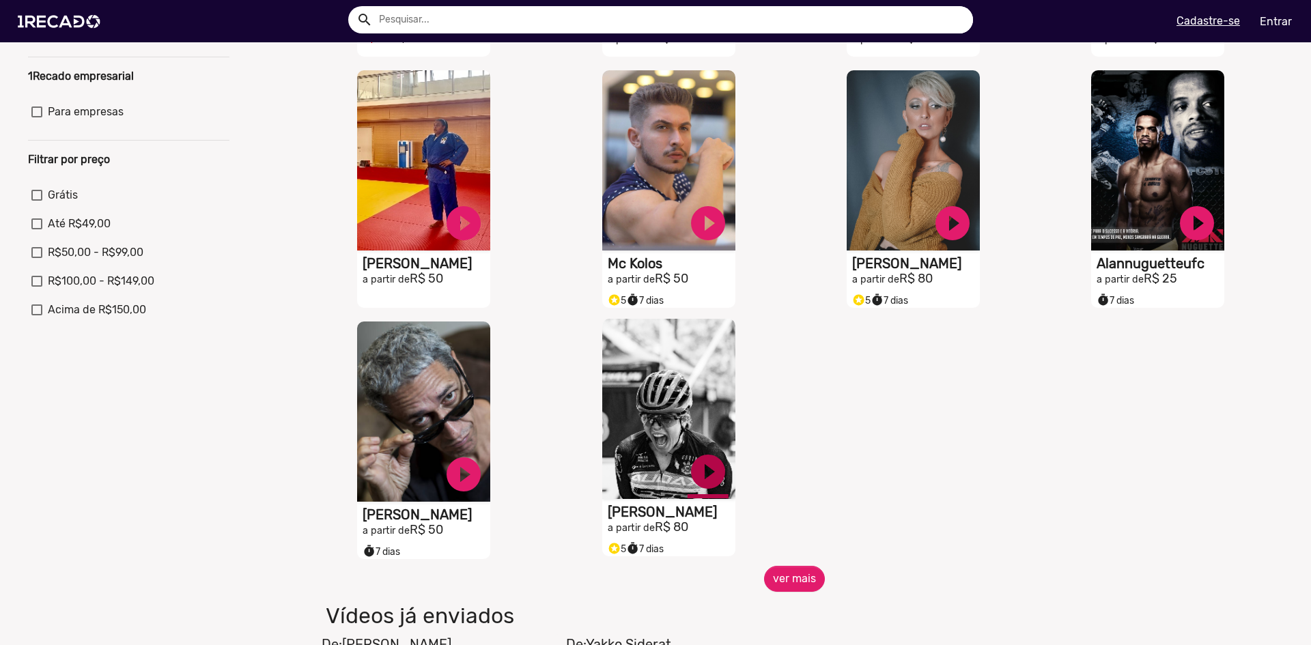
click at [698, 483] on link "play_circle_filled" at bounding box center [708, 471] width 41 height 41
click at [698, 477] on link "pause_circle" at bounding box center [708, 471] width 41 height 41
click at [698, 477] on link "play_circle_filled" at bounding box center [708, 471] width 41 height 41
click at [782, 579] on button "ver mais" at bounding box center [794, 579] width 61 height 26
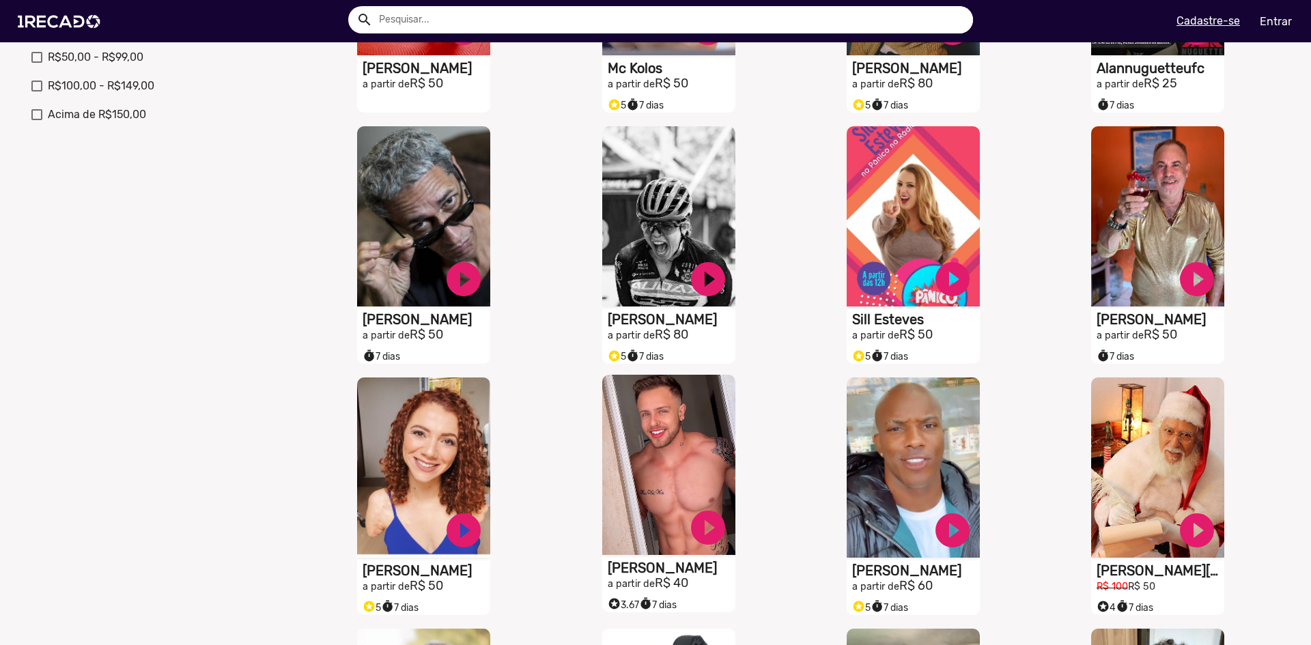
scroll to position [546, 0]
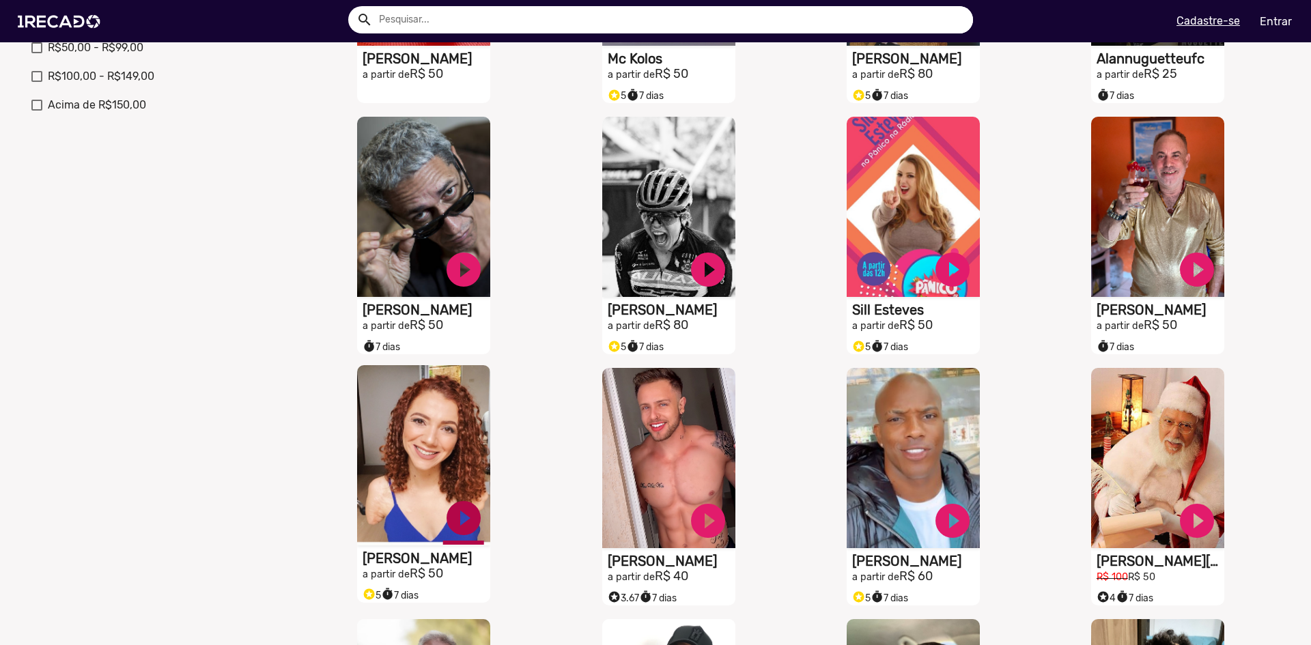
click at [467, 520] on link "play_circle_filled" at bounding box center [463, 518] width 41 height 41
click at [387, 433] on video "S1RECADO vídeos dedicados para fãs e empresas" at bounding box center [423, 455] width 133 height 180
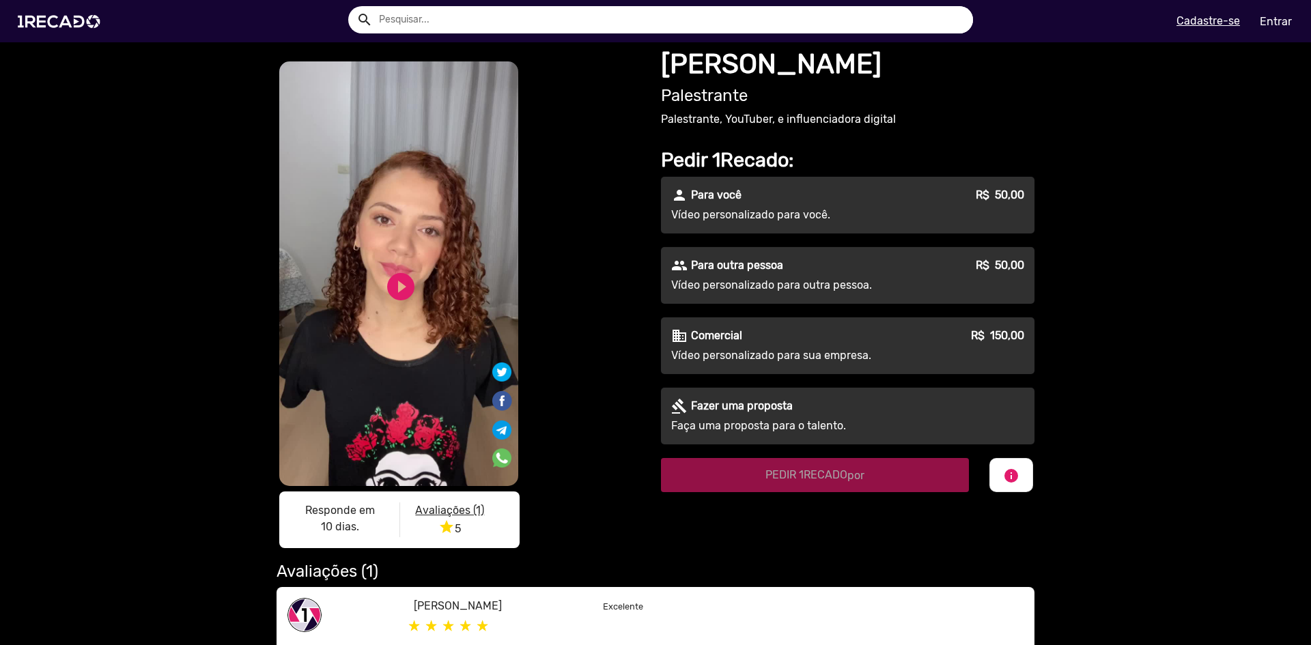
click at [378, 286] on div "play_circle_filled" at bounding box center [379, 282] width 42 height 52
click at [397, 289] on link "play_circle_filled" at bounding box center [400, 286] width 33 height 33
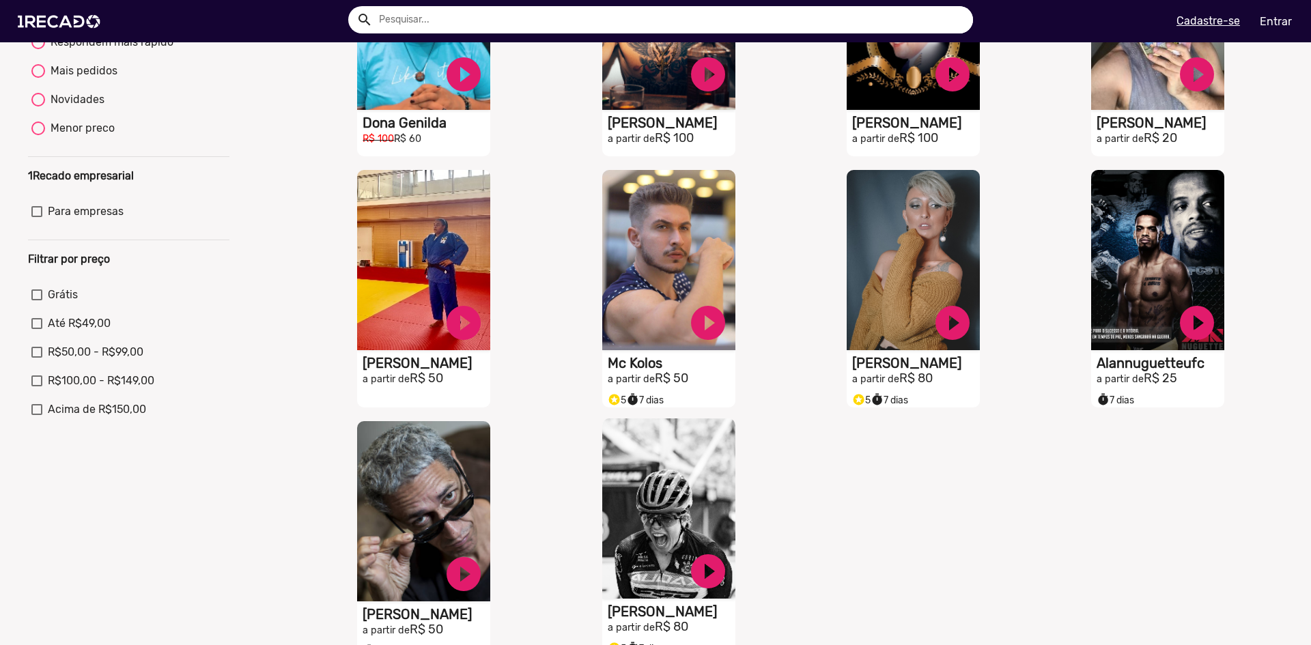
scroll to position [341, 0]
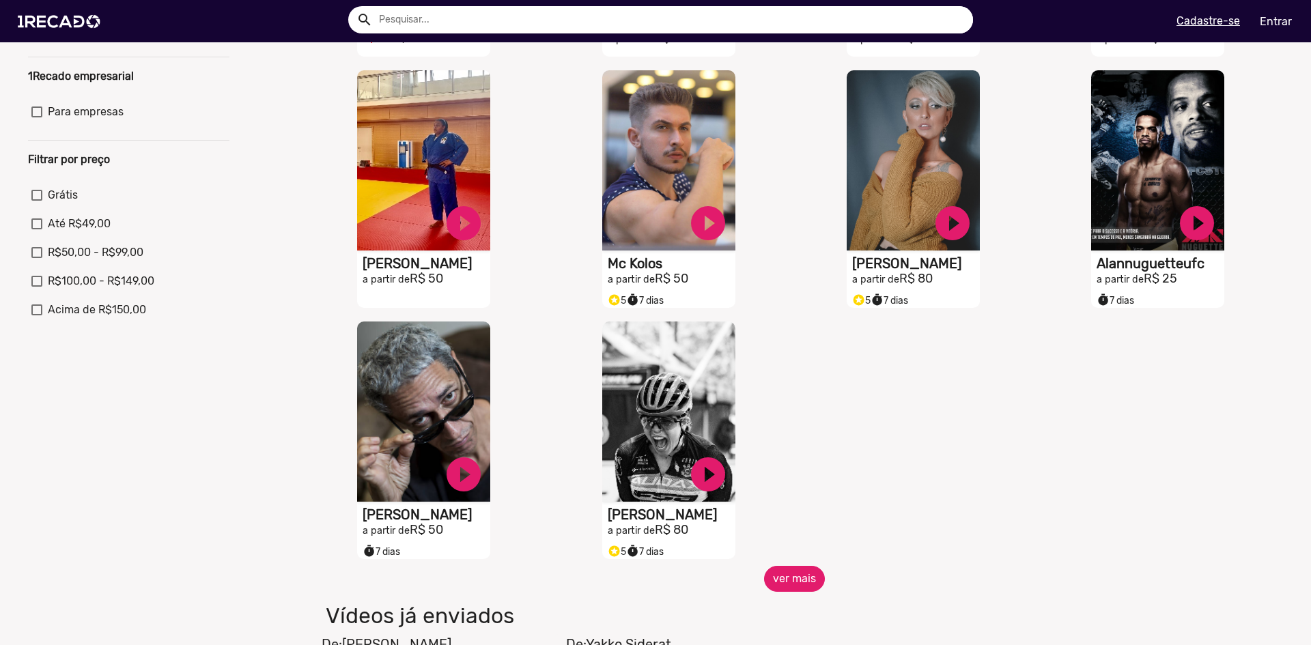
click at [777, 579] on button "ver mais" at bounding box center [794, 579] width 61 height 26
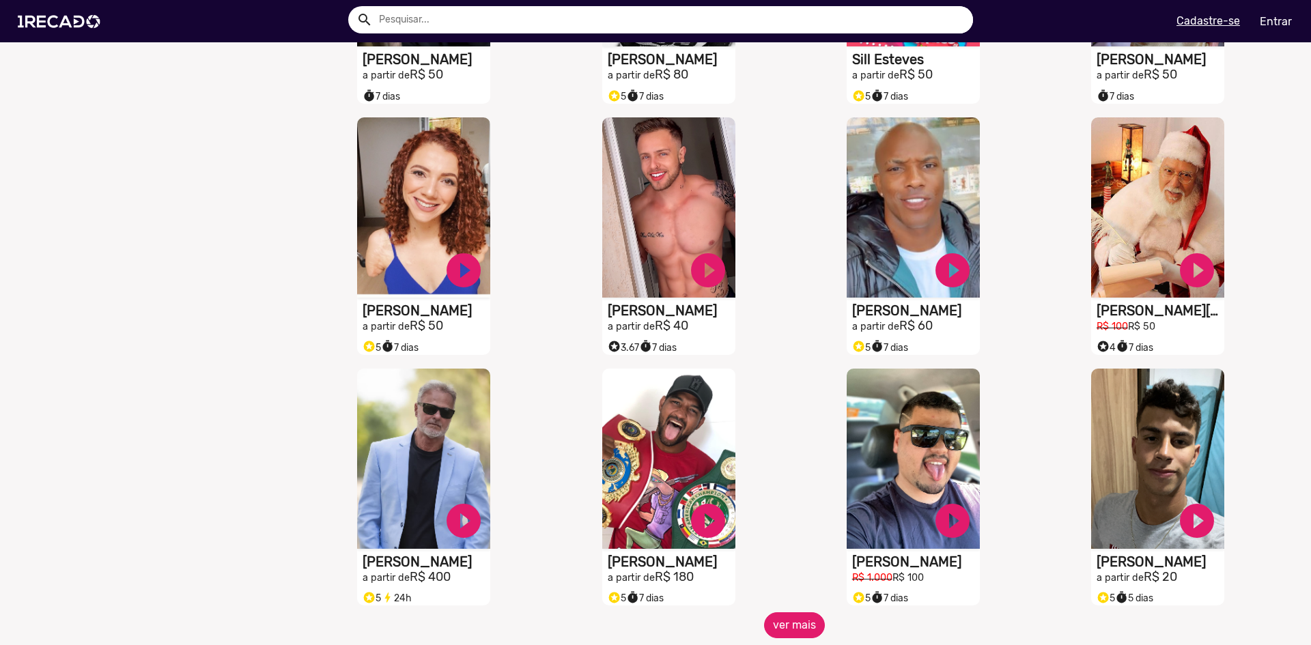
scroll to position [956, 0]
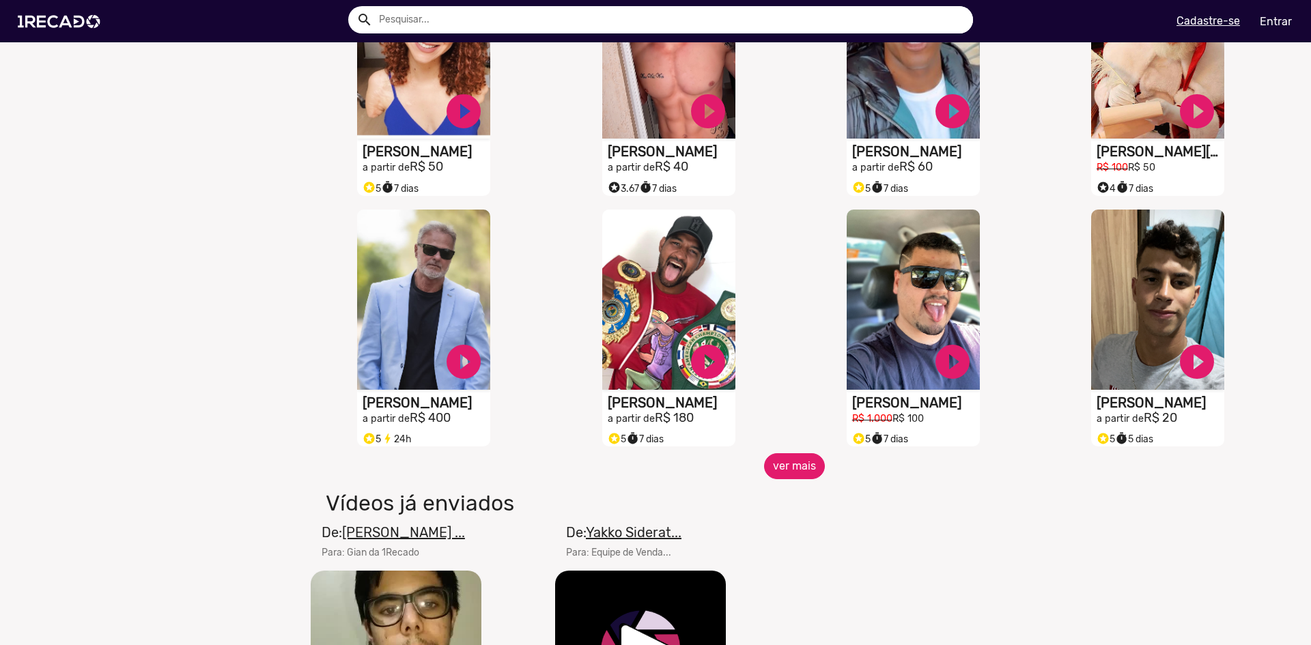
click at [790, 469] on button "ver mais" at bounding box center [794, 466] width 61 height 26
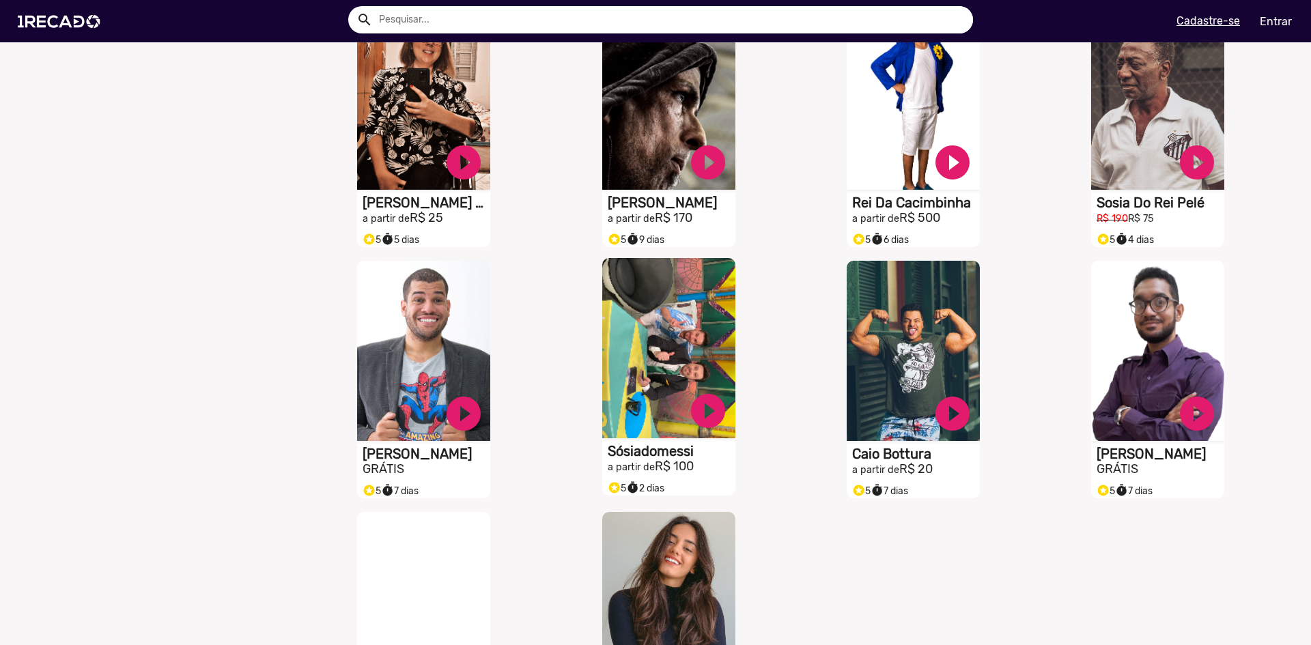
scroll to position [1570, 0]
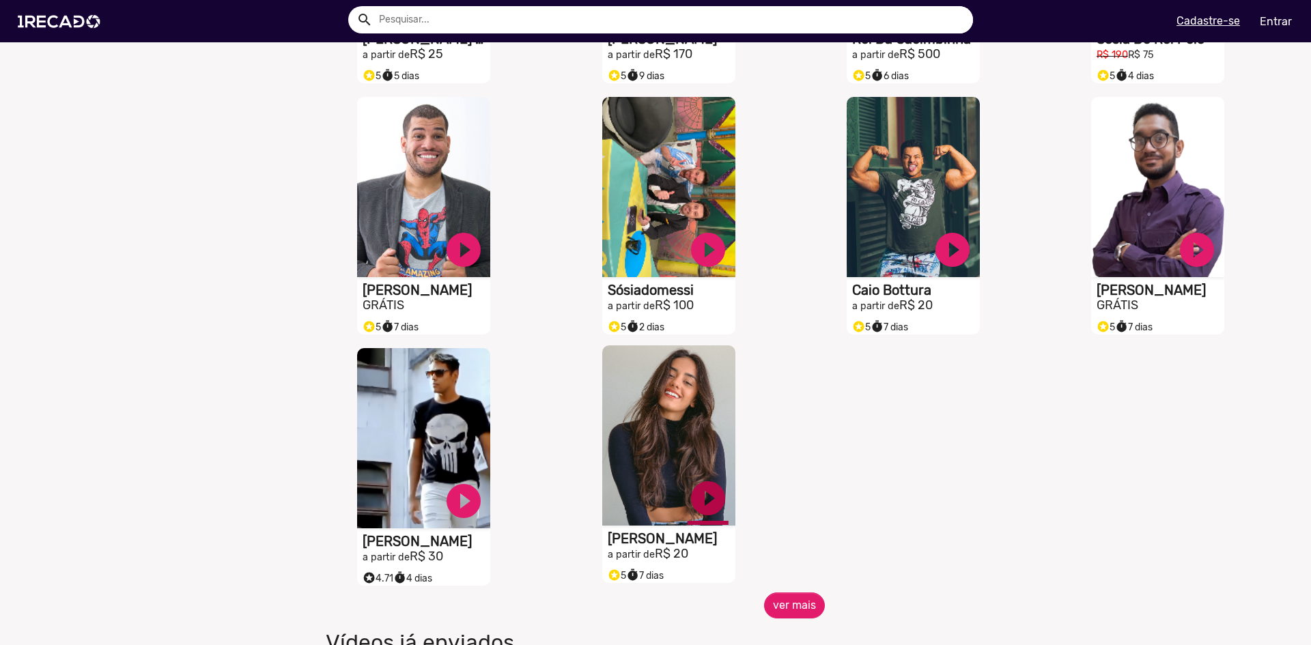
click at [700, 500] on link "play_circle_filled" at bounding box center [708, 498] width 41 height 41
click at [691, 513] on link "pause_circle" at bounding box center [708, 498] width 41 height 41
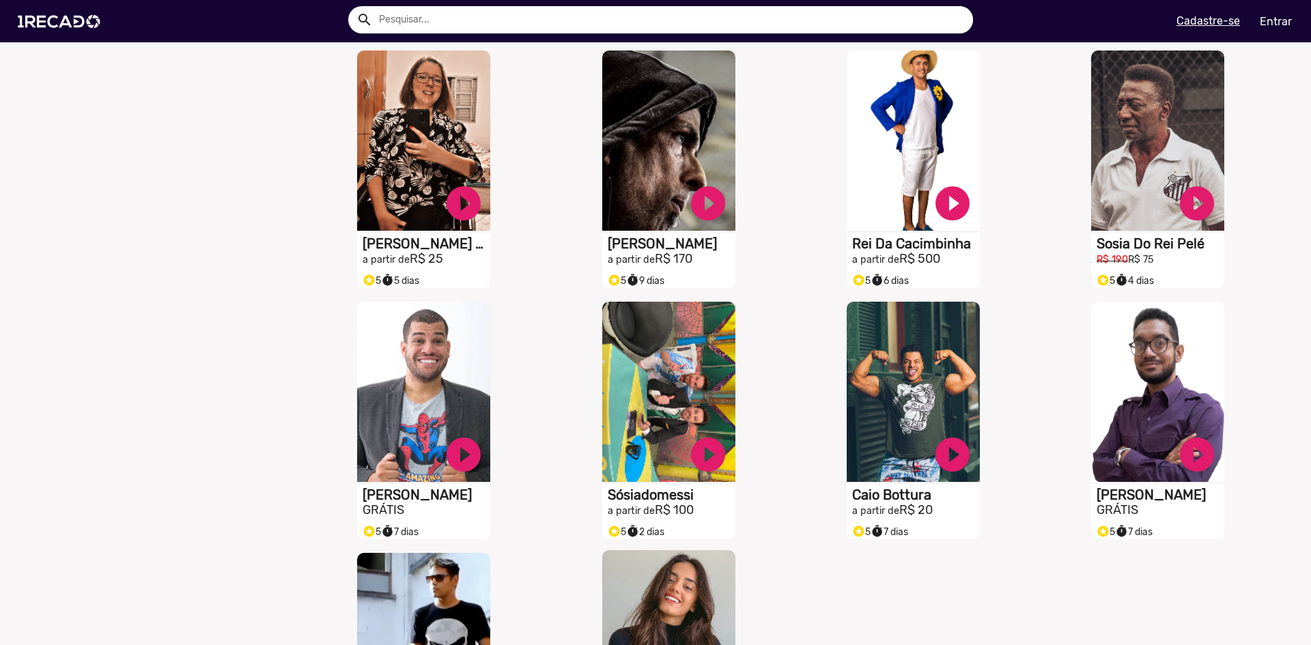
scroll to position [1707, 0]
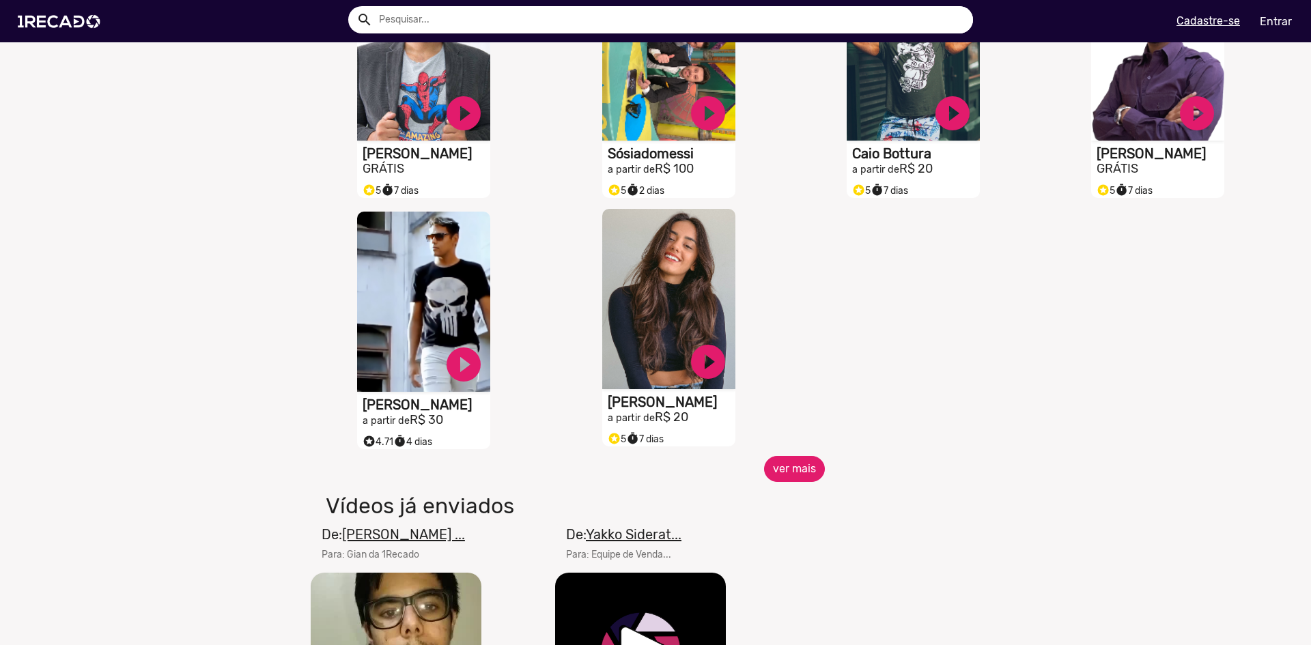
click at [789, 470] on button "ver mais" at bounding box center [794, 469] width 61 height 26
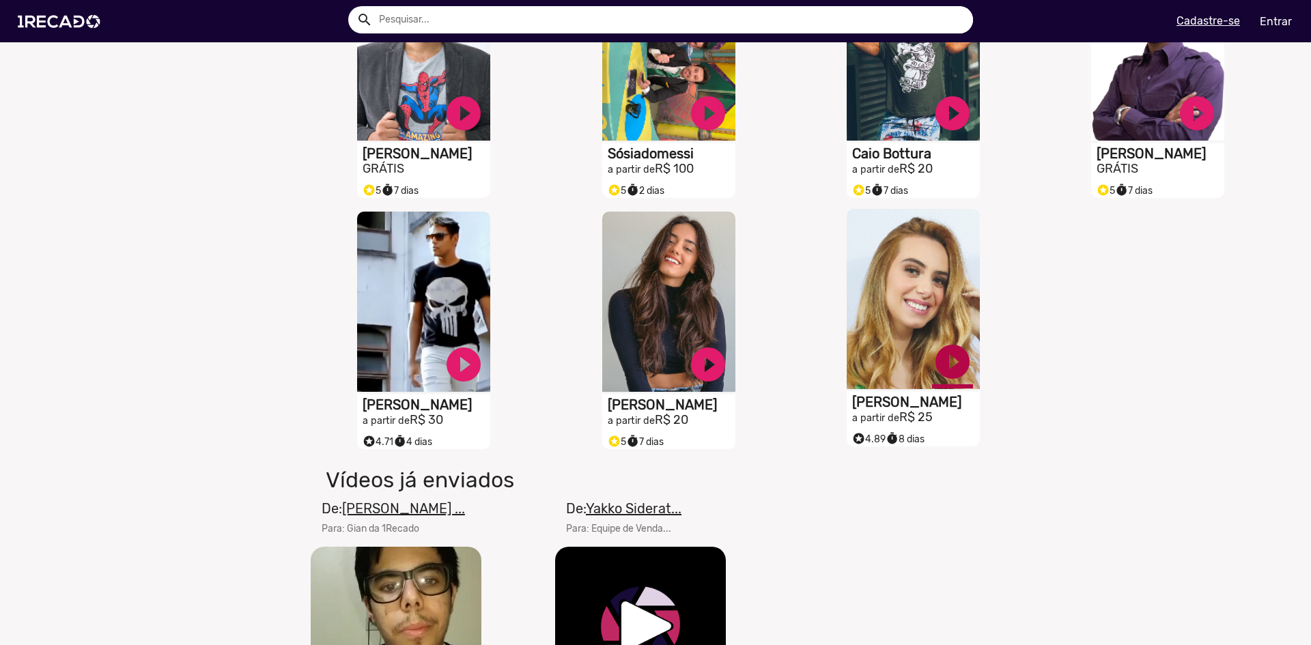
click at [949, 374] on link "play_circle_filled" at bounding box center [952, 361] width 41 height 41
click at [948, 376] on link "pause_circle" at bounding box center [952, 361] width 41 height 41
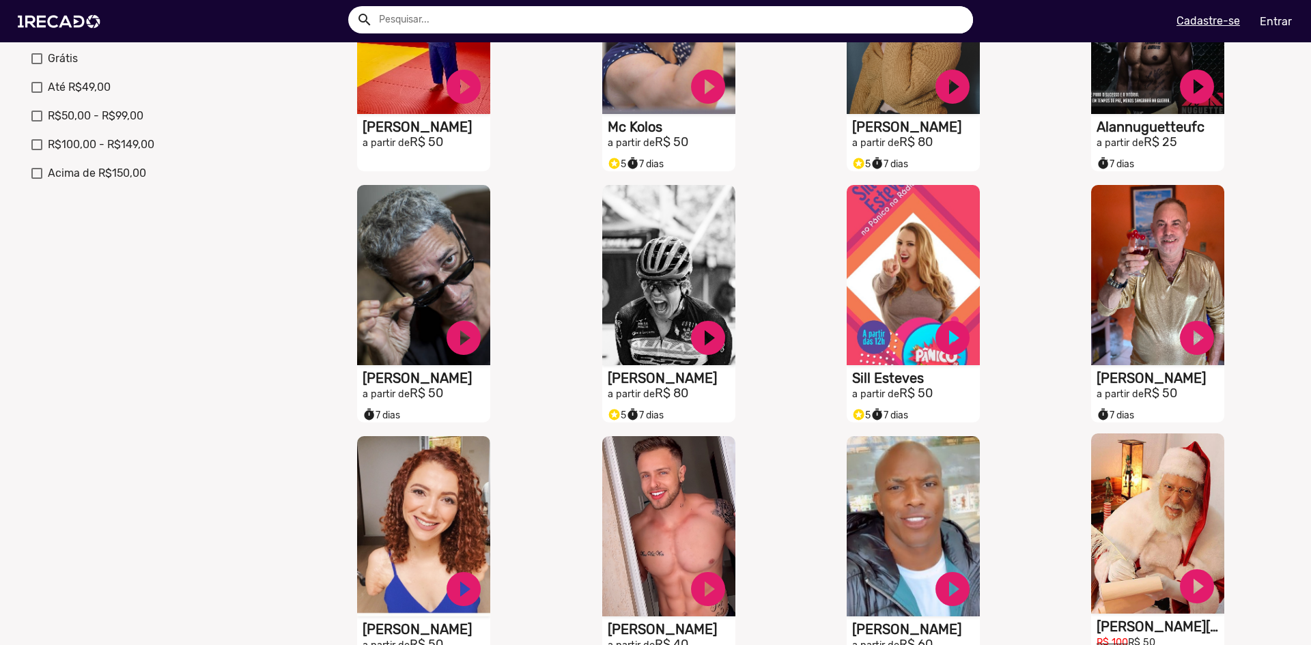
scroll to position [683, 0]
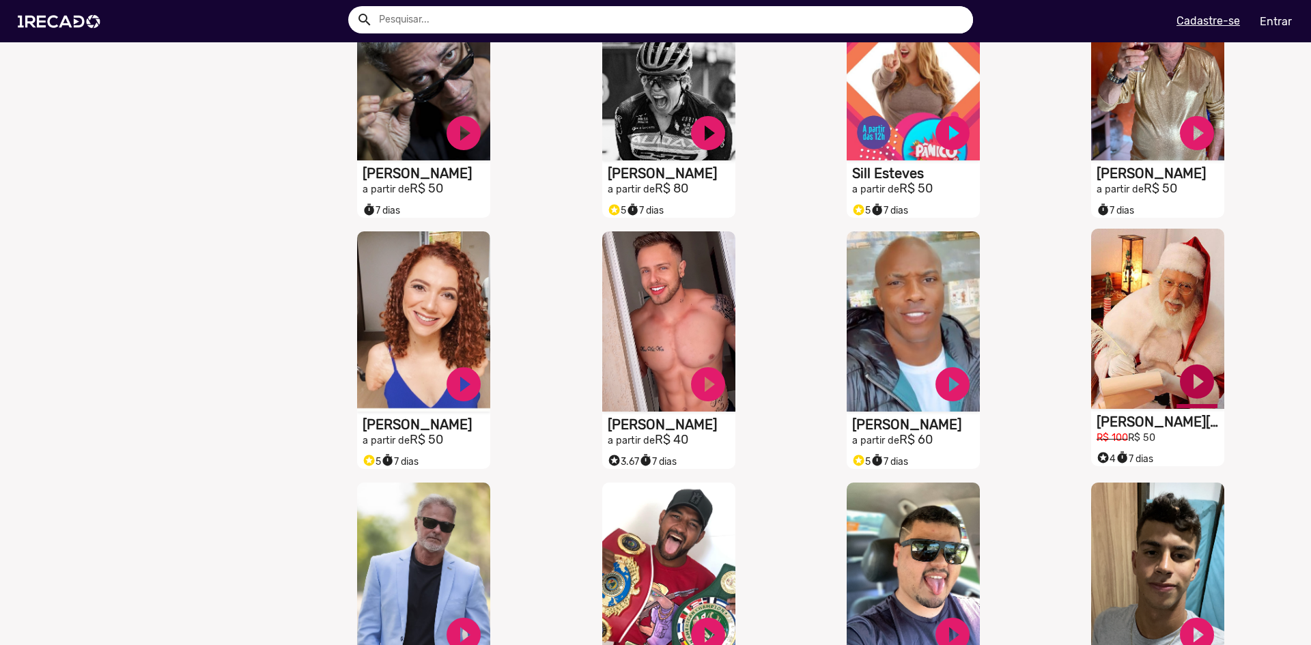
click at [1182, 393] on link "play_circle_filled" at bounding box center [1196, 381] width 41 height 41
click at [1183, 386] on link "pause_circle" at bounding box center [1196, 381] width 41 height 41
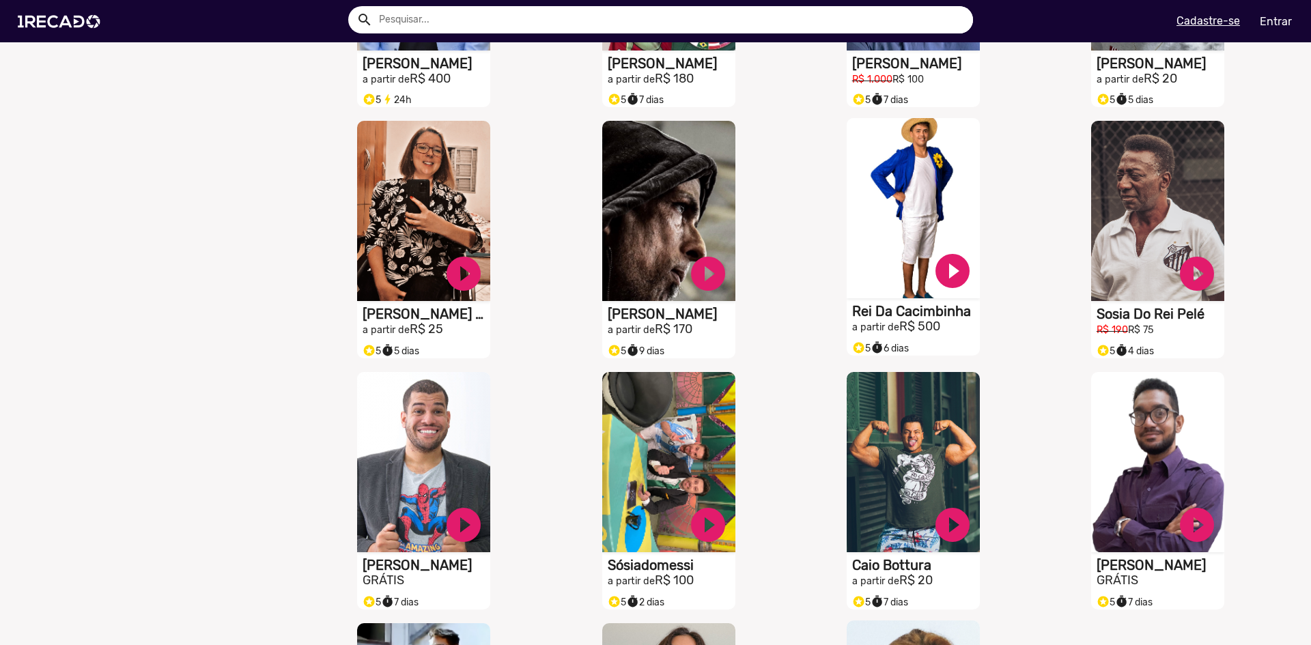
scroll to position [1434, 0]
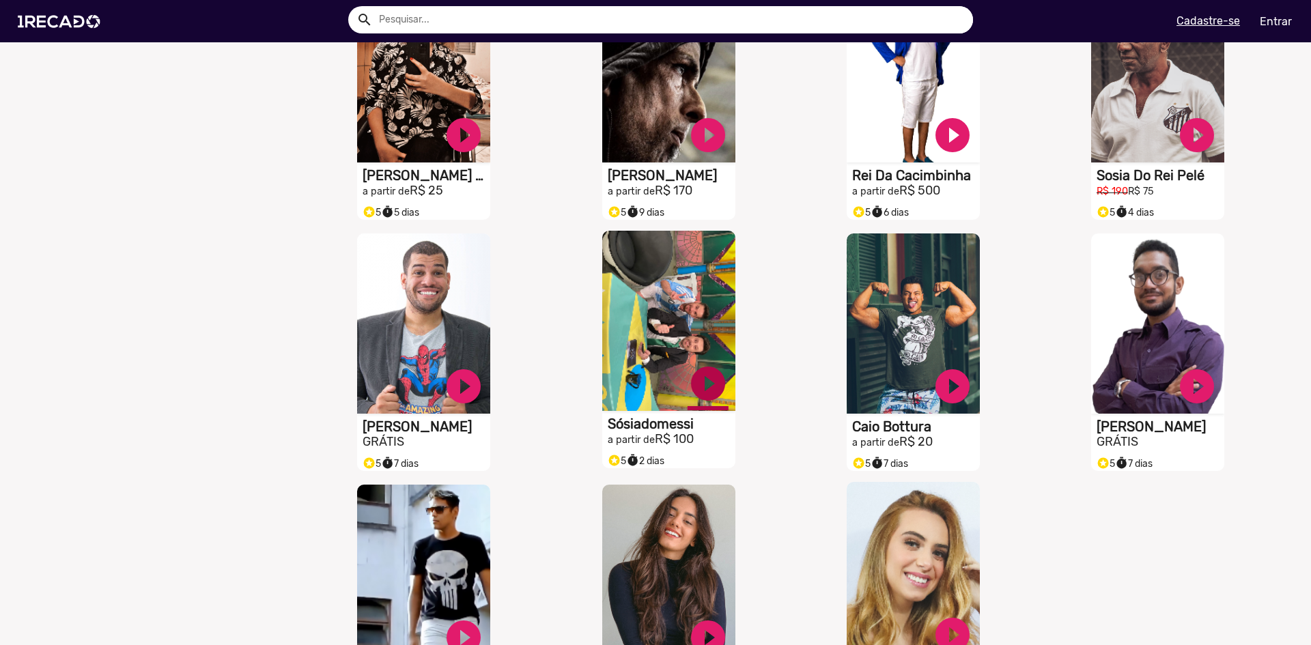
click at [696, 384] on link "play_circle_filled" at bounding box center [708, 383] width 41 height 41
click at [699, 388] on link "pause_circle" at bounding box center [708, 383] width 41 height 41
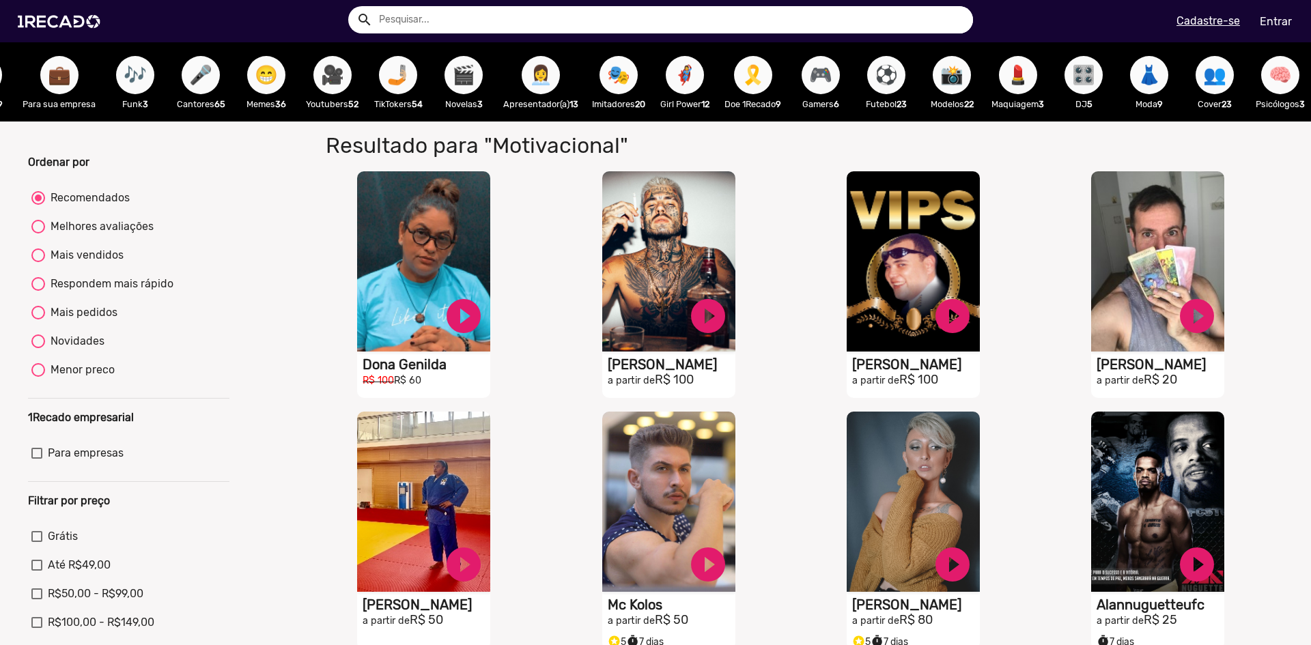
scroll to position [0, 51]
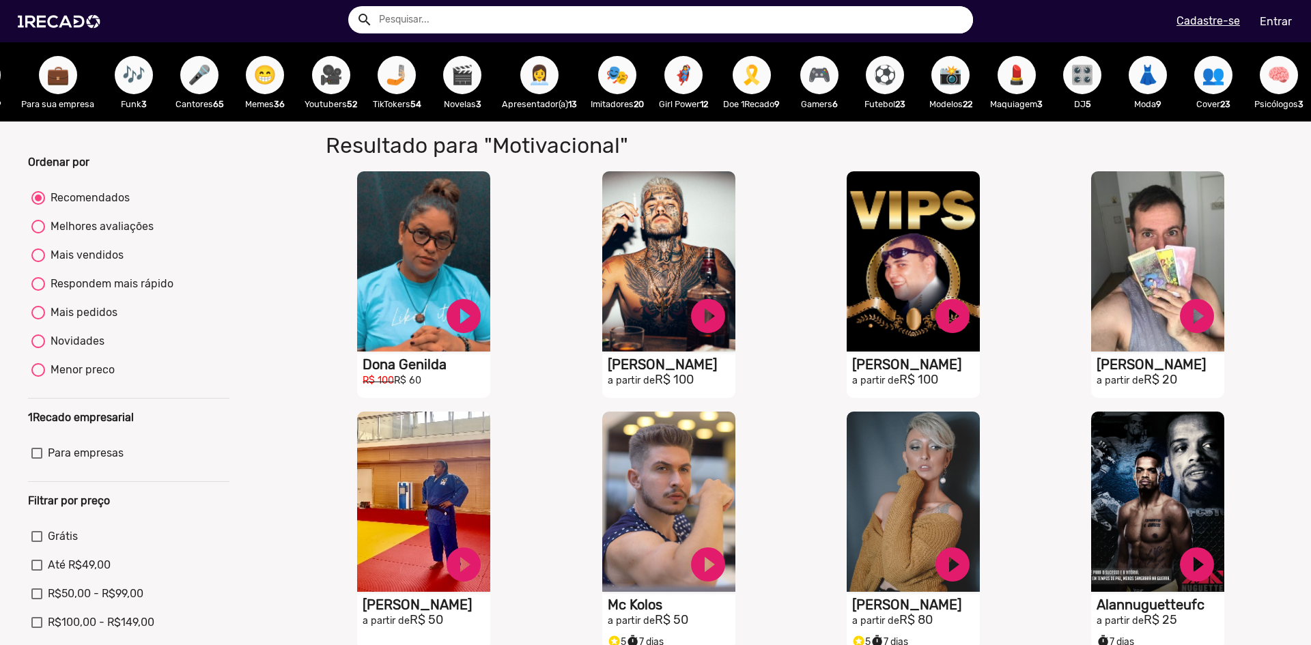
drag, startPoint x: 399, startPoint y: 98, endPoint x: 432, endPoint y: 113, distance: 36.4
click at [416, 119] on div "🤳🏼 TikTokers 54" at bounding box center [397, 81] width 66 height 79
click at [444, 106] on p "Novelas 3" at bounding box center [462, 104] width 52 height 13
click at [548, 83] on span "👩‍💼" at bounding box center [539, 75] width 23 height 38
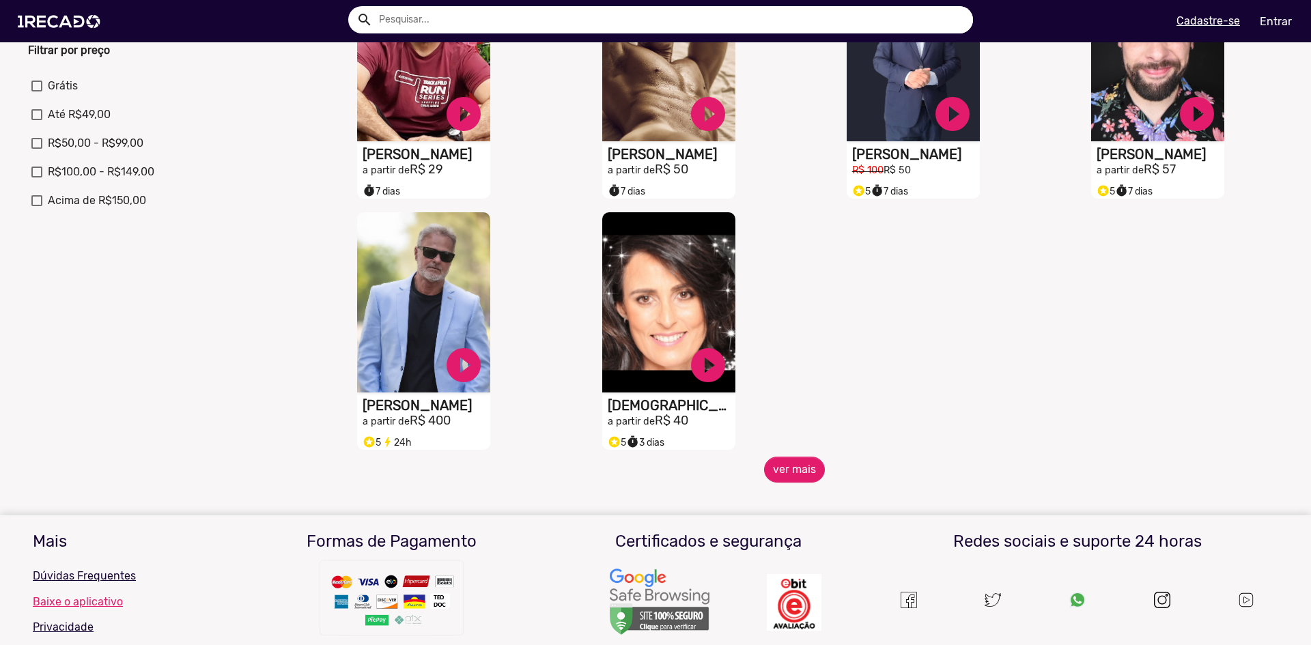
scroll to position [602, 0]
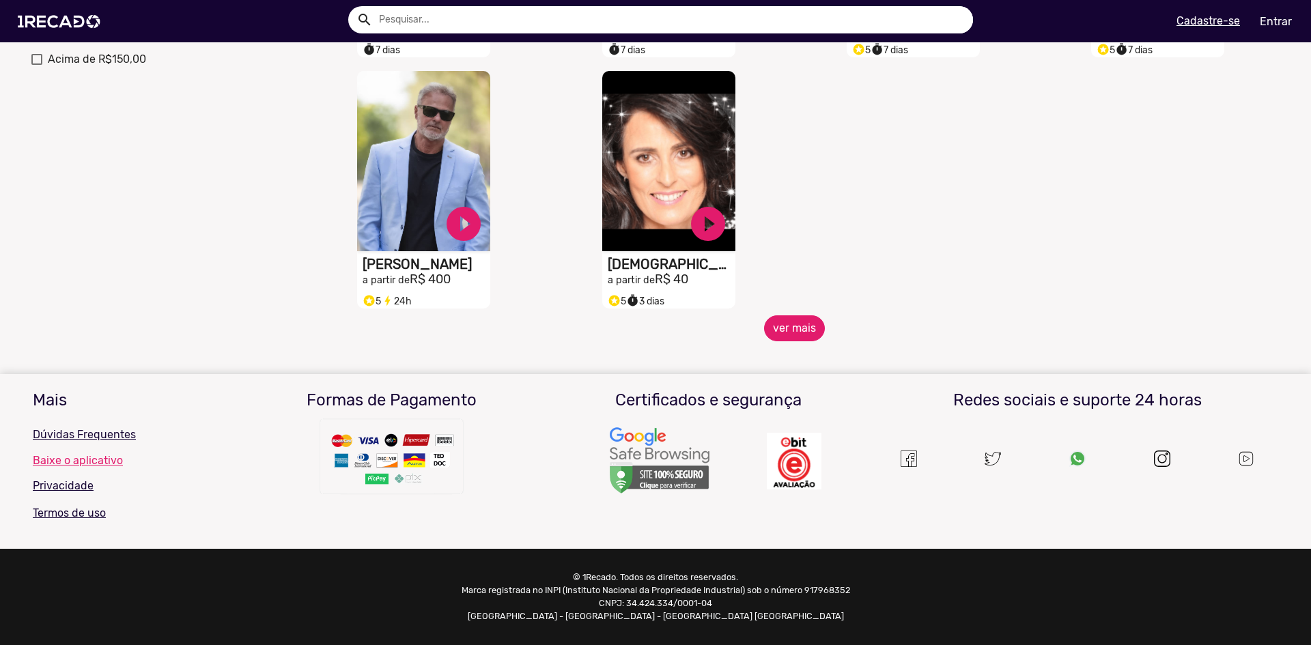
click at [784, 336] on button "ver mais" at bounding box center [794, 328] width 61 height 26
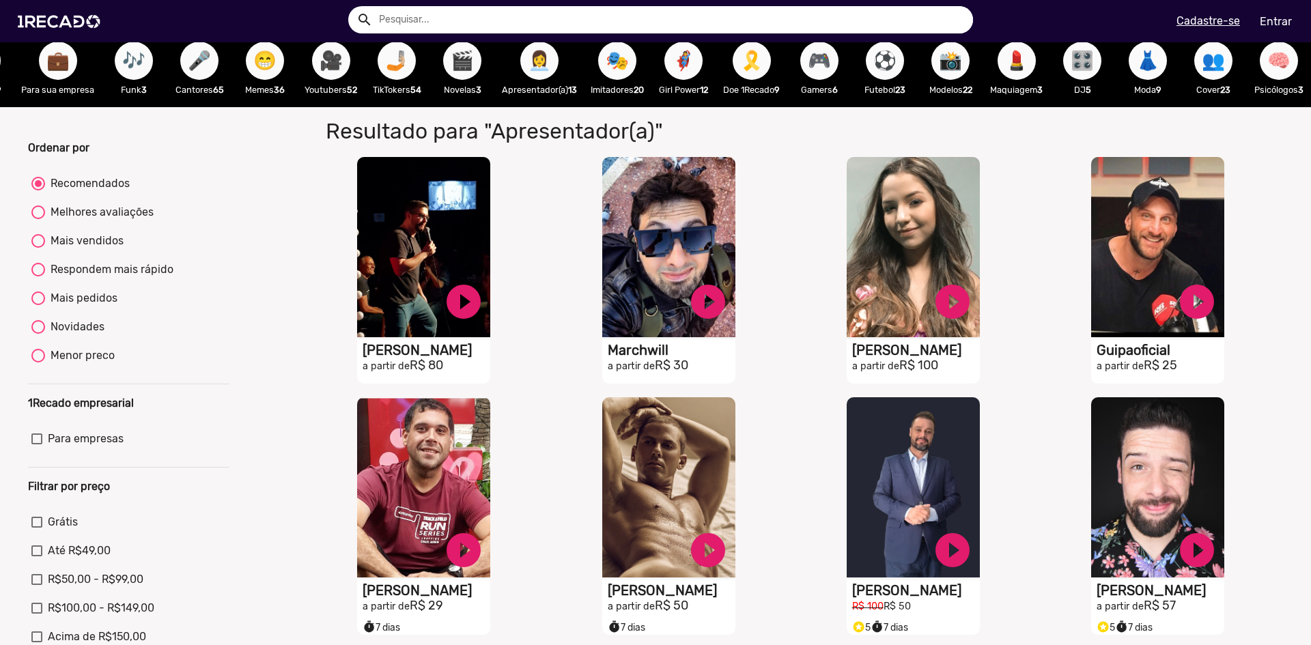
scroll to position [8, 0]
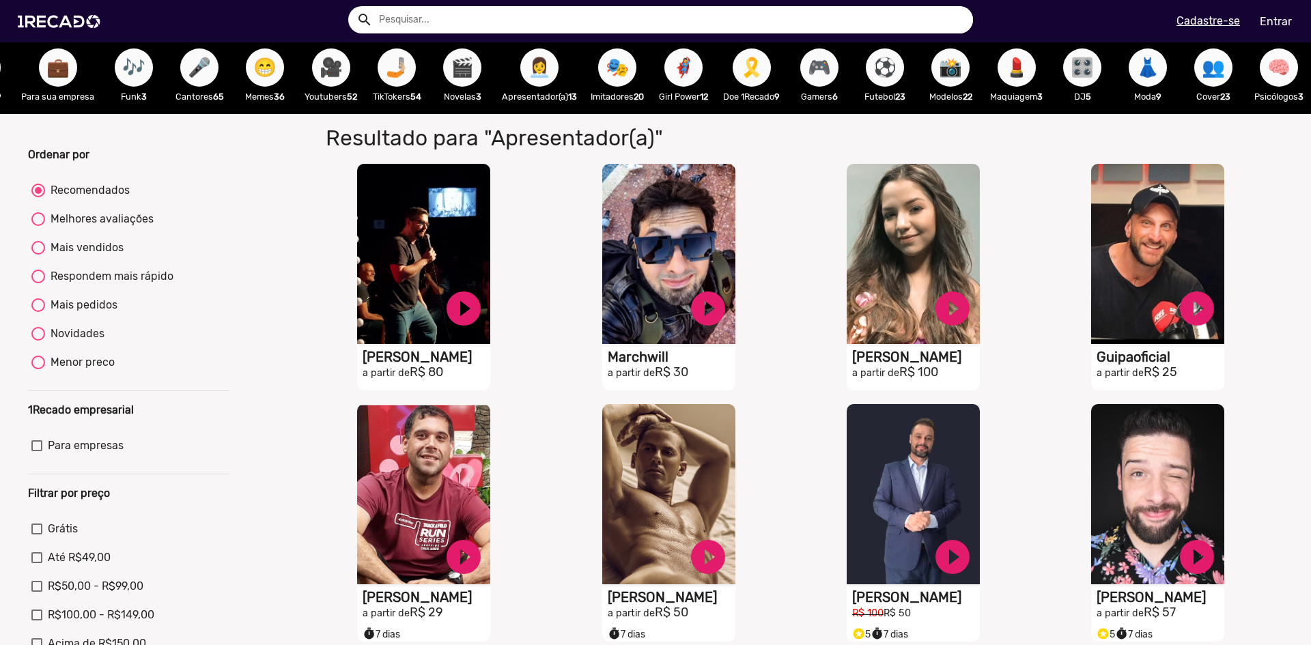
click at [1156, 93] on p "Moda 9" at bounding box center [1148, 96] width 52 height 13
click at [1151, 79] on span "👗" at bounding box center [1147, 67] width 23 height 38
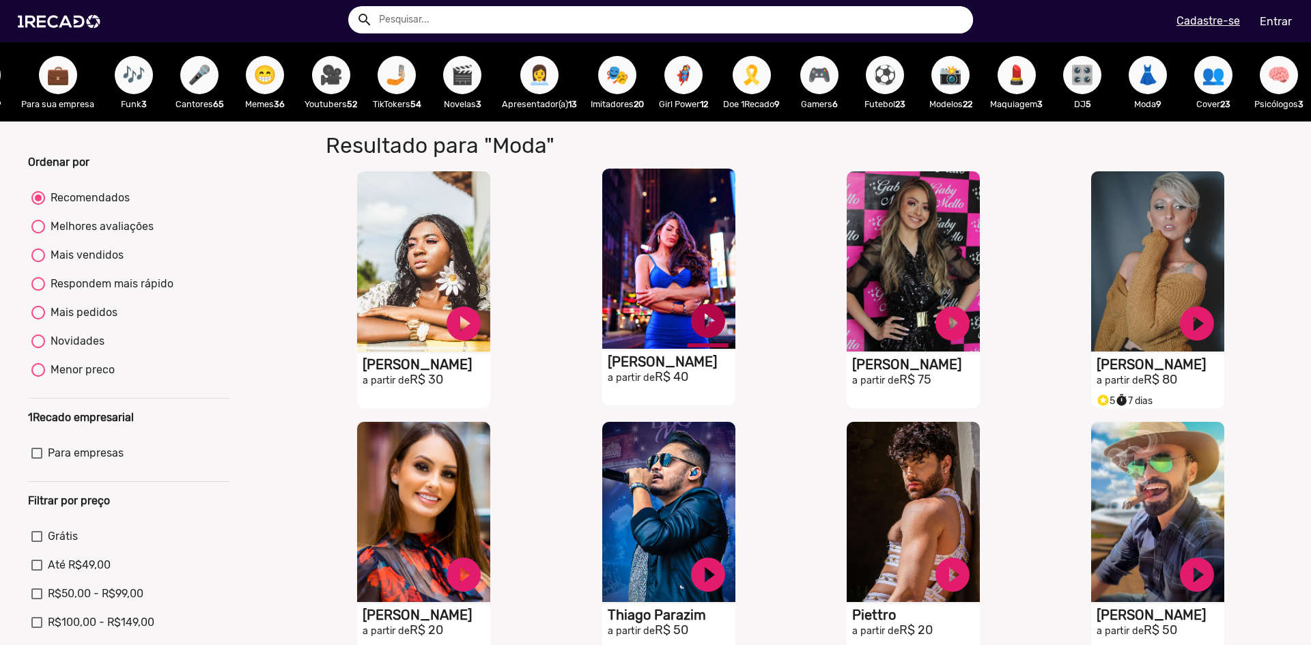
click at [696, 339] on link "play_circle_filled" at bounding box center [708, 320] width 41 height 41
click at [701, 330] on link "pause_circle" at bounding box center [708, 320] width 41 height 41
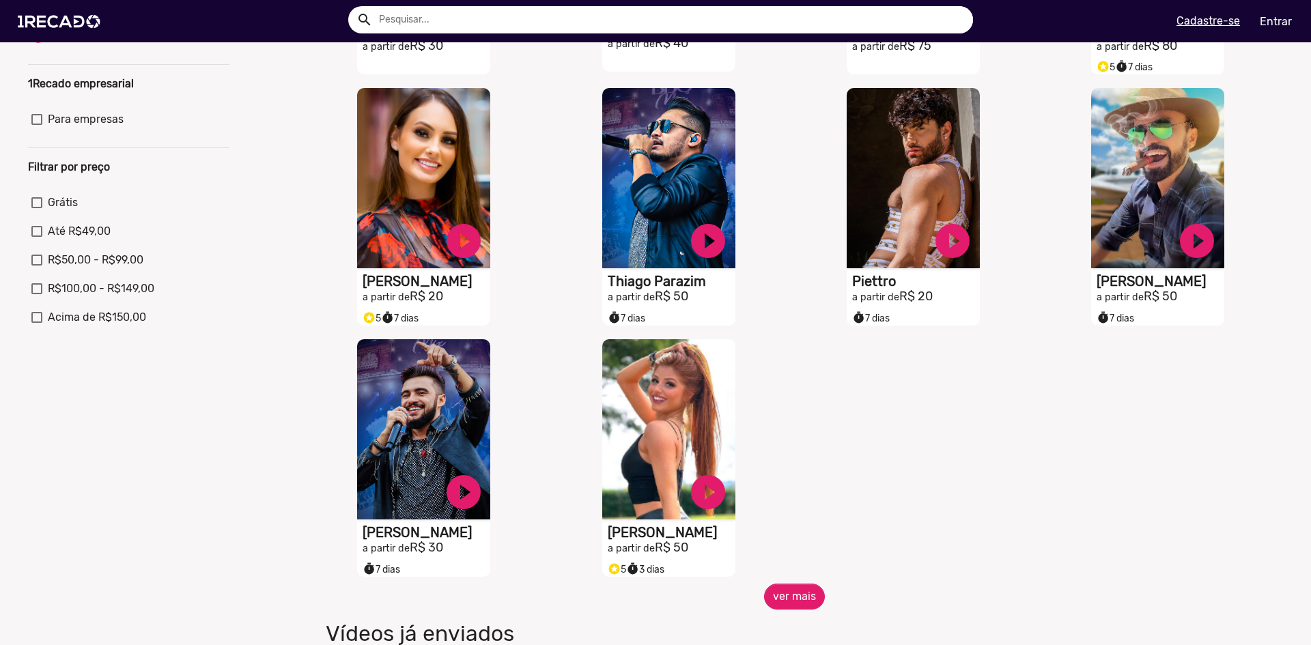
scroll to position [478, 0]
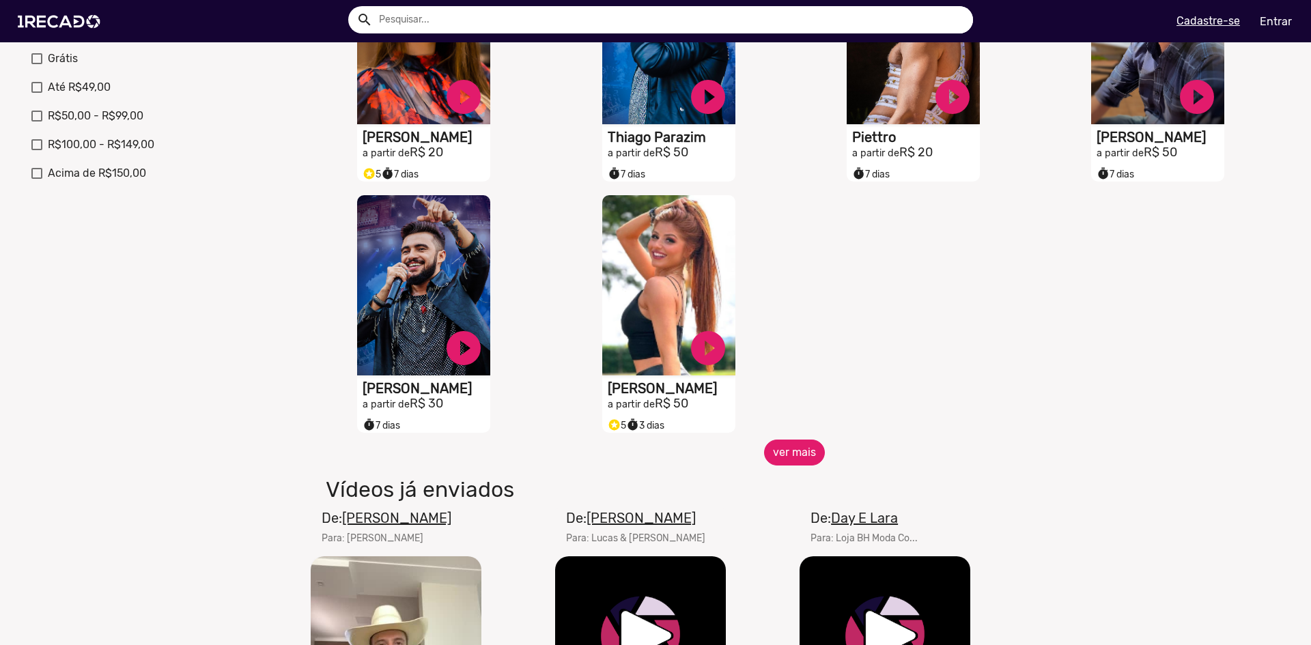
click at [782, 465] on button "ver mais" at bounding box center [794, 453] width 61 height 26
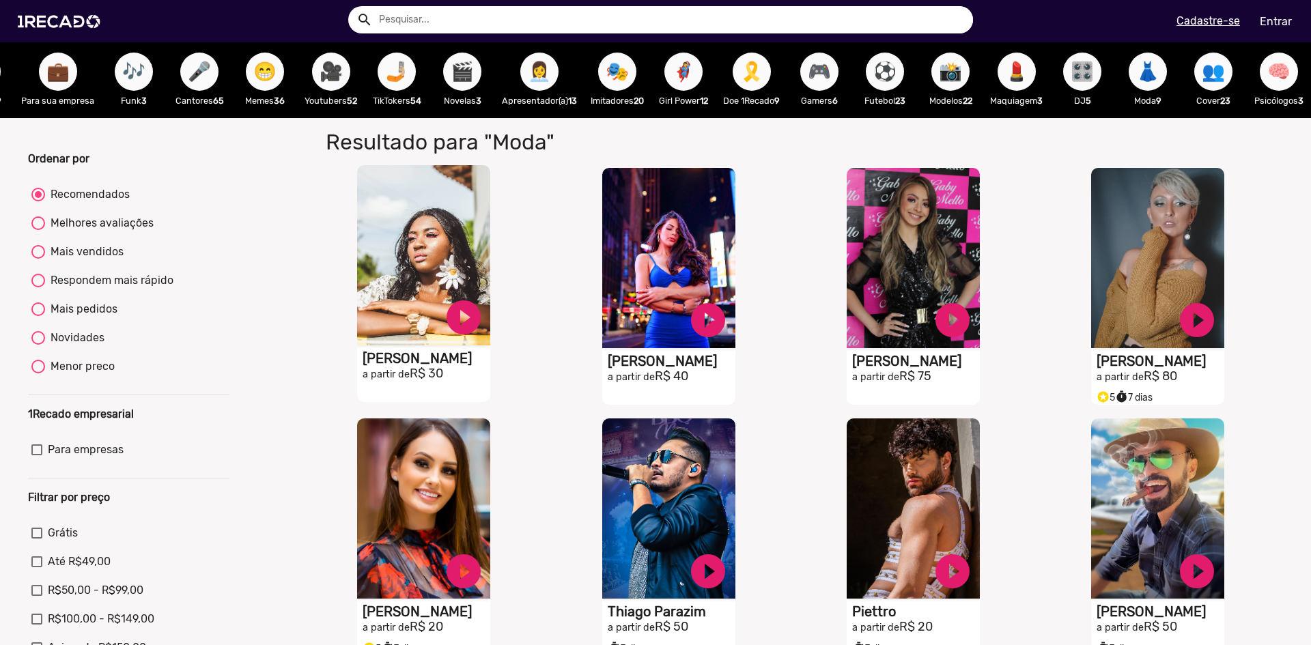
scroll to position [0, 0]
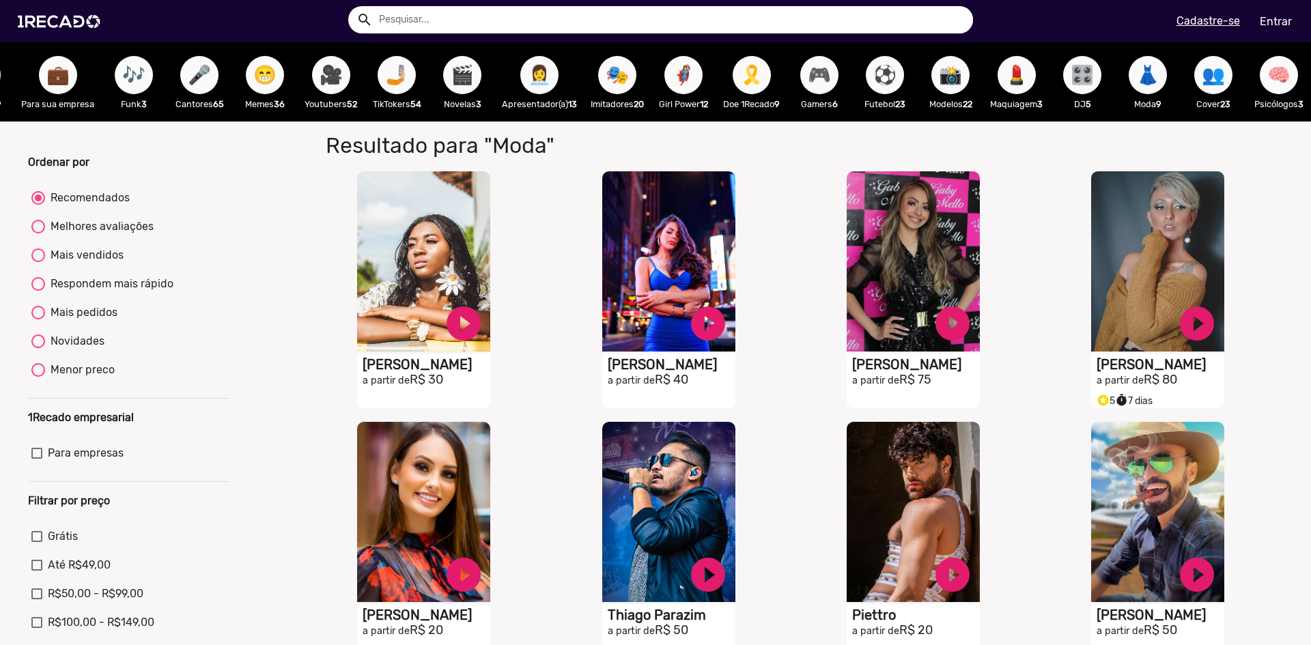
click at [332, 91] on span "🎥" at bounding box center [331, 75] width 23 height 38
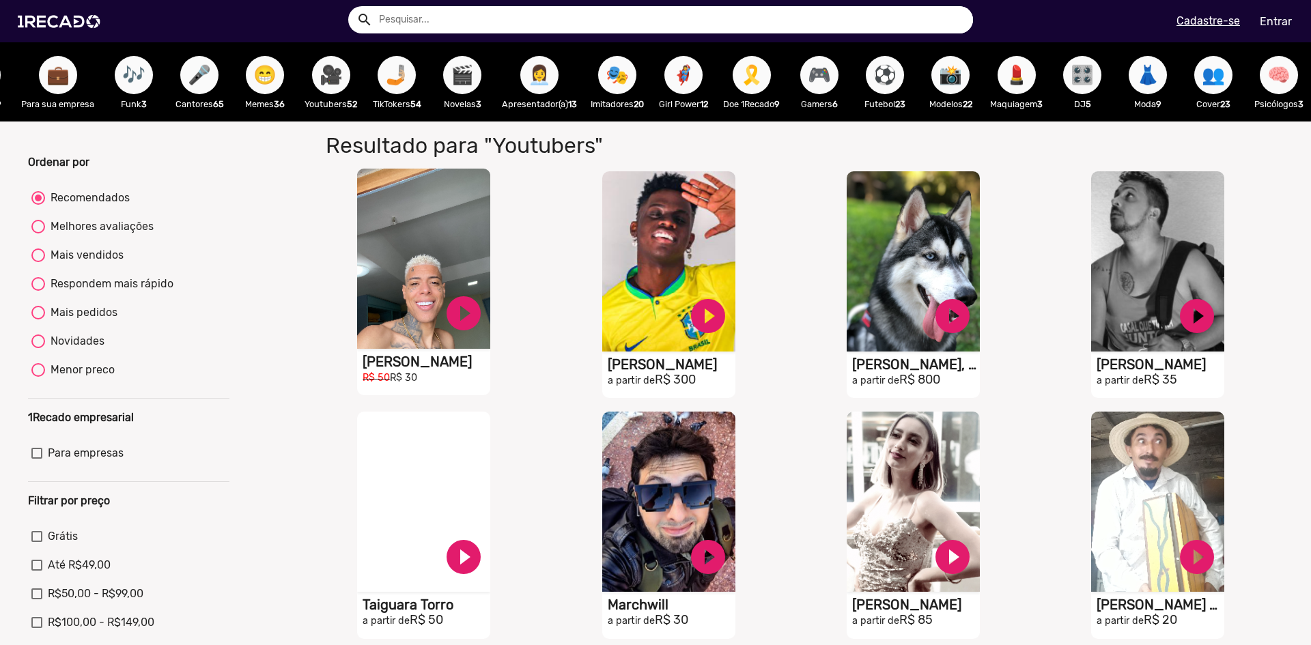
scroll to position [410, 0]
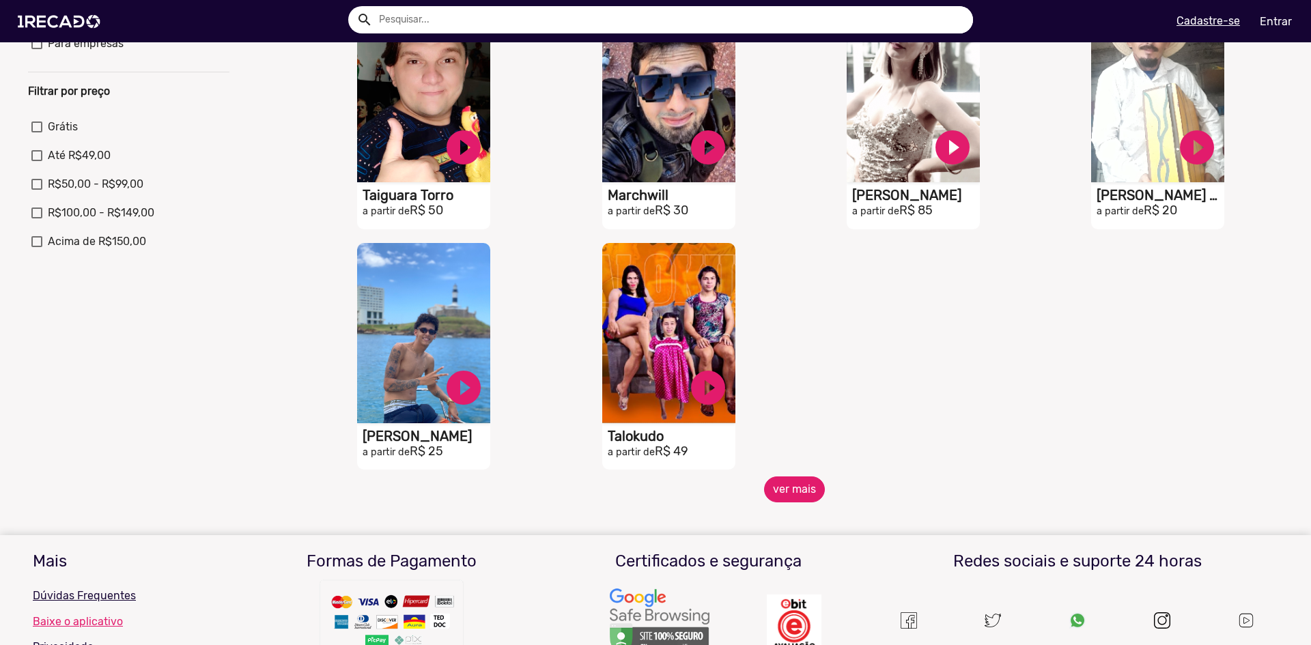
click at [783, 503] on button "ver mais" at bounding box center [794, 490] width 61 height 26
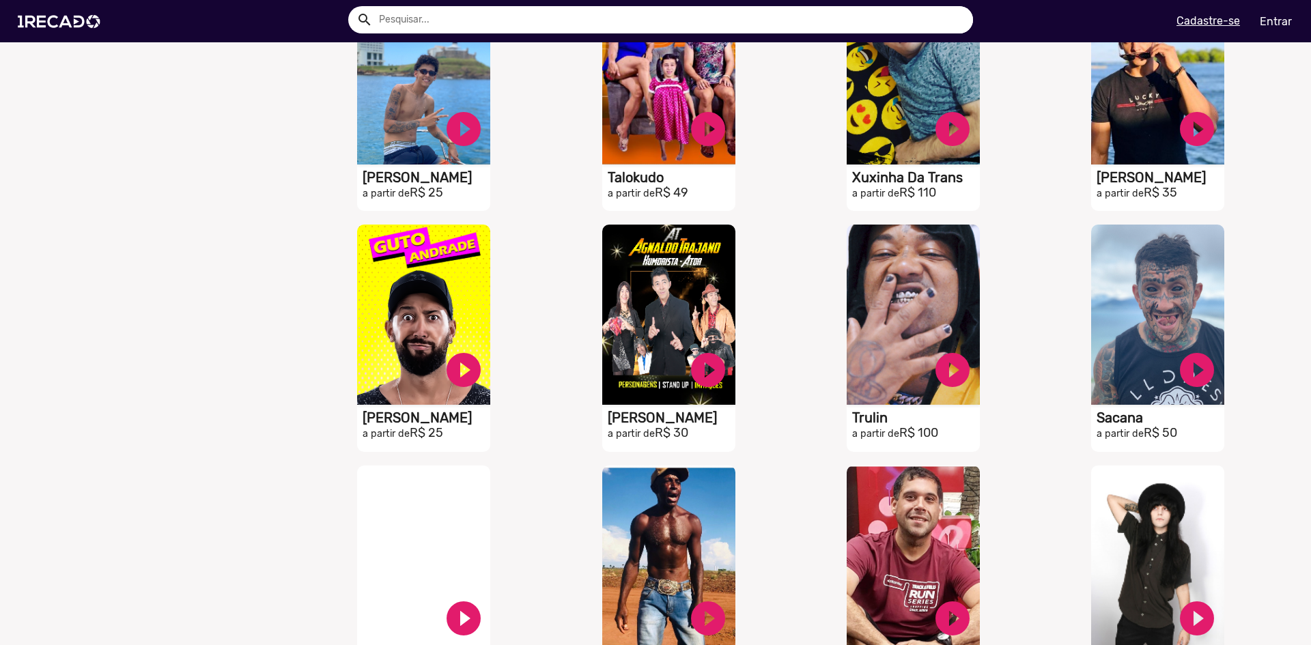
scroll to position [819, 0]
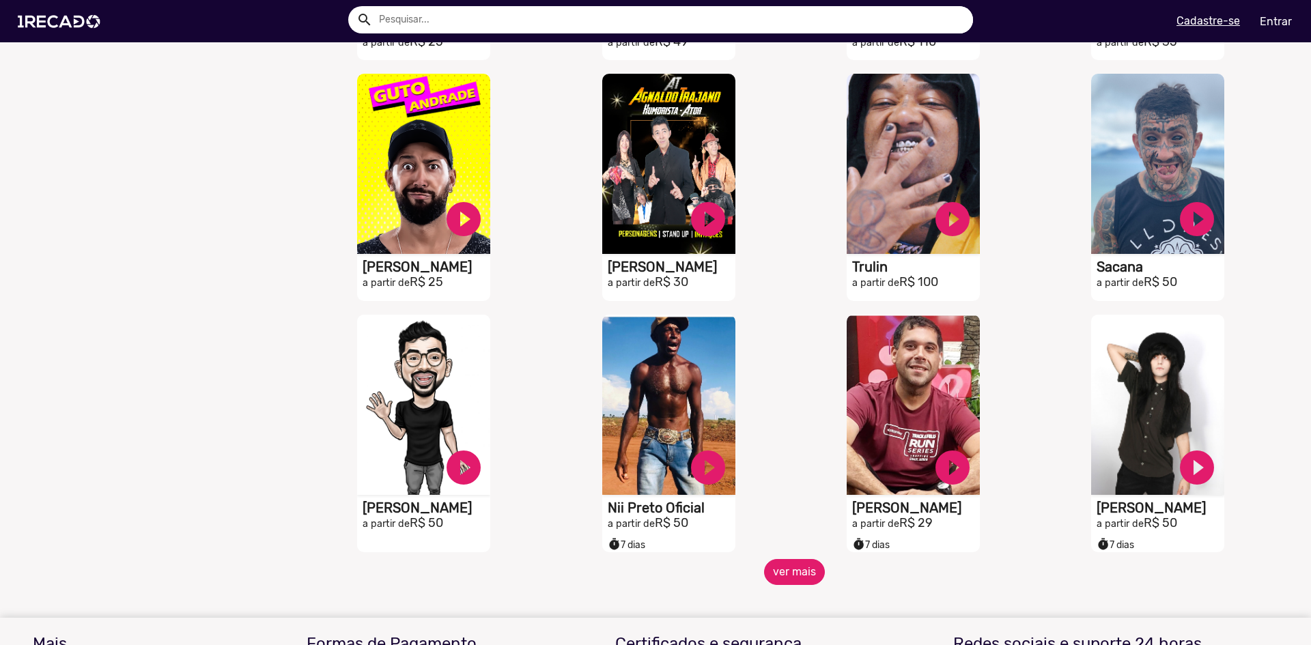
click at [768, 572] on button "ver mais" at bounding box center [794, 572] width 61 height 26
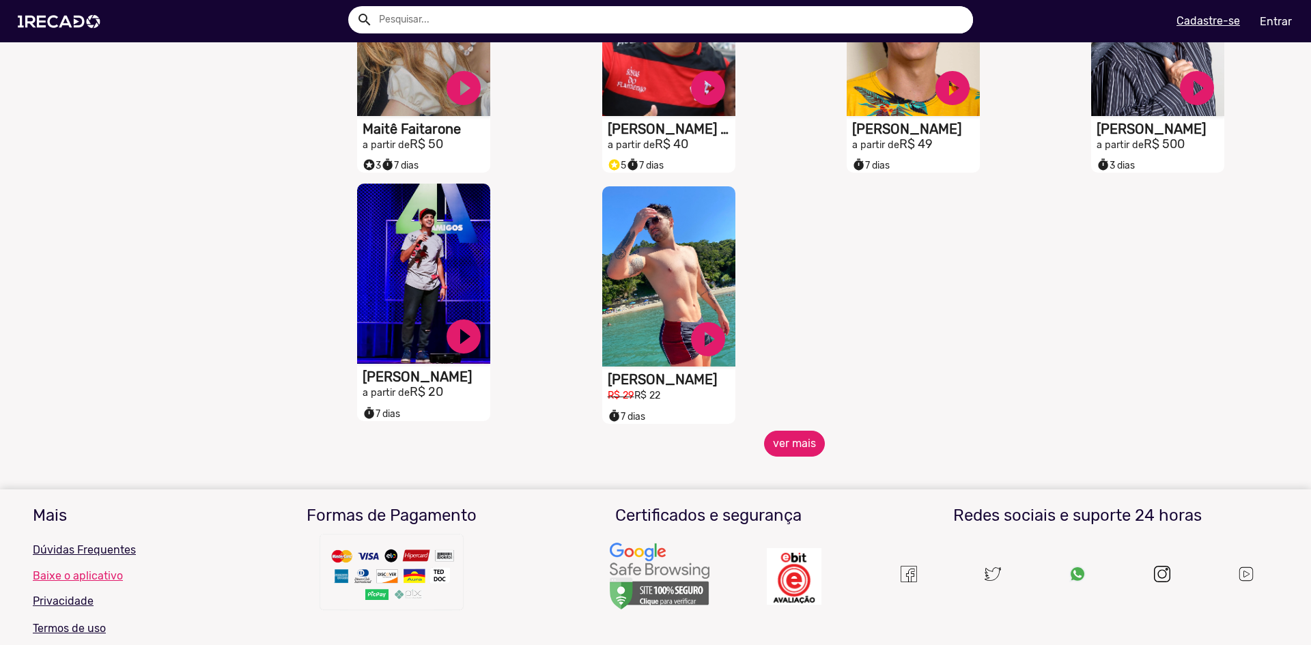
scroll to position [1707, 0]
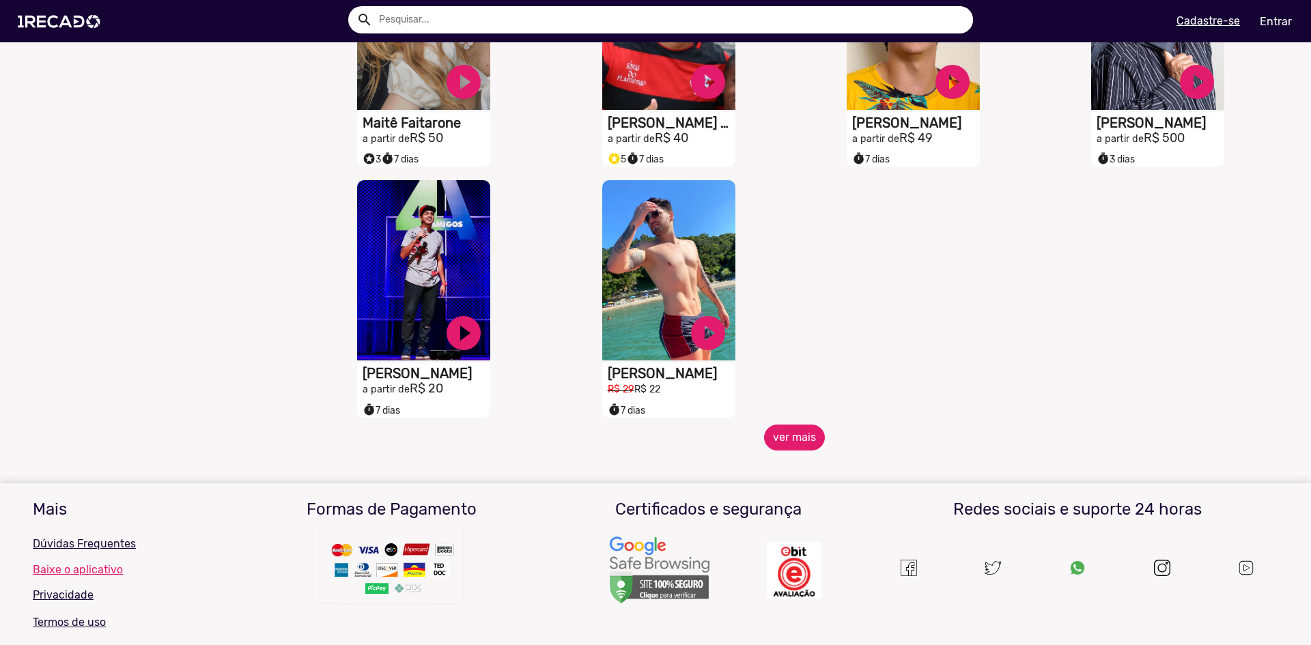
click at [780, 440] on button "ver mais" at bounding box center [794, 438] width 61 height 26
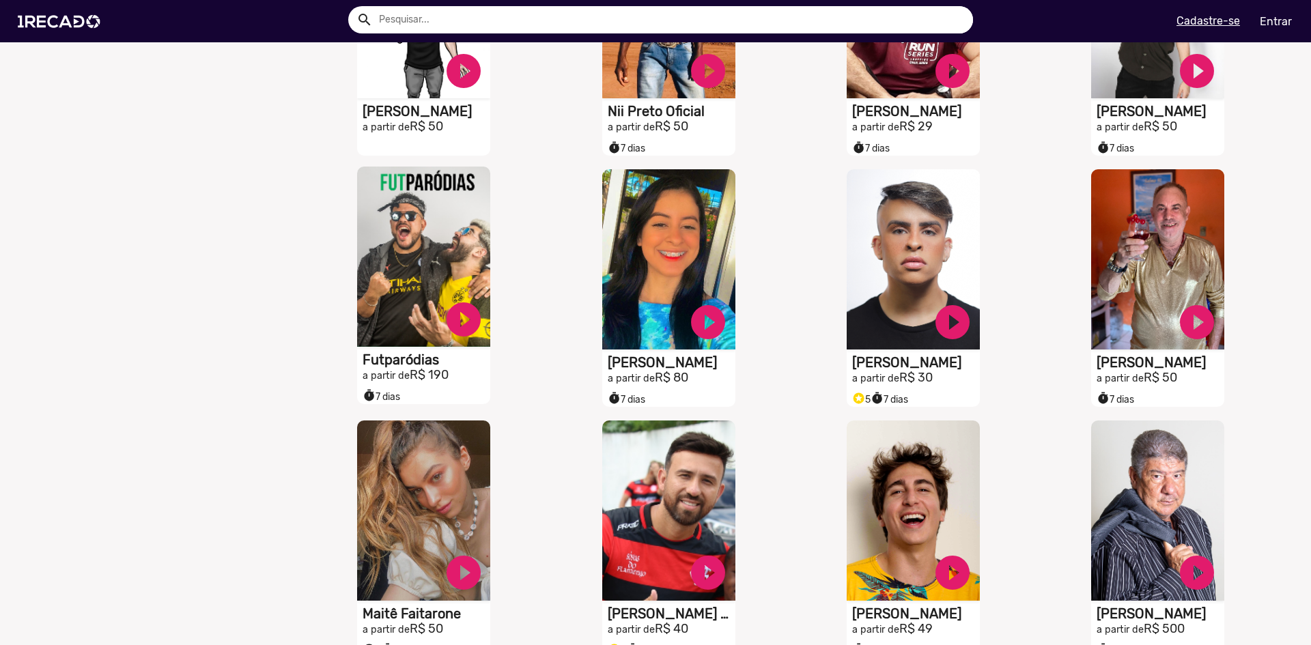
scroll to position [1024, 0]
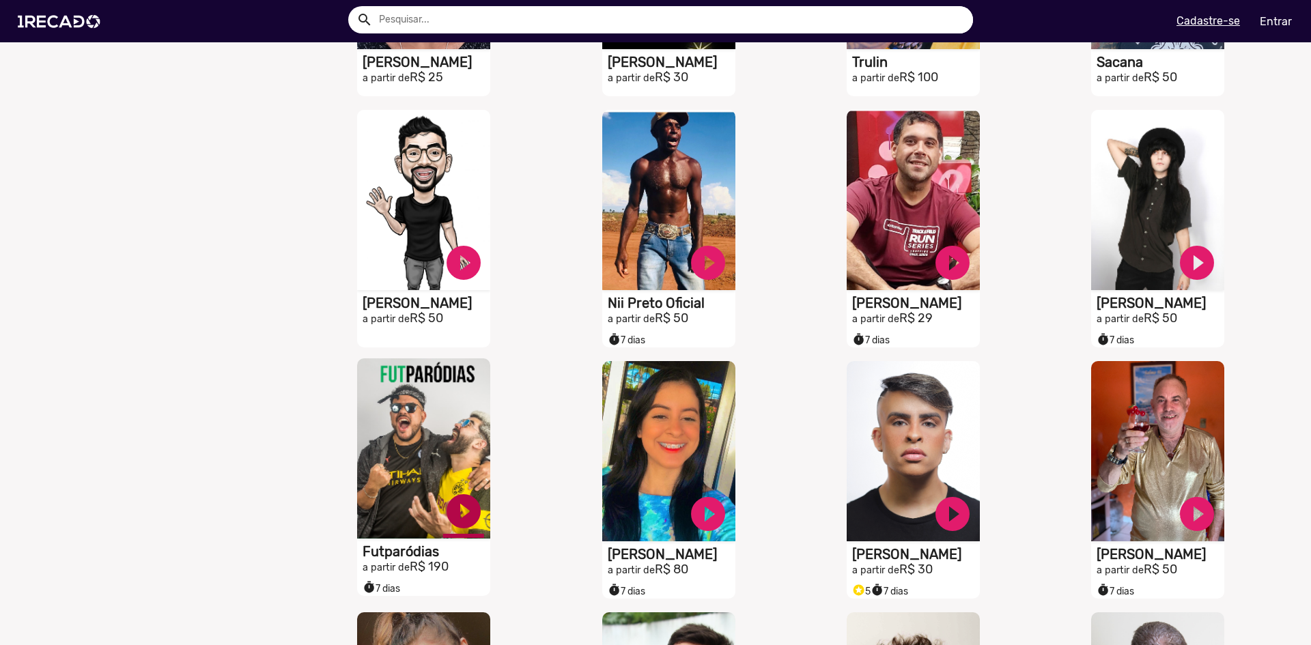
click at [455, 518] on link "play_circle_filled" at bounding box center [463, 511] width 41 height 41
click at [452, 522] on link "pause_circle" at bounding box center [463, 511] width 41 height 41
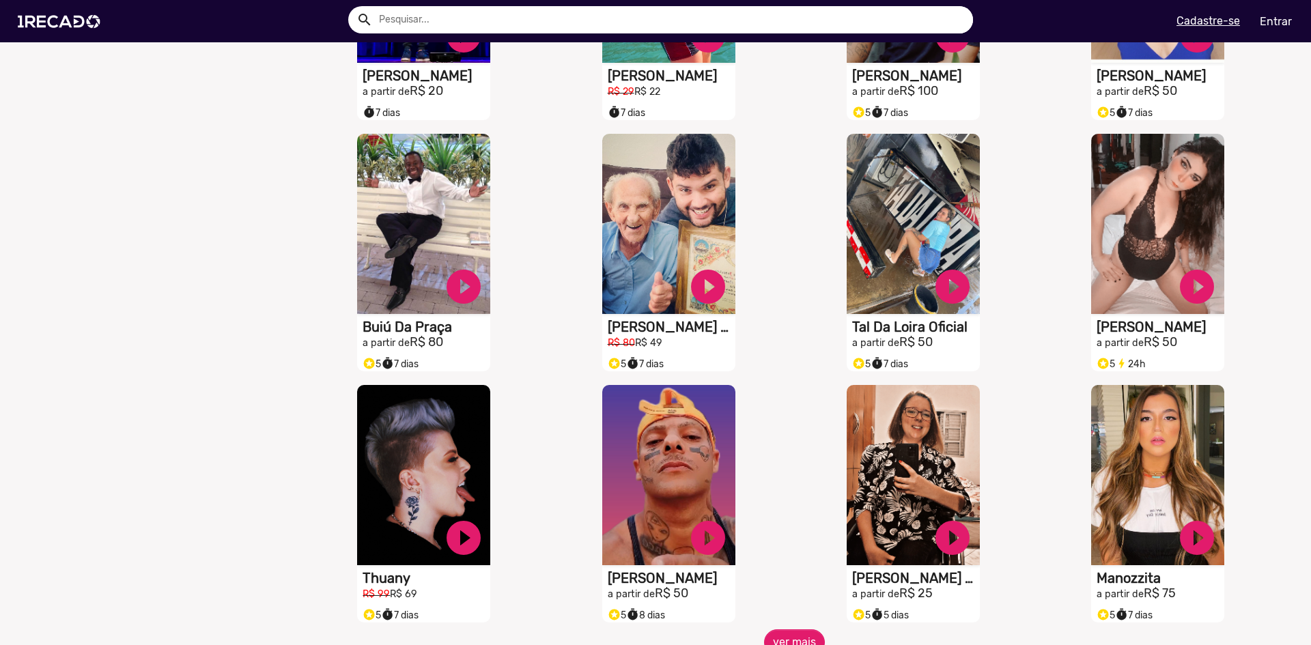
scroll to position [2048, 0]
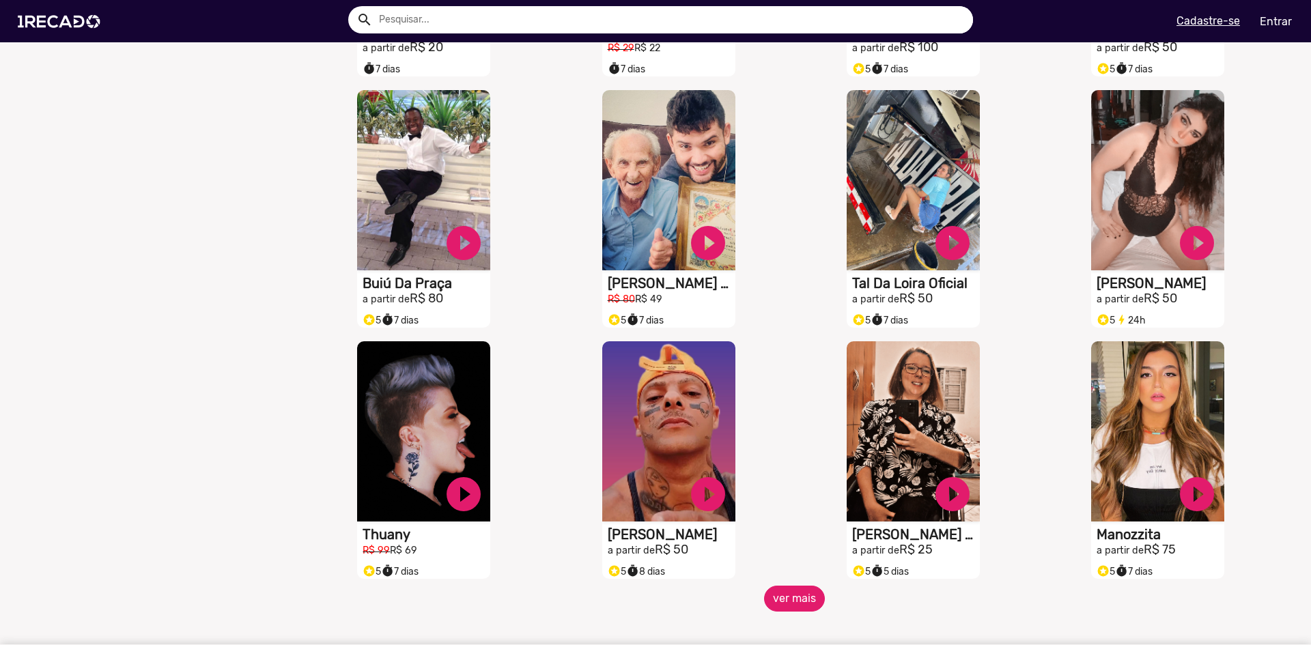
click at [780, 596] on button "ver mais" at bounding box center [794, 599] width 61 height 26
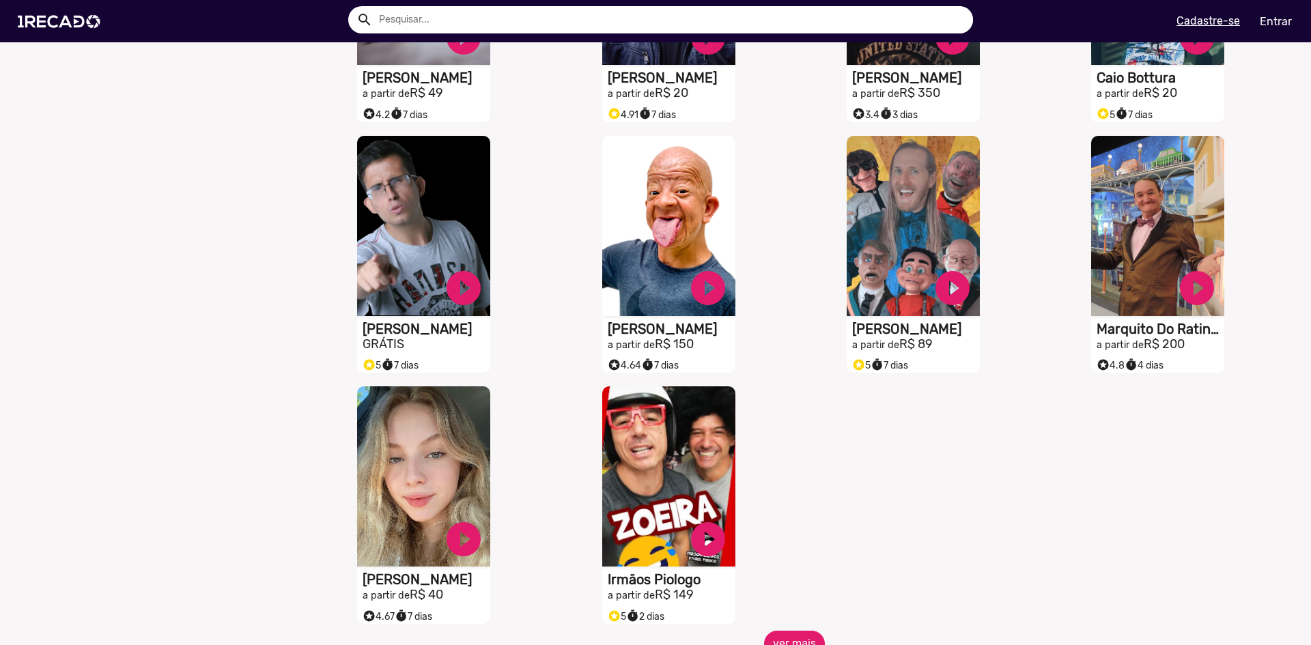
scroll to position [2799, 0]
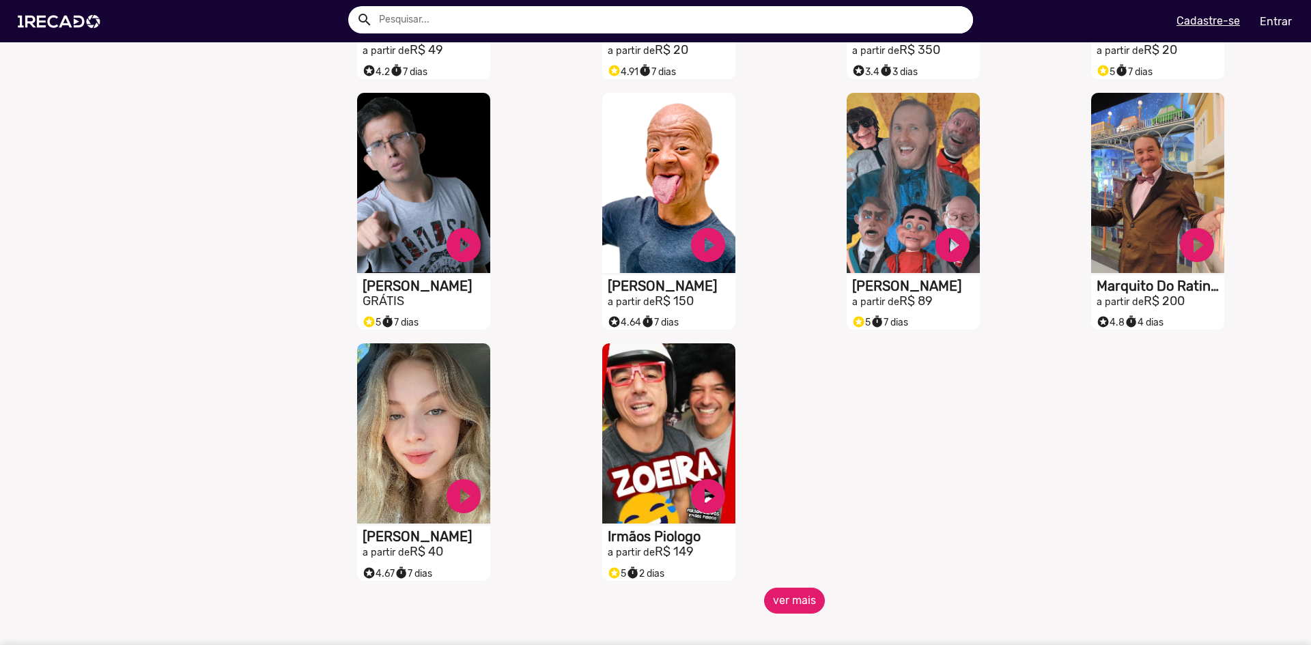
click at [799, 599] on button "ver mais" at bounding box center [794, 601] width 61 height 26
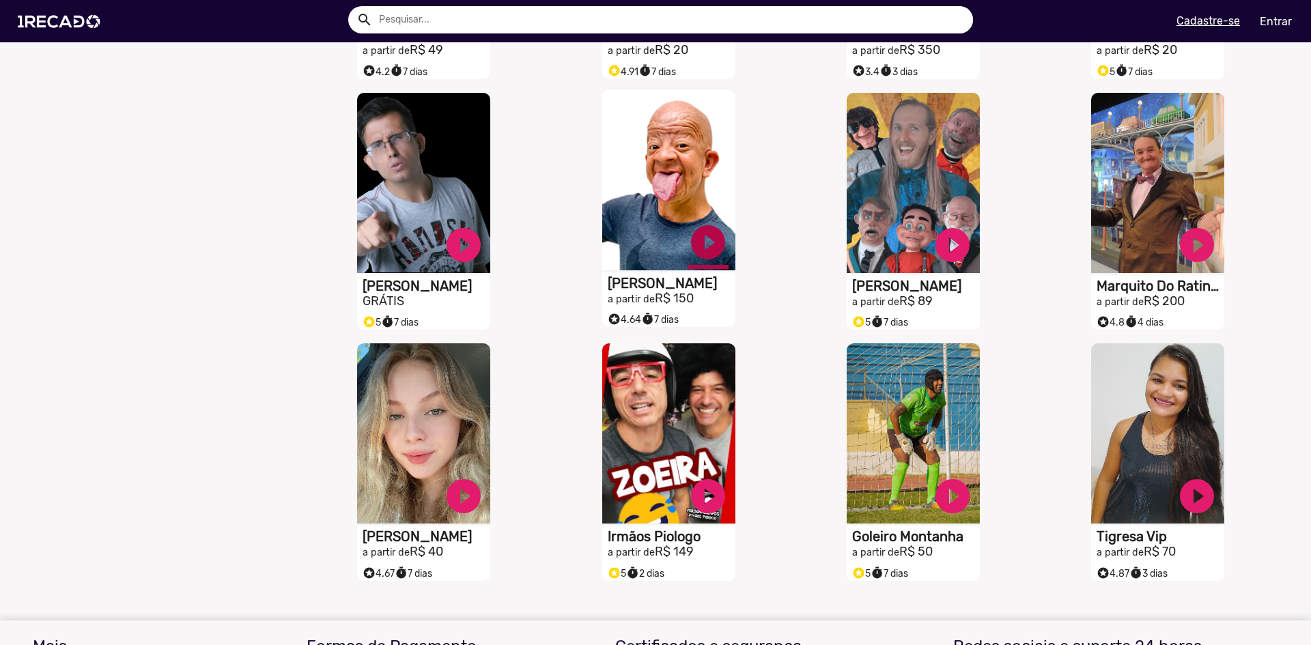
click at [696, 244] on link "play_circle_filled" at bounding box center [708, 242] width 41 height 41
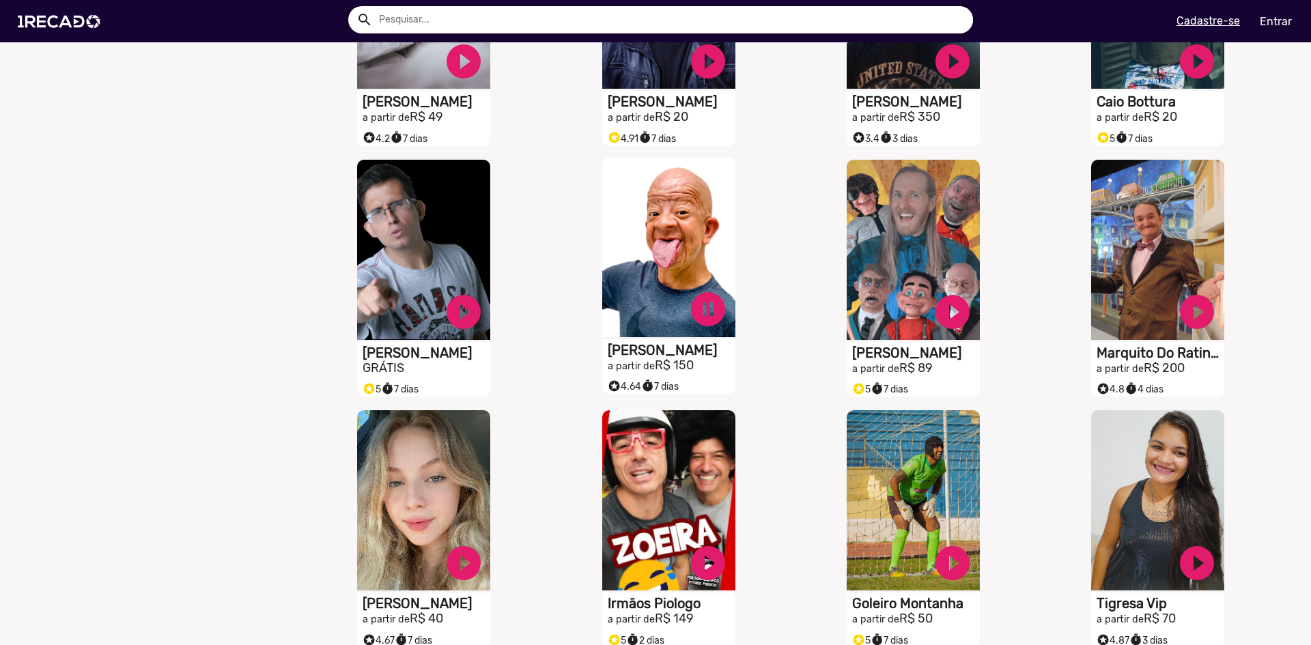
scroll to position [2731, 0]
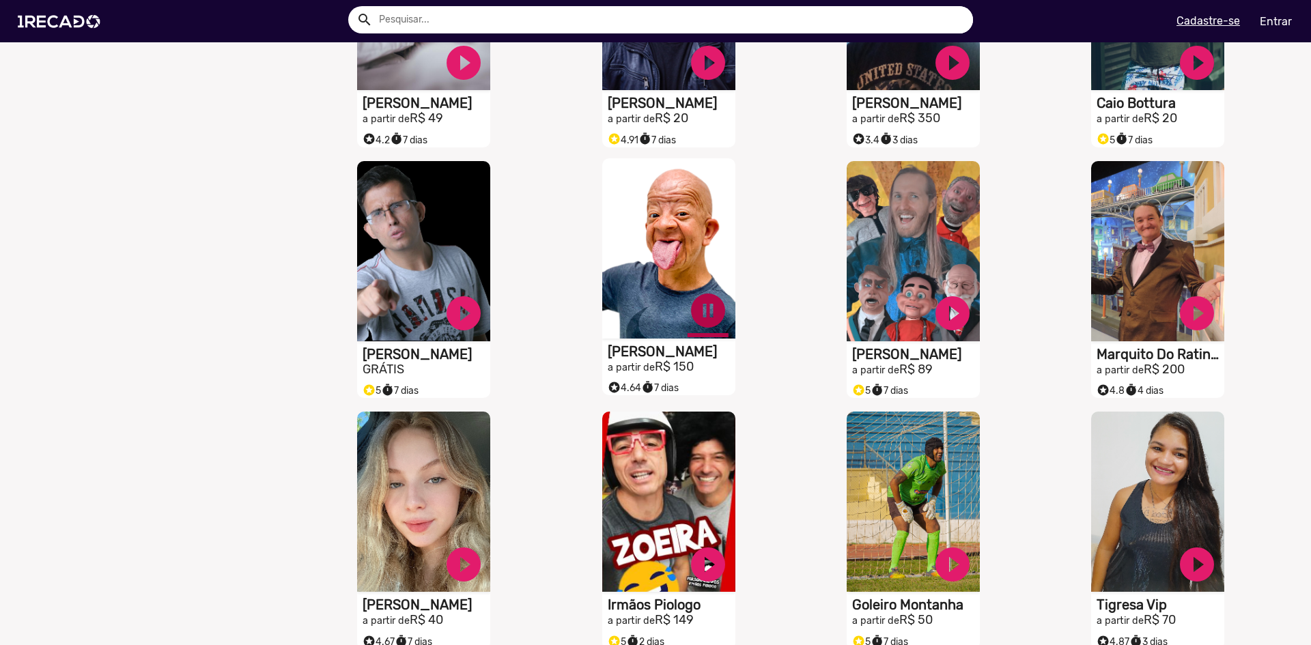
click at [703, 322] on link "pause_circle" at bounding box center [708, 310] width 41 height 41
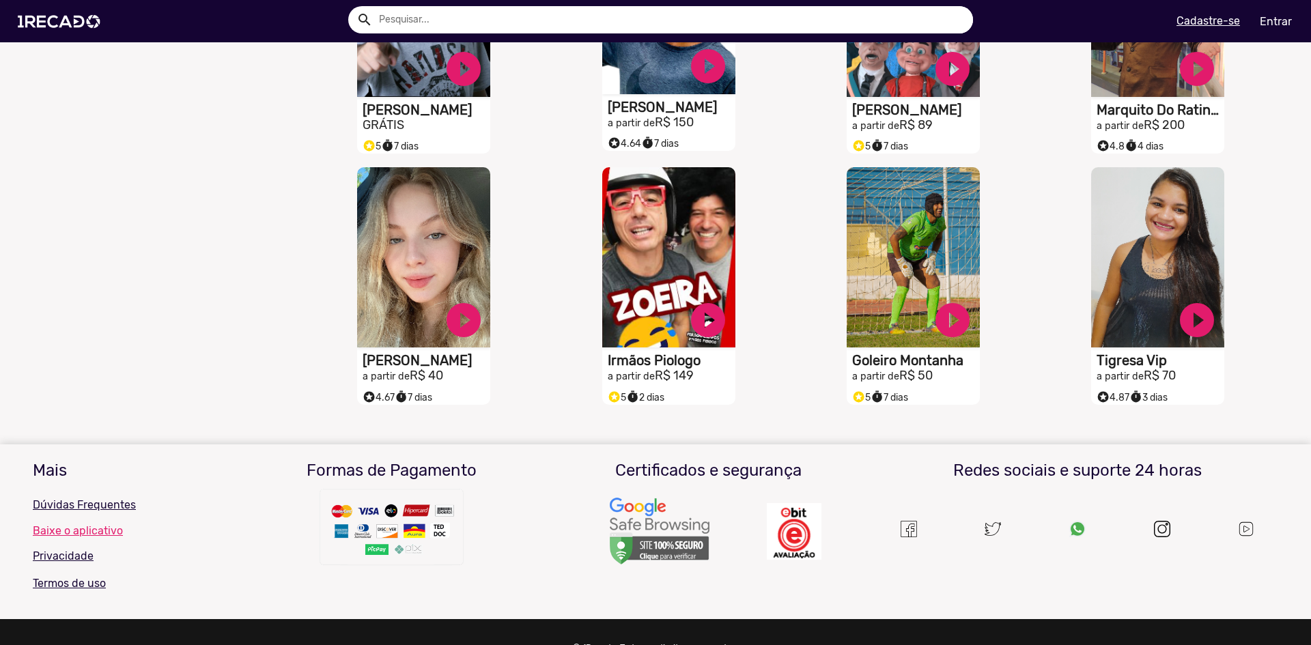
scroll to position [3056, 0]
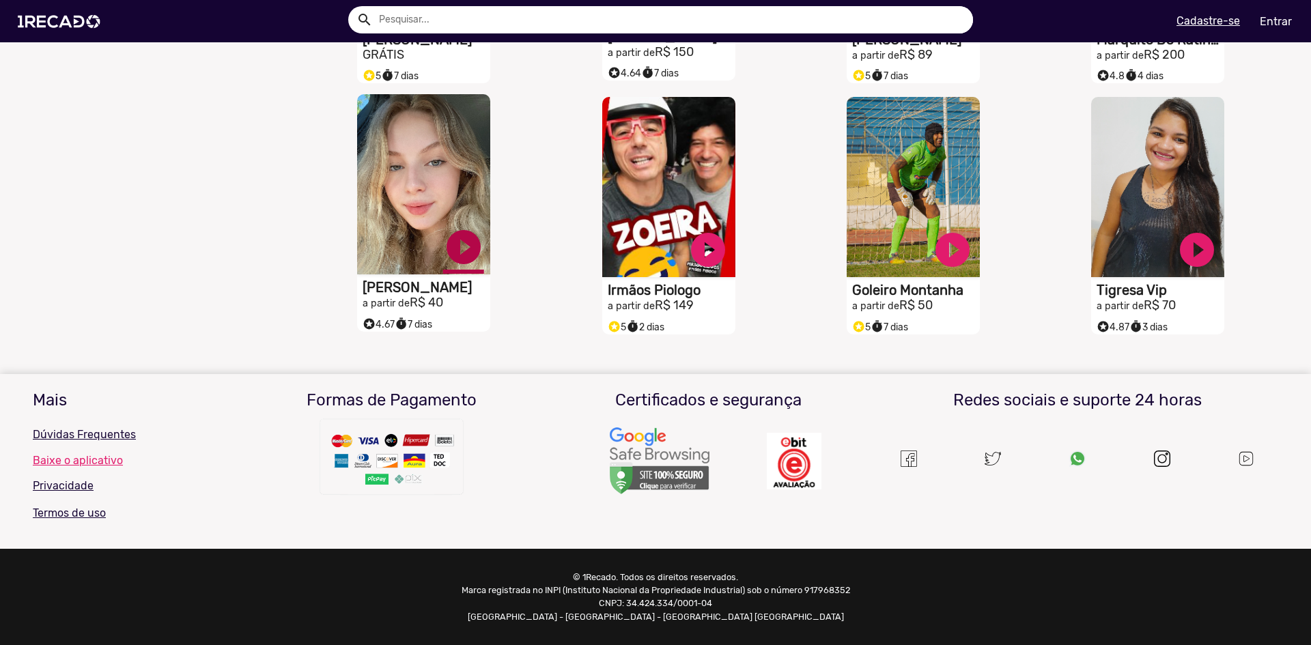
click at [453, 253] on link "play_circle_filled" at bounding box center [463, 247] width 41 height 41
click at [453, 244] on link "pause_circle" at bounding box center [463, 247] width 41 height 41
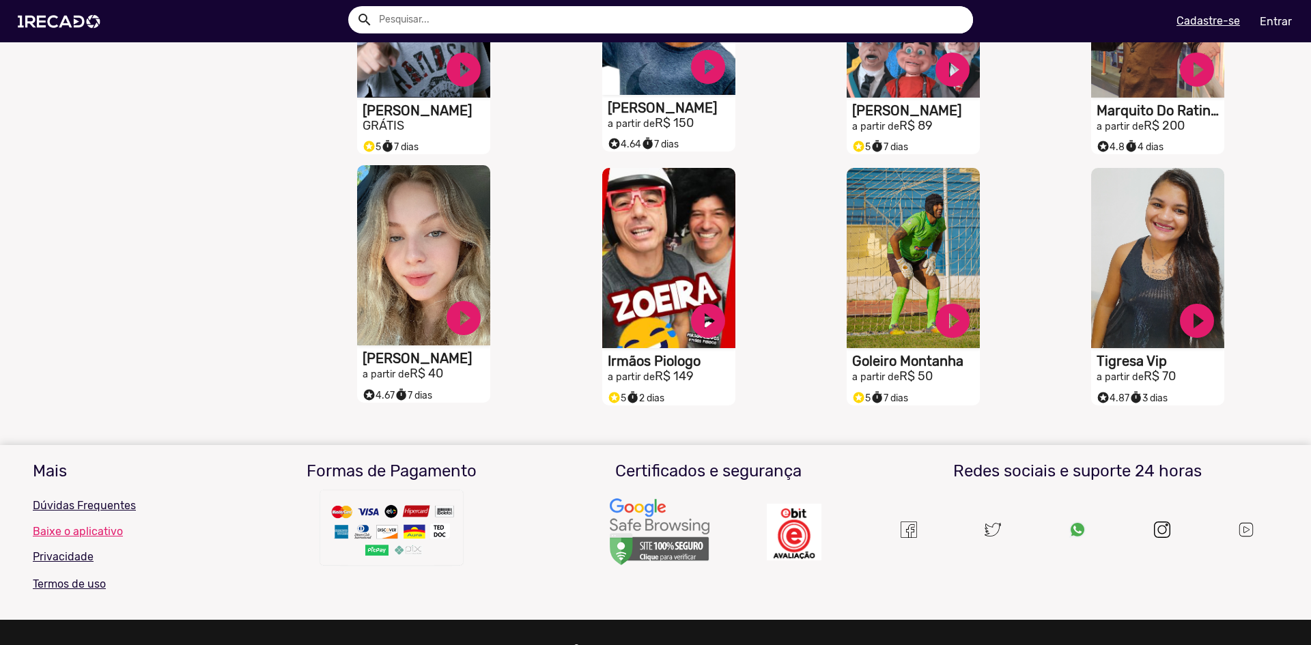
scroll to position [2783, 0]
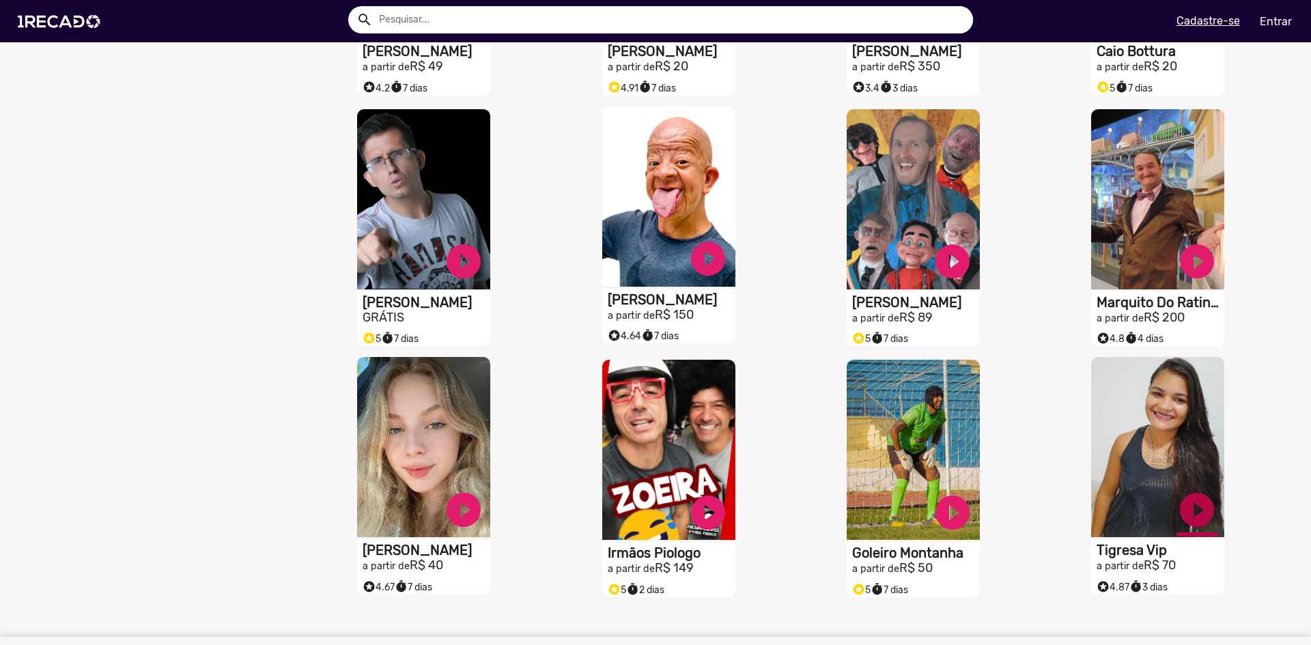
click at [1193, 518] on link "play_circle_filled" at bounding box center [1196, 510] width 41 height 41
click at [1190, 520] on link "pause_circle" at bounding box center [1196, 510] width 41 height 41
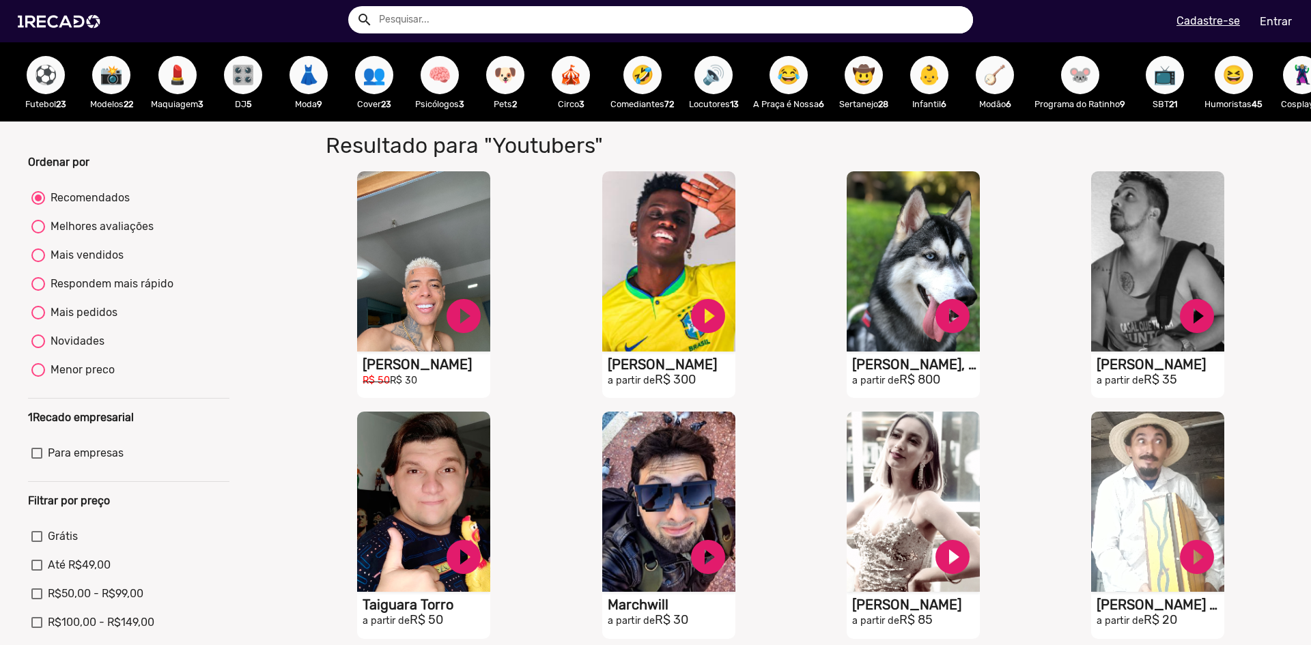
scroll to position [0, 0]
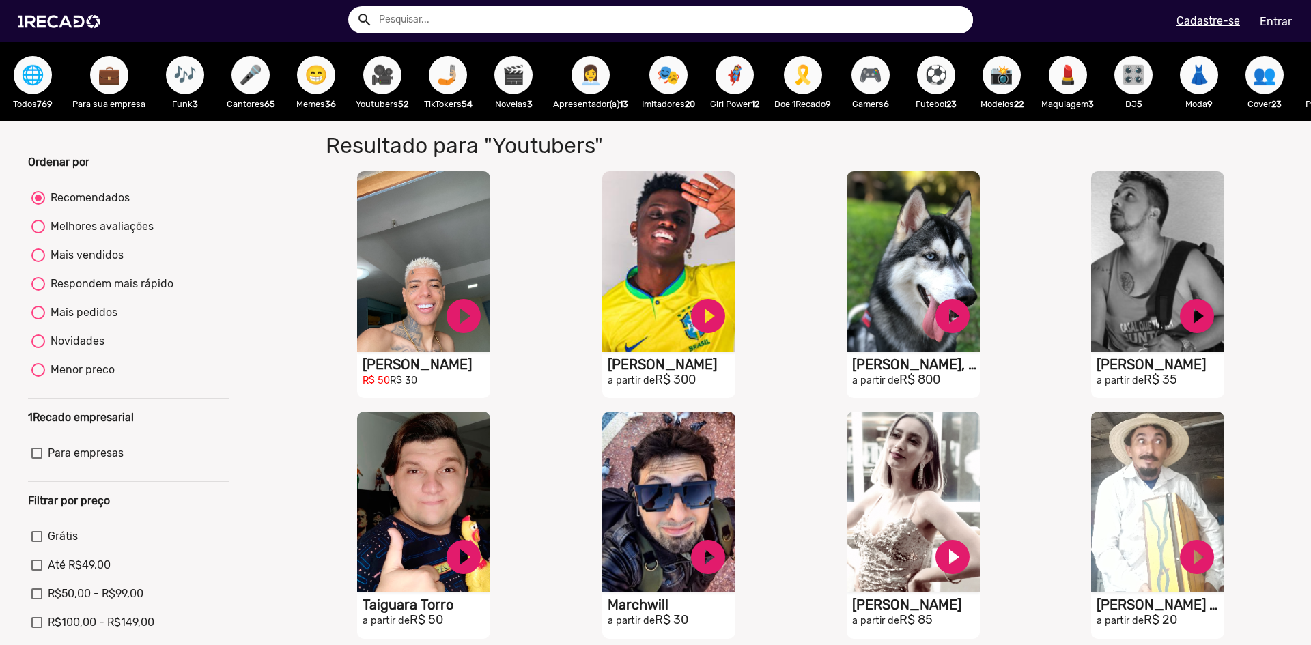
click at [322, 83] on span "😁" at bounding box center [316, 75] width 23 height 38
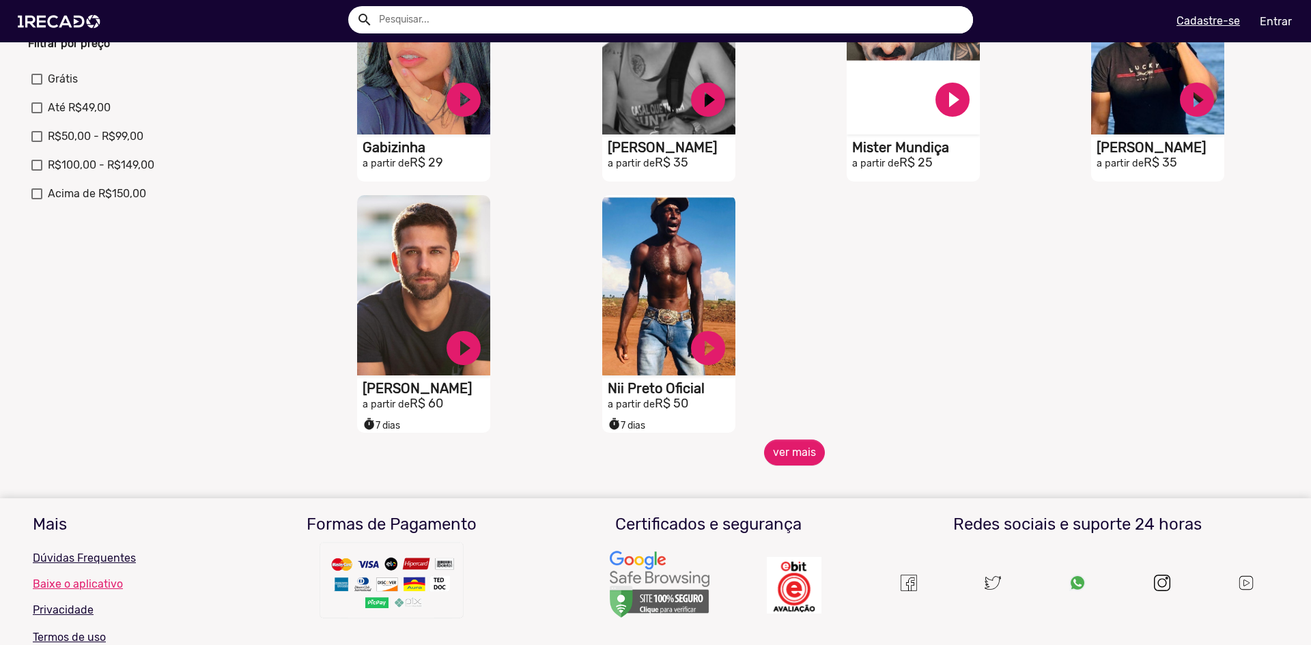
scroll to position [478, 0]
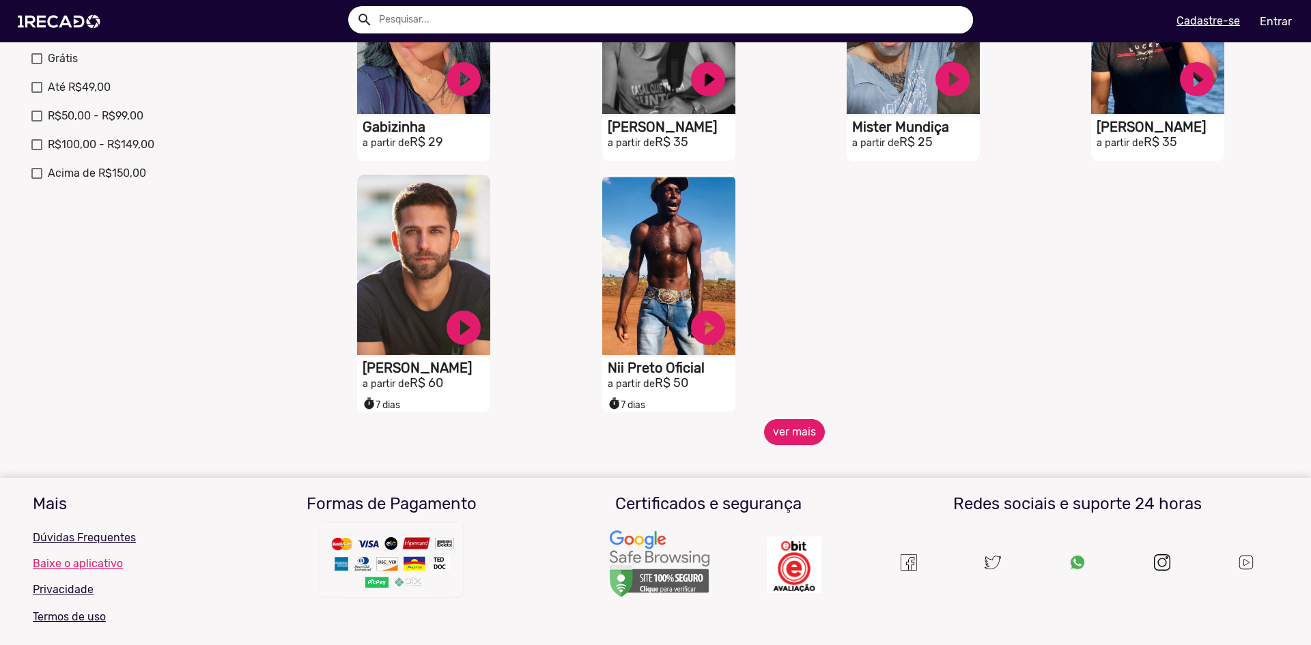
click at [783, 437] on button "ver mais" at bounding box center [794, 432] width 61 height 26
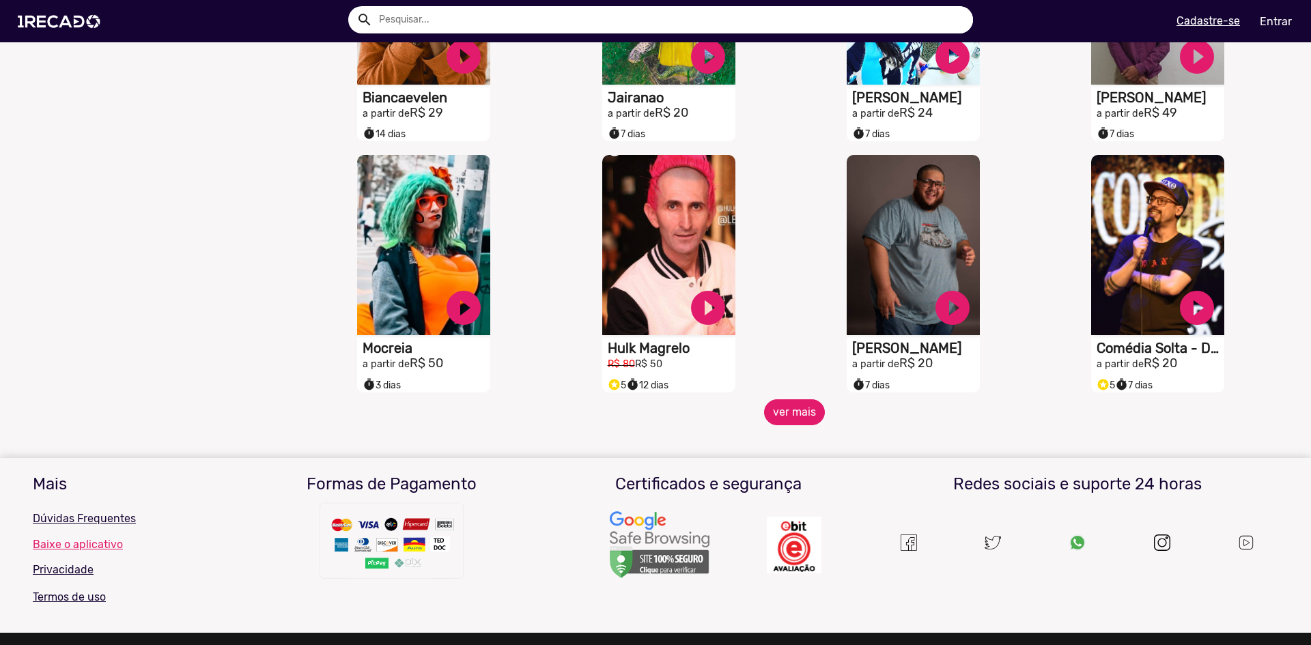
scroll to position [1024, 0]
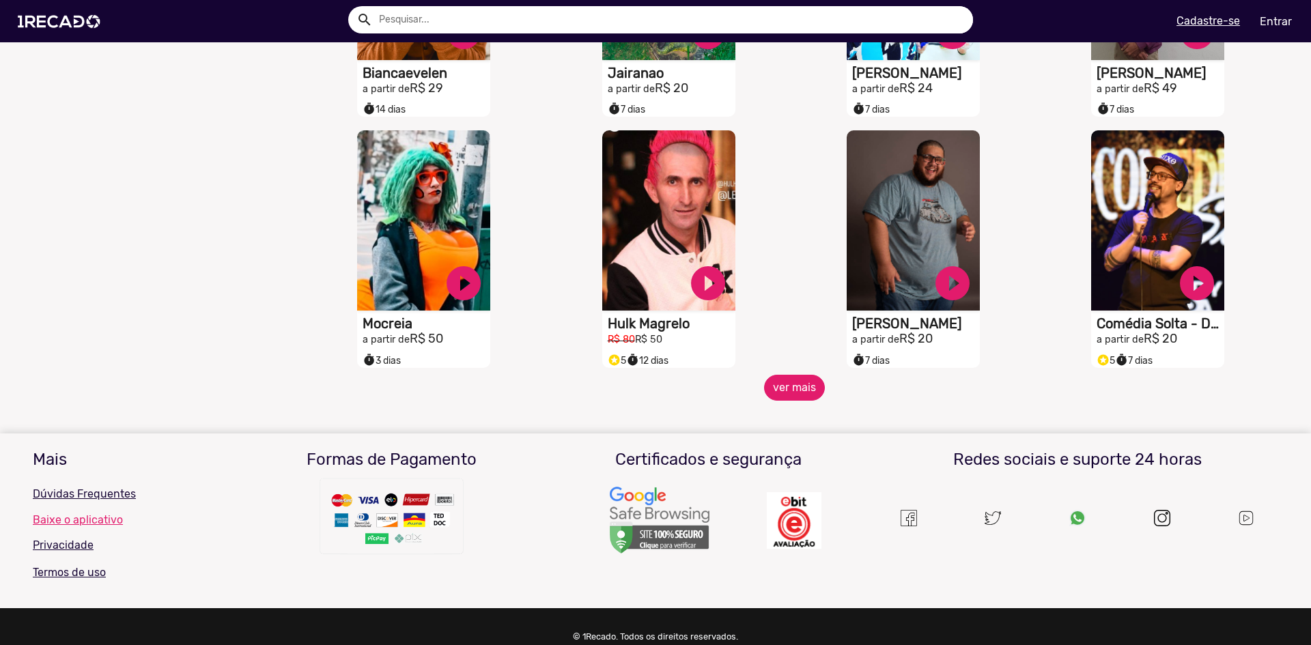
click at [778, 393] on button "ver mais" at bounding box center [794, 388] width 61 height 26
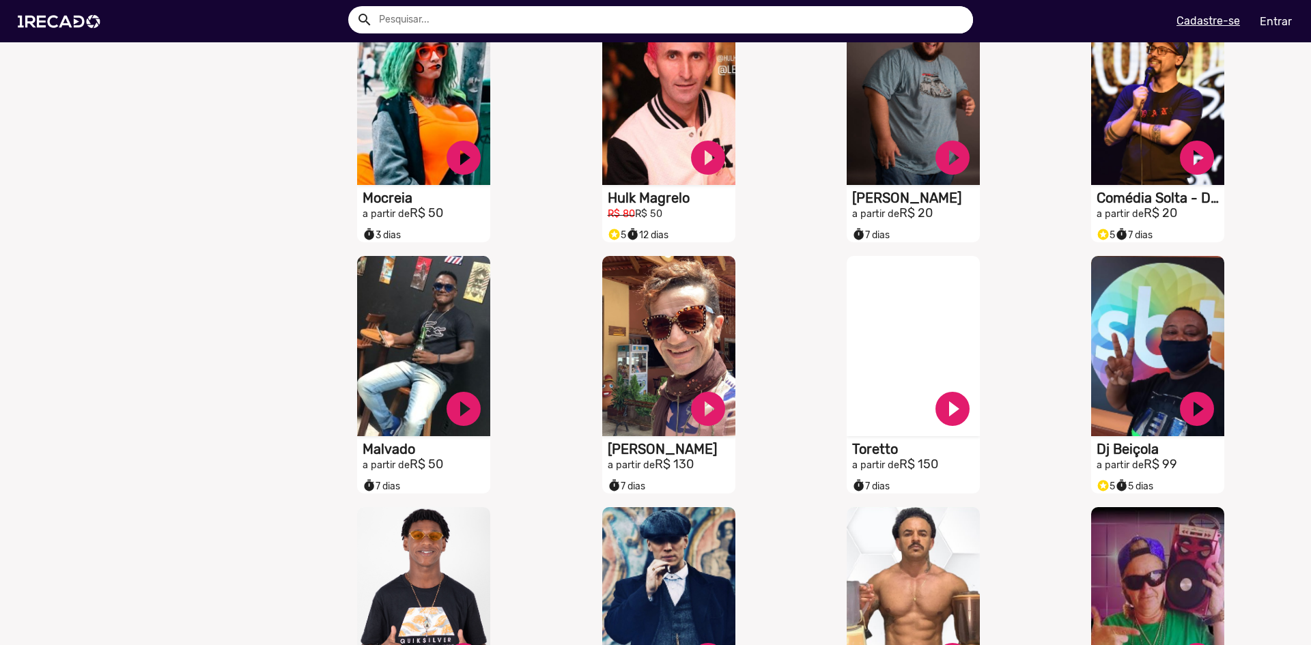
scroll to position [1161, 0]
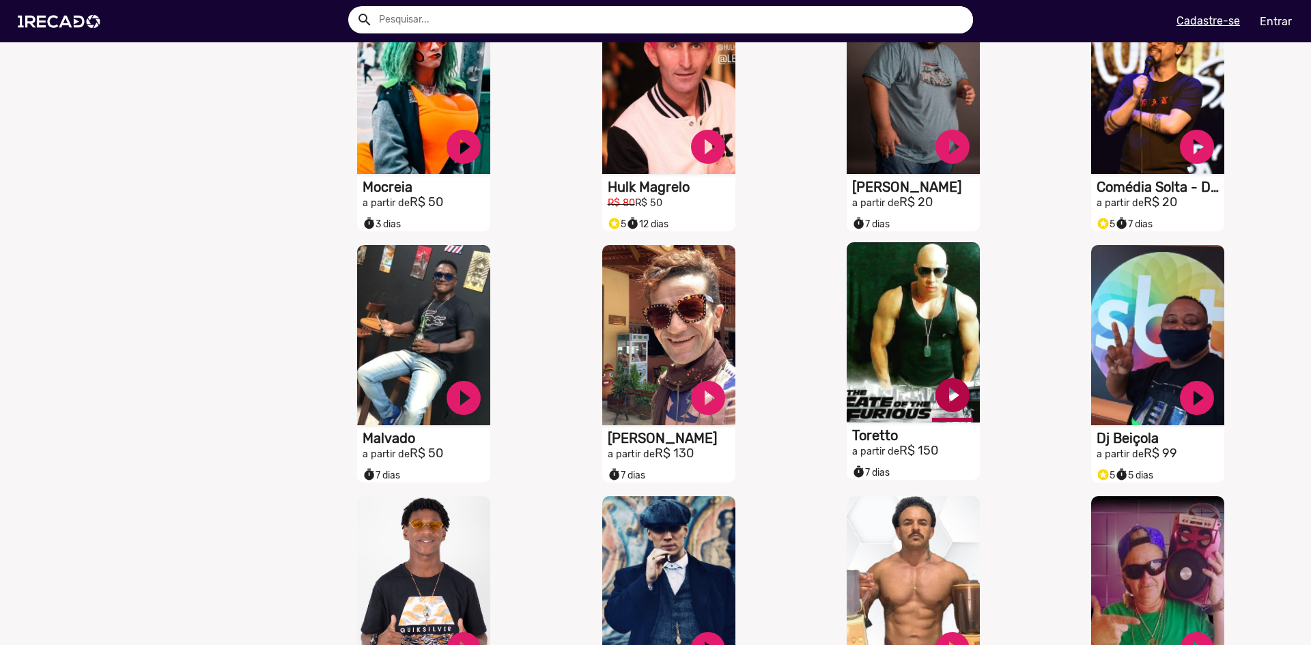
click at [936, 393] on link "play_circle_filled" at bounding box center [952, 395] width 41 height 41
click at [943, 404] on link "pause_circle" at bounding box center [952, 395] width 41 height 41
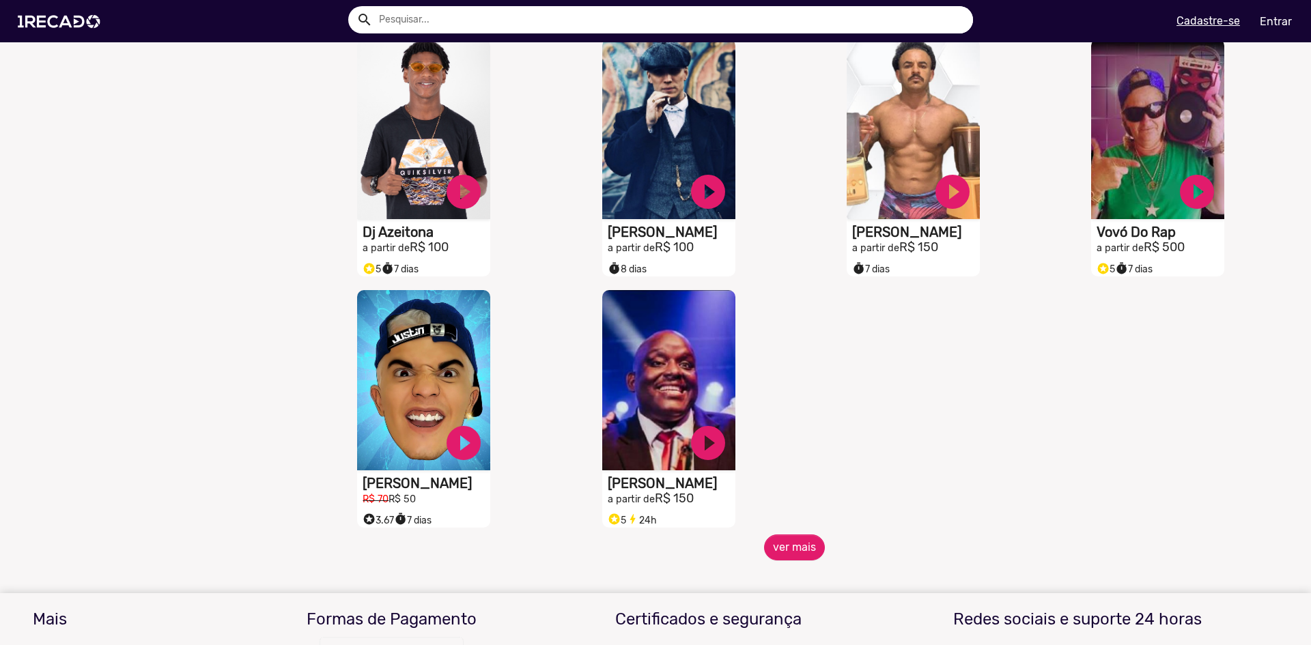
scroll to position [1775, 0]
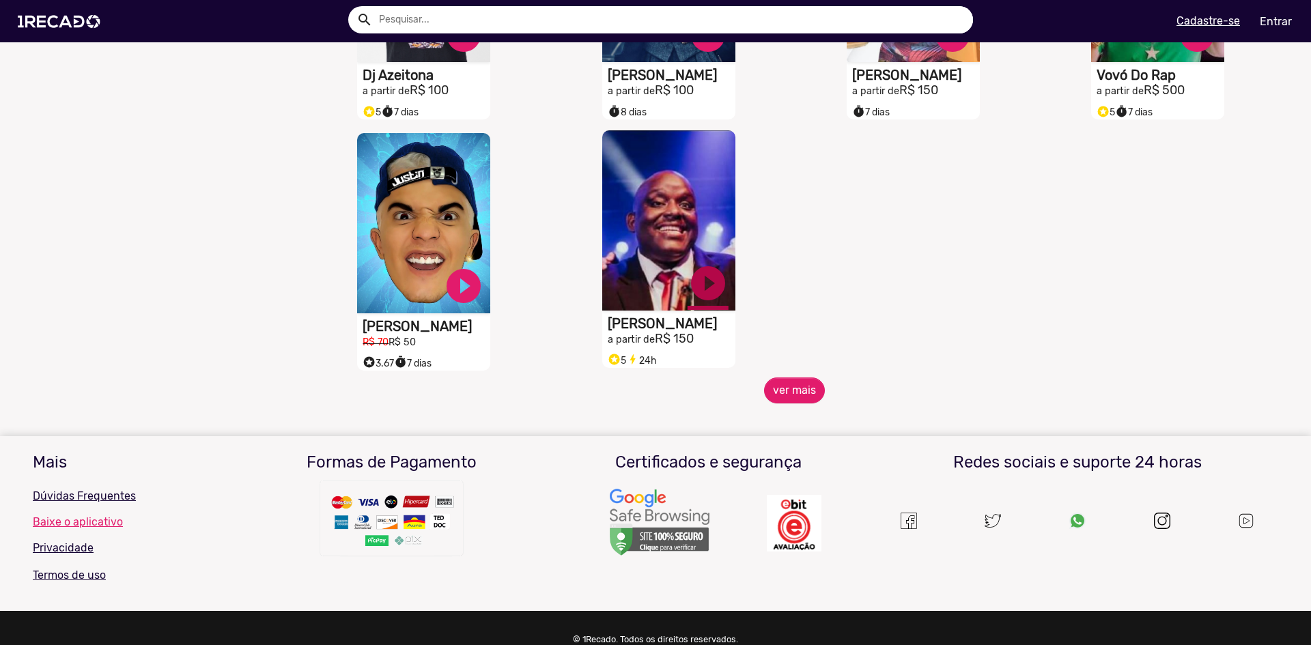
click at [711, 289] on link "play_circle_filled" at bounding box center [708, 283] width 41 height 41
click at [698, 293] on link "pause_circle" at bounding box center [708, 283] width 41 height 41
click at [780, 365] on div "S1RECADO vídeos dedicados para fãs e empresas play_circle_filled Charles Henriq…" at bounding box center [672, 251] width 244 height 251
click at [784, 395] on button "ver mais" at bounding box center [794, 391] width 61 height 26
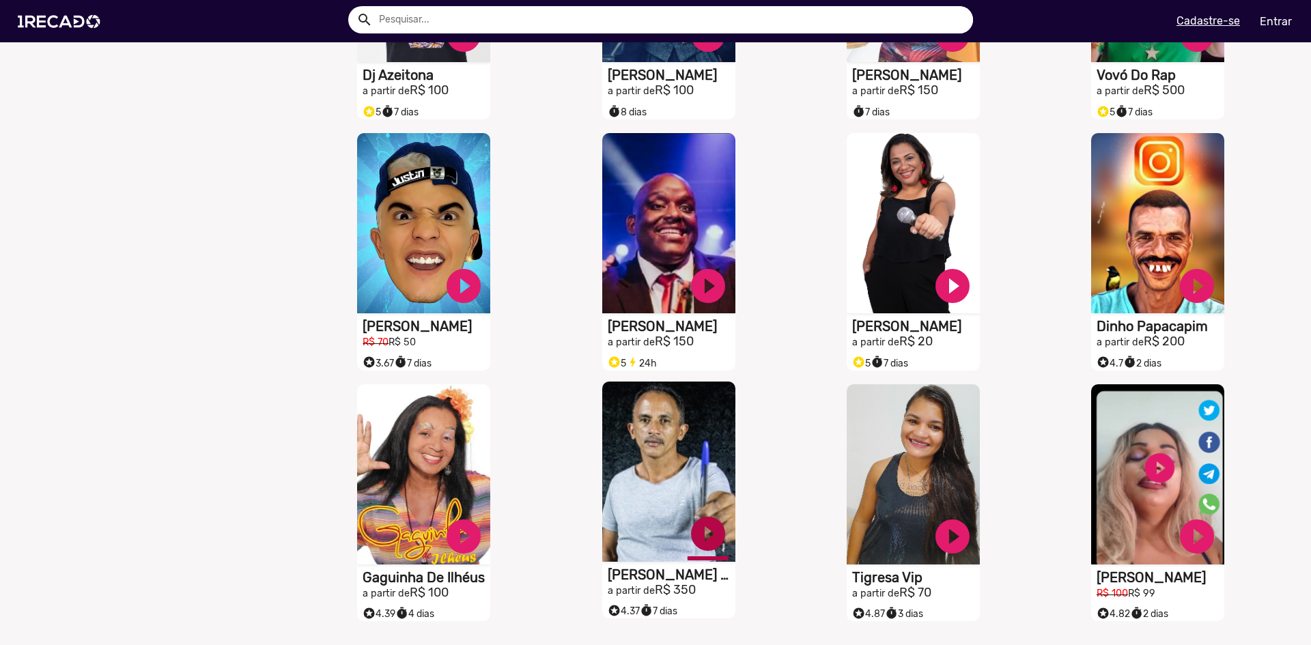
click at [703, 539] on link "play_circle_filled" at bounding box center [708, 533] width 41 height 41
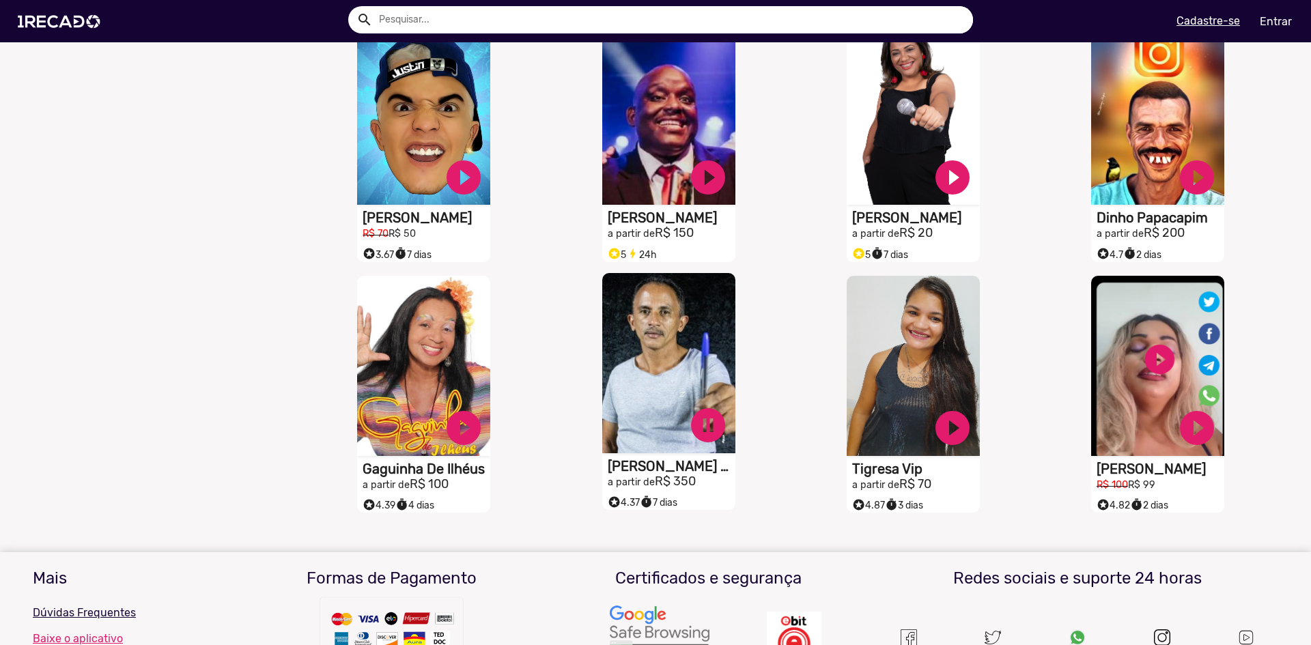
scroll to position [1912, 0]
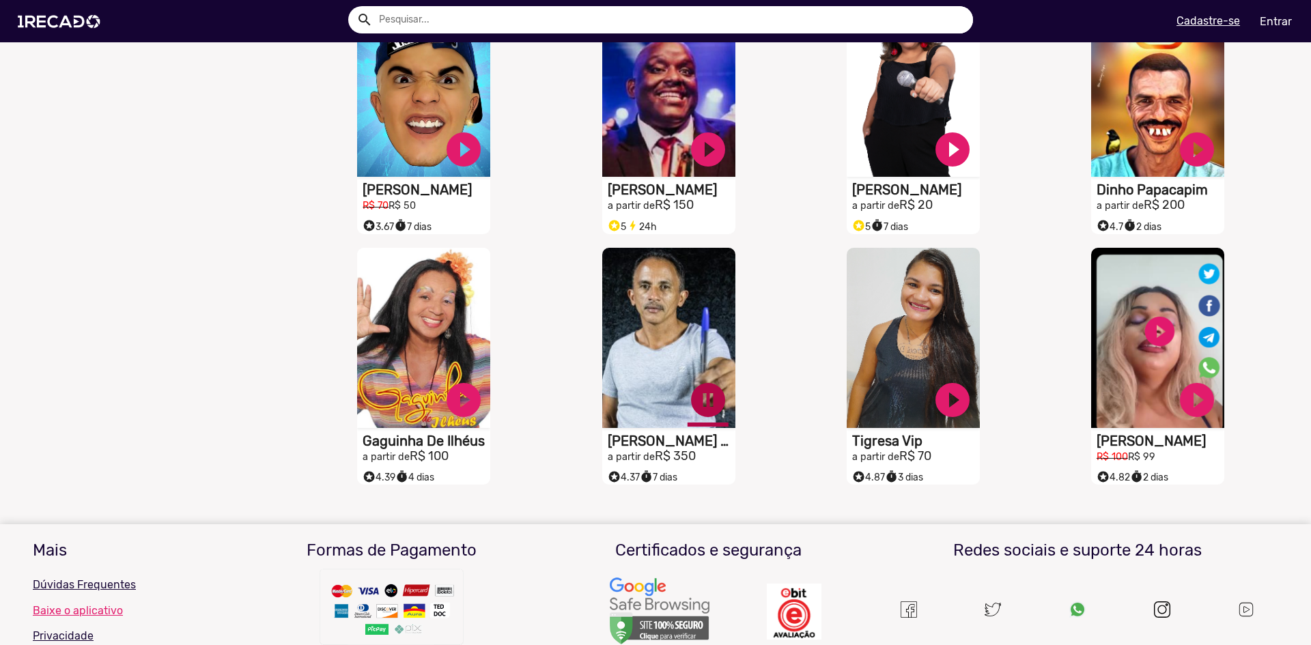
click at [701, 408] on link "pause_circle" at bounding box center [708, 400] width 41 height 41
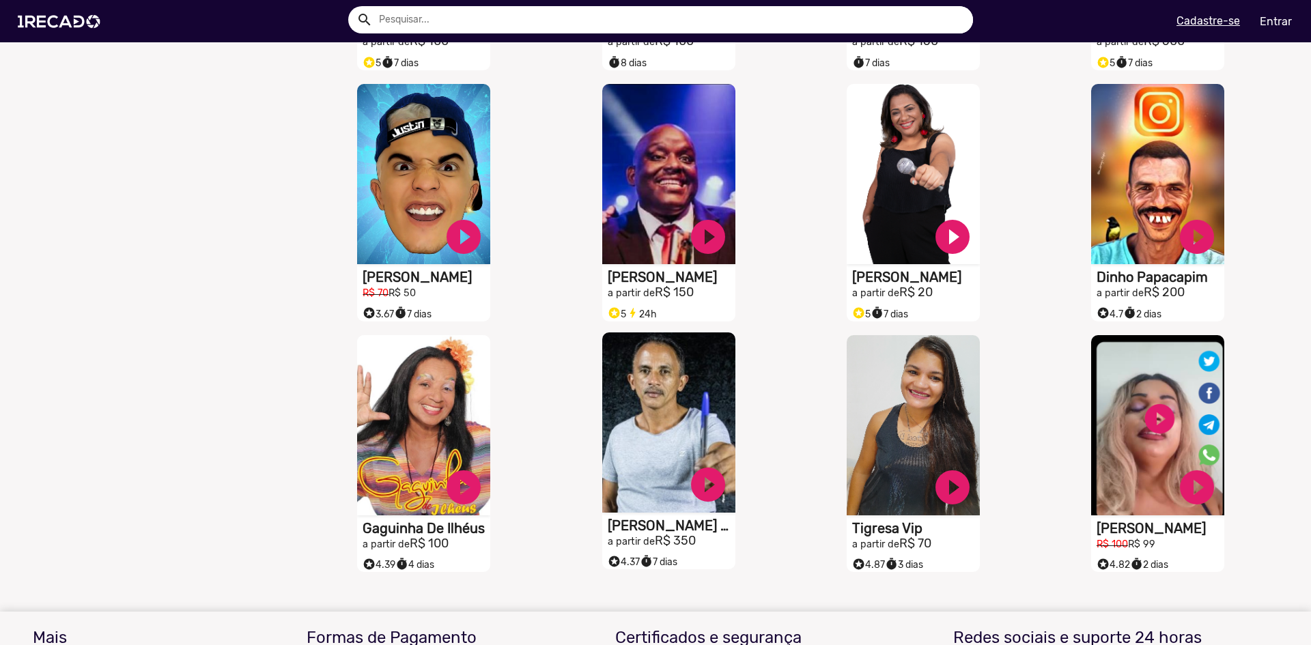
scroll to position [1980, 0]
